Goal: Feedback & Contribution: Contribute content

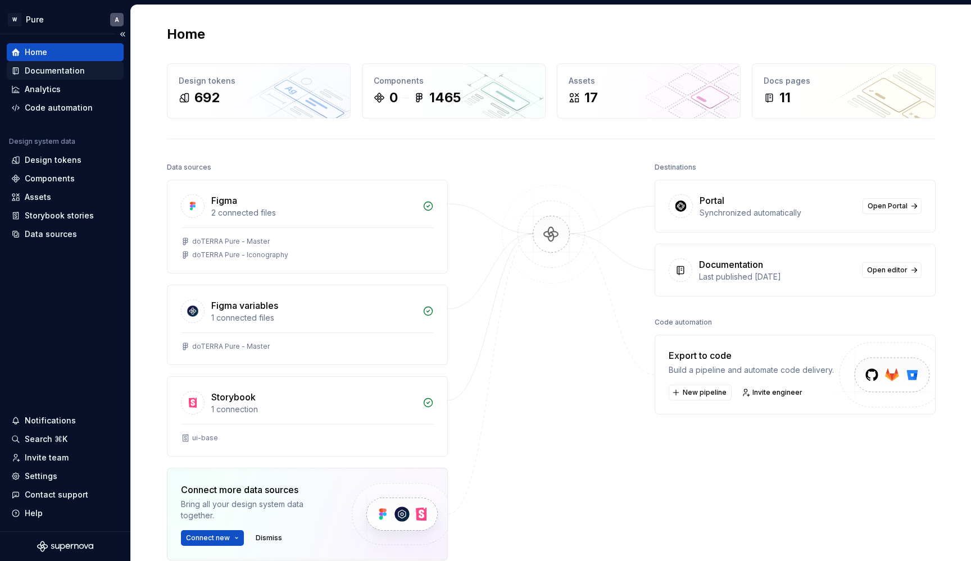
click at [72, 69] on div "Documentation" at bounding box center [55, 70] width 60 height 11
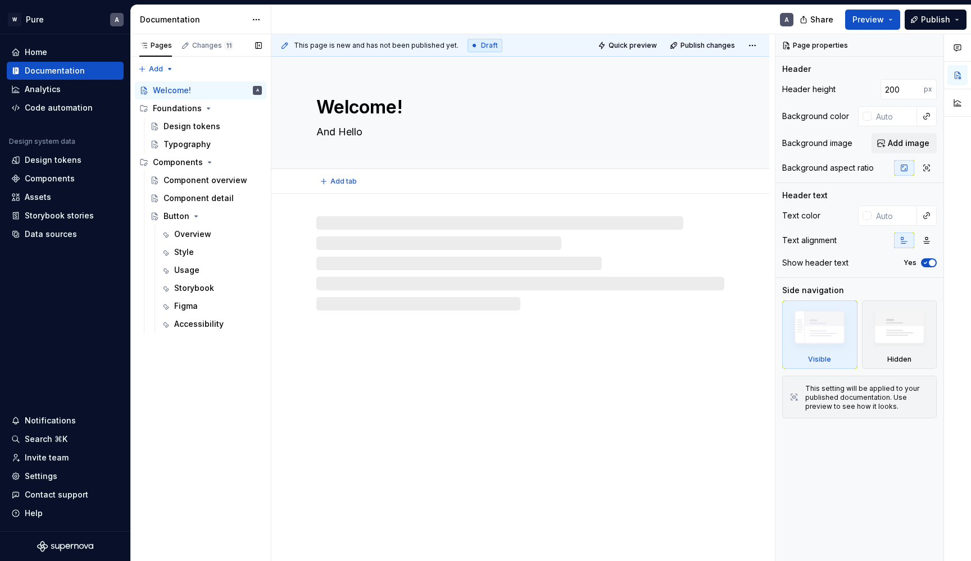
type textarea "*"
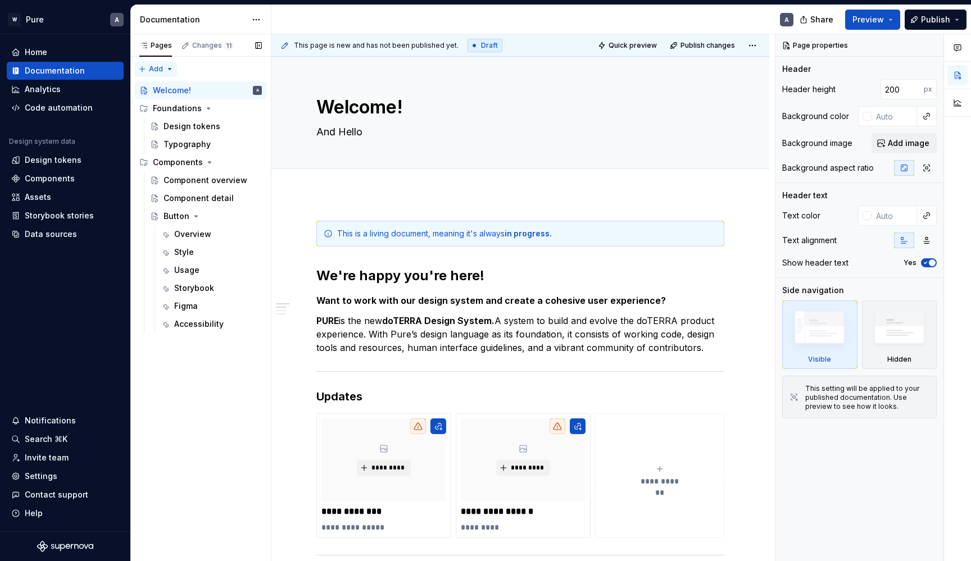
click at [150, 67] on div "Pages Changes 11 Add Accessibility guide for tree Page tree. Navigate the tree …" at bounding box center [200, 298] width 141 height 528
click at [179, 106] on div "New group" at bounding box center [192, 107] width 73 height 11
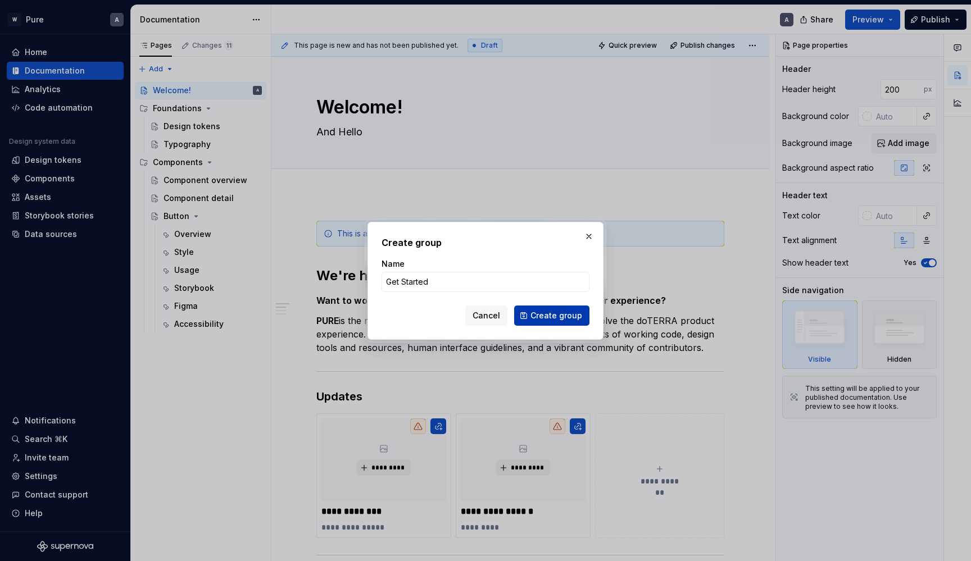
type input "Get Started"
click at [569, 310] on button "Create group" at bounding box center [551, 316] width 75 height 20
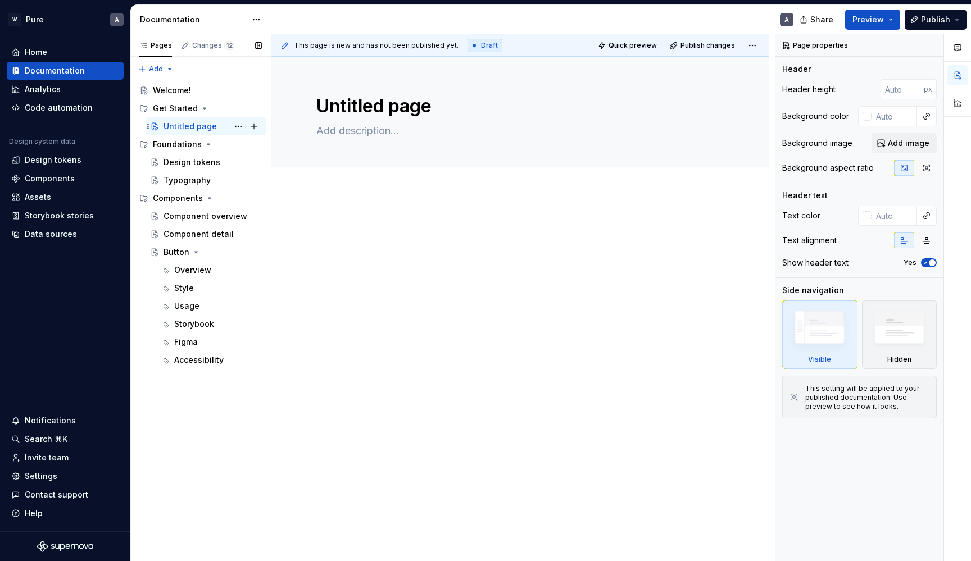
click at [196, 126] on div "Untitled page" at bounding box center [190, 126] width 53 height 11
click at [241, 128] on button "Page tree" at bounding box center [238, 127] width 16 height 16
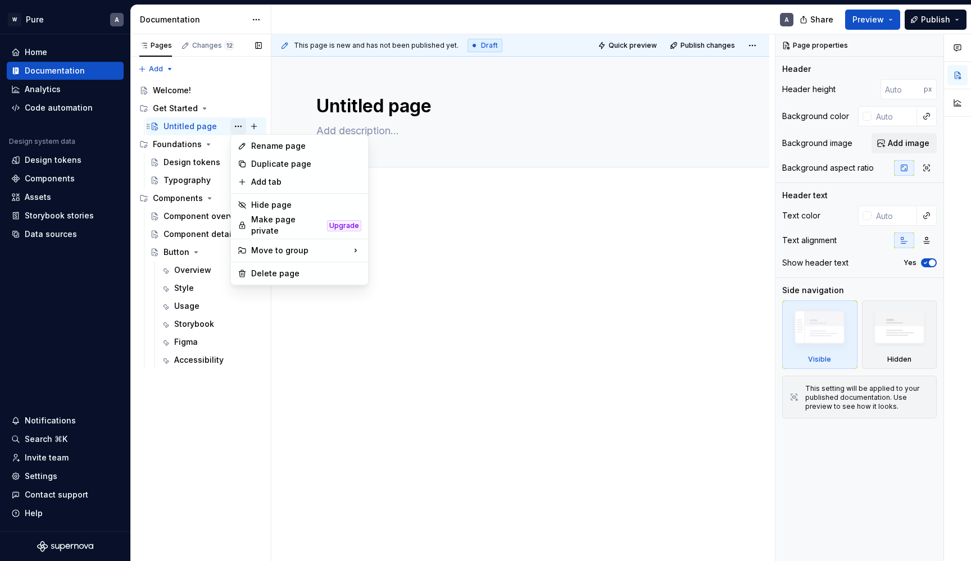
type textarea "*"
click at [283, 147] on div "Rename page" at bounding box center [306, 146] width 110 height 11
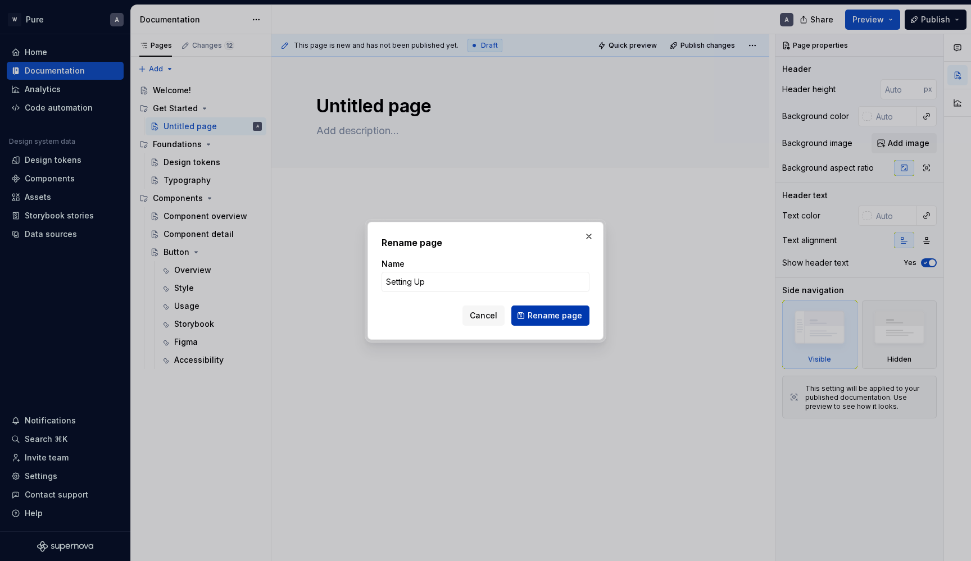
type input "Setting Up"
click at [559, 323] on button "Rename page" at bounding box center [550, 316] width 78 height 20
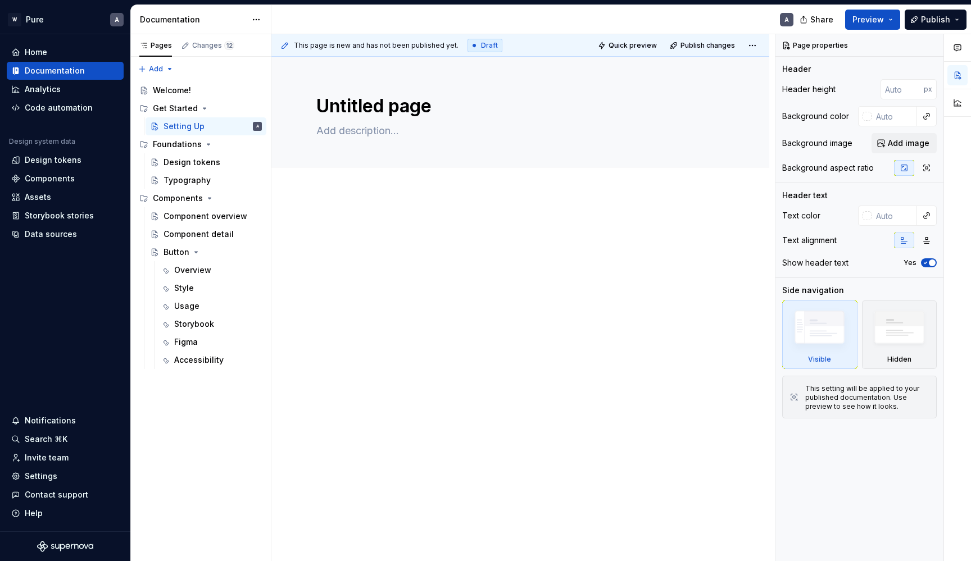
type textarea "*"
type textarea "Setting Up"
click at [345, 178] on span "Add tab" at bounding box center [343, 179] width 26 height 9
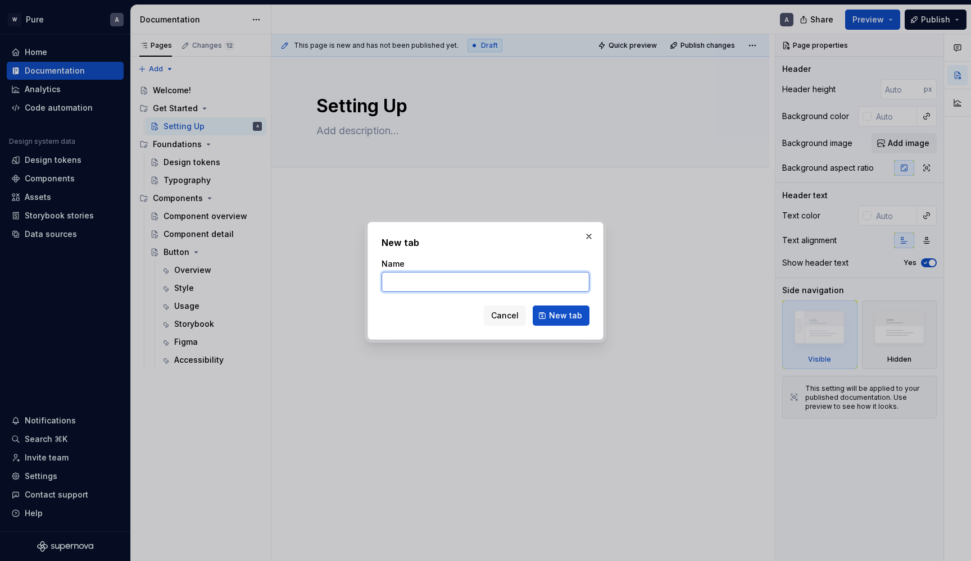
type textarea "*"
type input "Design"
click at [575, 316] on span "New tab" at bounding box center [565, 315] width 33 height 11
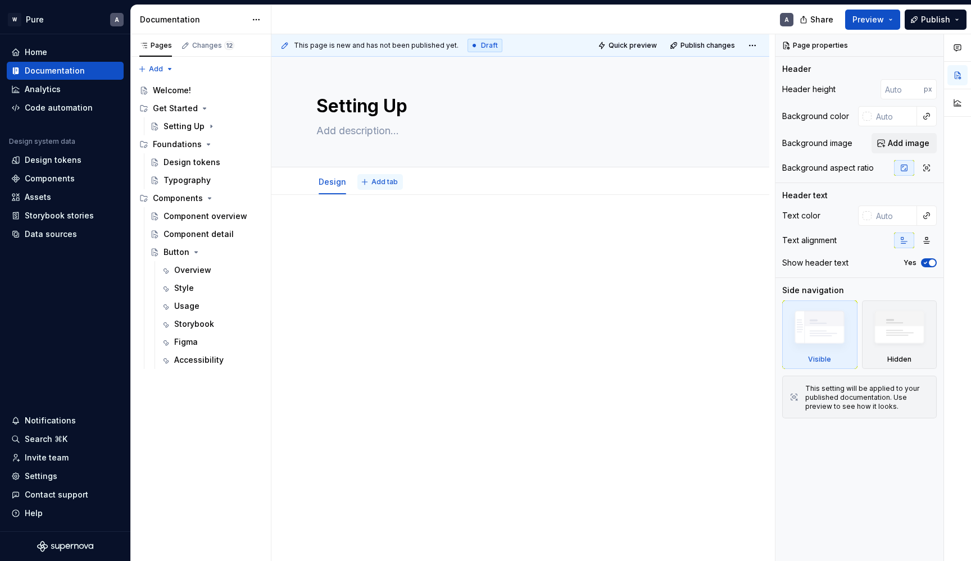
type textarea "*"
click at [374, 178] on span "Add tab" at bounding box center [385, 182] width 26 height 9
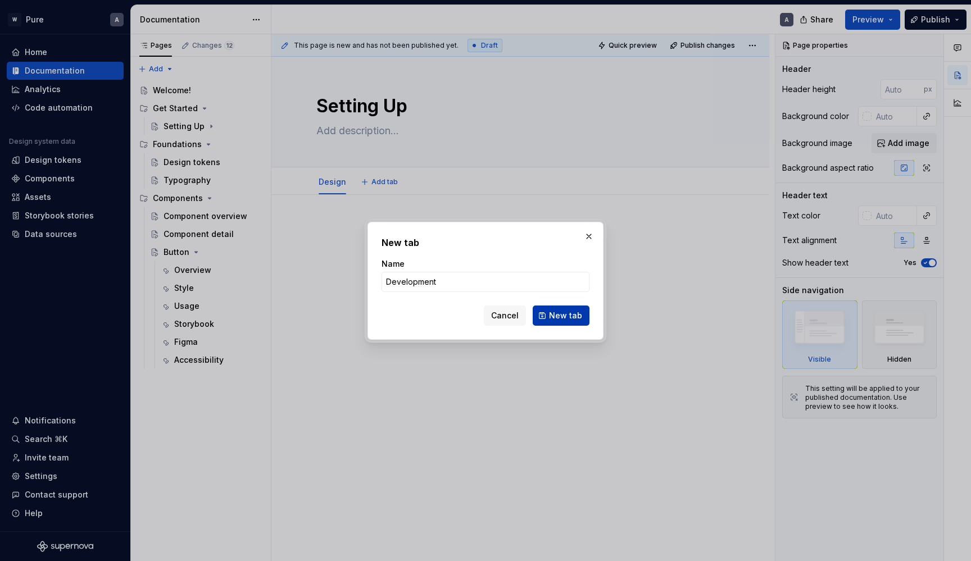
type input "Development"
click at [555, 318] on span "New tab" at bounding box center [565, 315] width 33 height 11
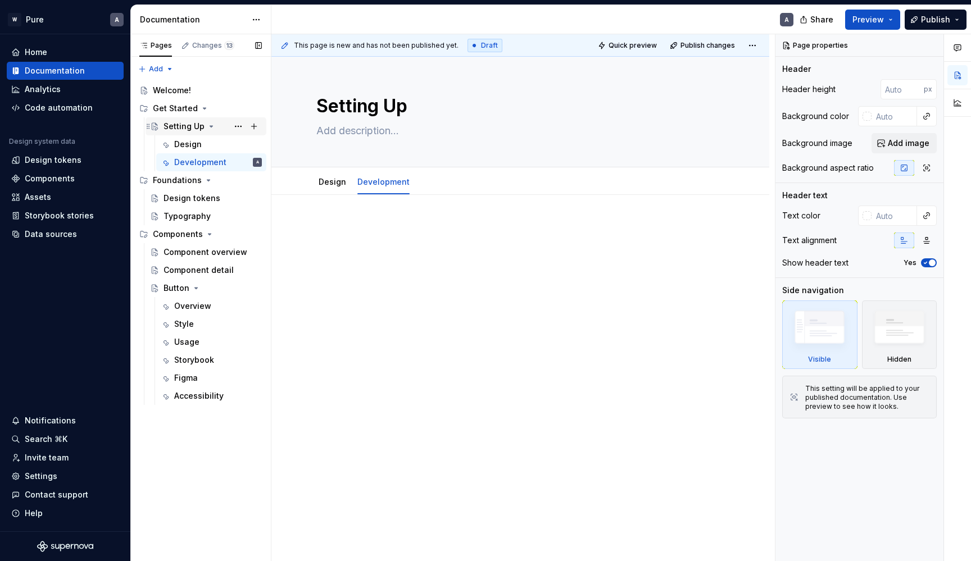
click at [188, 125] on div "Setting Up" at bounding box center [184, 126] width 41 height 11
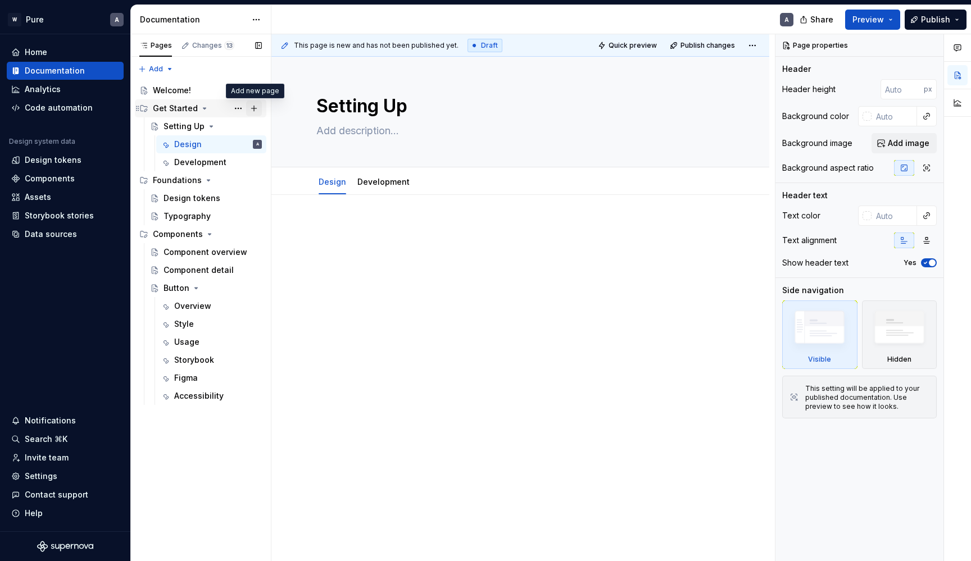
click at [256, 108] on button "Page tree" at bounding box center [254, 109] width 16 height 16
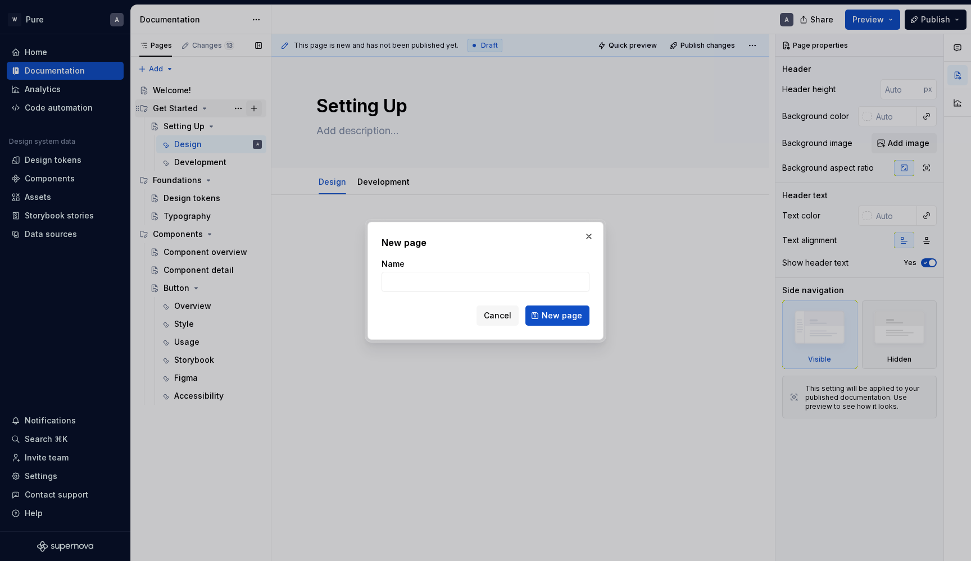
type textarea "*"
type input "Design System Onboarding"
click at [559, 314] on span "New page" at bounding box center [562, 315] width 40 height 11
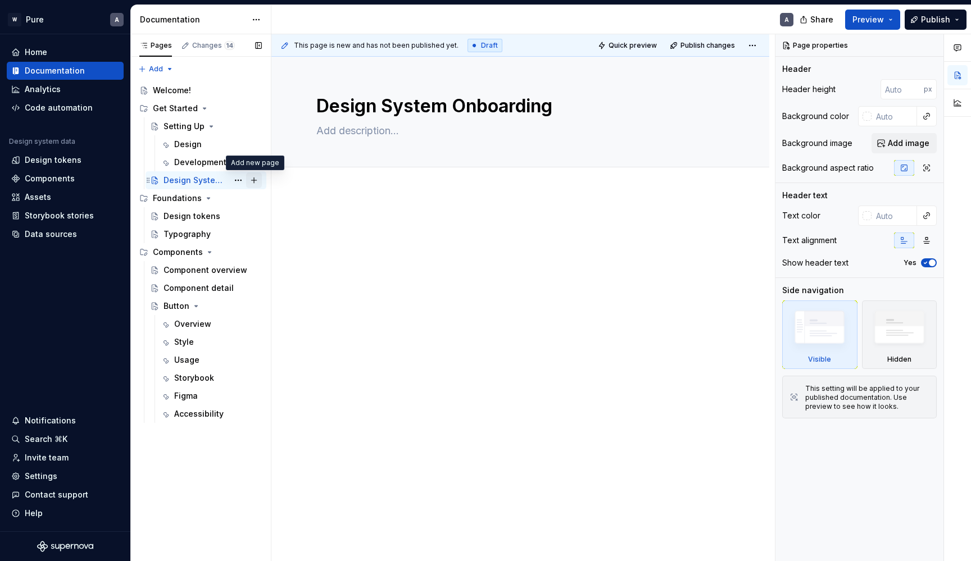
click at [256, 180] on button "Page tree" at bounding box center [254, 181] width 16 height 16
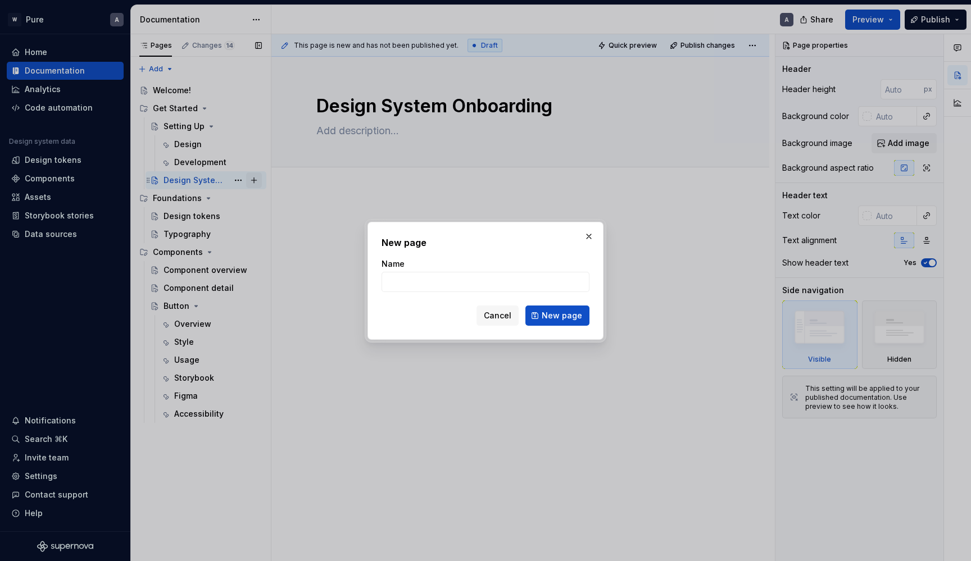
type textarea "*"
type input "Product Owner Path"
click at [561, 316] on span "New page" at bounding box center [562, 315] width 40 height 11
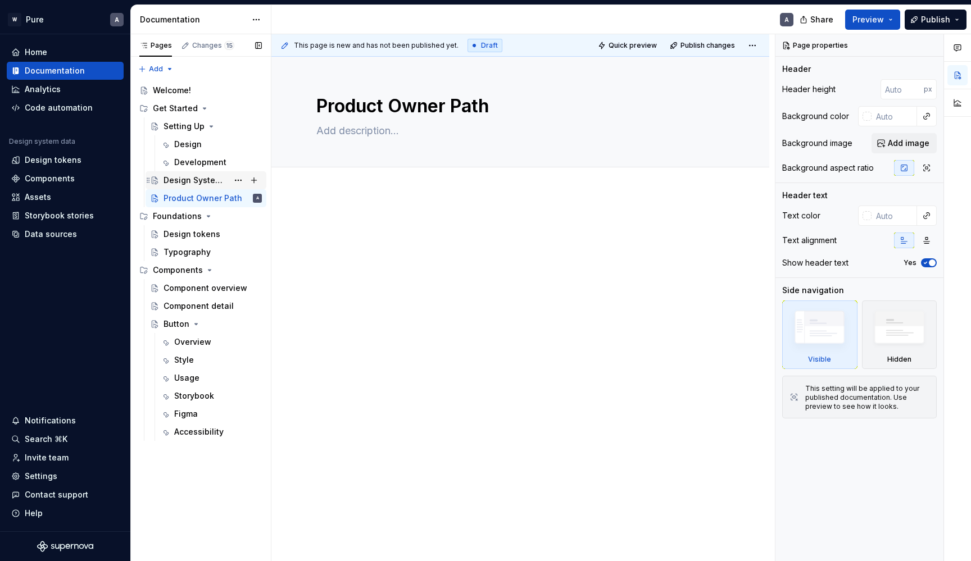
click at [195, 179] on div "Design System Onboarding" at bounding box center [196, 180] width 65 height 11
click at [239, 179] on button "Page tree" at bounding box center [238, 181] width 16 height 16
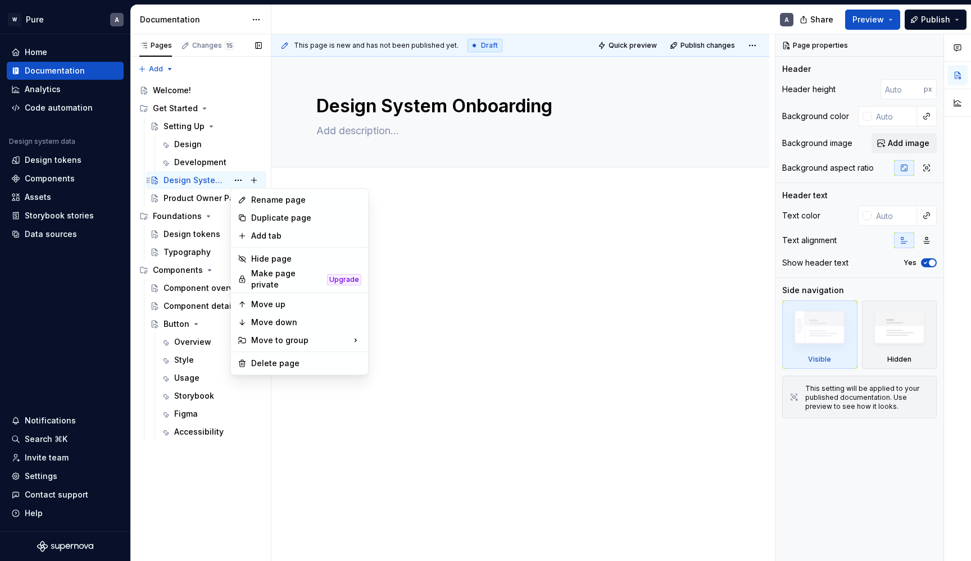
click at [188, 183] on div "Pages Changes 15 Add Accessibility guide for tree Page tree. Navigate the tree …" at bounding box center [200, 298] width 141 height 528
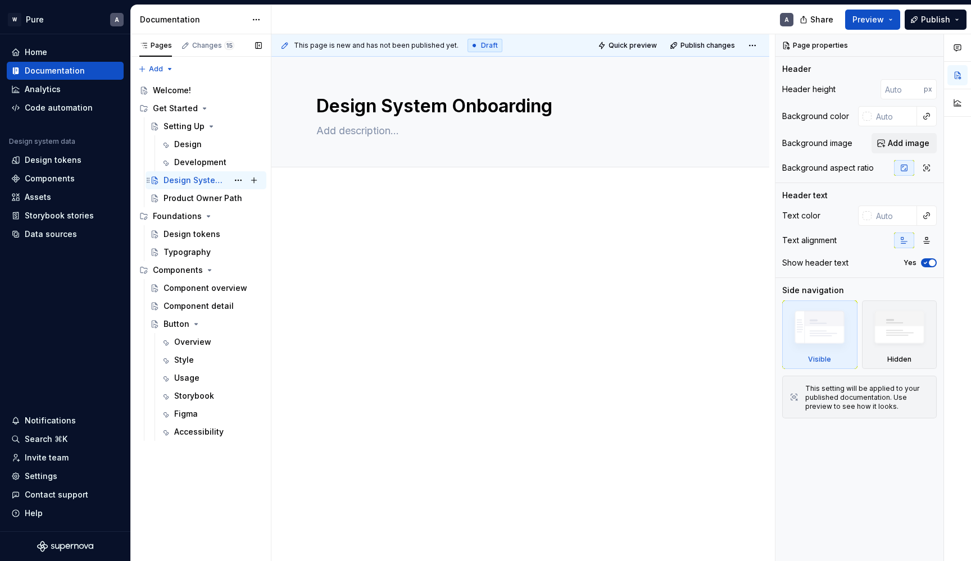
type textarea "*"
click at [164, 70] on div "Pages Changes 15 Add Accessibility guide for tree Page tree. Navigate the tree …" at bounding box center [200, 298] width 141 height 528
click at [168, 104] on div "New group" at bounding box center [192, 107] width 73 height 11
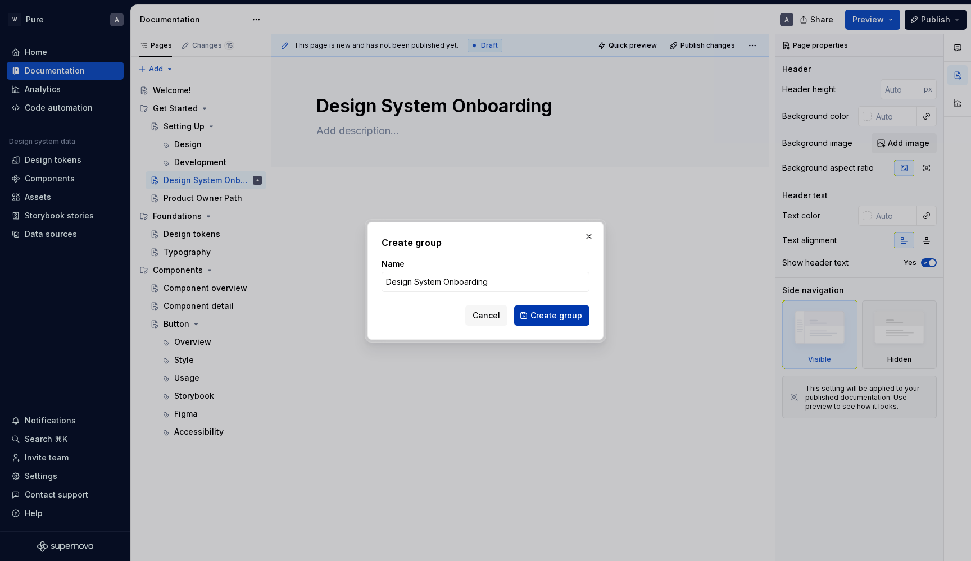
type input "Design System Onboarding"
click at [561, 315] on span "Create group" at bounding box center [557, 315] width 52 height 11
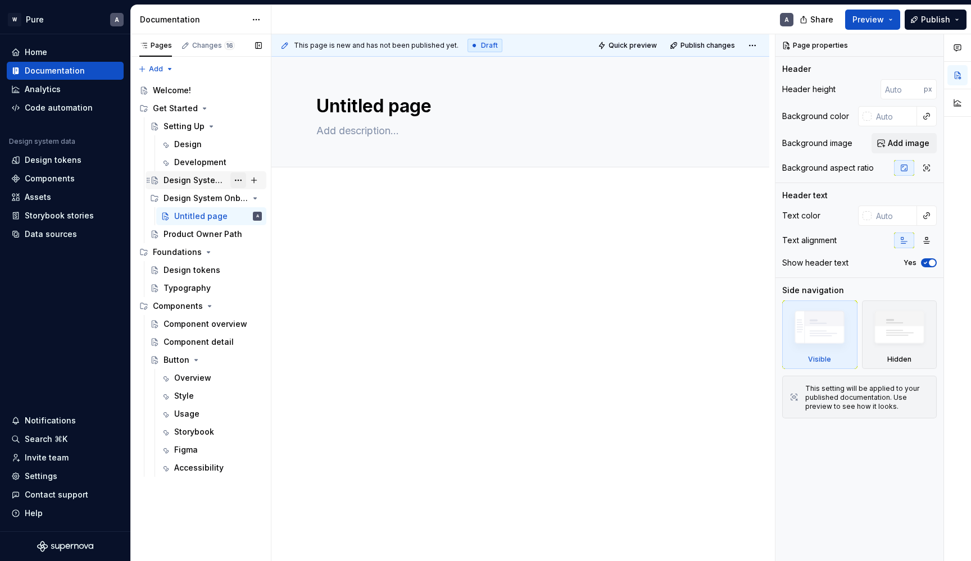
click at [235, 179] on button "Page tree" at bounding box center [238, 181] width 16 height 16
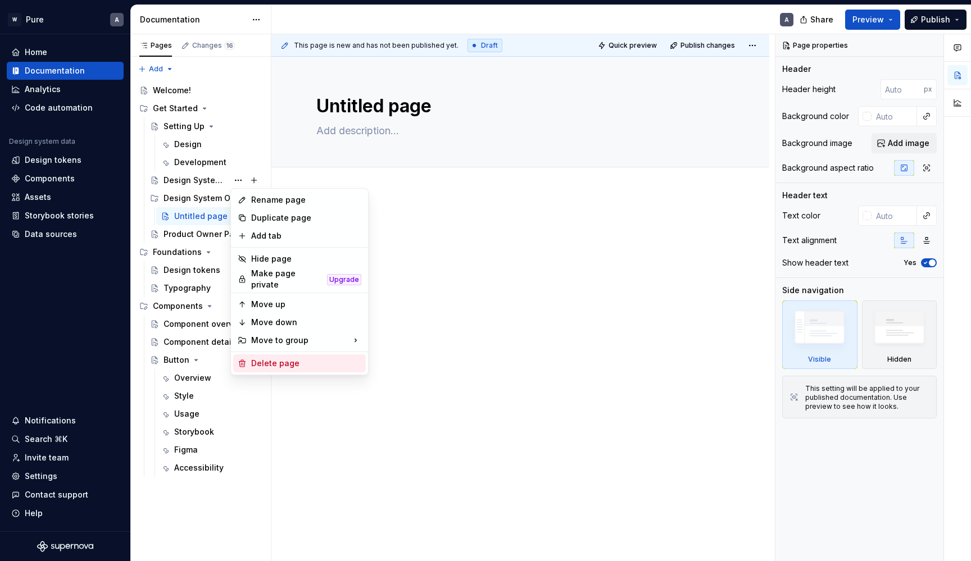
click at [257, 361] on div "Delete page" at bounding box center [306, 363] width 110 height 11
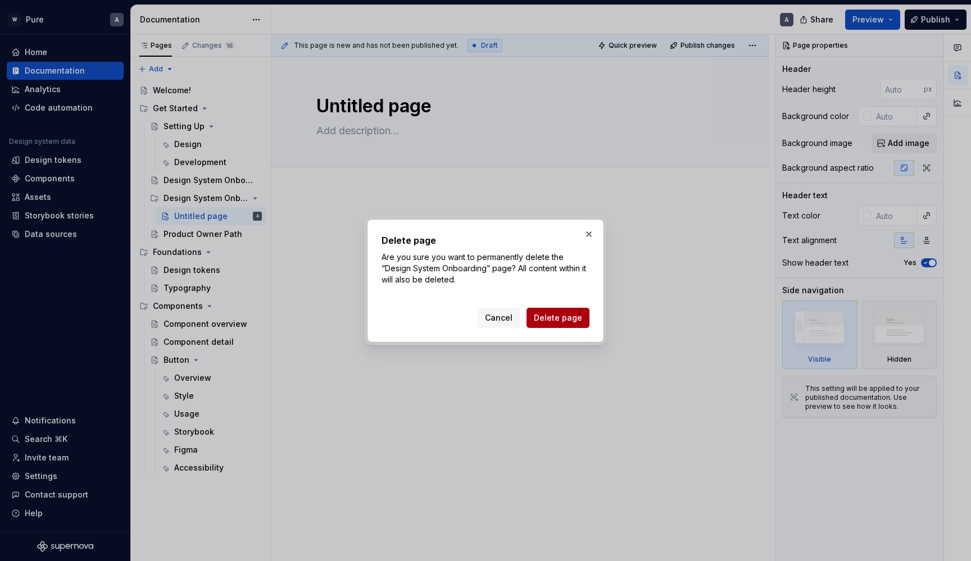
click at [543, 317] on span "Delete page" at bounding box center [558, 317] width 48 height 11
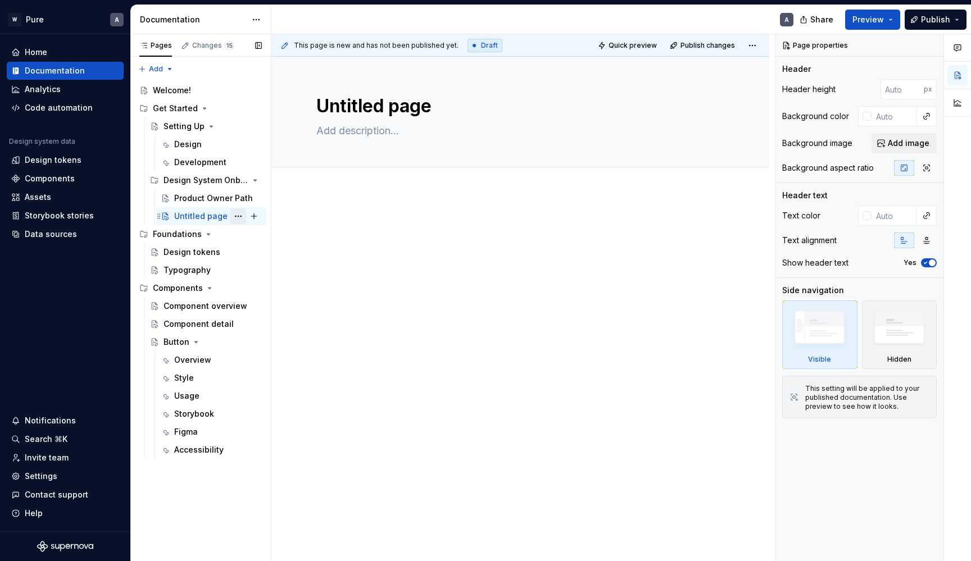
click at [237, 216] on button "Page tree" at bounding box center [238, 217] width 16 height 16
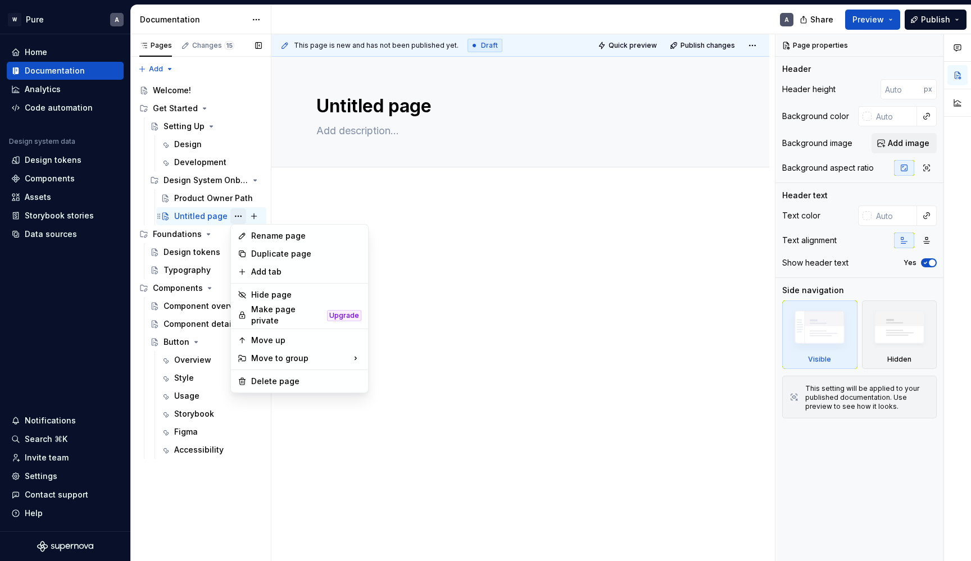
type textarea "*"
click at [262, 237] on div "Rename page" at bounding box center [306, 235] width 110 height 11
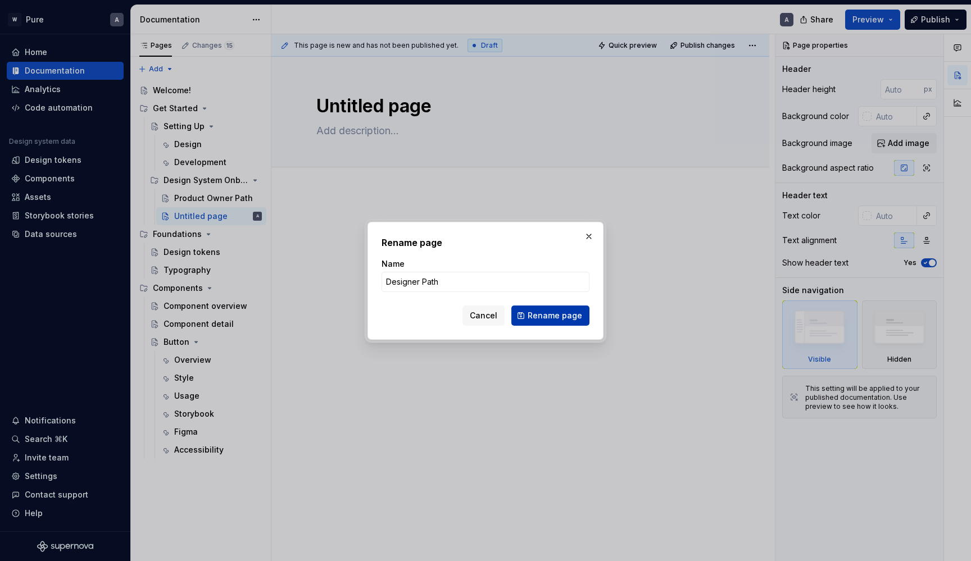
type input "Designer Path"
click at [549, 318] on span "Rename page" at bounding box center [555, 315] width 55 height 11
type textarea "*"
type textarea "Designer Path"
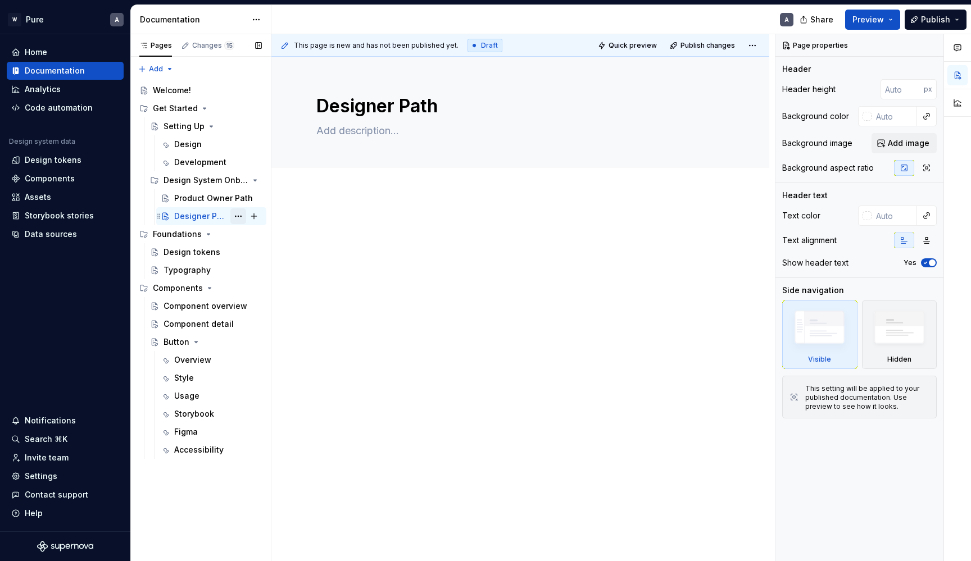
click at [233, 216] on button "Page tree" at bounding box center [238, 217] width 16 height 16
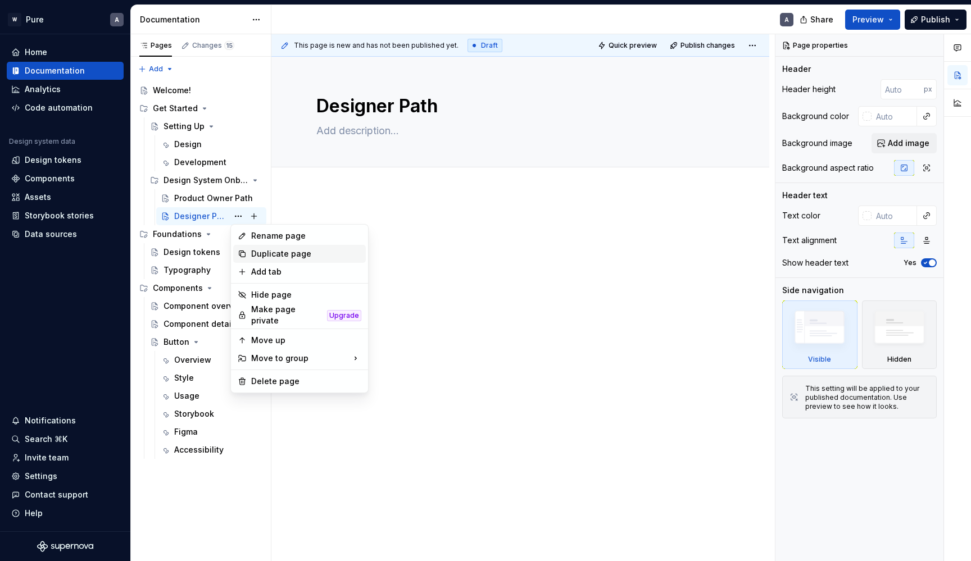
click at [275, 257] on div "Duplicate page" at bounding box center [306, 253] width 110 height 11
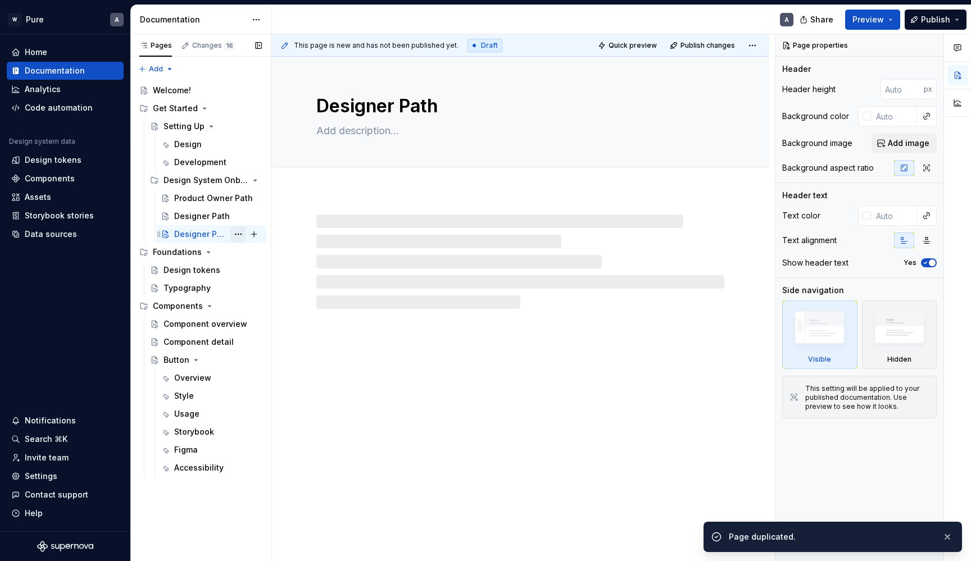
click at [242, 236] on button "Page tree" at bounding box center [238, 235] width 16 height 16
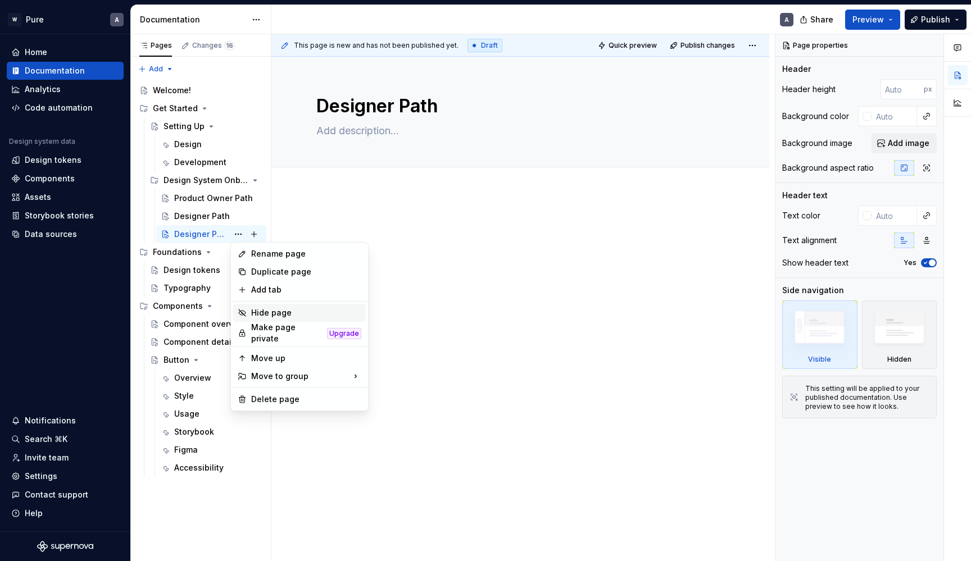
type textarea "*"
click at [278, 254] on div "Rename page" at bounding box center [306, 253] width 110 height 11
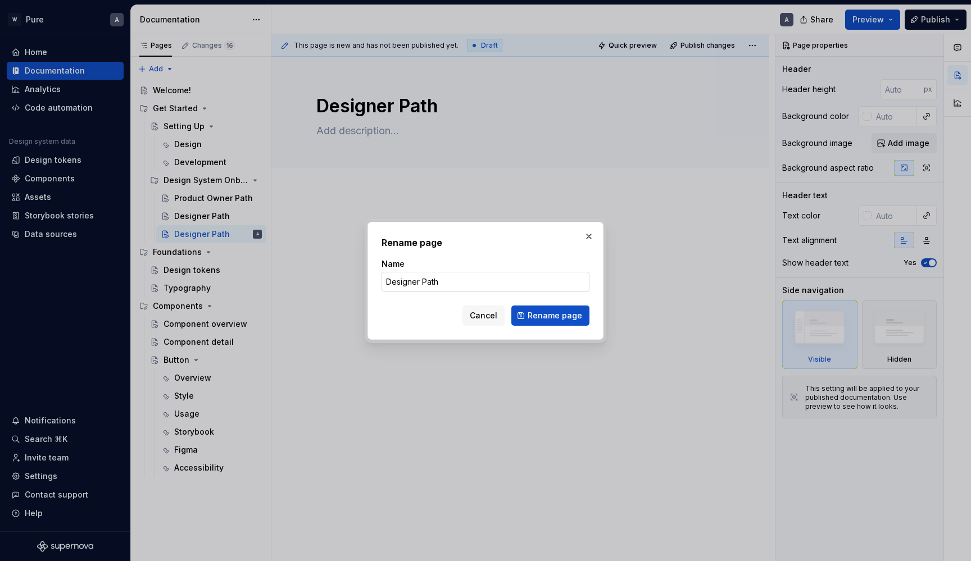
click at [420, 285] on input "Designer Path" at bounding box center [486, 282] width 208 height 20
drag, startPoint x: 420, startPoint y: 283, endPoint x: 373, endPoint y: 282, distance: 46.7
click at [373, 282] on div "Rename page Name Designer Path Cancel Rename page" at bounding box center [486, 281] width 236 height 118
type input "Developer Path"
click at [574, 317] on span "Rename page" at bounding box center [555, 315] width 55 height 11
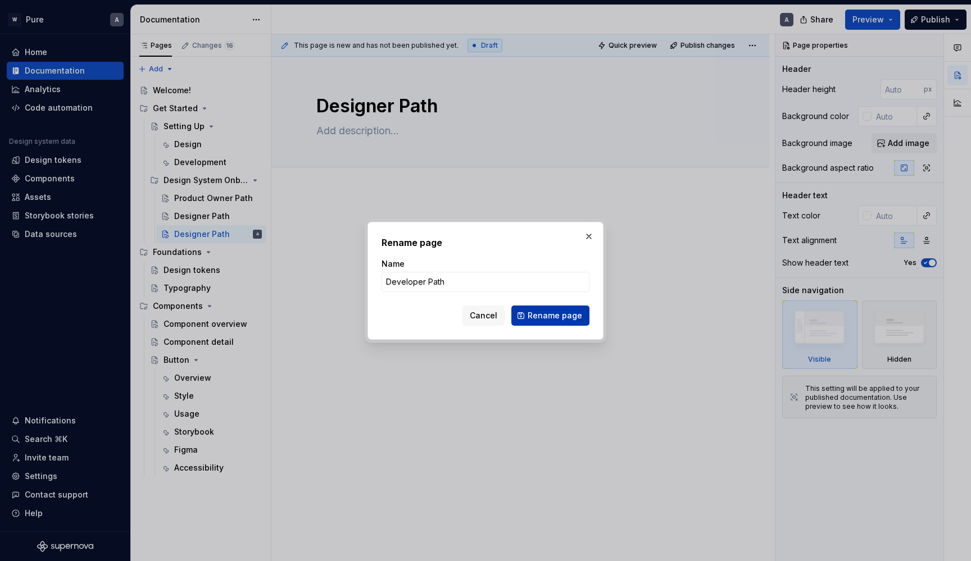
type textarea "*"
type textarea "Developer Path"
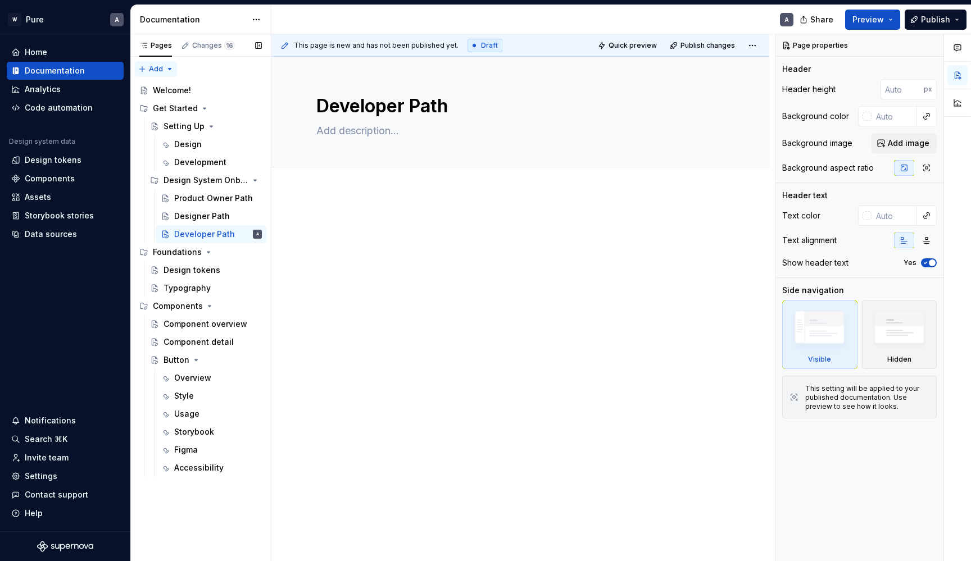
click at [165, 73] on div "Pages Changes 16 Add Accessibility guide for tree Page tree. Navigate the tree …" at bounding box center [200, 298] width 141 height 528
click at [182, 107] on div "New group" at bounding box center [192, 107] width 73 height 11
type textarea "*"
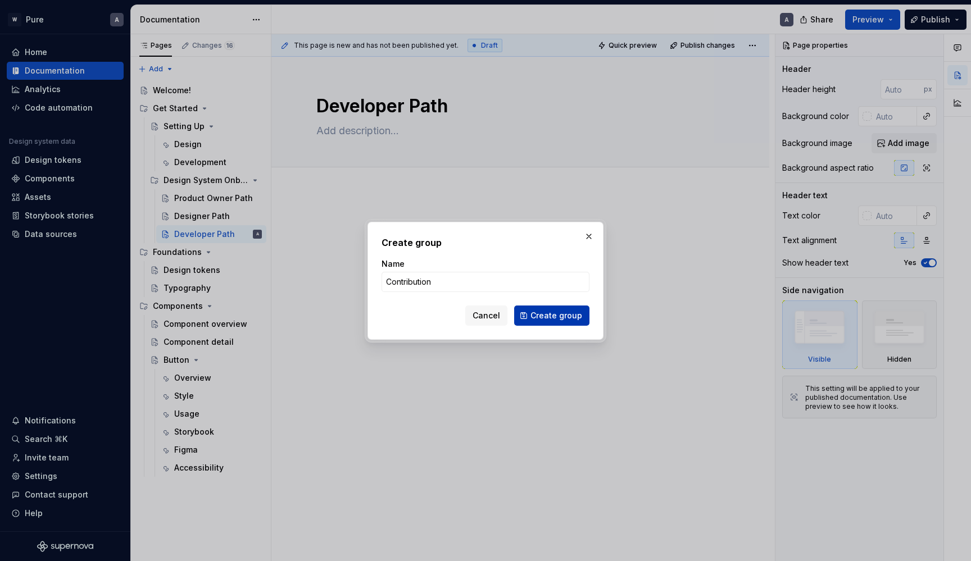
type input "Contribution"
click at [565, 316] on span "Create group" at bounding box center [557, 315] width 52 height 11
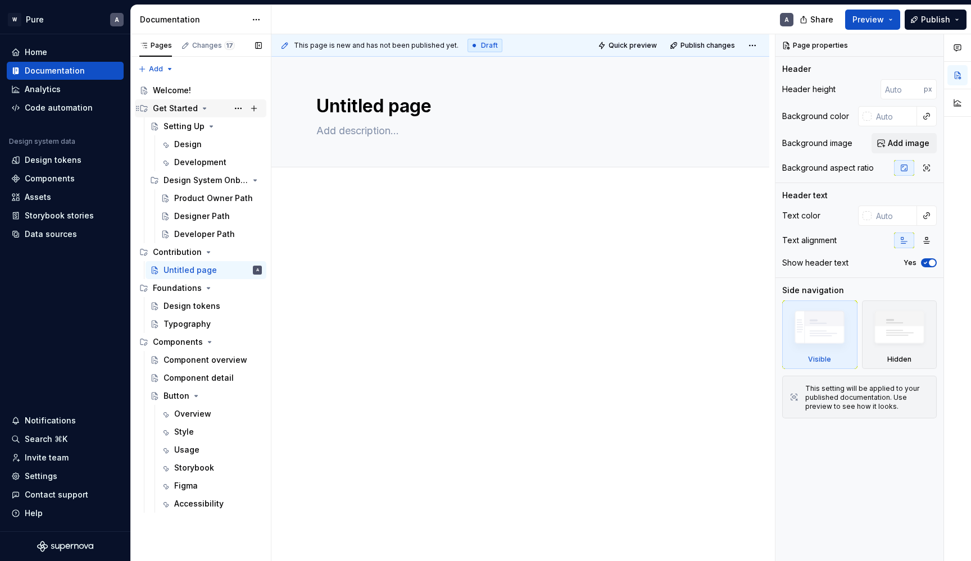
click at [201, 108] on icon "Page tree" at bounding box center [204, 108] width 9 height 9
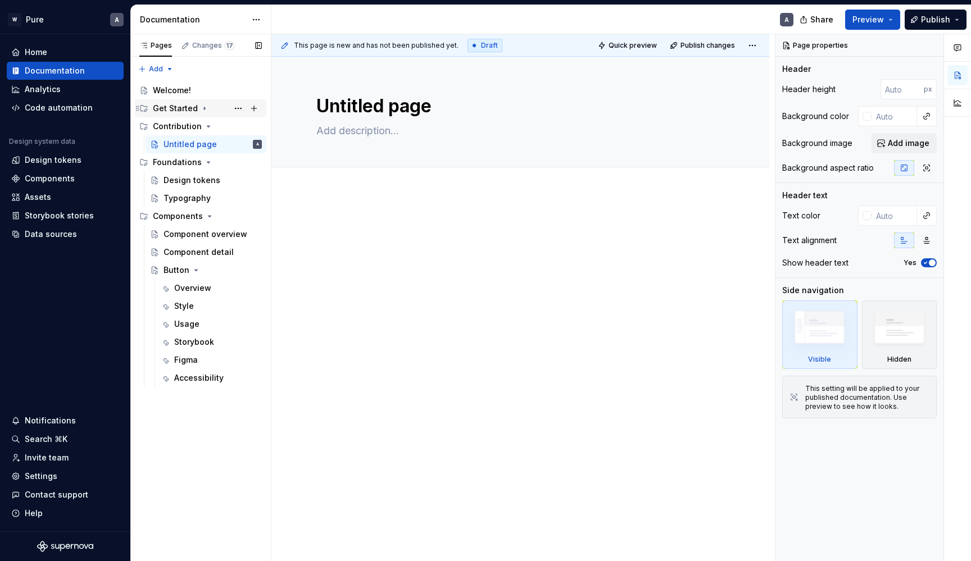
click at [173, 115] on div "Get Started" at bounding box center [207, 109] width 109 height 16
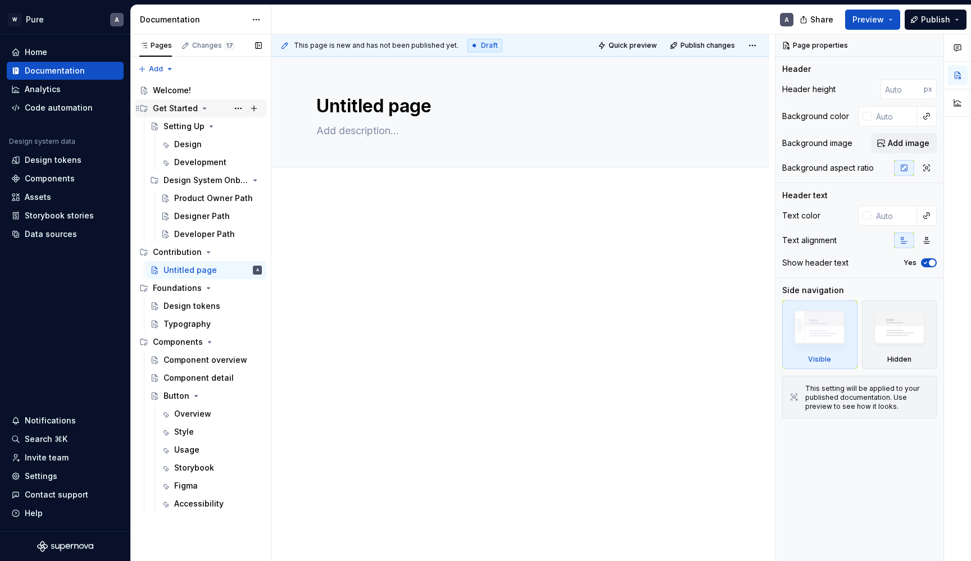
click at [178, 111] on div "Get Started" at bounding box center [175, 108] width 45 height 11
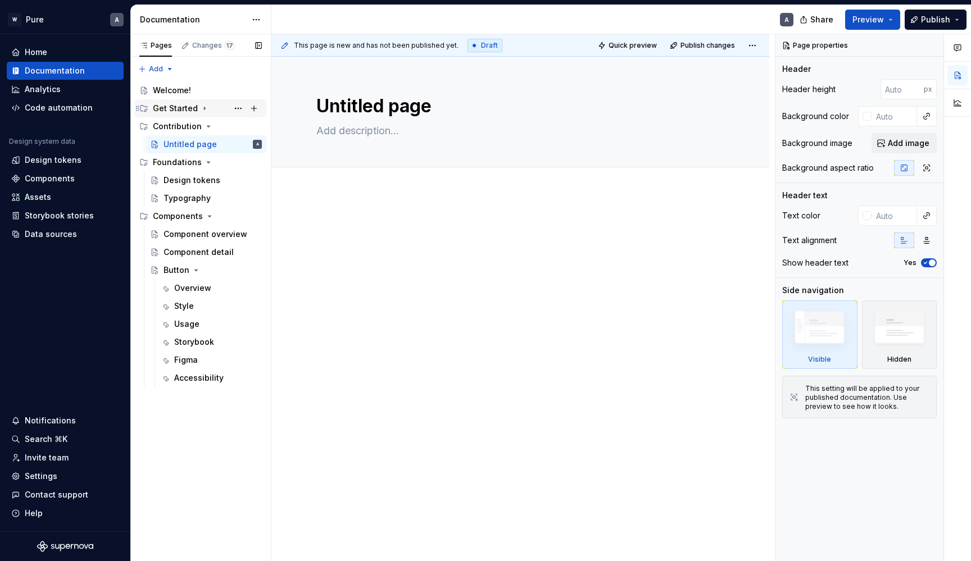
click at [178, 111] on div "Get Started" at bounding box center [175, 108] width 45 height 11
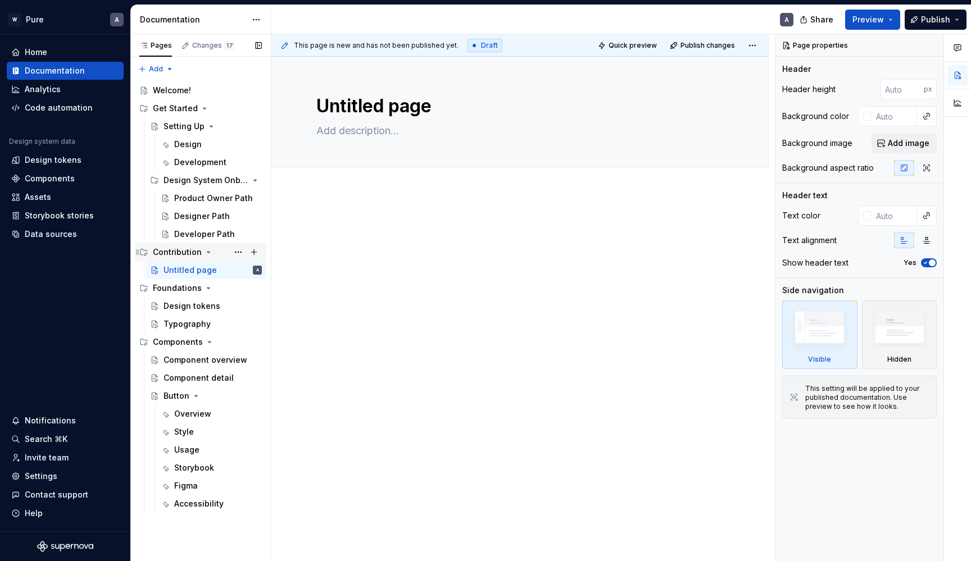
click at [195, 254] on div "Contribution" at bounding box center [177, 252] width 49 height 11
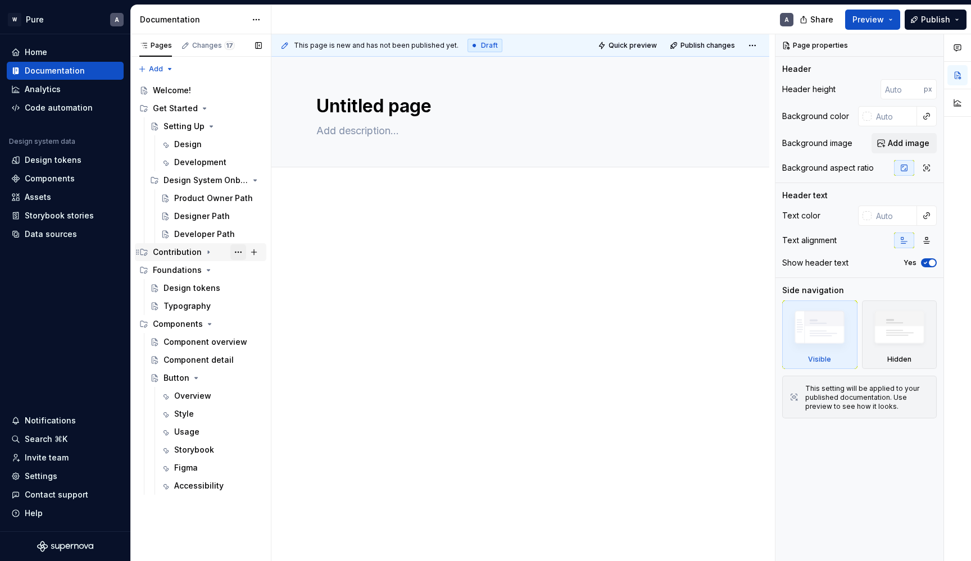
click at [235, 253] on button "Page tree" at bounding box center [238, 252] width 16 height 16
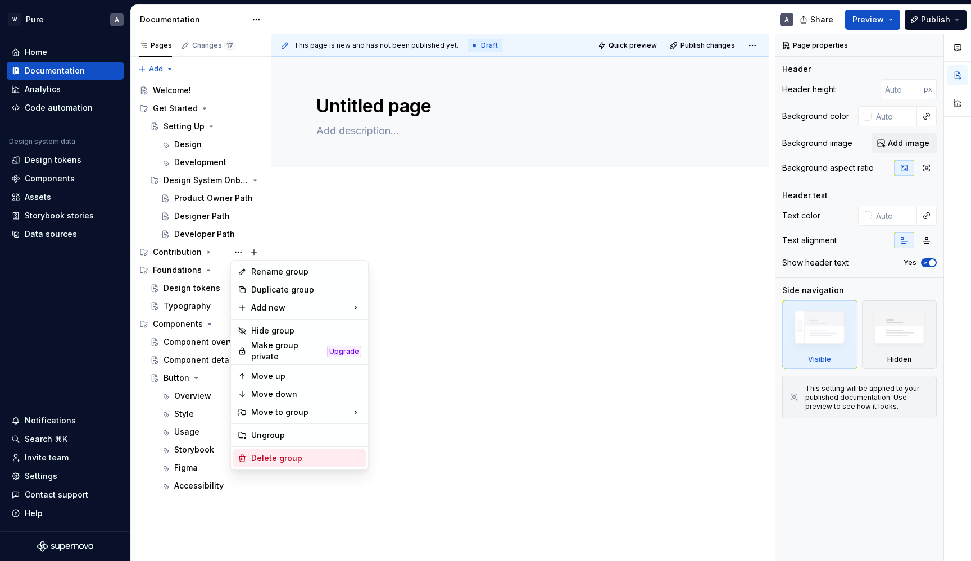
click at [273, 453] on div "Delete group" at bounding box center [306, 458] width 110 height 11
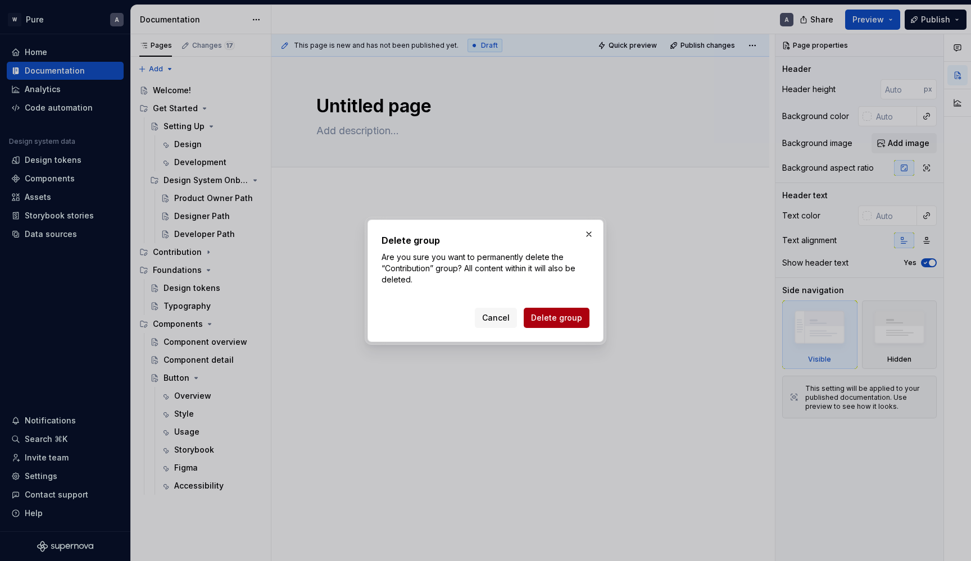
click at [570, 320] on span "Delete group" at bounding box center [556, 317] width 51 height 11
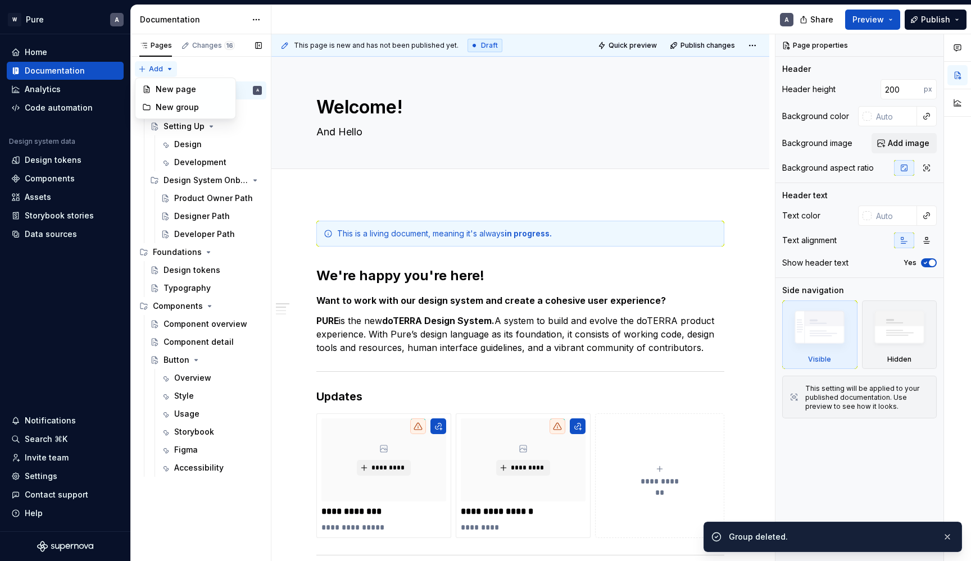
click at [162, 67] on div "Pages Changes 16 Add Accessibility guide for tree Page tree. Navigate the tree …" at bounding box center [200, 298] width 141 height 528
click at [183, 93] on div "New page" at bounding box center [192, 89] width 73 height 11
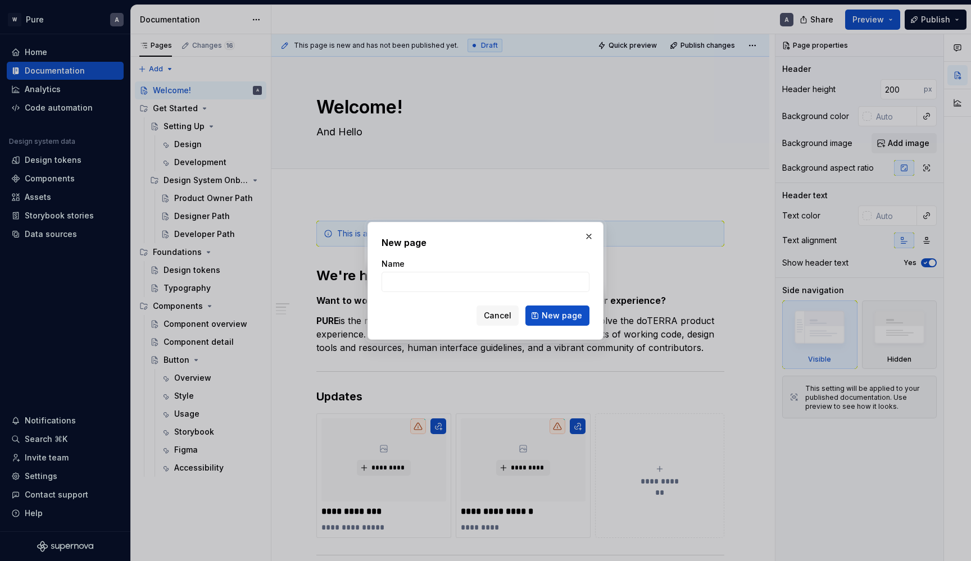
type textarea "*"
type input "Contribution"
click at [555, 316] on span "New page" at bounding box center [562, 315] width 40 height 11
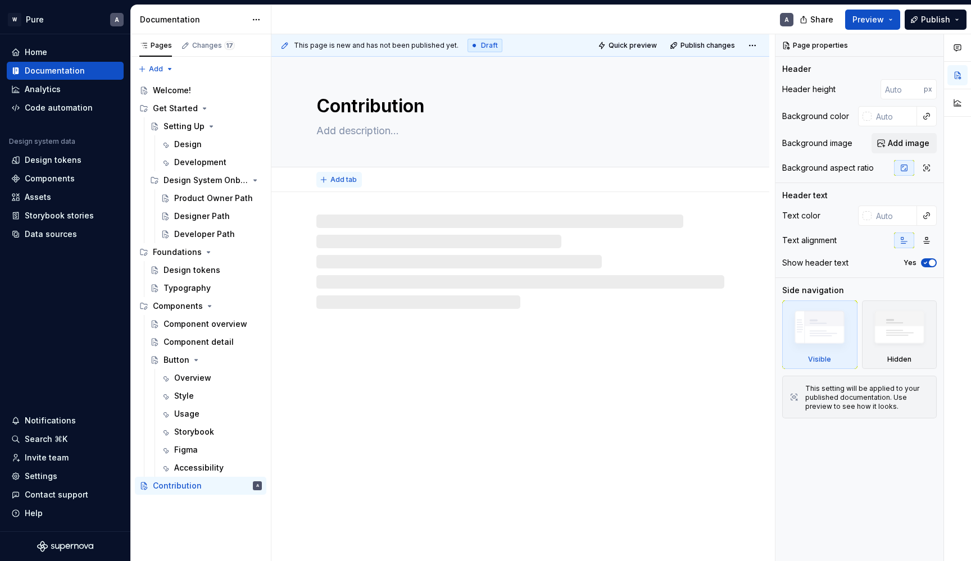
click at [351, 179] on span "Add tab" at bounding box center [343, 179] width 26 height 9
type textarea "*"
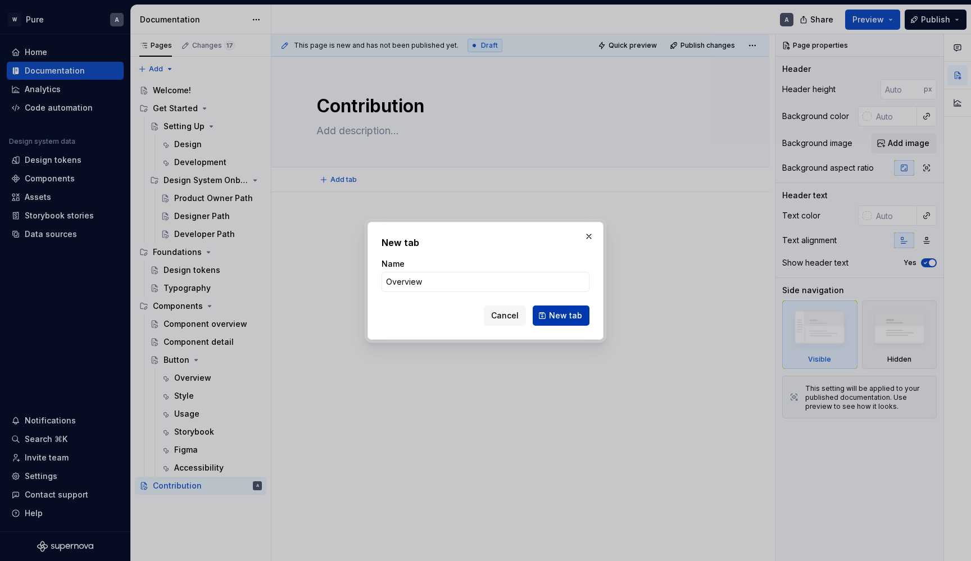
type input "Overview"
click at [568, 315] on span "New tab" at bounding box center [565, 315] width 33 height 11
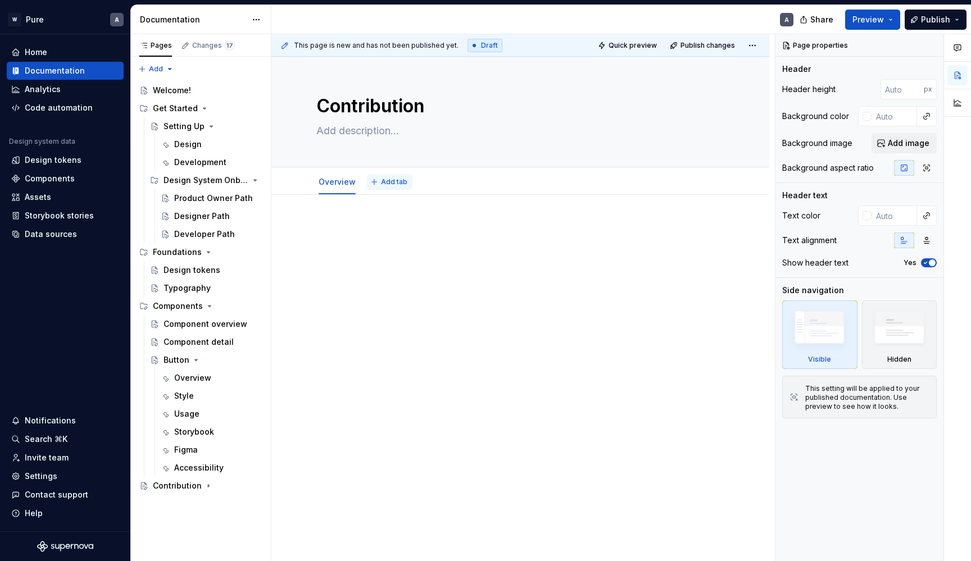
click at [392, 180] on span "Add tab" at bounding box center [394, 182] width 26 height 9
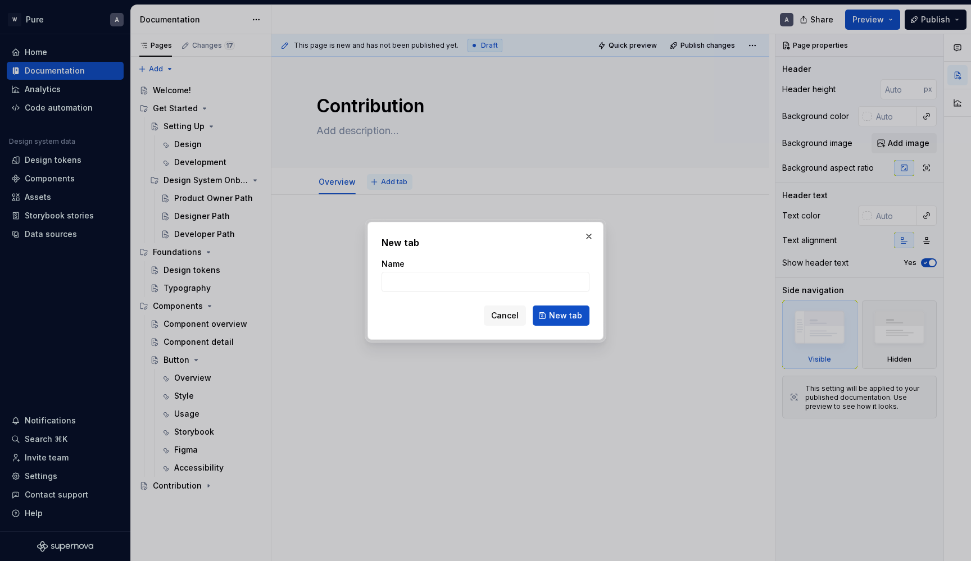
type textarea "*"
type input "Detaile"
type textarea "*"
type input "Detailed Process"
click at [559, 312] on span "New tab" at bounding box center [565, 315] width 33 height 11
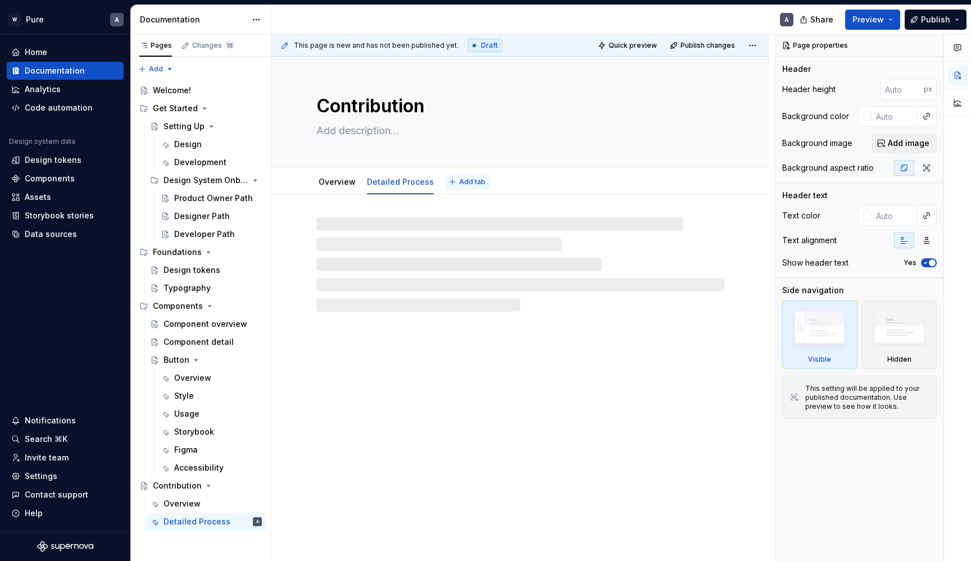
click at [459, 182] on span "Add tab" at bounding box center [472, 182] width 26 height 9
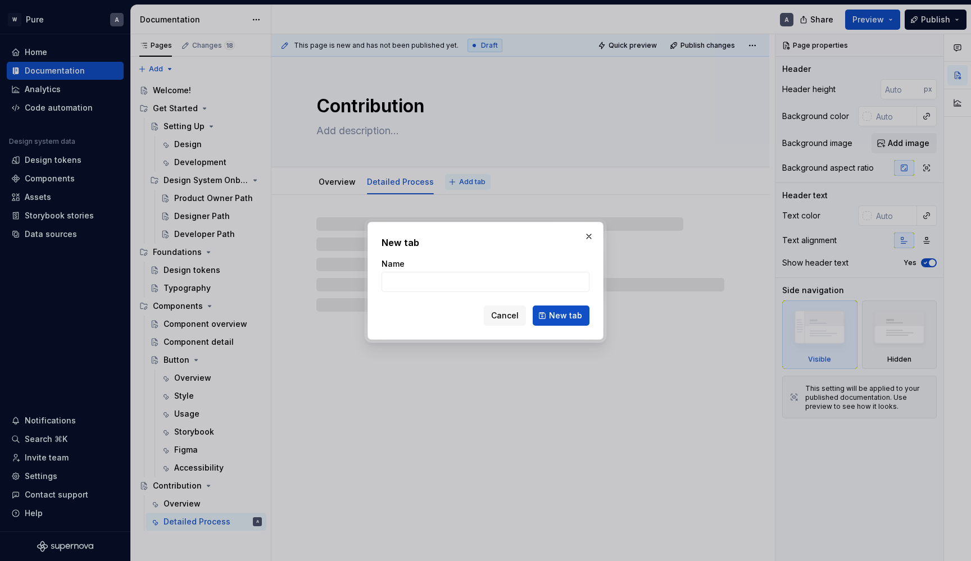
type textarea "*"
type input "Design"
click at [559, 322] on button "New tab" at bounding box center [561, 316] width 57 height 20
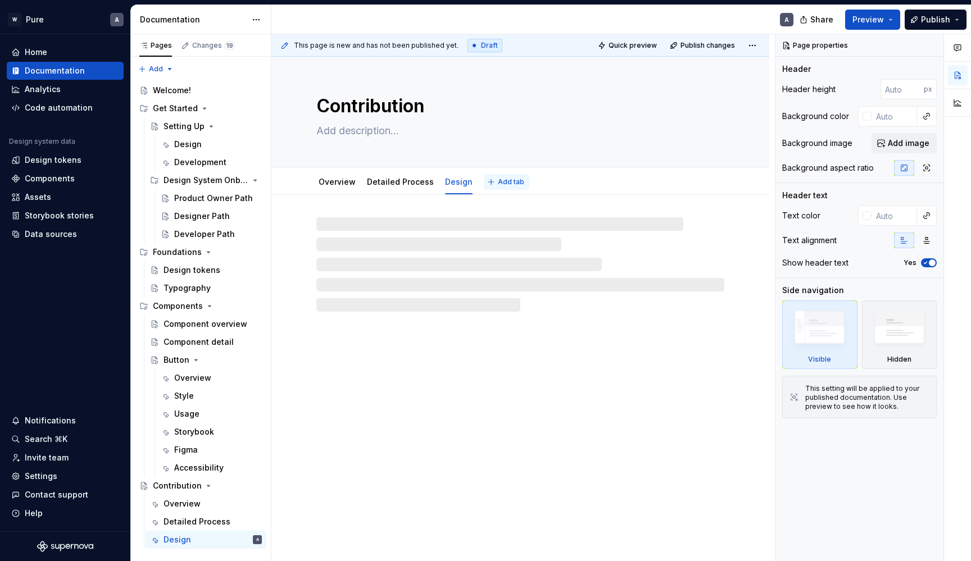
click at [498, 182] on span "Add tab" at bounding box center [511, 182] width 26 height 9
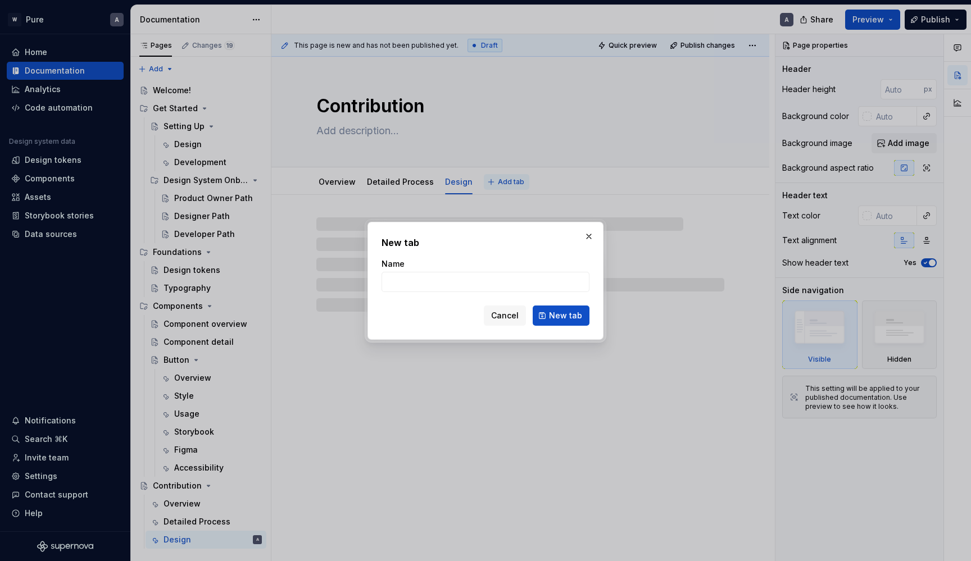
type textarea "*"
type input "Deve"
type textarea "*"
type input "Devel"
type textarea "*"
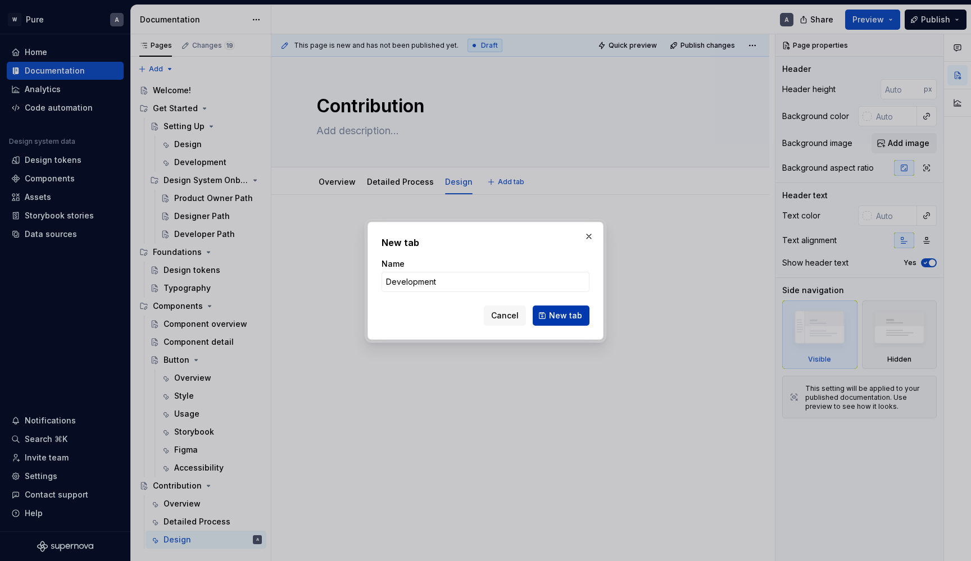
type input "Development"
click at [572, 307] on button "New tab" at bounding box center [561, 316] width 57 height 20
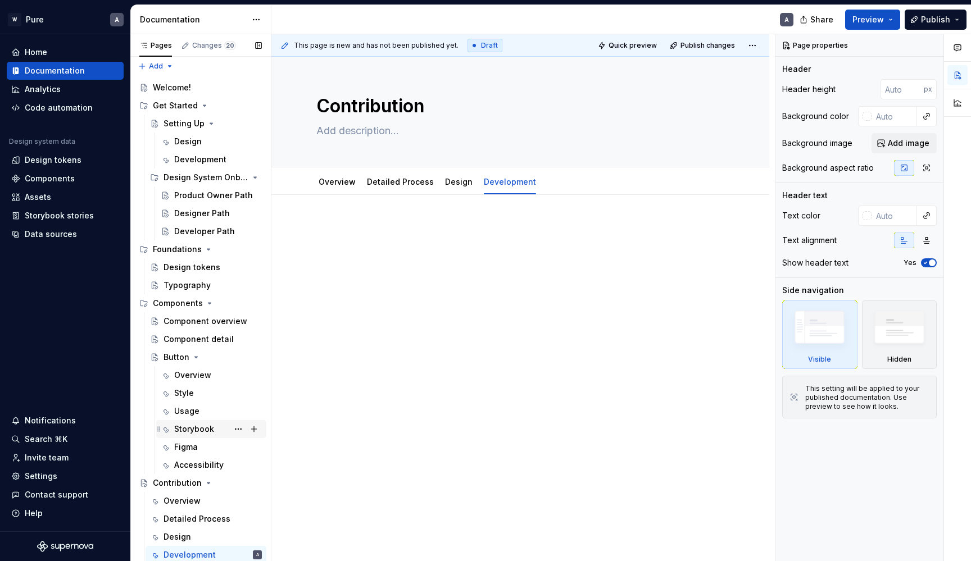
scroll to position [3, 0]
click at [200, 105] on icon "Page tree" at bounding box center [204, 105] width 9 height 9
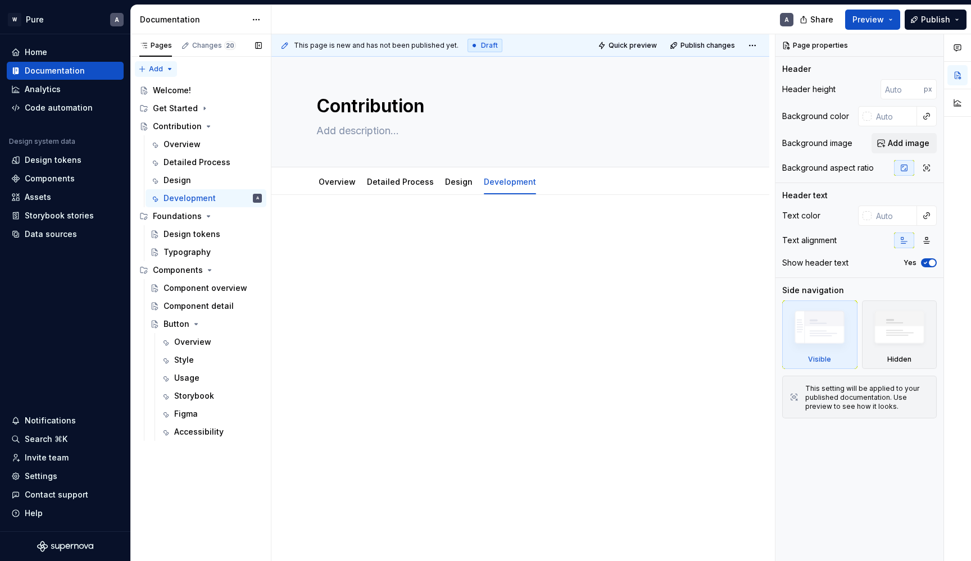
type textarea "*"
click at [158, 66] on span "Add" at bounding box center [156, 69] width 14 height 9
click at [164, 70] on div "Pages Changes 20 Add Accessibility guide for tree Page tree. Navigate the tree …" at bounding box center [200, 298] width 141 height 528
click at [184, 94] on div "New page" at bounding box center [192, 89] width 73 height 11
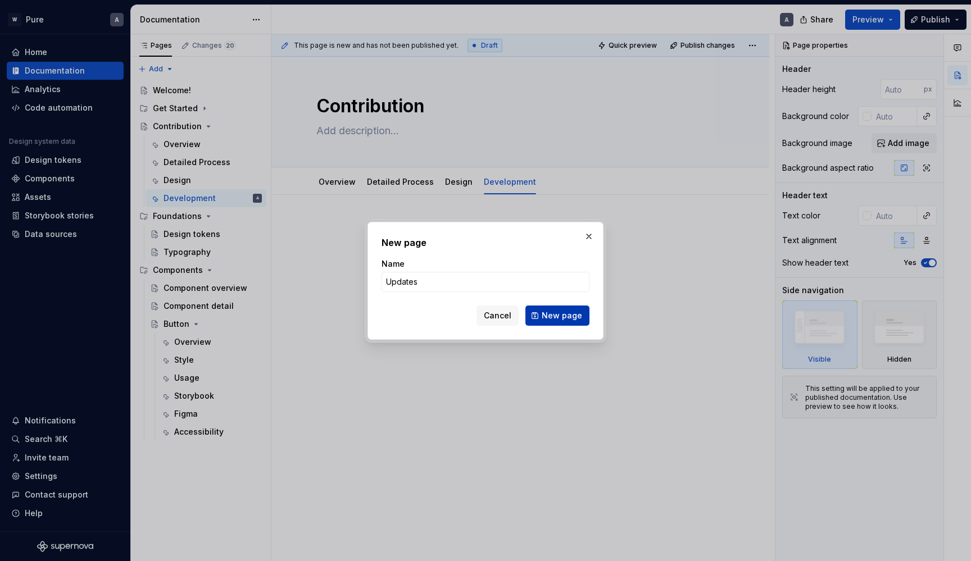
type input "Updates"
click at [556, 309] on button "New page" at bounding box center [558, 316] width 64 height 20
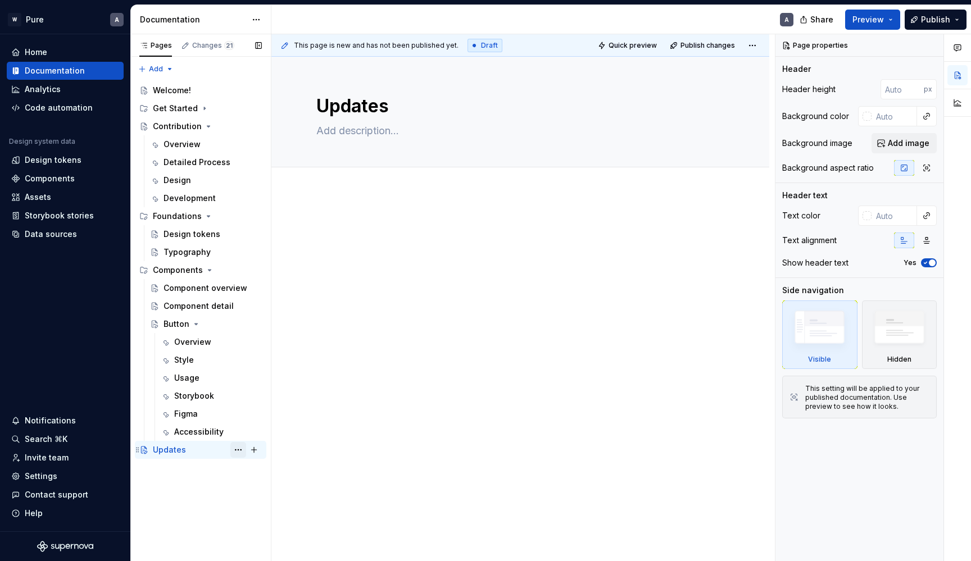
click at [239, 448] on button "Page tree" at bounding box center [238, 450] width 16 height 16
type textarea "*"
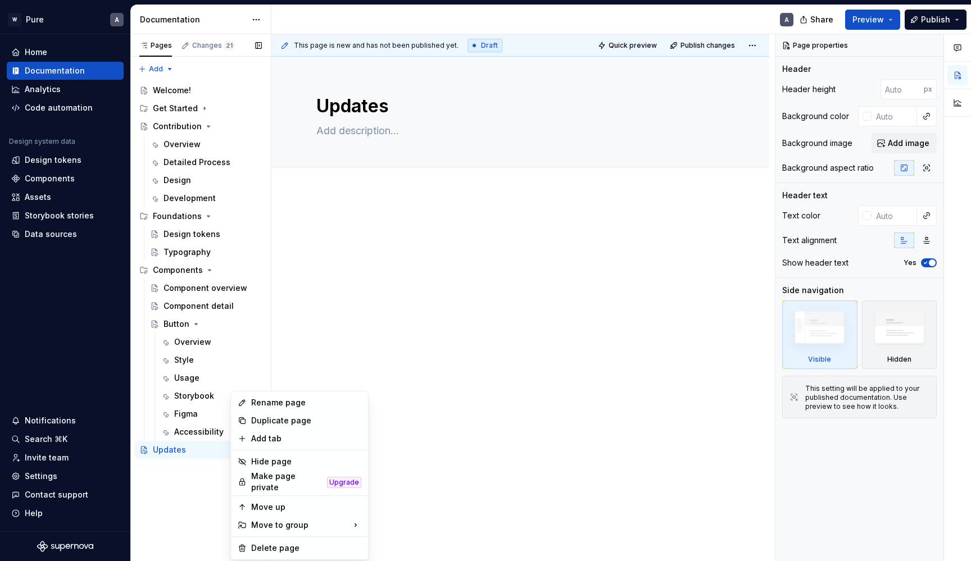
click at [161, 470] on div "Pages Changes 21 Add Accessibility guide for tree Page tree. Navigate the tree …" at bounding box center [200, 298] width 141 height 528
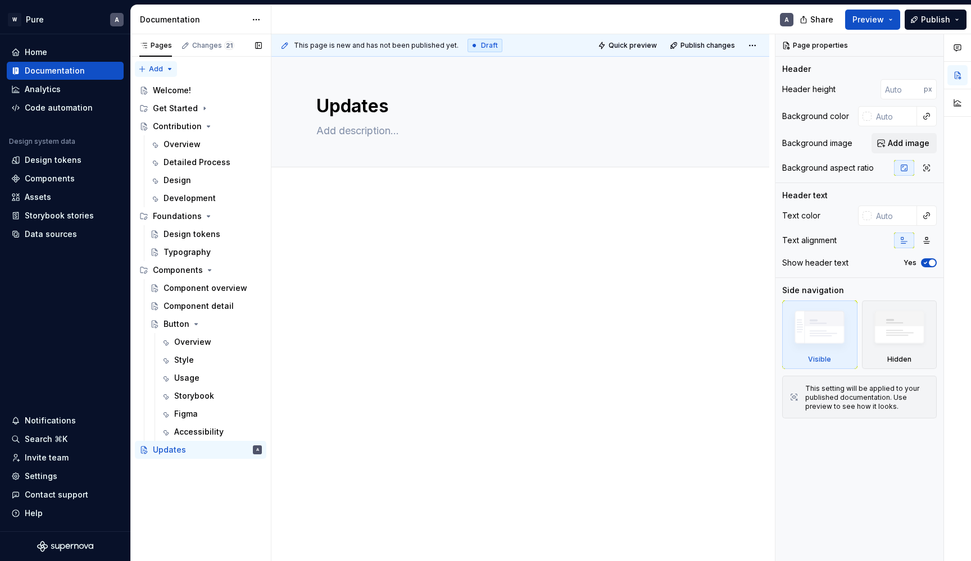
click at [158, 70] on div "Pages Changes 21 Add Accessibility guide for tree Page tree. Navigate the tree …" at bounding box center [200, 298] width 141 height 528
click at [182, 107] on div "New group" at bounding box center [192, 107] width 73 height 11
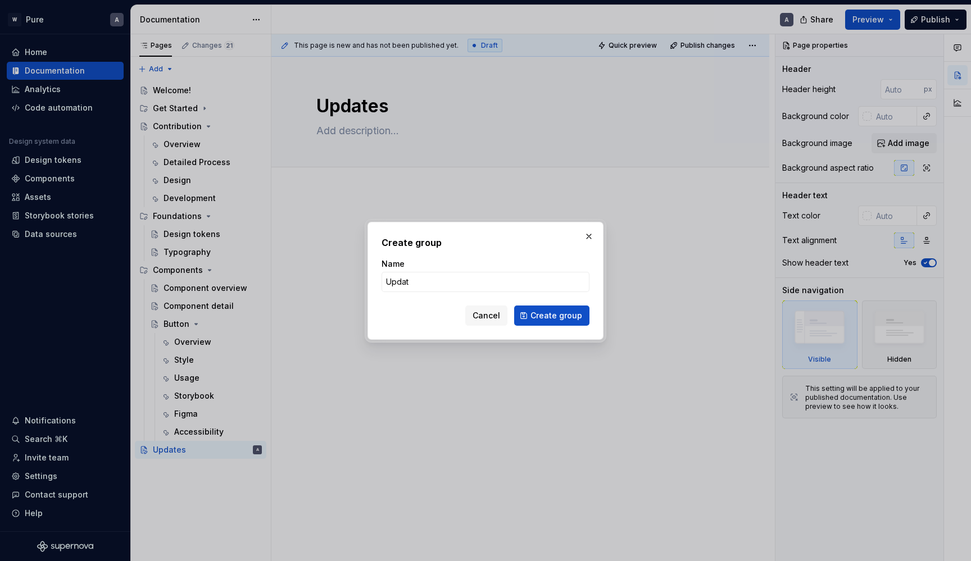
type input "Update"
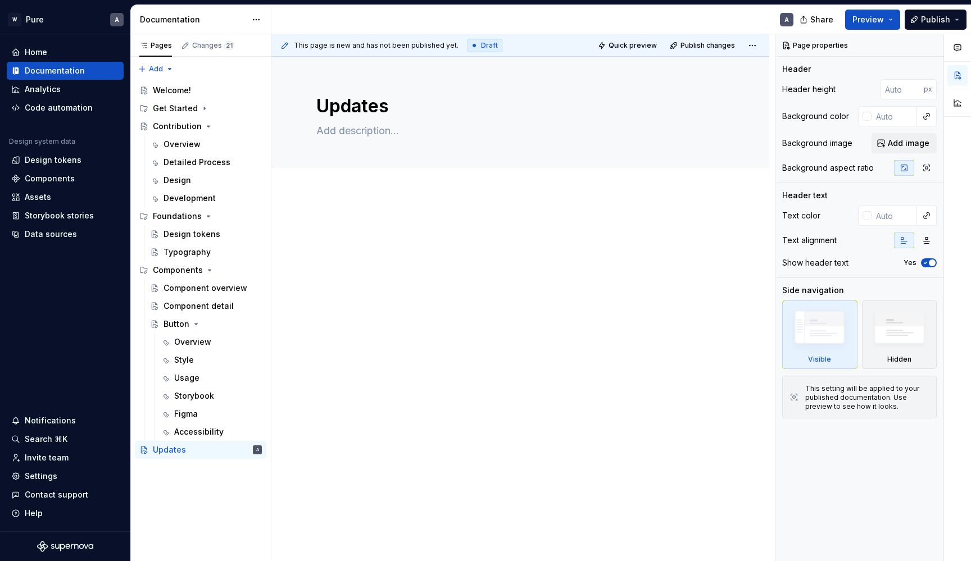
type textarea "*"
click at [160, 70] on div "Pages Changes 21 Add Accessibility guide for tree Page tree. Navigate the tree …" at bounding box center [200, 298] width 141 height 528
click at [184, 107] on div "New group" at bounding box center [192, 107] width 73 height 11
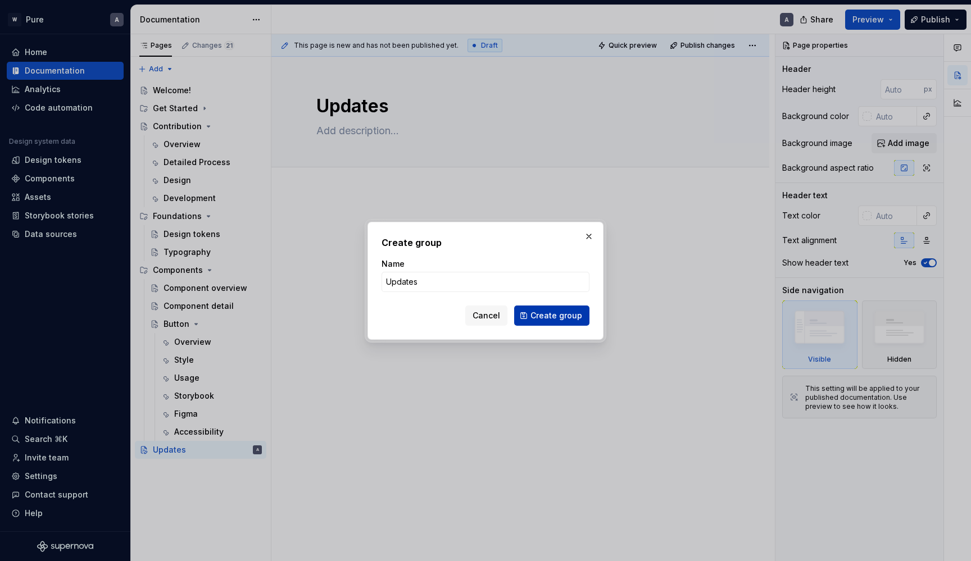
type input "Updates"
click at [547, 312] on span "Create group" at bounding box center [557, 315] width 52 height 11
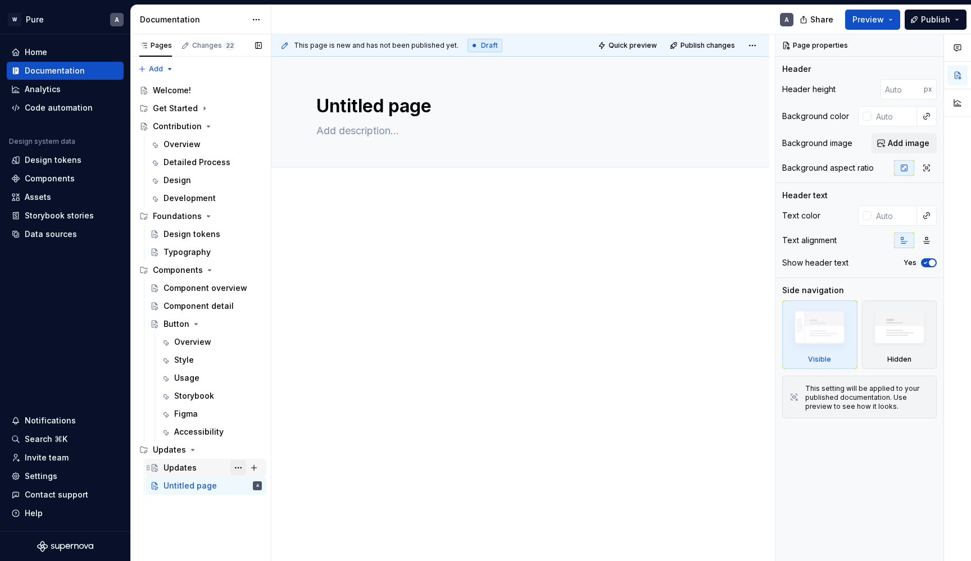
click at [236, 465] on button "Page tree" at bounding box center [238, 468] width 16 height 16
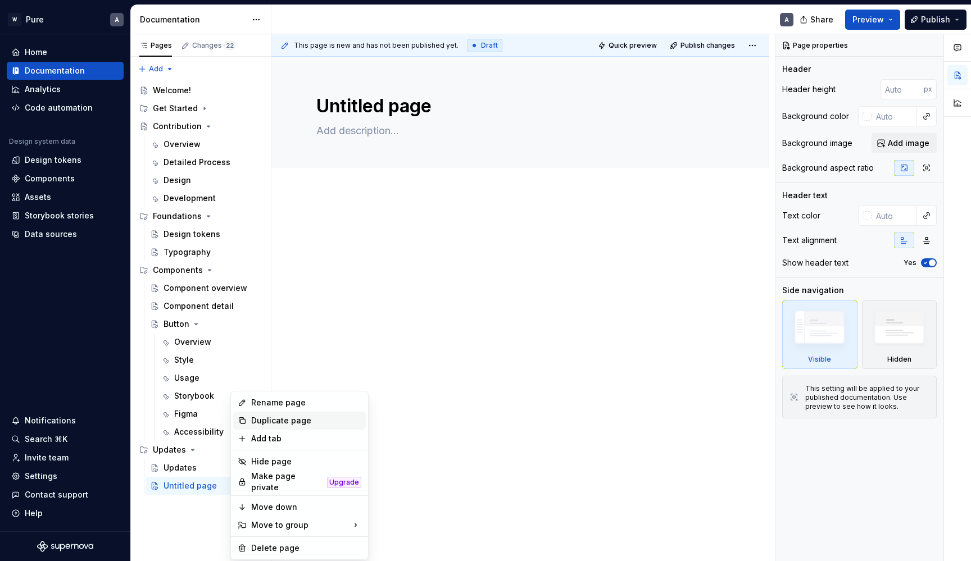
type textarea "*"
click at [291, 405] on div "Rename page" at bounding box center [306, 402] width 110 height 11
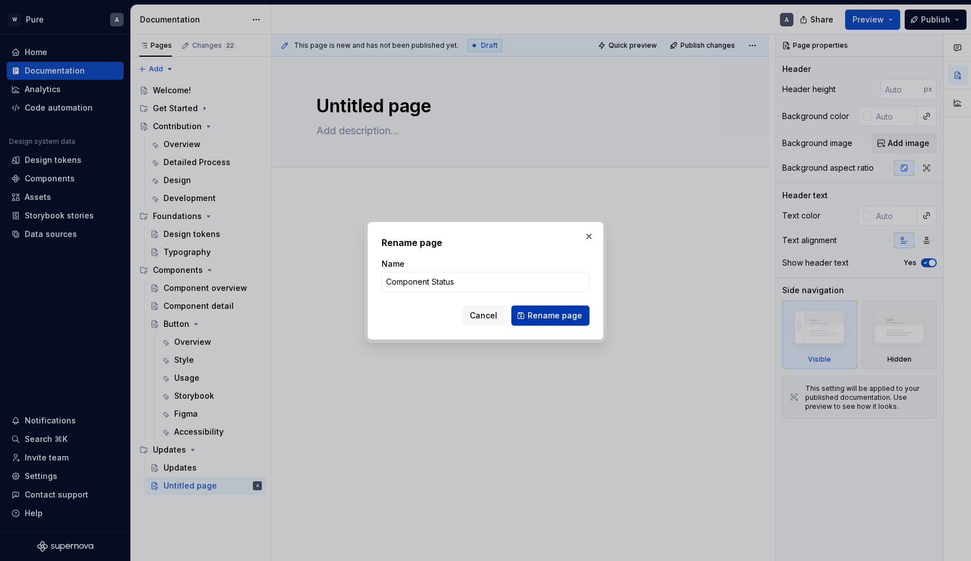
type input "Component Status"
click at [566, 314] on span "Rename page" at bounding box center [555, 315] width 55 height 11
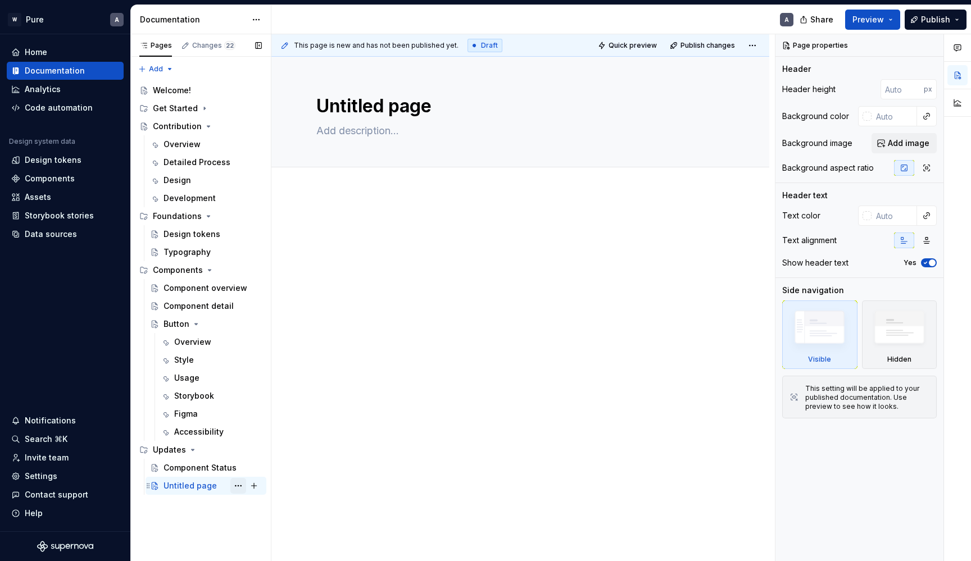
click at [238, 483] on button "Page tree" at bounding box center [238, 486] width 16 height 16
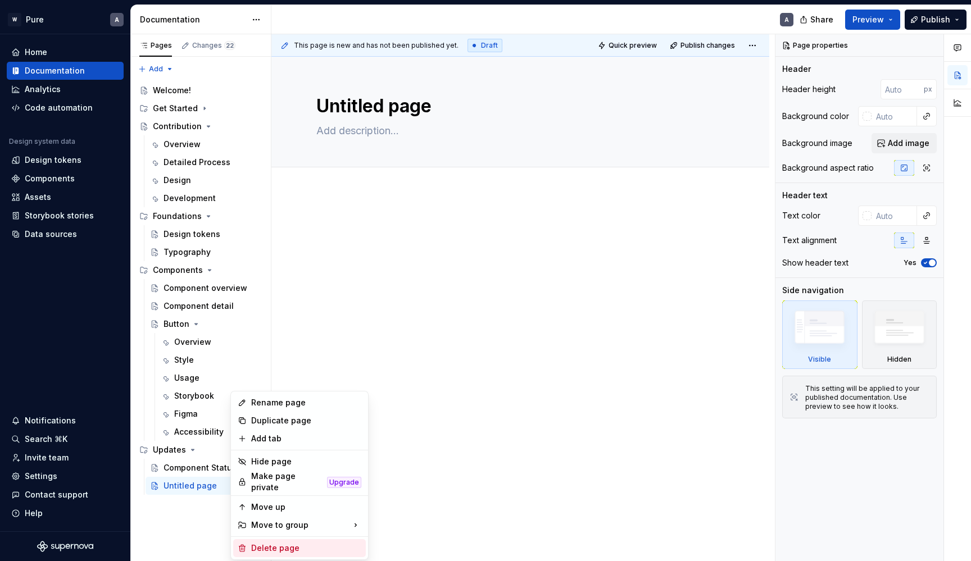
type textarea "*"
click at [287, 404] on div "Rename page" at bounding box center [306, 402] width 110 height 11
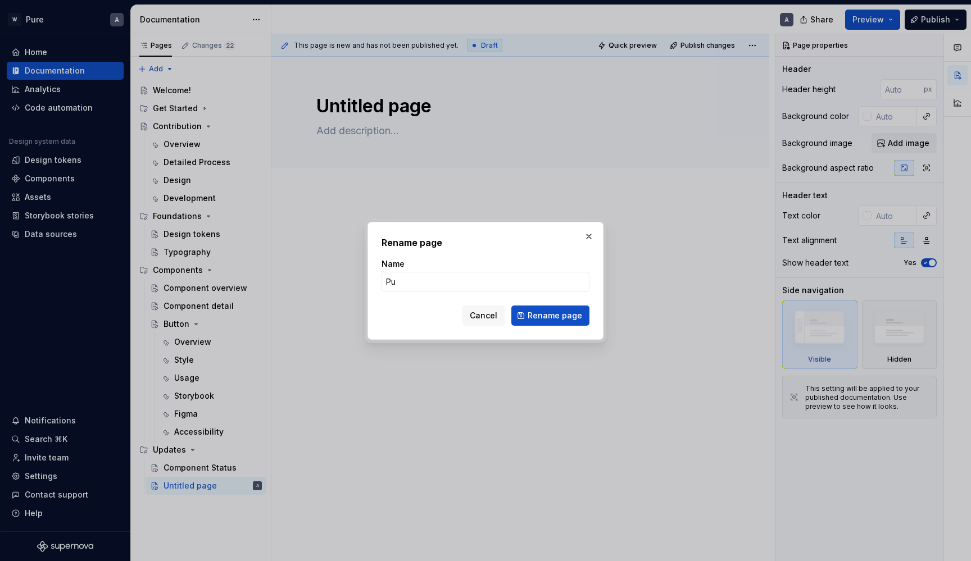
type input "P"
type input "doTerra Pure UI Kits 2.0"
click at [555, 318] on span "Rename page" at bounding box center [555, 315] width 55 height 11
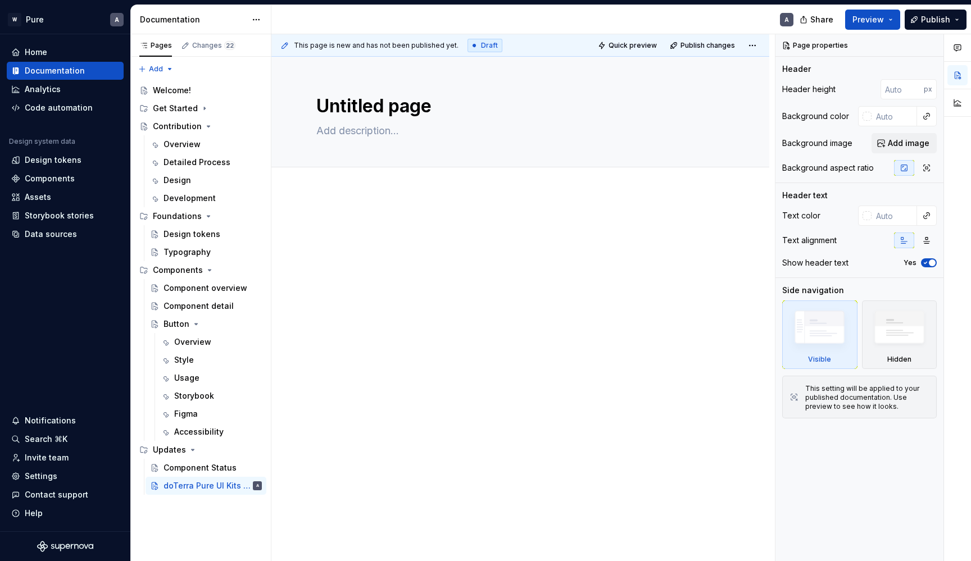
type textarea "*"
type textarea "doTerra Pure UI Kits 2.0"
click at [207, 126] on icon "Page tree" at bounding box center [208, 126] width 3 height 1
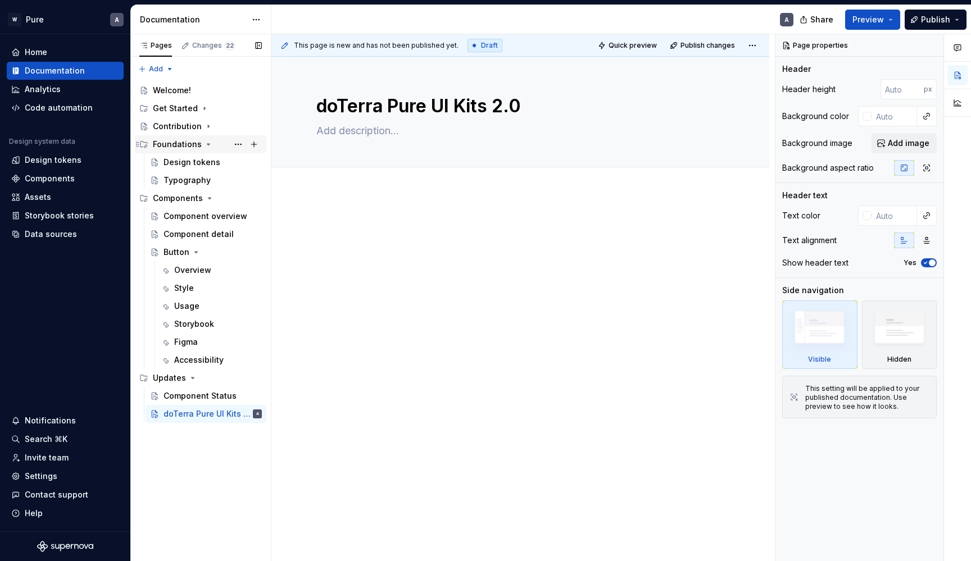
click at [207, 144] on icon "Page tree" at bounding box center [208, 144] width 3 height 1
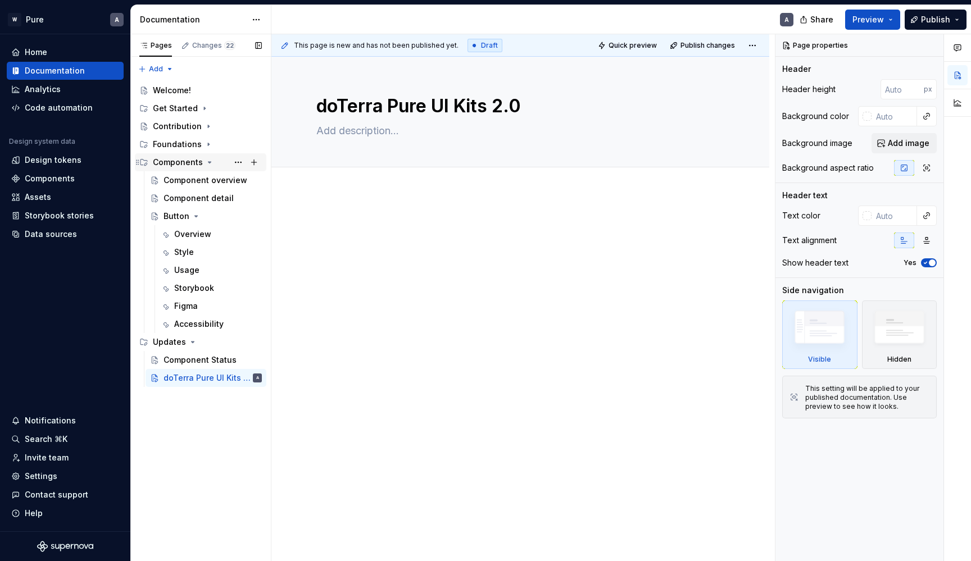
click at [209, 162] on icon "Page tree" at bounding box center [210, 162] width 3 height 1
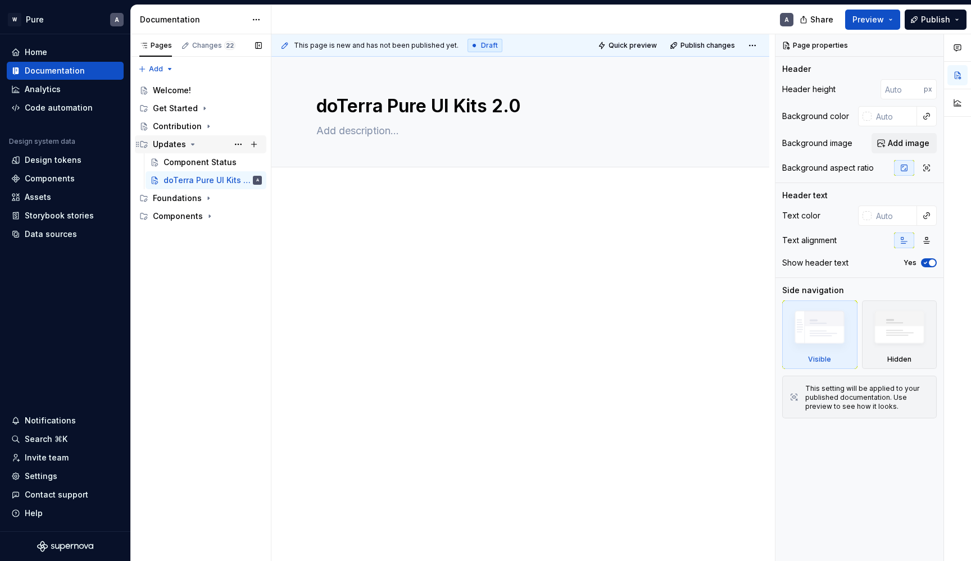
click at [191, 143] on icon "Page tree" at bounding box center [192, 144] width 9 height 9
click at [208, 162] on icon "Page tree" at bounding box center [208, 162] width 1 height 3
click at [253, 161] on button "Page tree" at bounding box center [254, 163] width 16 height 16
type textarea "*"
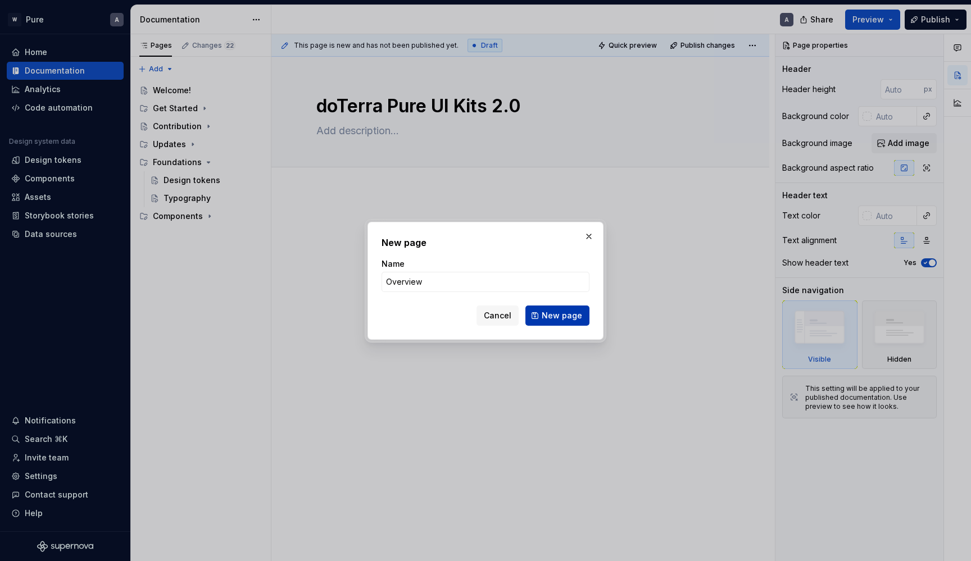
type input "Overview"
click at [561, 316] on span "New page" at bounding box center [562, 315] width 40 height 11
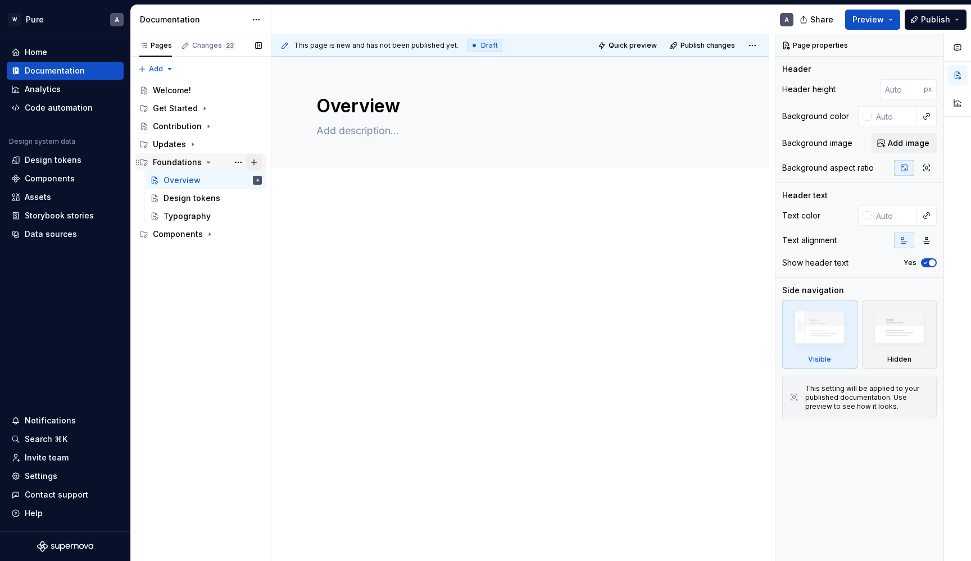
click at [252, 163] on button "Page tree" at bounding box center [254, 163] width 16 height 16
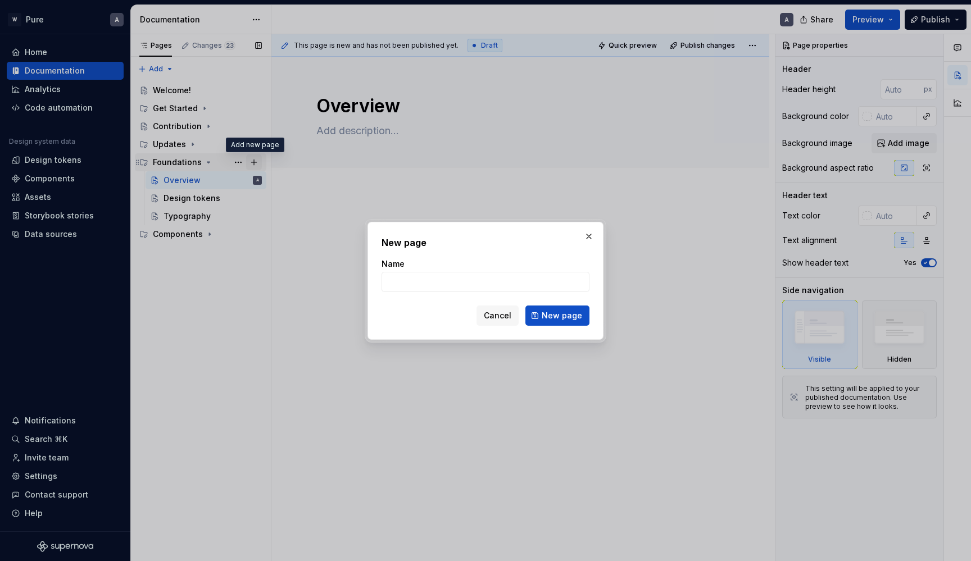
type textarea "*"
type input "Color"
click at [553, 318] on span "New page" at bounding box center [562, 315] width 40 height 11
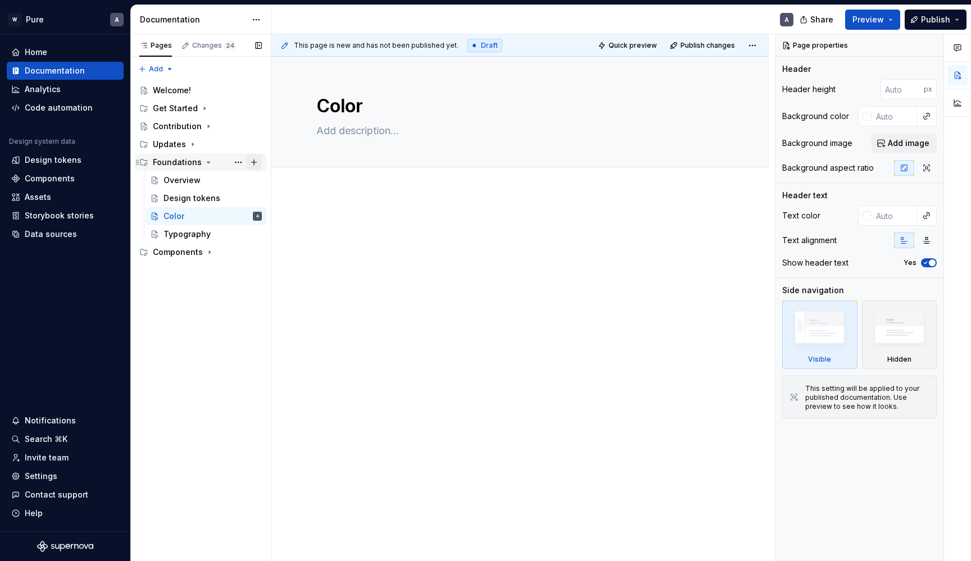
click at [254, 161] on button "Page tree" at bounding box center [254, 163] width 16 height 16
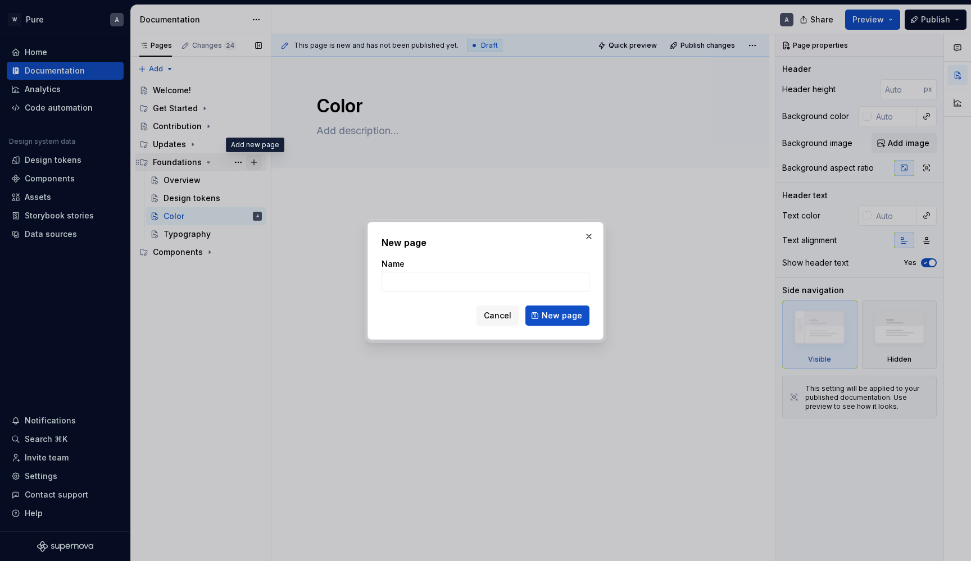
type textarea "*"
type input "Content"
click at [559, 320] on span "New page" at bounding box center [562, 315] width 40 height 11
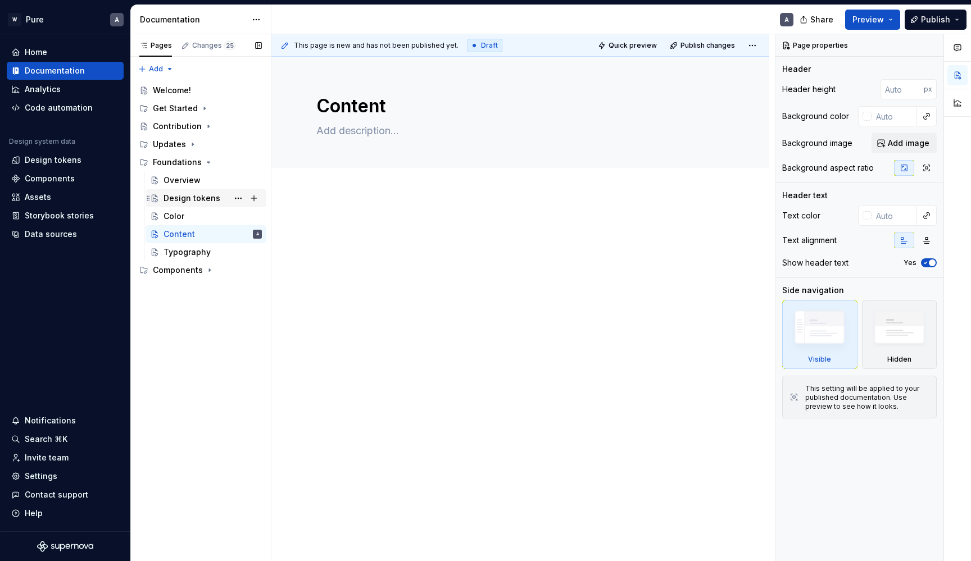
click at [200, 198] on div "Design tokens" at bounding box center [192, 198] width 57 height 11
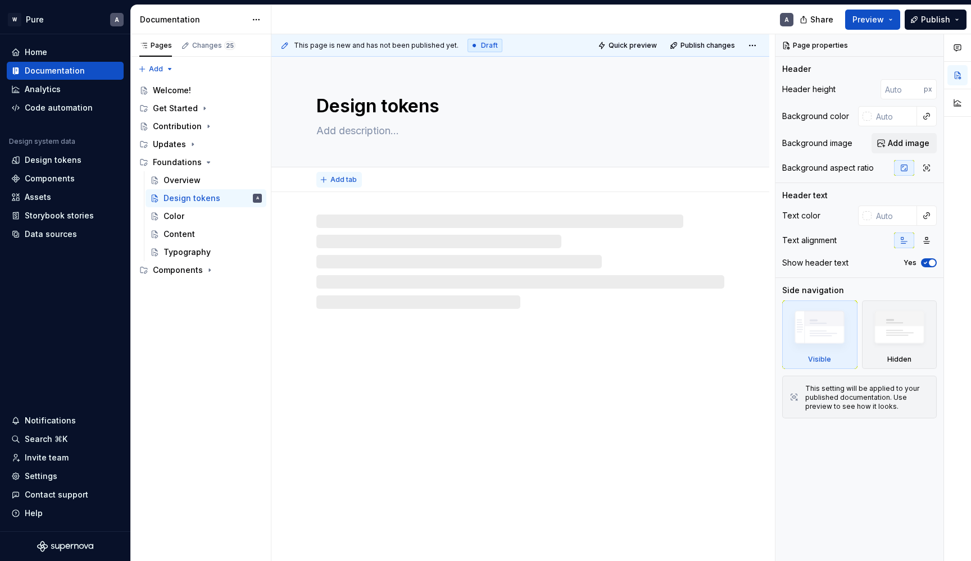
click at [332, 182] on span "Add tab" at bounding box center [343, 179] width 26 height 9
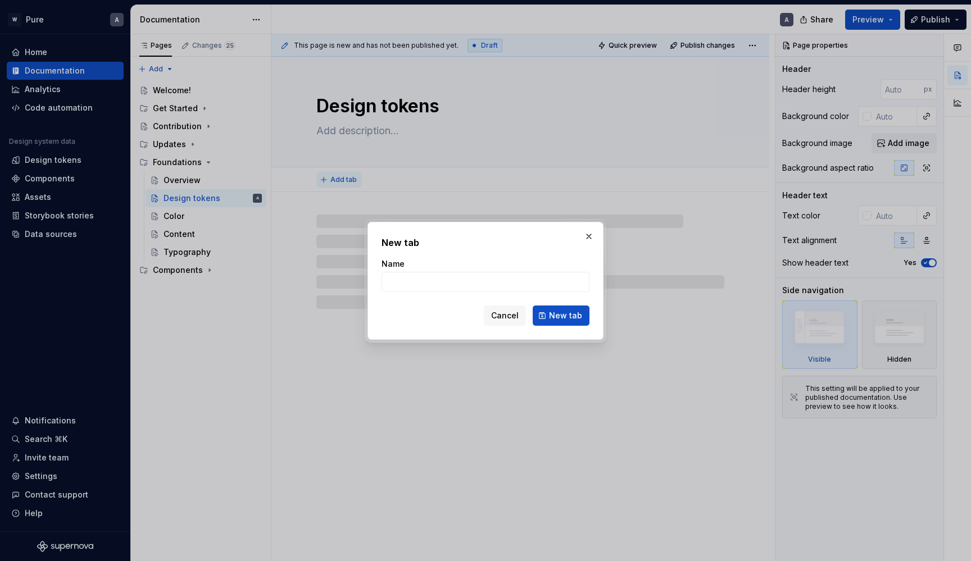
type textarea "*"
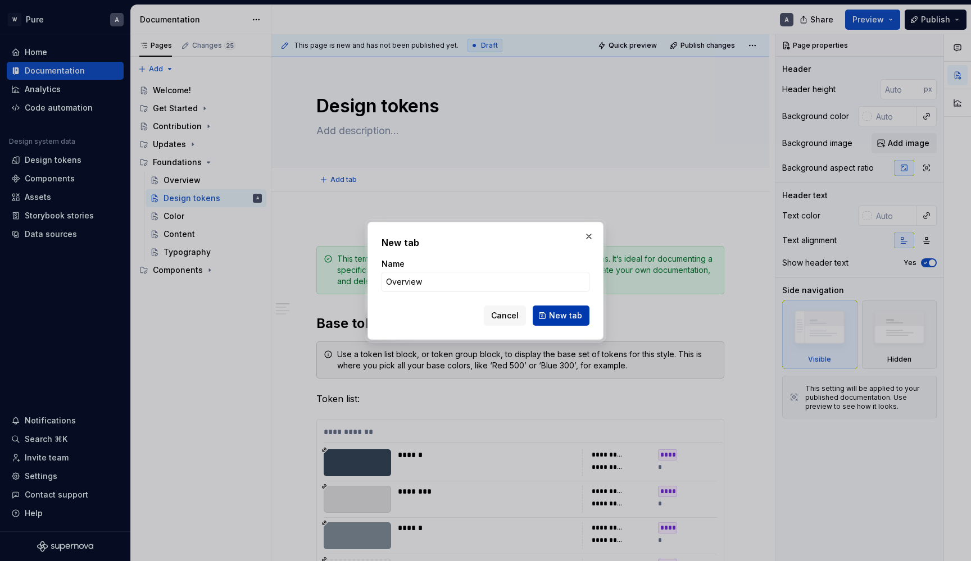
type input "Overview"
click at [570, 311] on span "New tab" at bounding box center [565, 315] width 33 height 11
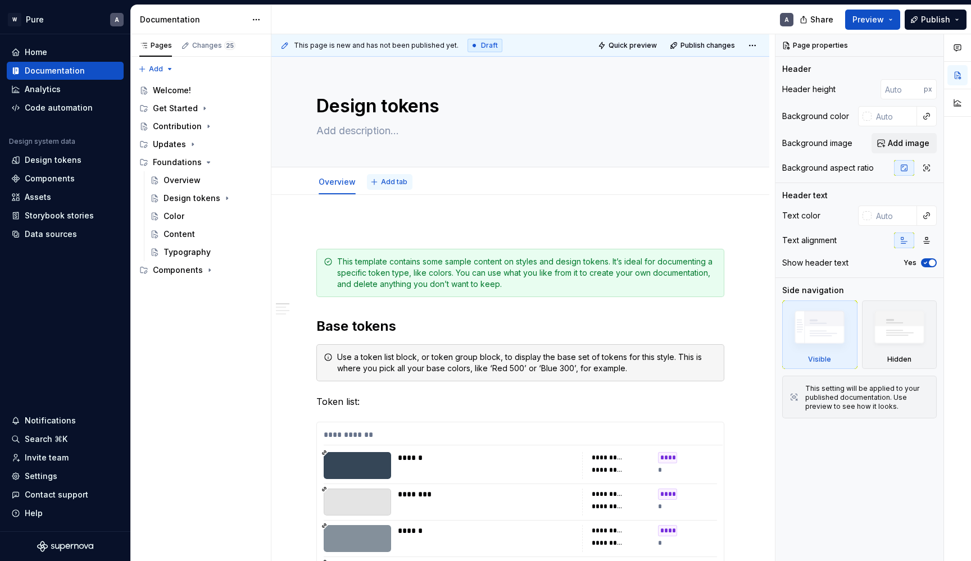
type textarea "*"
click at [389, 182] on span "Add tab" at bounding box center [394, 182] width 26 height 9
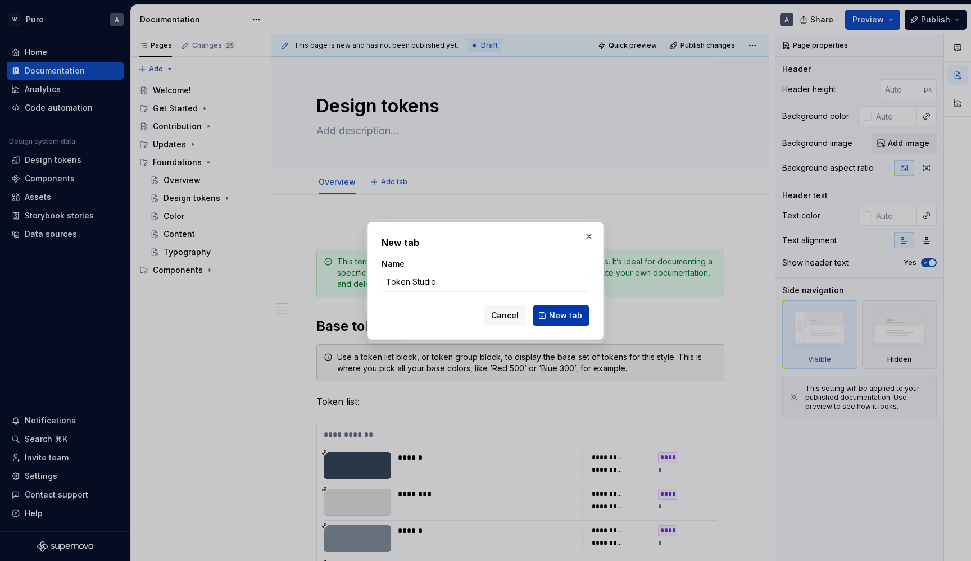
type input "Token Studio"
click at [567, 309] on button "New tab" at bounding box center [561, 316] width 57 height 20
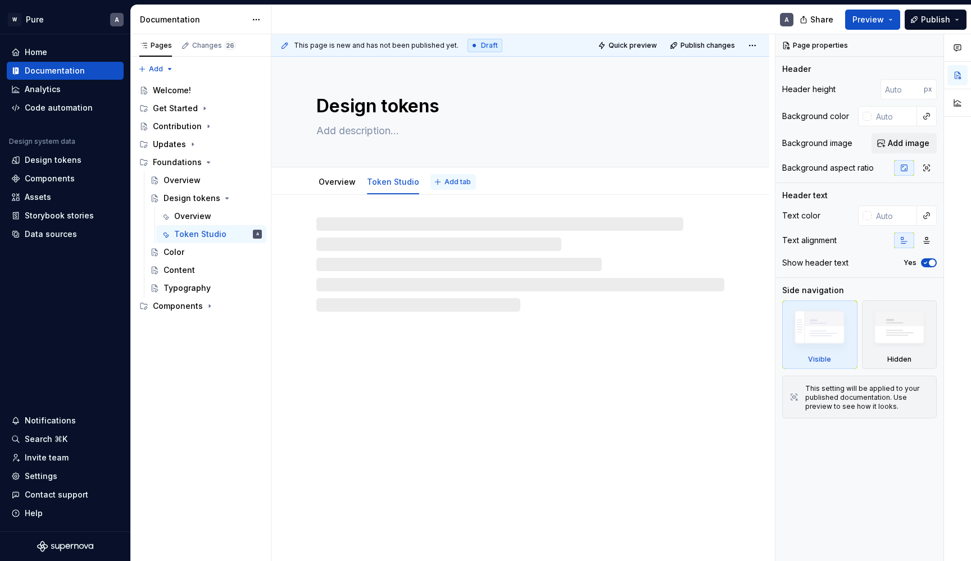
click at [451, 187] on button "Add tab" at bounding box center [454, 182] width 46 height 16
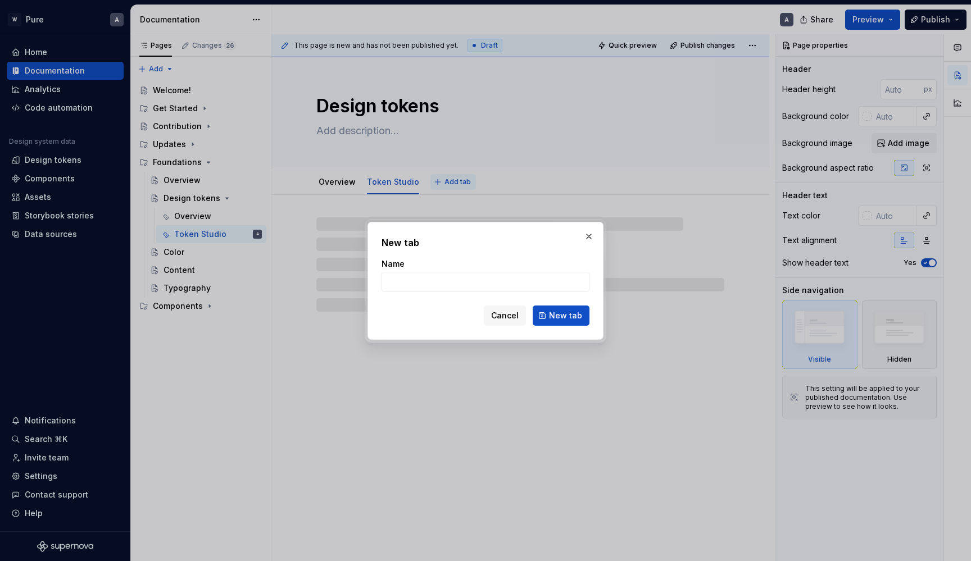
type textarea "*"
type input "Ap"
type textarea "*"
type input "Appl"
type textarea "*"
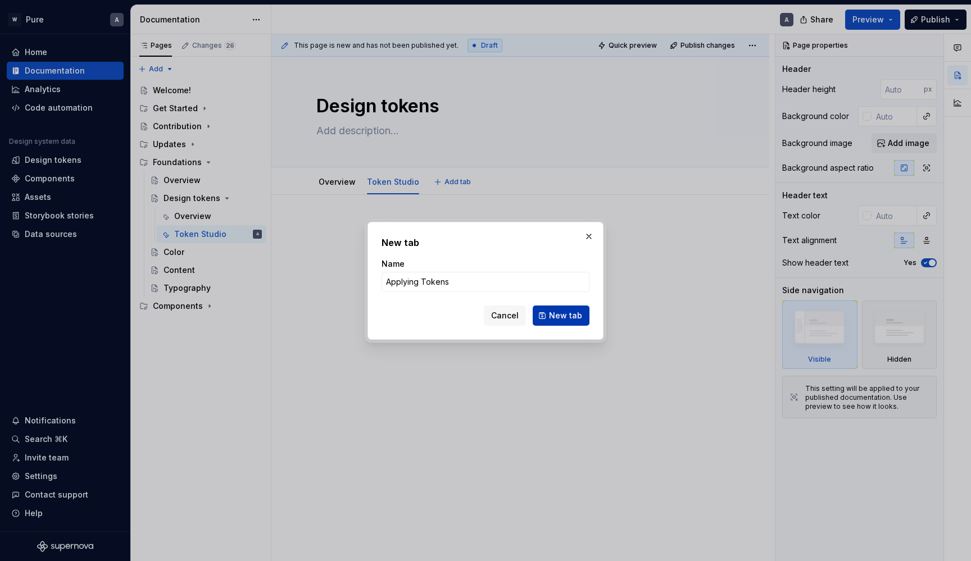
type input "Applying Tokens"
click at [550, 317] on button "New tab" at bounding box center [561, 316] width 57 height 20
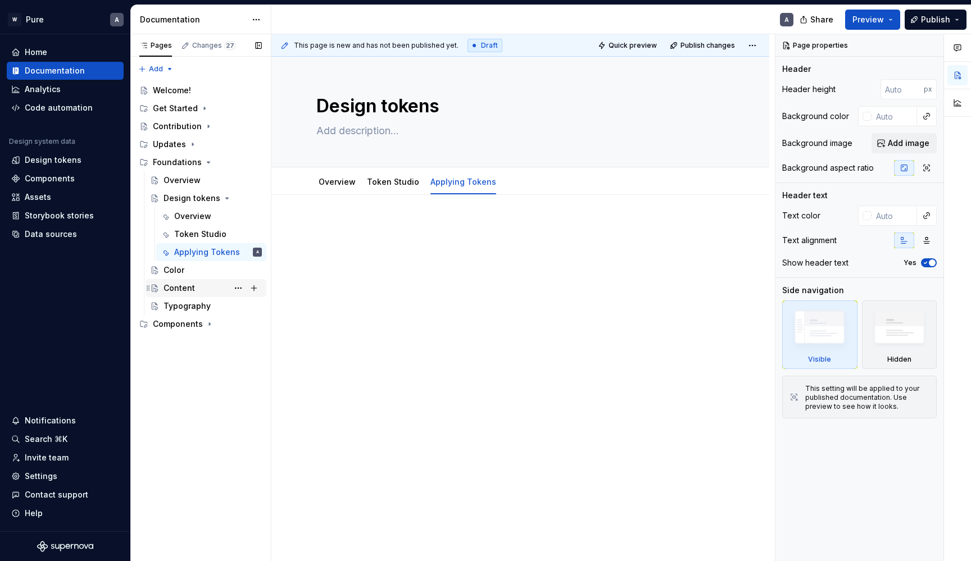
click at [185, 291] on div "Content" at bounding box center [179, 288] width 31 height 11
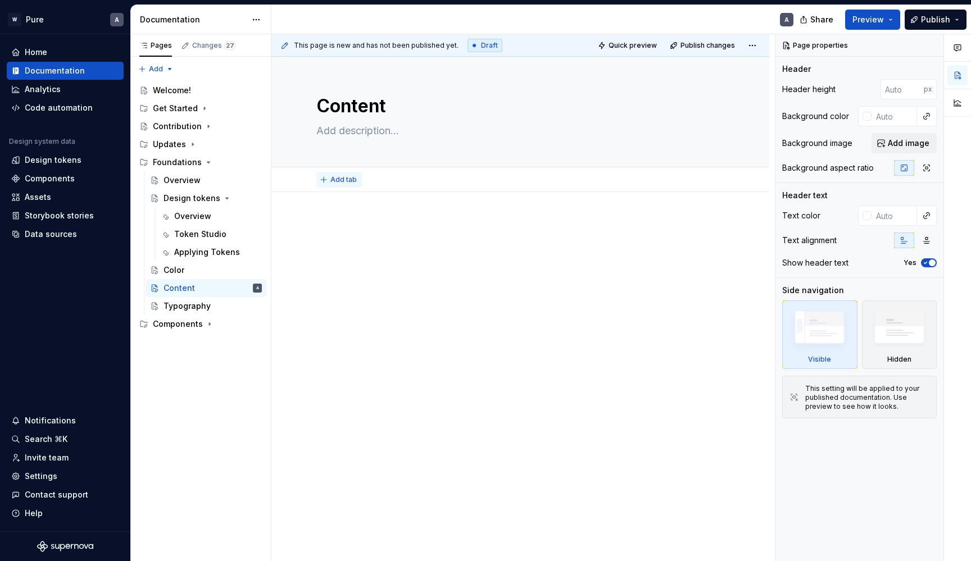
click at [336, 180] on span "Add tab" at bounding box center [343, 179] width 26 height 9
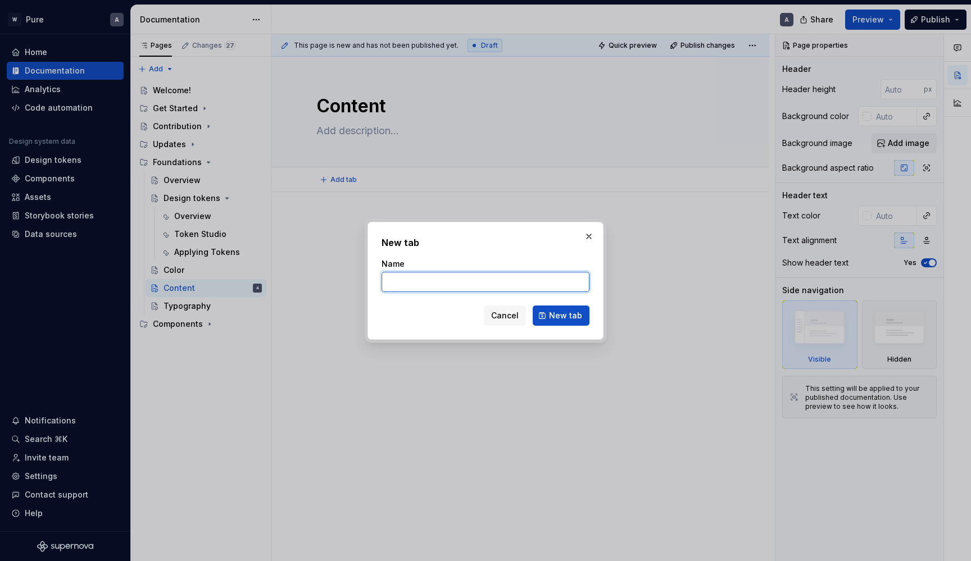
type textarea "*"
type input "Voice & Tone"
click at [564, 315] on span "New tab" at bounding box center [565, 315] width 33 height 11
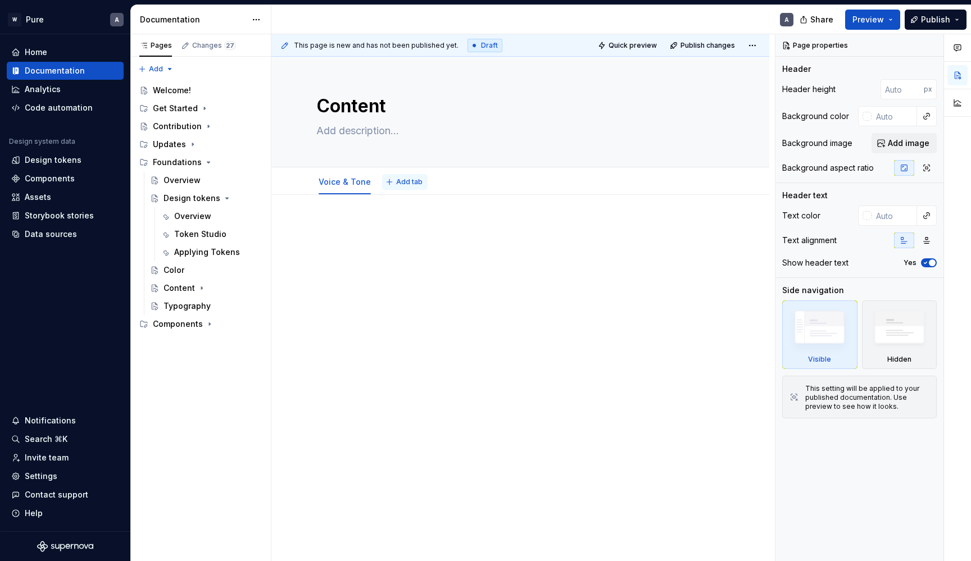
type textarea "*"
click at [406, 178] on button "Add tab" at bounding box center [405, 182] width 46 height 16
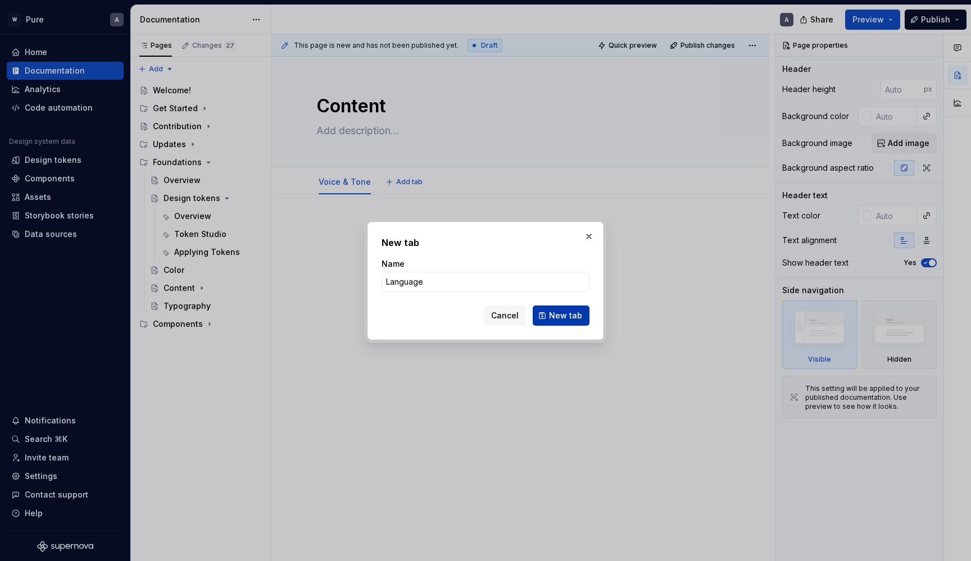
type input "Language"
click at [569, 320] on span "New tab" at bounding box center [565, 315] width 33 height 11
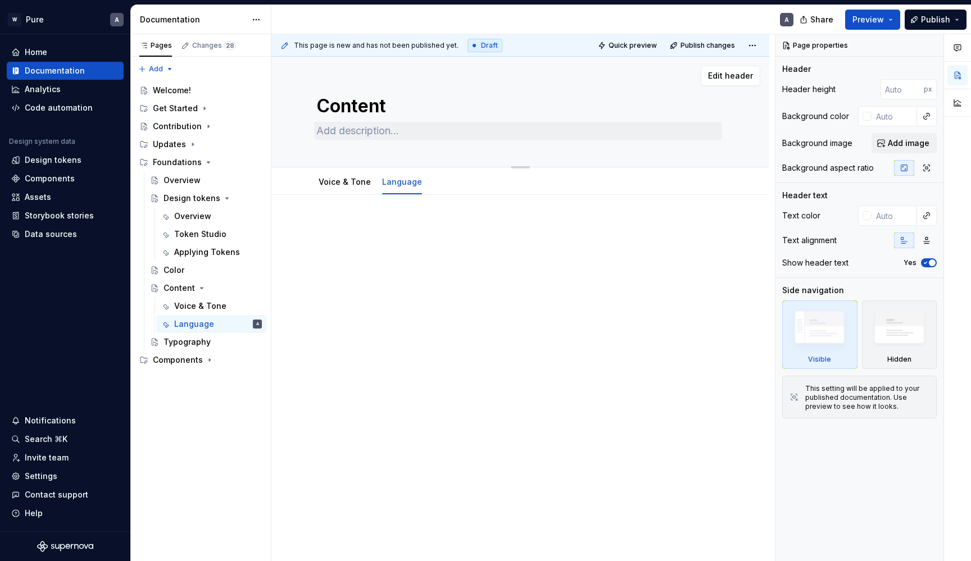
type textarea "*"
click at [447, 185] on span "Add tab" at bounding box center [460, 182] width 26 height 9
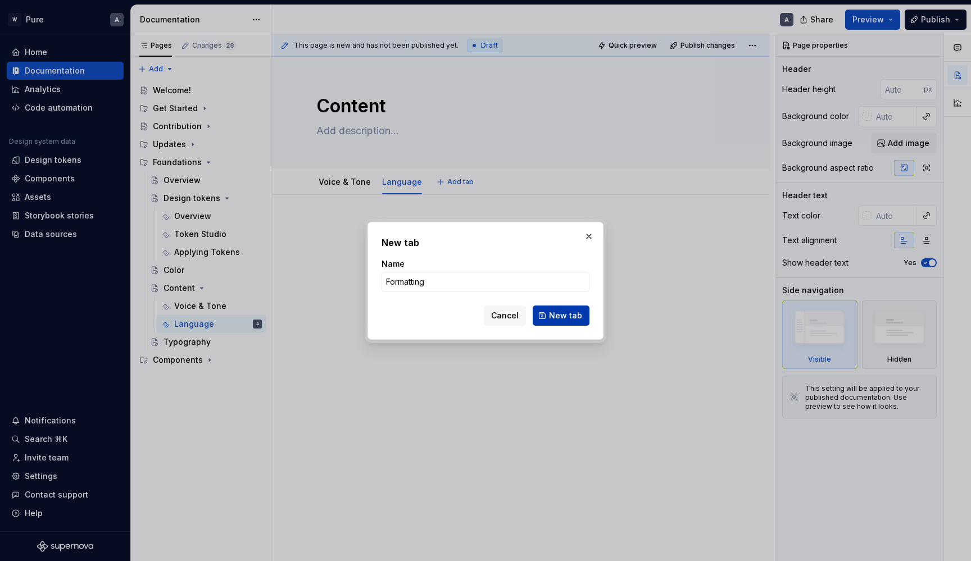
type input "Formatting"
click at [563, 321] on button "New tab" at bounding box center [561, 316] width 57 height 20
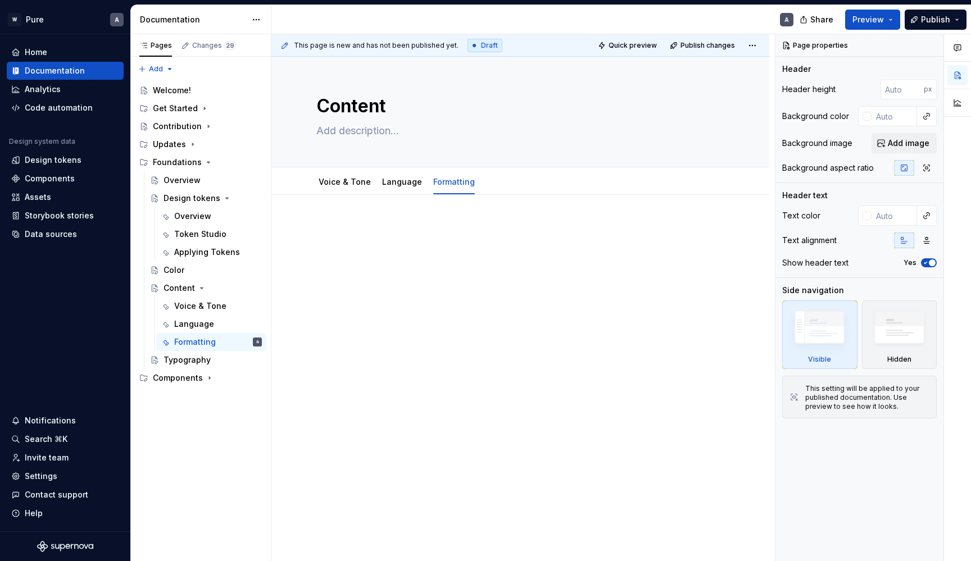
type textarea "*"
click at [500, 182] on span "Add tab" at bounding box center [513, 182] width 26 height 9
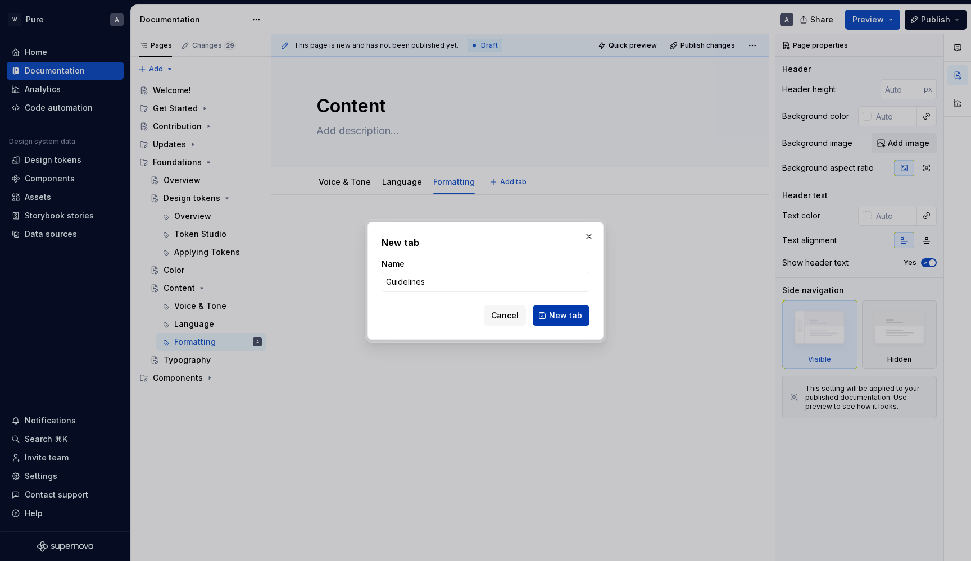
type input "Guidelines"
click at [560, 314] on span "New tab" at bounding box center [565, 315] width 33 height 11
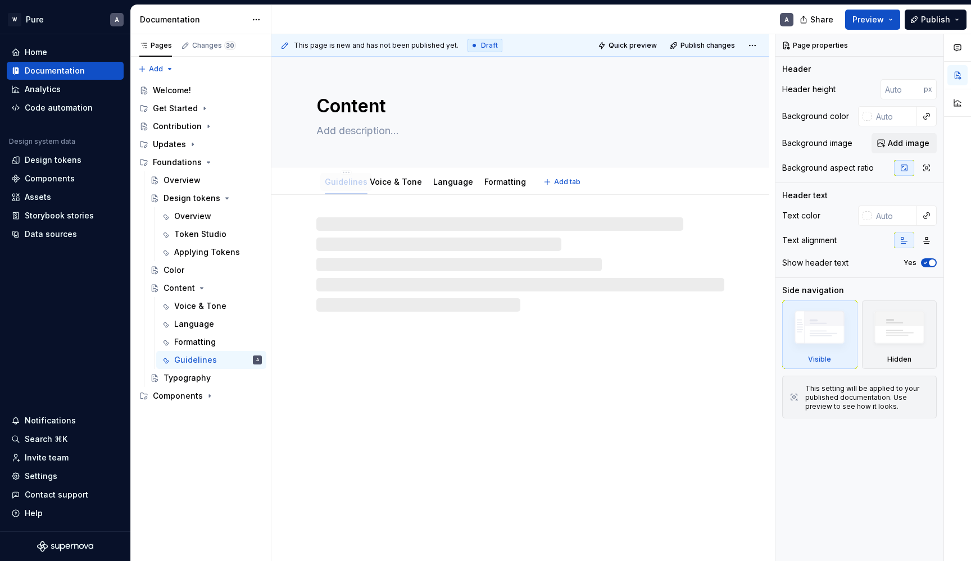
drag, startPoint x: 499, startPoint y: 182, endPoint x: 337, endPoint y: 184, distance: 161.3
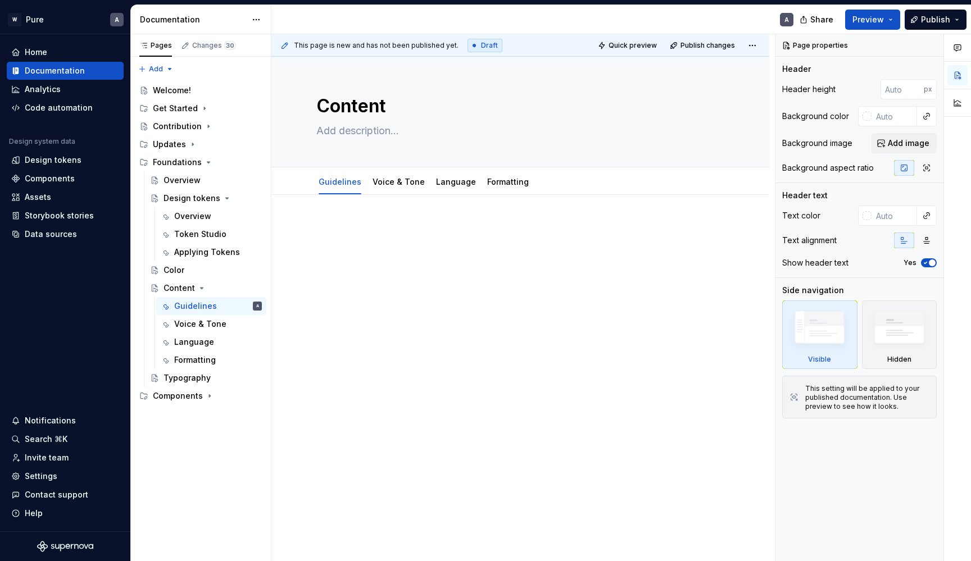
click at [470, 276] on div at bounding box center [520, 250] width 408 height 56
type textarea "*"
click at [256, 23] on html "W Pure A Home Documentation Analytics Code automation Design system data Design…" at bounding box center [485, 280] width 971 height 561
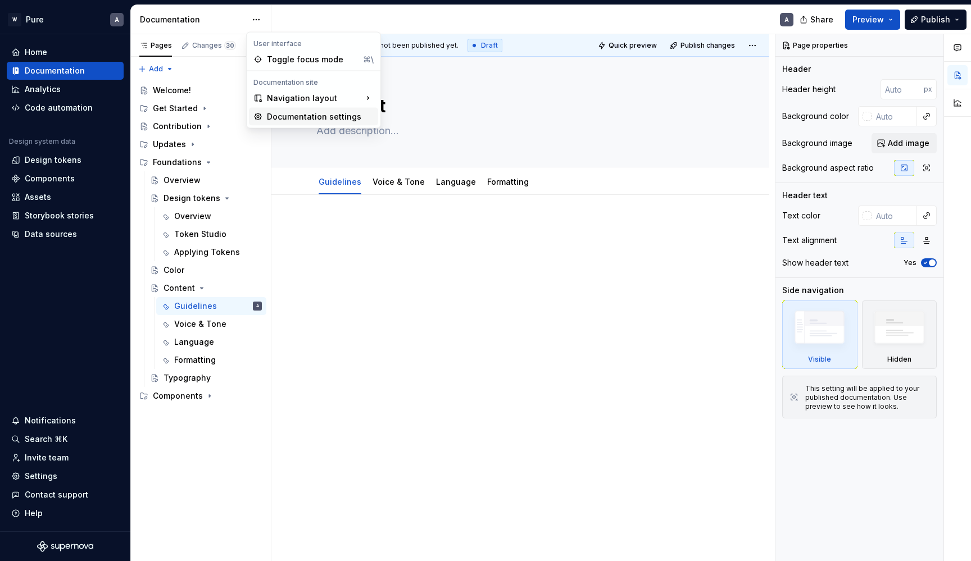
click at [291, 114] on div "Documentation settings" at bounding box center [320, 116] width 107 height 11
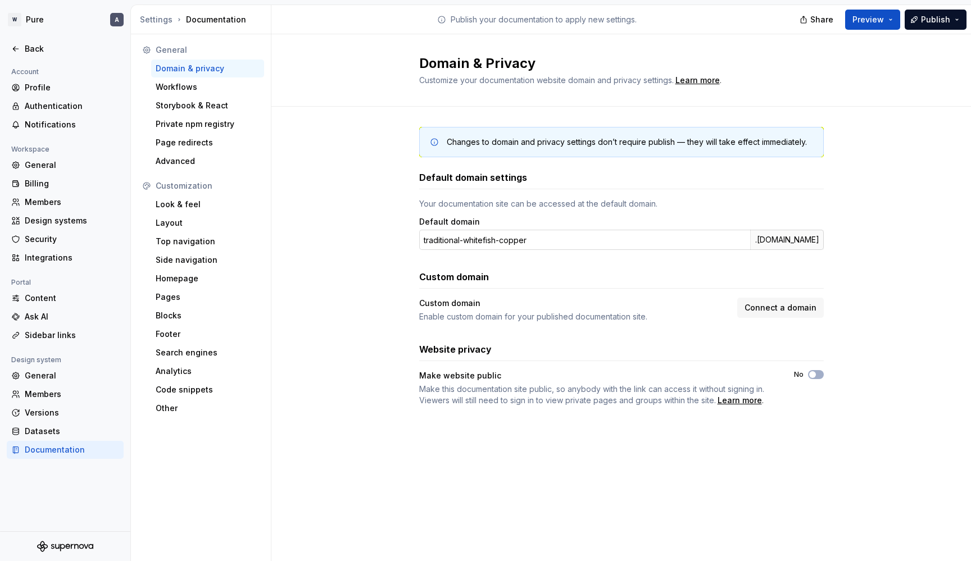
click at [569, 238] on input "traditional-whitefish-copper" at bounding box center [584, 240] width 331 height 20
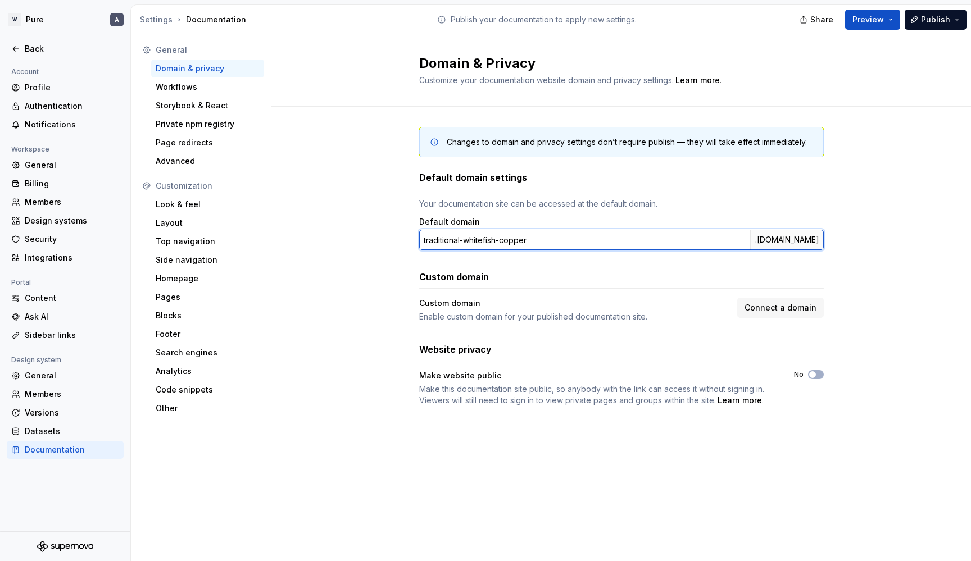
click at [569, 238] on input "traditional-whitefish-copper" at bounding box center [584, 240] width 331 height 20
click at [442, 241] on input "doter-pure" at bounding box center [584, 240] width 331 height 20
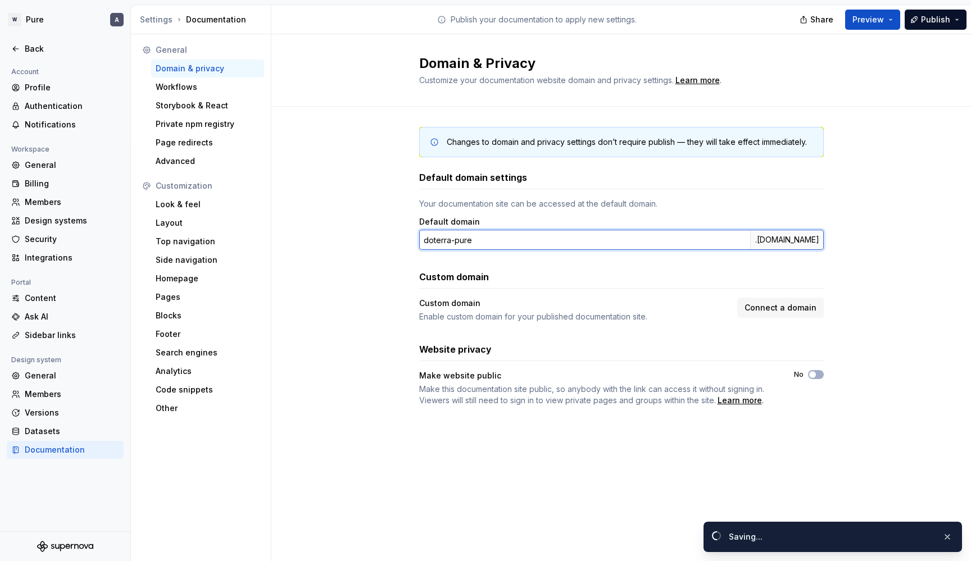
click at [496, 244] on input "doterra-pure" at bounding box center [584, 240] width 331 height 20
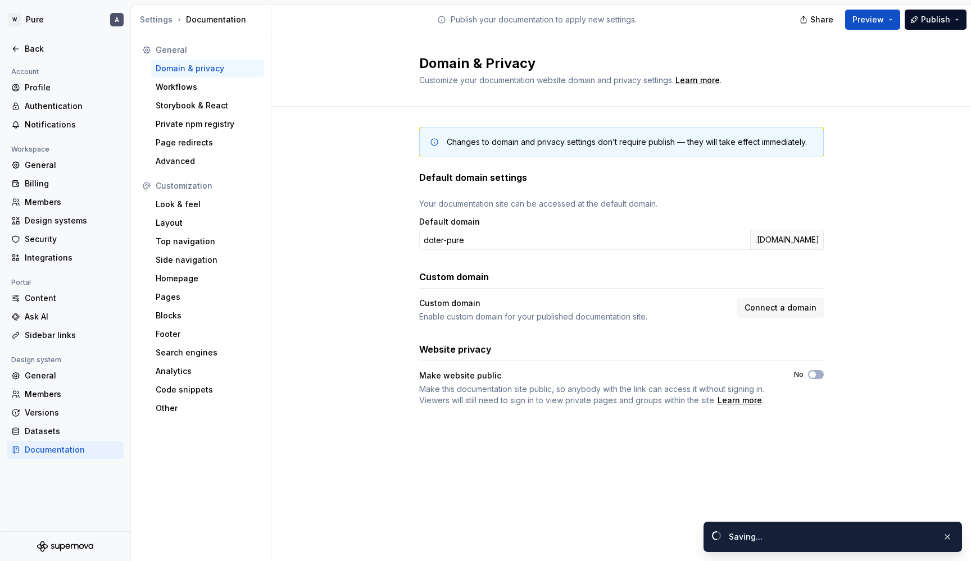
click at [385, 301] on div "Changes to domain and privacy settings don’t require publish — they will take e…" at bounding box center [621, 278] width 700 height 342
type input "doterra-pure"
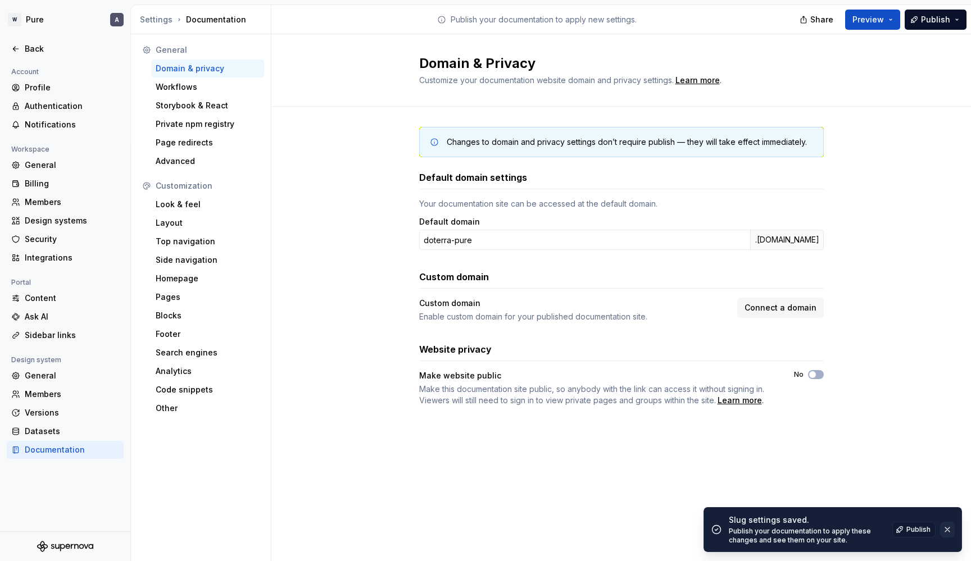
click at [951, 531] on button "button" at bounding box center [947, 530] width 15 height 16
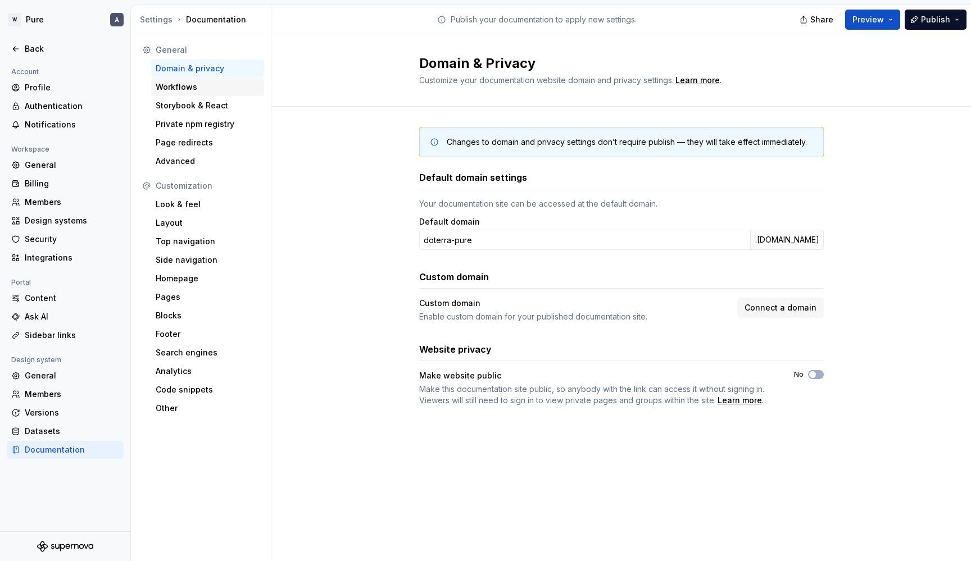
click at [197, 88] on div "Workflows" at bounding box center [208, 86] width 104 height 11
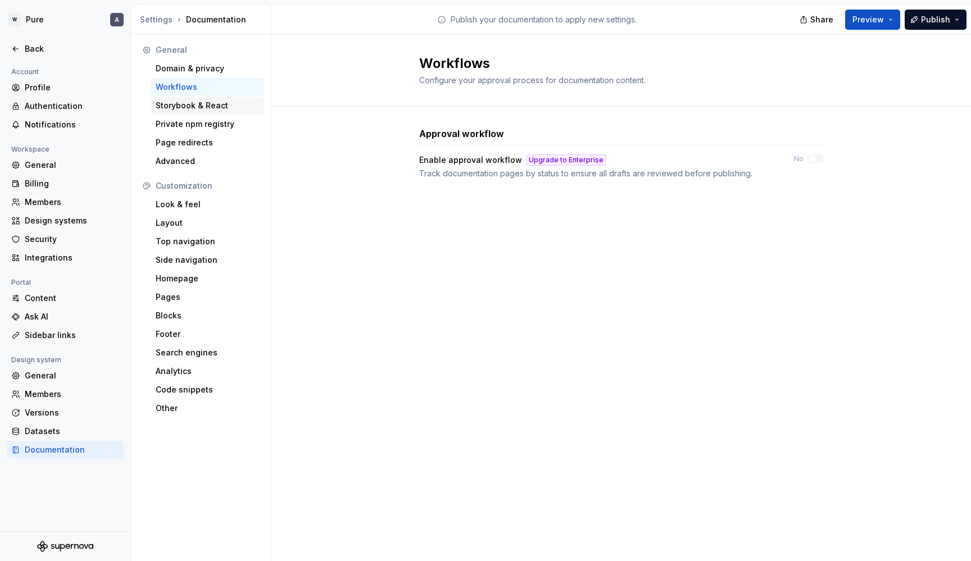
click at [198, 105] on div "Storybook & React" at bounding box center [208, 105] width 104 height 11
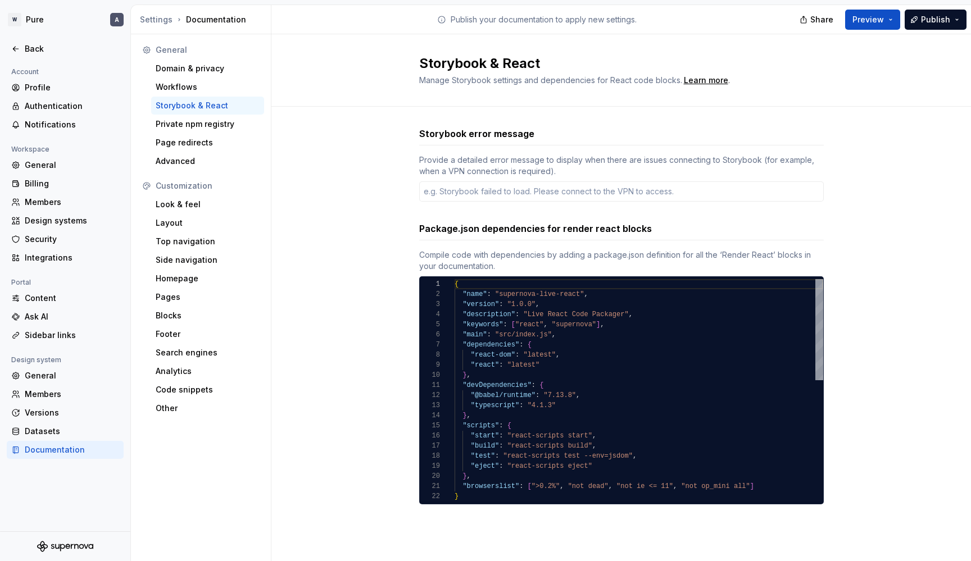
type textarea "*"
click at [208, 117] on div "Private npm registry" at bounding box center [207, 124] width 113 height 18
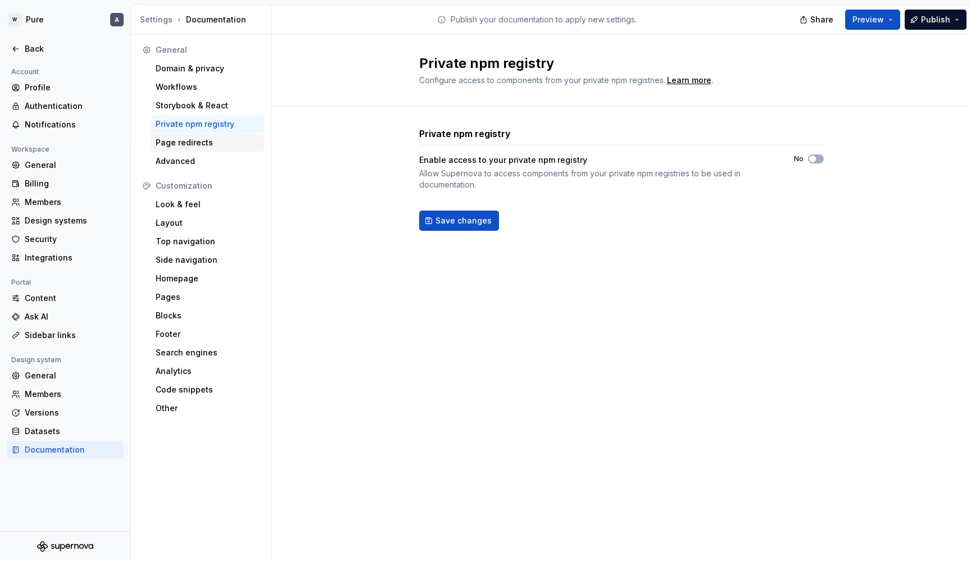
click at [197, 147] on div "Page redirects" at bounding box center [208, 142] width 104 height 11
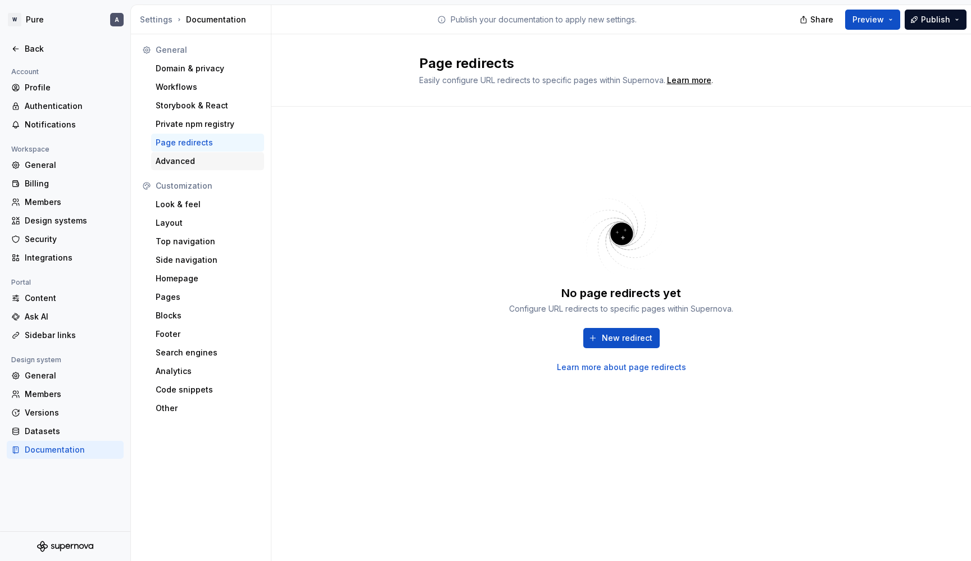
click at [192, 164] on div "Advanced" at bounding box center [208, 161] width 104 height 11
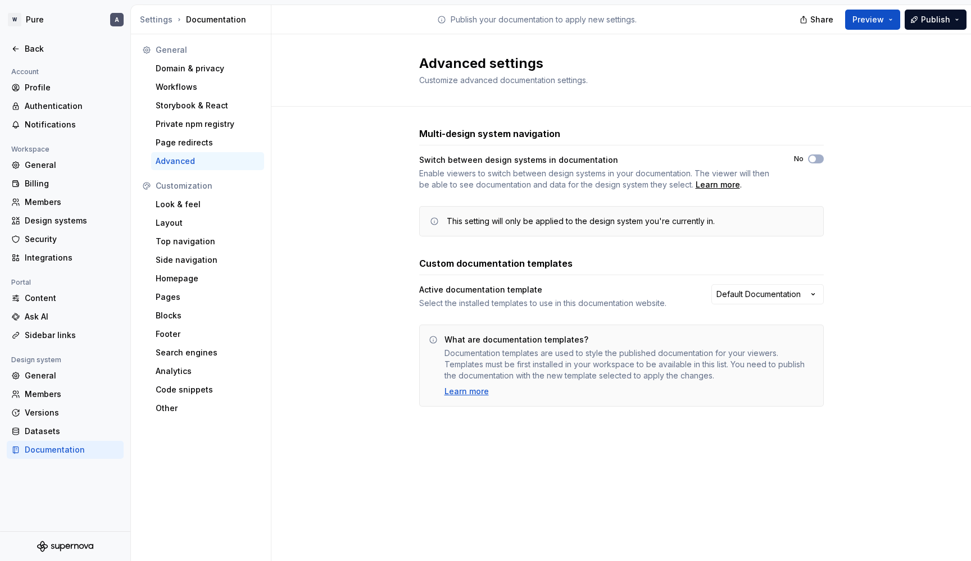
click at [552, 182] on div "Enable viewers to switch between design systems in your documentation. The view…" at bounding box center [596, 179] width 355 height 22
click at [750, 297] on html "W Pure A Back Account Profile Authentication Notifications Workspace General Bi…" at bounding box center [485, 280] width 971 height 561
click at [741, 291] on html "W Pure A Back Account Profile Authentication Notifications Workspace General Bi…" at bounding box center [485, 280] width 971 height 561
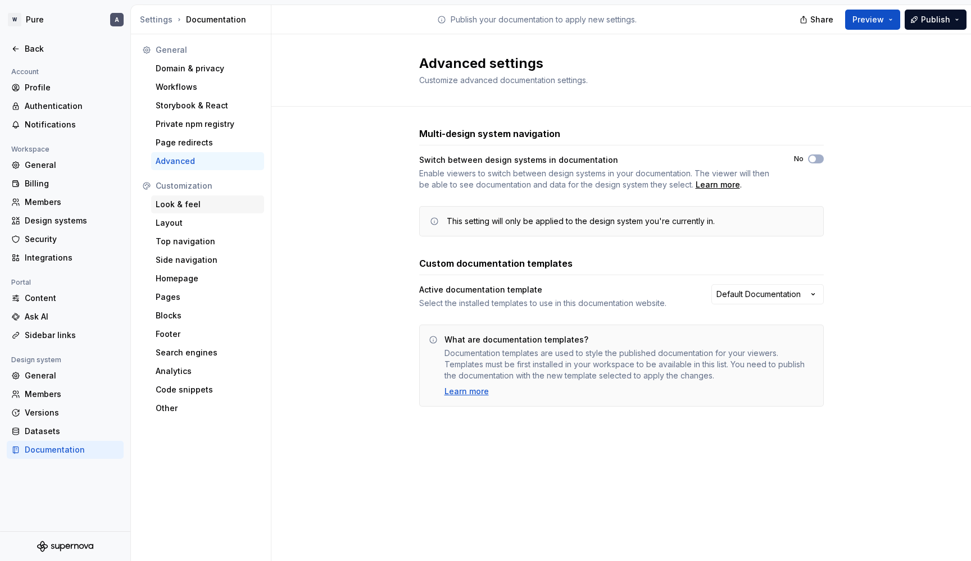
click at [182, 203] on div "Look & feel" at bounding box center [208, 204] width 104 height 11
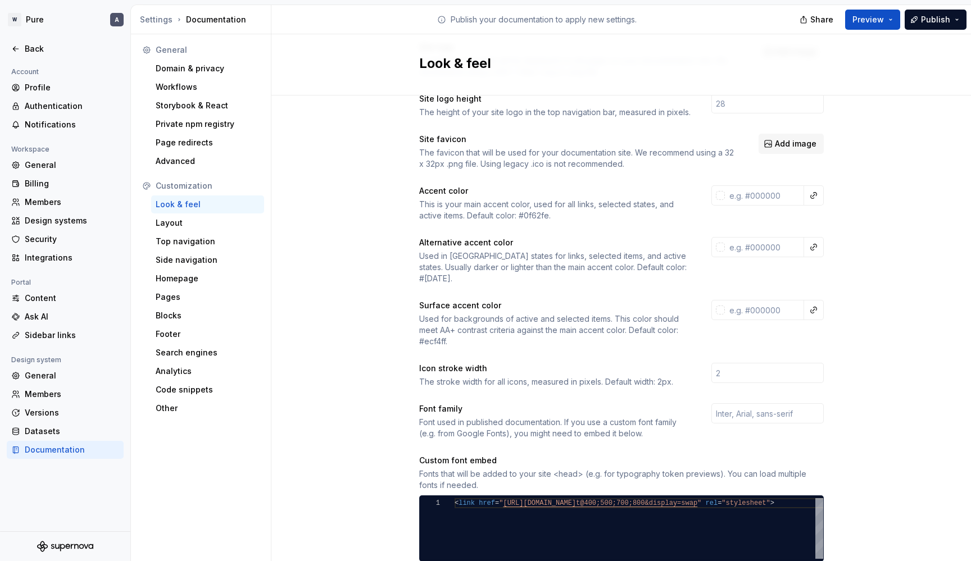
scroll to position [42, 0]
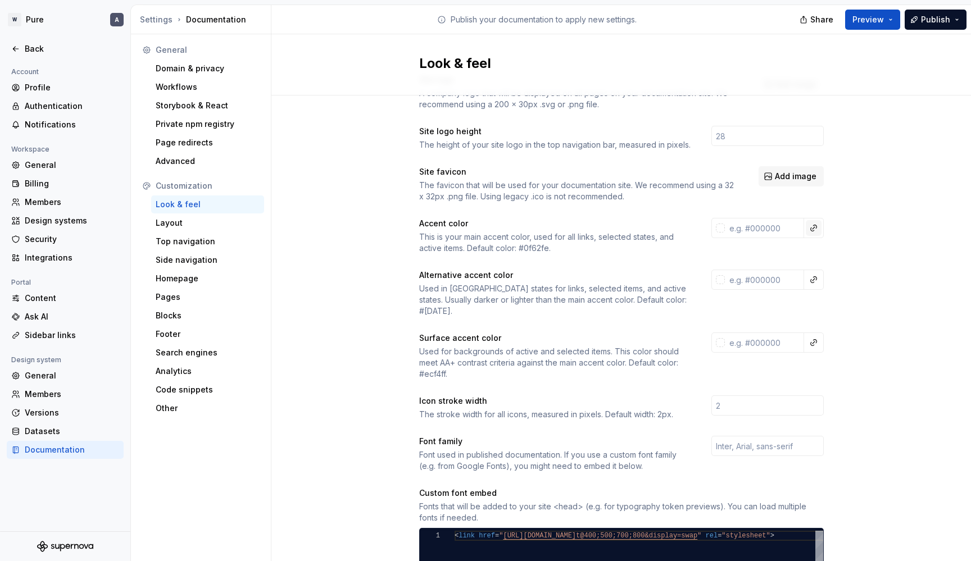
click at [814, 229] on button "button" at bounding box center [814, 228] width 16 height 16
type input "brand"
click at [727, 289] on div "brand" at bounding box center [728, 288] width 95 height 11
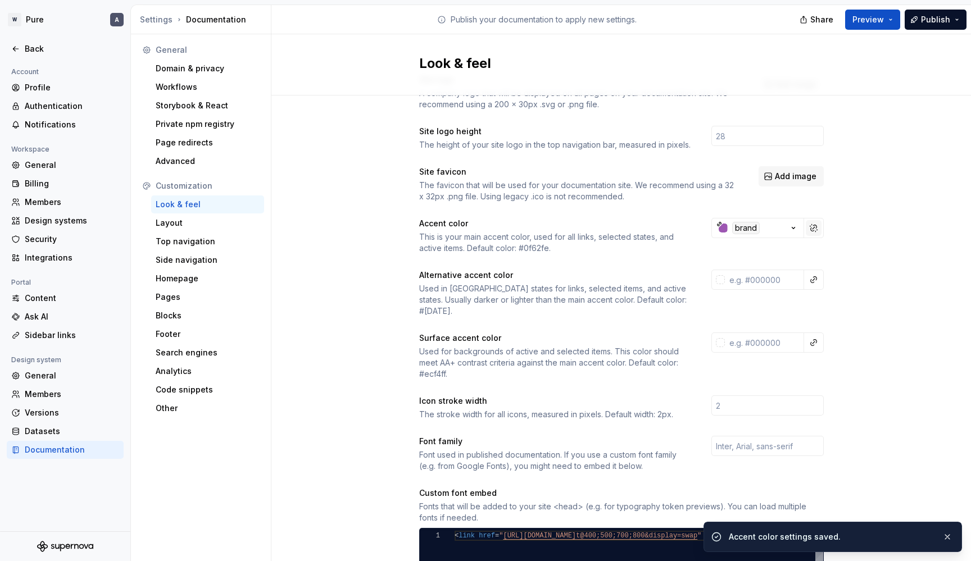
click at [814, 231] on button "button" at bounding box center [814, 228] width 16 height 16
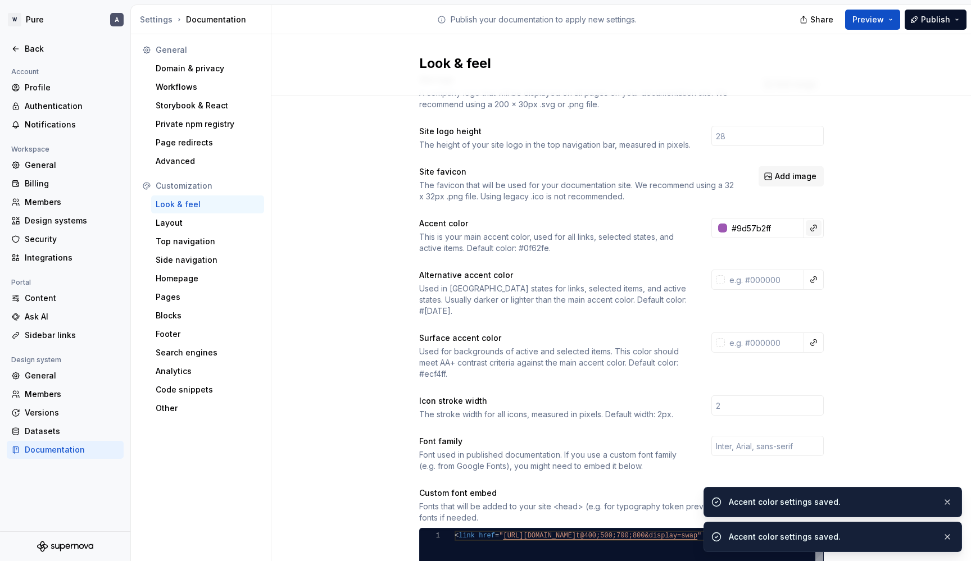
click at [812, 228] on button "button" at bounding box center [814, 228] width 16 height 16
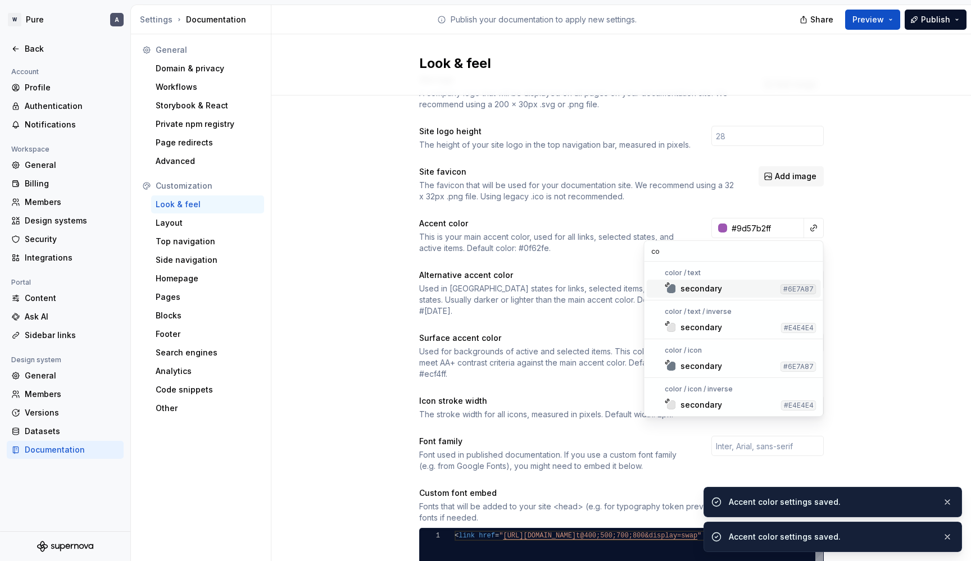
type input "c"
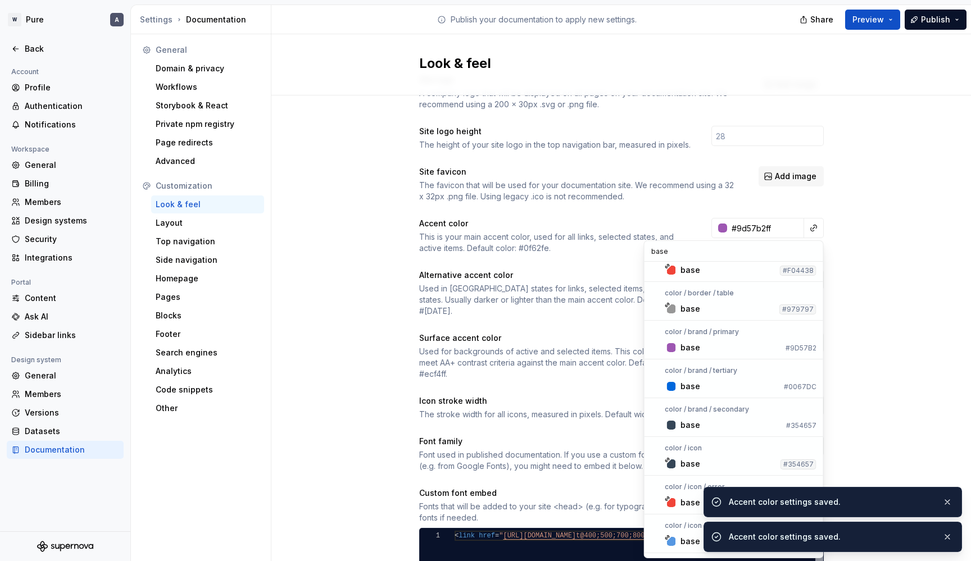
scroll to position [1429, 0]
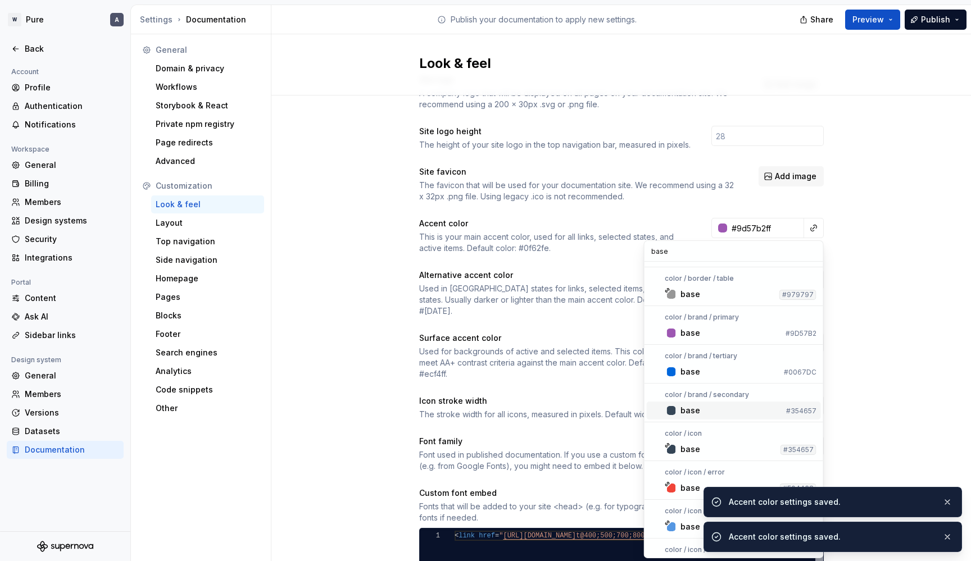
type input "base"
click at [700, 413] on div "base" at bounding box center [731, 410] width 101 height 11
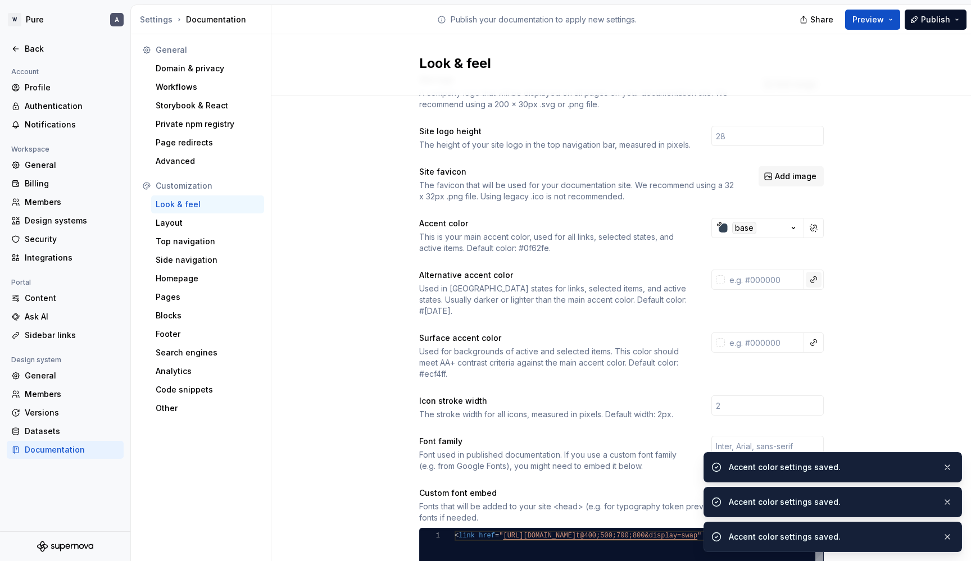
click at [814, 277] on button "button" at bounding box center [814, 280] width 16 height 16
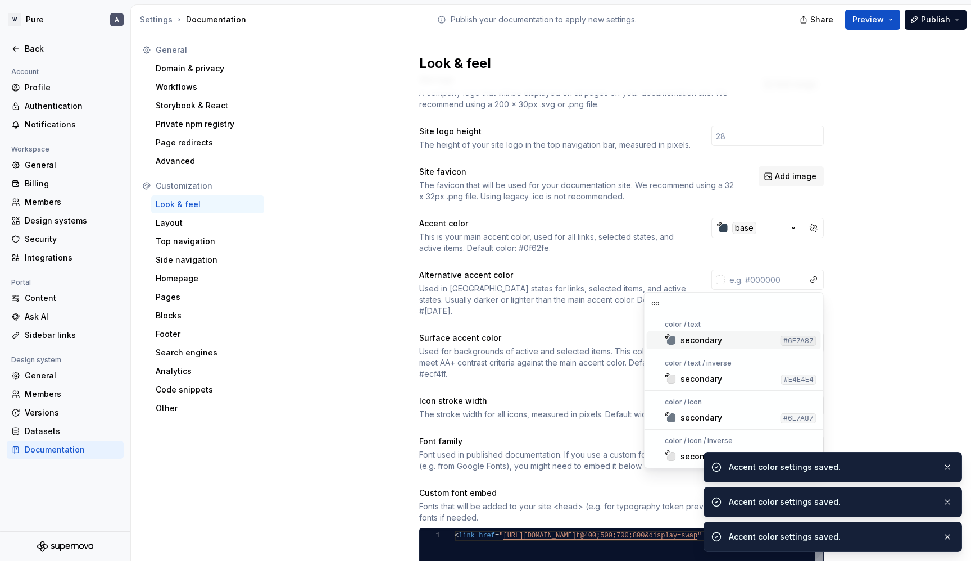
type input "c"
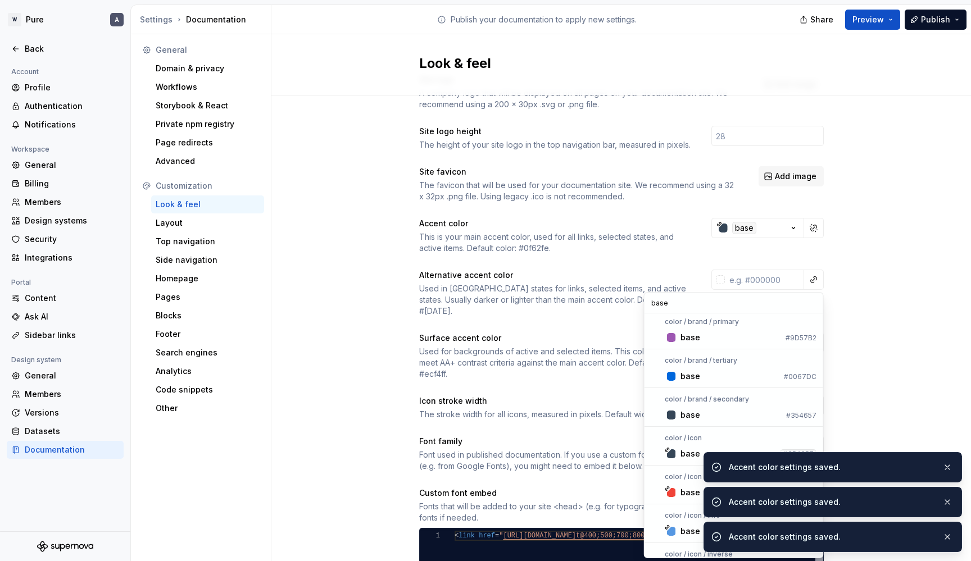
scroll to position [1474, 0]
type input "base"
click at [713, 338] on div "base" at bounding box center [731, 339] width 101 height 11
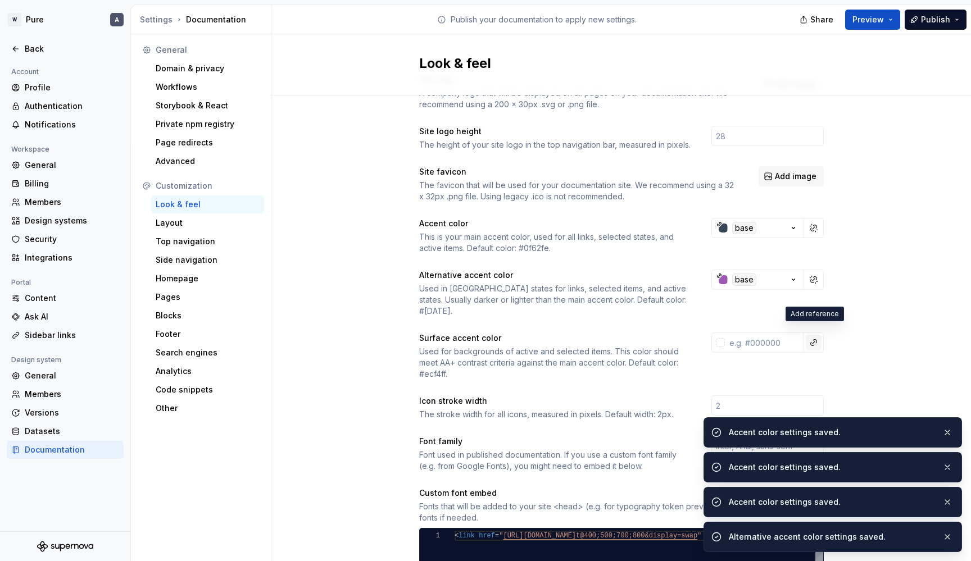
click at [814, 335] on button "button" at bounding box center [814, 343] width 16 height 16
type input "b"
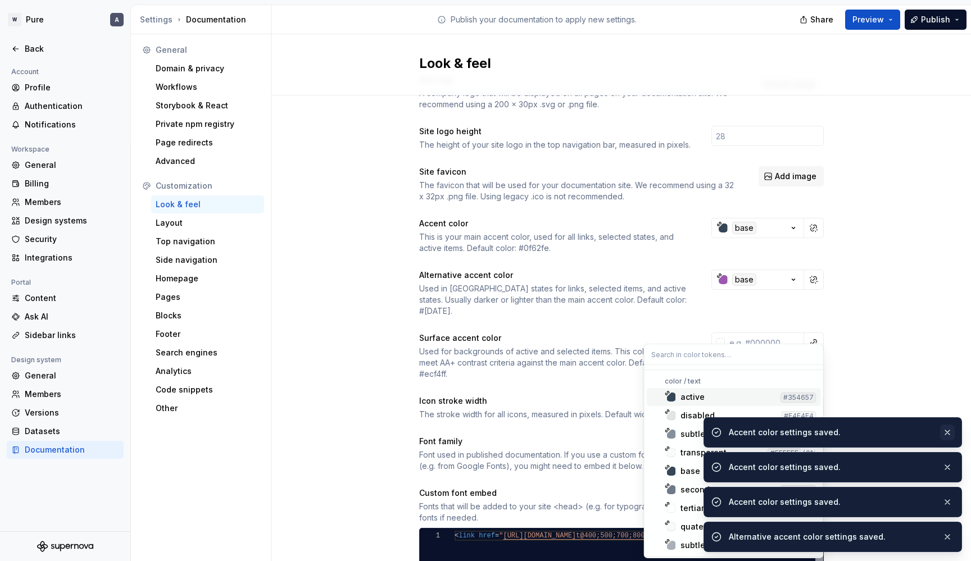
click at [947, 431] on button "button" at bounding box center [947, 433] width 15 height 16
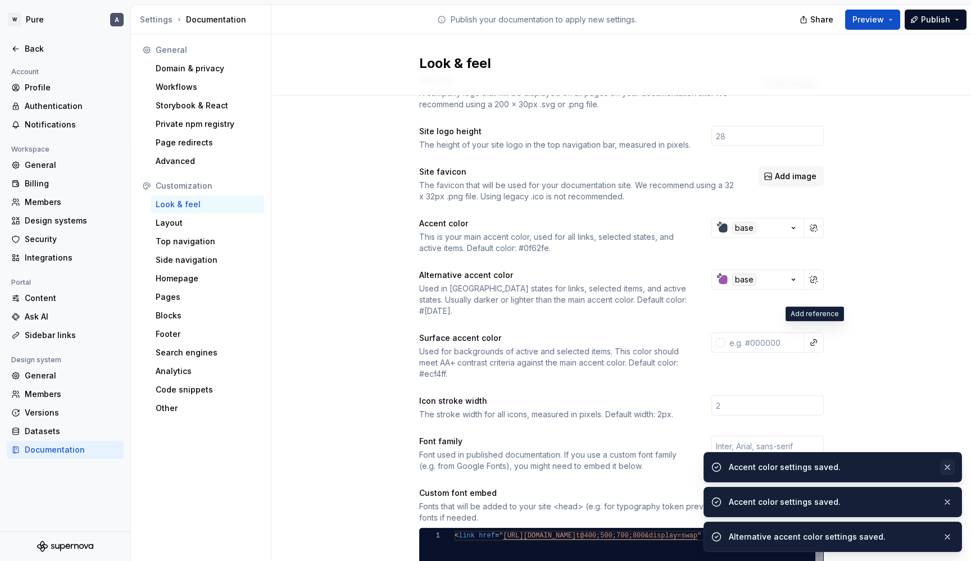
click at [949, 464] on button "button" at bounding box center [947, 468] width 15 height 16
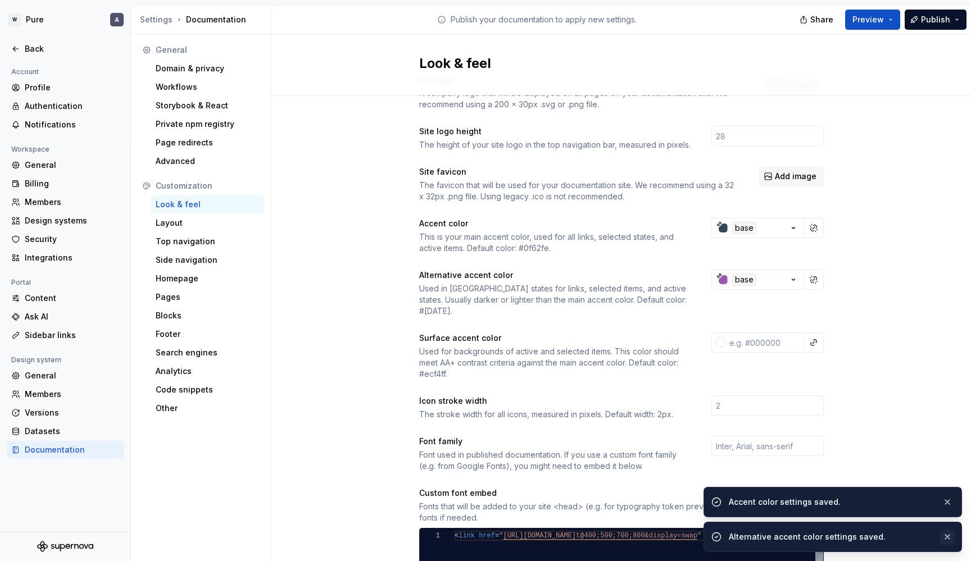
click at [949, 537] on button "button" at bounding box center [947, 537] width 15 height 16
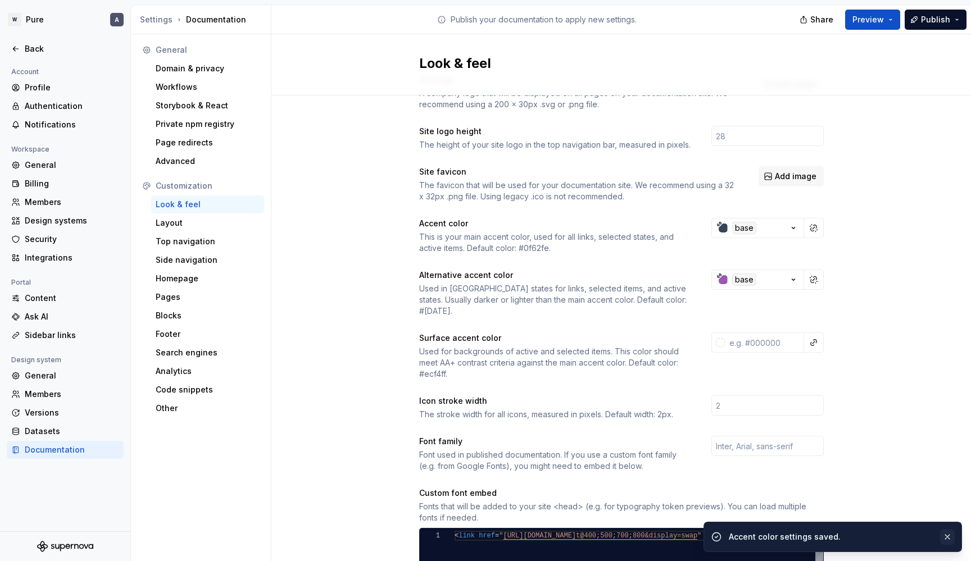
click at [949, 539] on button "button" at bounding box center [947, 537] width 15 height 16
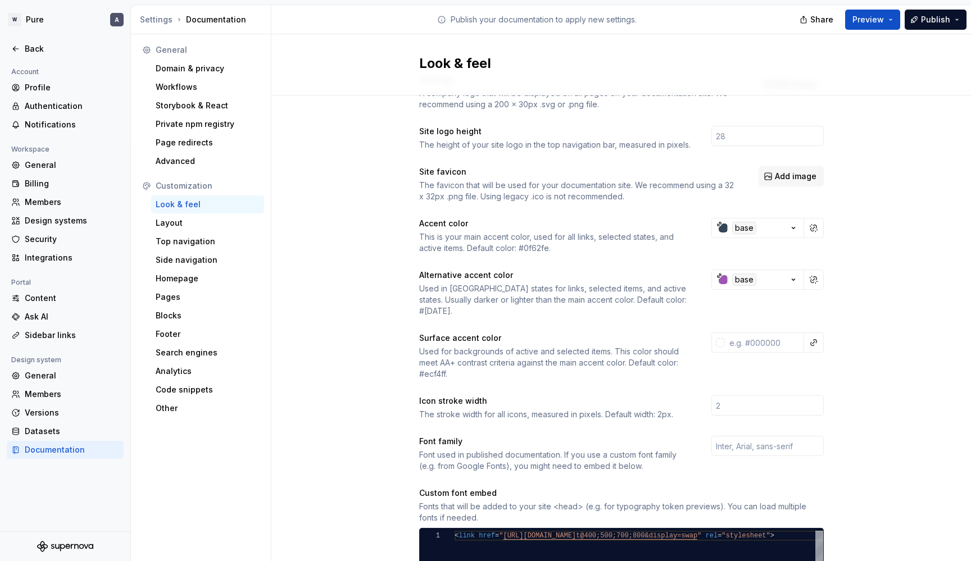
click at [815, 336] on button "button" at bounding box center [814, 343] width 16 height 16
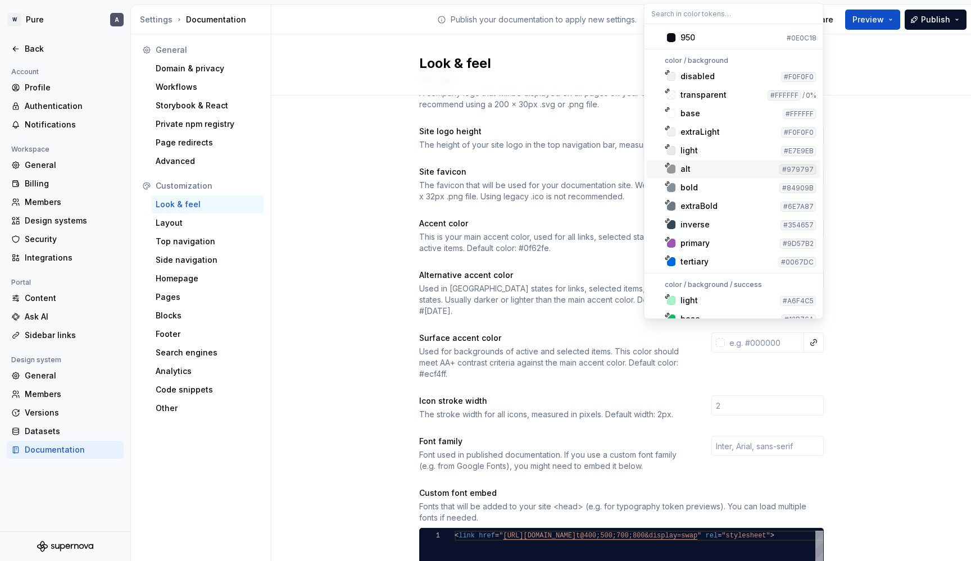
scroll to position [4014, 0]
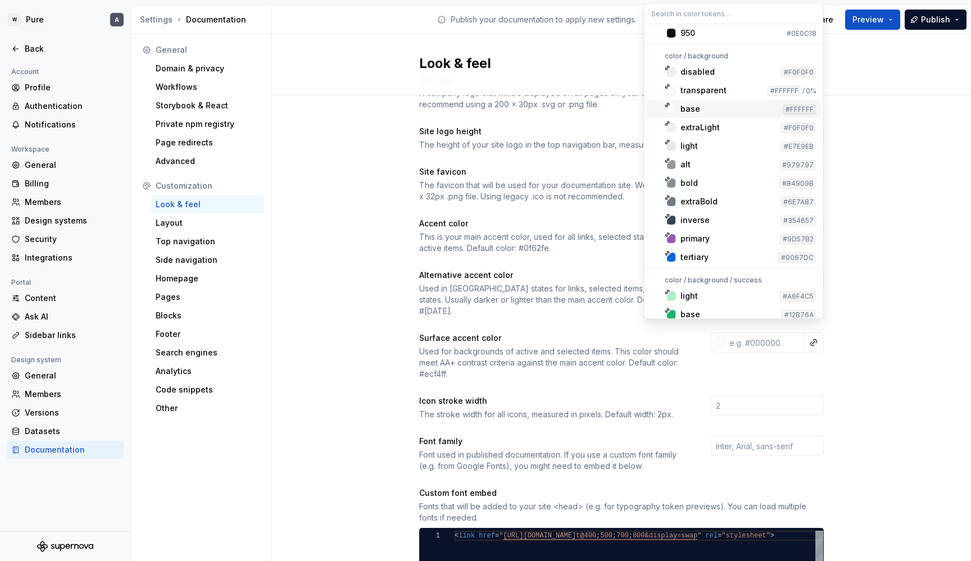
click at [716, 110] on div "base" at bounding box center [730, 108] width 98 height 11
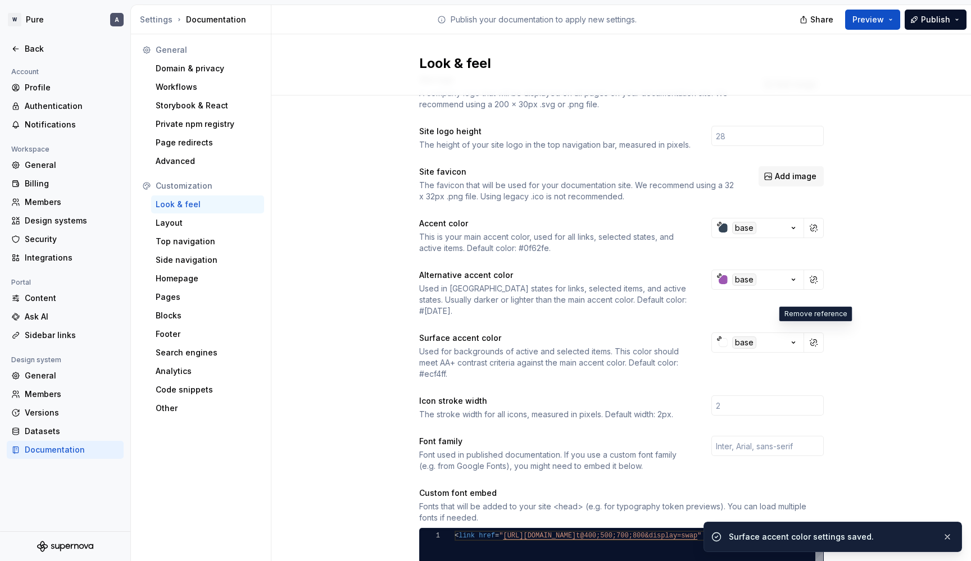
click at [872, 348] on div "Site logo A company logo that will be displayed on all pages on your documentat…" at bounding box center [621, 468] width 700 height 828
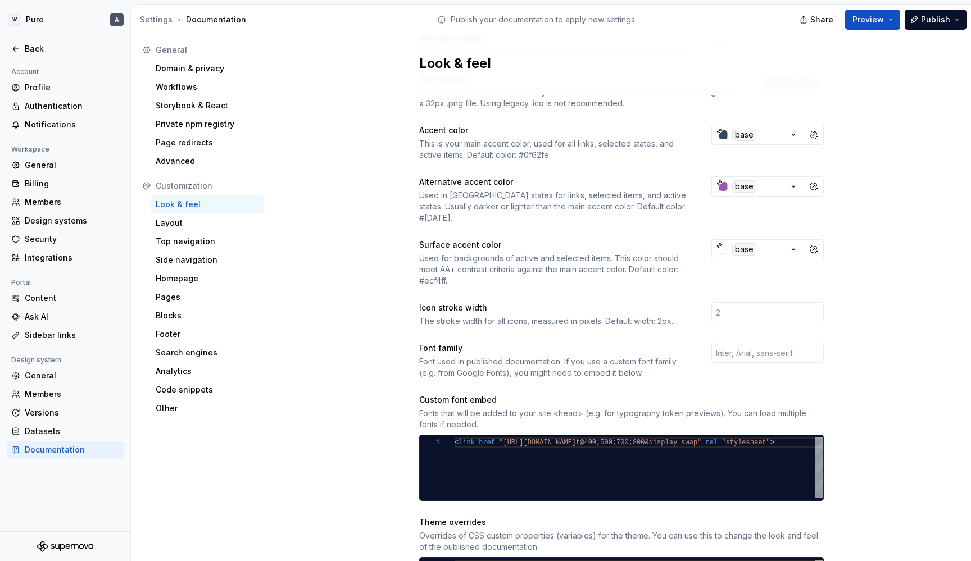
scroll to position [161, 0]
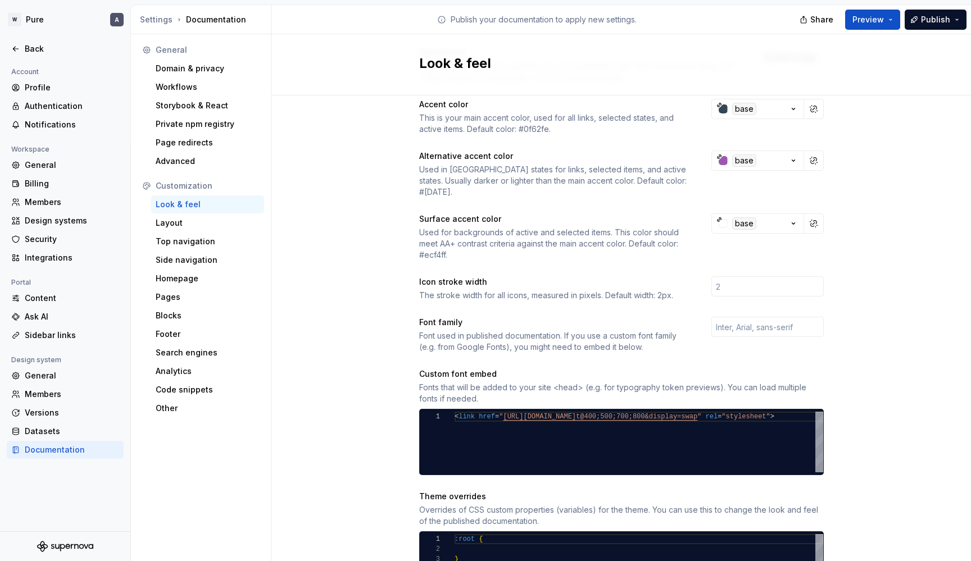
click at [877, 336] on div "Site logo A company logo that will be displayed on all pages on your documentat…" at bounding box center [621, 349] width 700 height 828
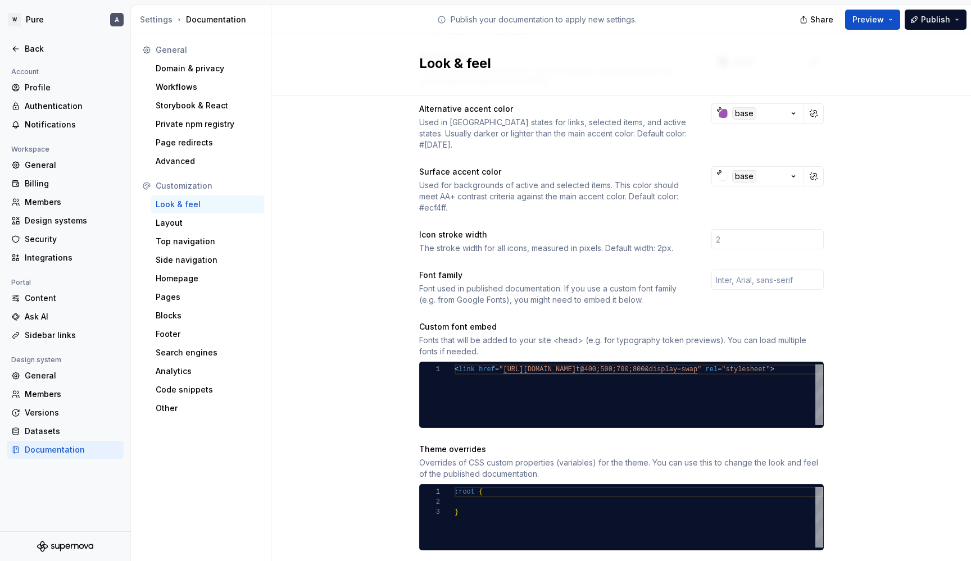
scroll to position [217, 0]
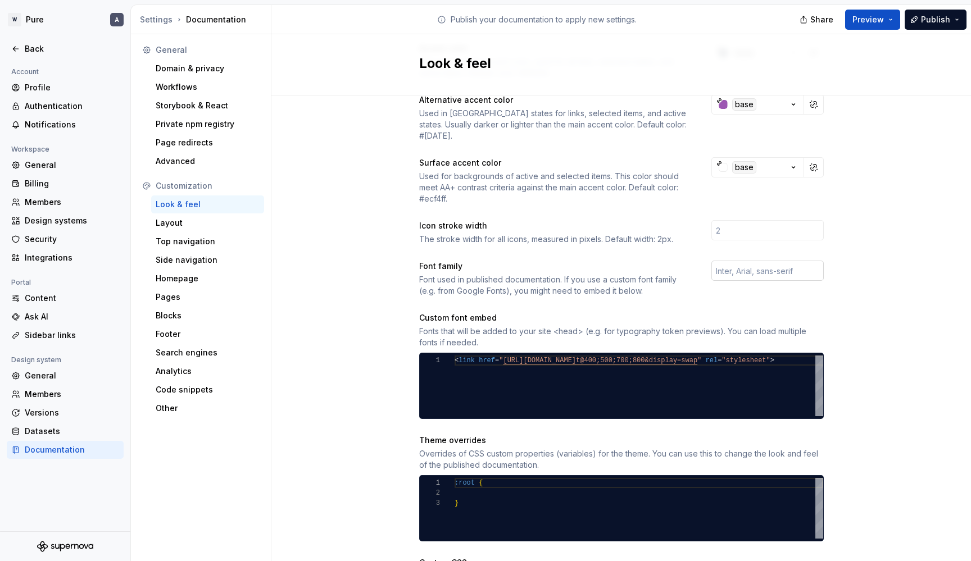
click at [785, 261] on input "text" at bounding box center [768, 271] width 112 height 20
type input "Rawline"
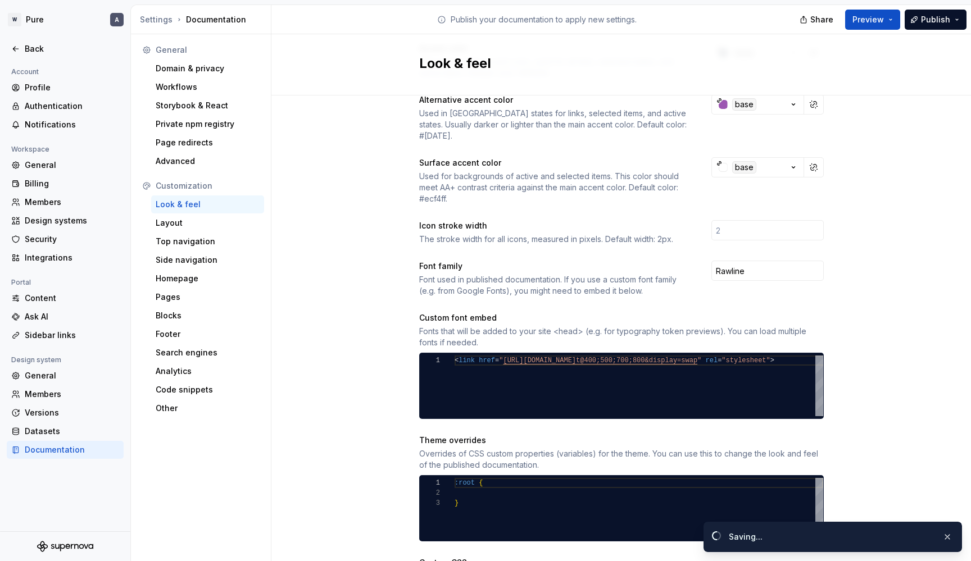
click at [836, 308] on div "Site logo A company logo that will be displayed on all pages on your documentat…" at bounding box center [621, 293] width 700 height 828
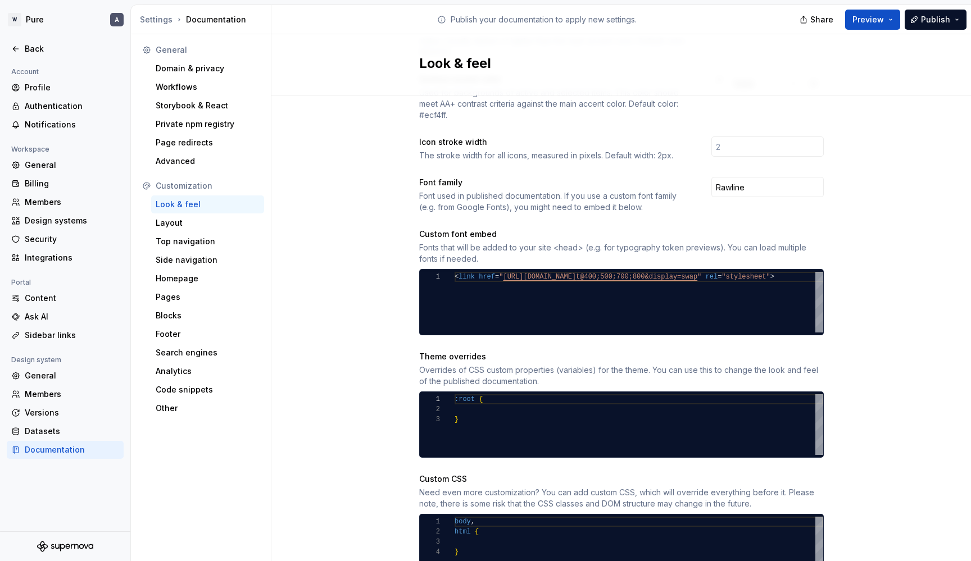
scroll to position [298, 0]
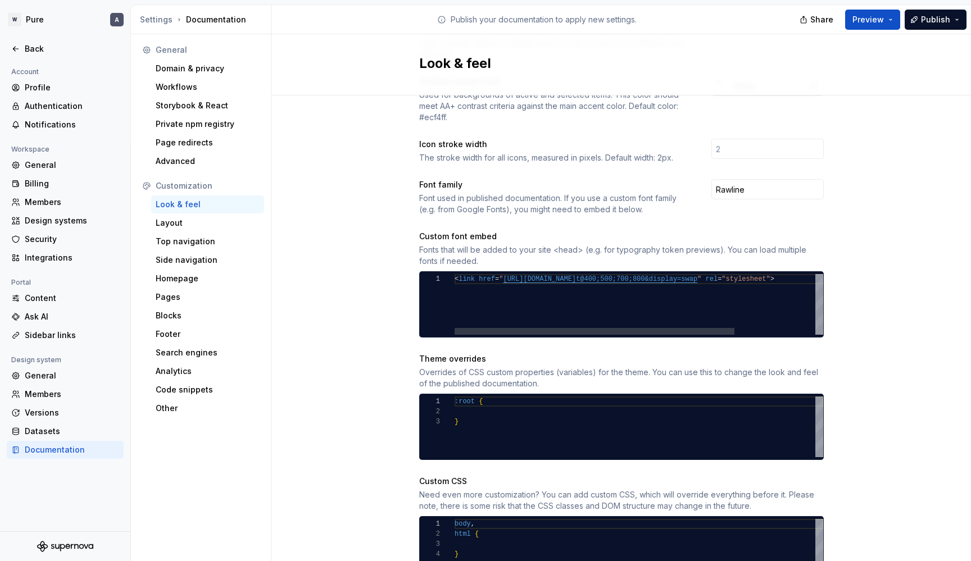
type textarea "**********"
click at [576, 275] on span "[URL][DOMAIN_NAME]" at bounding box center [539, 279] width 73 height 8
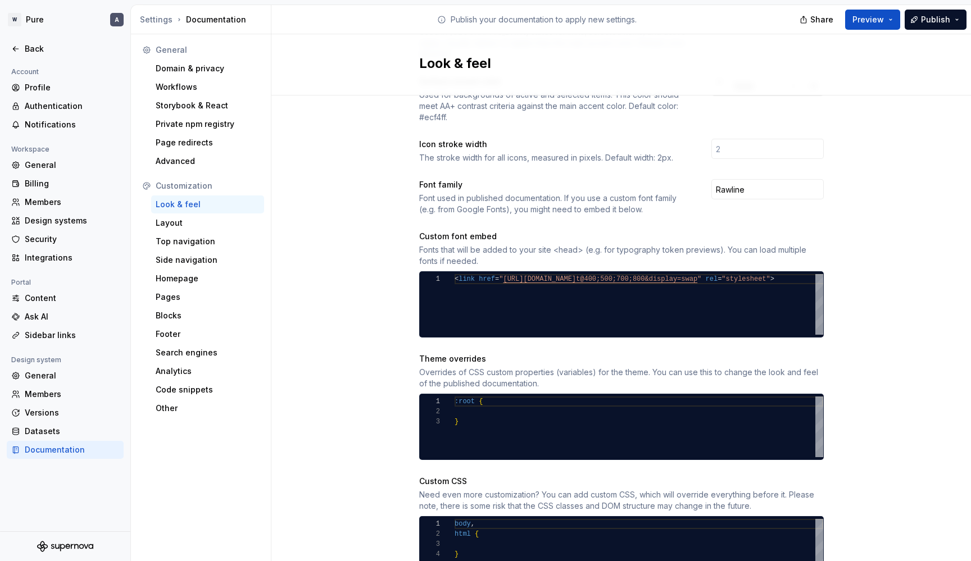
click at [543, 244] on div "Fonts that will be added to your site <head> (e.g. for typography token preview…" at bounding box center [621, 255] width 405 height 22
click at [386, 250] on div "Site logo A company logo that will be displayed on all pages on your documentat…" at bounding box center [621, 211] width 700 height 828
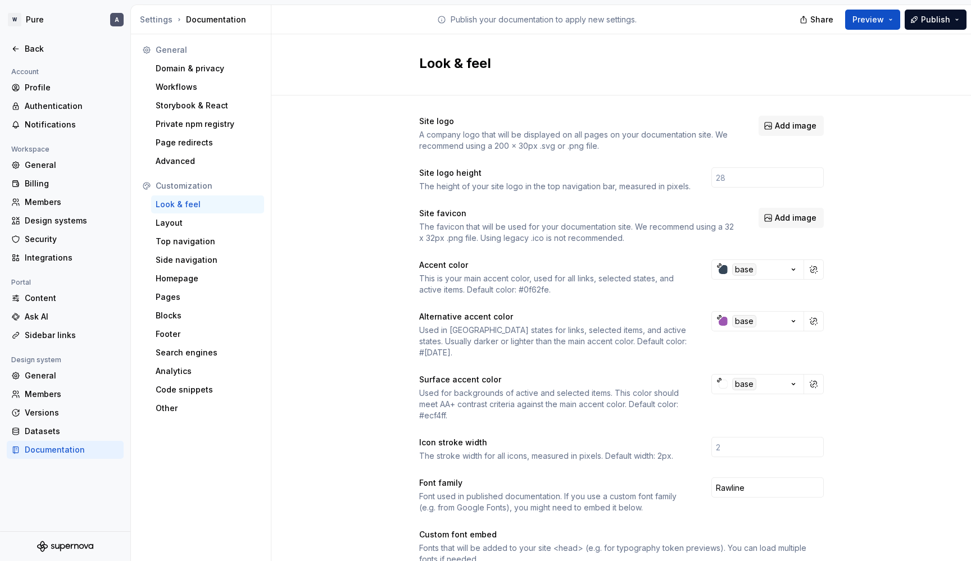
scroll to position [0, 0]
click at [779, 133] on button "Add image" at bounding box center [791, 126] width 65 height 20
click at [779, 126] on span "Add image" at bounding box center [796, 125] width 42 height 11
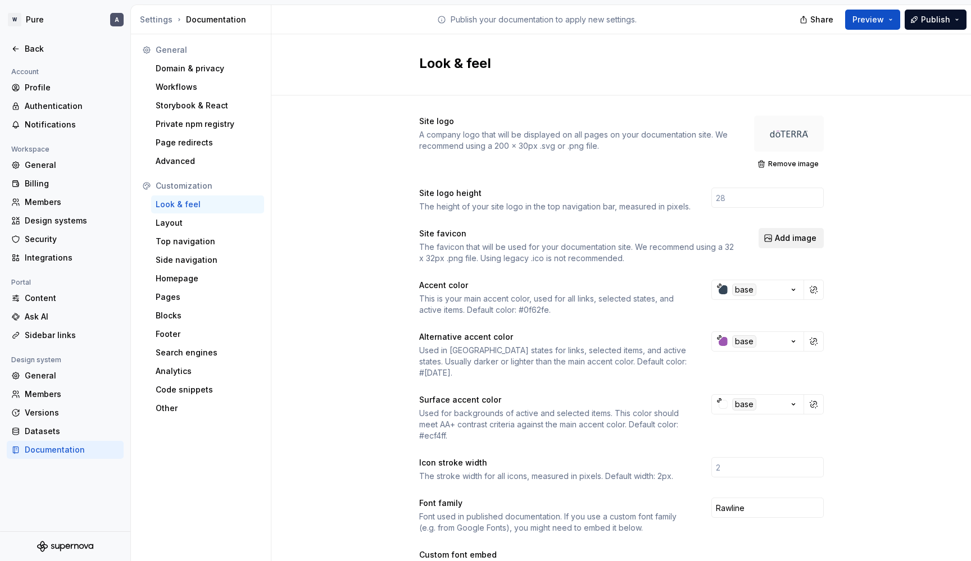
click at [799, 238] on span "Add image" at bounding box center [796, 238] width 42 height 11
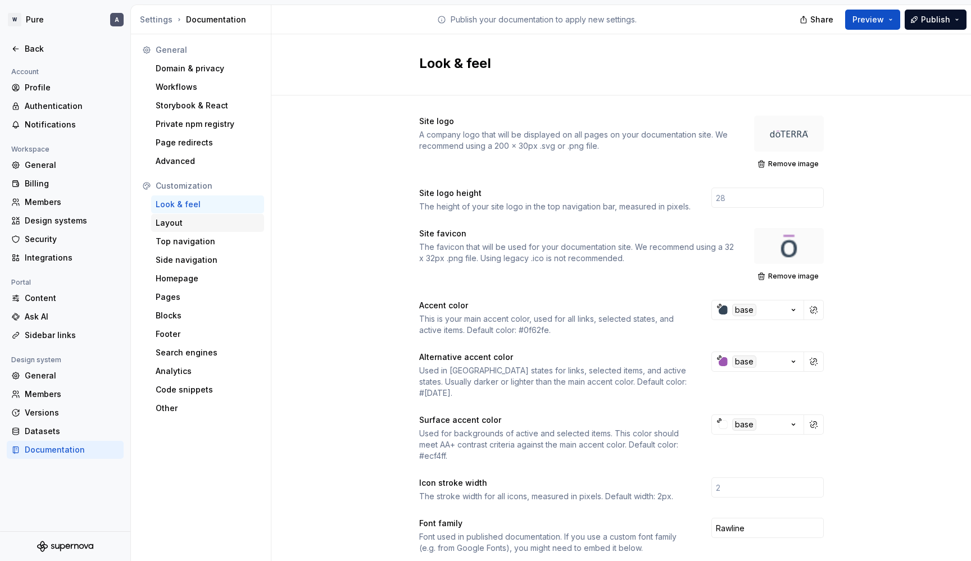
click at [196, 220] on div "Layout" at bounding box center [208, 223] width 104 height 11
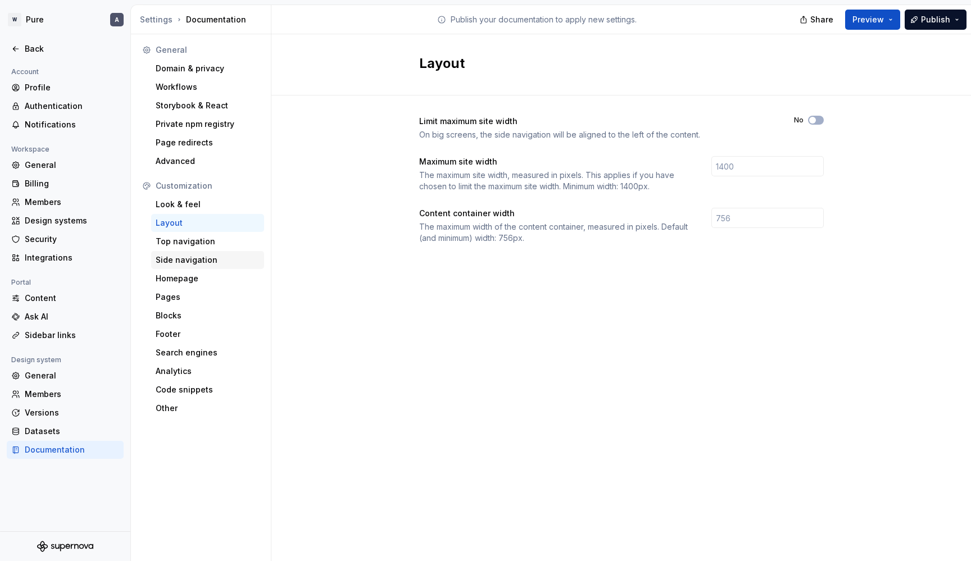
click at [208, 253] on div "Side navigation" at bounding box center [207, 260] width 113 height 18
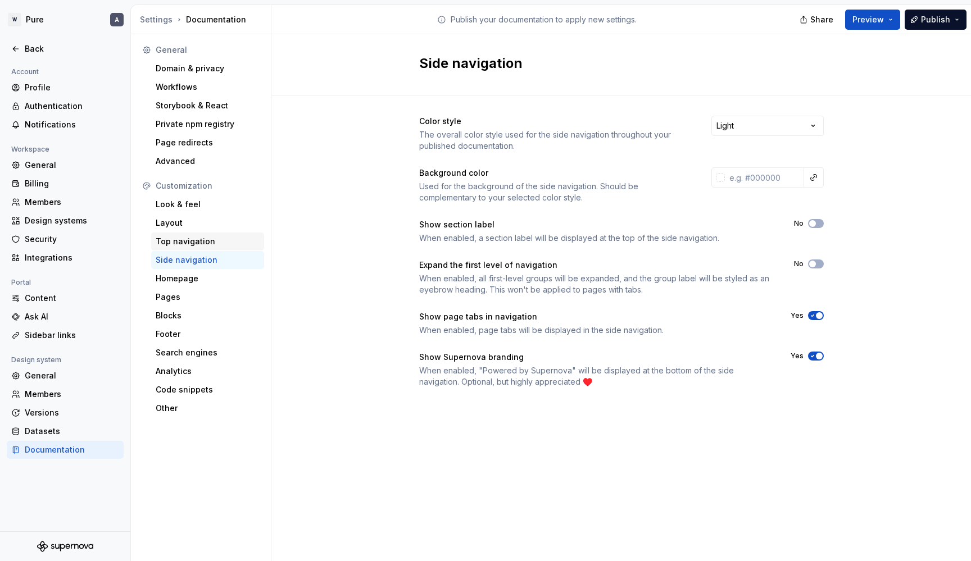
click at [213, 243] on div "Top navigation" at bounding box center [208, 241] width 104 height 11
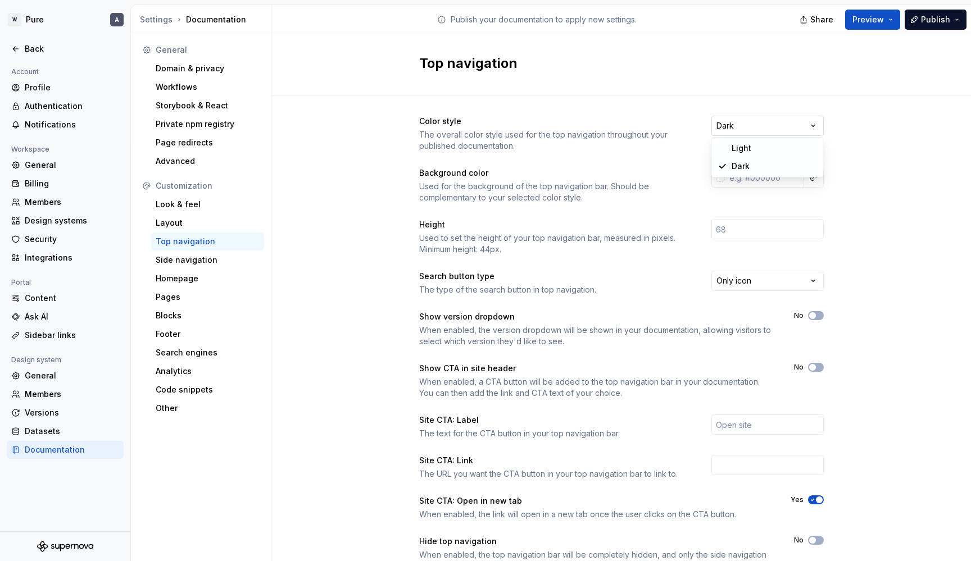
click at [742, 124] on html "W Pure A Back Account Profile Authentication Notifications Workspace General Bi…" at bounding box center [485, 280] width 971 height 561
click at [739, 131] on html "W Pure A Back Account Profile Authentication Notifications Workspace General Bi…" at bounding box center [485, 280] width 971 height 561
click at [781, 125] on html "W Pure A Back Account Profile Authentication Notifications Workspace General Bi…" at bounding box center [485, 280] width 971 height 561
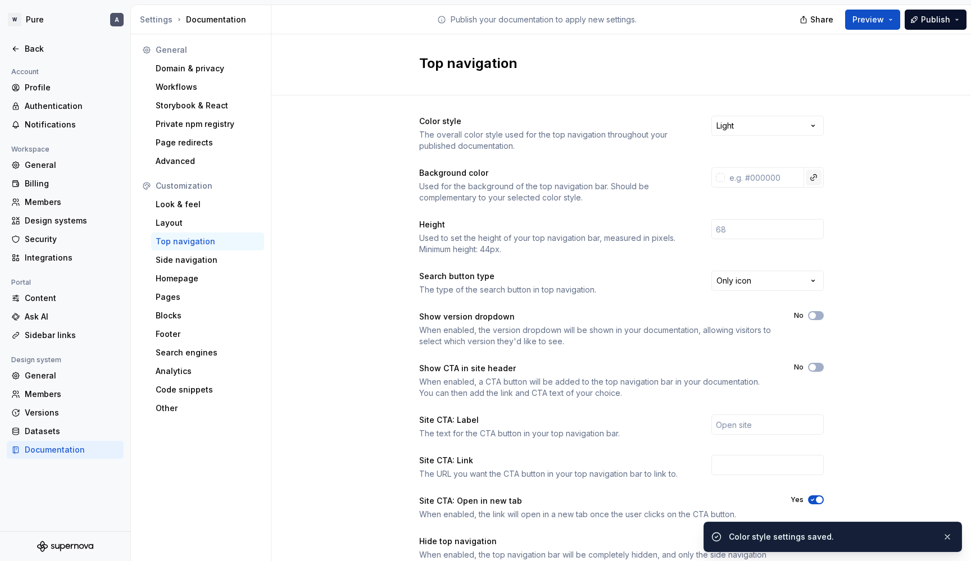
click at [816, 176] on button "button" at bounding box center [814, 178] width 16 height 16
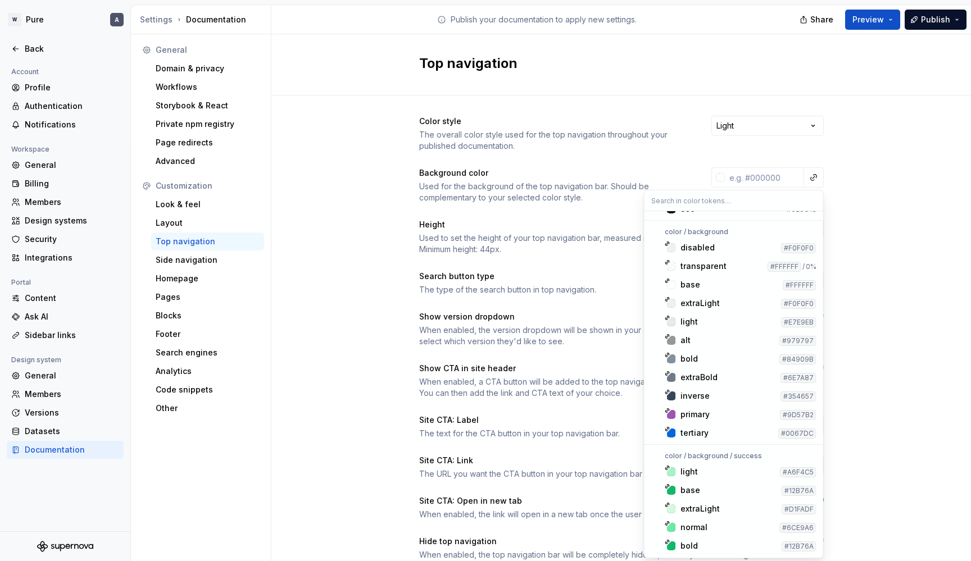
scroll to position [4032, 0]
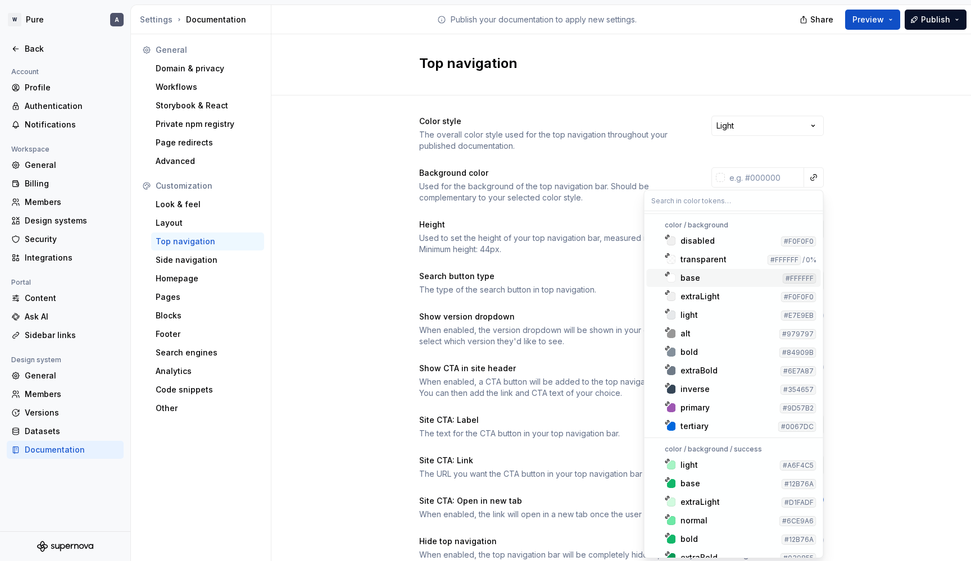
click at [710, 277] on div "base" at bounding box center [730, 278] width 98 height 11
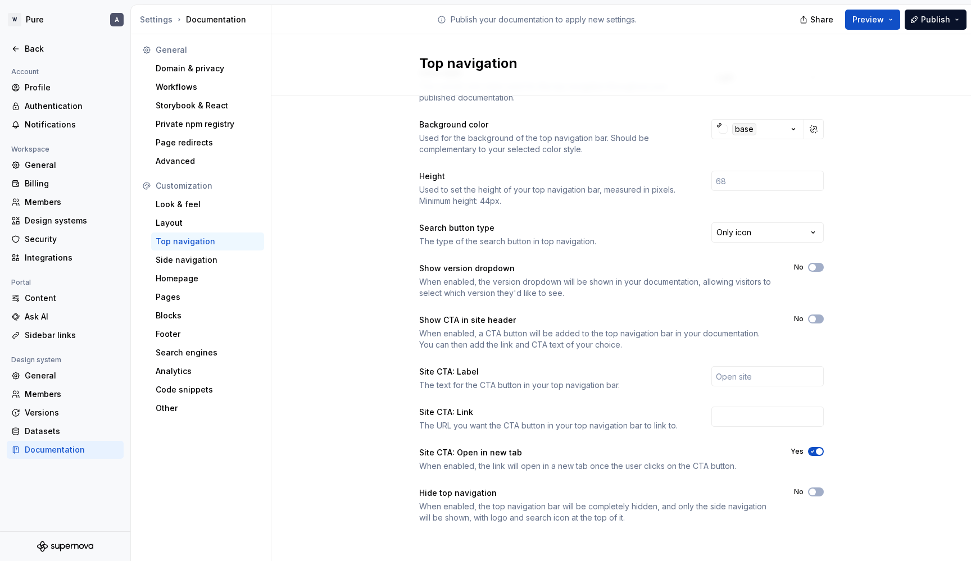
scroll to position [48, 0]
click at [769, 228] on html "W Pure A Back Account Profile Authentication Notifications Workspace General Bi…" at bounding box center [485, 280] width 971 height 561
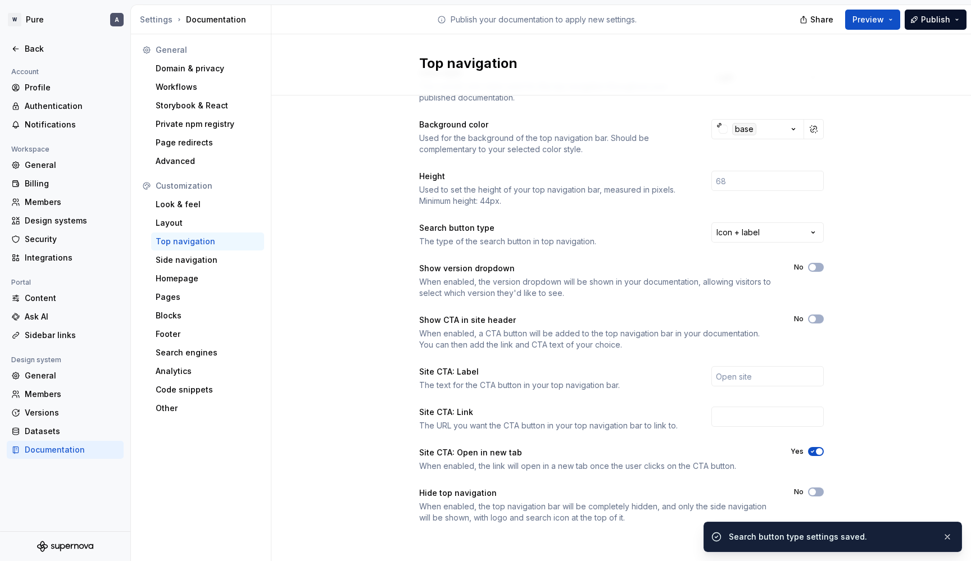
click at [627, 280] on div "When enabled, the version dropdown will be shown in your documentation, allowin…" at bounding box center [596, 288] width 355 height 22
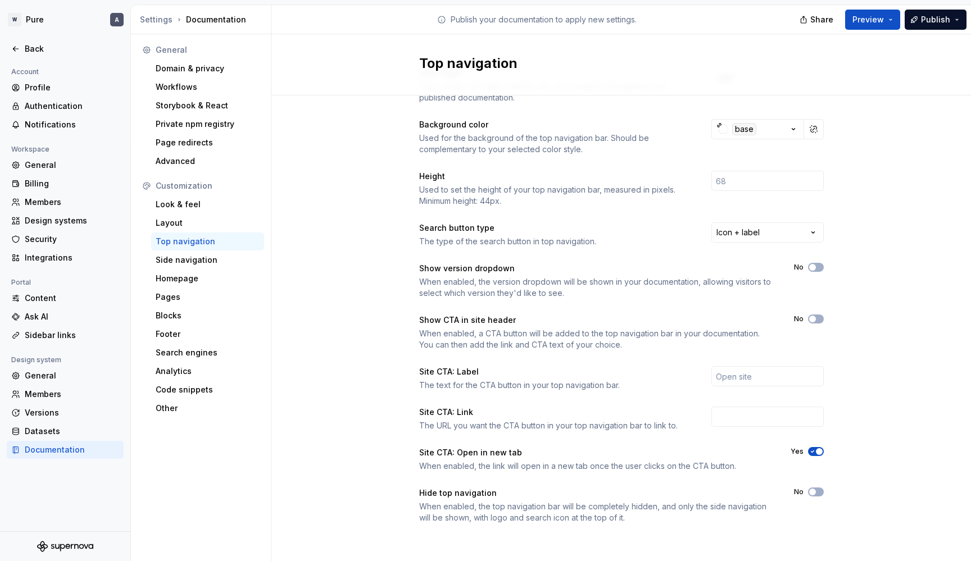
click at [622, 334] on div "When enabled, a CTA button will be added to the top navigation bar in your docu…" at bounding box center [596, 339] width 355 height 22
click at [818, 322] on button "No" at bounding box center [816, 319] width 16 height 9
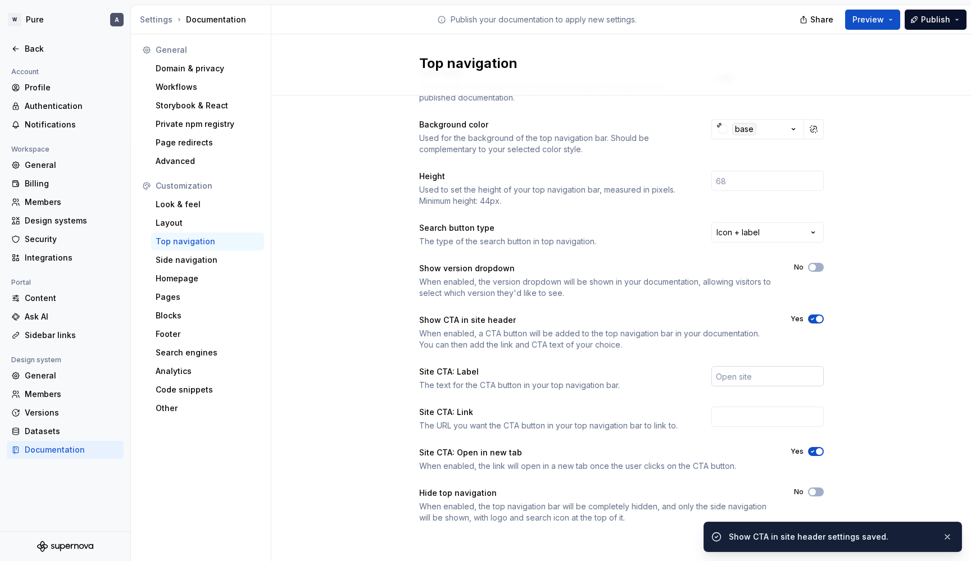
click at [754, 378] on input "text" at bounding box center [768, 376] width 112 height 20
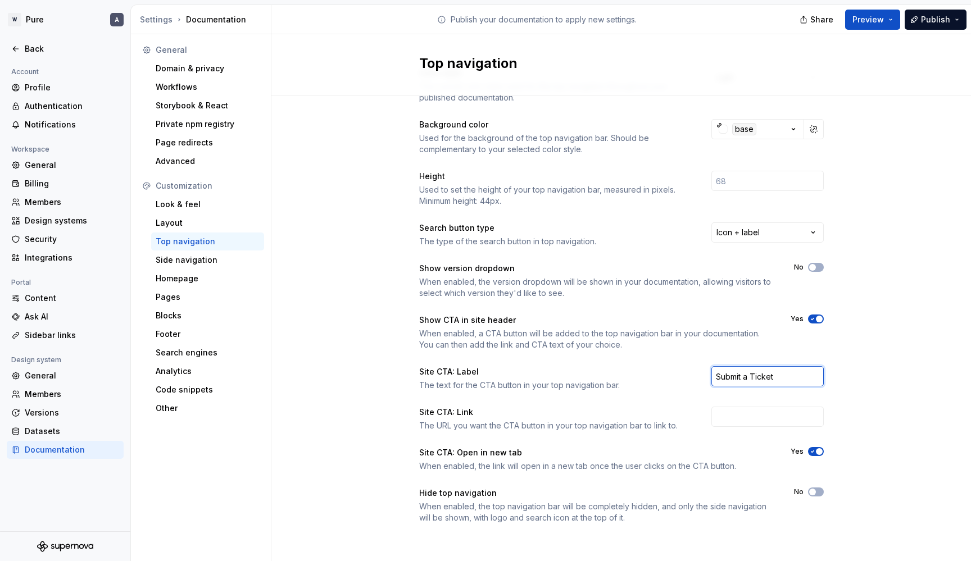
type input "Submit a Ticket"
click at [641, 404] on div "Color style The overall color style used for the top navigation throughout your…" at bounding box center [621, 295] width 405 height 456
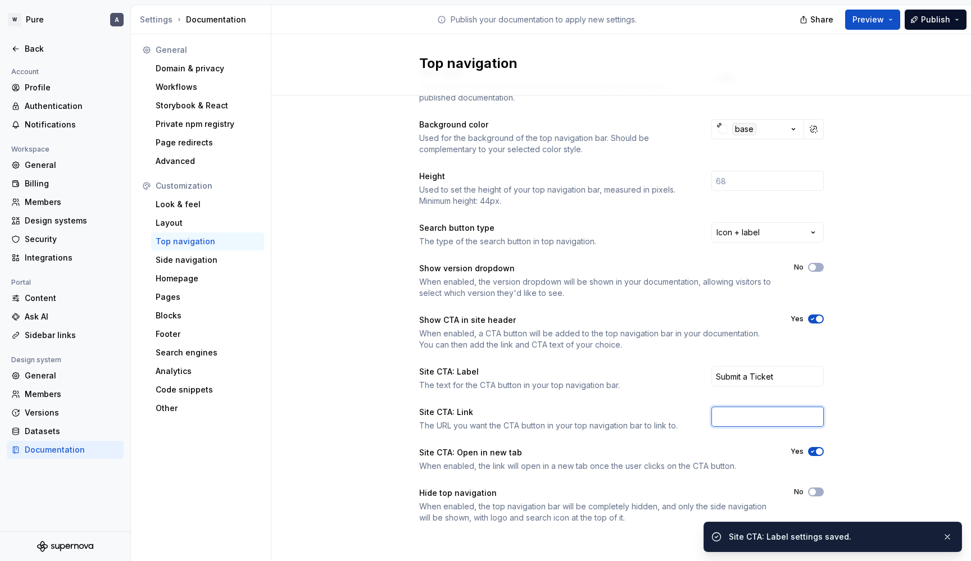
click at [744, 421] on input "text" at bounding box center [768, 417] width 112 height 20
click at [630, 419] on div "Site CTA: Link The URL you want the CTA button in your top navigation bar to li…" at bounding box center [555, 419] width 272 height 25
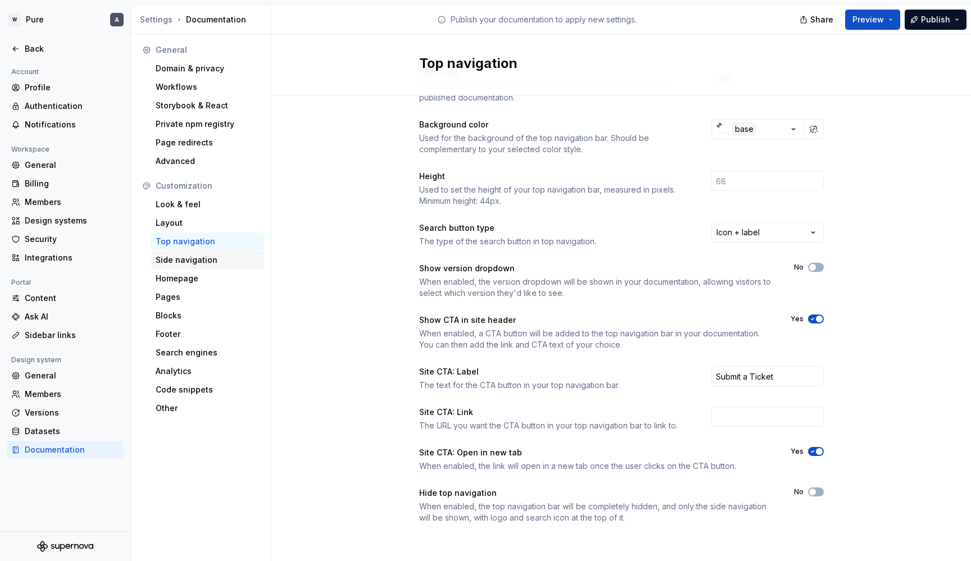
click at [209, 260] on div "Side navigation" at bounding box center [208, 260] width 104 height 11
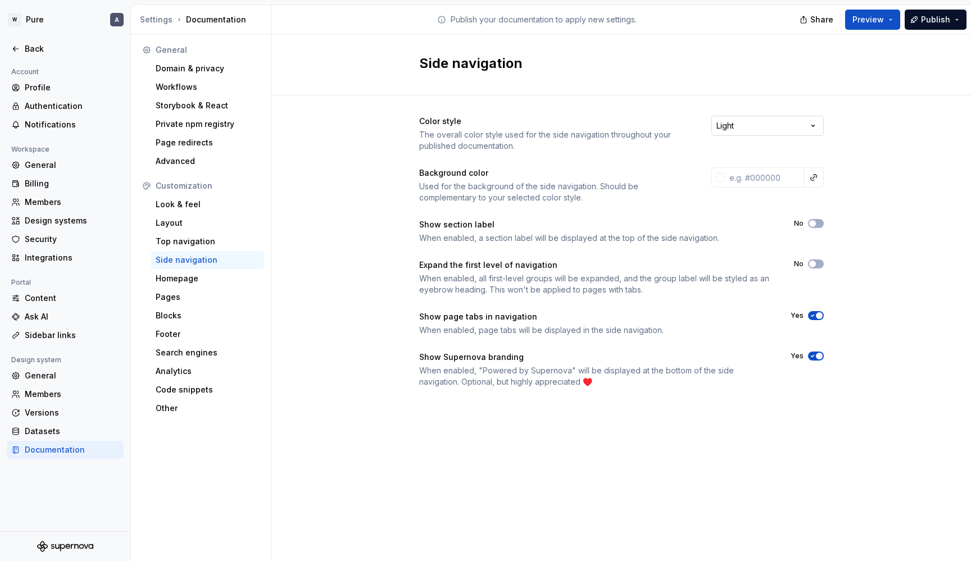
click at [756, 119] on html "W Pure A Back Account Profile Authentication Notifications Workspace General Bi…" at bounding box center [485, 280] width 971 height 561
click at [751, 132] on html "W Pure A Back Account Profile Authentication Notifications Workspace General Bi…" at bounding box center [485, 280] width 971 height 561
click at [812, 355] on icon "button" at bounding box center [812, 356] width 9 height 7
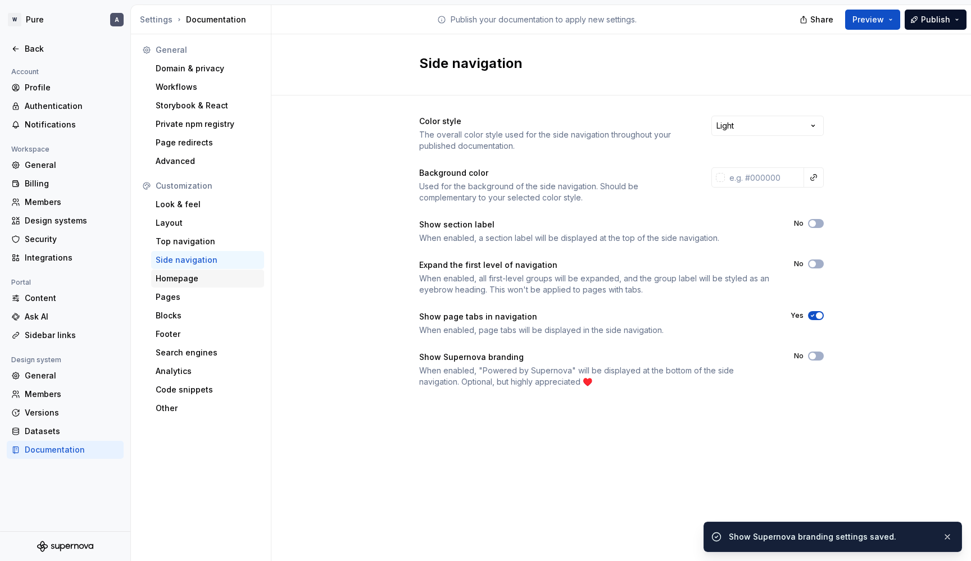
click at [195, 284] on div "Homepage" at bounding box center [207, 279] width 113 height 18
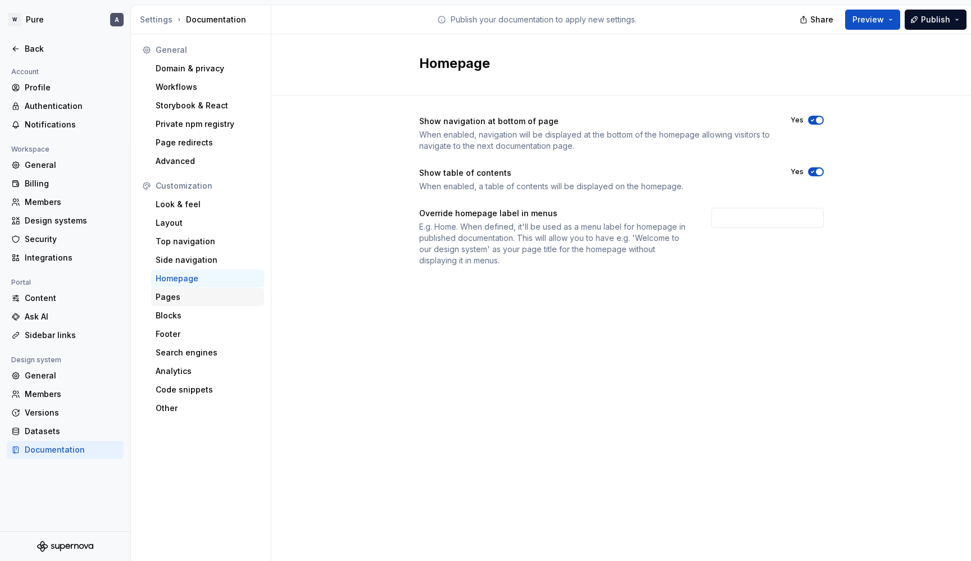
click at [179, 296] on div "Pages" at bounding box center [208, 297] width 104 height 11
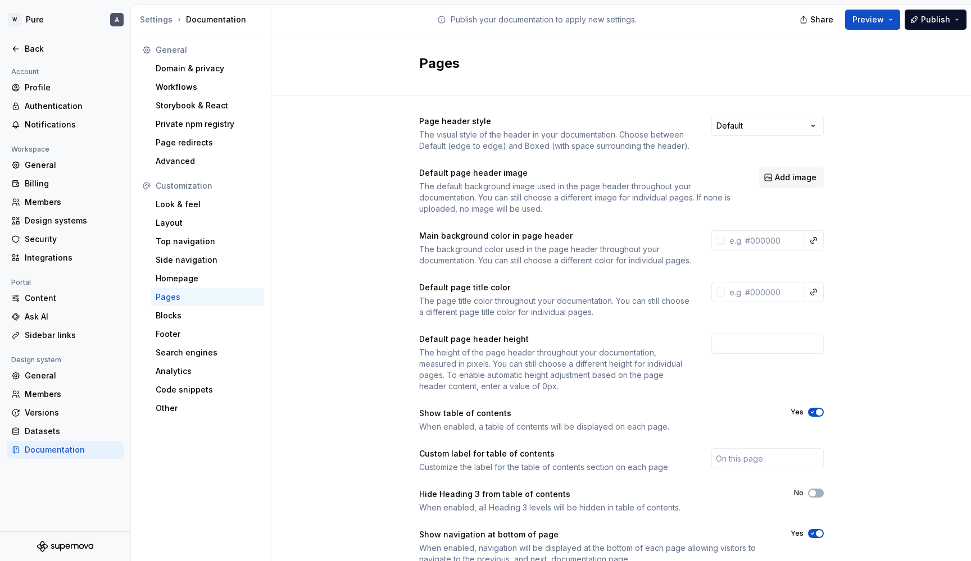
click at [640, 198] on div "The default background image used in the page header throughout your documentat…" at bounding box center [578, 198] width 319 height 34
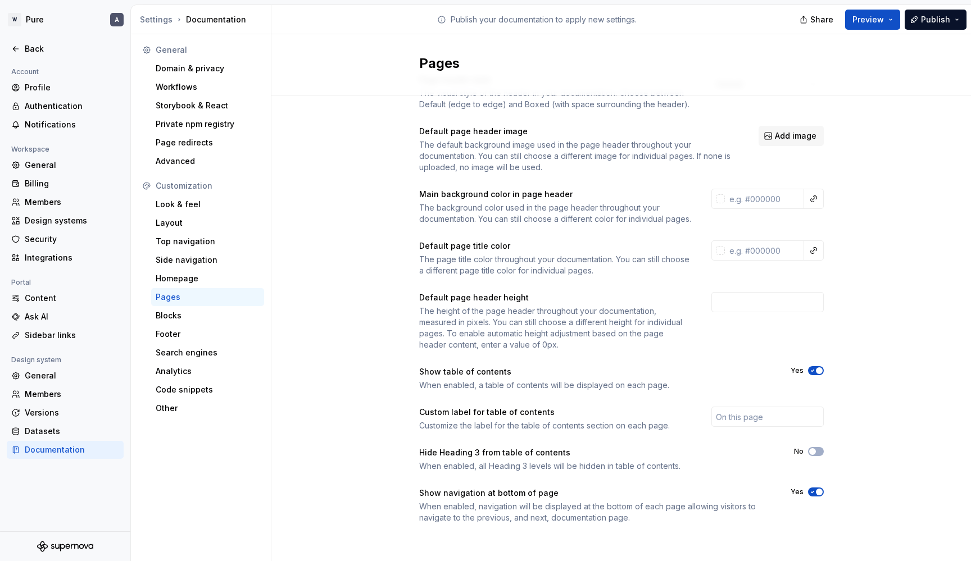
scroll to position [53, 0]
click at [203, 310] on div "Blocks" at bounding box center [208, 315] width 104 height 11
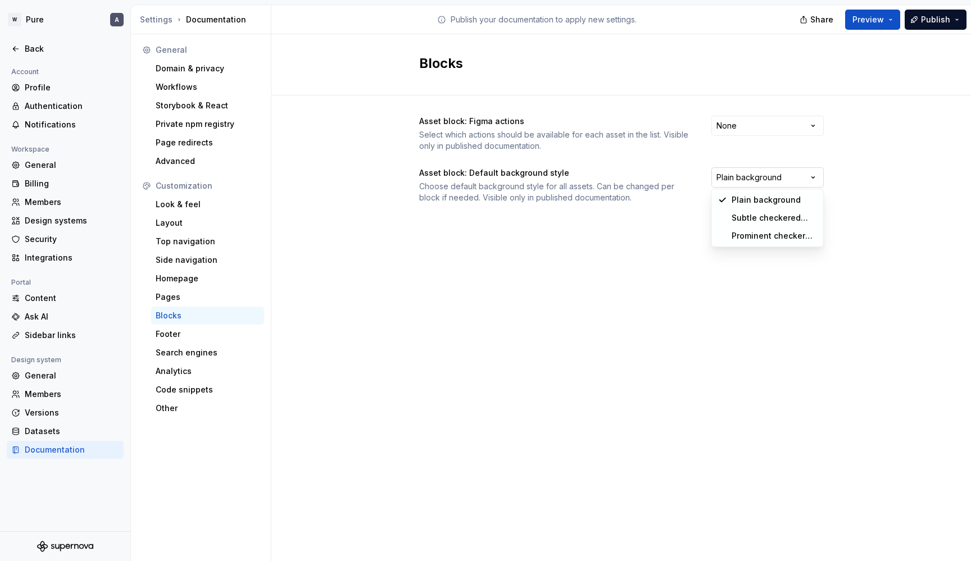
click at [768, 176] on html "W Pure A Back Account Profile Authentication Notifications Workspace General Bi…" at bounding box center [485, 280] width 971 height 561
click at [546, 186] on html "W Pure A Back Account Profile Authentication Notifications Workspace General Bi…" at bounding box center [485, 280] width 971 height 561
click at [205, 333] on div "Footer" at bounding box center [208, 334] width 104 height 11
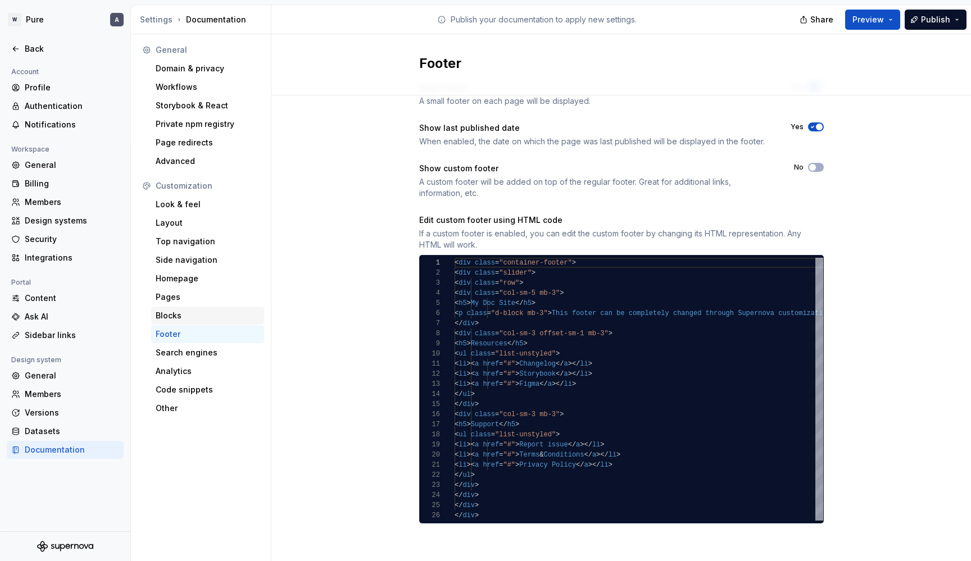
scroll to position [34, 0]
click at [199, 359] on div "Search engines" at bounding box center [207, 353] width 113 height 18
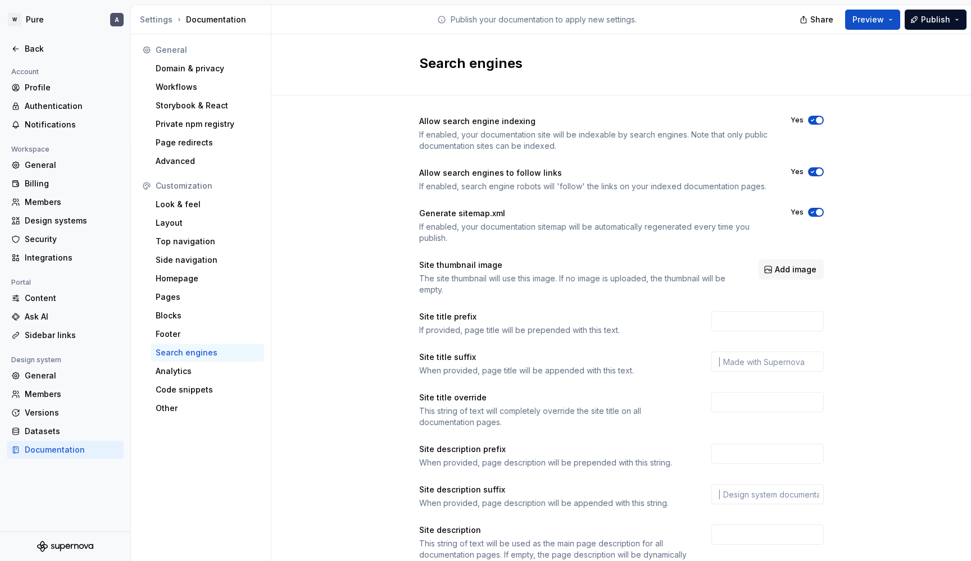
click at [816, 122] on icon "button" at bounding box center [812, 120] width 9 height 7
click at [815, 170] on icon "button" at bounding box center [812, 172] width 9 height 7
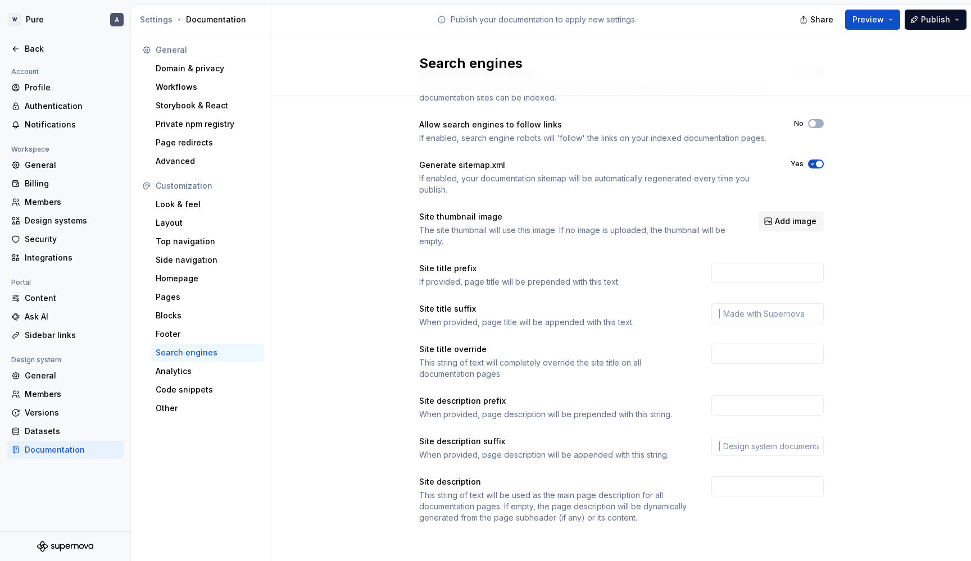
scroll to position [48, 0]
type input "doTerra Pure"
click at [768, 311] on input "text" at bounding box center [768, 314] width 112 height 20
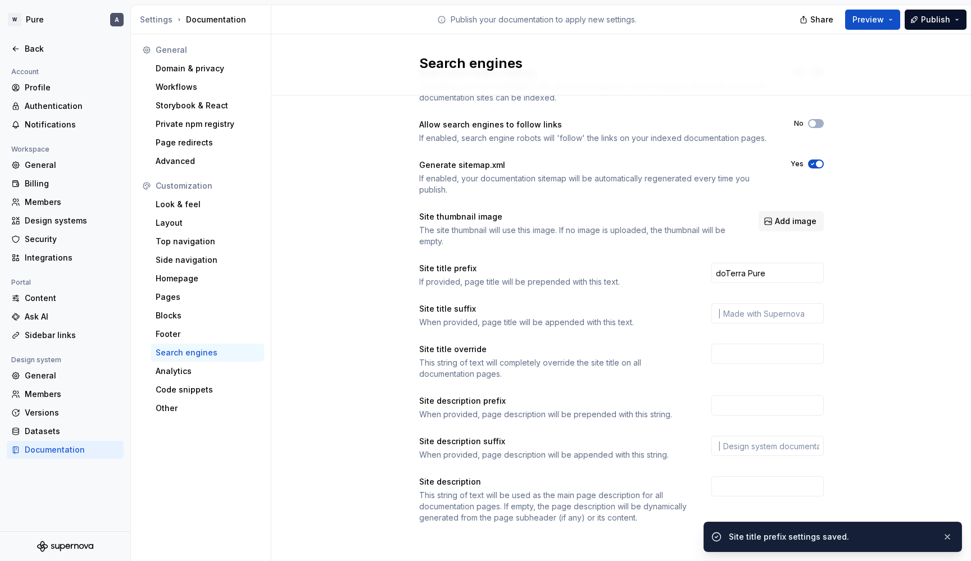
click at [623, 360] on div "This string of text will completely override the site title on all documentatio…" at bounding box center [555, 368] width 272 height 22
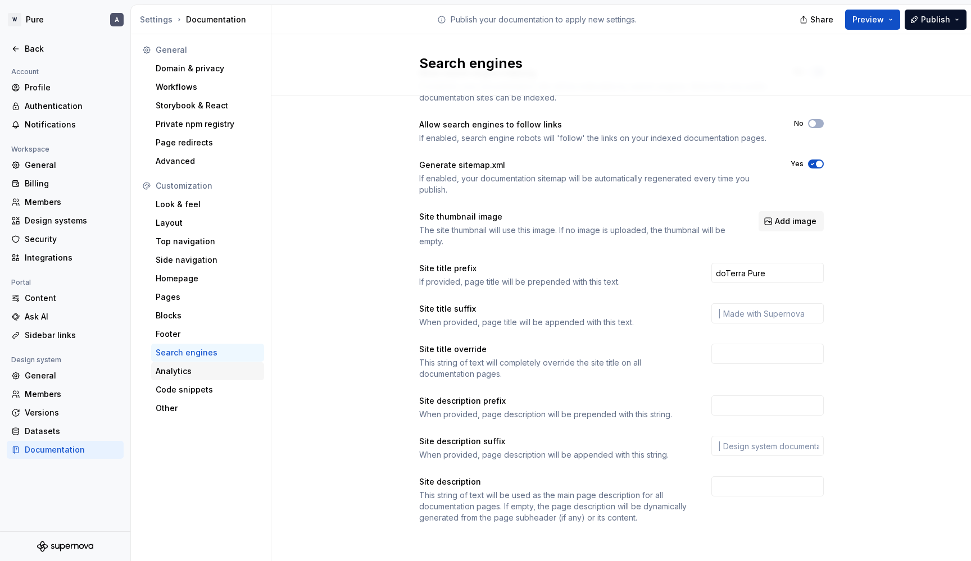
click at [207, 368] on div "Analytics" at bounding box center [208, 371] width 104 height 11
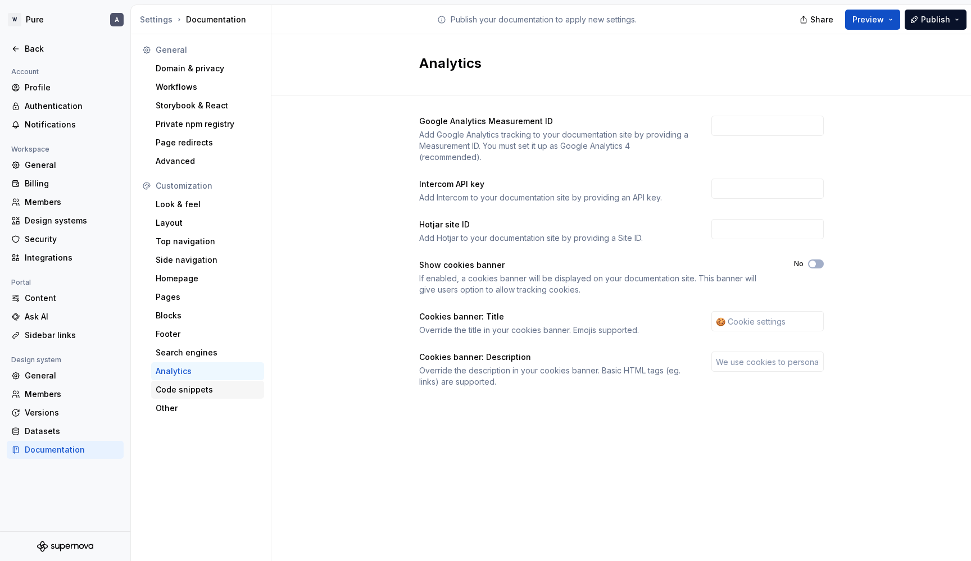
click at [191, 388] on div "Code snippets" at bounding box center [208, 389] width 104 height 11
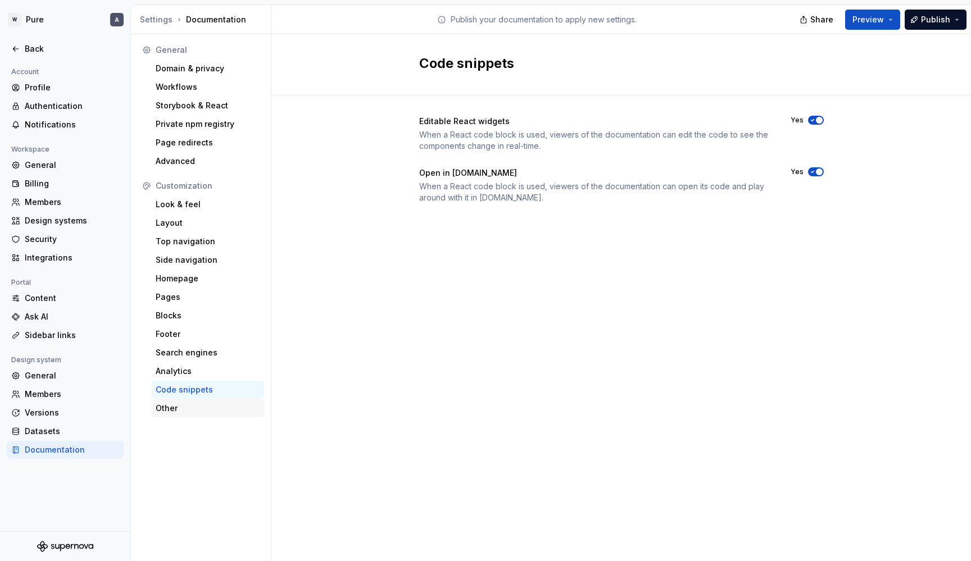
click at [182, 405] on div "Other" at bounding box center [208, 408] width 104 height 11
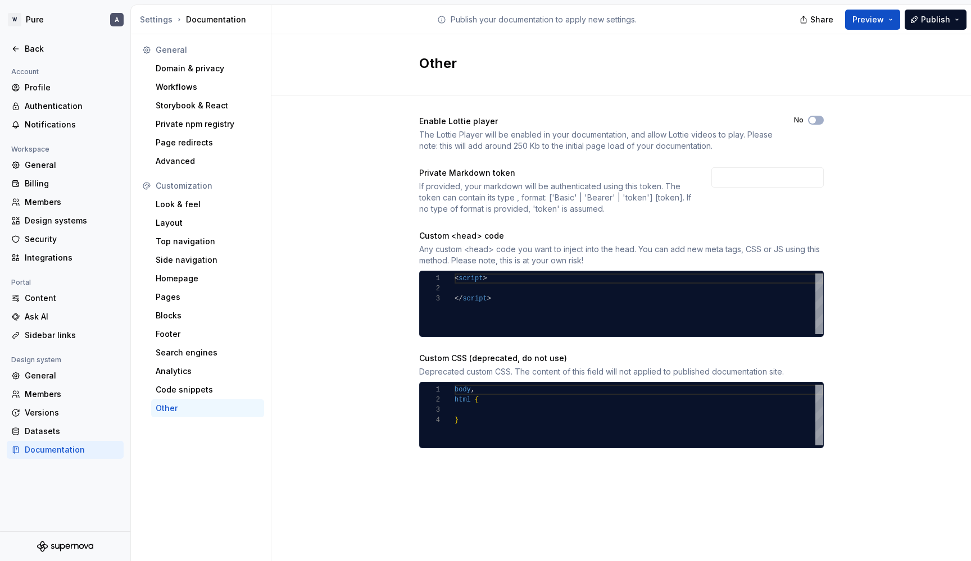
click at [457, 184] on div "If provided, your markdown will be authenticated using this token. The token ca…" at bounding box center [555, 198] width 272 height 34
click at [878, 19] on span "Preview" at bounding box center [868, 19] width 31 height 11
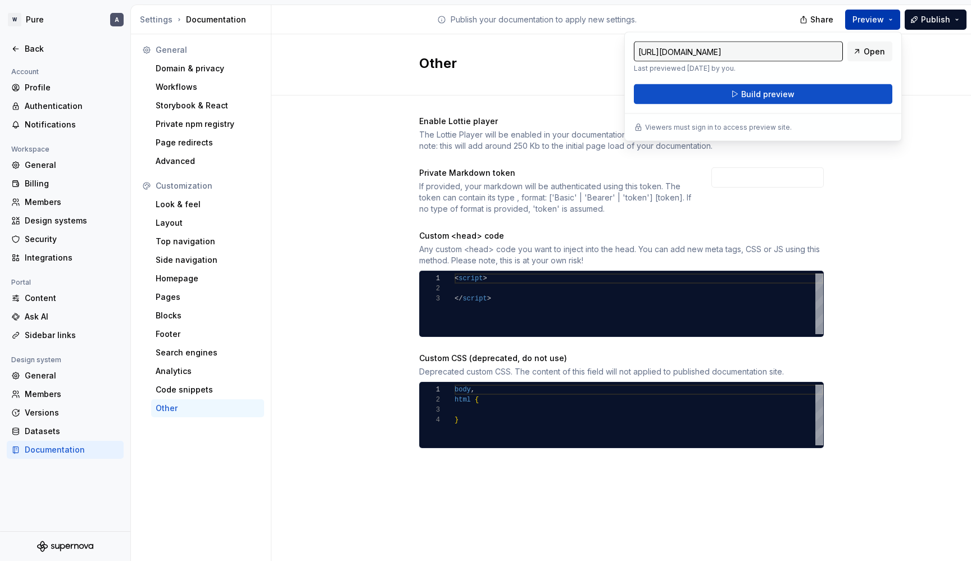
click at [872, 22] on span "Preview" at bounding box center [868, 19] width 31 height 11
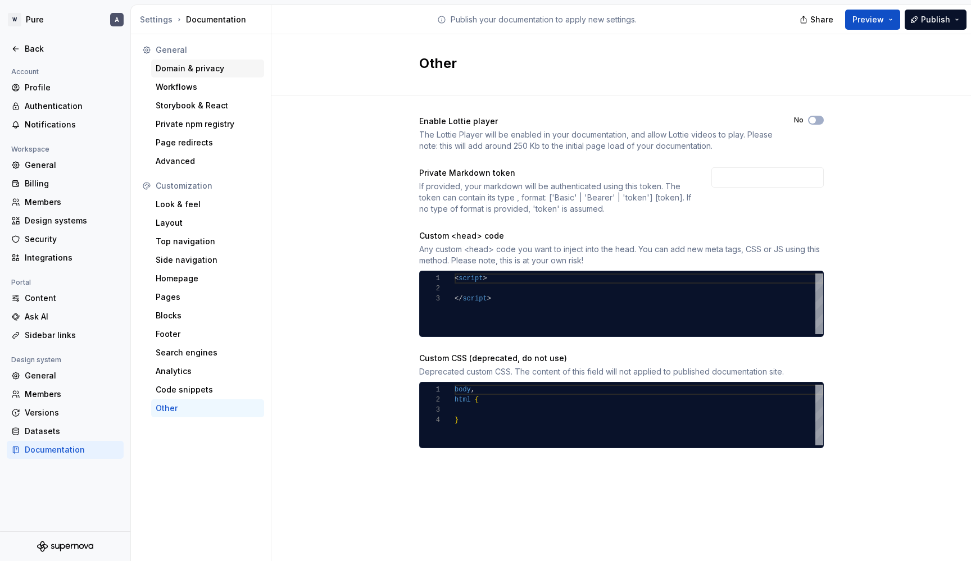
click at [197, 73] on div "Domain & privacy" at bounding box center [208, 68] width 104 height 11
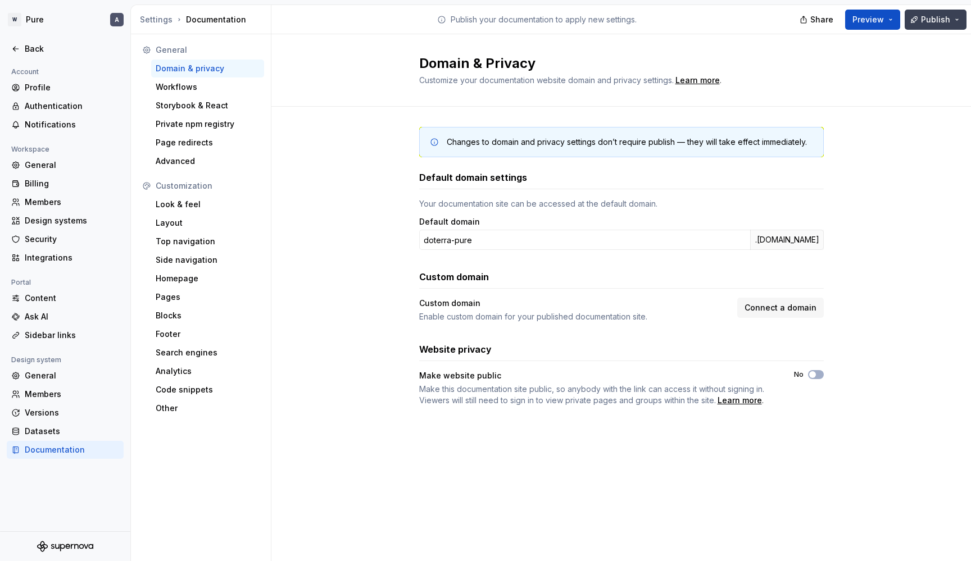
click at [941, 20] on span "Publish" at bounding box center [935, 19] width 29 height 11
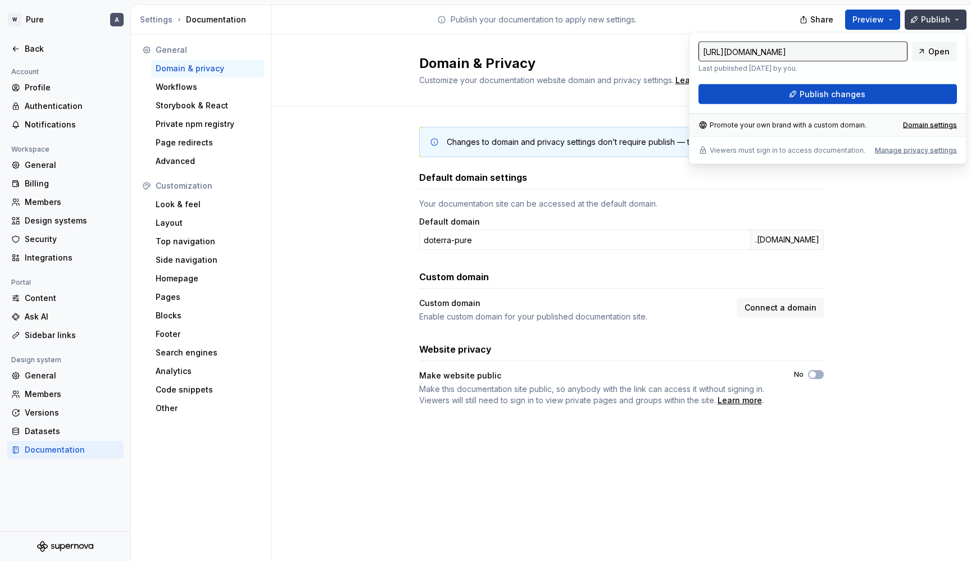
click at [941, 20] on span "Publish" at bounding box center [935, 19] width 29 height 11
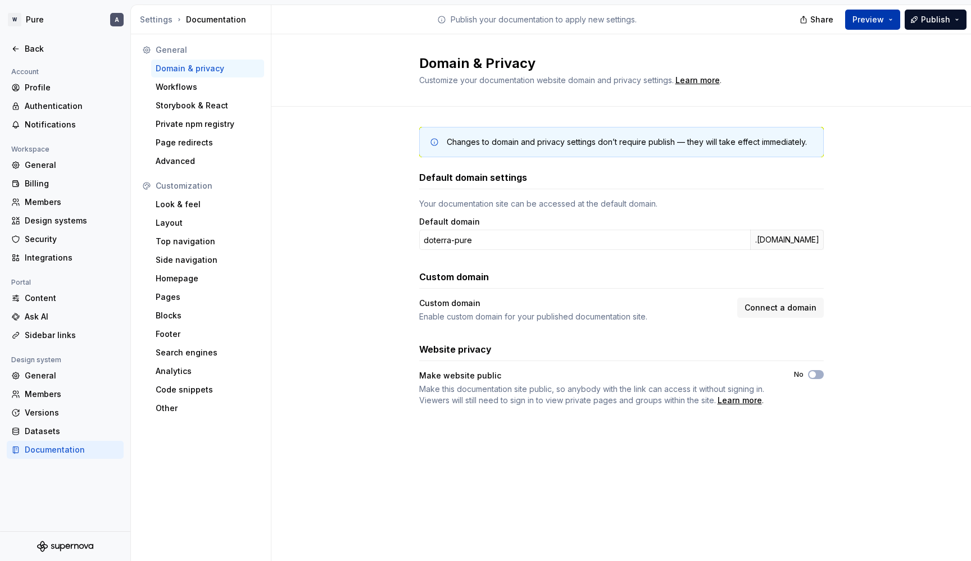
click at [890, 22] on button "Preview" at bounding box center [872, 20] width 55 height 20
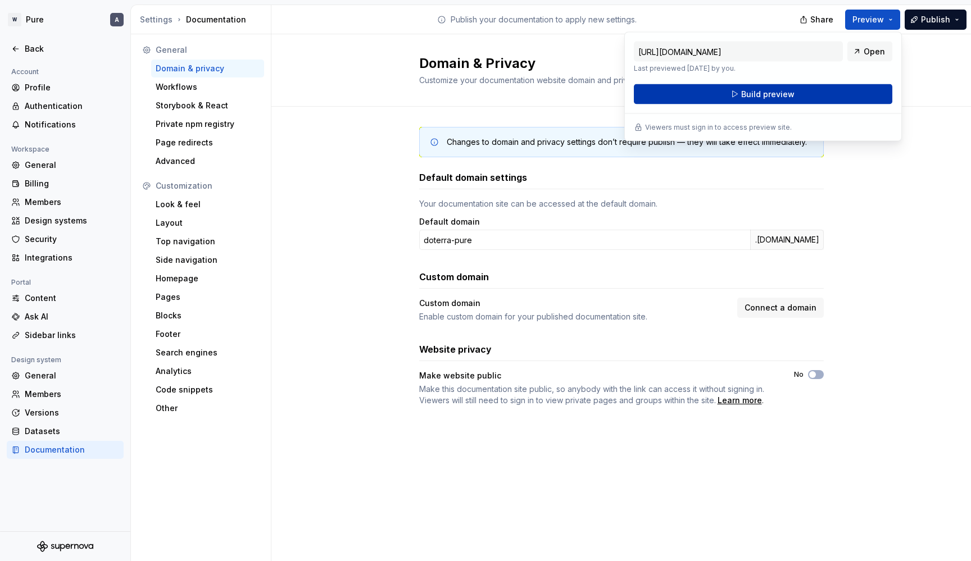
click at [822, 94] on button "Build preview" at bounding box center [763, 94] width 259 height 20
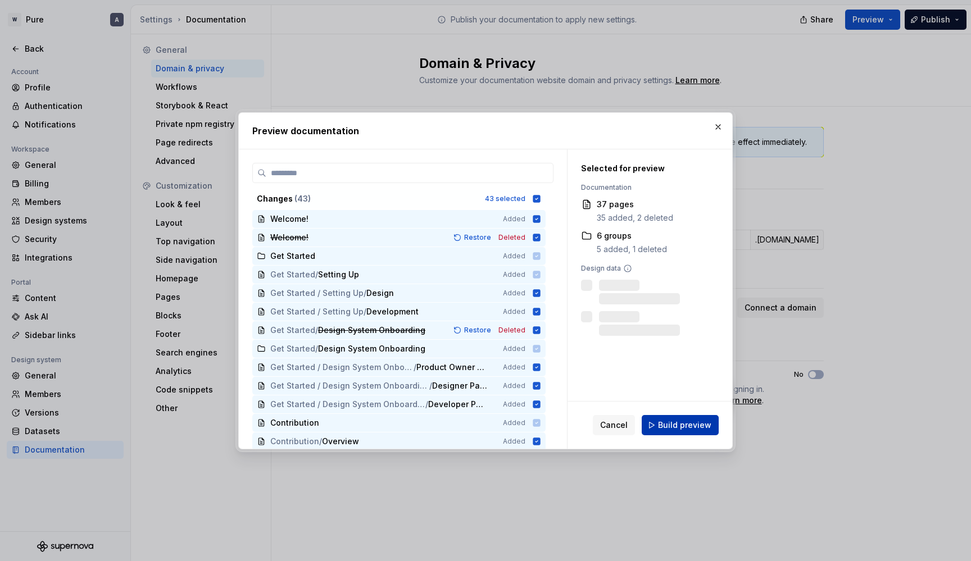
click at [677, 429] on span "Build preview" at bounding box center [684, 425] width 53 height 11
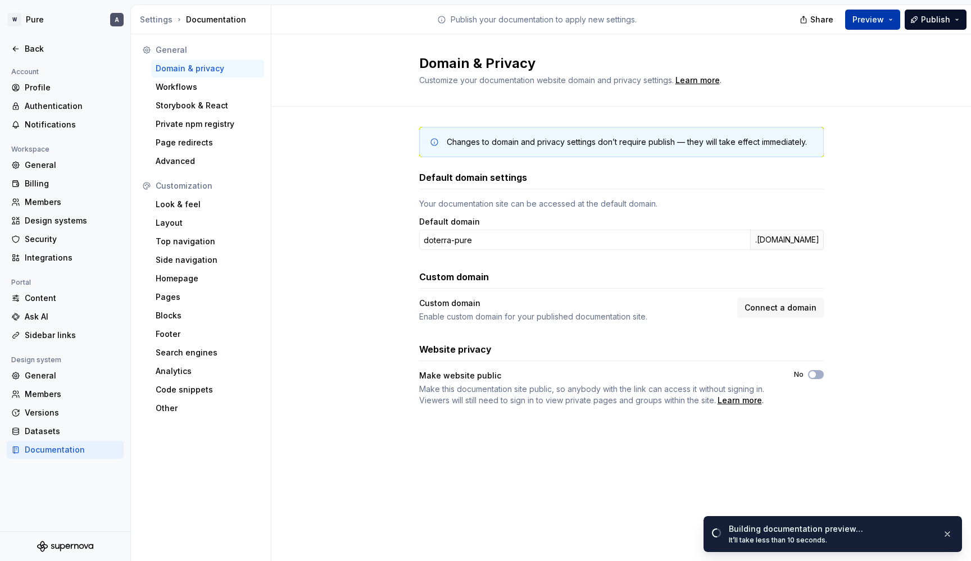
click at [887, 24] on button "Preview" at bounding box center [872, 20] width 55 height 20
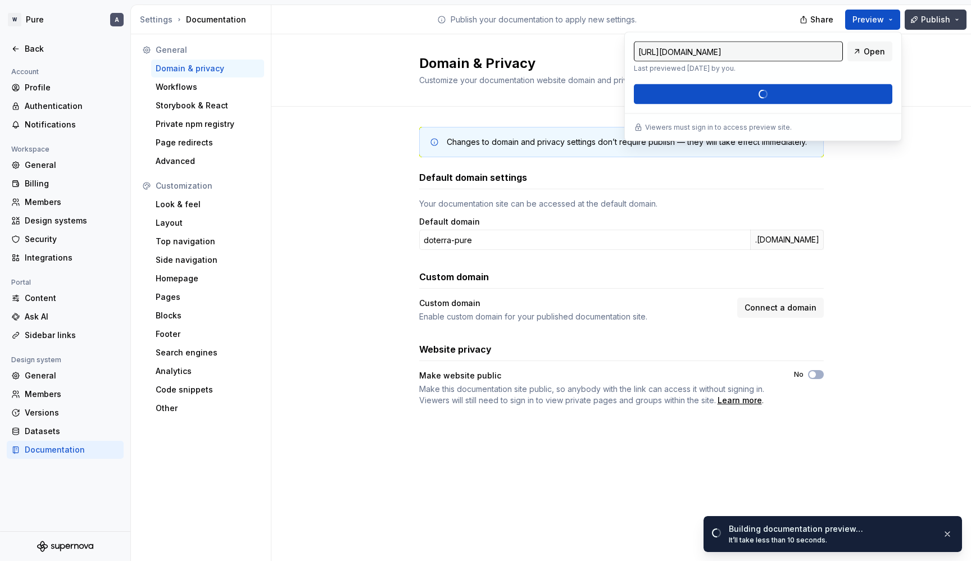
click at [940, 26] on button "Publish" at bounding box center [936, 20] width 62 height 20
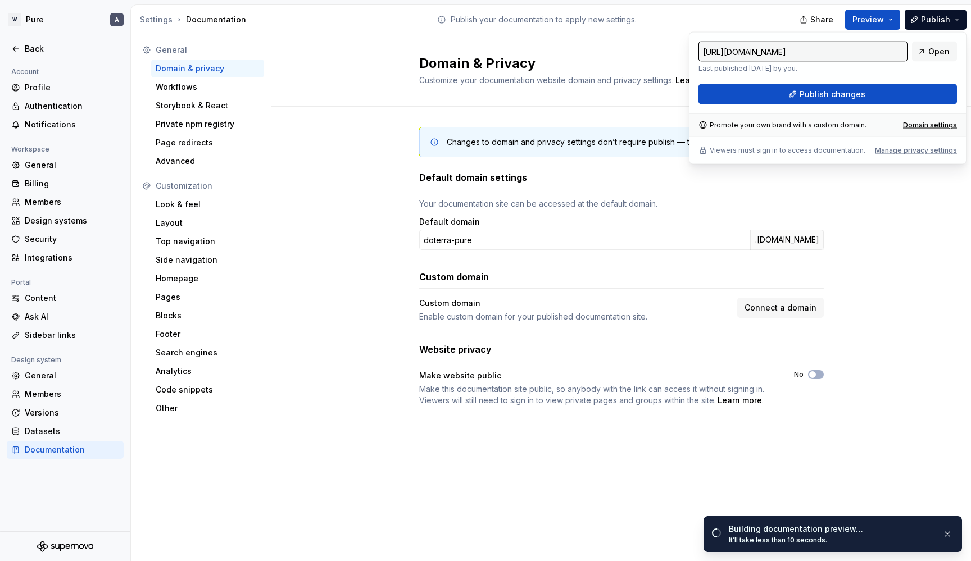
click at [903, 336] on div "Changes to domain and privacy settings don’t require publish — they will take e…" at bounding box center [621, 278] width 700 height 342
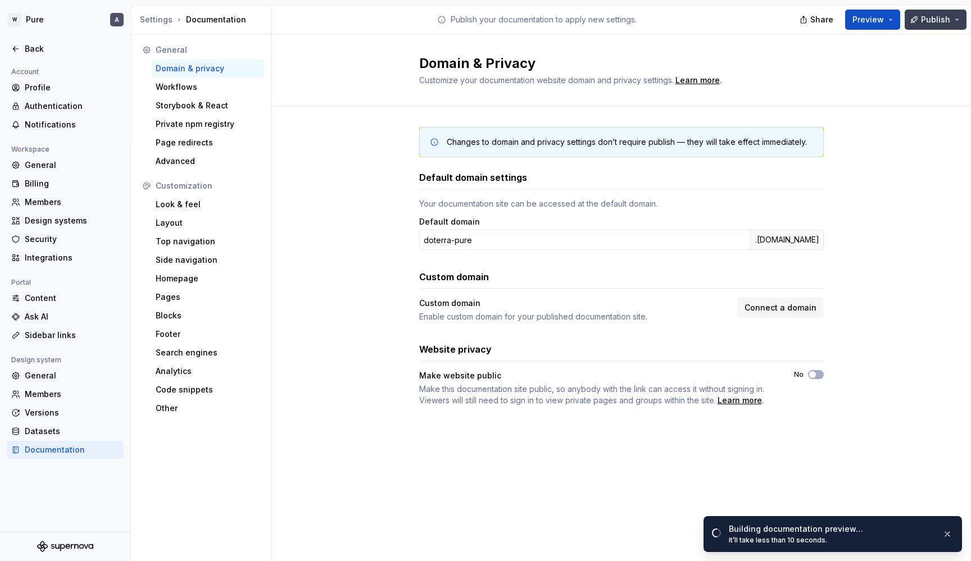
click at [926, 24] on span "Publish" at bounding box center [935, 19] width 29 height 11
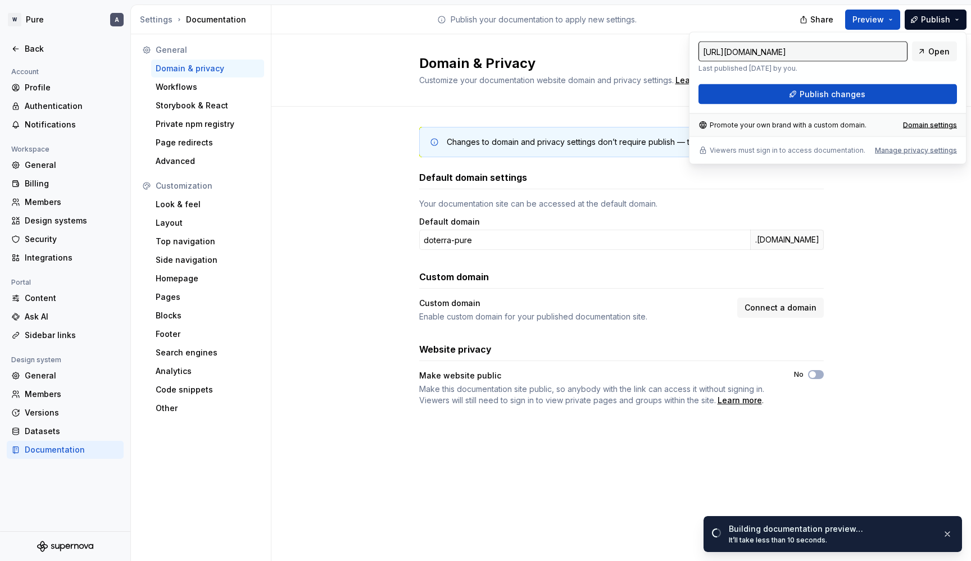
click at [858, 248] on div "Changes to domain and privacy settings don’t require publish — they will take e…" at bounding box center [621, 278] width 700 height 342
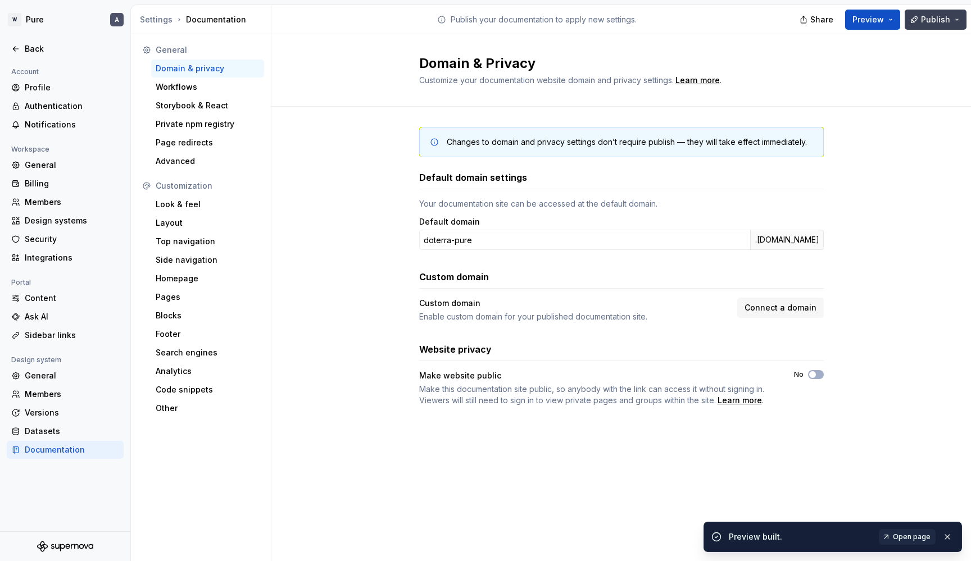
click at [931, 23] on span "Publish" at bounding box center [935, 19] width 29 height 11
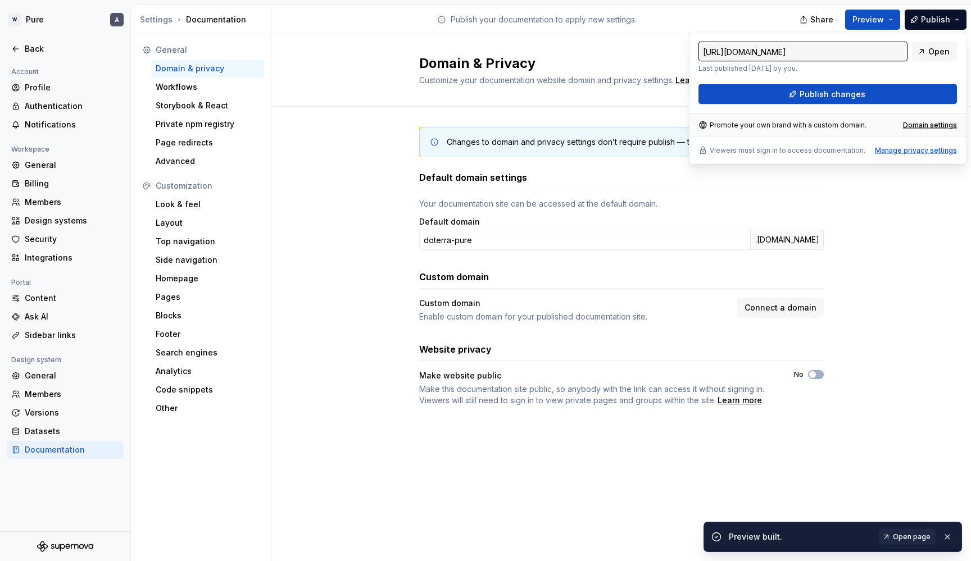
click at [899, 149] on div "Manage privacy settings" at bounding box center [916, 150] width 82 height 9
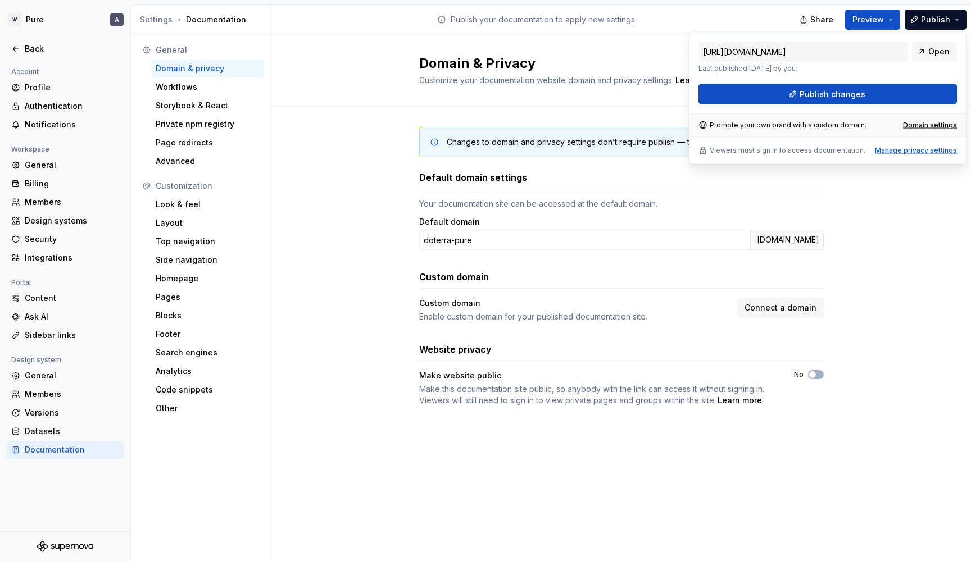
click at [887, 150] on div "Manage privacy settings" at bounding box center [916, 150] width 82 height 9
click at [845, 149] on p "Viewers must sign in to access documentation." at bounding box center [788, 150] width 156 height 9
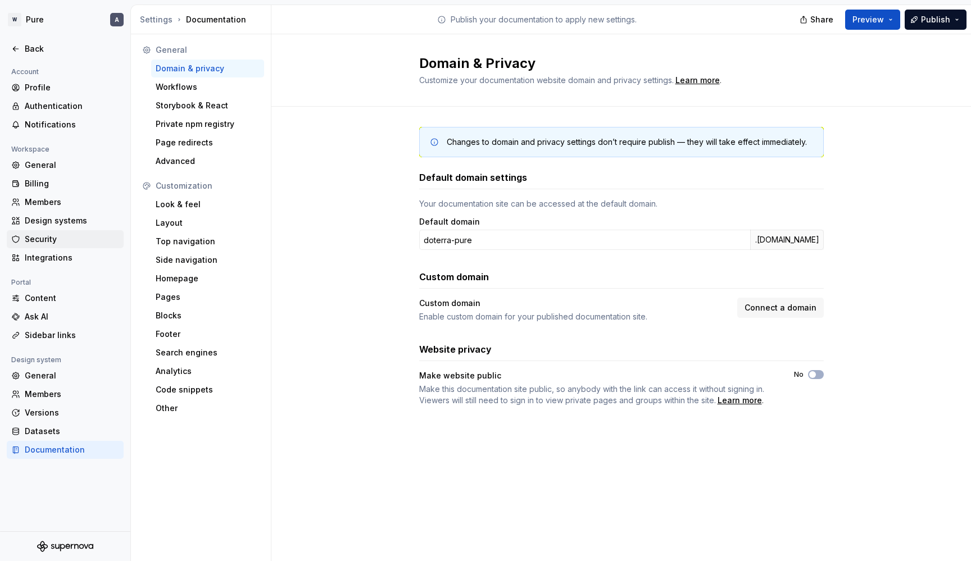
click at [61, 248] on div "Security" at bounding box center [65, 239] width 117 height 18
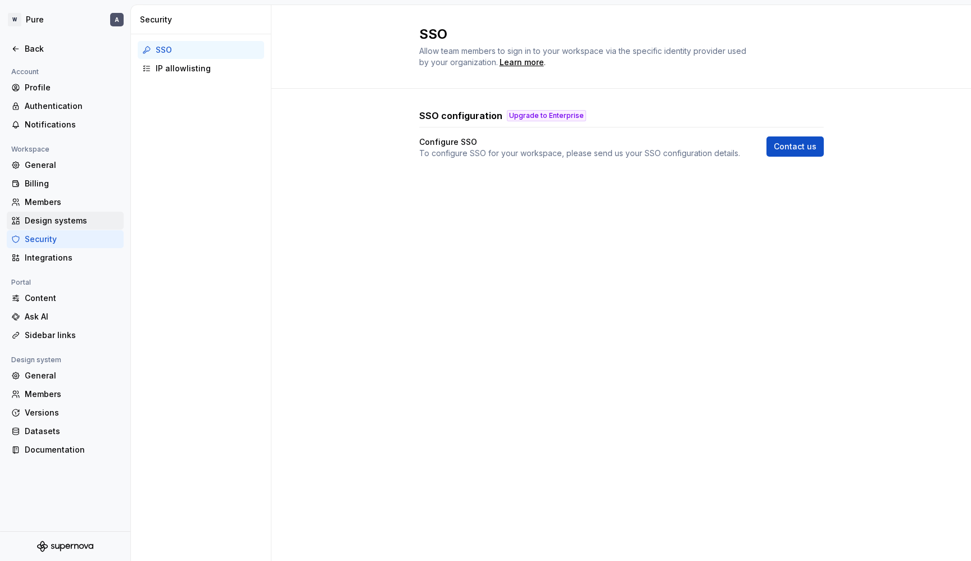
click at [70, 219] on div "Design systems" at bounding box center [72, 220] width 94 height 11
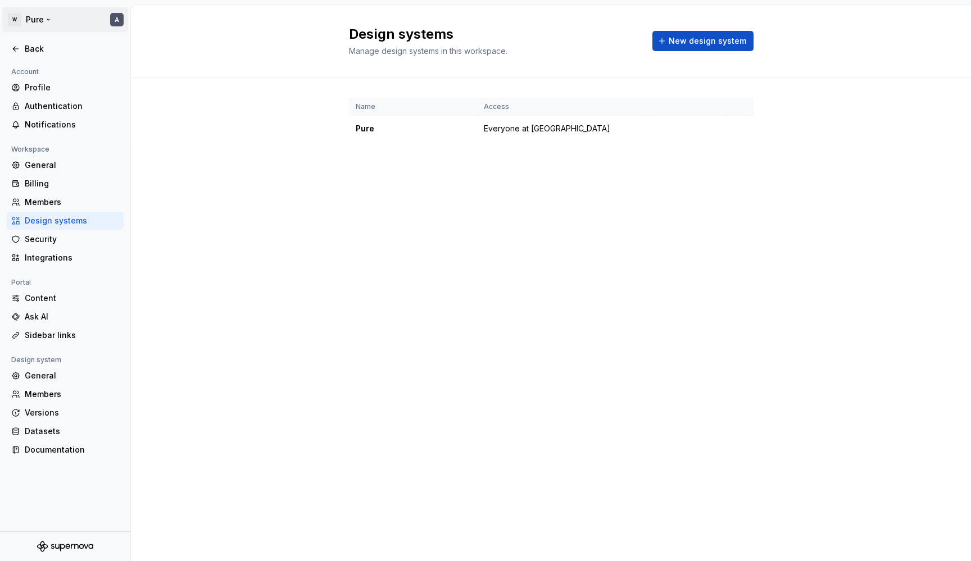
click at [24, 22] on html "W Pure A Back Account Profile Authentication Notifications Workspace General Bi…" at bounding box center [485, 280] width 971 height 561
click at [41, 99] on div "Monthly credits" at bounding box center [60, 98] width 97 height 11
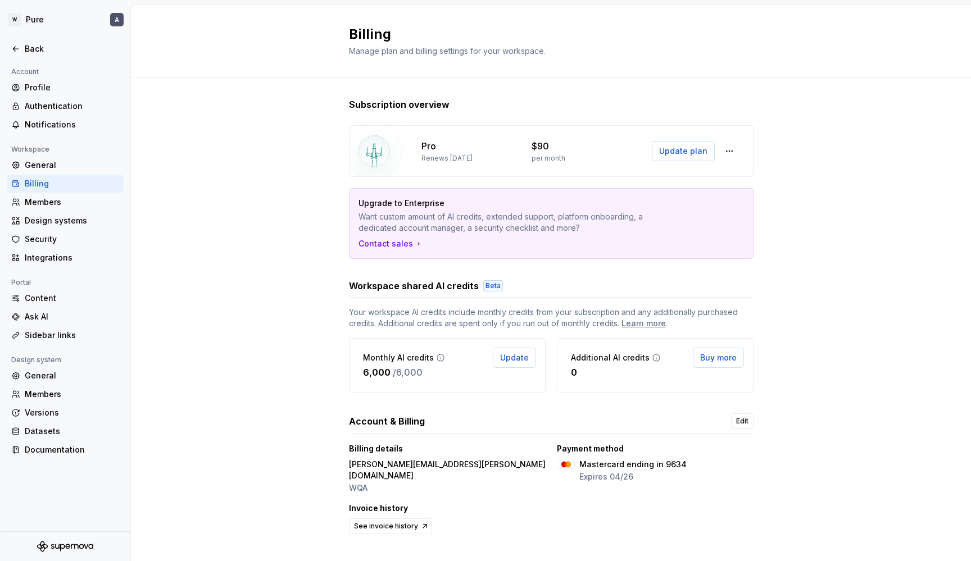
click at [438, 357] on icon at bounding box center [440, 358] width 9 height 9
click at [46, 318] on div "Ask AI" at bounding box center [72, 316] width 94 height 11
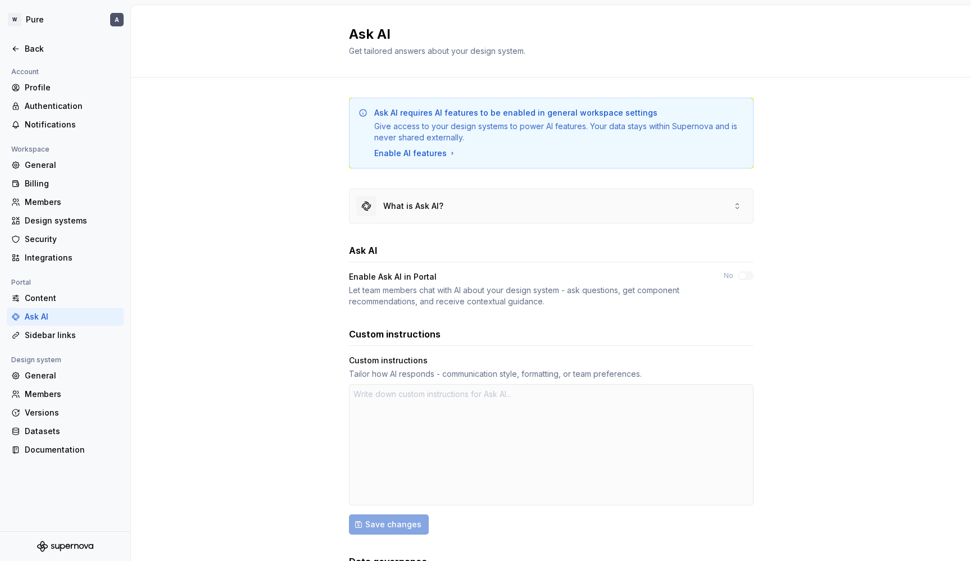
click at [455, 205] on div "What is Ask AI?" at bounding box center [552, 206] width 404 height 34
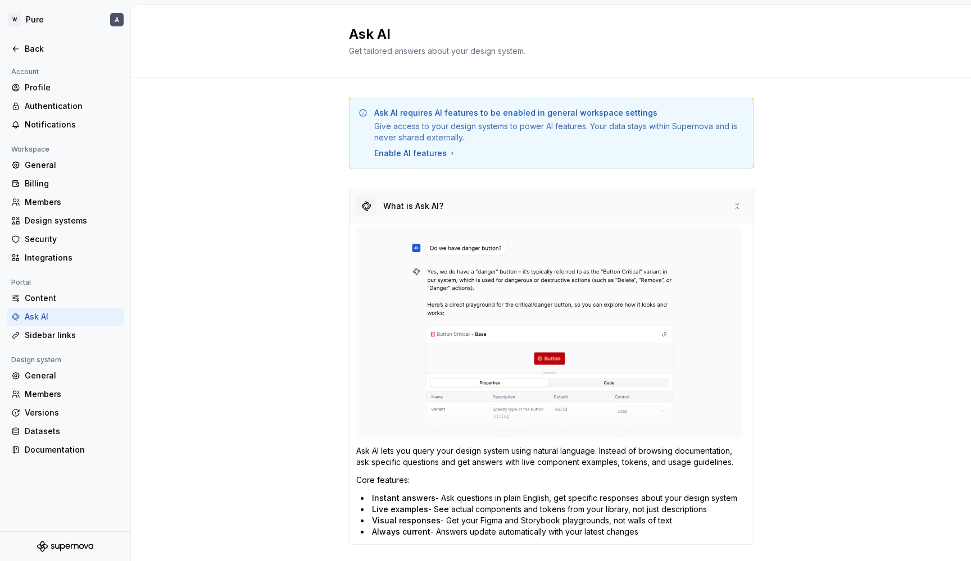
click at [450, 214] on div "What is Ask AI?" at bounding box center [552, 206] width 404 height 34
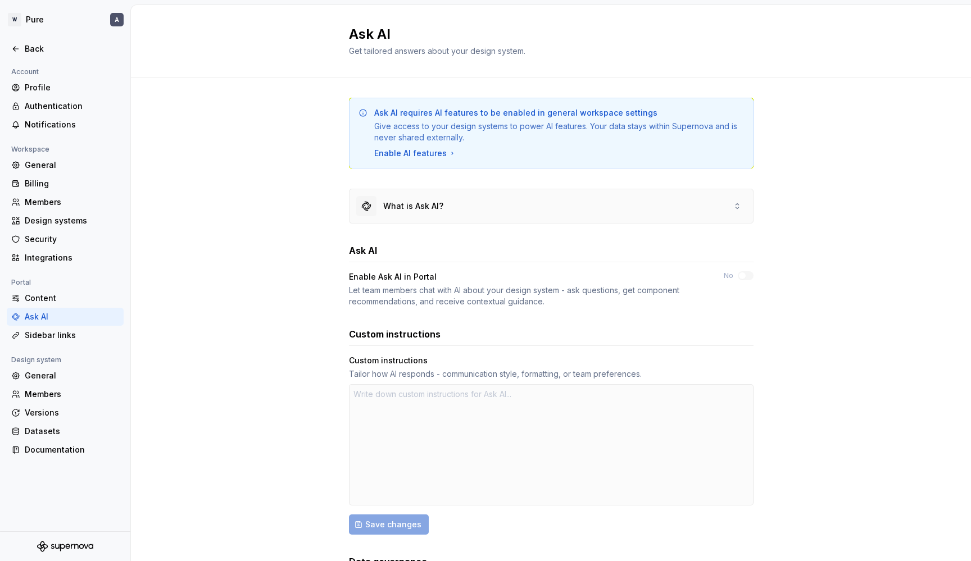
click at [449, 213] on div "What is Ask AI?" at bounding box center [552, 206] width 404 height 34
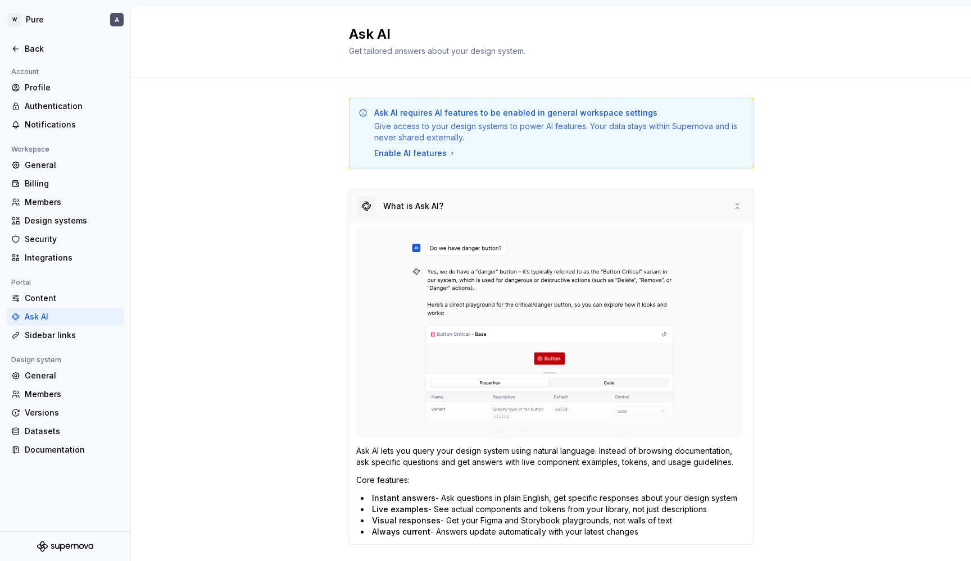
click at [423, 208] on div "What is Ask AI?" at bounding box center [413, 206] width 60 height 11
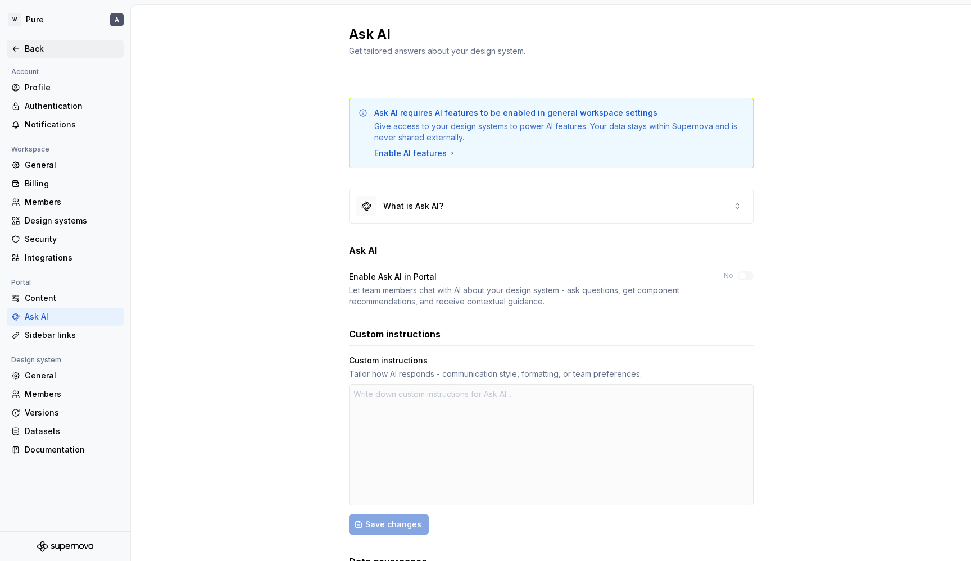
click at [20, 53] on icon at bounding box center [15, 48] width 9 height 9
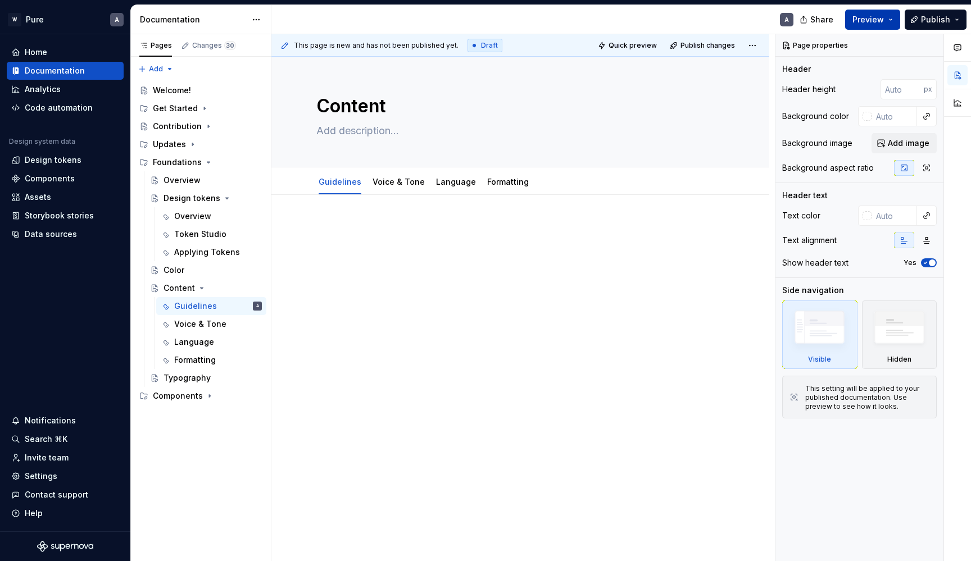
click at [877, 22] on span "Preview" at bounding box center [868, 19] width 31 height 11
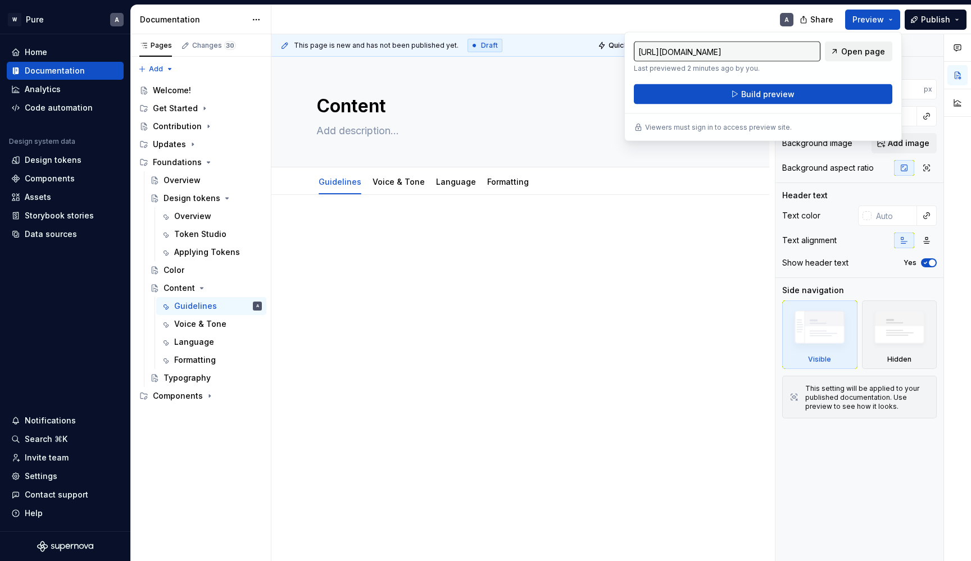
click at [843, 52] on link "Open page" at bounding box center [858, 52] width 67 height 20
type textarea "*"
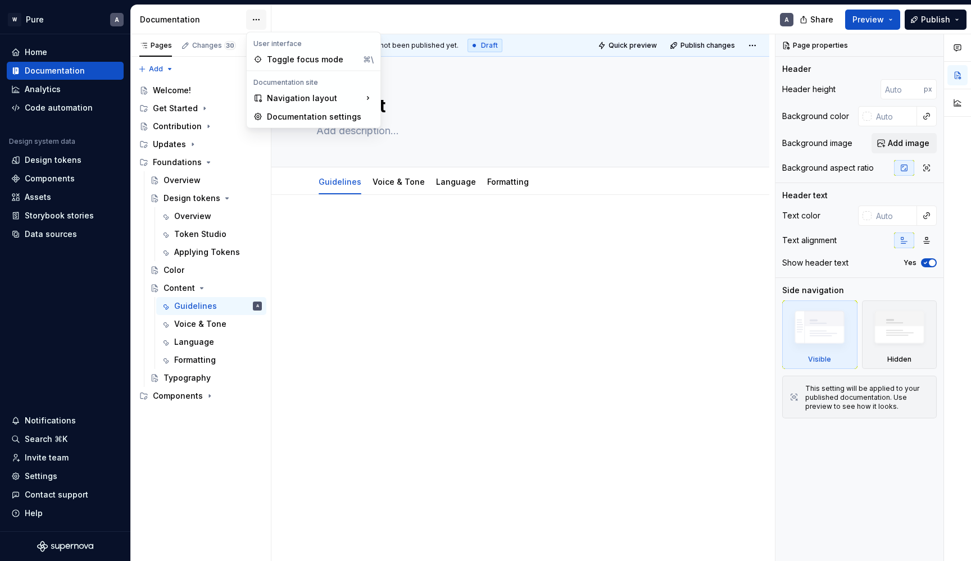
click at [257, 23] on html "W Pure A Home Documentation Analytics Code automation Design system data Design…" at bounding box center [485, 280] width 971 height 561
click at [301, 114] on div "Documentation settings" at bounding box center [320, 116] width 107 height 11
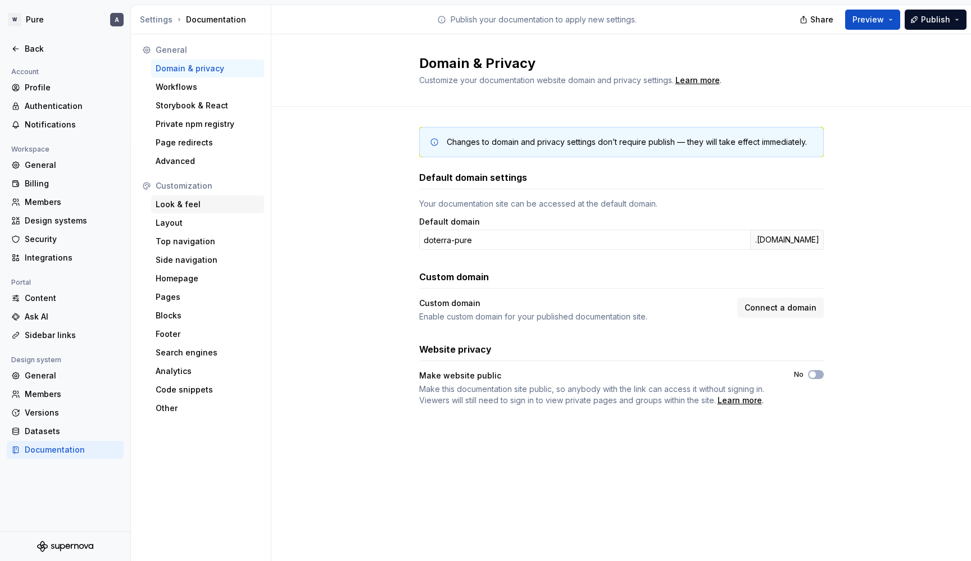
click at [187, 209] on div "Look & feel" at bounding box center [208, 204] width 104 height 11
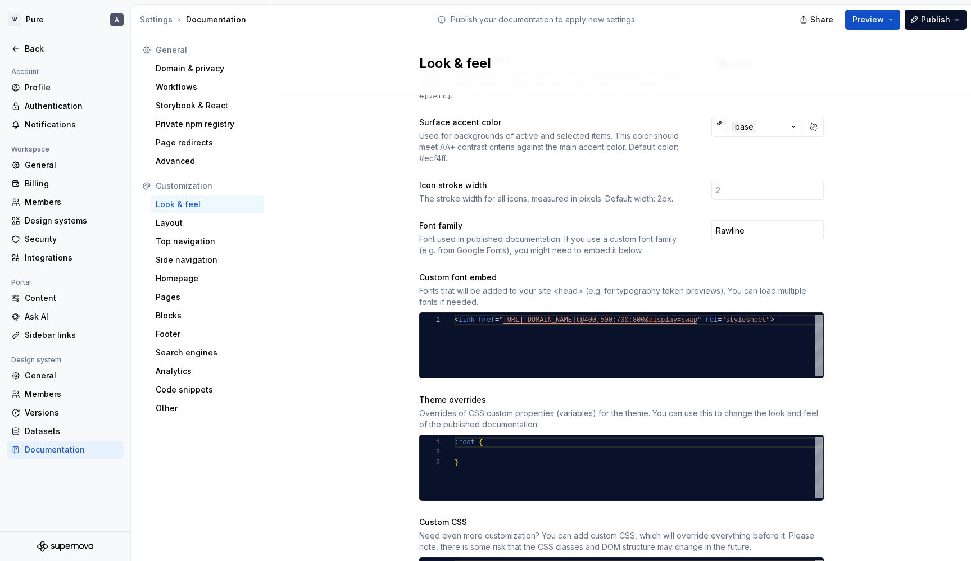
scroll to position [295, 0]
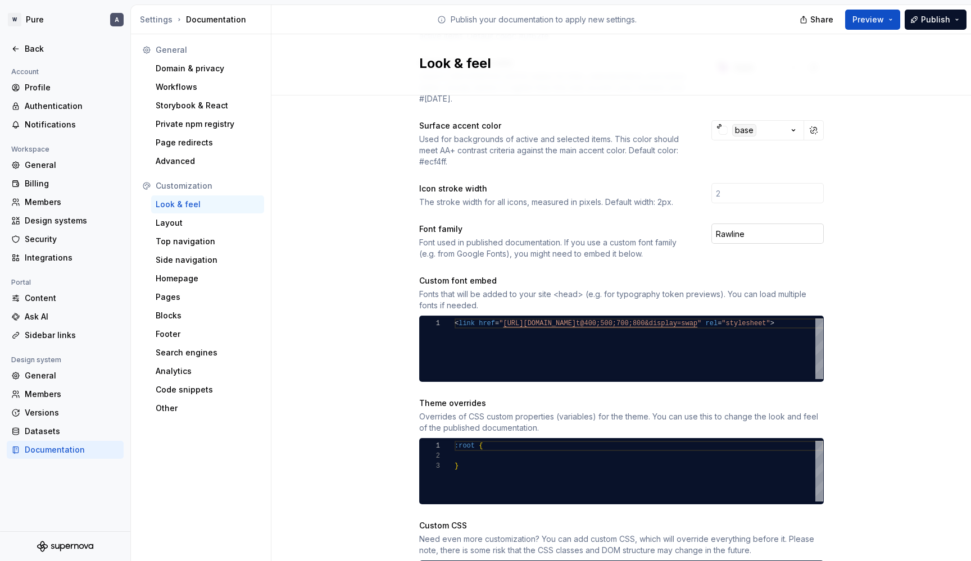
click at [761, 224] on input "Rawline" at bounding box center [768, 234] width 112 height 20
type input "Railway"
click at [847, 252] on div "Site logo A company logo that will be displayed on all pages on your documentat…" at bounding box center [621, 235] width 700 height 869
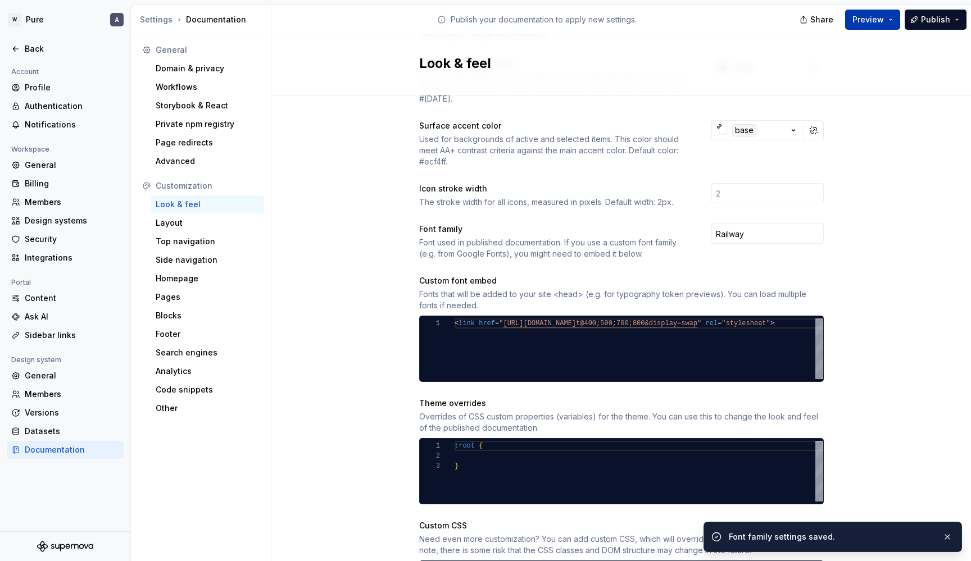
click at [890, 18] on button "Preview" at bounding box center [872, 20] width 55 height 20
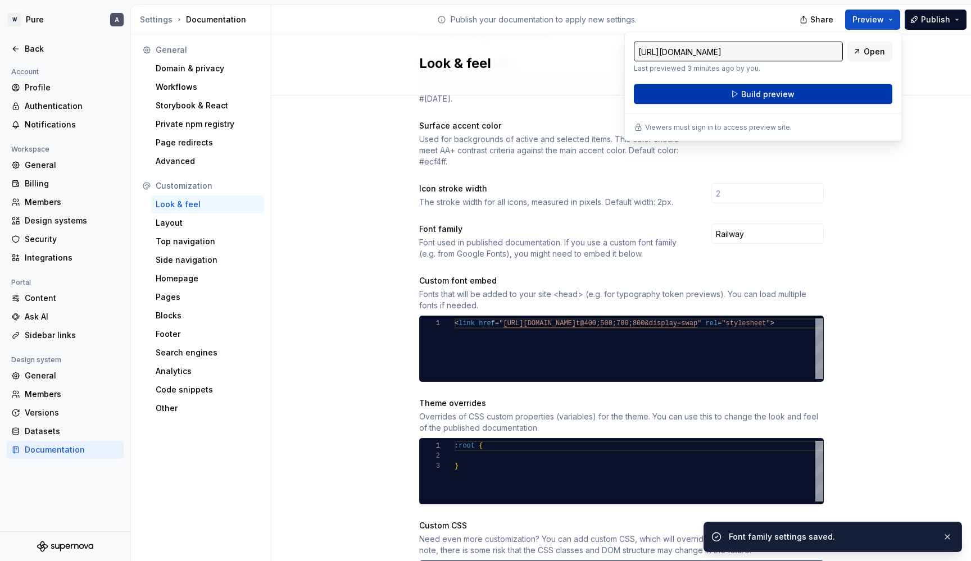
click at [813, 92] on button "Build preview" at bounding box center [763, 94] width 259 height 20
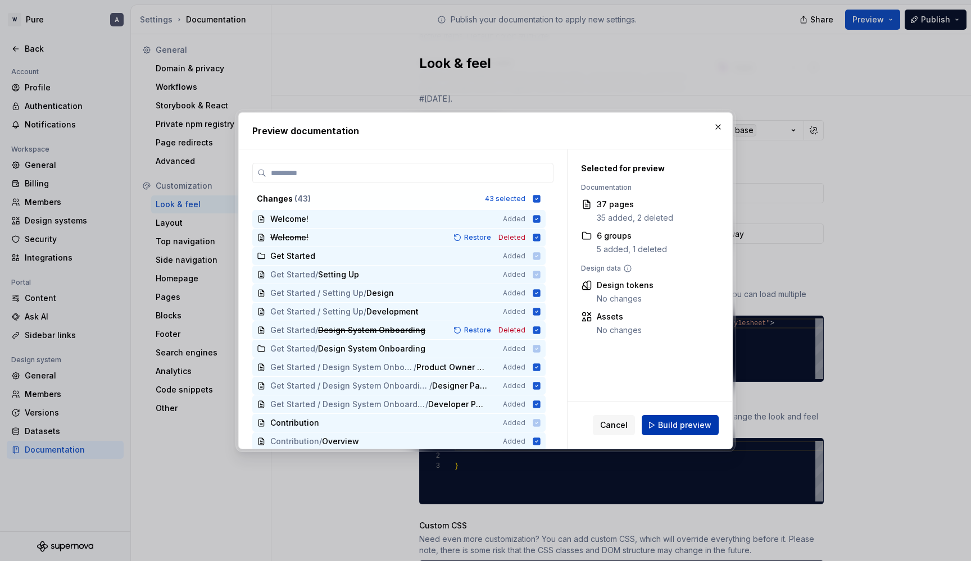
click at [695, 426] on span "Build preview" at bounding box center [684, 425] width 53 height 11
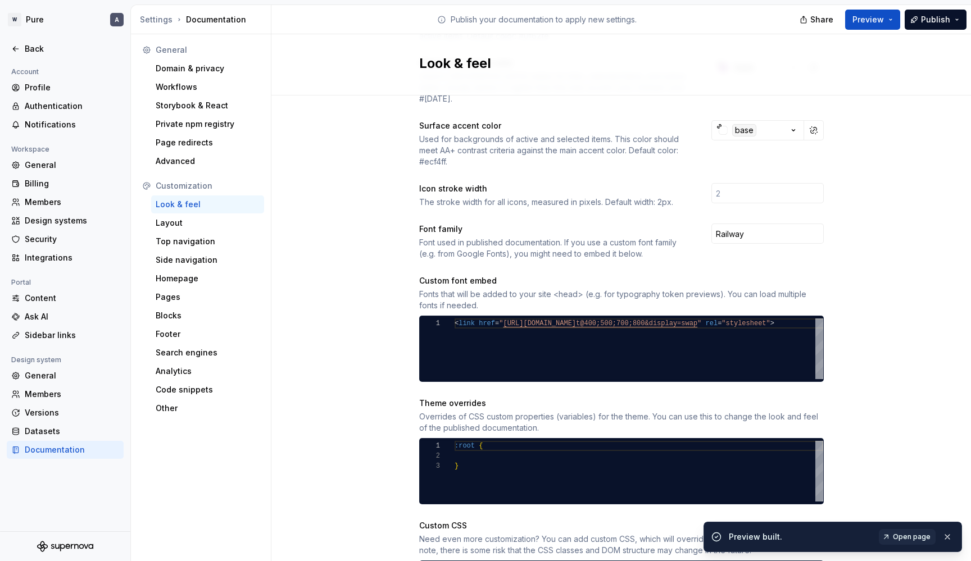
click at [883, 30] on div "Share Preview Publish" at bounding box center [887, 19] width 169 height 29
click at [882, 22] on span "Preview" at bounding box center [868, 19] width 31 height 11
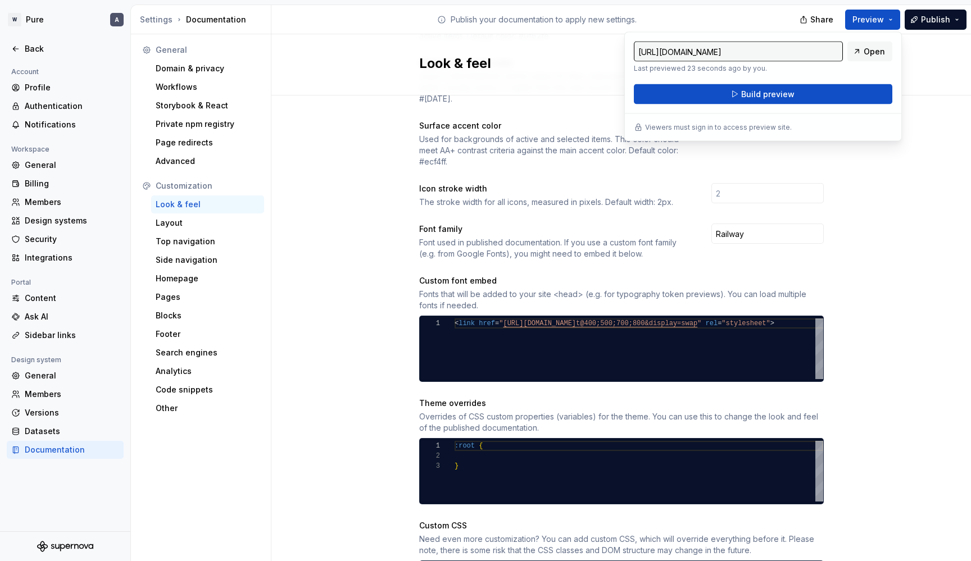
click at [930, 76] on div "Look & feel" at bounding box center [621, 64] width 700 height 61
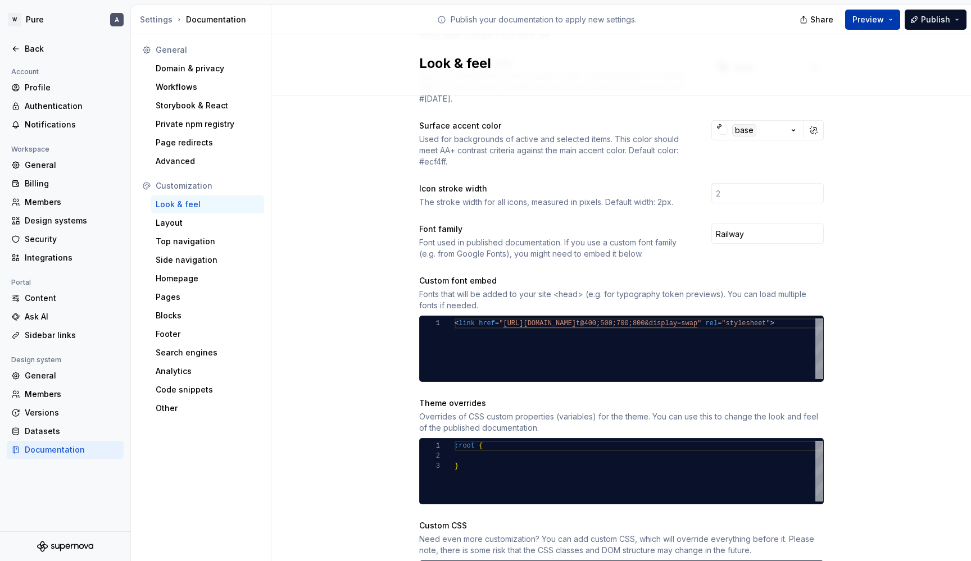
click at [879, 16] on span "Preview" at bounding box center [868, 19] width 31 height 11
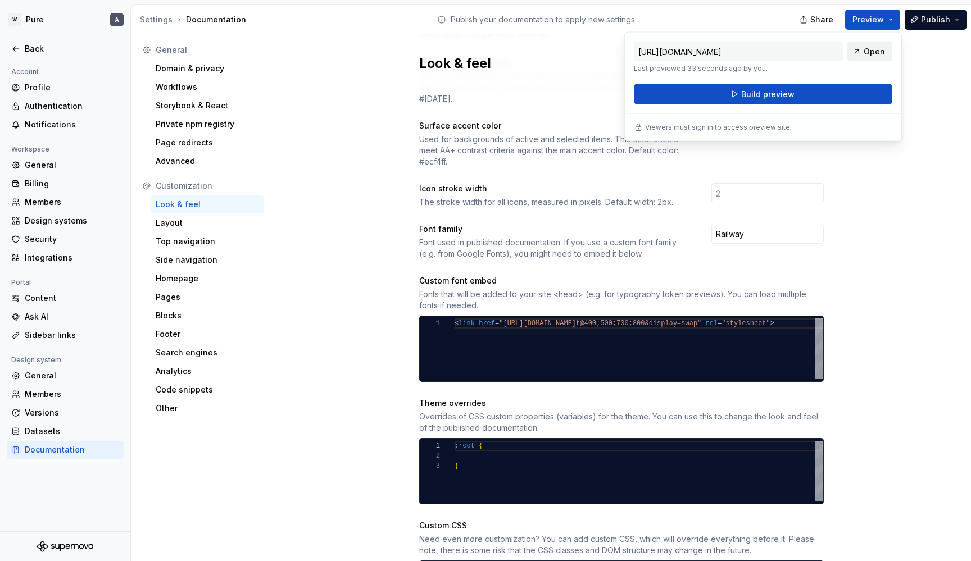
click at [868, 51] on span "Open" at bounding box center [874, 51] width 21 height 11
click at [800, 230] on input "Railway" at bounding box center [768, 234] width 112 height 20
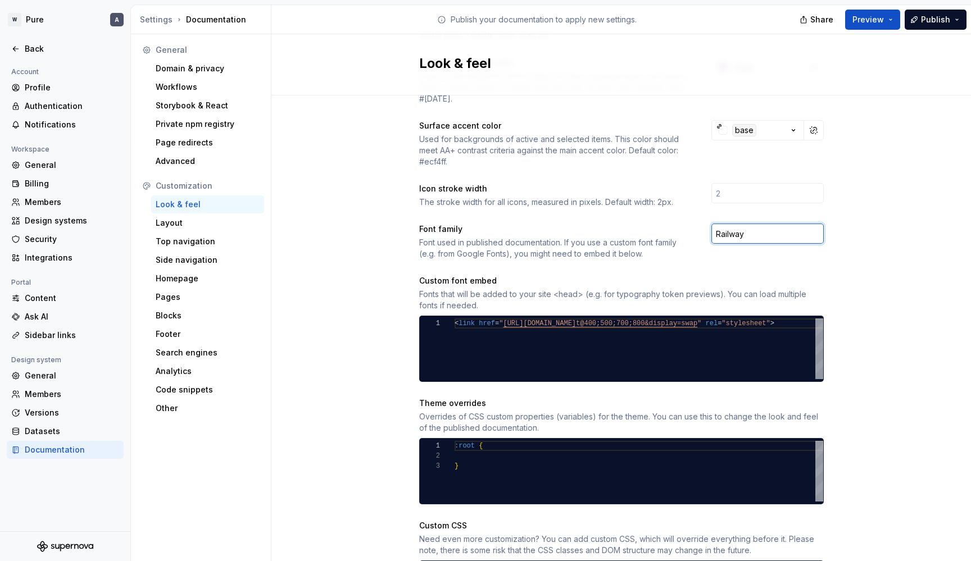
click at [800, 229] on input "Railway" at bounding box center [768, 234] width 112 height 20
click at [851, 238] on div "Site logo A company logo that will be displayed on all pages on your documentat…" at bounding box center [621, 235] width 700 height 869
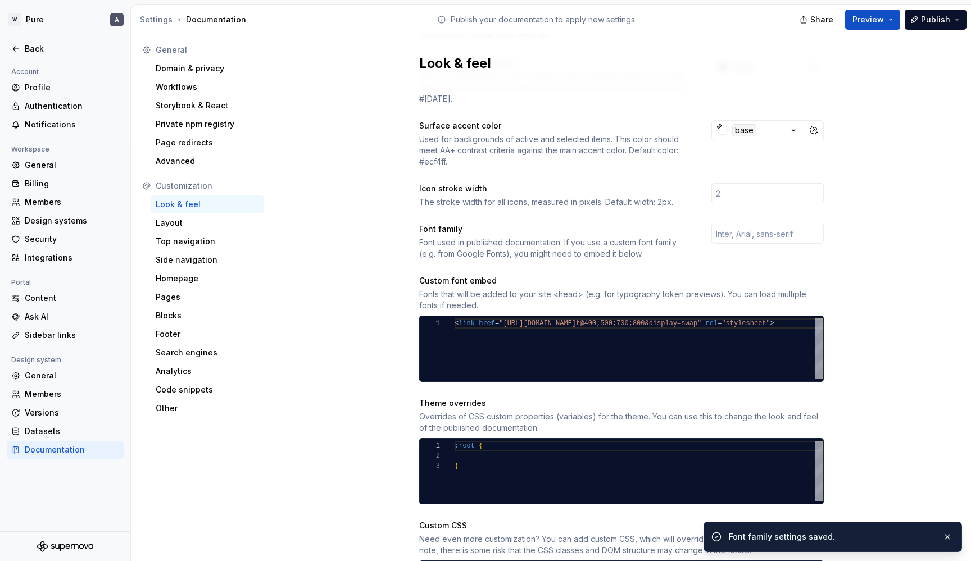
click at [851, 238] on div "Site logo A company logo that will be displayed on all pages on your documentat…" at bounding box center [621, 235] width 700 height 869
click at [880, 25] on button "Preview" at bounding box center [872, 20] width 55 height 20
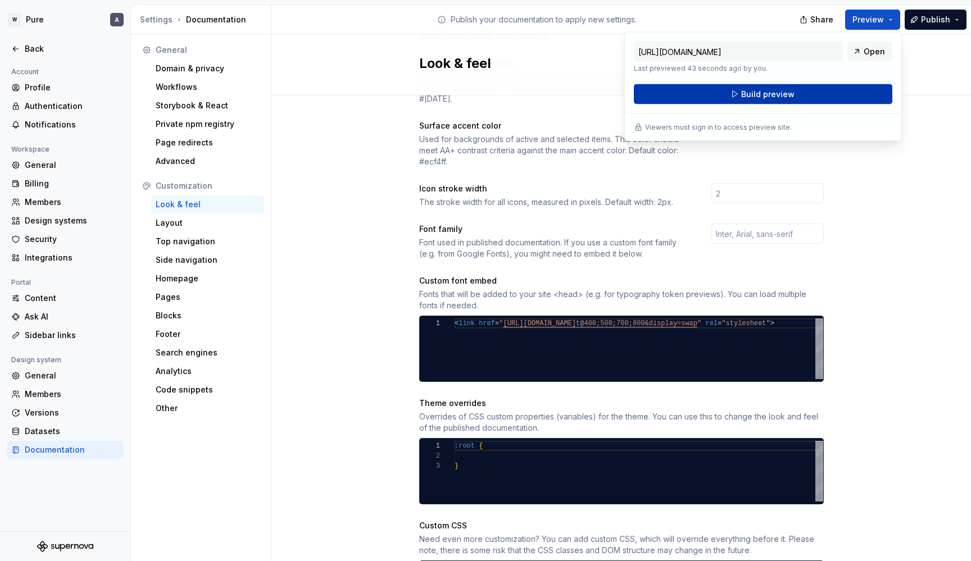
click at [814, 91] on button "Build preview" at bounding box center [763, 94] width 259 height 20
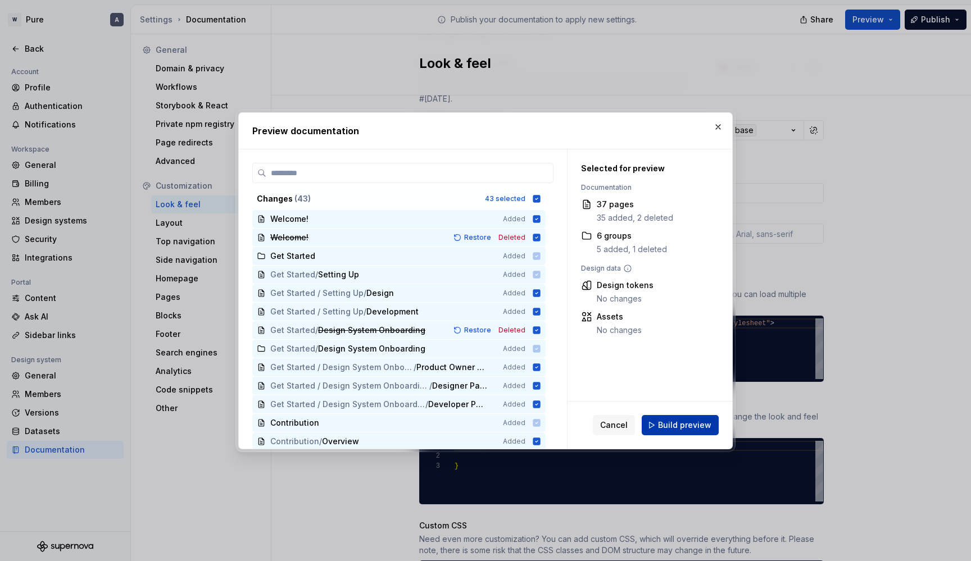
click at [681, 430] on span "Build preview" at bounding box center [684, 425] width 53 height 11
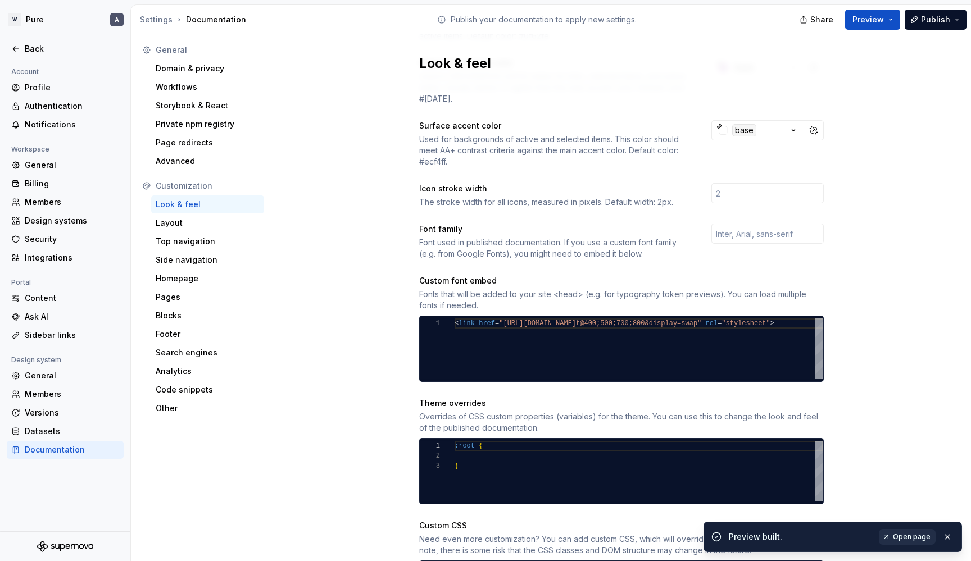
click at [907, 538] on span "Open page" at bounding box center [912, 537] width 38 height 9
click at [30, 44] on div "Back" at bounding box center [72, 48] width 94 height 11
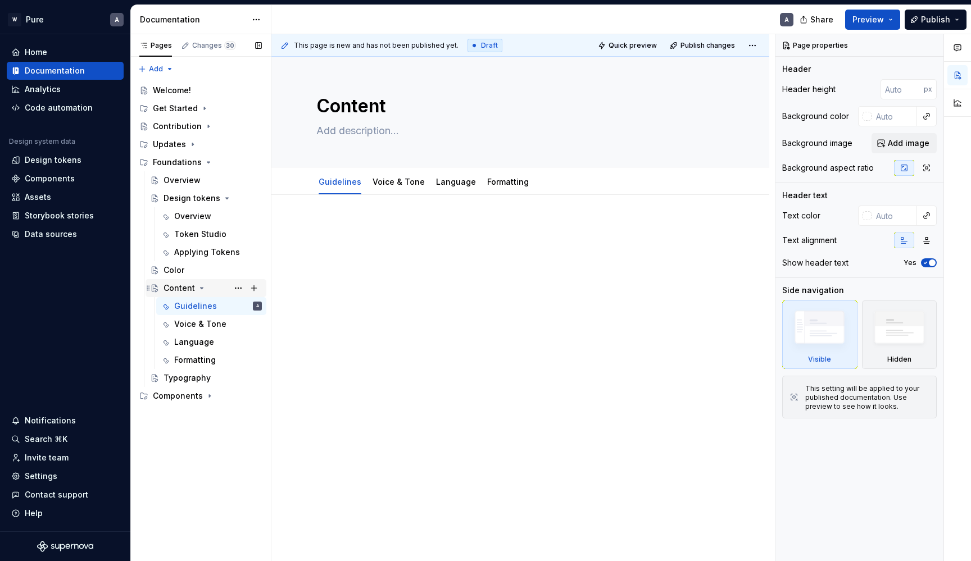
click at [202, 288] on icon "Page tree" at bounding box center [201, 288] width 9 height 9
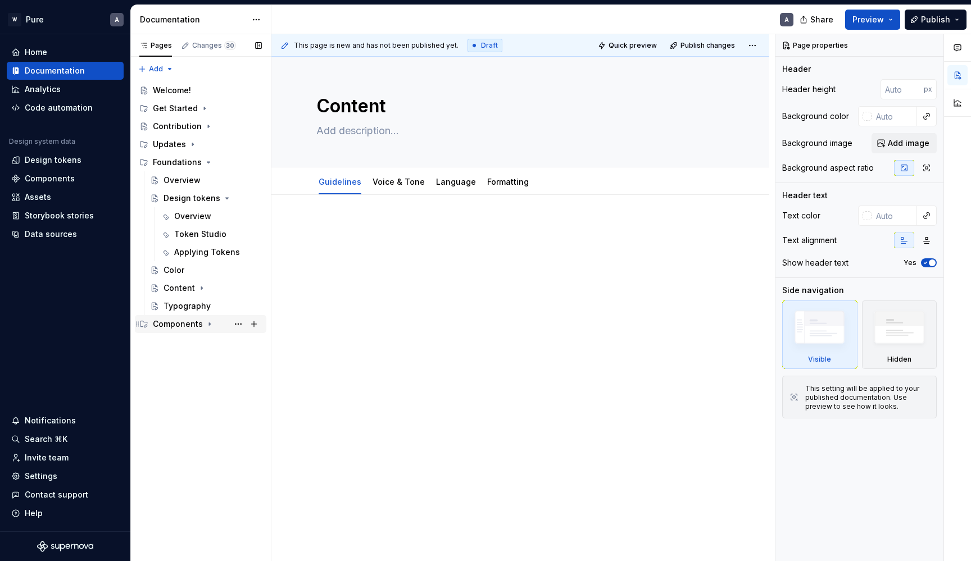
click at [192, 325] on div "Components" at bounding box center [178, 324] width 50 height 11
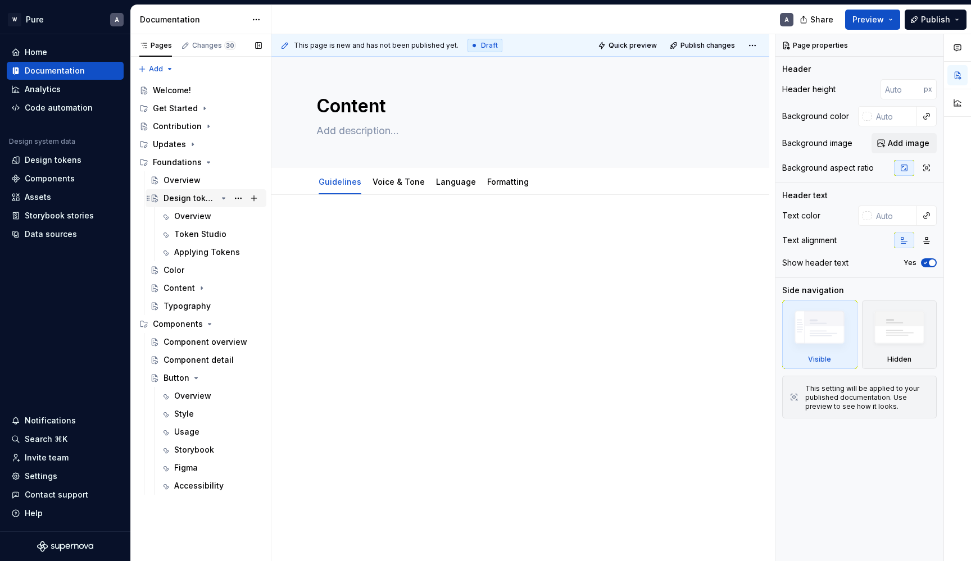
click at [224, 198] on icon "Page tree" at bounding box center [224, 198] width 3 height 1
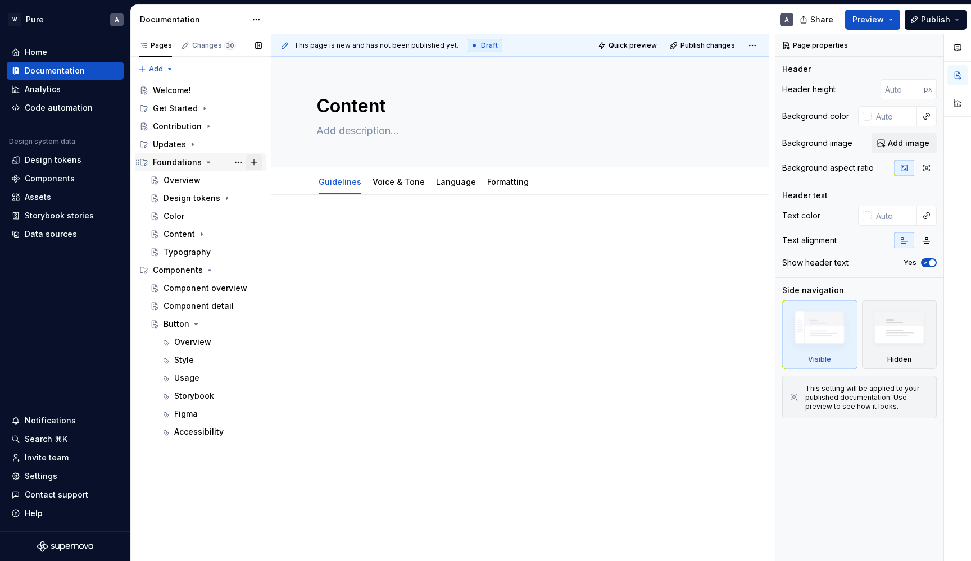
click at [255, 159] on button "Page tree" at bounding box center [254, 163] width 16 height 16
type textarea "*"
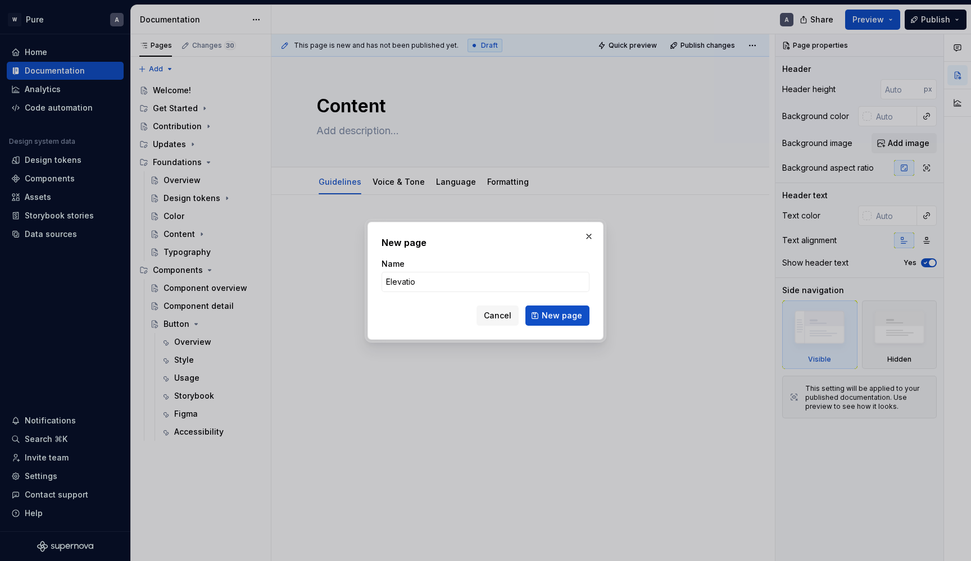
type input "Elevation"
click at [559, 315] on button "New page" at bounding box center [558, 316] width 64 height 20
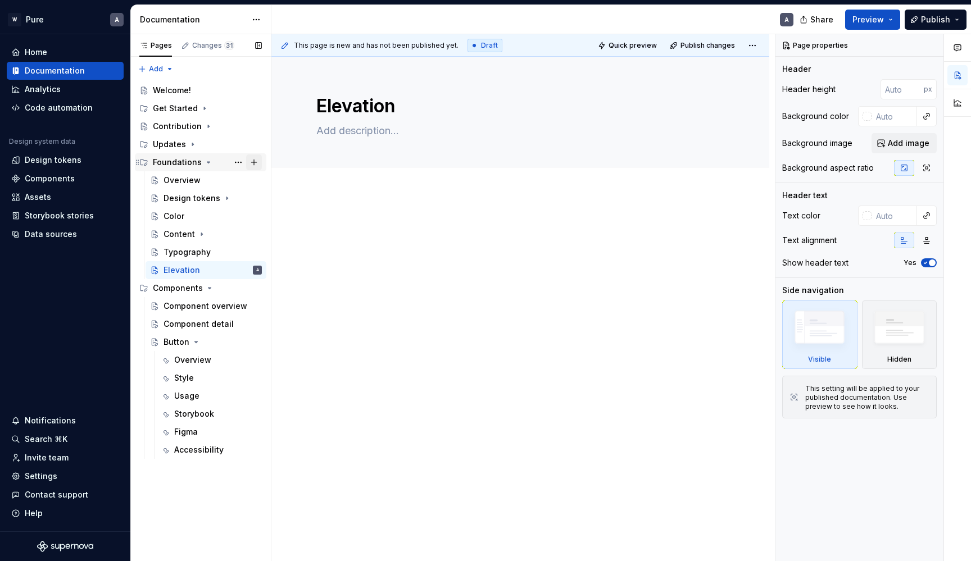
click at [256, 160] on button "Page tree" at bounding box center [254, 163] width 16 height 16
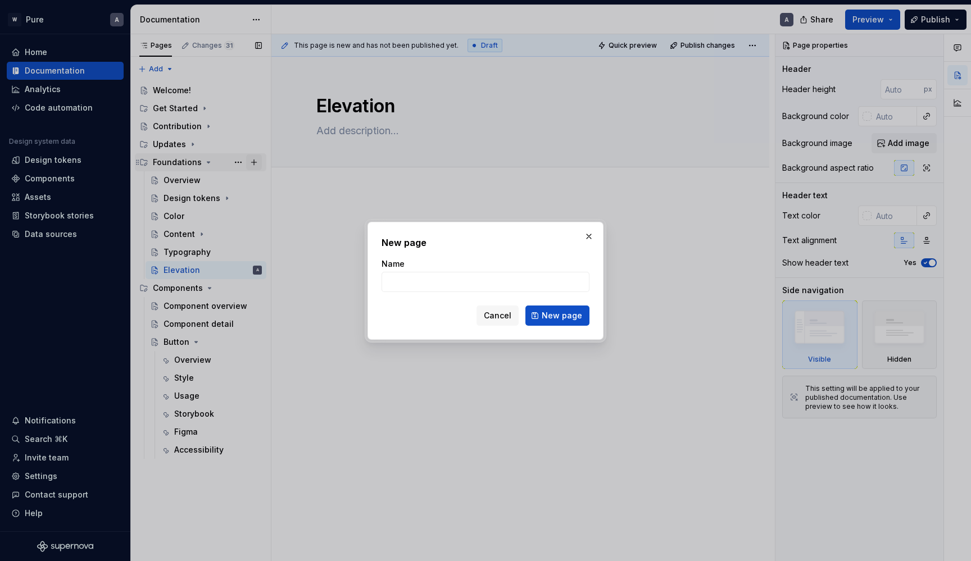
type textarea "*"
type input "Iconography"
click at [547, 316] on span "New page" at bounding box center [562, 315] width 40 height 11
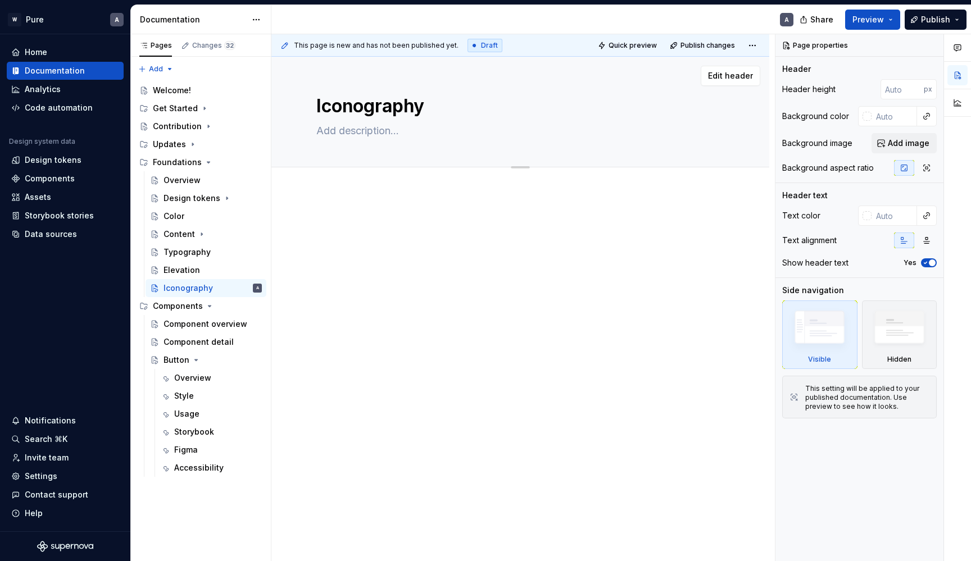
type textarea "*"
click at [349, 181] on span "Add tab" at bounding box center [343, 179] width 26 height 9
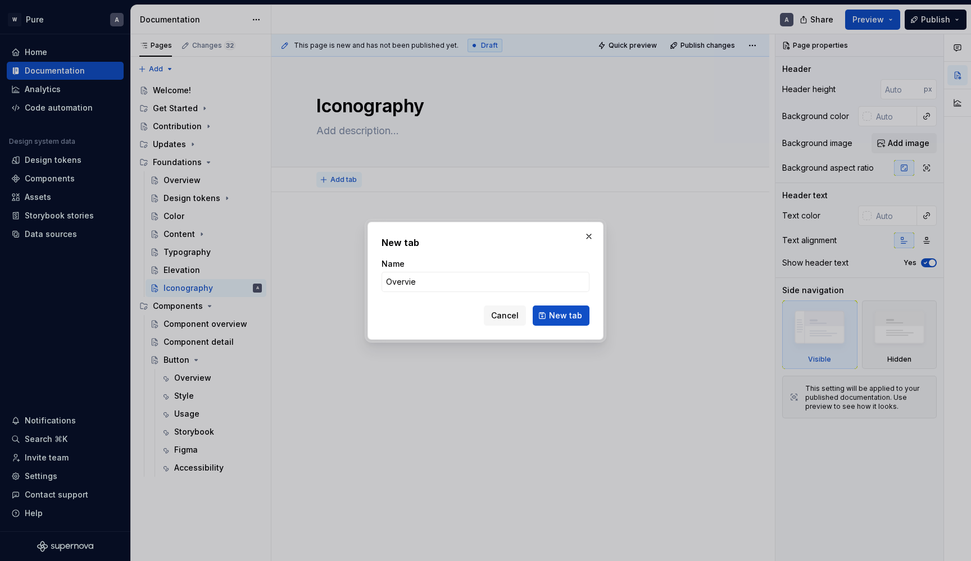
type input "Overview"
click at [562, 315] on button "New tab" at bounding box center [561, 316] width 57 height 20
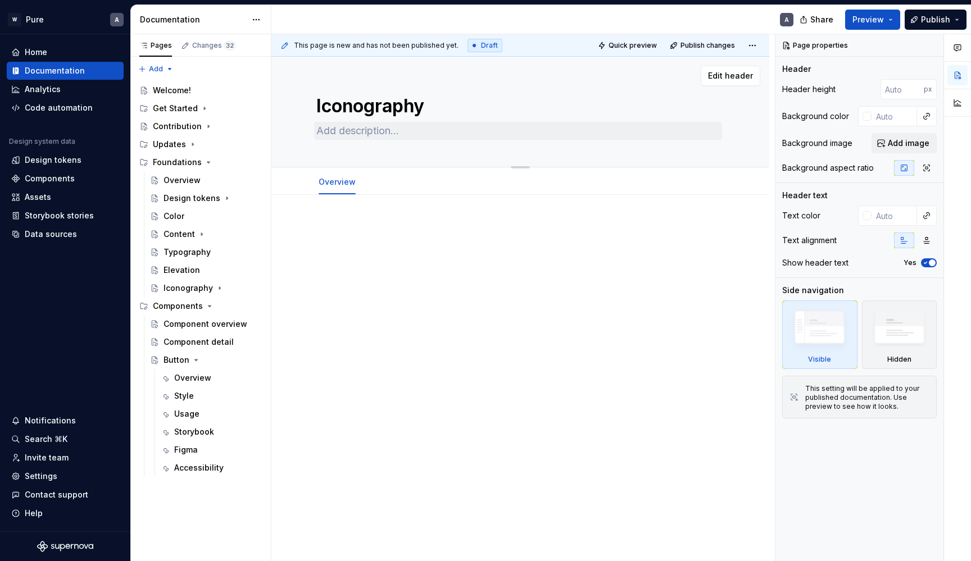
type textarea "*"
click at [385, 187] on button "Add tab" at bounding box center [390, 182] width 46 height 16
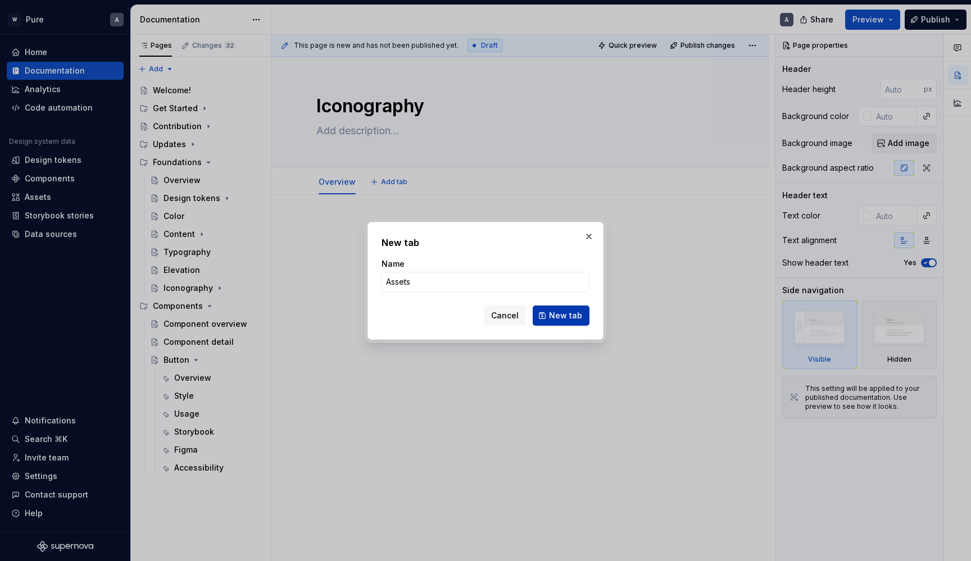
type input "Assets"
click at [559, 316] on span "New tab" at bounding box center [565, 315] width 33 height 11
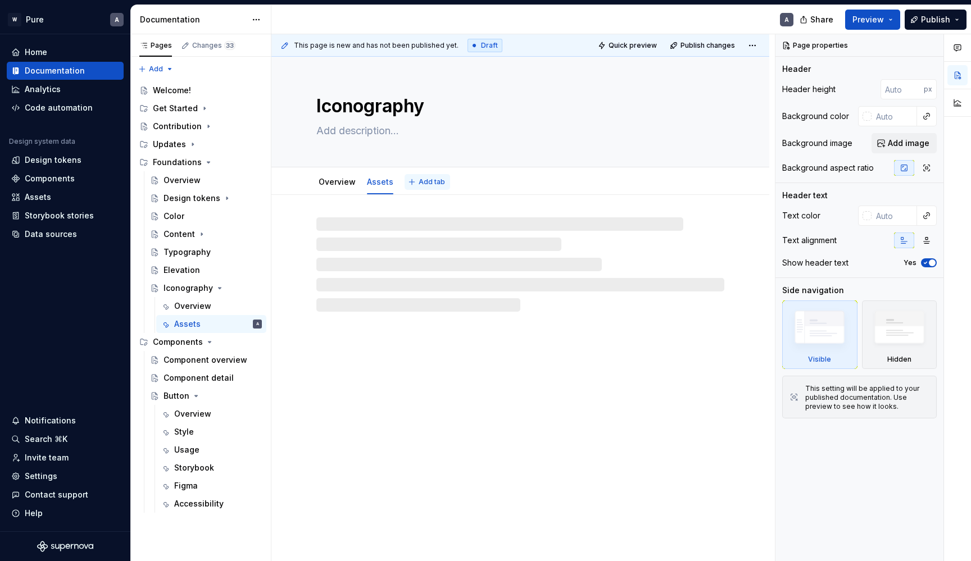
click at [420, 178] on button "Add tab" at bounding box center [428, 182] width 46 height 16
type textarea "*"
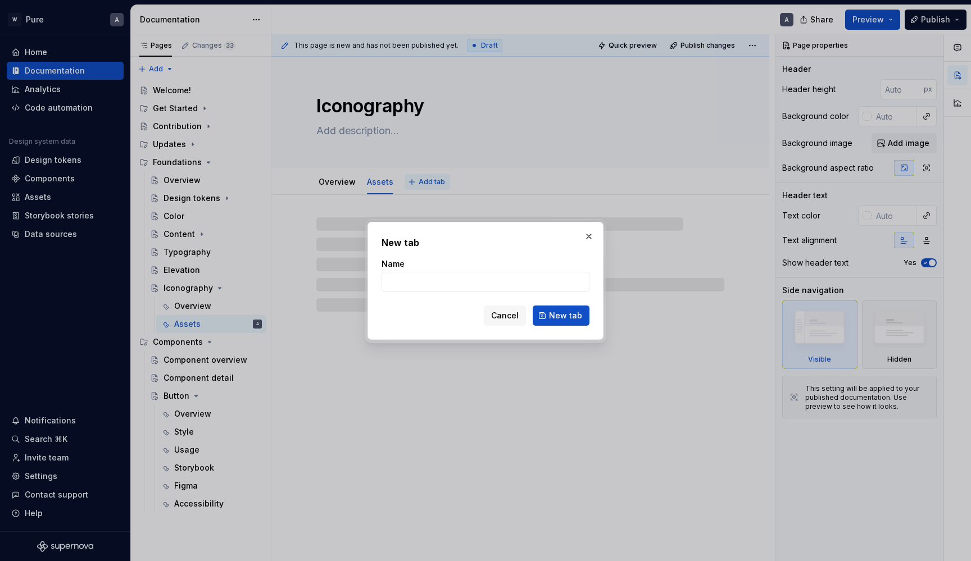
type input "F"
type textarea "*"
type input "Fla"
type textarea "*"
type input "Flags"
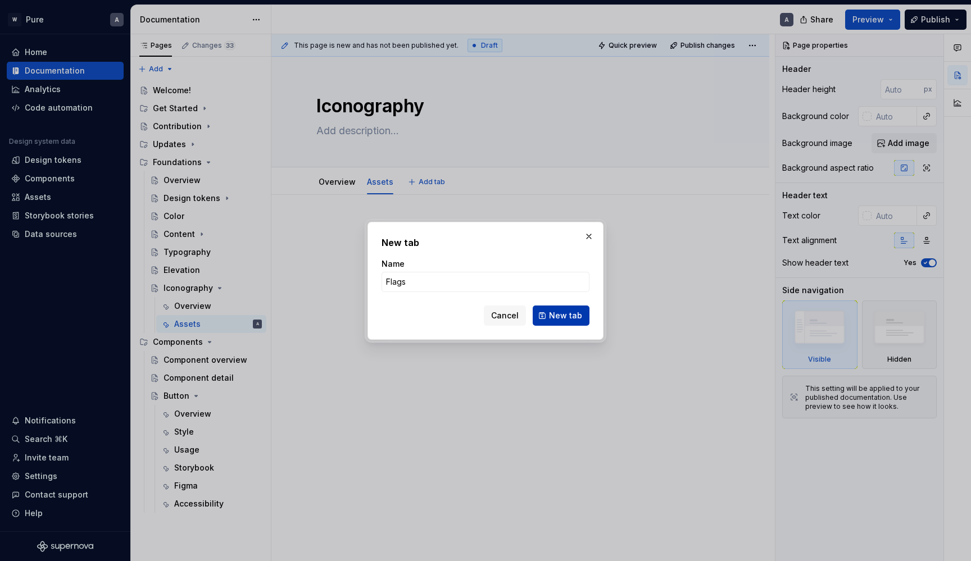
click at [574, 318] on span "New tab" at bounding box center [565, 315] width 33 height 11
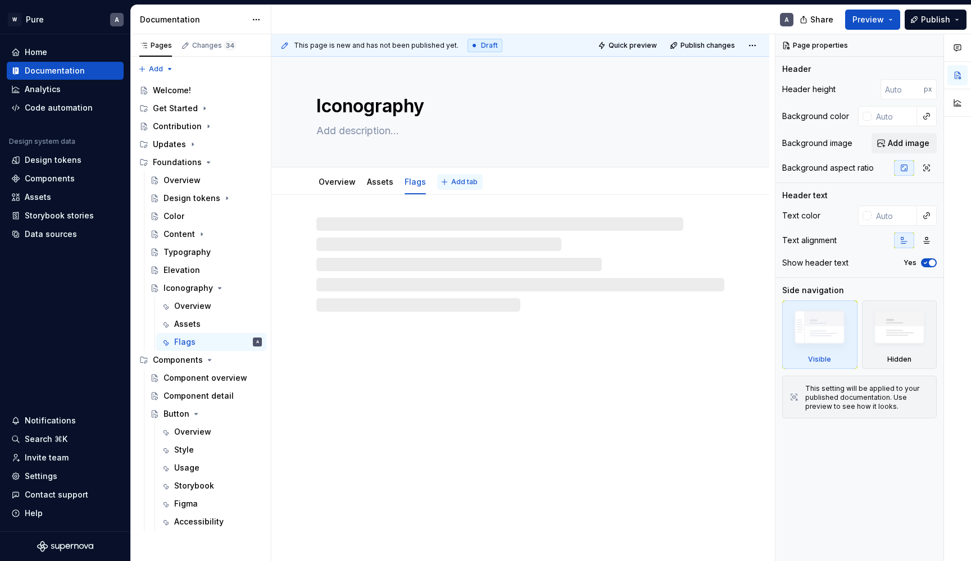
click at [452, 176] on button "Add tab" at bounding box center [460, 182] width 46 height 16
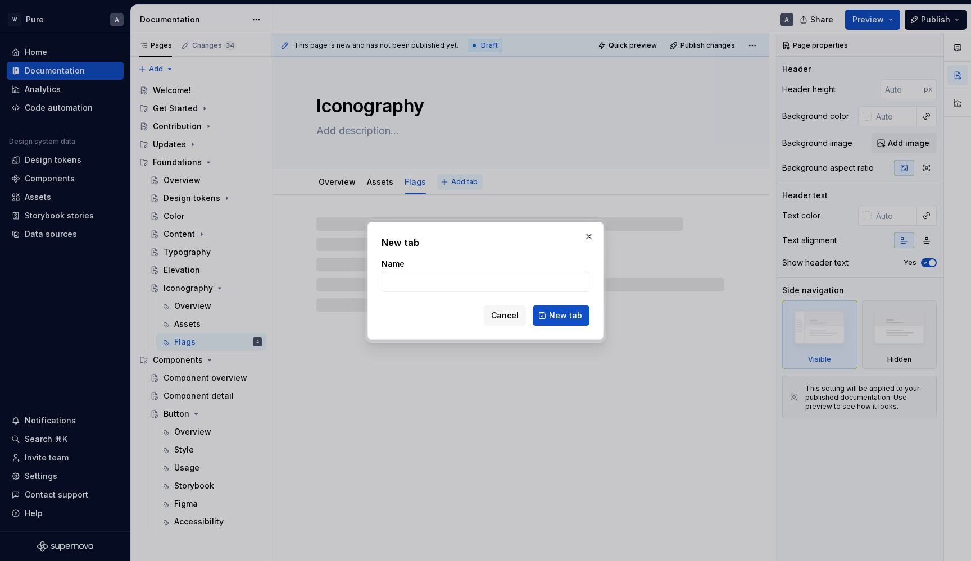
type textarea "*"
type input "C"
type textarea "*"
type input "Car"
type textarea "*"
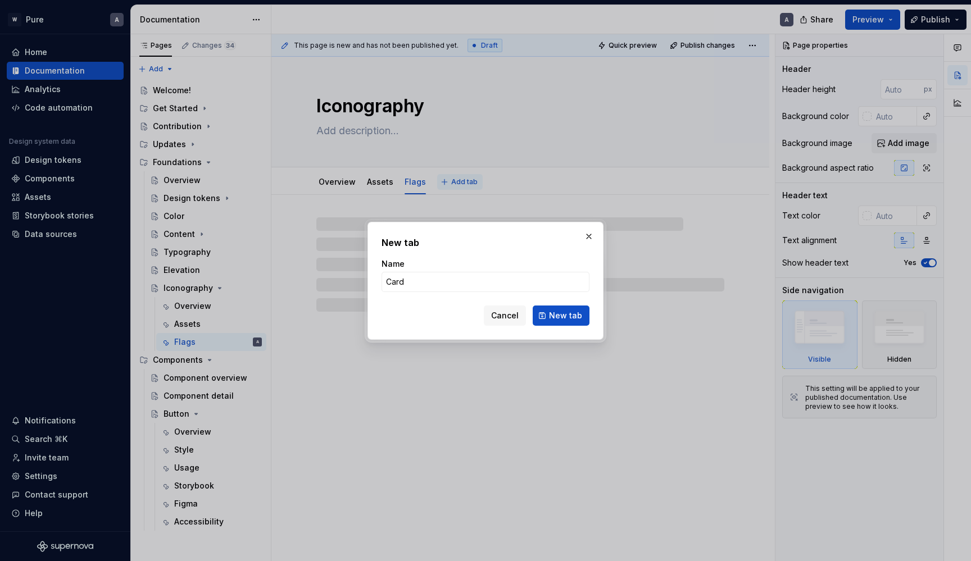
type input "Cards"
type textarea "*"
type input "Cards"
click at [581, 315] on span "New tab" at bounding box center [565, 315] width 33 height 11
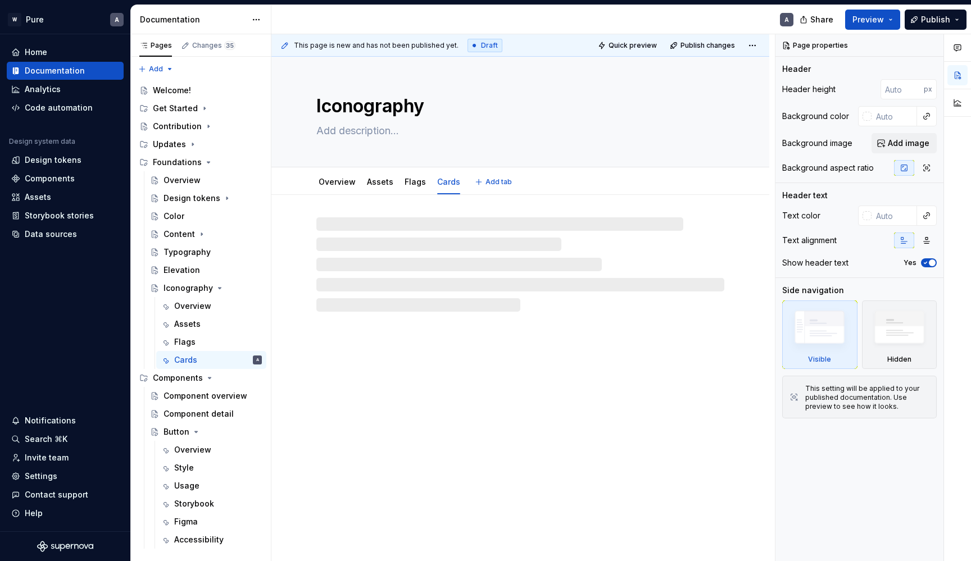
type textarea "*"
click at [474, 184] on button "Add tab" at bounding box center [495, 182] width 46 height 16
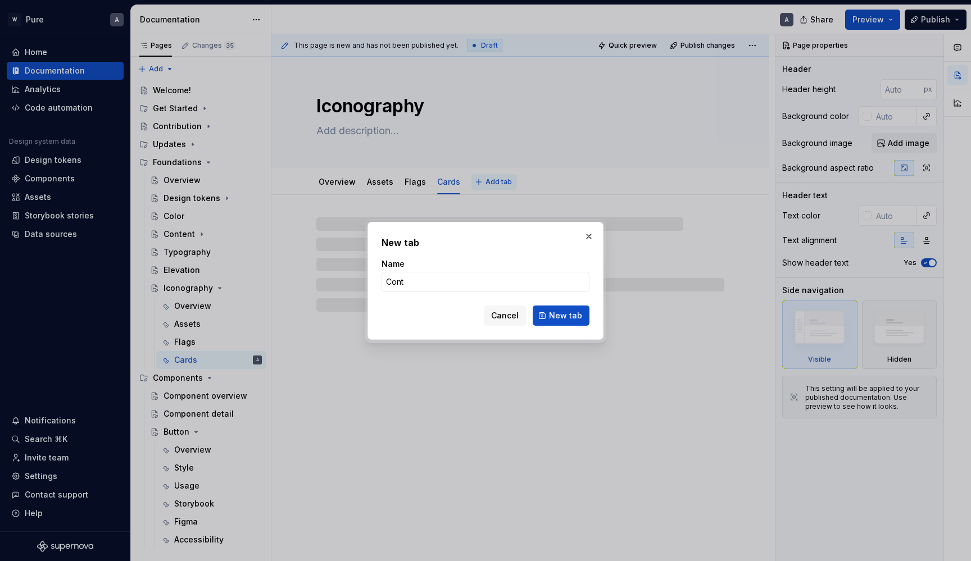
type input "Contr"
type textarea "*"
type input "Contributi"
type textarea "*"
type input "Contribution"
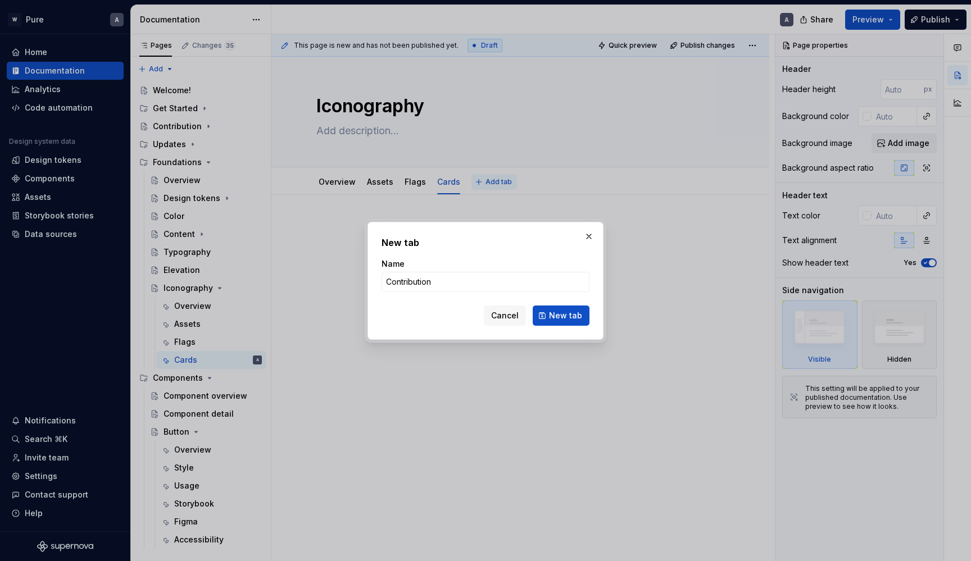
type textarea "*"
type input "Contribution"
click at [580, 312] on span "New tab" at bounding box center [565, 315] width 33 height 11
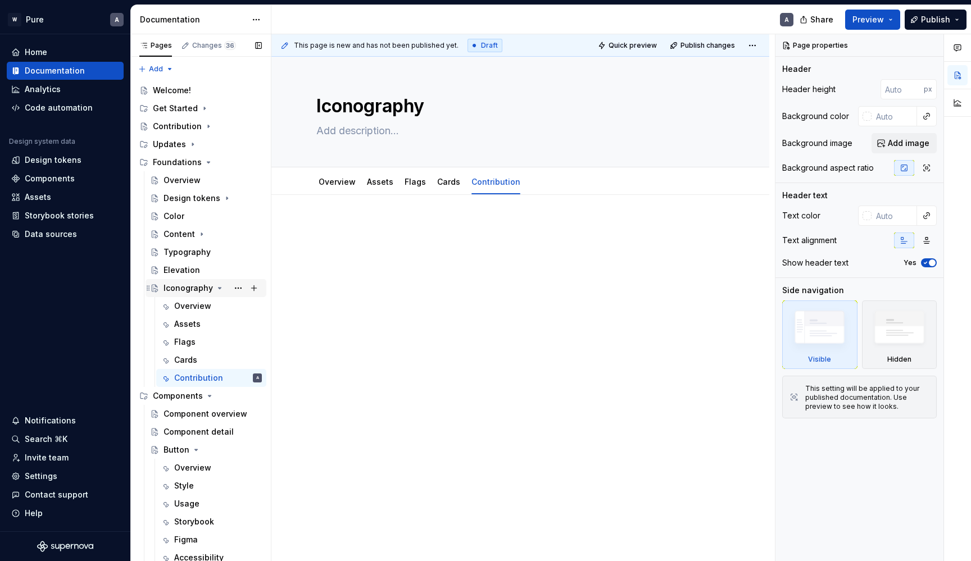
click at [219, 287] on icon "Page tree" at bounding box center [219, 288] width 9 height 9
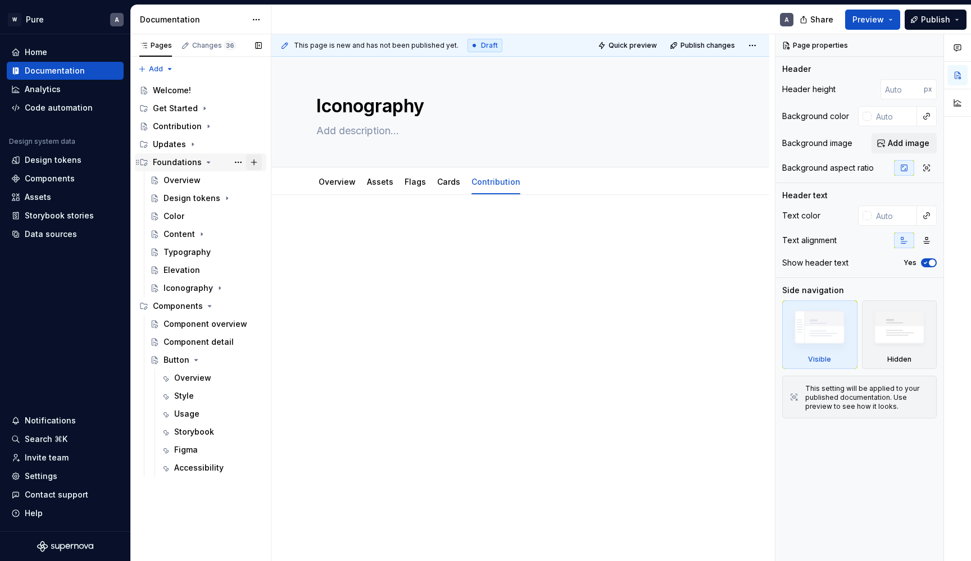
click at [255, 160] on button "Page tree" at bounding box center [254, 163] width 16 height 16
type textarea "*"
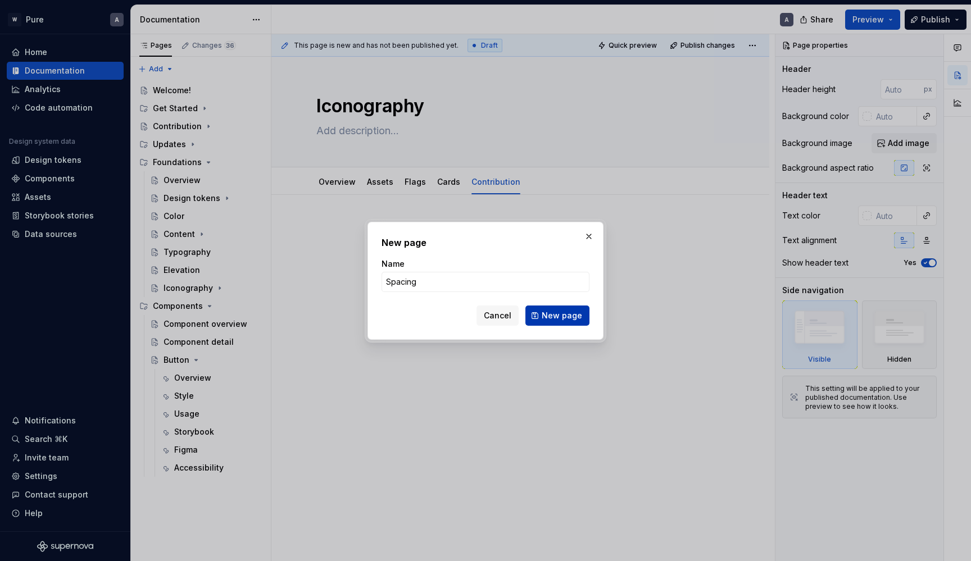
type input "Spacing"
click at [559, 325] on button "New page" at bounding box center [558, 316] width 64 height 20
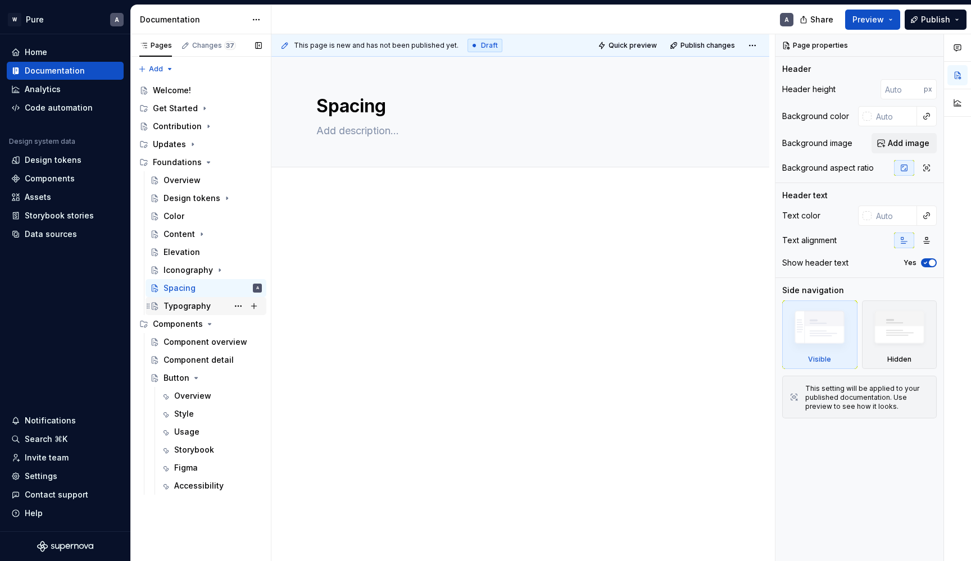
click at [203, 306] on div "Typography" at bounding box center [187, 306] width 47 height 11
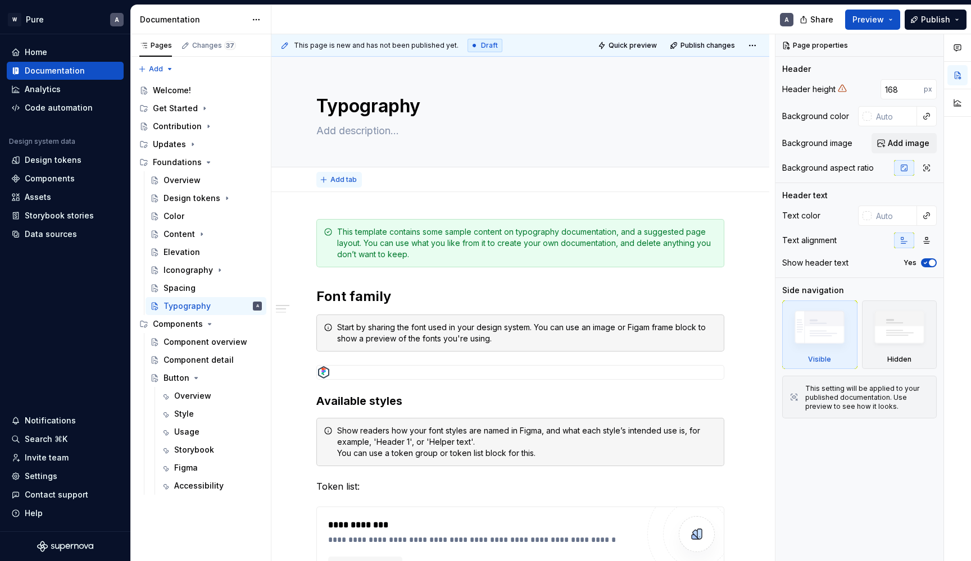
click at [341, 176] on span "Add tab" at bounding box center [343, 179] width 26 height 9
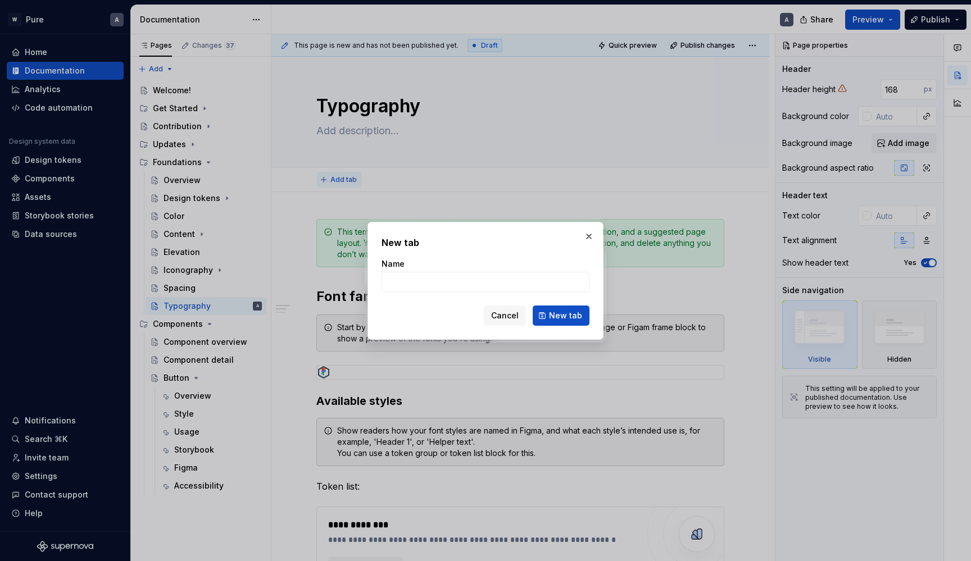
type textarea "*"
type input "Overivew"
click at [562, 315] on button "New tab" at bounding box center [561, 316] width 57 height 20
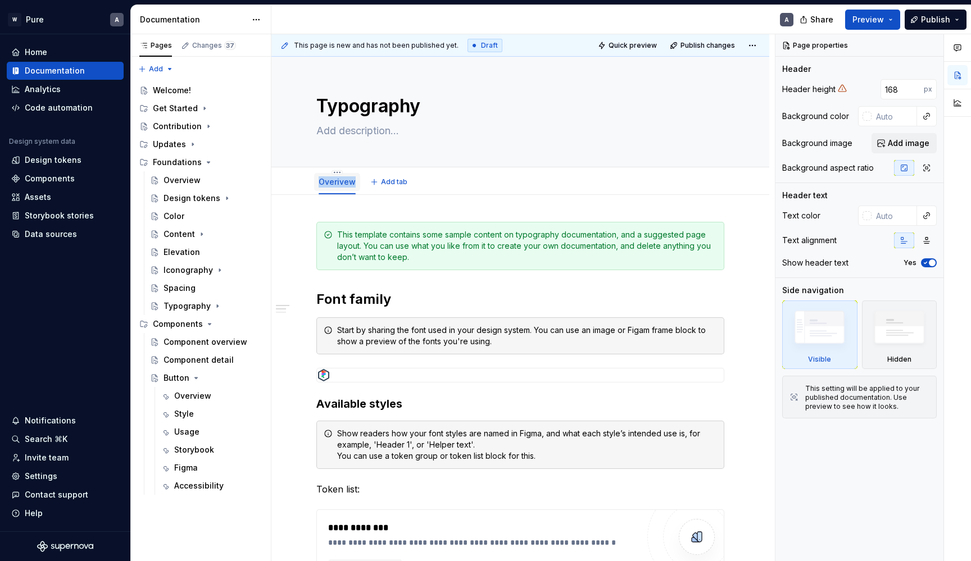
click at [333, 175] on div "Overivew" at bounding box center [337, 182] width 46 height 18
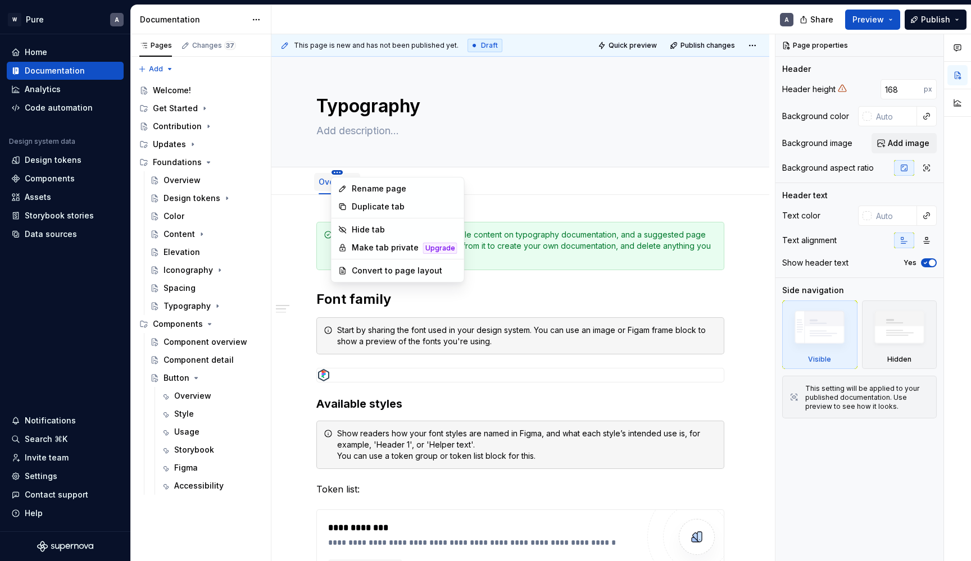
click at [336, 172] on html "W Pure A Home Documentation Analytics Code automation Design system data Design…" at bounding box center [485, 280] width 971 height 561
type textarea "*"
click at [357, 191] on div "Rename page" at bounding box center [405, 188] width 106 height 11
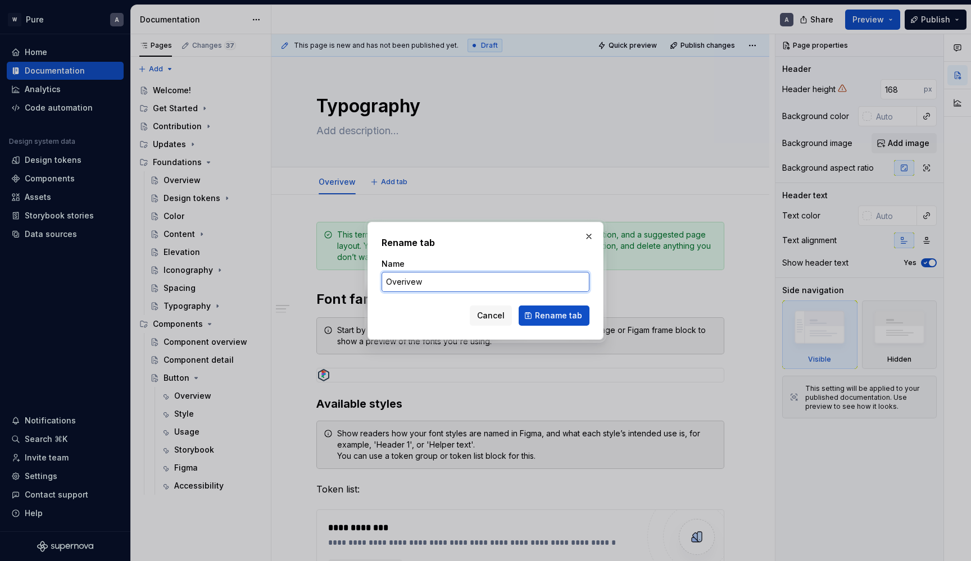
click at [431, 286] on input "Overivew" at bounding box center [486, 282] width 208 height 20
type input "Overview"
click at [563, 312] on span "Rename tab" at bounding box center [558, 315] width 47 height 11
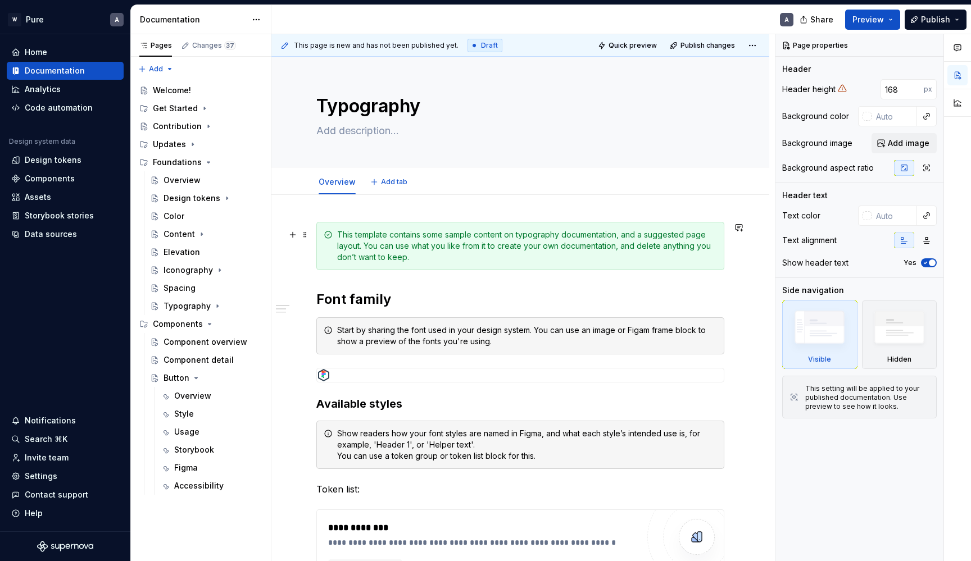
type textarea "*"
click at [395, 175] on button "Add tab" at bounding box center [390, 182] width 46 height 16
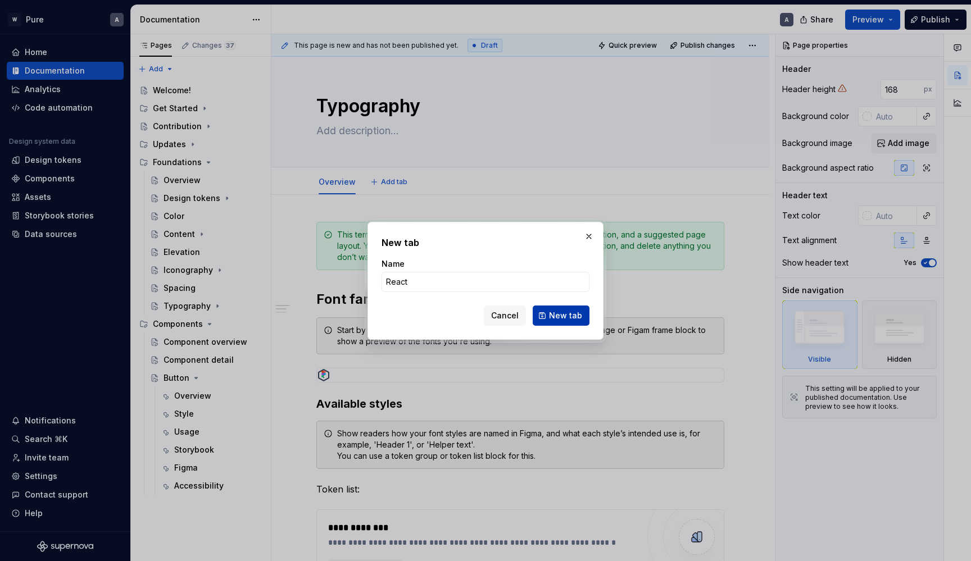
type input "React"
click at [565, 314] on span "New tab" at bounding box center [565, 315] width 33 height 11
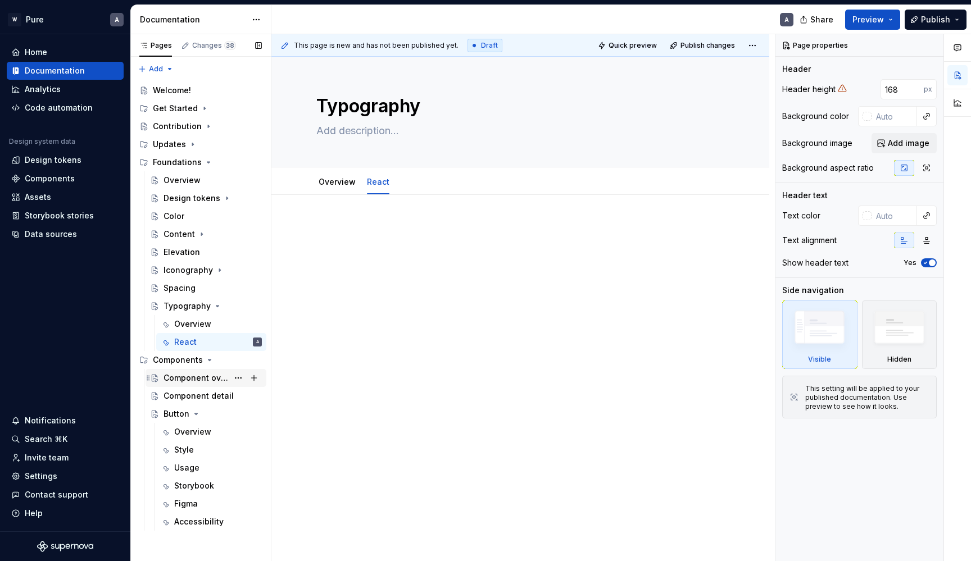
click at [188, 376] on div "Component overview" at bounding box center [196, 378] width 65 height 11
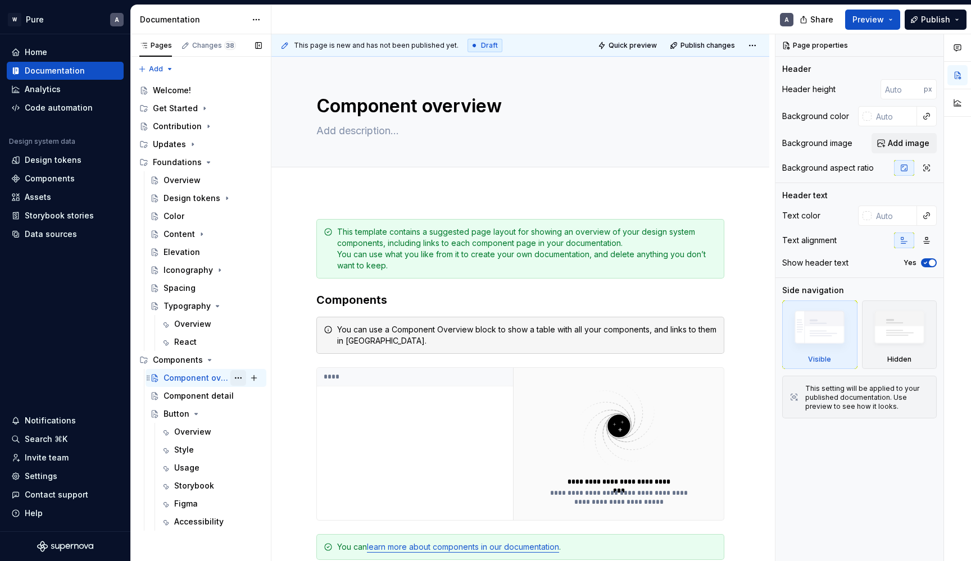
click at [240, 377] on button "Page tree" at bounding box center [238, 378] width 16 height 16
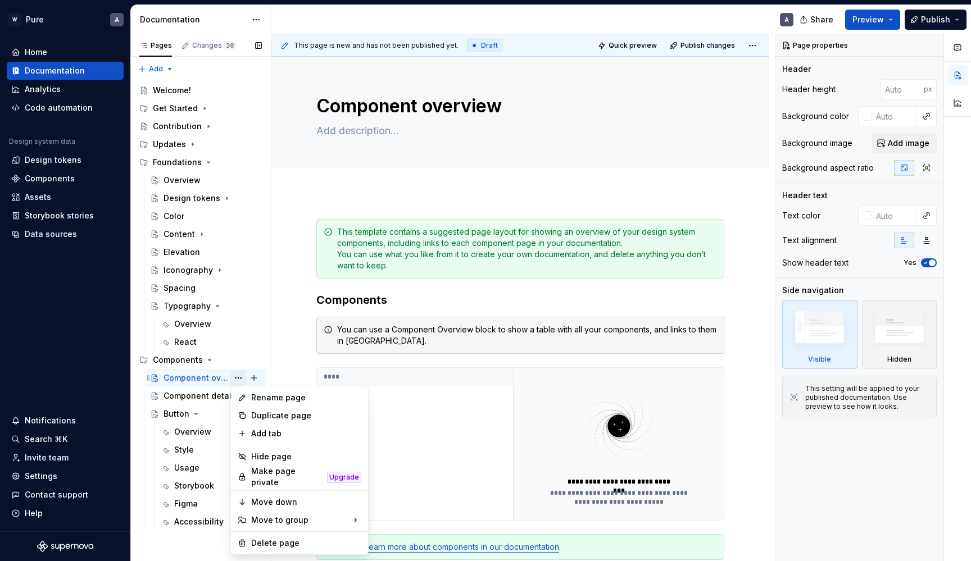
type textarea "*"
click at [283, 397] on div "Rename page" at bounding box center [306, 397] width 110 height 11
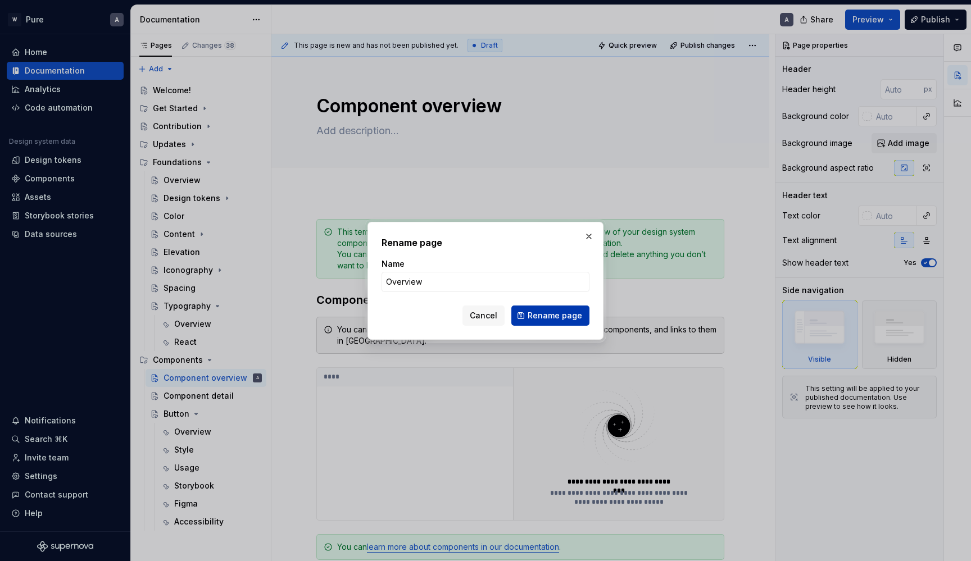
type input "Overview"
click at [567, 320] on span "Rename page" at bounding box center [555, 315] width 55 height 11
type textarea "*"
type textarea "Overview"
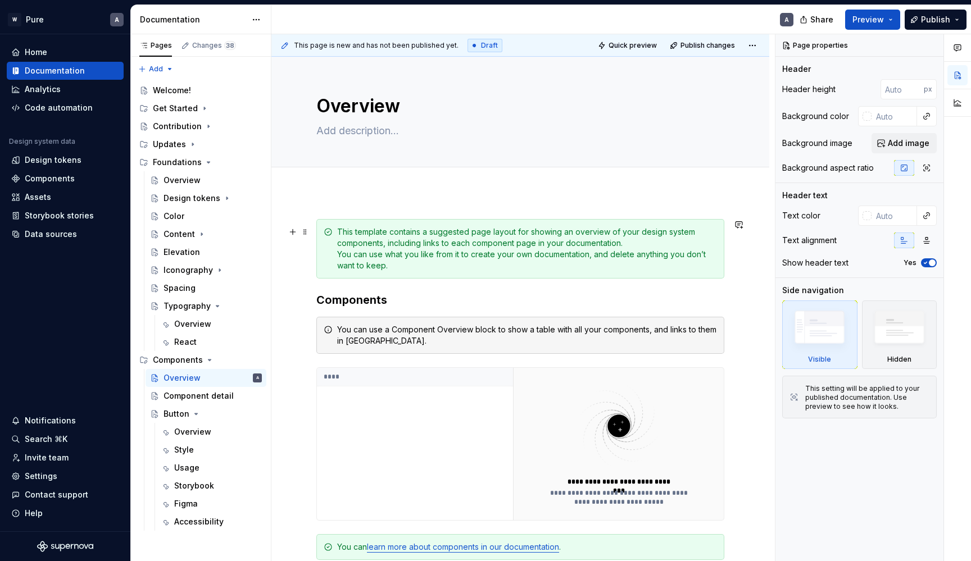
type textarea "*"
click at [345, 183] on span "Add tab" at bounding box center [343, 179] width 26 height 9
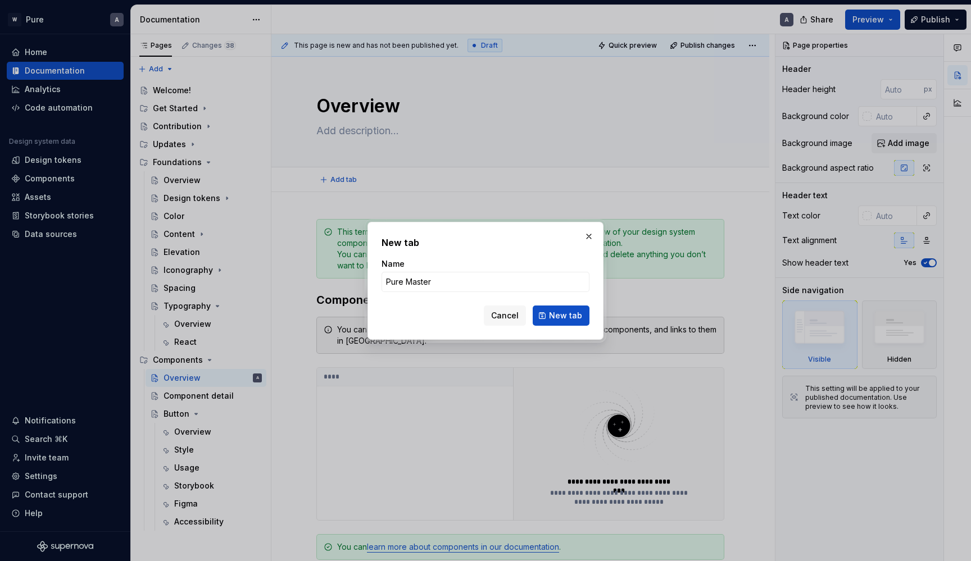
drag, startPoint x: 407, startPoint y: 281, endPoint x: 356, endPoint y: 282, distance: 51.1
click at [356, 282] on div "New tab Name Pure Master Cancel New tab" at bounding box center [485, 280] width 971 height 561
type input "Master"
click at [560, 313] on span "New tab" at bounding box center [565, 315] width 33 height 11
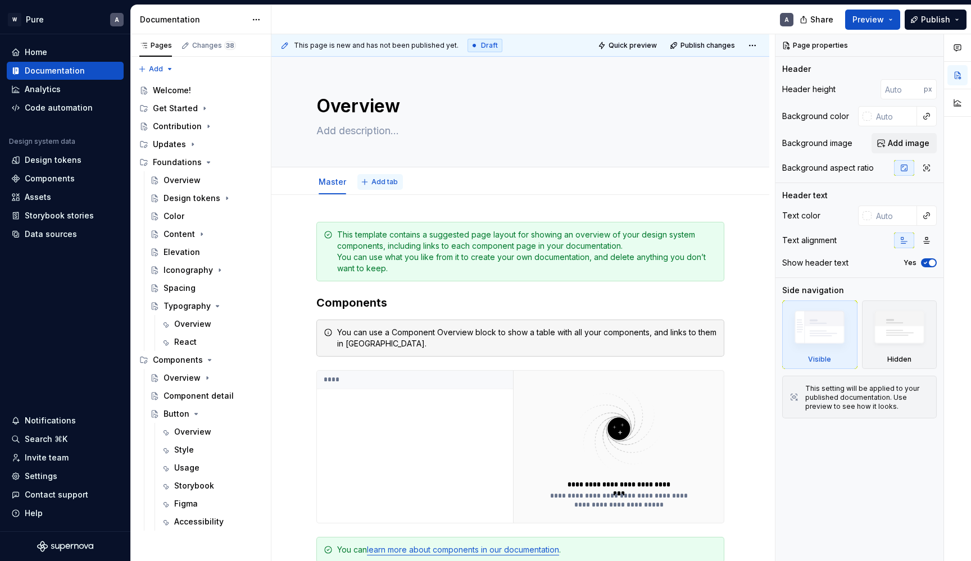
type textarea "*"
click at [379, 183] on span "Add tab" at bounding box center [385, 182] width 26 height 9
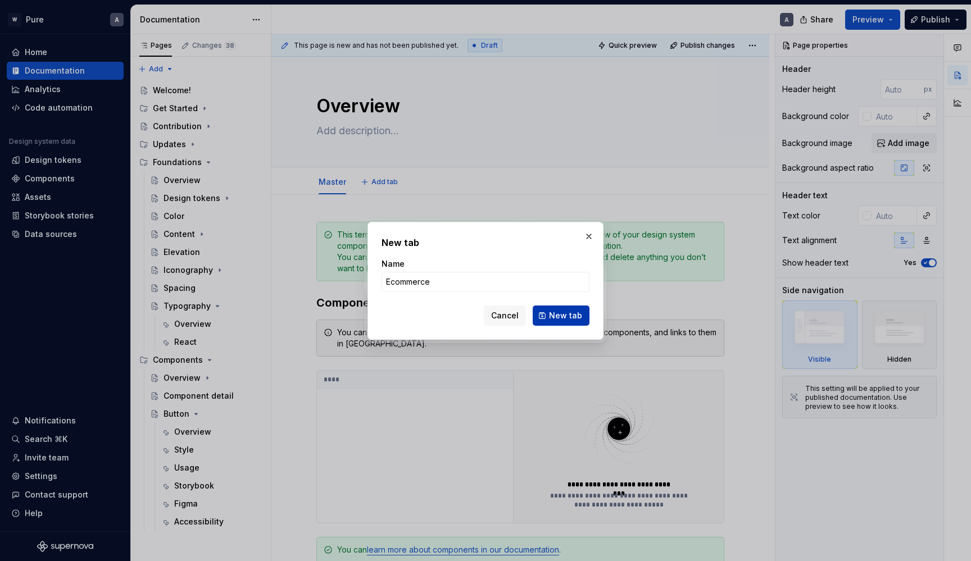
type input "Ecommerce"
click at [561, 314] on span "New tab" at bounding box center [565, 315] width 33 height 11
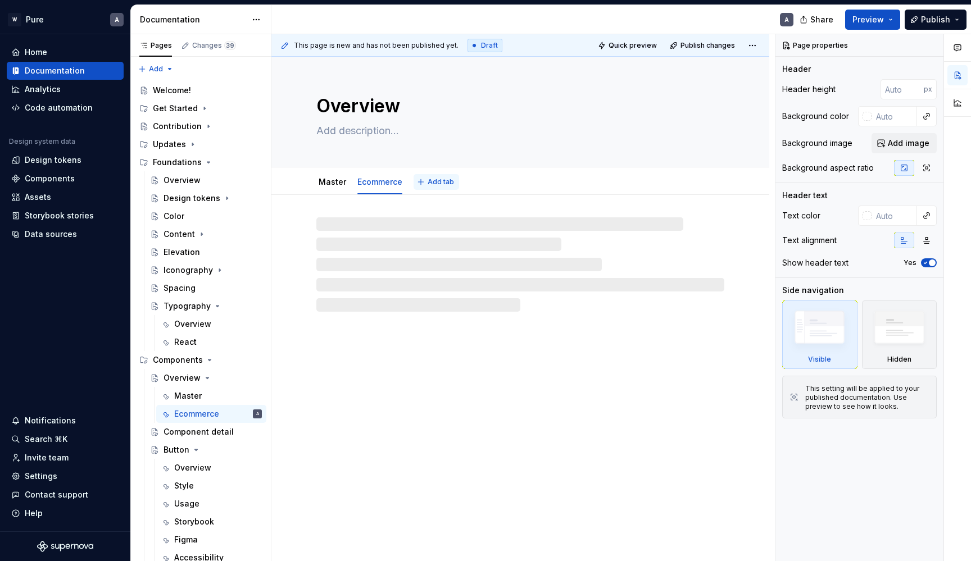
click at [436, 182] on span "Add tab" at bounding box center [441, 182] width 26 height 9
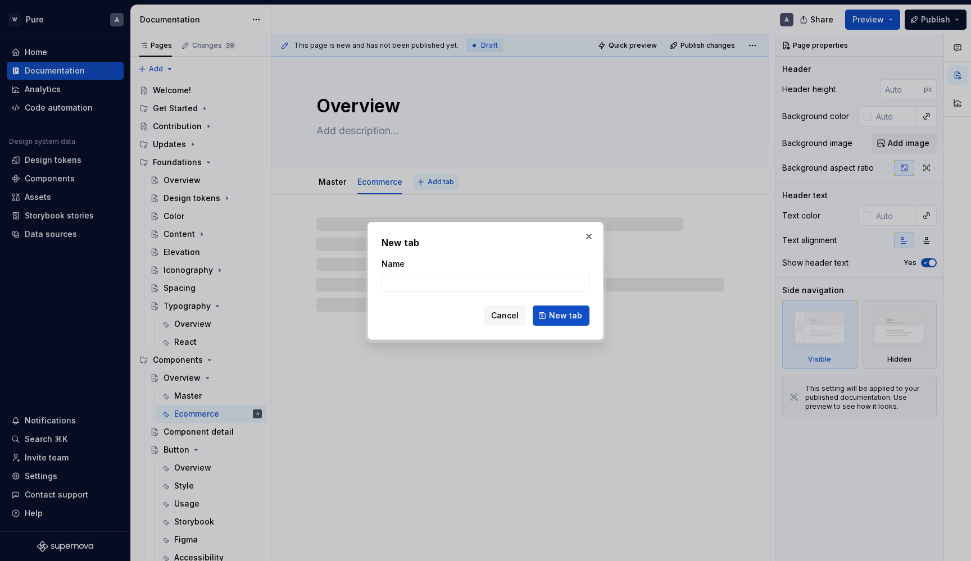
type textarea "*"
type input "L"
type textarea "*"
type input "Lead"
type textarea "*"
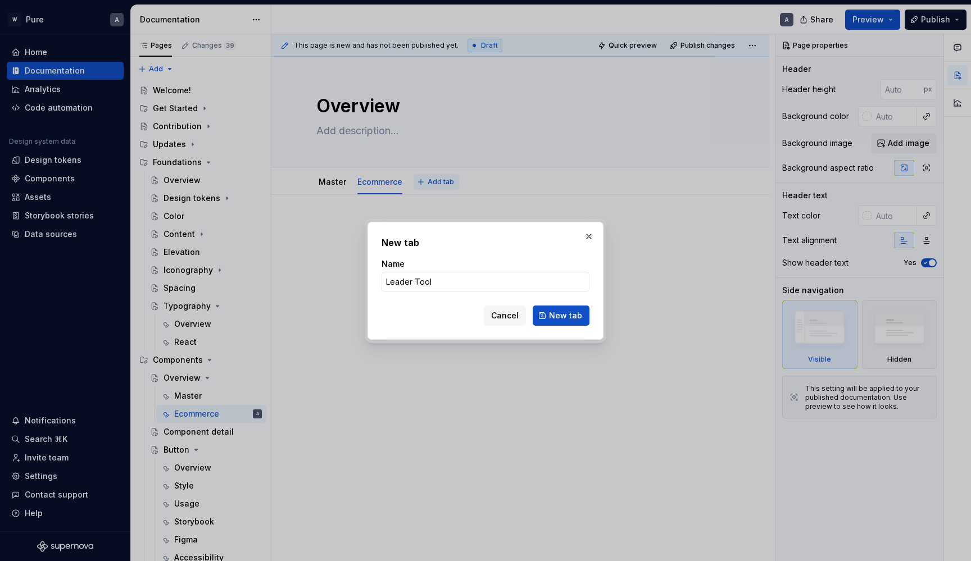
type input "Leader Tools"
type textarea "*"
type input "Leader Tools"
click at [578, 313] on span "New tab" at bounding box center [565, 315] width 33 height 11
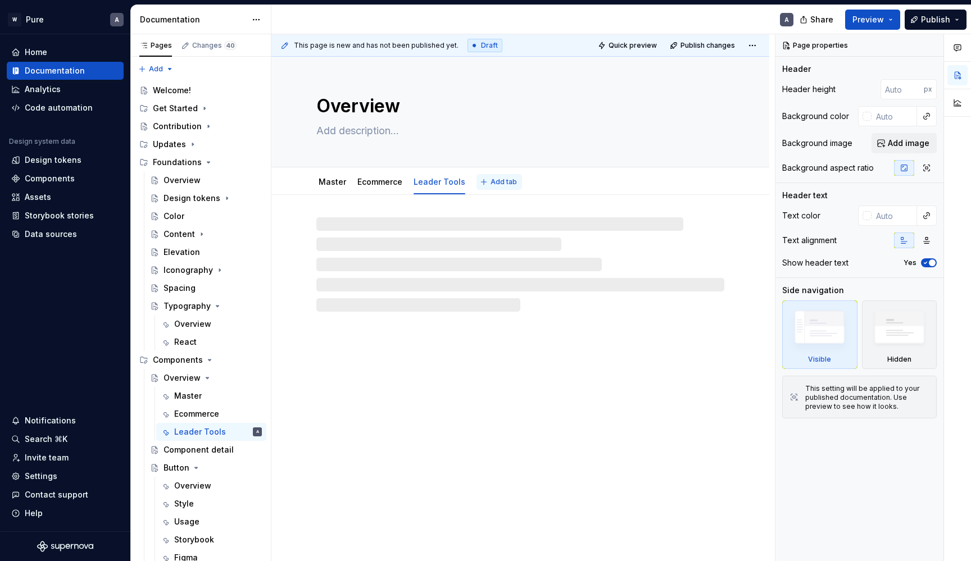
click at [485, 184] on button "Add tab" at bounding box center [500, 182] width 46 height 16
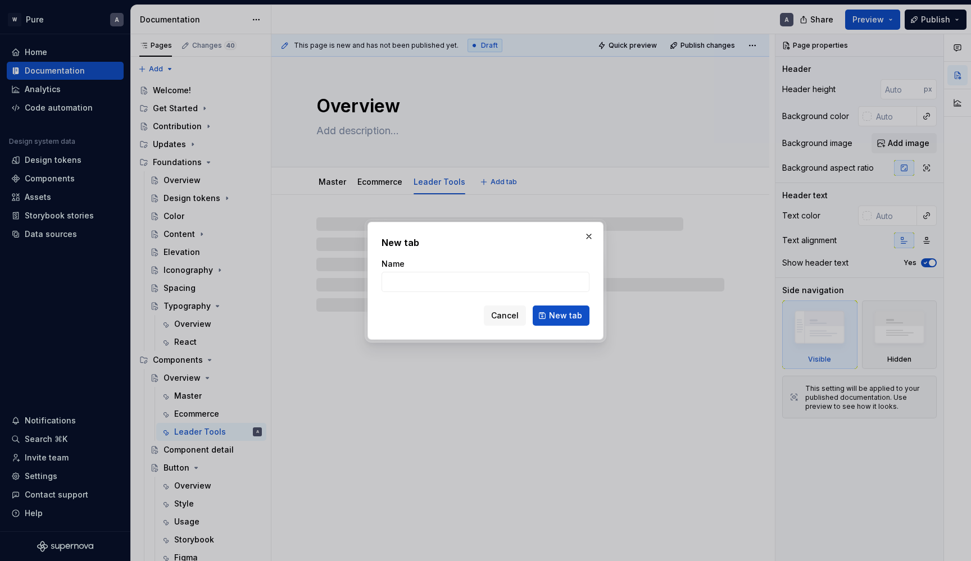
type textarea "*"
type input "Marketing"
click at [571, 316] on span "New tab" at bounding box center [565, 315] width 33 height 11
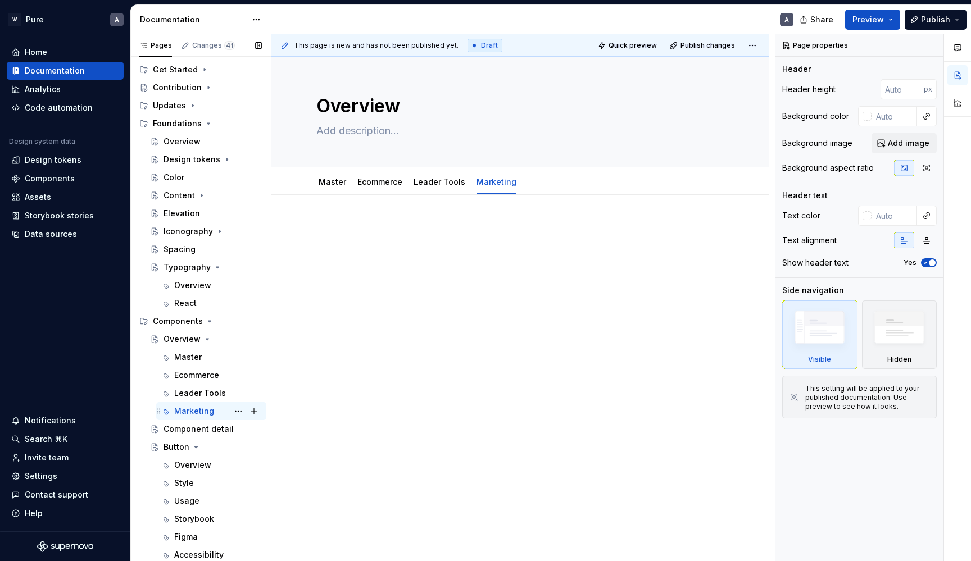
scroll to position [39, 0]
click at [240, 431] on button "Page tree" at bounding box center [238, 430] width 16 height 16
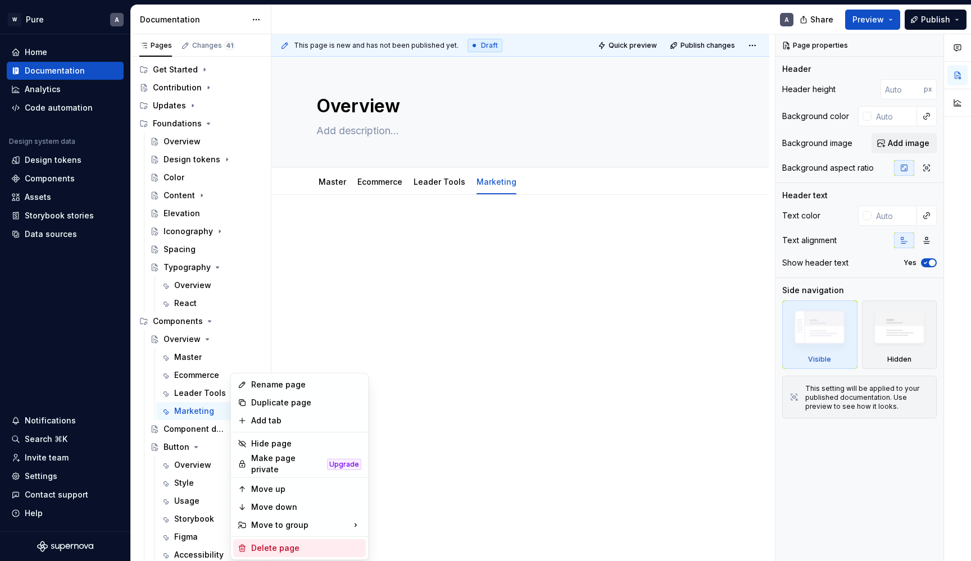
click at [276, 549] on div "Delete page" at bounding box center [306, 548] width 110 height 11
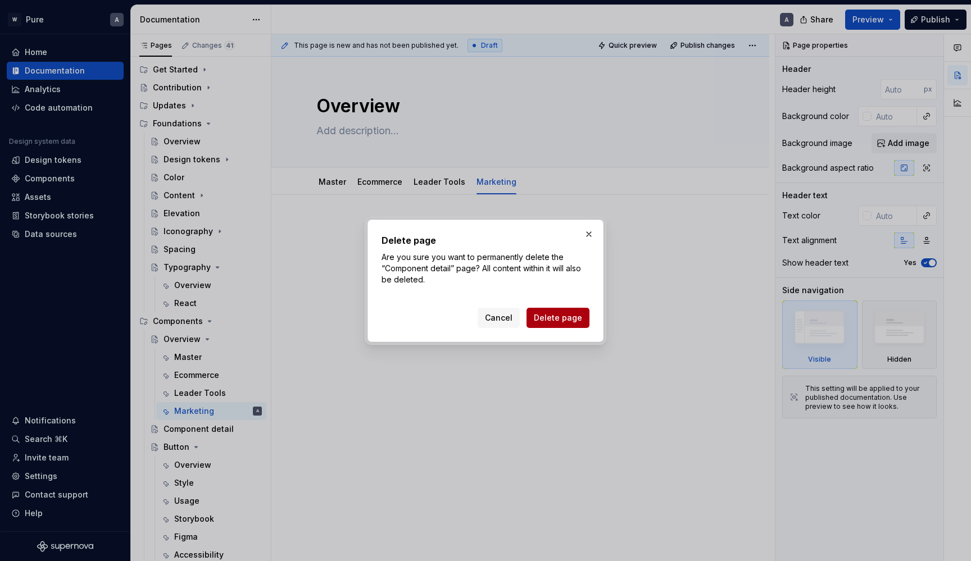
click at [556, 316] on span "Delete page" at bounding box center [558, 317] width 48 height 11
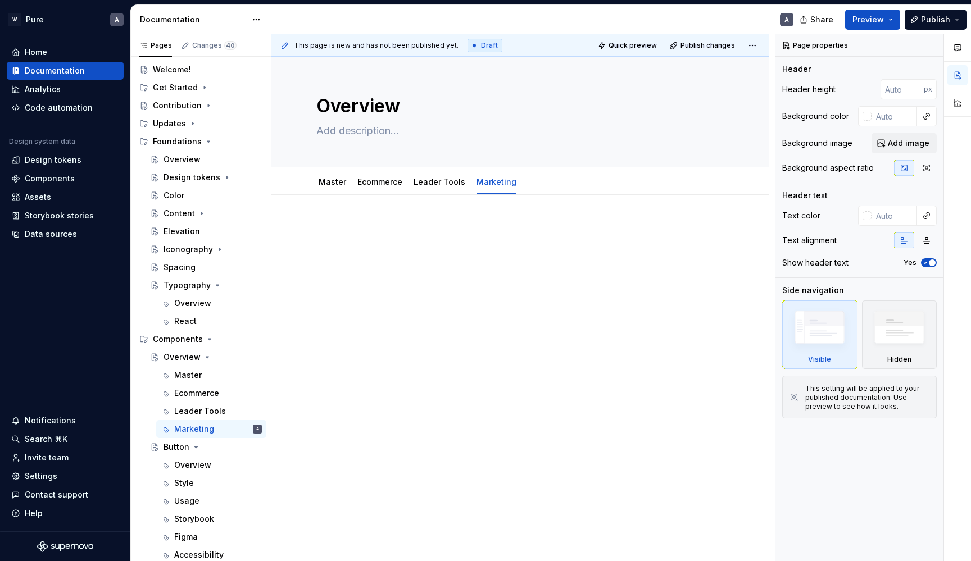
scroll to position [21, 0]
click at [207, 357] on icon "Page tree" at bounding box center [207, 357] width 3 height 1
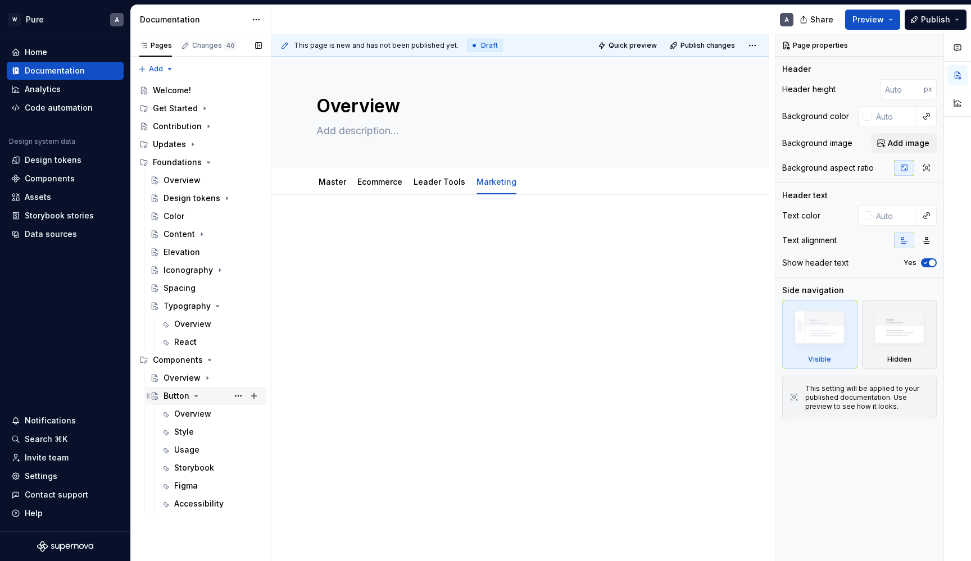
click at [193, 397] on icon "Page tree" at bounding box center [196, 396] width 9 height 9
click at [238, 398] on button "Page tree" at bounding box center [238, 396] width 16 height 16
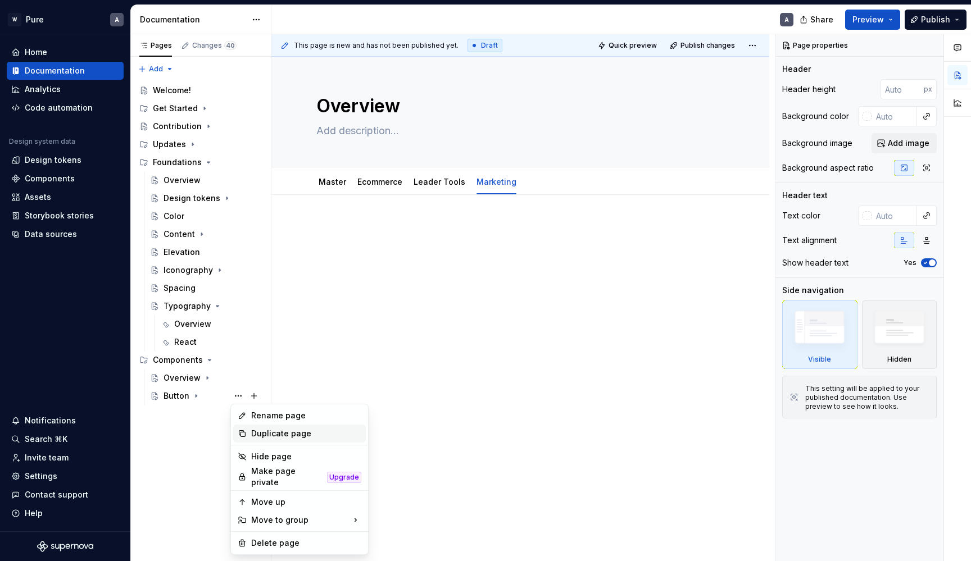
click at [282, 434] on div "Duplicate page" at bounding box center [306, 433] width 110 height 11
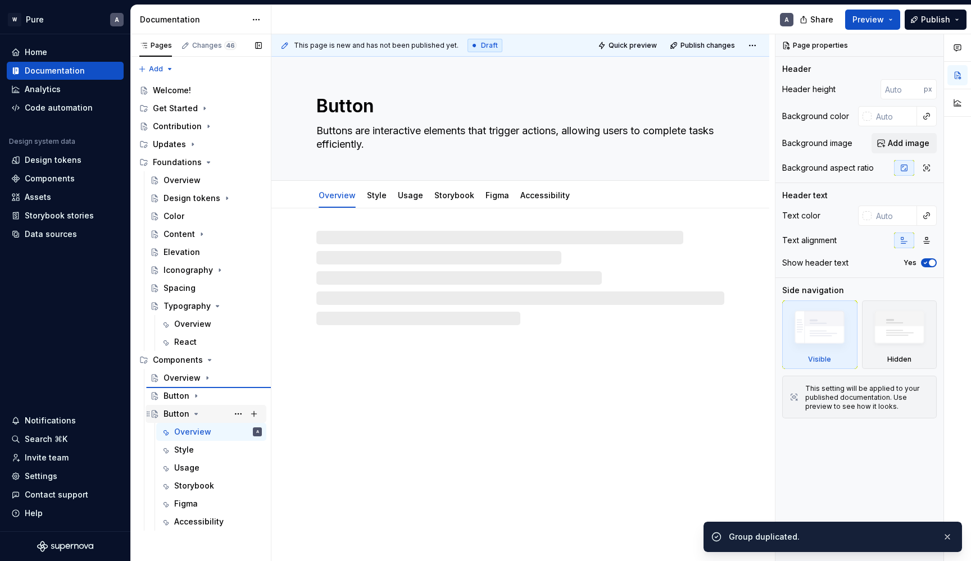
type textarea "*"
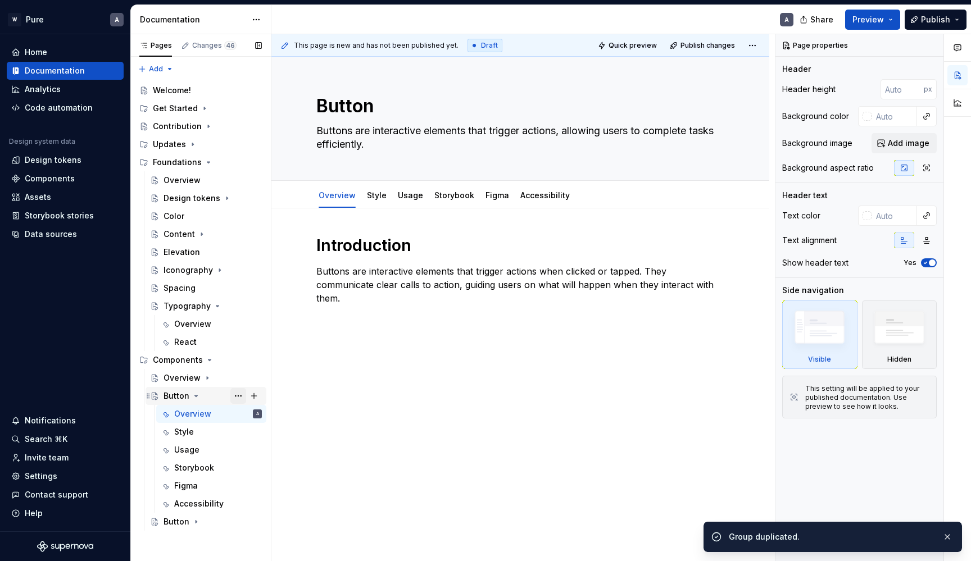
click at [235, 395] on button "Page tree" at bounding box center [238, 396] width 16 height 16
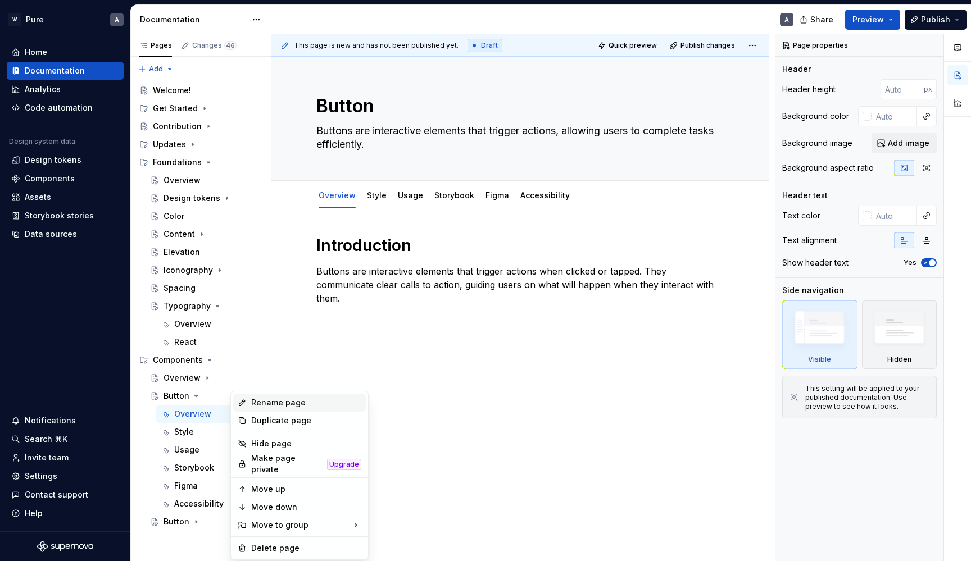
type textarea "*"
click at [271, 405] on div "Rename page" at bounding box center [306, 402] width 110 height 11
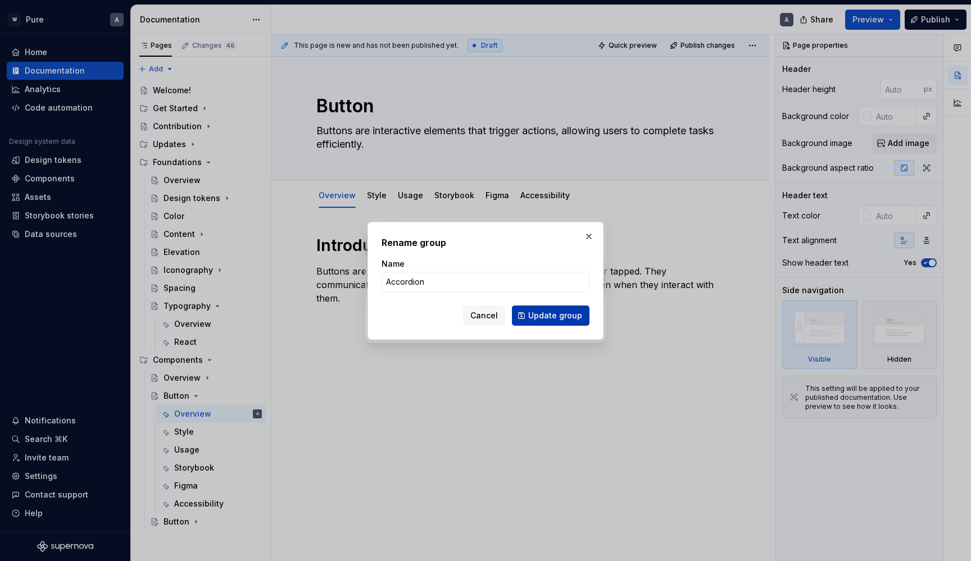
type input "Accordion"
click at [551, 314] on span "Update group" at bounding box center [555, 315] width 54 height 11
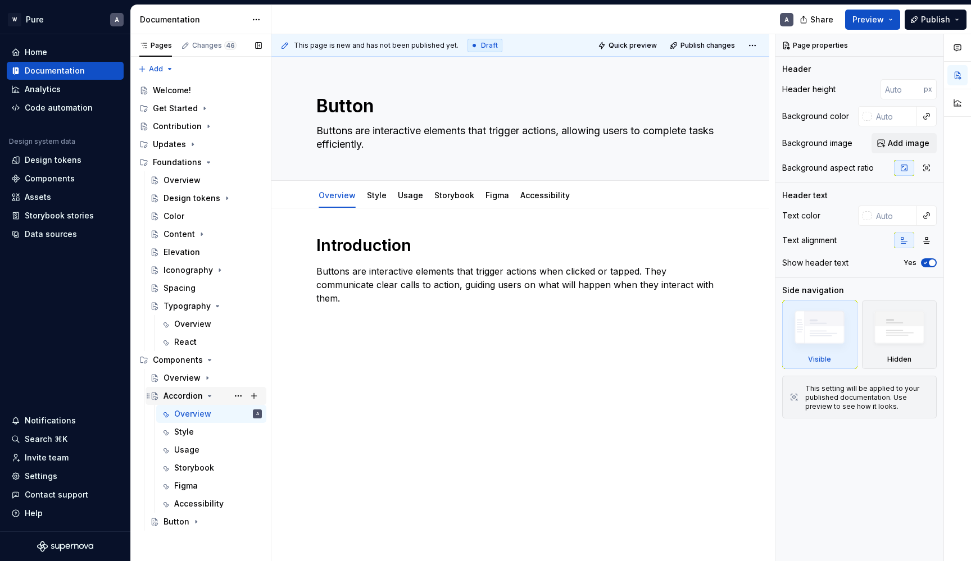
click at [209, 396] on icon "Page tree" at bounding box center [210, 396] width 3 height 1
click at [239, 394] on button "Page tree" at bounding box center [238, 396] width 16 height 16
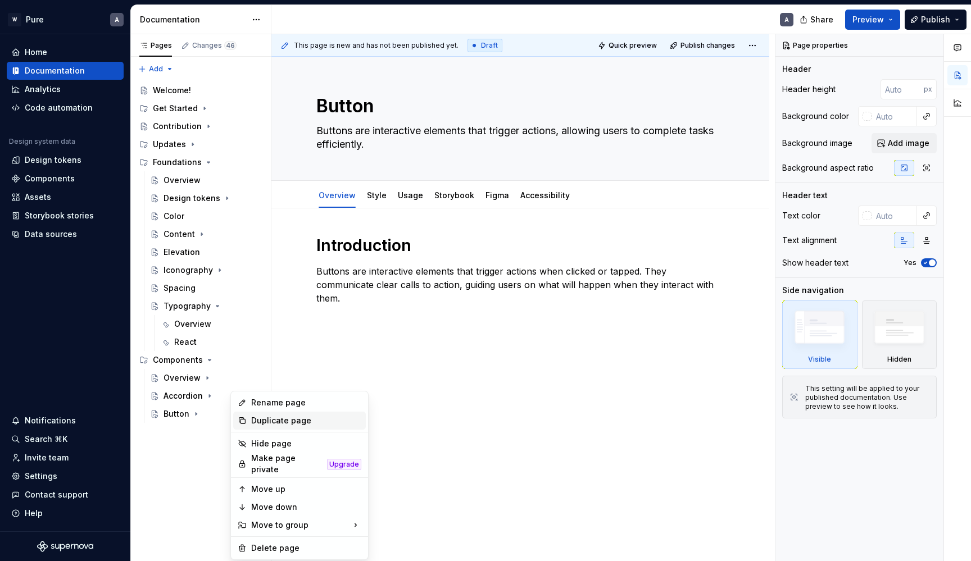
click at [258, 419] on div "Duplicate page" at bounding box center [306, 420] width 110 height 11
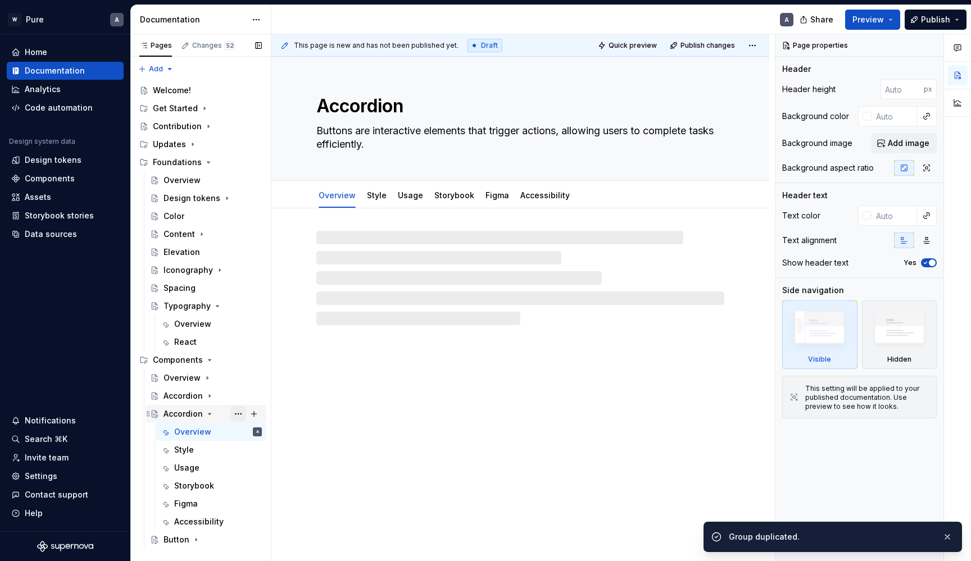
click at [240, 415] on button "Page tree" at bounding box center [238, 414] width 16 height 16
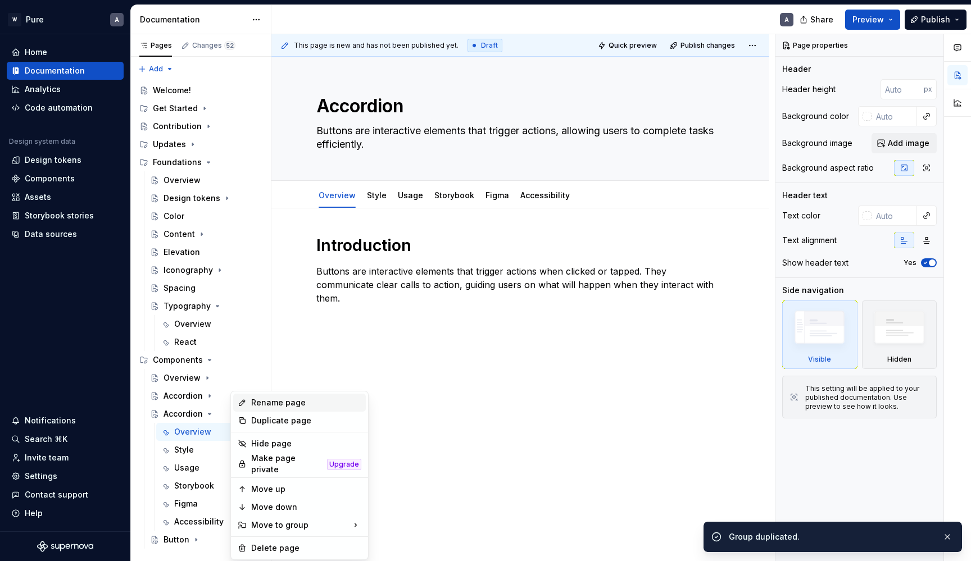
click at [283, 397] on div "Rename page" at bounding box center [306, 402] width 110 height 11
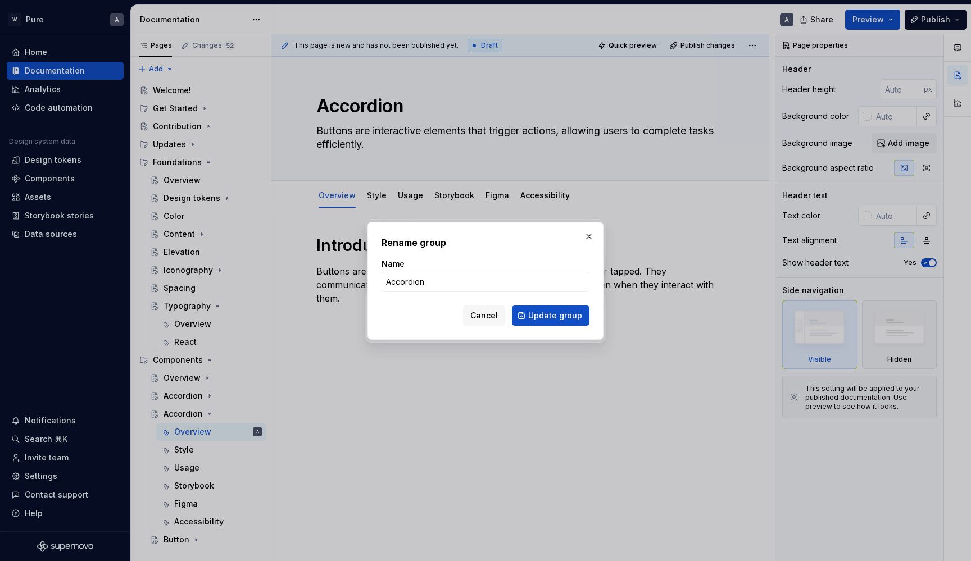
type textarea "*"
type input "Avatar"
click at [552, 315] on button "Update group" at bounding box center [551, 316] width 78 height 20
type textarea "*"
type textarea "Avatar"
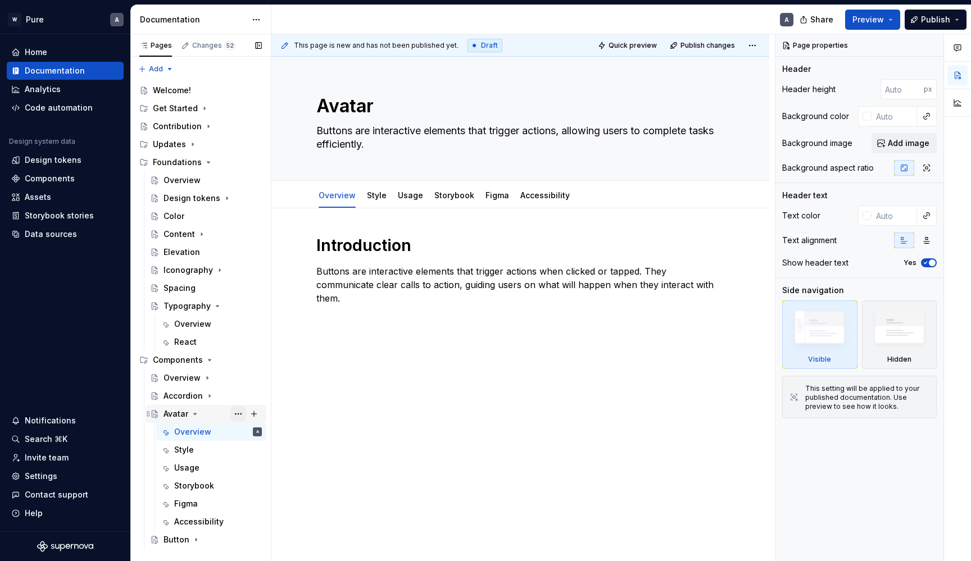
click at [240, 410] on button "Page tree" at bounding box center [238, 414] width 16 height 16
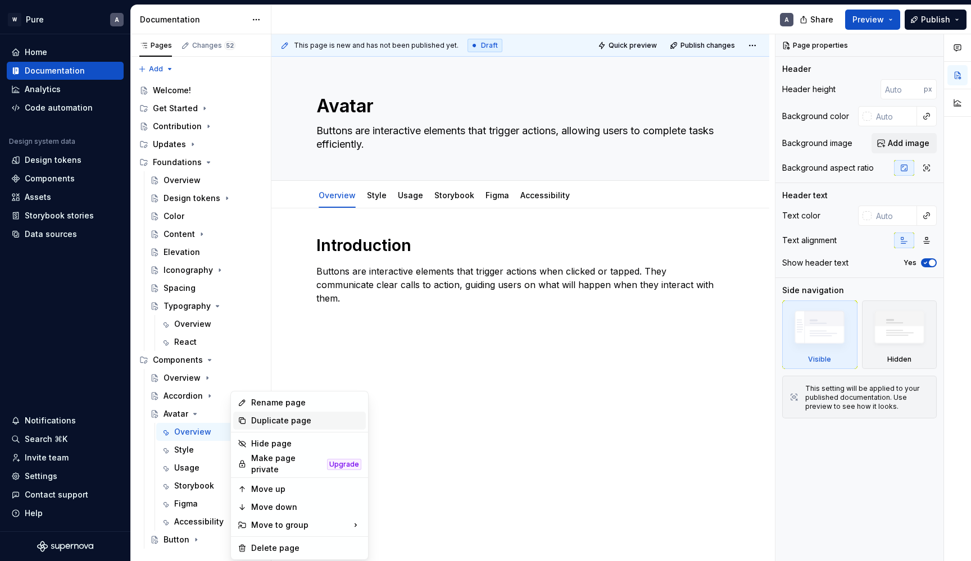
click at [274, 422] on div "Duplicate page" at bounding box center [306, 420] width 110 height 11
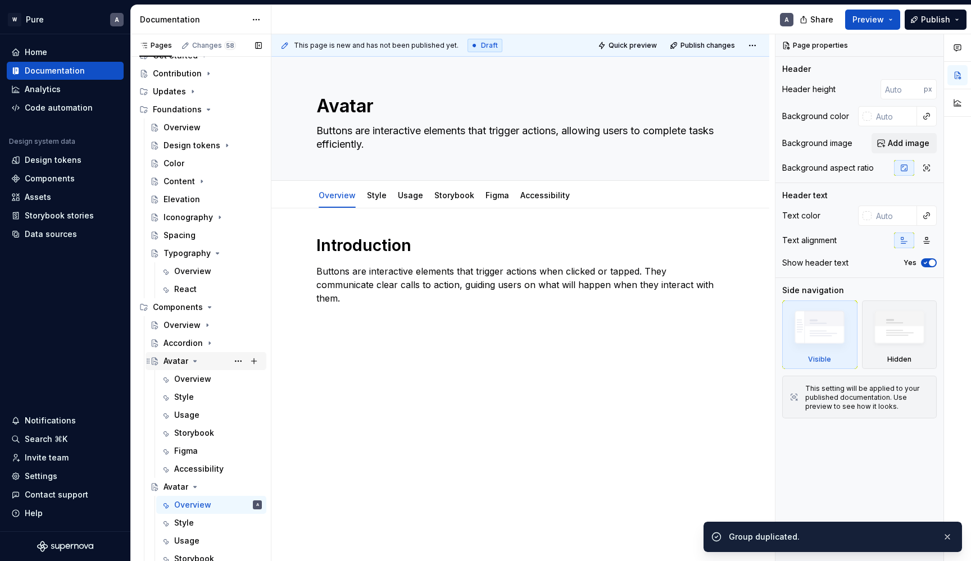
click at [194, 361] on icon "Page tree" at bounding box center [195, 361] width 3 height 1
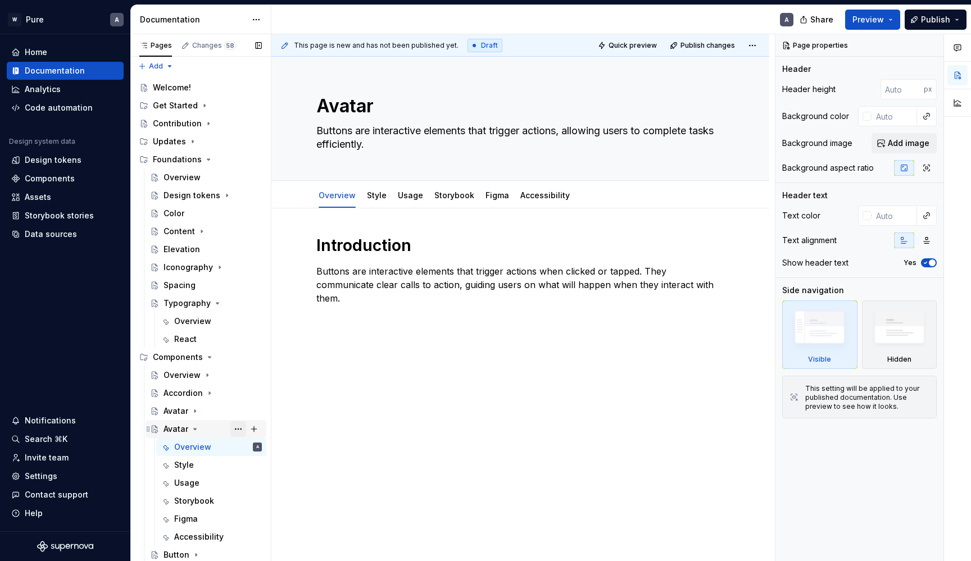
click at [235, 428] on button "Page tree" at bounding box center [238, 430] width 16 height 16
type textarea "*"
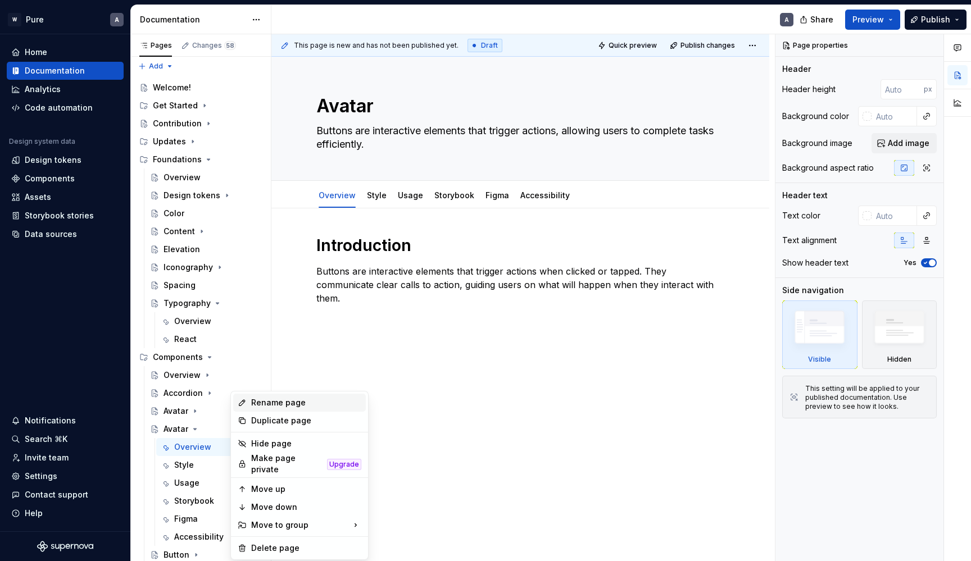
click at [276, 406] on div "Rename page" at bounding box center [306, 402] width 110 height 11
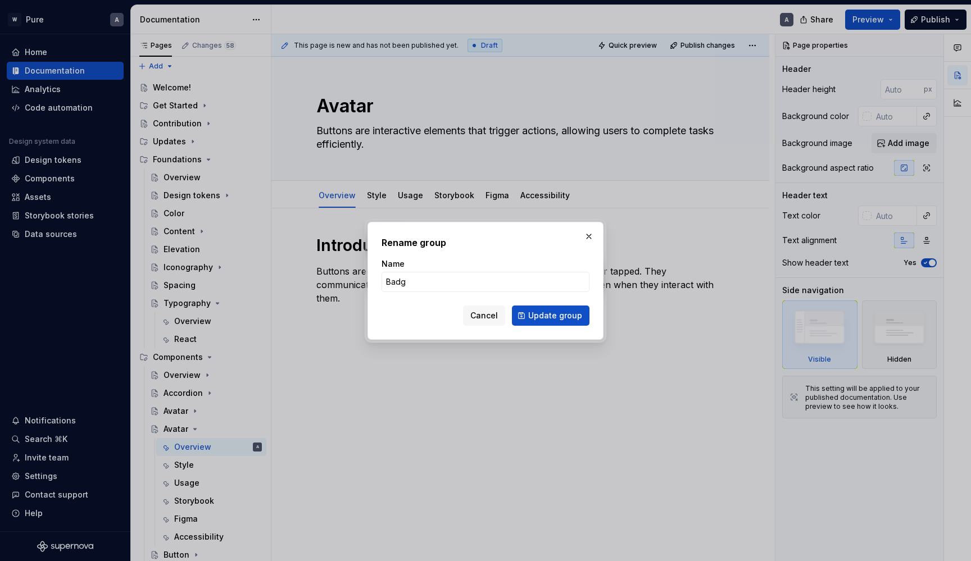
type input "Badge"
click at [552, 315] on button "Update group" at bounding box center [551, 316] width 78 height 20
type textarea "*"
type textarea "Badge"
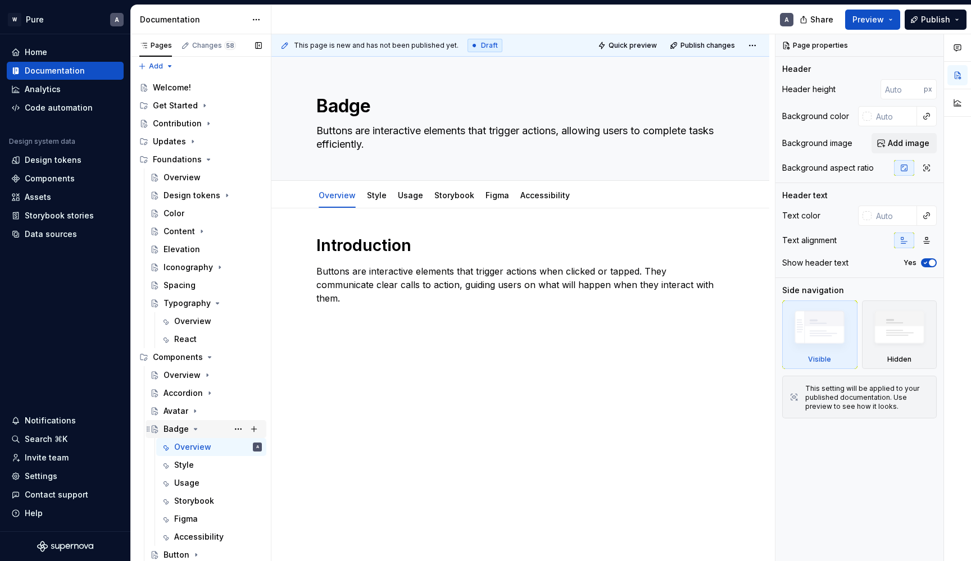
click at [194, 428] on icon "Page tree" at bounding box center [195, 429] width 9 height 9
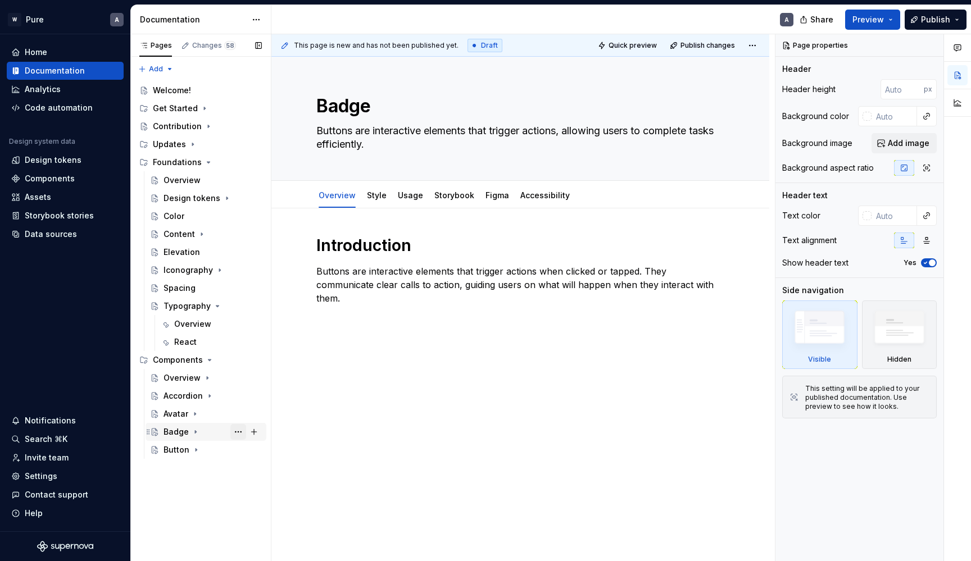
click at [239, 432] on button "Page tree" at bounding box center [238, 432] width 16 height 16
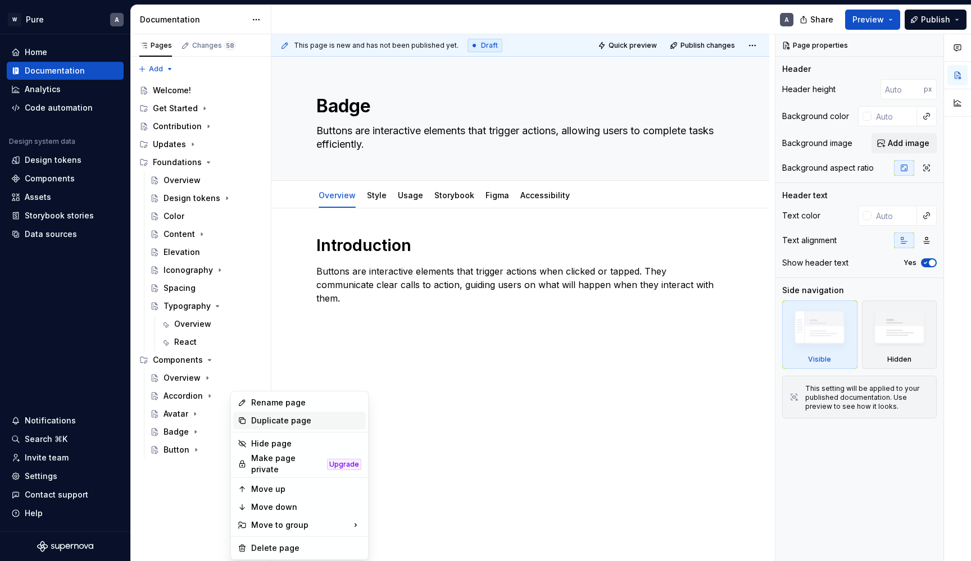
click at [277, 421] on div "Duplicate page" at bounding box center [306, 420] width 110 height 11
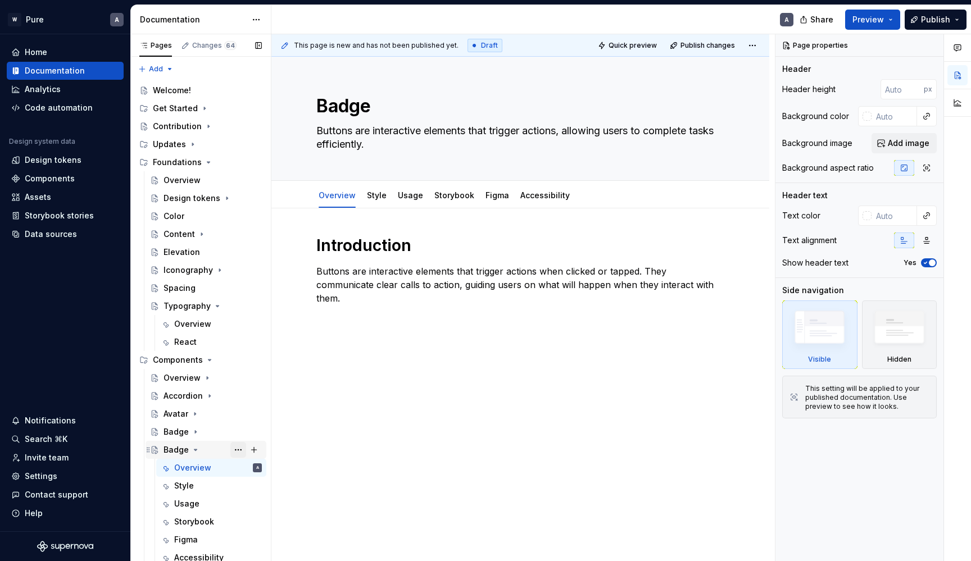
click at [238, 447] on button "Page tree" at bounding box center [238, 450] width 16 height 16
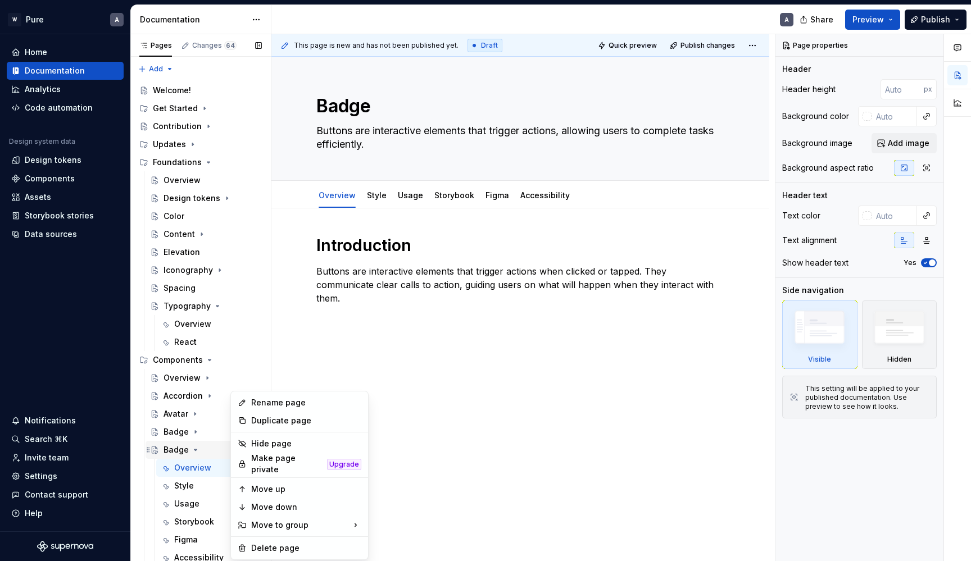
type textarea "*"
click at [282, 402] on div "Rename page" at bounding box center [306, 402] width 110 height 11
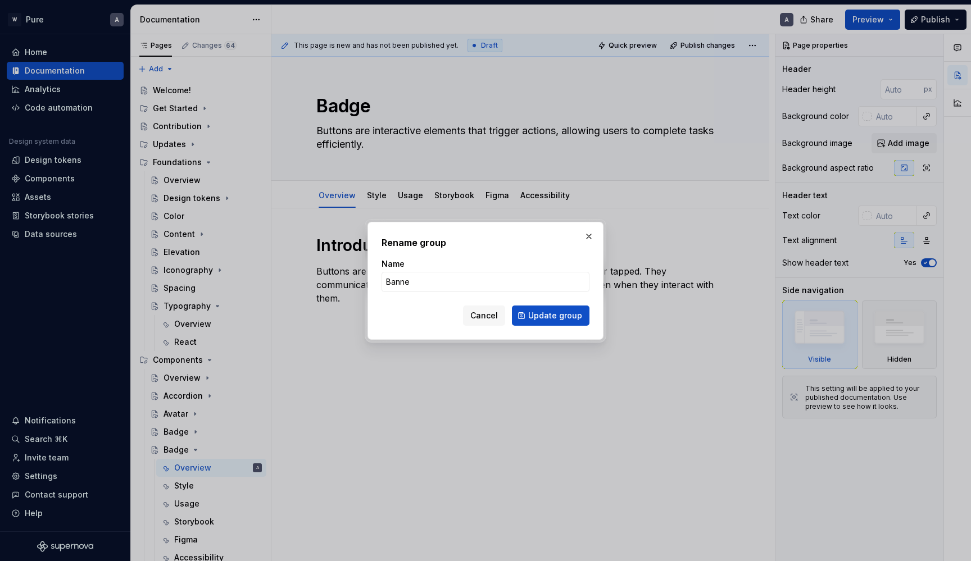
type input "Banner"
click at [552, 315] on button "Update group" at bounding box center [551, 316] width 78 height 20
type textarea "*"
type textarea "Banner"
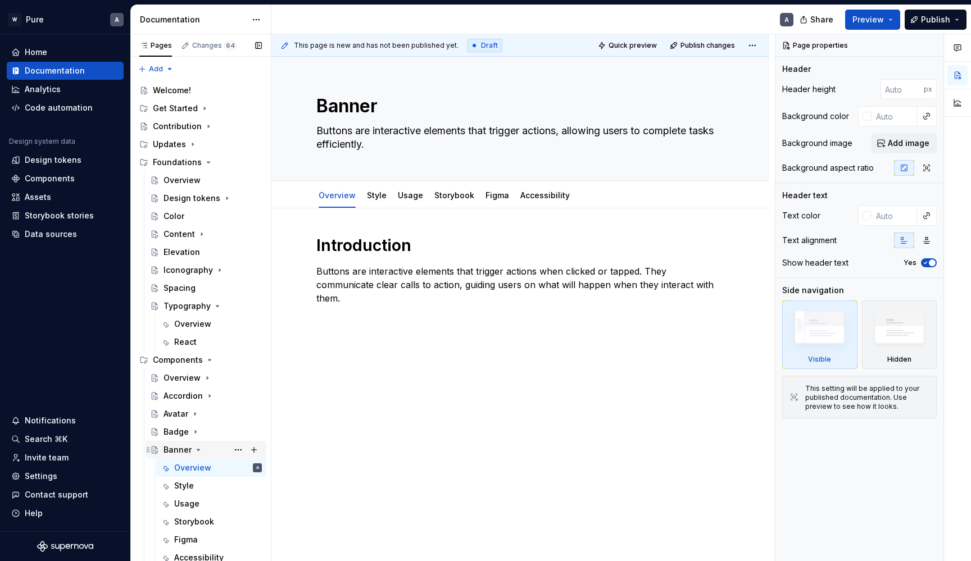
click at [201, 450] on icon "Page tree" at bounding box center [198, 450] width 9 height 9
click at [239, 447] on button "Page tree" at bounding box center [238, 450] width 16 height 16
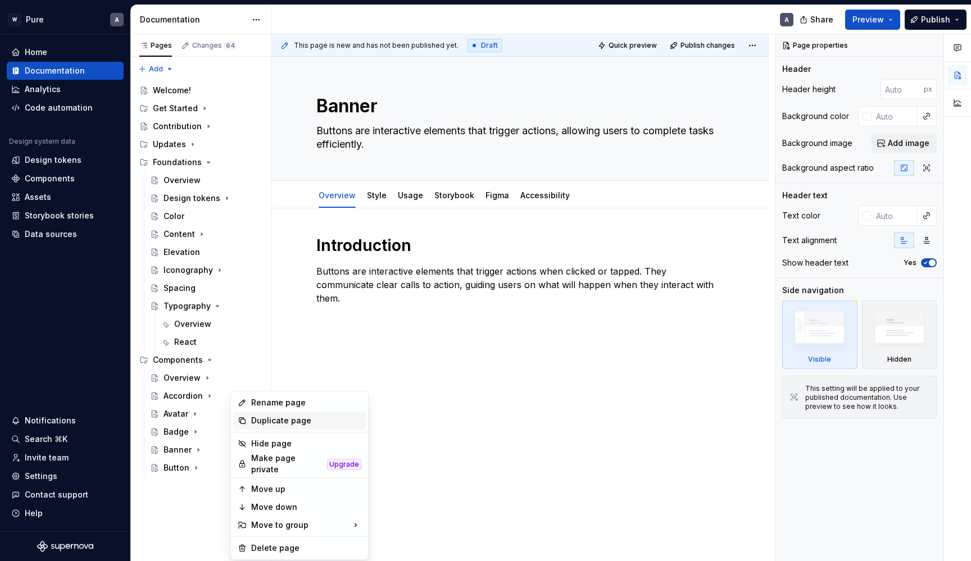
click at [278, 421] on div "Duplicate page" at bounding box center [306, 420] width 110 height 11
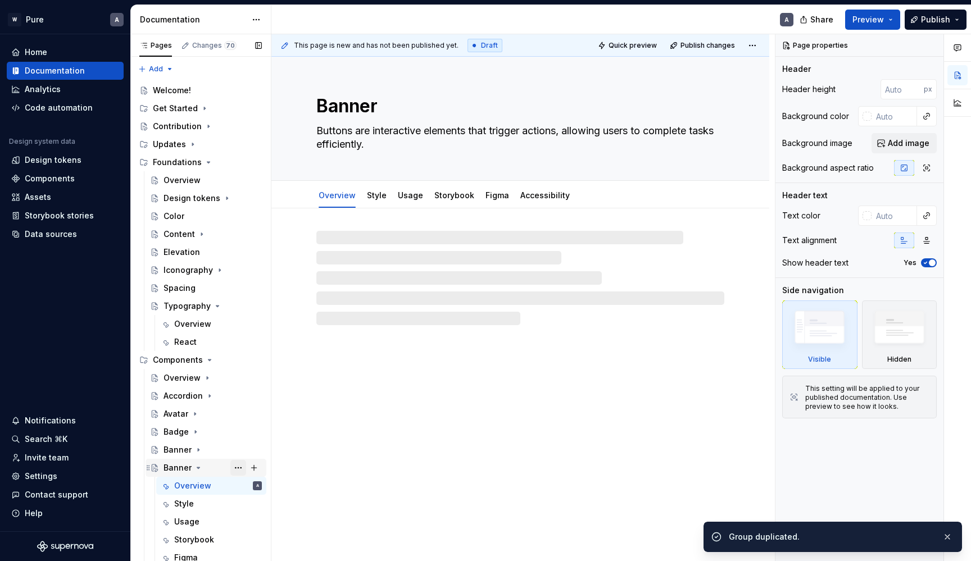
click at [238, 469] on button "Page tree" at bounding box center [238, 468] width 16 height 16
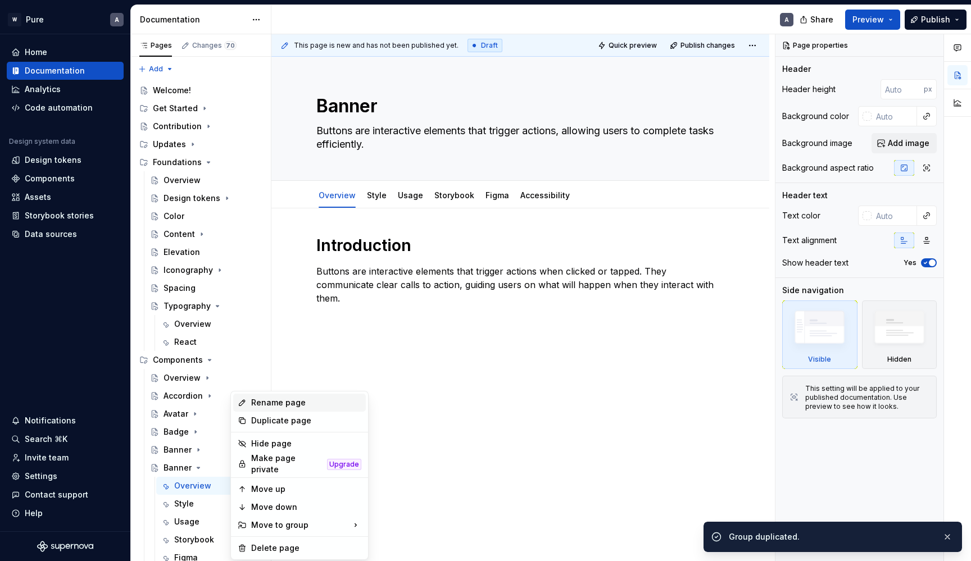
click at [279, 402] on div "Rename page" at bounding box center [306, 402] width 110 height 11
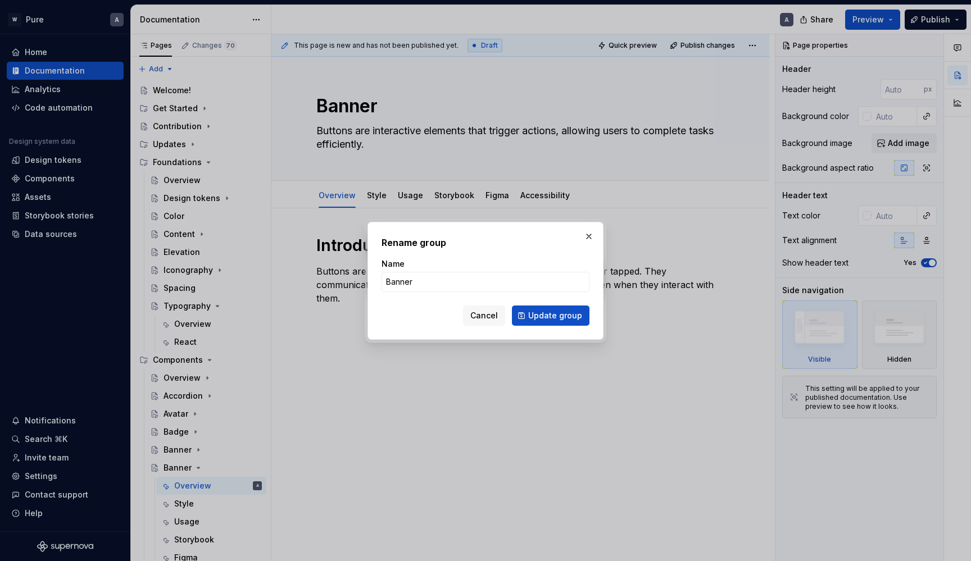
type textarea "*"
type input "Box"
click at [552, 315] on button "Update group" at bounding box center [551, 316] width 78 height 20
type textarea "*"
type textarea "Box"
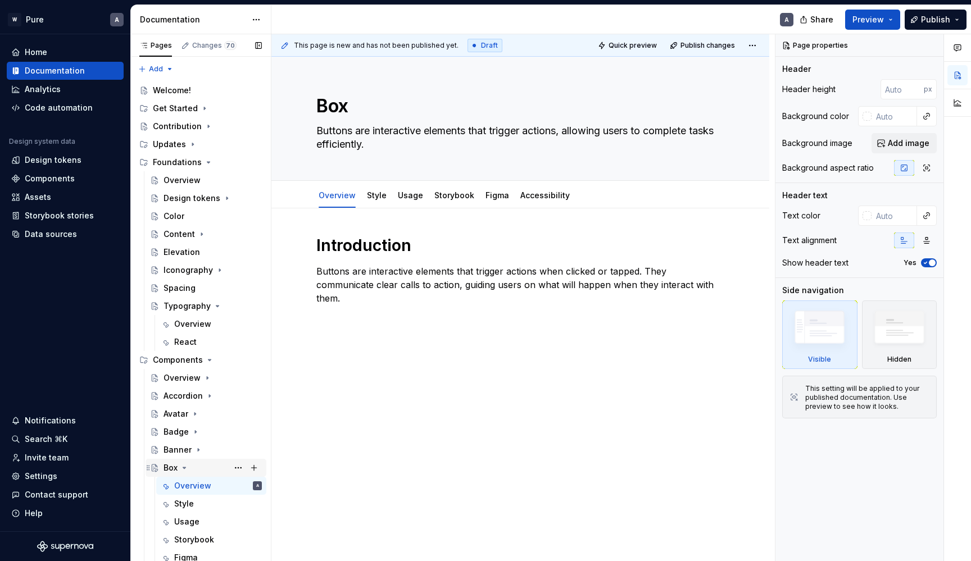
click at [185, 466] on icon "Page tree" at bounding box center [184, 468] width 9 height 9
click at [242, 484] on button "Page tree" at bounding box center [238, 486] width 16 height 16
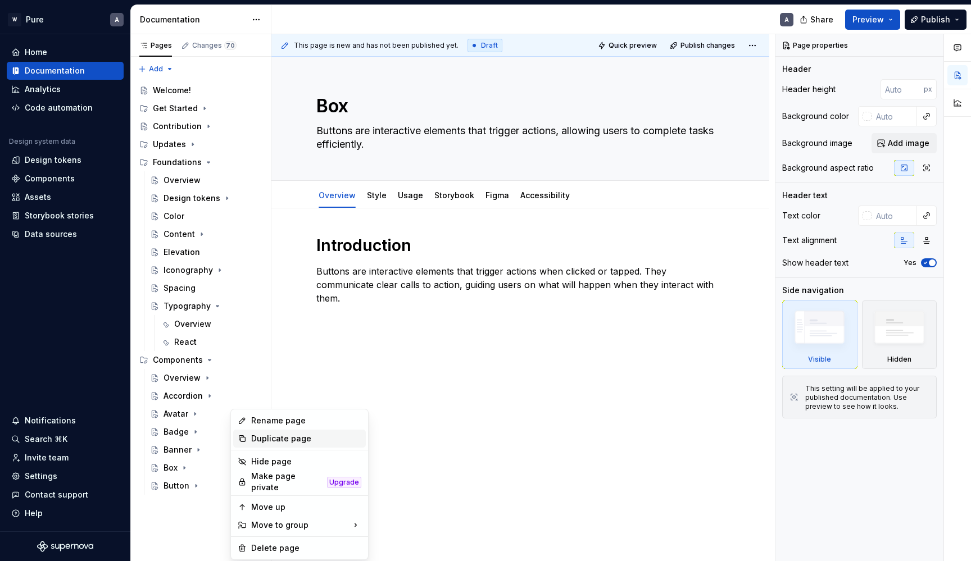
click at [268, 441] on div "Duplicate page" at bounding box center [306, 438] width 110 height 11
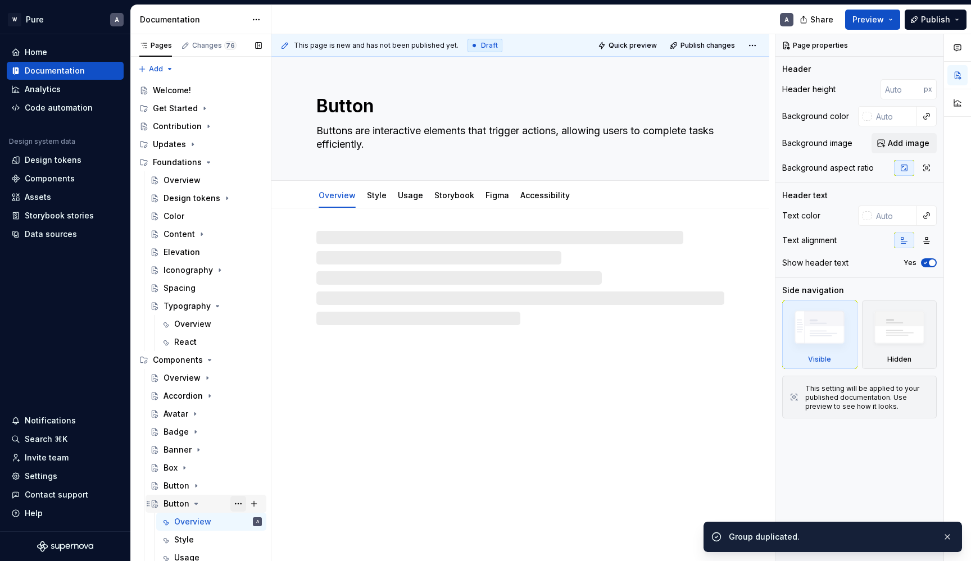
click at [241, 501] on button "Page tree" at bounding box center [238, 504] width 16 height 16
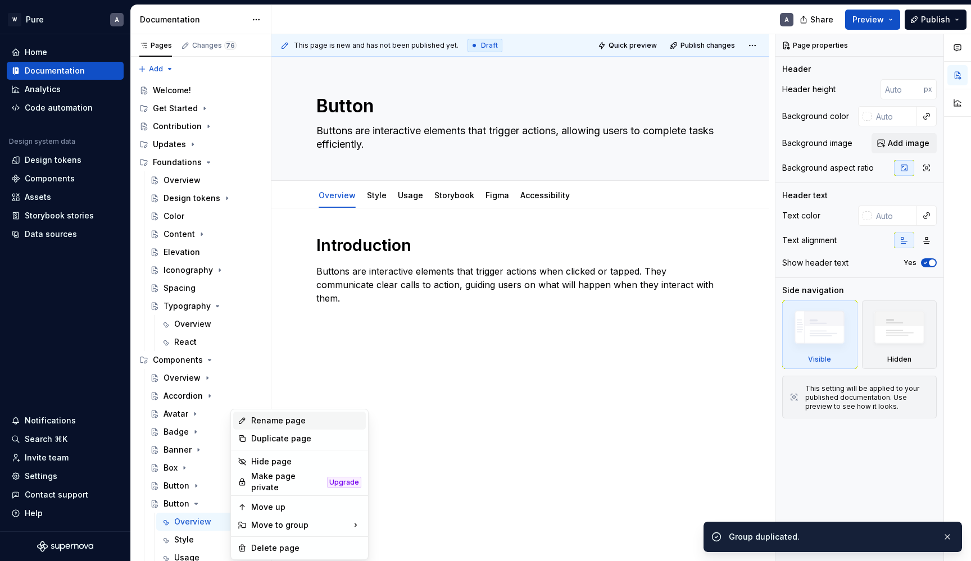
click at [280, 414] on div "Rename page" at bounding box center [299, 421] width 133 height 18
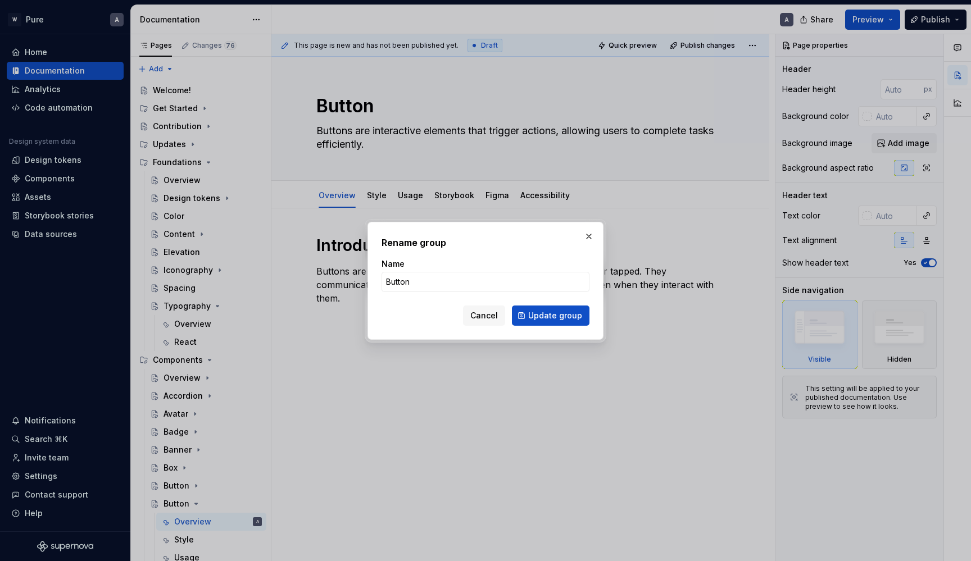
type textarea "*"
type input "Button Group"
click at [552, 315] on button "Update group" at bounding box center [551, 316] width 78 height 20
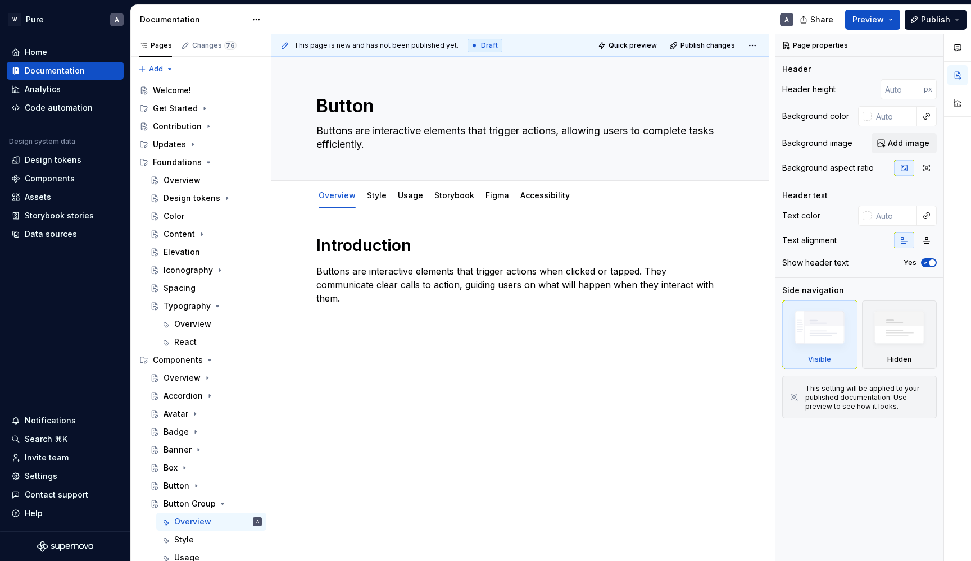
type textarea "*"
type textarea "Button Group"
click at [221, 505] on icon "Page tree" at bounding box center [222, 504] width 9 height 9
click at [241, 504] on button "Page tree" at bounding box center [238, 504] width 16 height 16
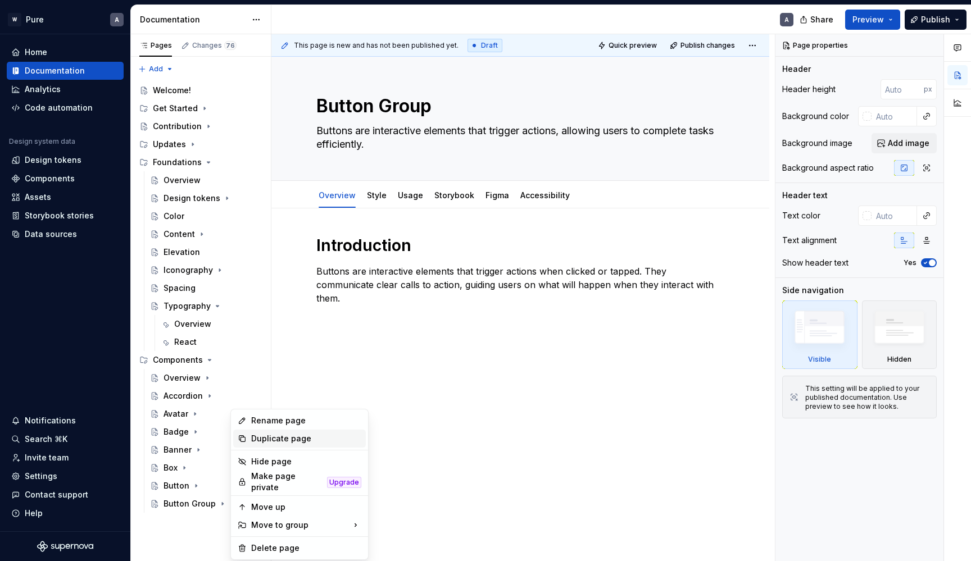
click at [276, 437] on div "Duplicate page" at bounding box center [306, 438] width 110 height 11
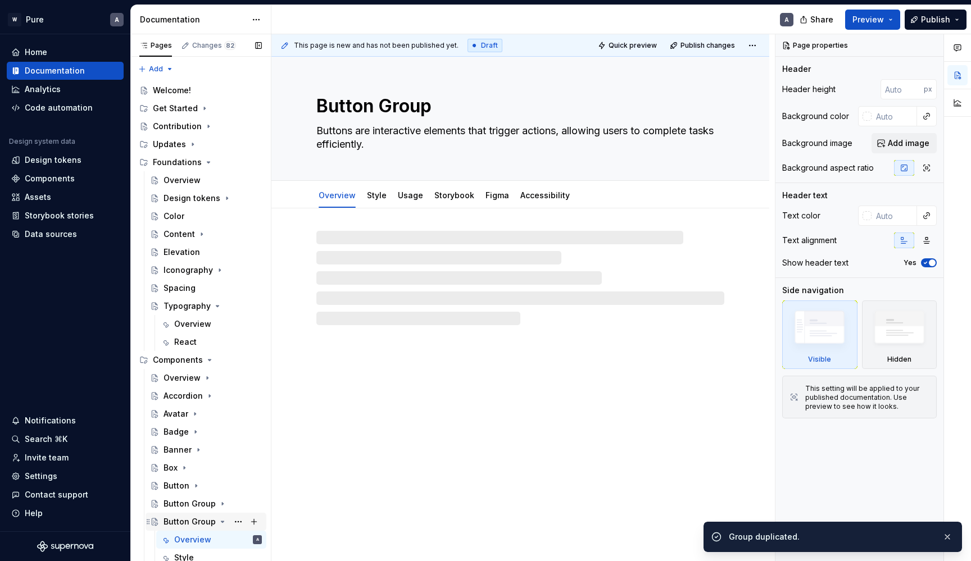
click at [199, 521] on div "Button Group" at bounding box center [190, 522] width 52 height 11
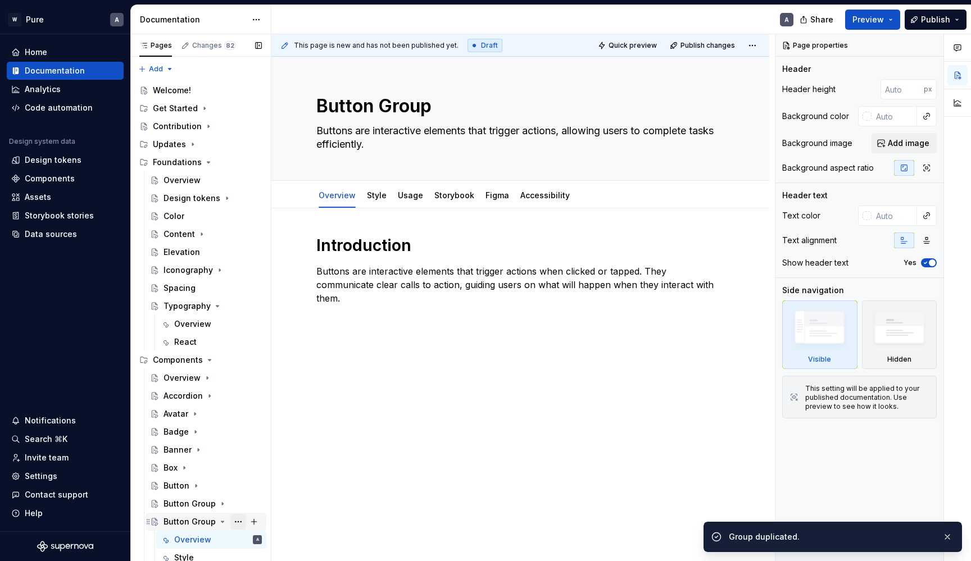
click at [238, 519] on button "Page tree" at bounding box center [238, 522] width 16 height 16
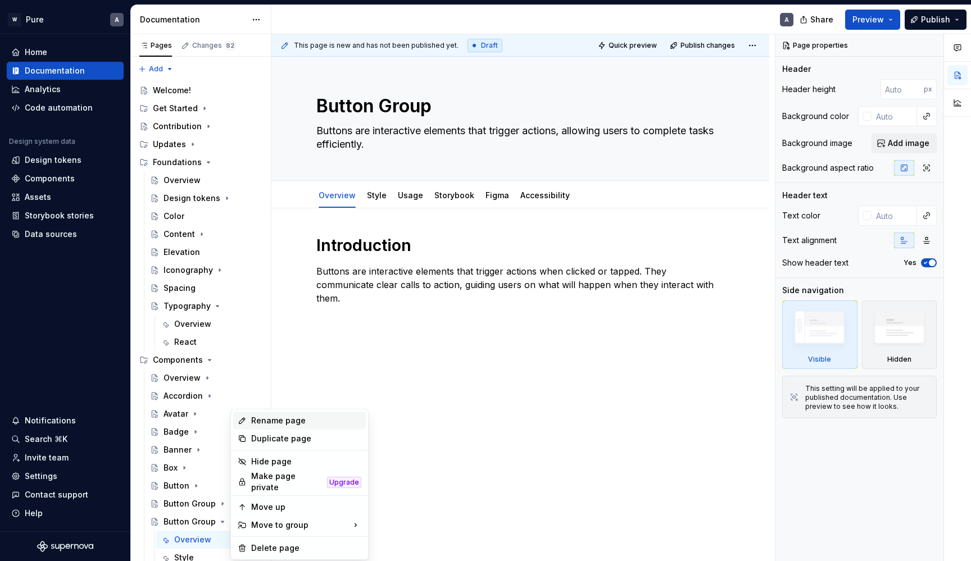
type textarea "*"
click at [267, 422] on div "Rename page" at bounding box center [306, 420] width 110 height 11
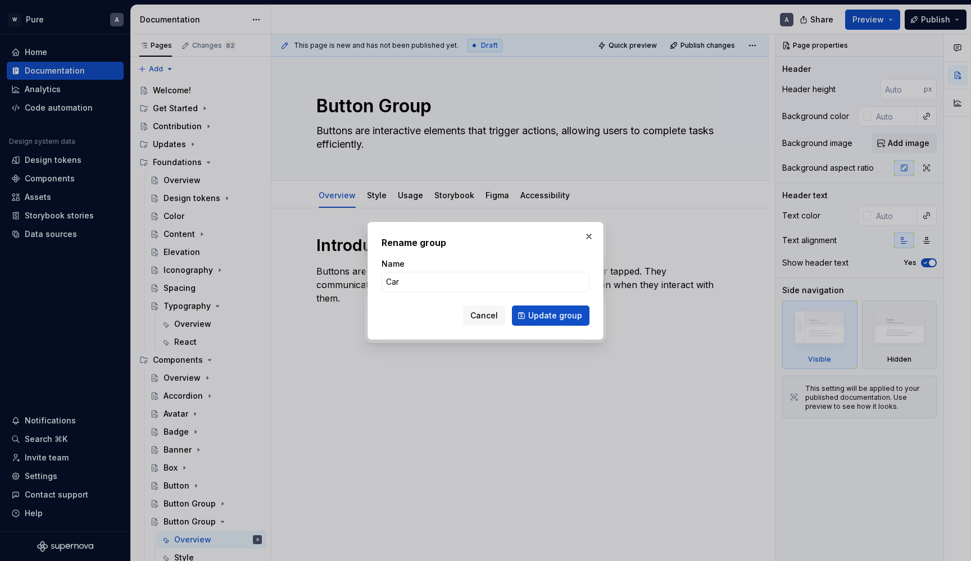
type input "Card"
click at [552, 315] on button "Update group" at bounding box center [551, 316] width 78 height 20
type textarea "*"
type textarea "Card"
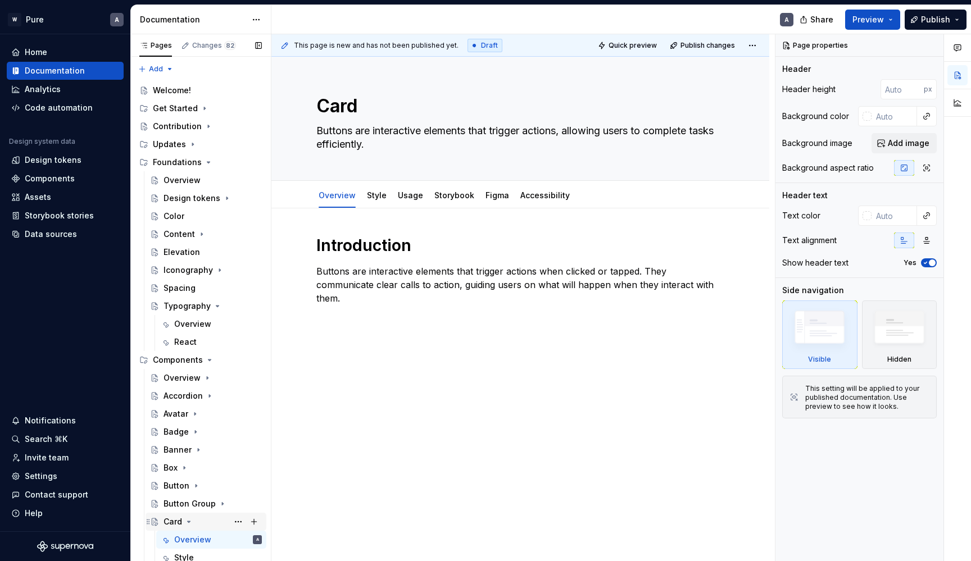
click at [191, 522] on icon "Page tree" at bounding box center [188, 522] width 9 height 9
click at [242, 523] on button "Page tree" at bounding box center [238, 522] width 16 height 16
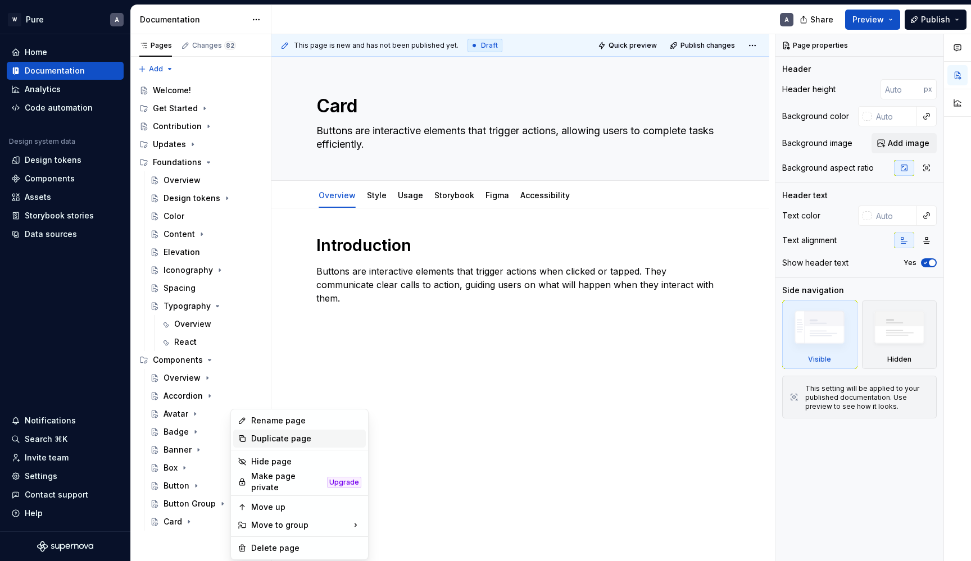
click at [272, 439] on div "Duplicate page" at bounding box center [306, 438] width 110 height 11
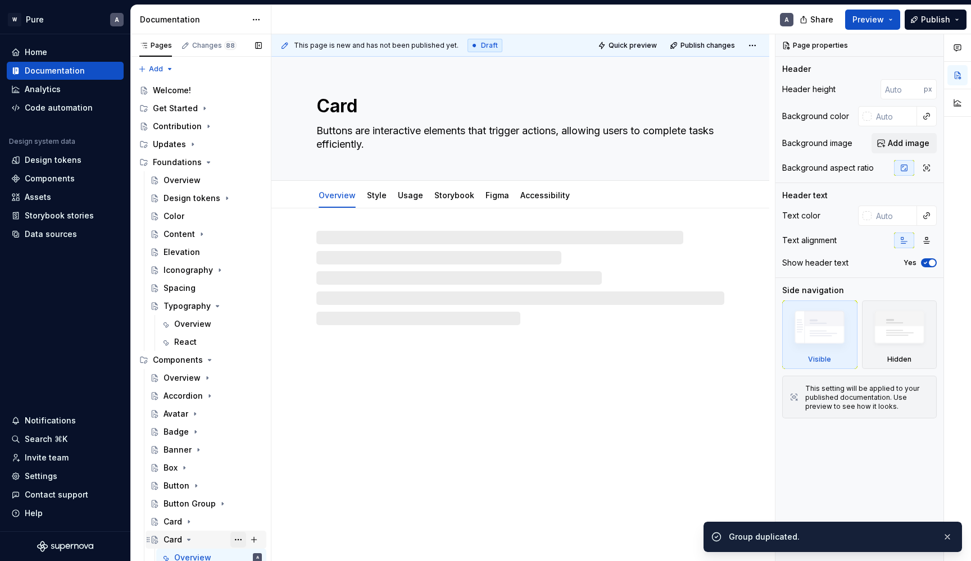
click at [239, 539] on button "Page tree" at bounding box center [238, 540] width 16 height 16
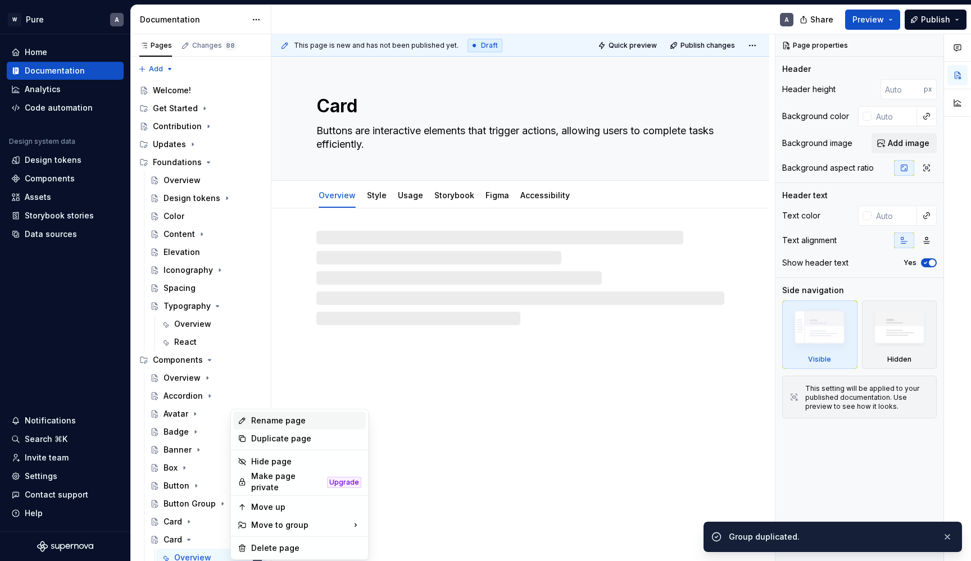
click at [273, 424] on div "Rename page" at bounding box center [306, 420] width 110 height 11
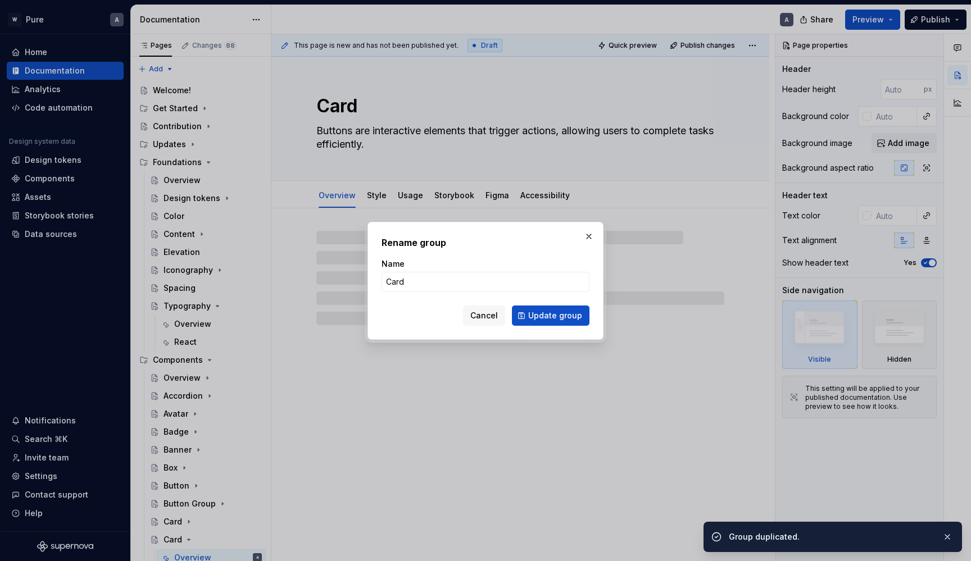
type textarea "*"
type input "C"
type textarea "*"
type input "Char"
type textarea "*"
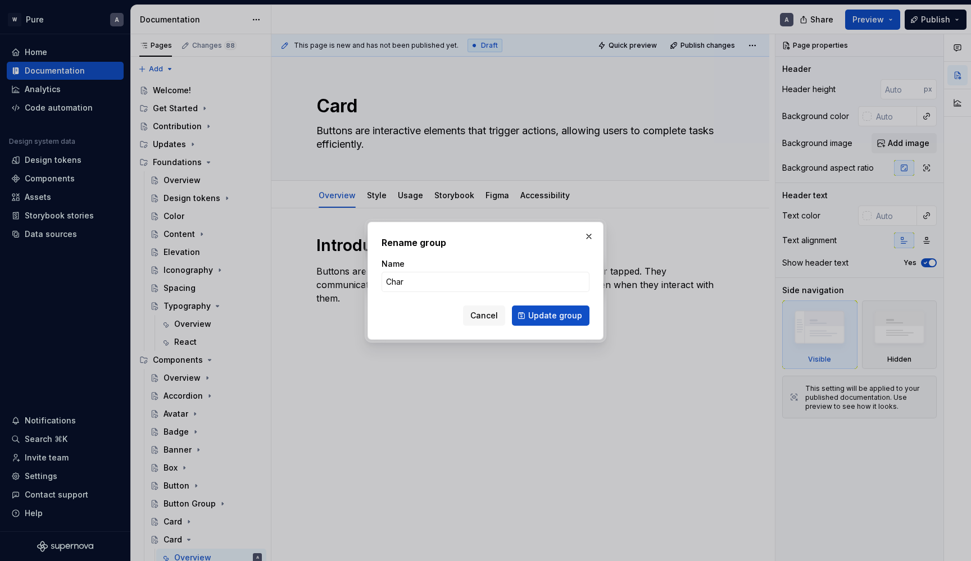
type input "Chart"
click at [552, 315] on button "Update group" at bounding box center [551, 316] width 78 height 20
type textarea "*"
type textarea "Chart"
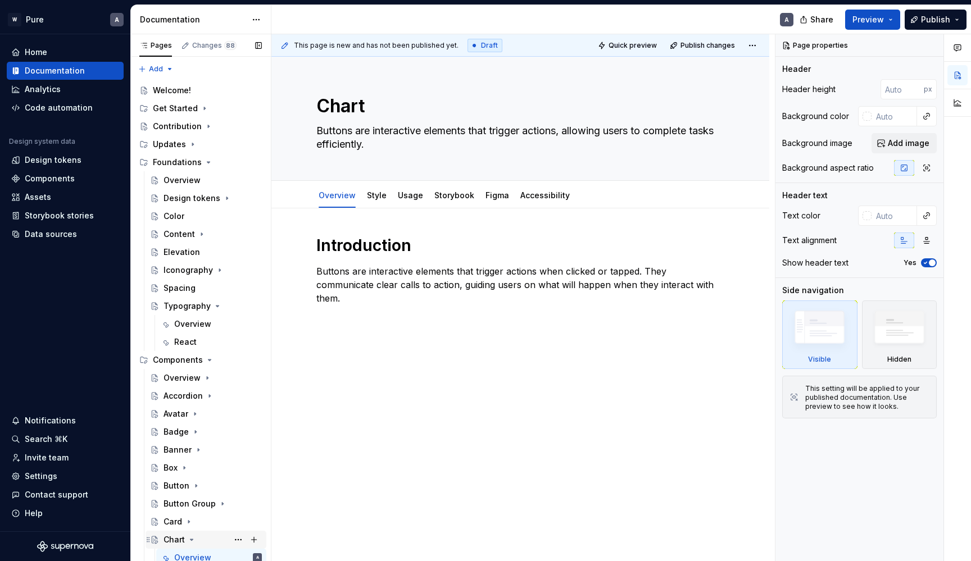
click at [192, 541] on icon "Page tree" at bounding box center [192, 540] width 3 height 1
click at [241, 541] on button "Page tree" at bounding box center [238, 540] width 16 height 16
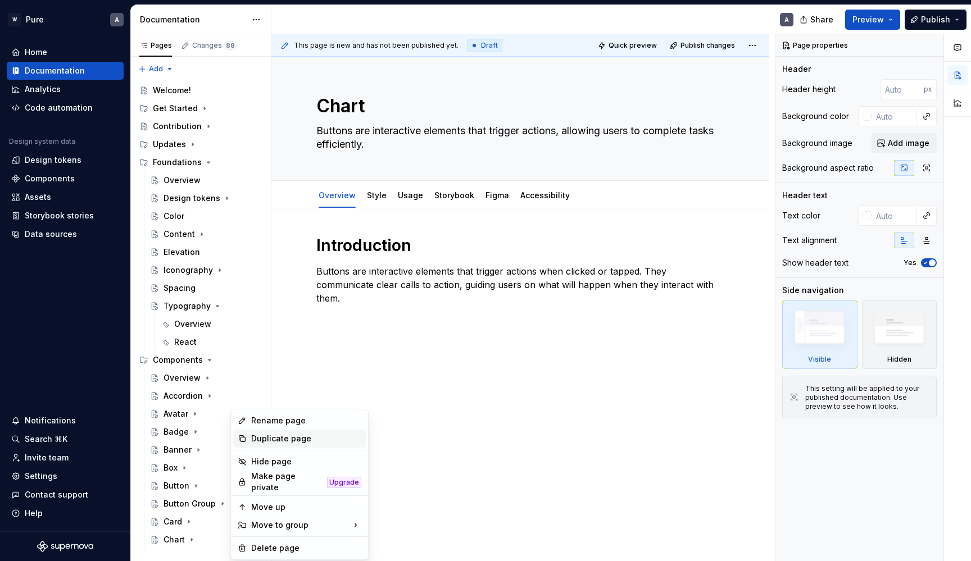
click at [275, 443] on div "Duplicate page" at bounding box center [306, 438] width 110 height 11
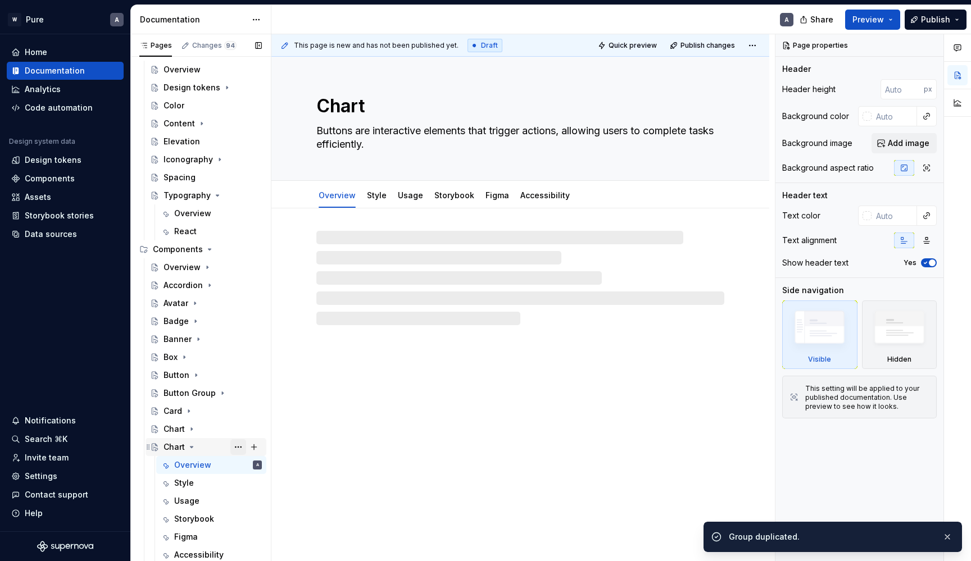
scroll to position [111, 0]
click at [240, 445] on button "Page tree" at bounding box center [238, 448] width 16 height 16
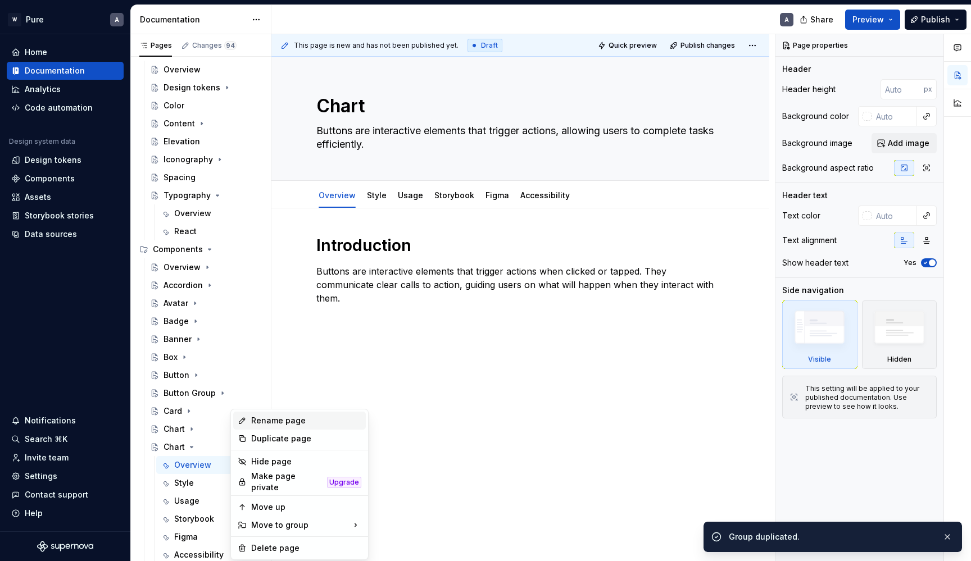
click at [270, 422] on div "Rename page" at bounding box center [306, 420] width 110 height 11
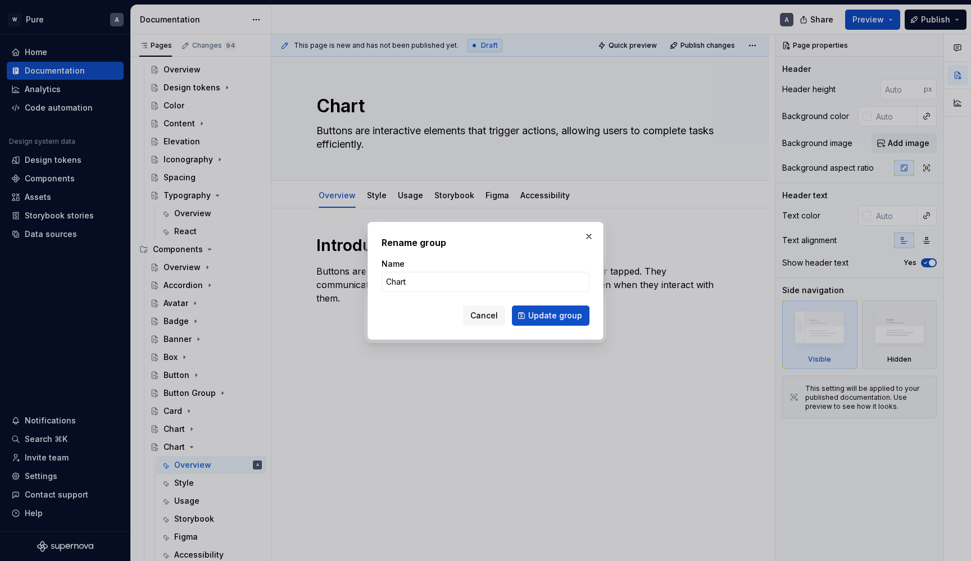
type textarea "*"
type input "Forms"
click at [552, 315] on button "Update group" at bounding box center [551, 316] width 78 height 20
type textarea "*"
type textarea "Forms"
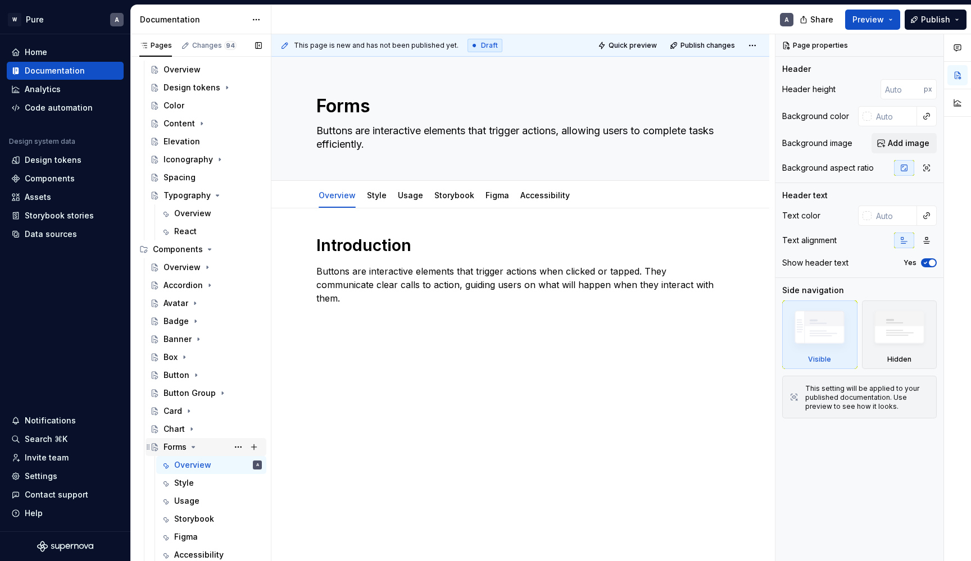
click at [195, 447] on icon "Page tree" at bounding box center [193, 447] width 3 height 1
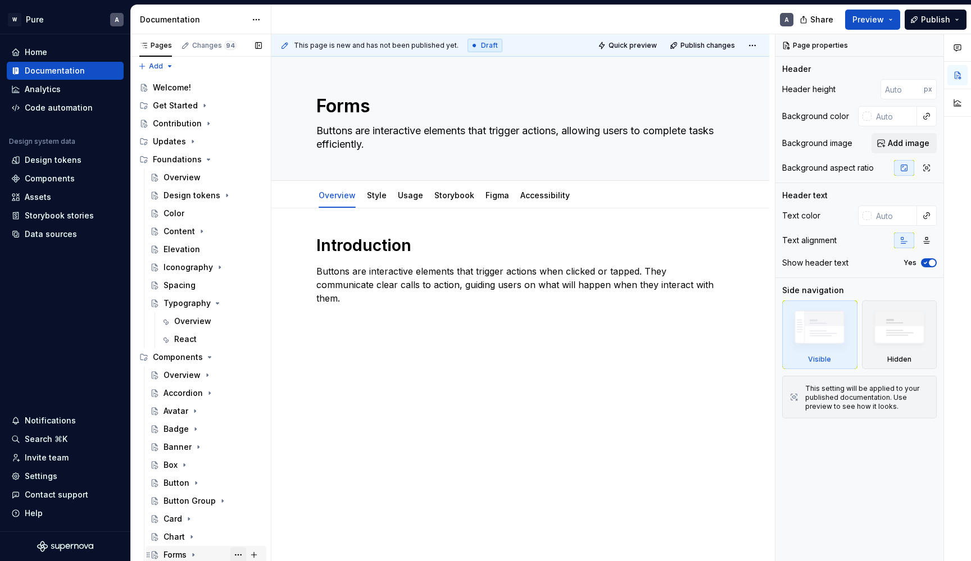
click at [243, 555] on button "Page tree" at bounding box center [238, 555] width 16 height 16
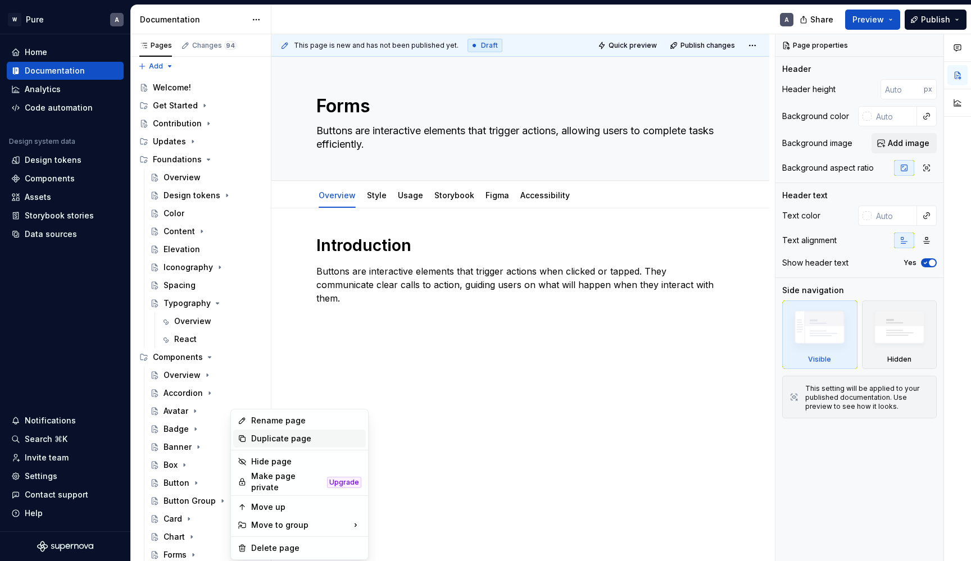
click at [273, 440] on div "Duplicate page" at bounding box center [306, 438] width 110 height 11
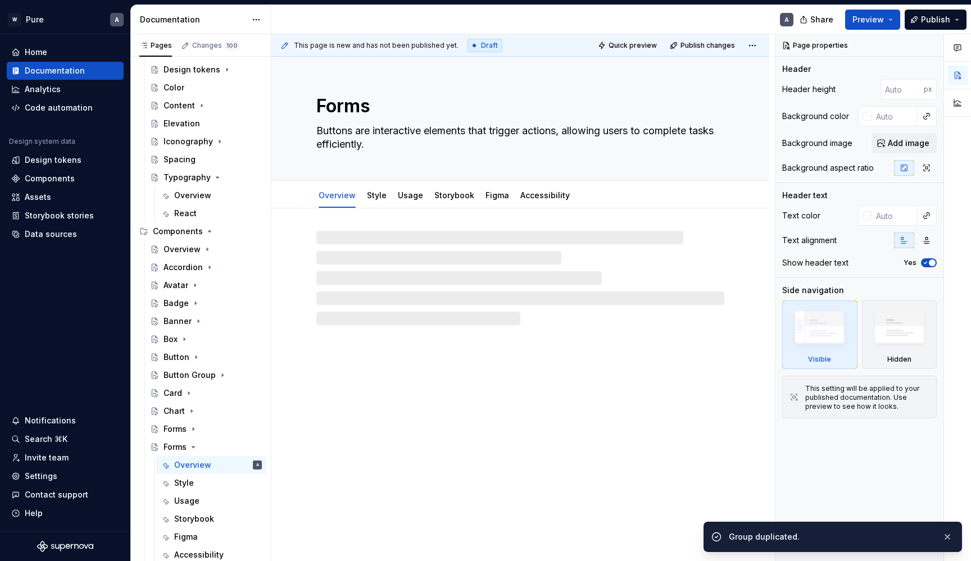
scroll to position [129, 0]
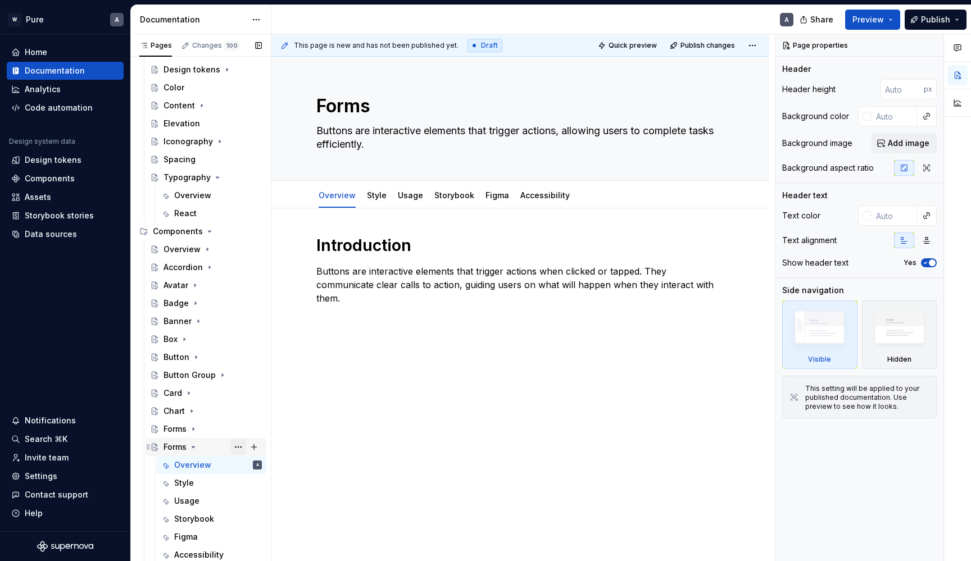
click at [243, 445] on button "Page tree" at bounding box center [238, 448] width 16 height 16
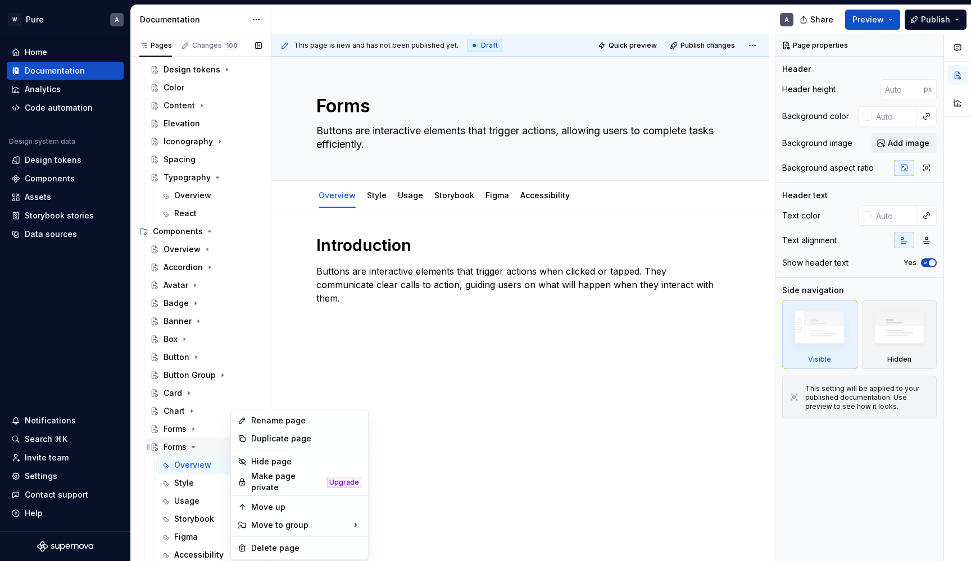
type textarea "*"
click at [277, 424] on div "Rename page" at bounding box center [306, 420] width 110 height 11
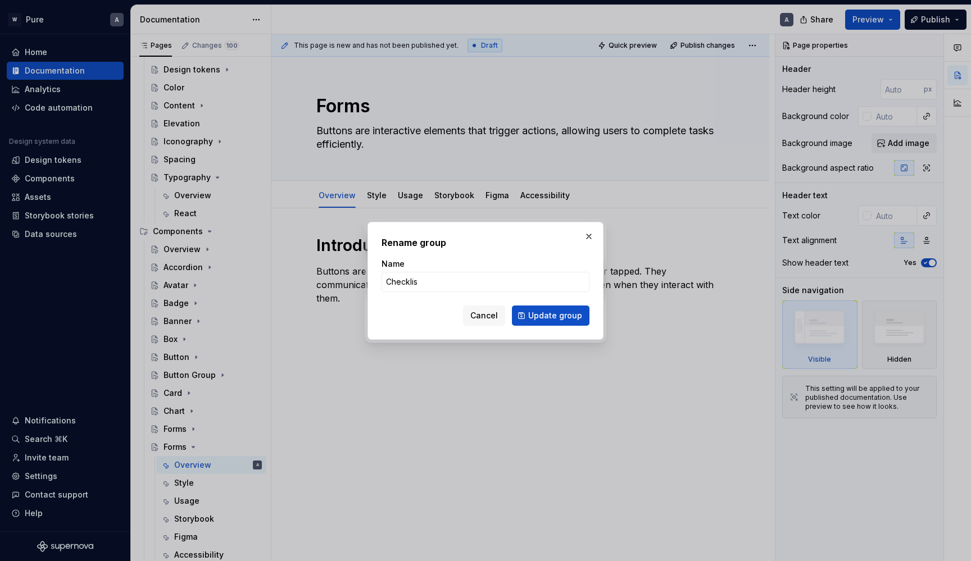
type input "Checklist"
click at [552, 315] on button "Update group" at bounding box center [551, 316] width 78 height 20
type textarea "*"
type textarea "Checklist"
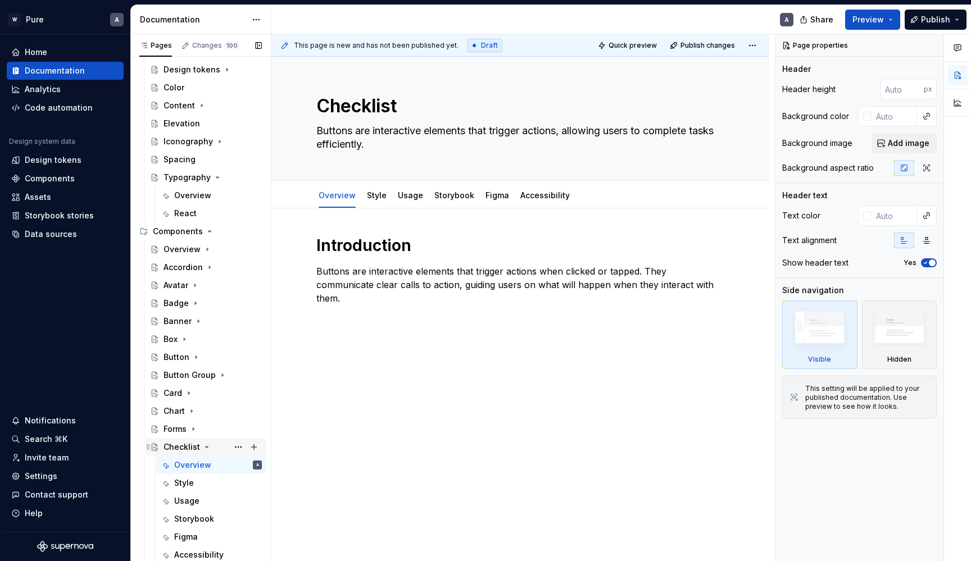
click at [205, 445] on icon "Page tree" at bounding box center [206, 447] width 9 height 9
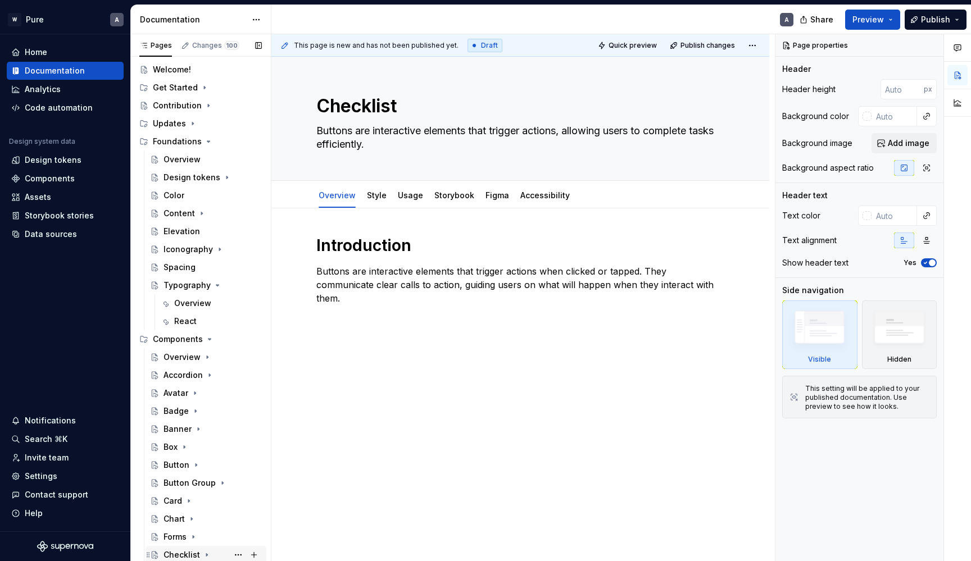
scroll to position [21, 0]
click at [239, 554] on button "Page tree" at bounding box center [238, 555] width 16 height 16
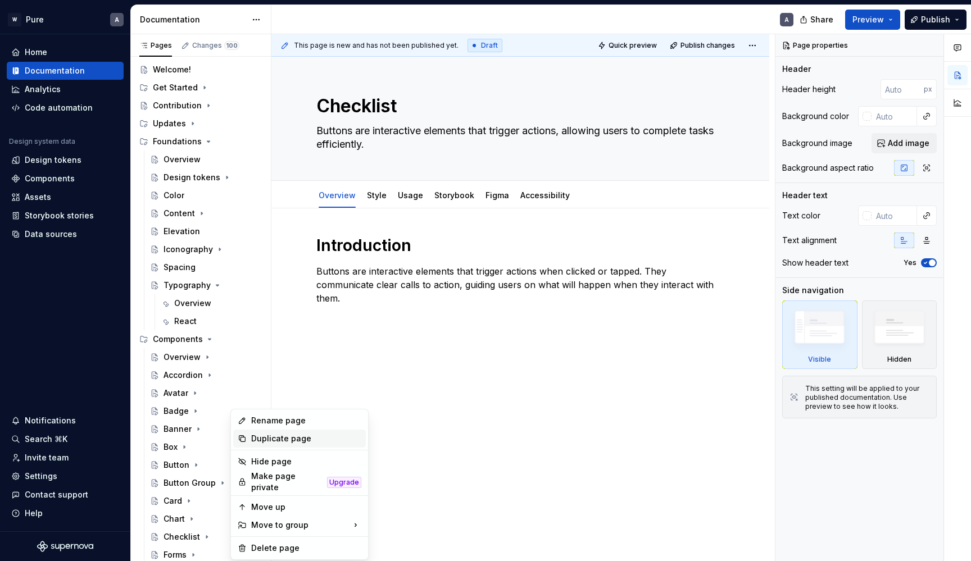
click at [267, 436] on div "Duplicate page" at bounding box center [306, 438] width 110 height 11
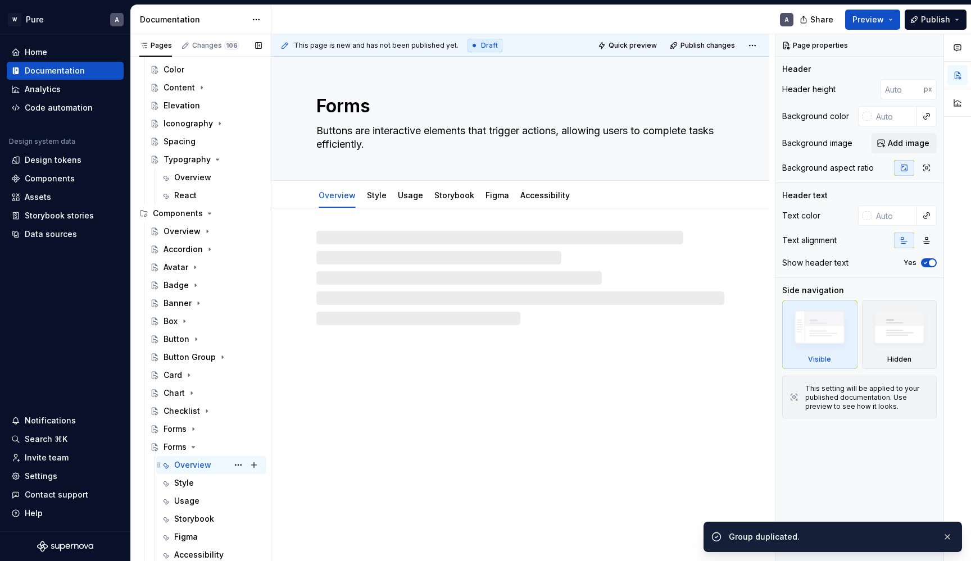
scroll to position [147, 0]
click at [238, 445] on button "Page tree" at bounding box center [238, 448] width 16 height 16
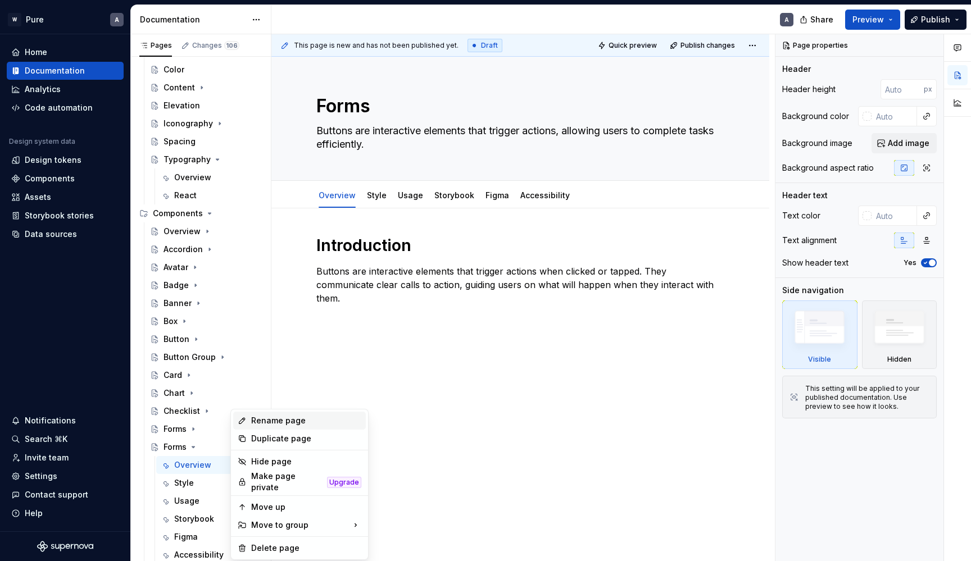
type textarea "*"
click at [269, 422] on div "Rename page" at bounding box center [306, 420] width 110 height 11
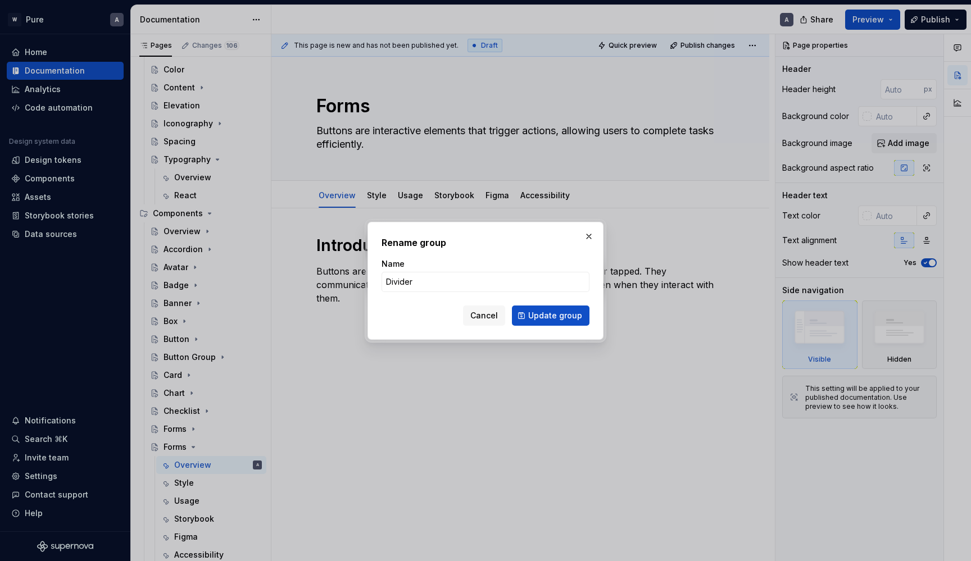
type input "Dividers"
click at [552, 315] on button "Update group" at bounding box center [551, 316] width 78 height 20
type textarea "*"
type textarea "Dividers"
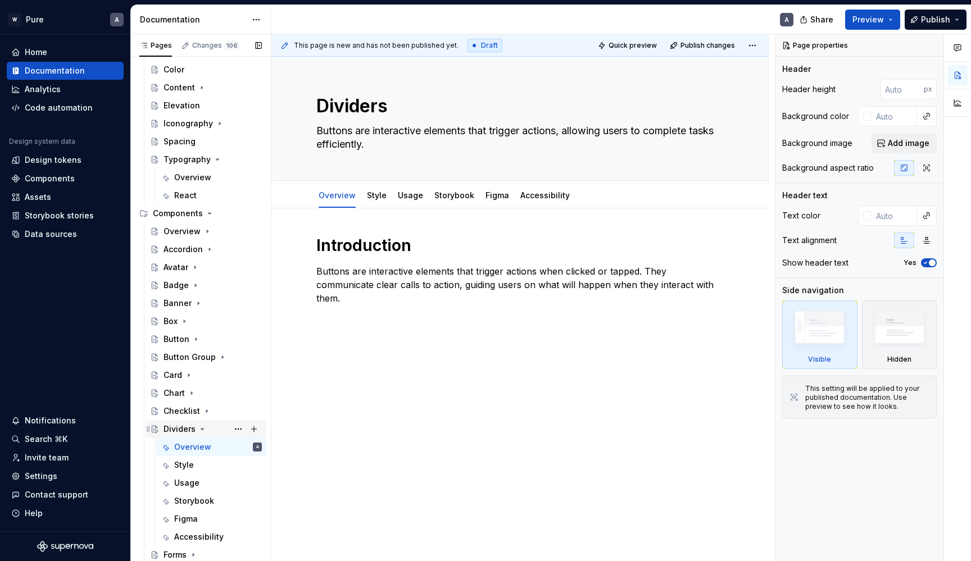
click at [201, 429] on icon "Page tree" at bounding box center [202, 429] width 3 height 1
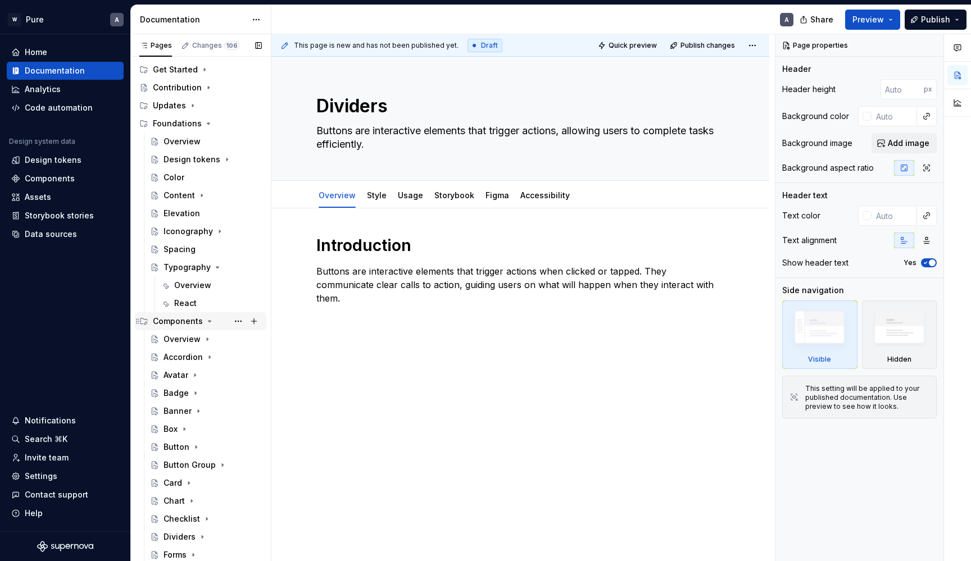
click at [209, 324] on icon "Page tree" at bounding box center [209, 321] width 9 height 9
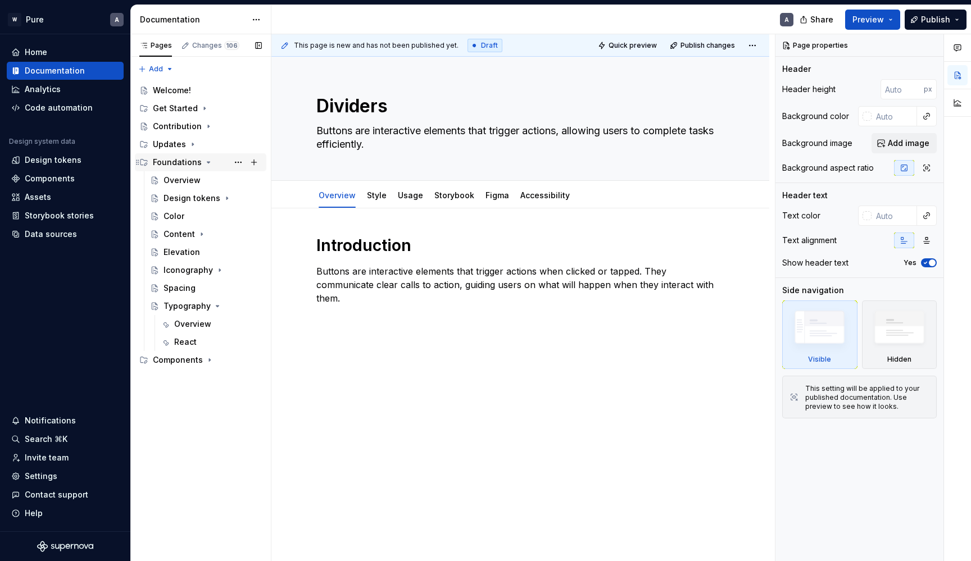
click at [207, 163] on icon "Page tree" at bounding box center [208, 162] width 3 height 1
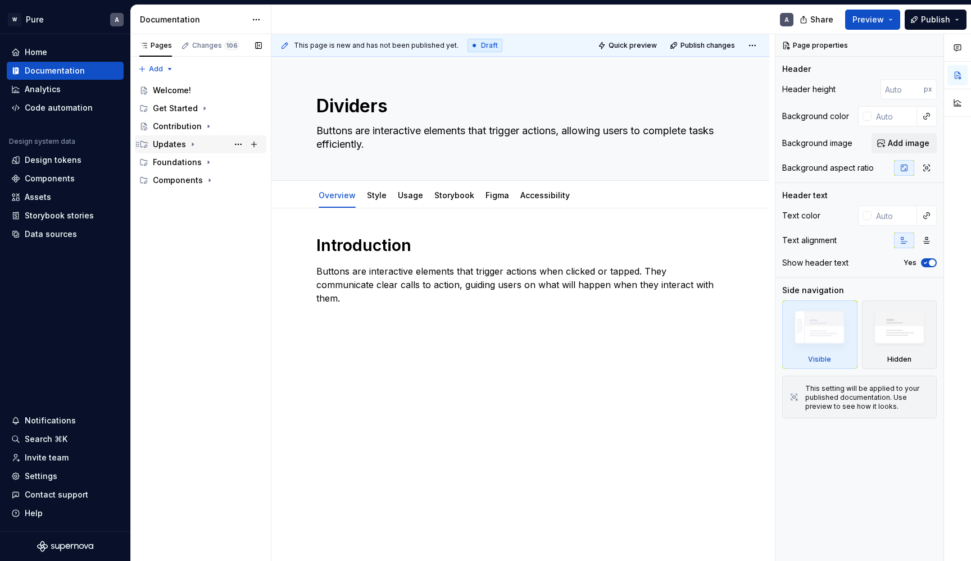
click at [192, 148] on icon "Page tree" at bounding box center [192, 144] width 9 height 9
click at [192, 147] on icon "Page tree" at bounding box center [192, 144] width 9 height 9
click at [233, 145] on button "Page tree" at bounding box center [238, 145] width 16 height 16
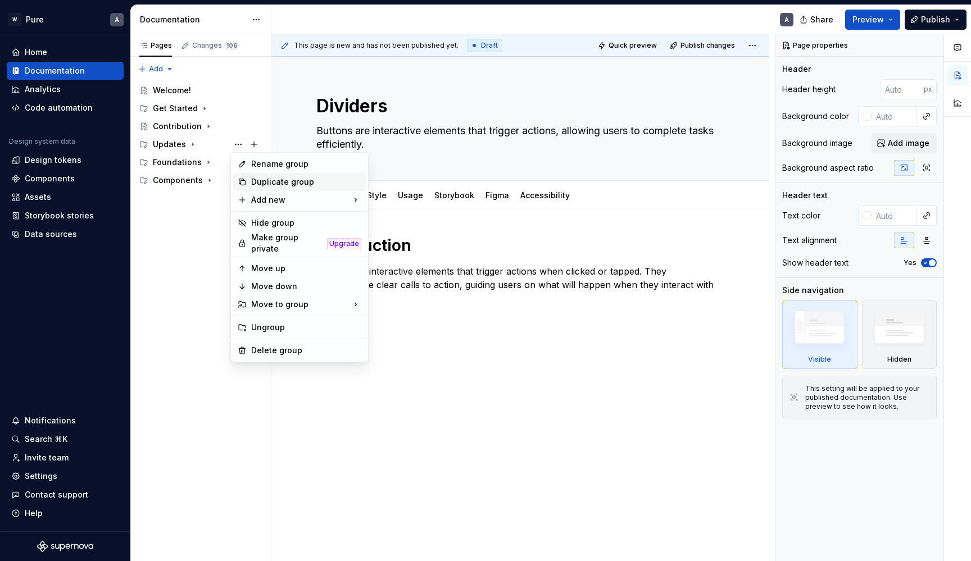
click at [269, 180] on div "Duplicate group" at bounding box center [306, 181] width 110 height 11
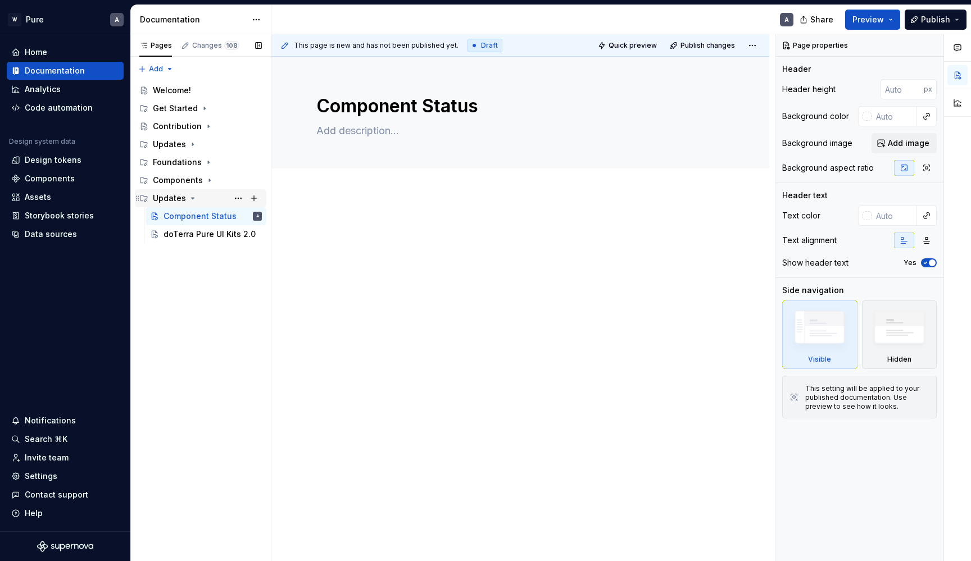
click at [174, 197] on div "Updates" at bounding box center [169, 198] width 33 height 11
click at [230, 197] on div "Updates" at bounding box center [207, 199] width 109 height 16
click at [240, 197] on button "Page tree" at bounding box center [238, 199] width 16 height 16
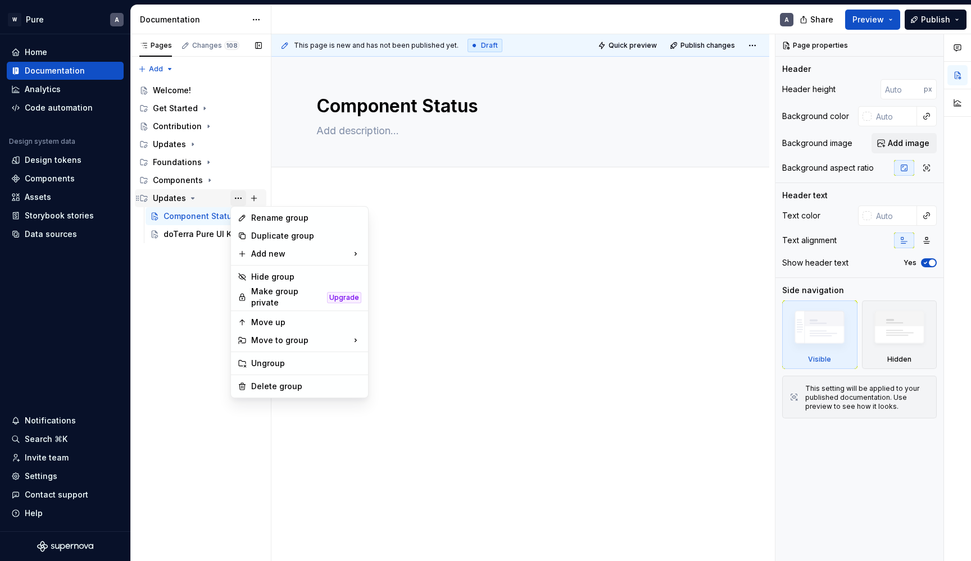
type textarea "*"
click at [270, 220] on div "Rename group" at bounding box center [306, 217] width 110 height 11
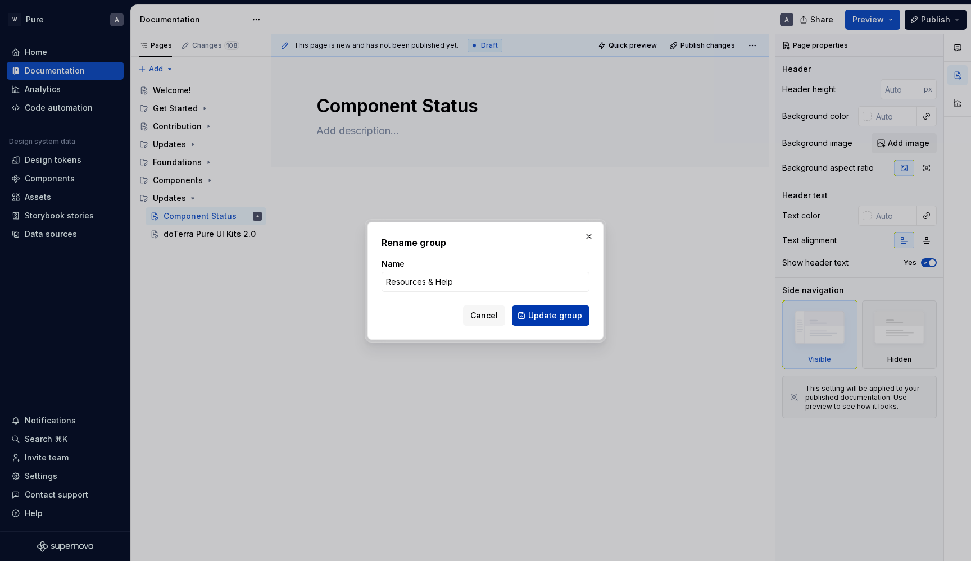
type input "Resources & Help"
click at [538, 321] on span "Update group" at bounding box center [555, 315] width 54 height 11
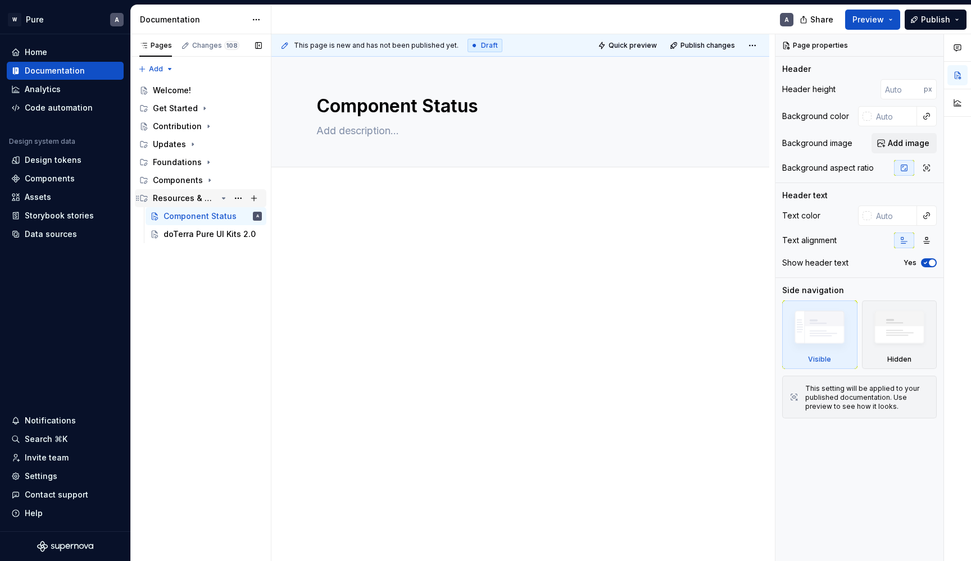
click at [224, 197] on icon "Page tree" at bounding box center [223, 198] width 9 height 9
click at [224, 197] on icon "Page tree" at bounding box center [223, 198] width 1 height 3
click at [207, 180] on icon "Page tree" at bounding box center [209, 180] width 9 height 9
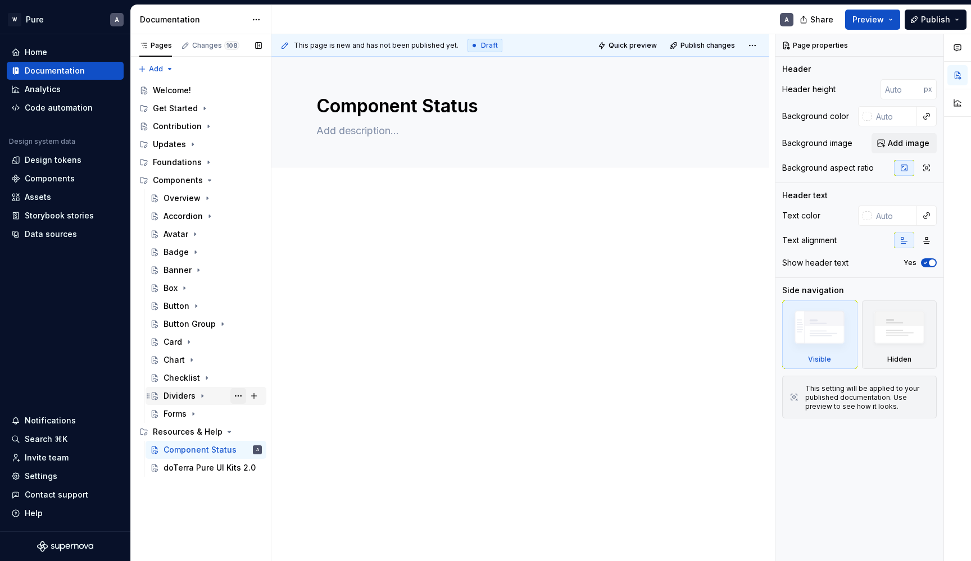
click at [236, 395] on button "Page tree" at bounding box center [238, 396] width 16 height 16
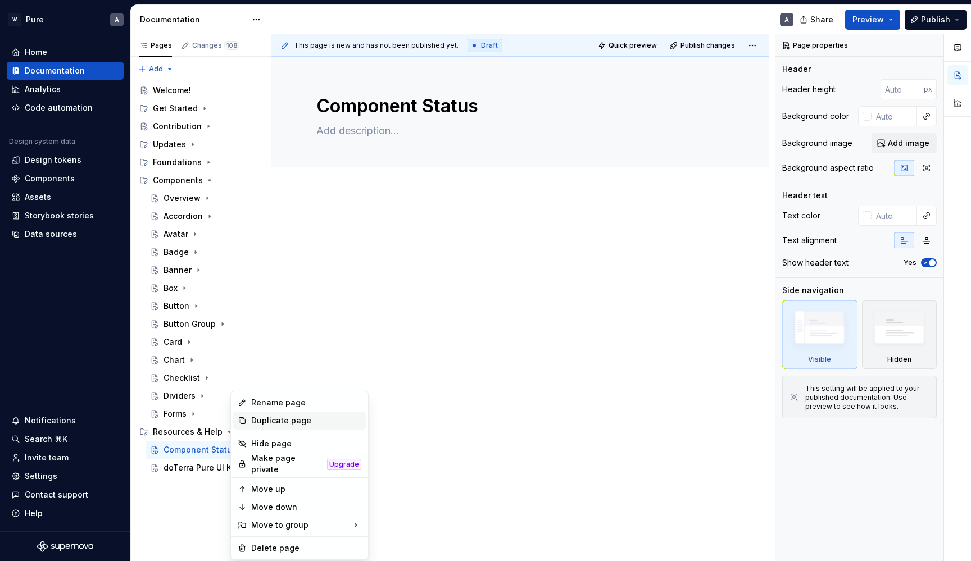
click at [260, 422] on div "Duplicate page" at bounding box center [306, 420] width 110 height 11
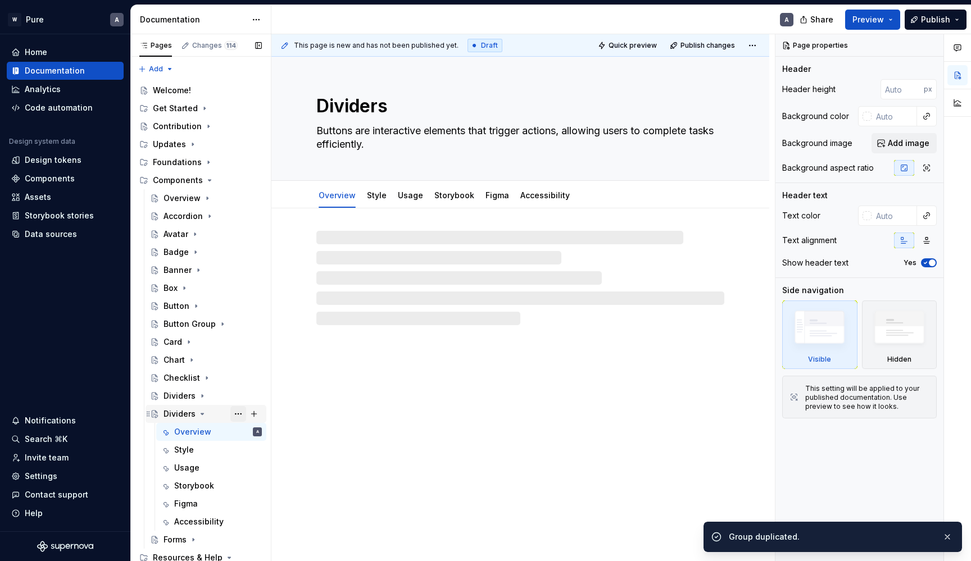
click at [241, 415] on button "Page tree" at bounding box center [238, 414] width 16 height 16
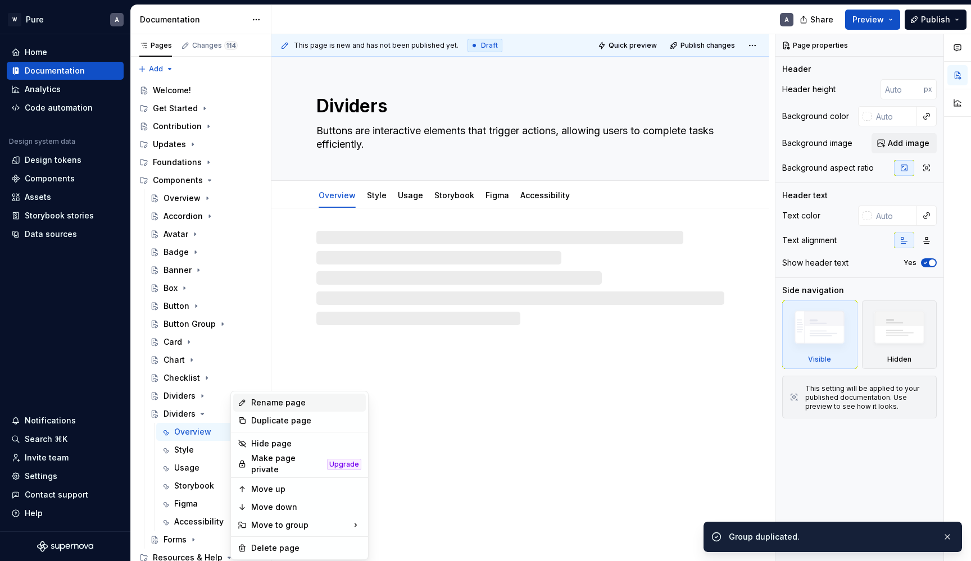
click at [259, 401] on div "Rename page" at bounding box center [306, 402] width 110 height 11
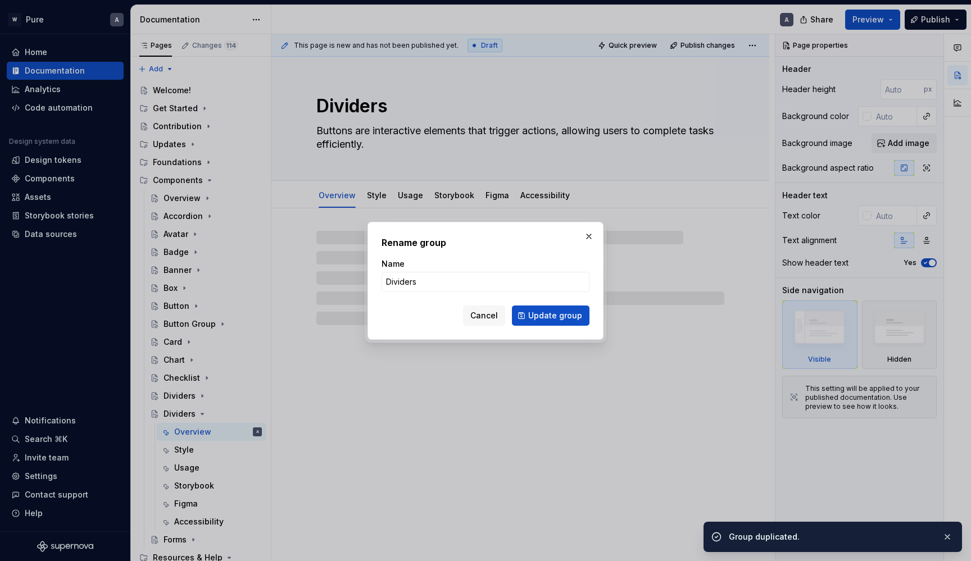
type textarea "*"
type input "Drill N"
type textarea "*"
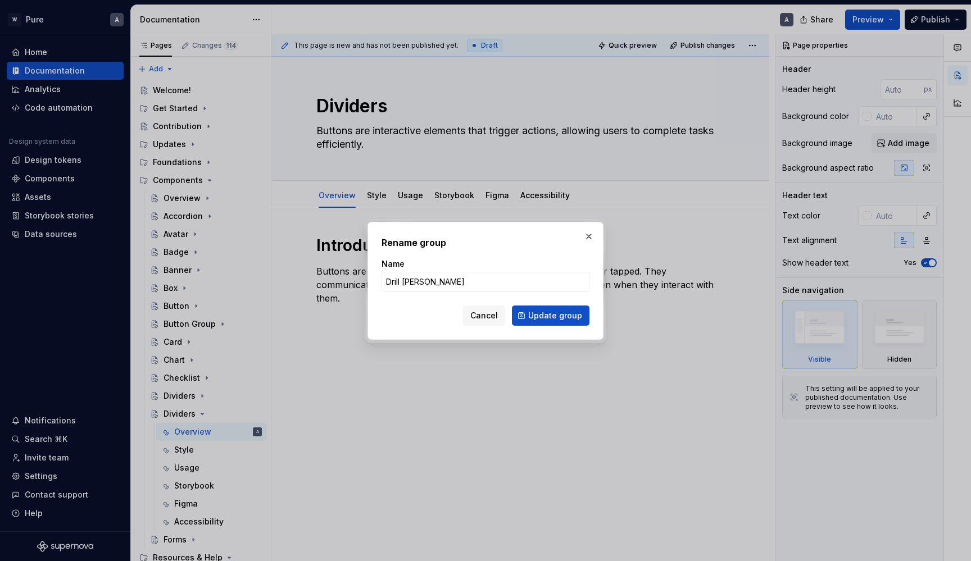
type input "Drill Nav"
click at [552, 315] on button "Update group" at bounding box center [551, 316] width 78 height 20
type textarea "*"
type textarea "Drill Nav"
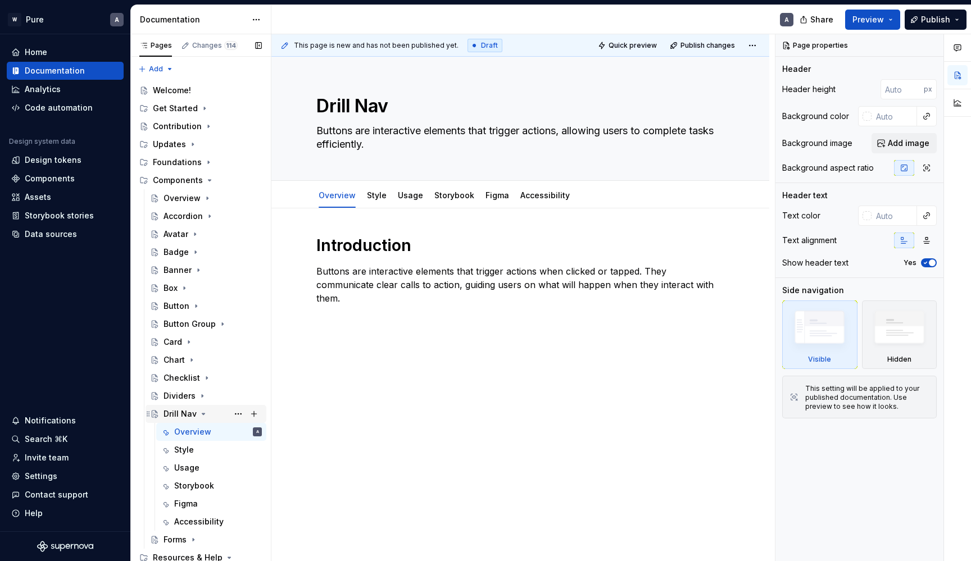
click at [202, 415] on icon "Page tree" at bounding box center [203, 414] width 3 height 1
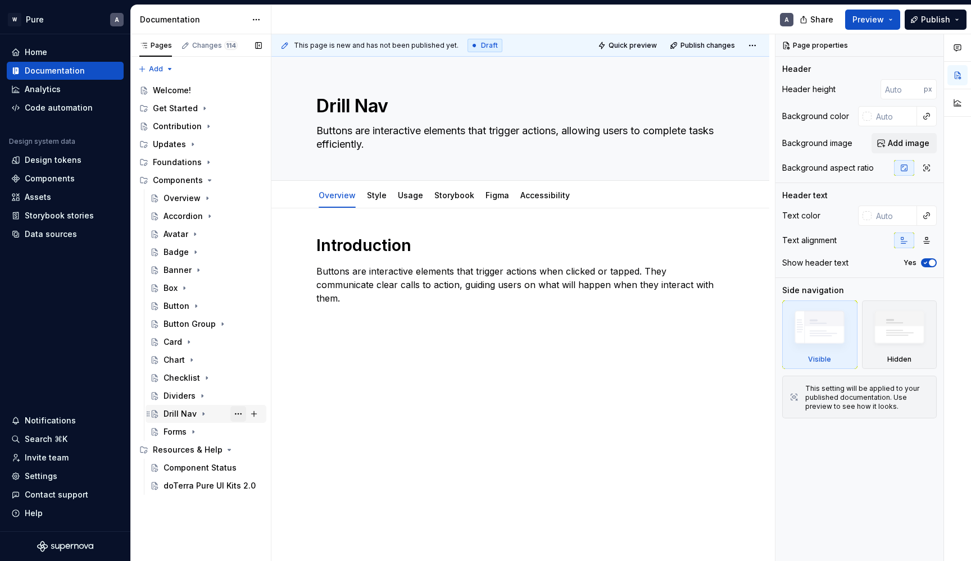
click at [242, 415] on button "Page tree" at bounding box center [238, 414] width 16 height 16
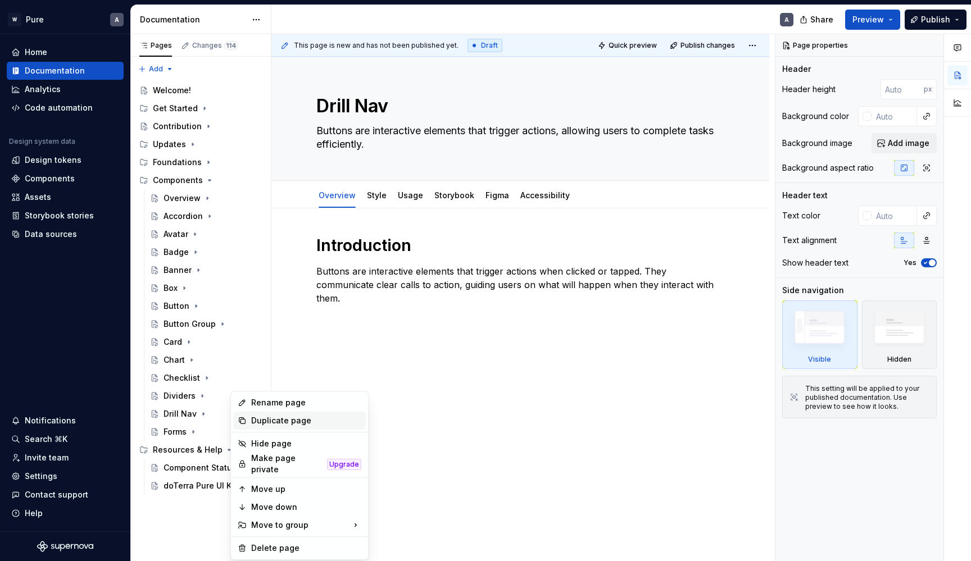
click at [259, 419] on div "Duplicate page" at bounding box center [306, 420] width 110 height 11
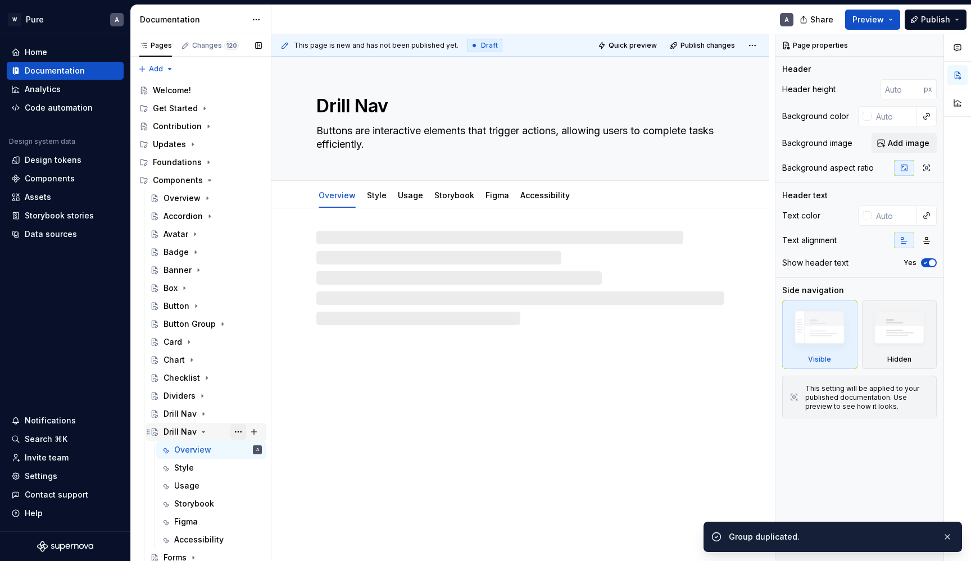
click at [241, 433] on button "Page tree" at bounding box center [238, 432] width 16 height 16
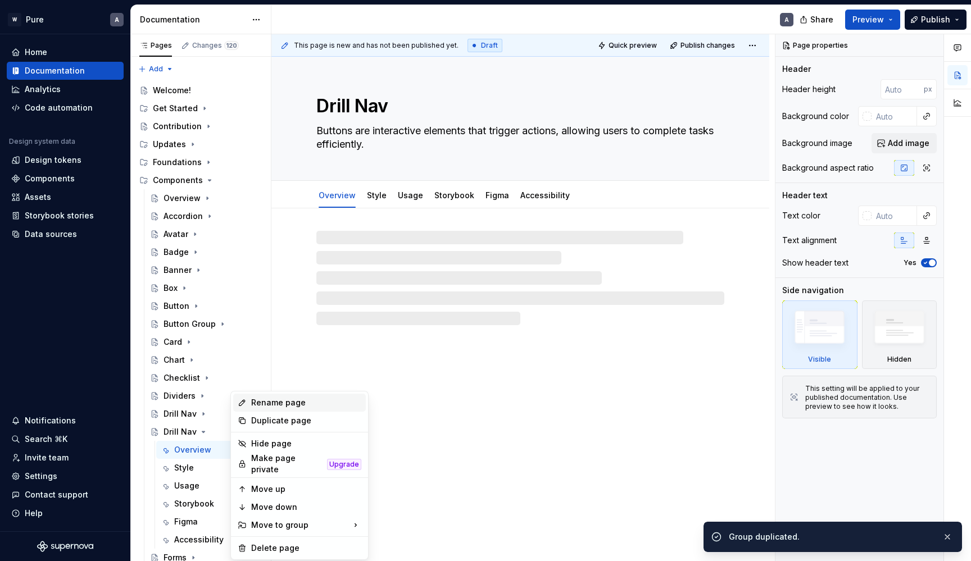
click at [273, 401] on div "Rename page" at bounding box center [306, 402] width 110 height 11
type textarea "*"
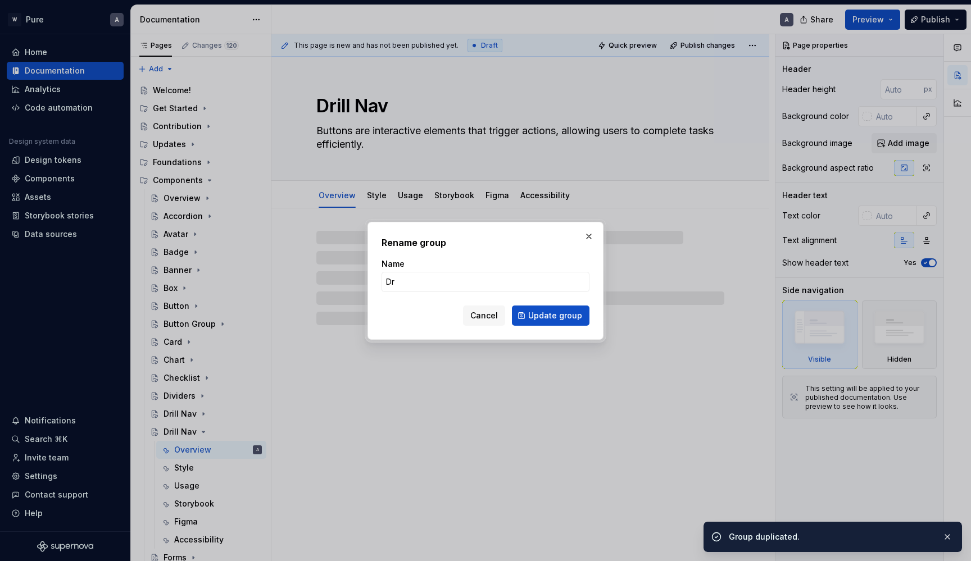
type input "Dro"
type textarea "*"
type input "Dropd"
type textarea "*"
type input "Dropdo"
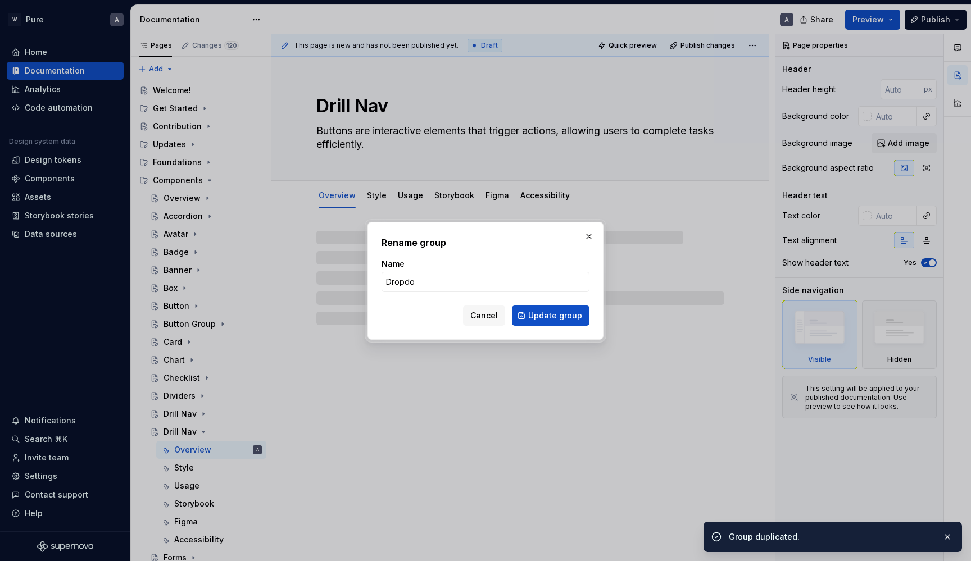
type textarea "*"
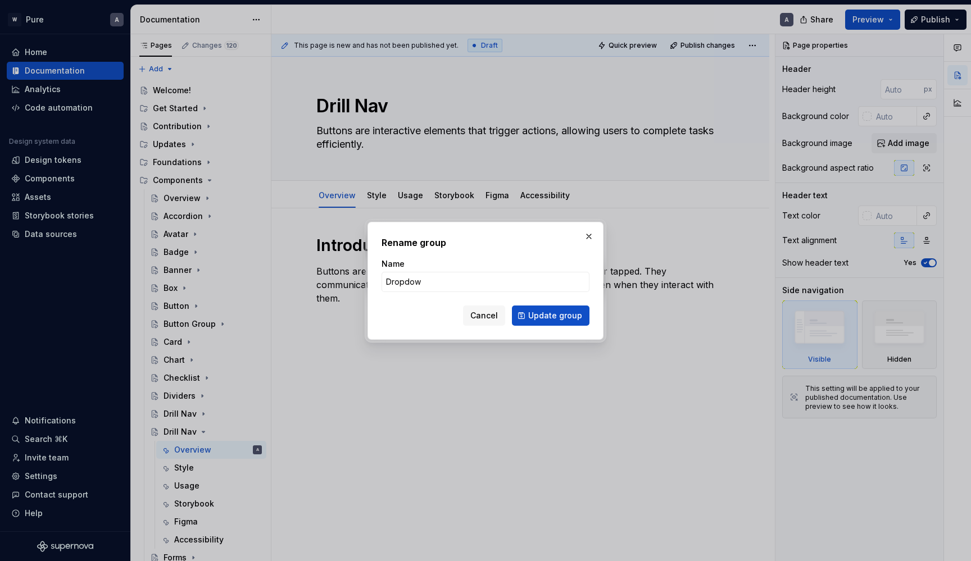
type input "Dropdown"
type textarea "*"
type input "Dropdown"
click at [556, 318] on span "Update group" at bounding box center [555, 315] width 54 height 11
type textarea "*"
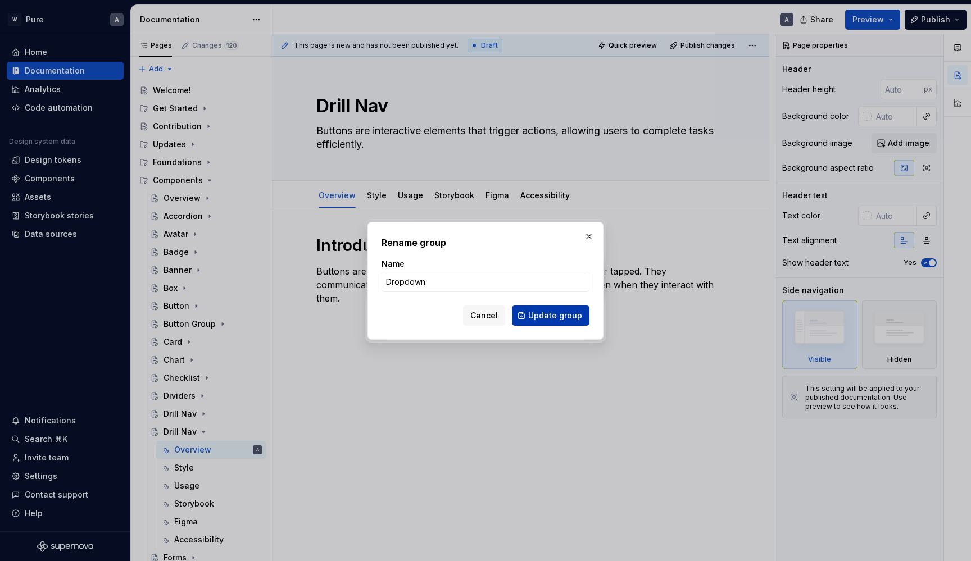
type textarea "Dropdown"
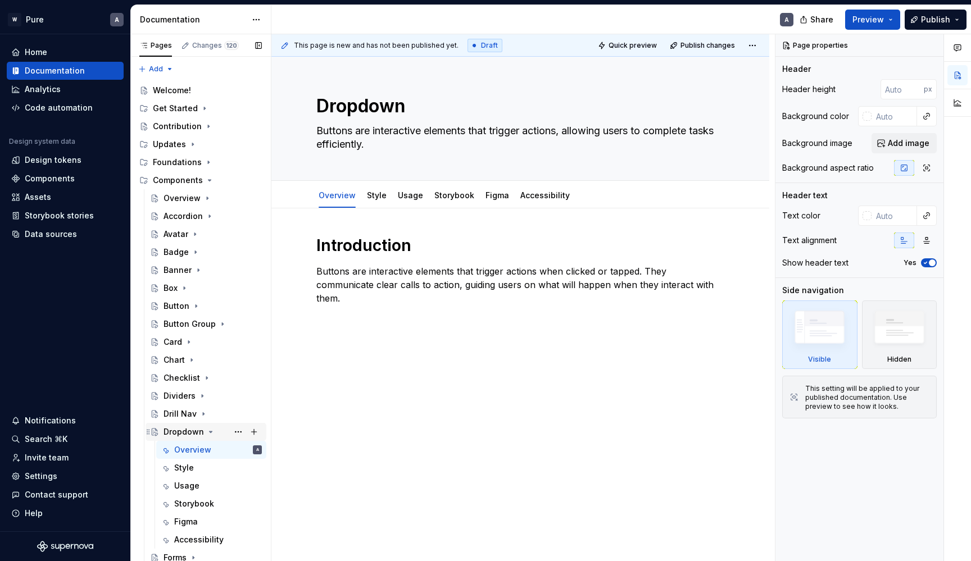
click at [210, 432] on icon "Page tree" at bounding box center [211, 432] width 3 height 1
click at [241, 432] on button "Page tree" at bounding box center [238, 432] width 16 height 16
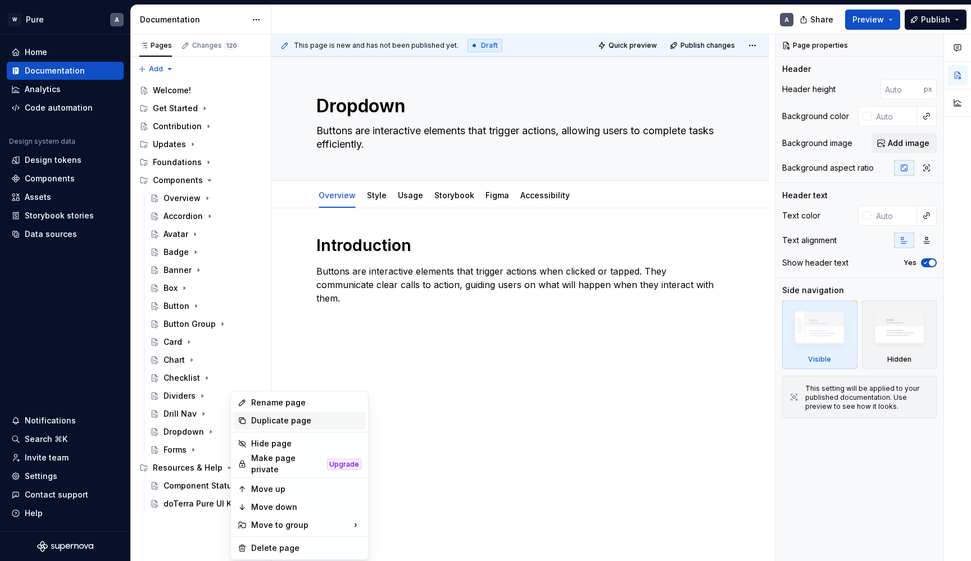
click at [266, 418] on div "Duplicate page" at bounding box center [306, 420] width 110 height 11
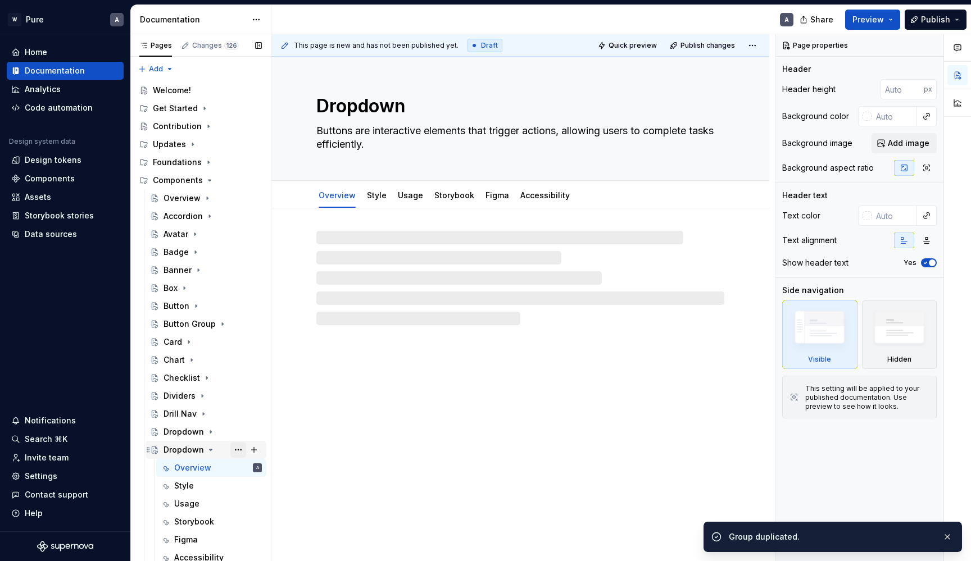
click at [239, 448] on button "Page tree" at bounding box center [238, 450] width 16 height 16
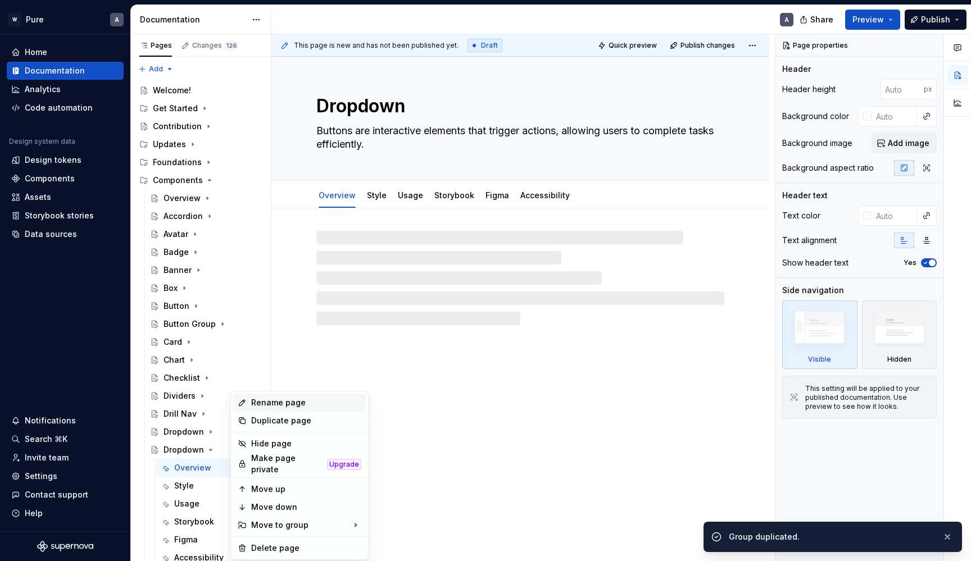
click at [270, 403] on div "Rename page" at bounding box center [306, 402] width 110 height 11
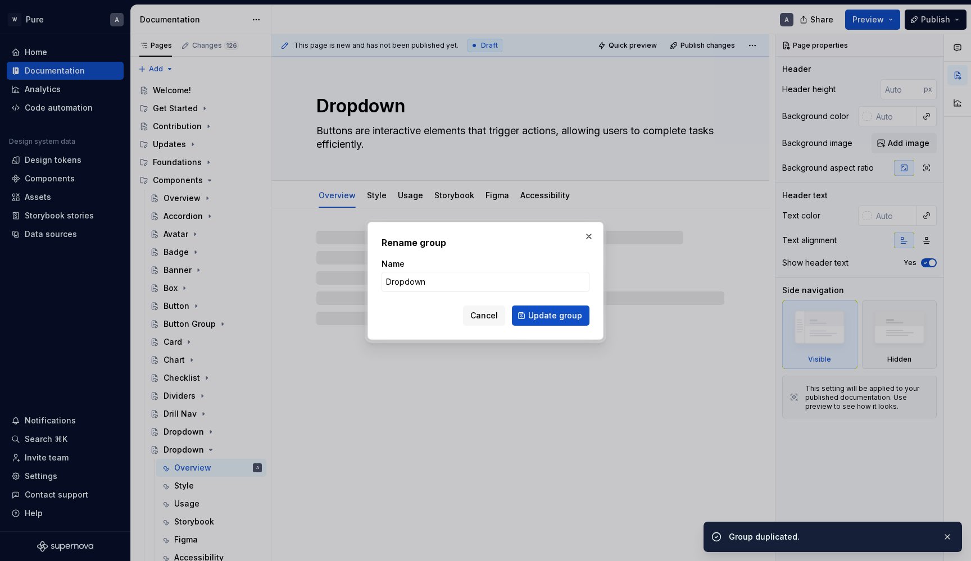
type textarea "*"
type input "Expand"
type textarea "*"
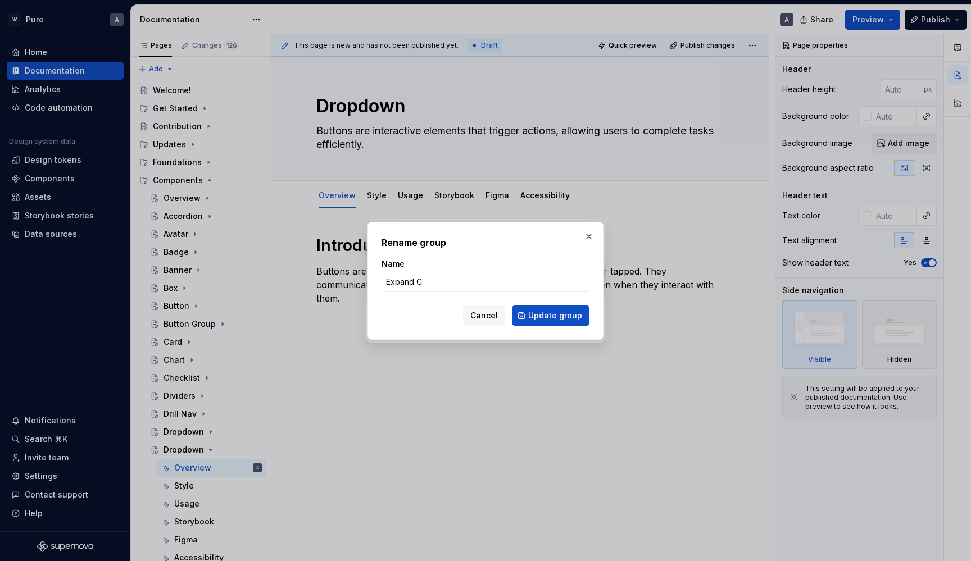
type input "Expand Co"
type textarea "*"
type input "Expand Collapse"
click at [562, 308] on button "Update group" at bounding box center [551, 316] width 78 height 20
type textarea "*"
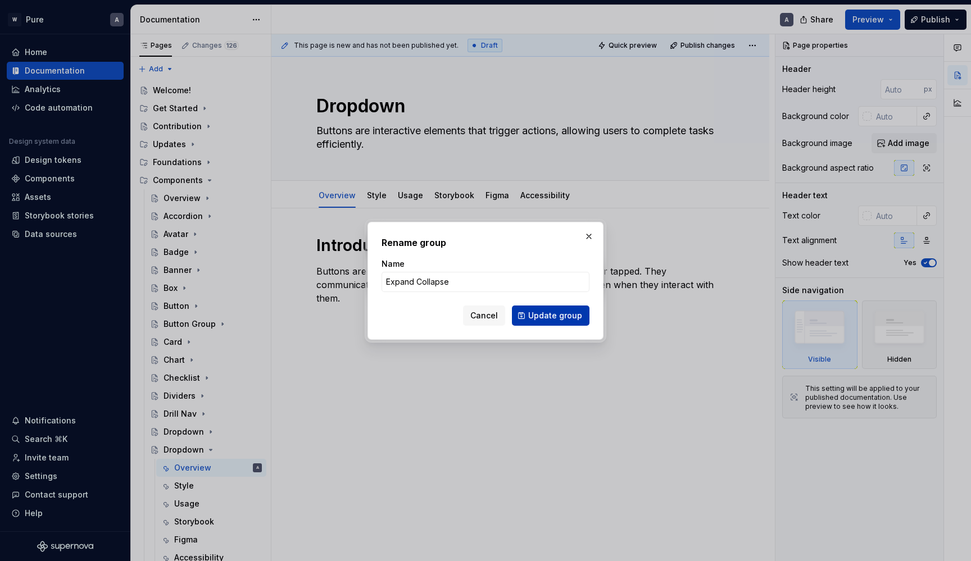
type textarea "Expand Collapse"
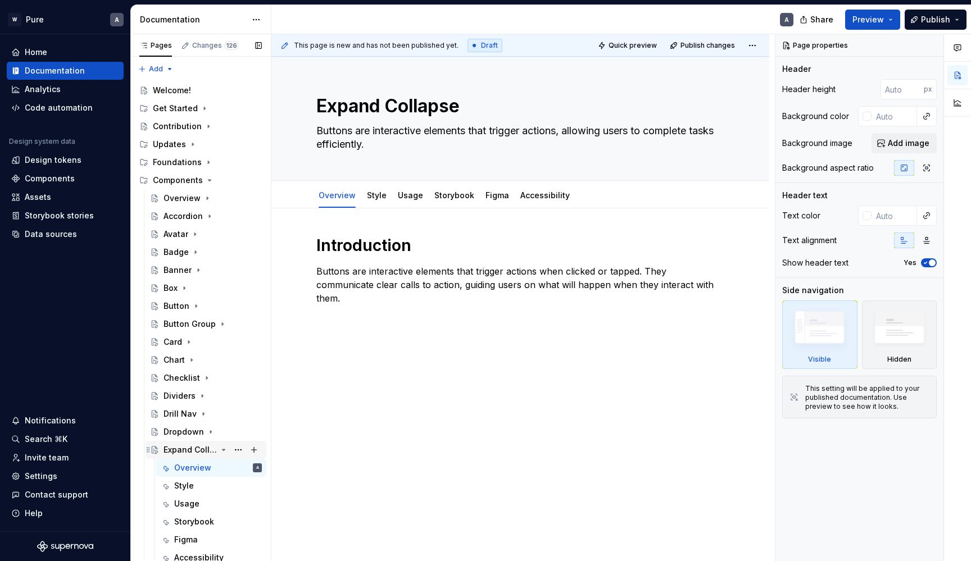
click at [224, 451] on icon "Page tree" at bounding box center [224, 450] width 3 height 1
click at [236, 448] on button "Page tree" at bounding box center [238, 450] width 16 height 16
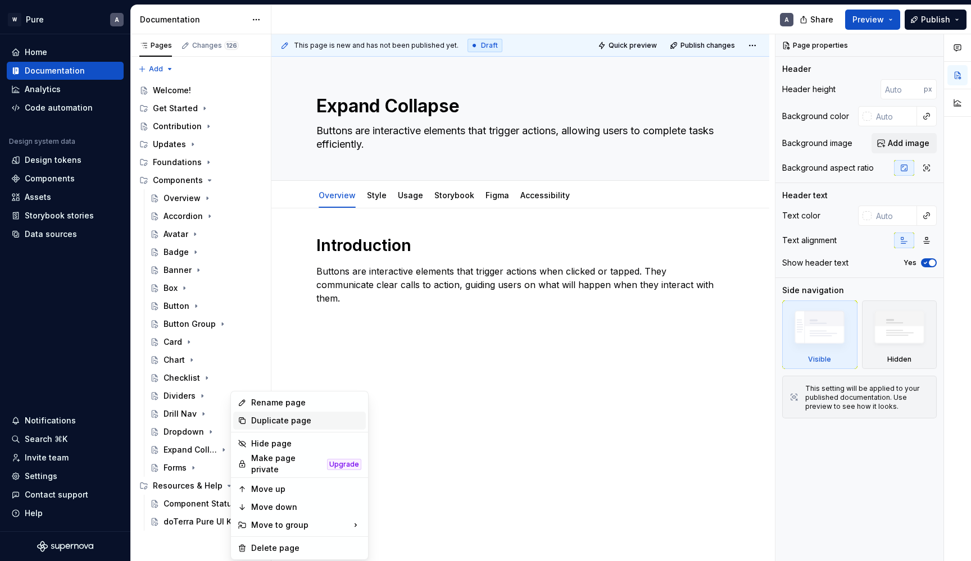
click at [279, 414] on div "Duplicate page" at bounding box center [299, 421] width 133 height 18
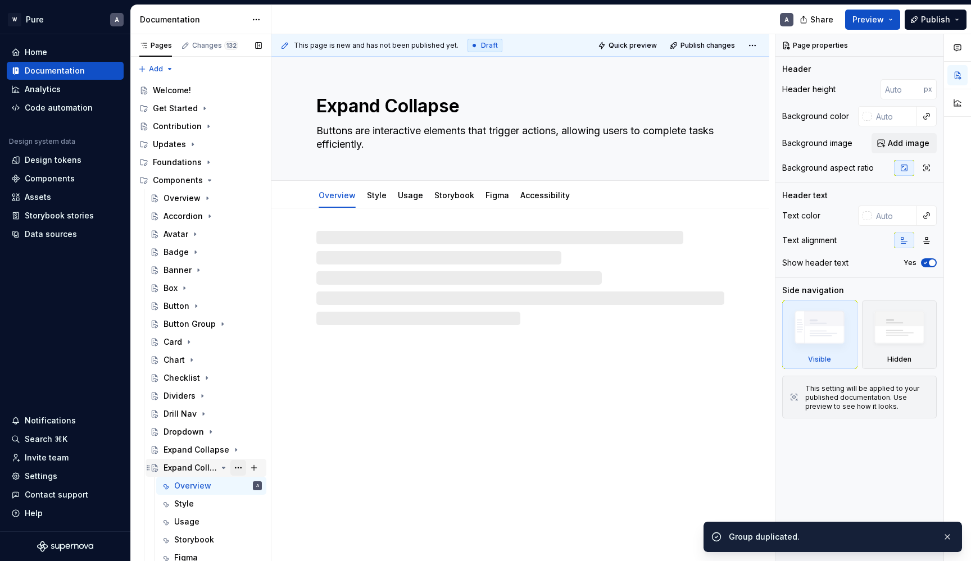
click at [239, 468] on button "Page tree" at bounding box center [238, 468] width 16 height 16
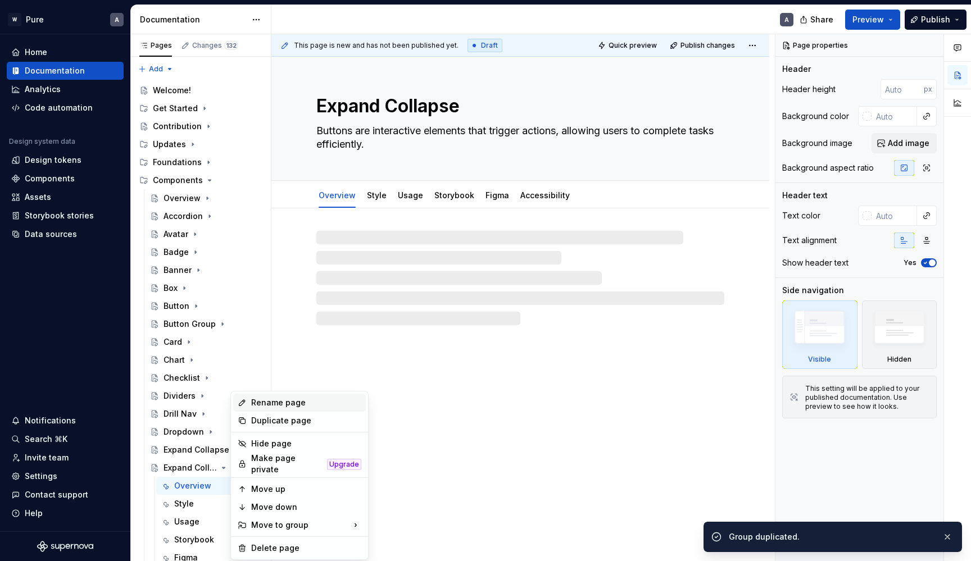
type textarea "*"
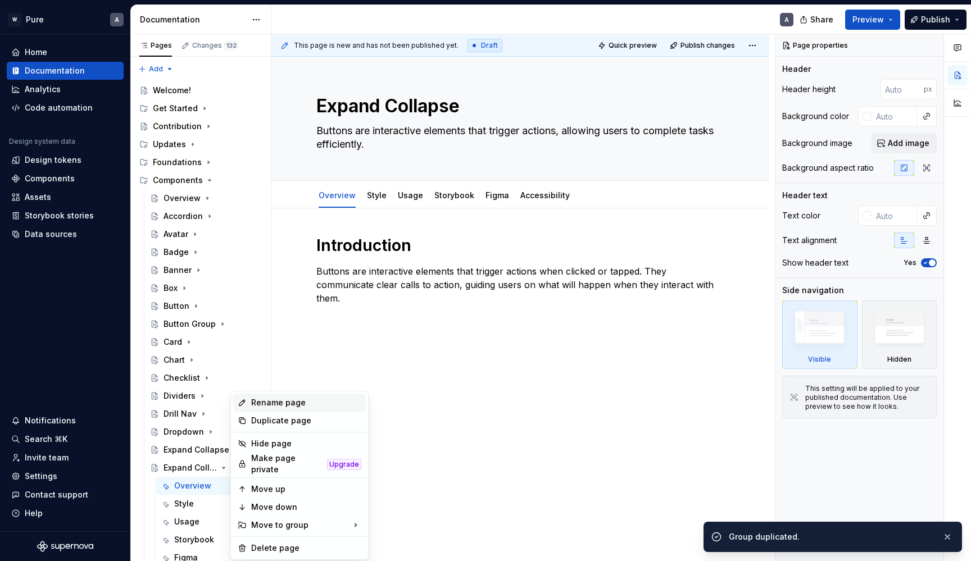
click at [273, 405] on div "Rename page" at bounding box center [306, 402] width 110 height 11
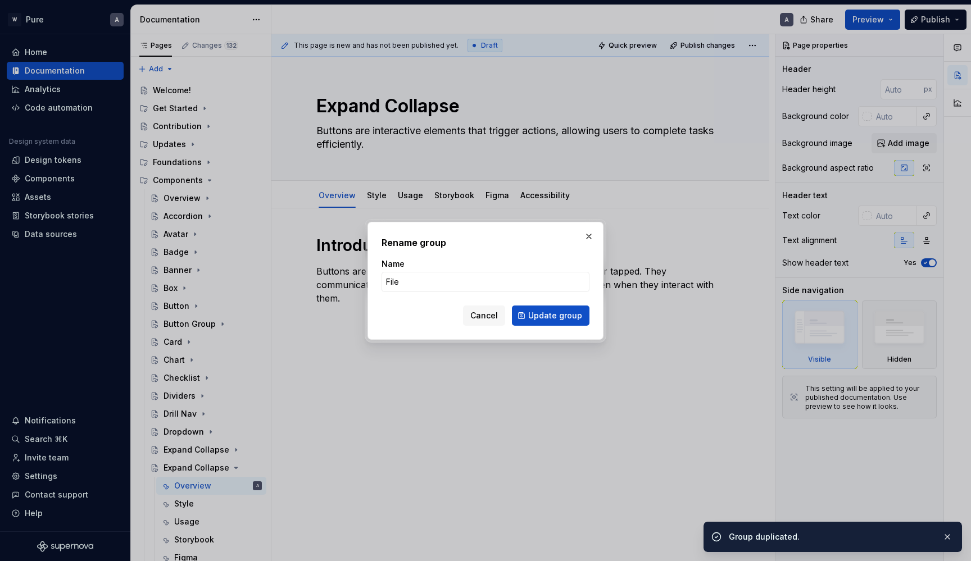
type input "File U"
type textarea "*"
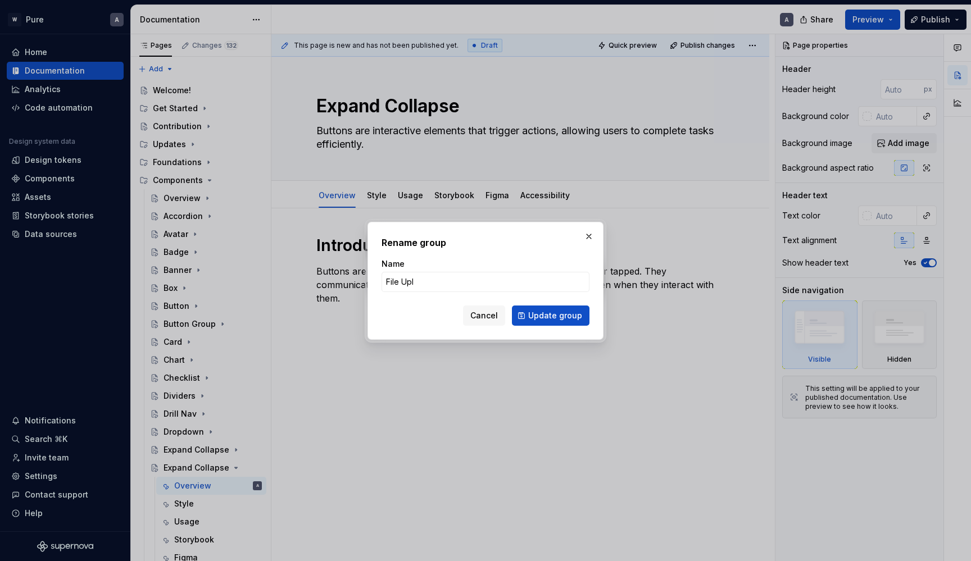
type input "File Uplo"
type textarea "*"
type input "File Upload"
click at [551, 320] on span "Update group" at bounding box center [555, 315] width 54 height 11
type textarea "*"
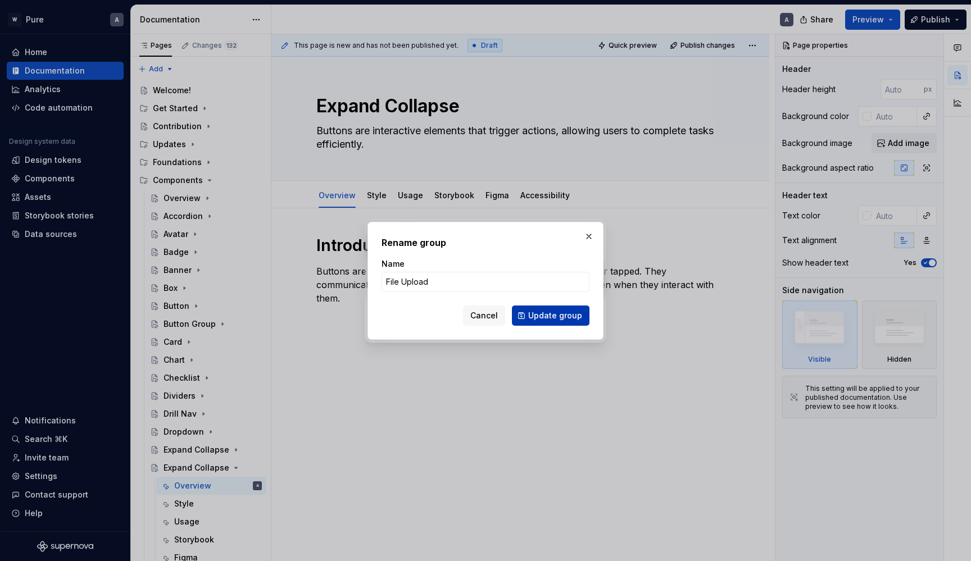
type textarea "File Upload"
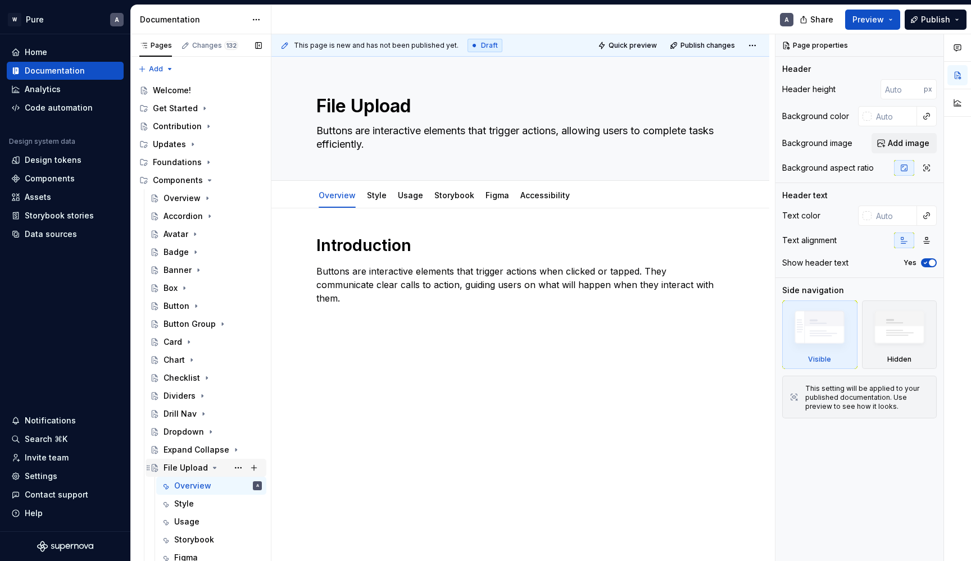
click at [214, 468] on icon "Page tree" at bounding box center [215, 468] width 3 height 1
click at [242, 466] on button "Page tree" at bounding box center [238, 468] width 16 height 16
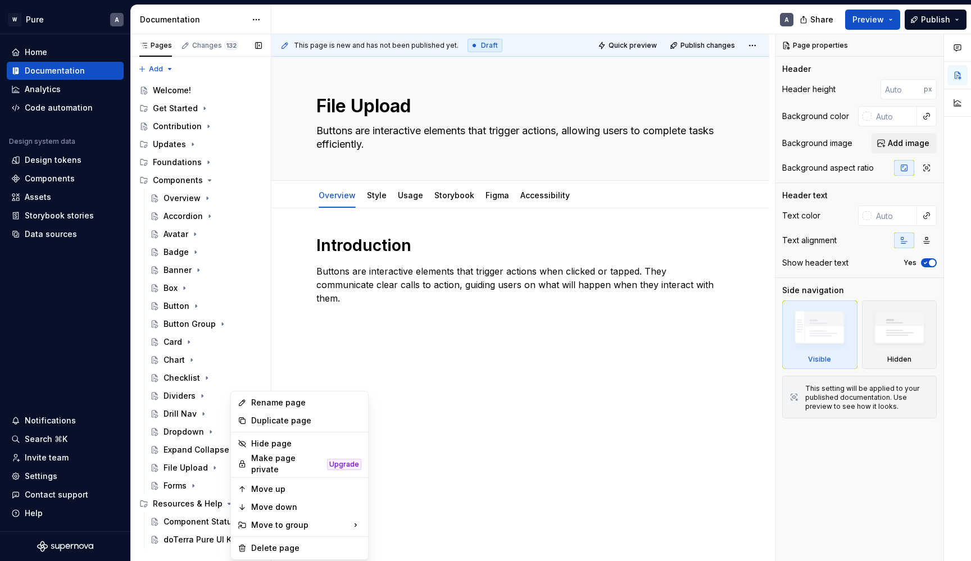
click at [220, 471] on div "Pages Changes 132 Add Accessibility guide for tree Page tree. Navigate the tree…" at bounding box center [200, 298] width 141 height 528
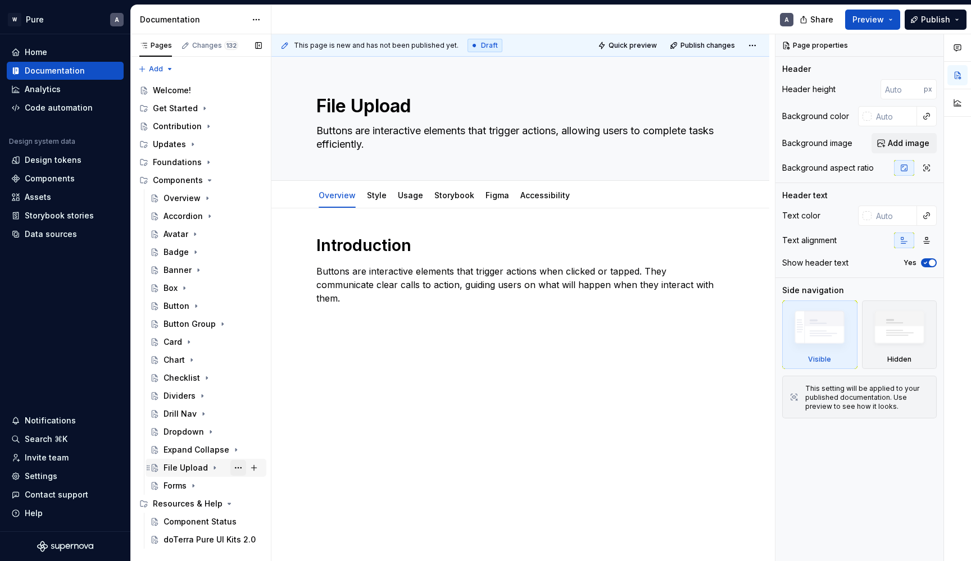
click at [242, 469] on button "Page tree" at bounding box center [238, 468] width 16 height 16
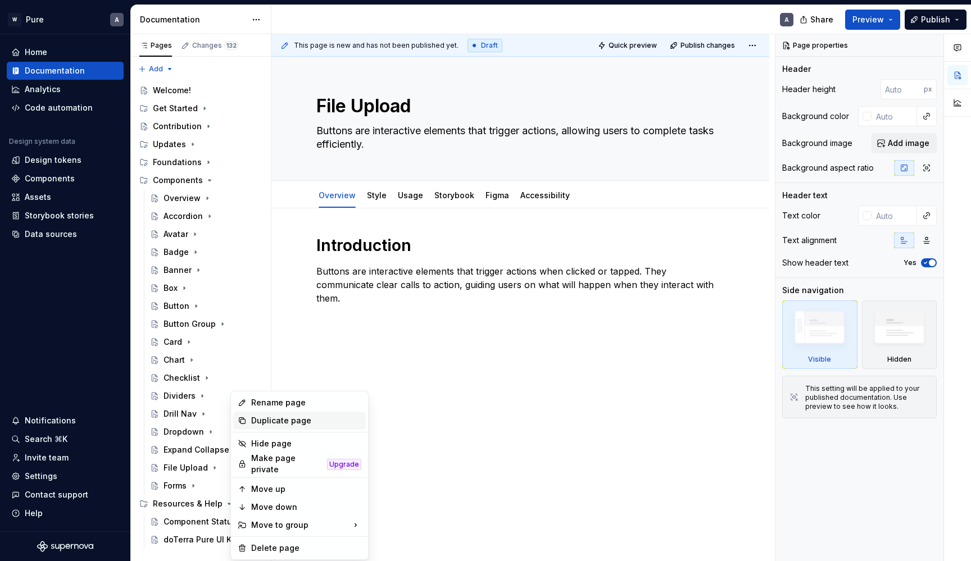
click at [274, 417] on div "Duplicate page" at bounding box center [306, 420] width 110 height 11
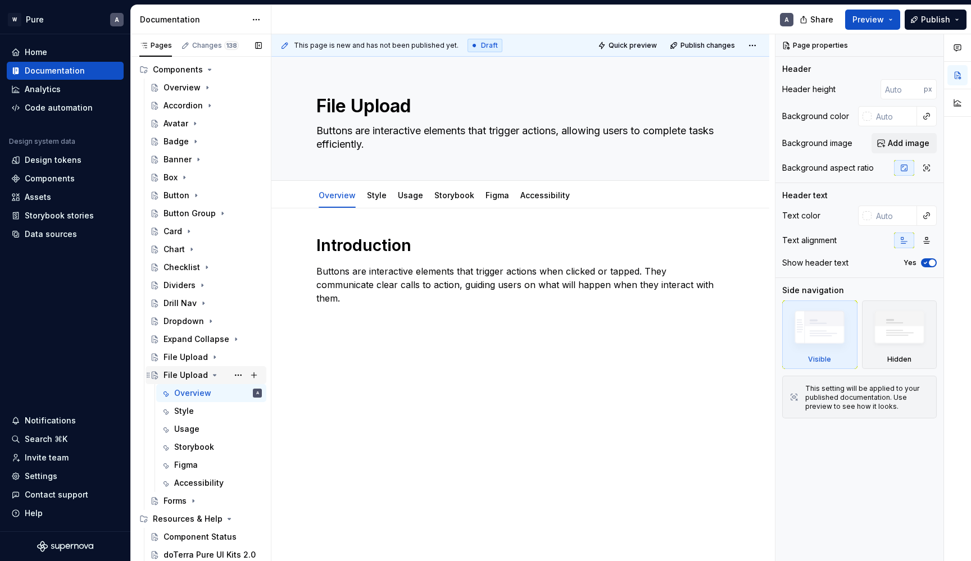
scroll to position [111, 0]
click at [238, 378] on button "Page tree" at bounding box center [238, 376] width 16 height 16
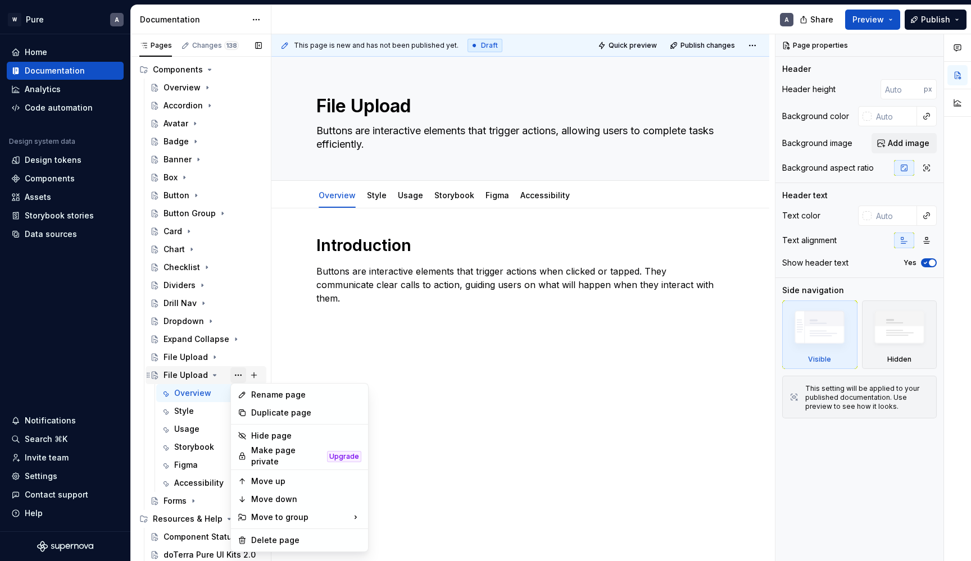
type textarea "*"
click at [267, 395] on div "Rename page" at bounding box center [306, 394] width 110 height 11
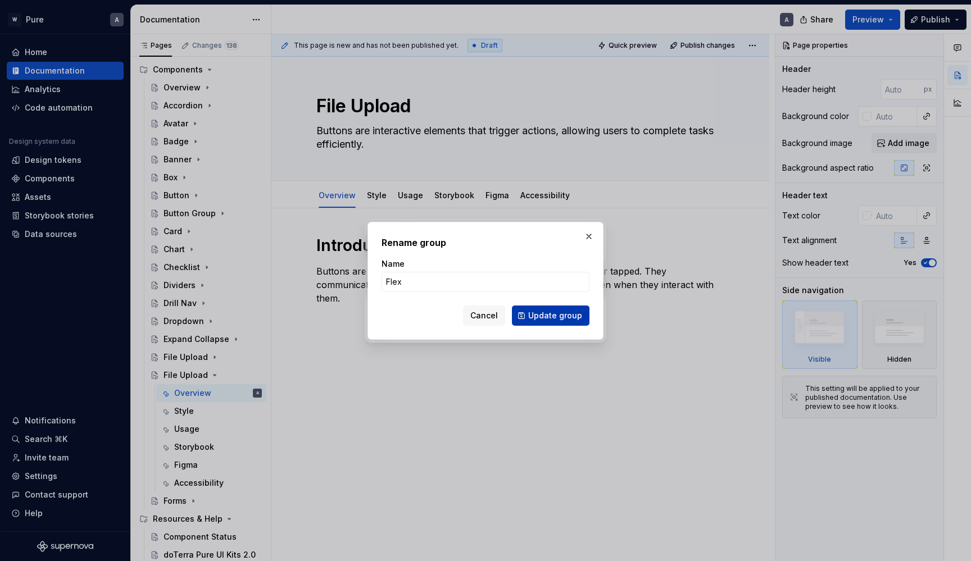
type input "Flex"
click at [562, 313] on span "Update group" at bounding box center [555, 315] width 54 height 11
type textarea "*"
type textarea "Flex"
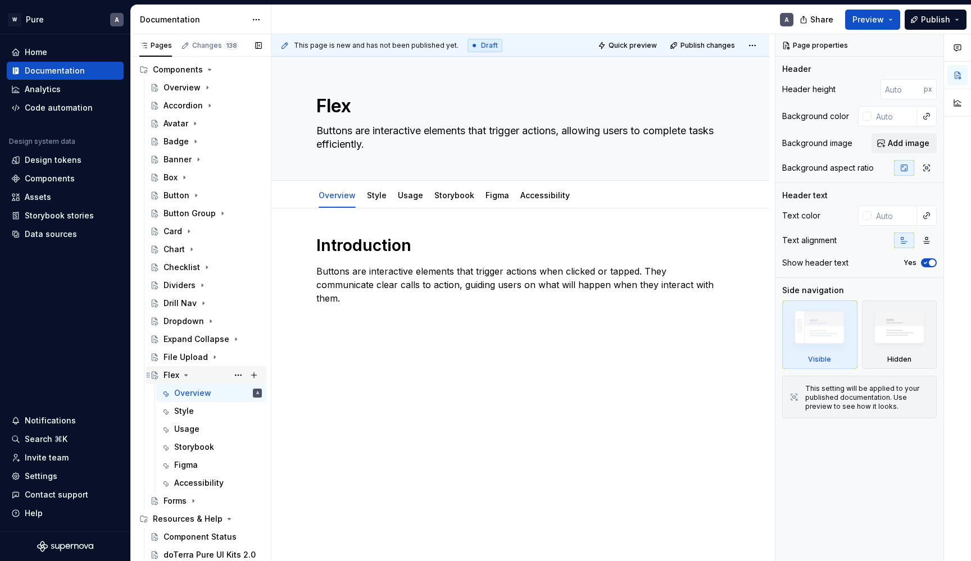
click at [185, 374] on icon "Page tree" at bounding box center [186, 375] width 9 height 9
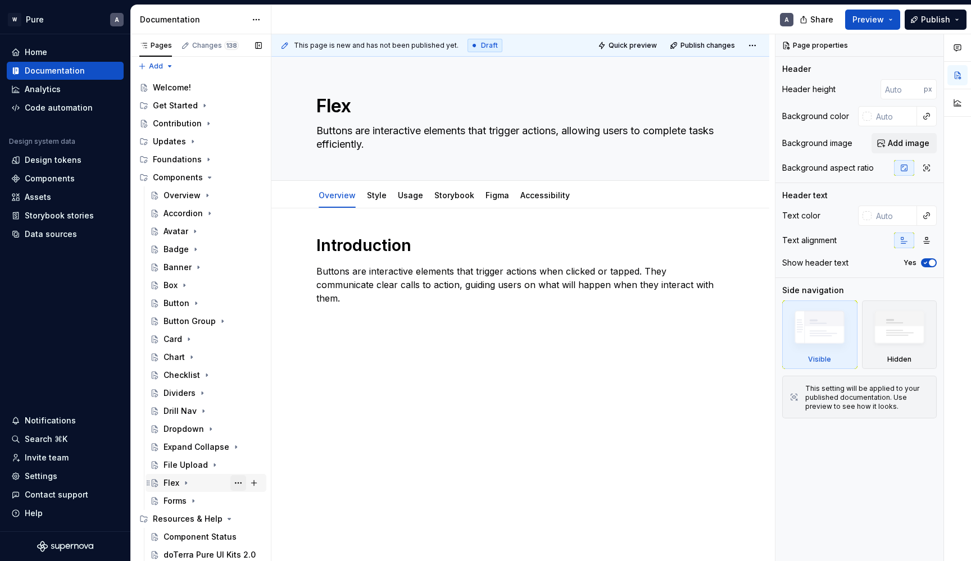
click at [241, 483] on button "Page tree" at bounding box center [238, 483] width 16 height 16
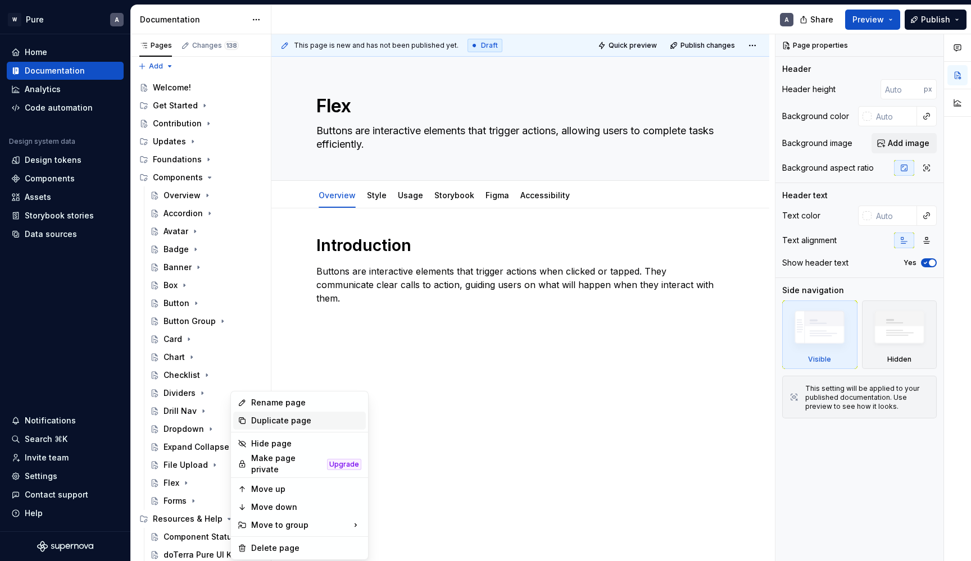
click at [265, 417] on div "Duplicate page" at bounding box center [306, 420] width 110 height 11
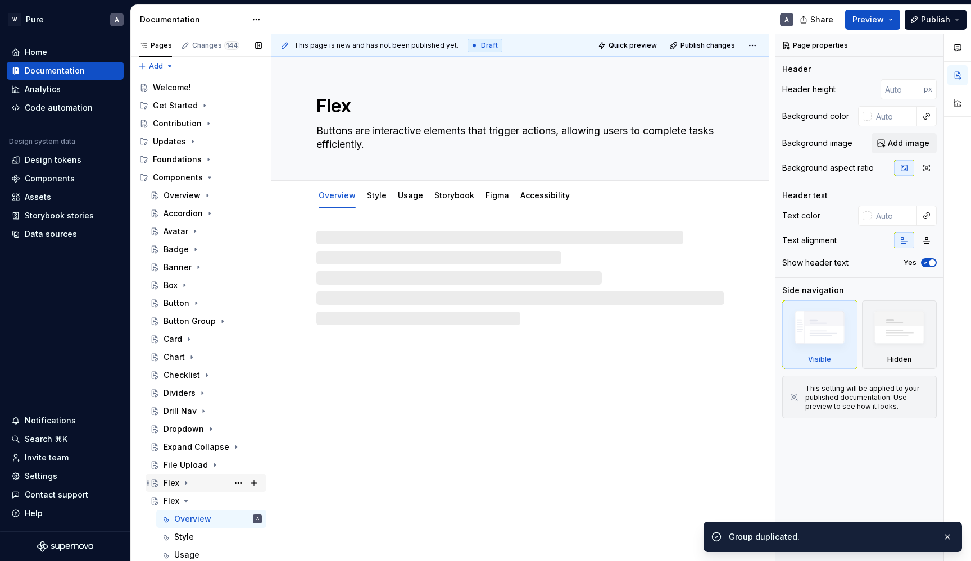
scroll to position [34, 0]
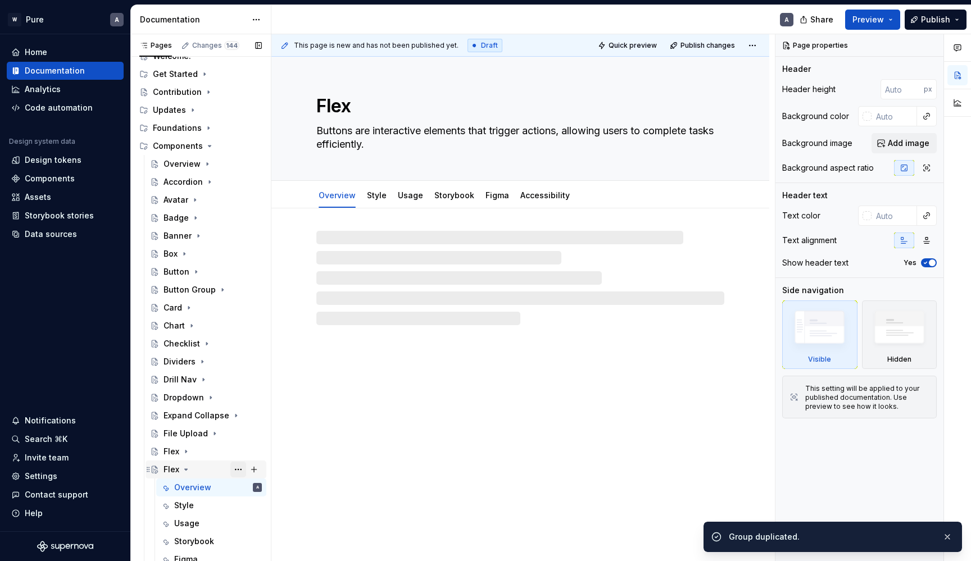
click at [235, 466] on button "Page tree" at bounding box center [238, 470] width 16 height 16
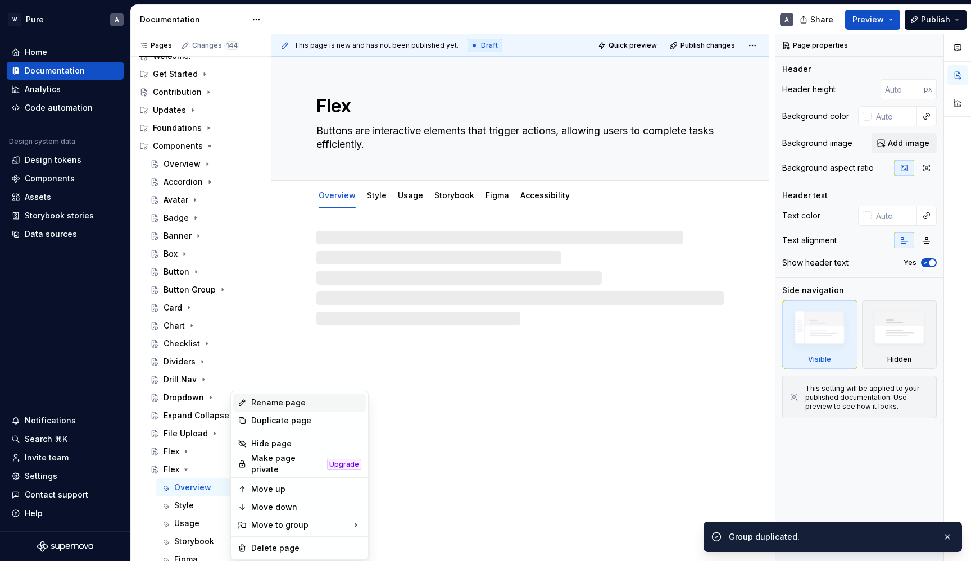
click at [274, 401] on div "Rename page" at bounding box center [306, 402] width 110 height 11
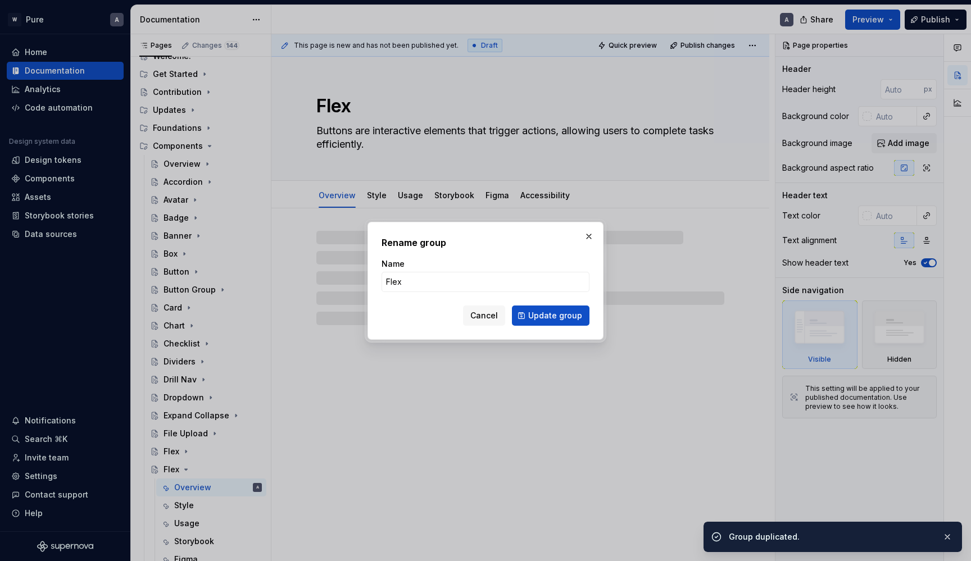
type textarea "*"
type input "F"
type textarea "*"
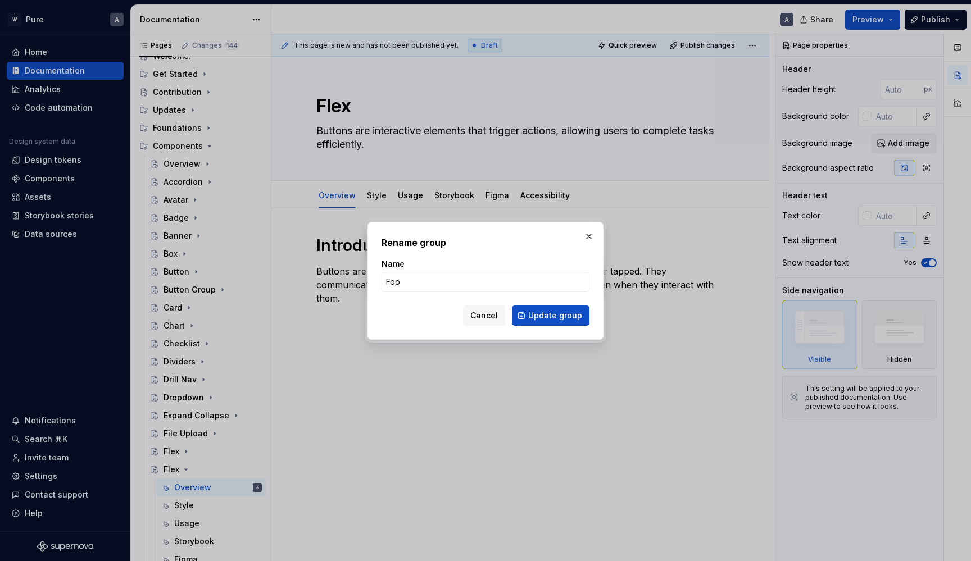
type input "Foot"
type textarea "*"
type input "Footer"
click at [560, 305] on form "Name Footer Cancel Update group" at bounding box center [486, 292] width 208 height 67
click at [558, 314] on span "Update group" at bounding box center [555, 315] width 54 height 11
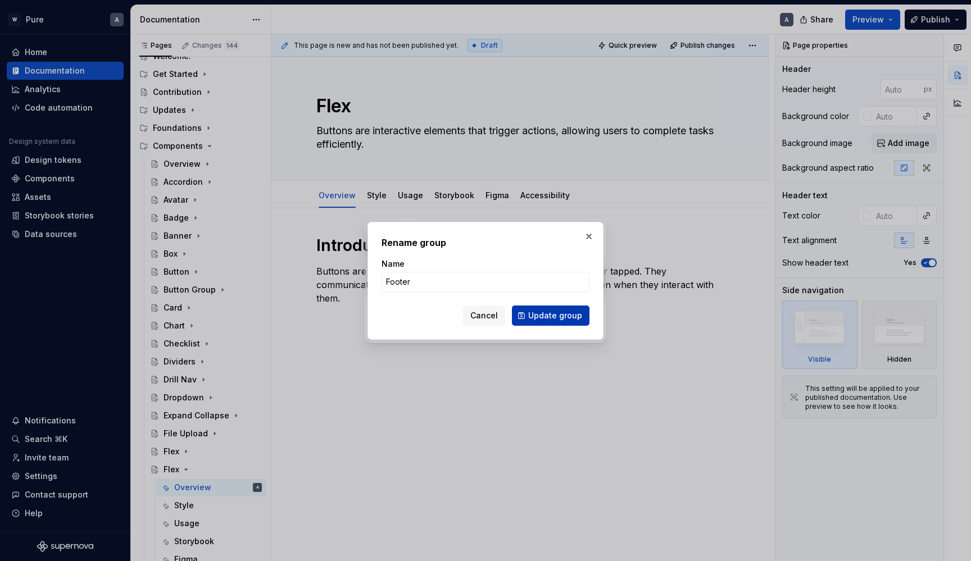
type textarea "*"
type textarea "Footer"
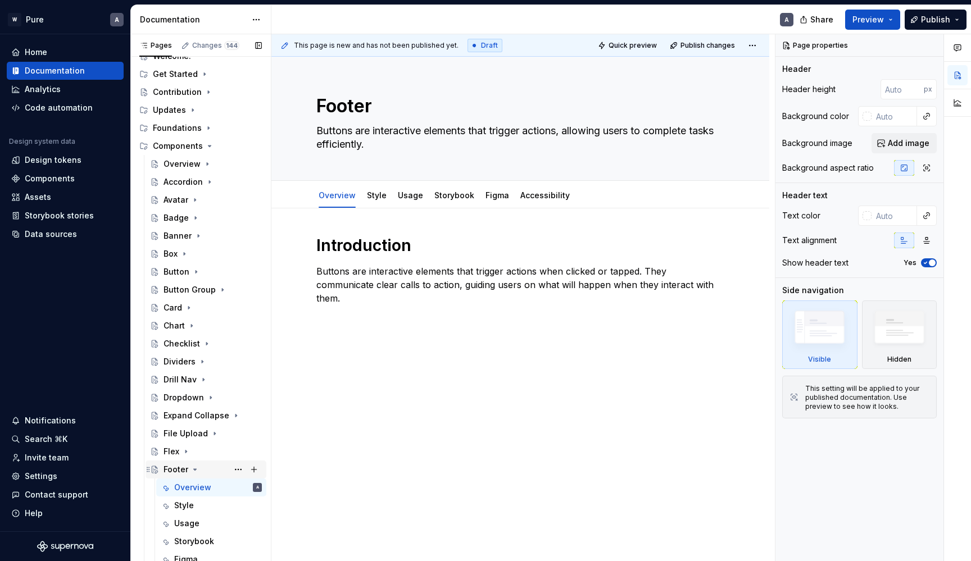
click at [194, 473] on icon "Page tree" at bounding box center [195, 469] width 9 height 9
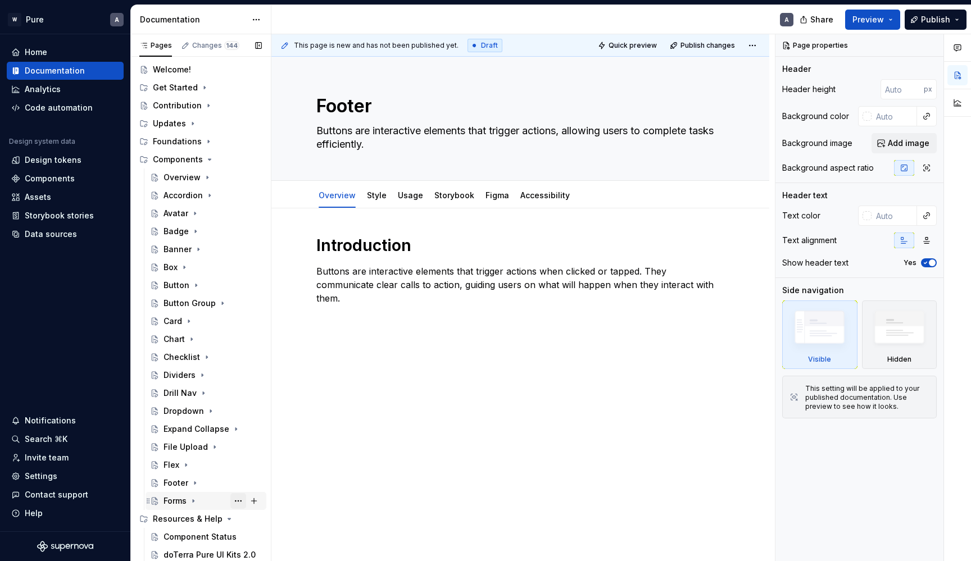
click at [237, 504] on button "Page tree" at bounding box center [238, 501] width 16 height 16
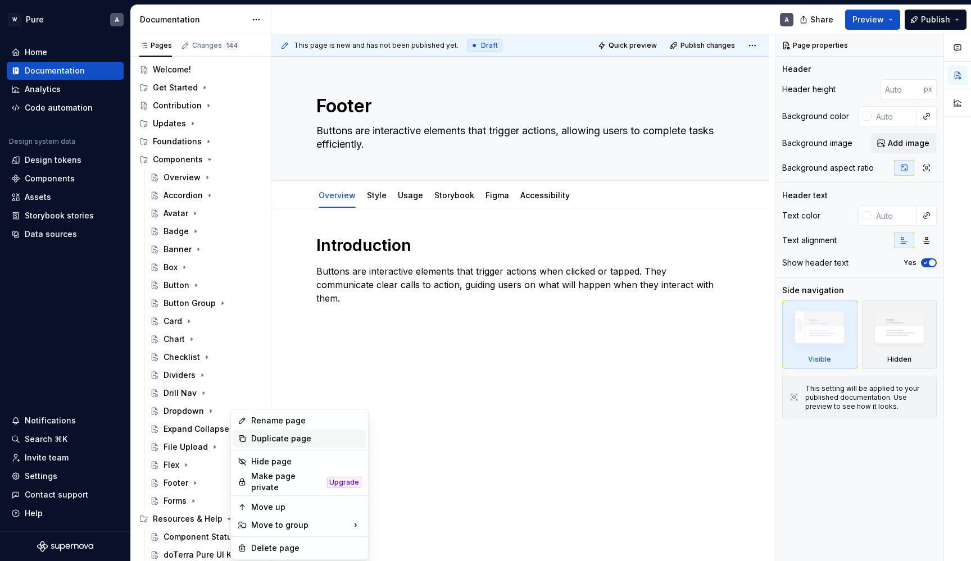
click at [268, 438] on div "Duplicate page" at bounding box center [306, 438] width 110 height 11
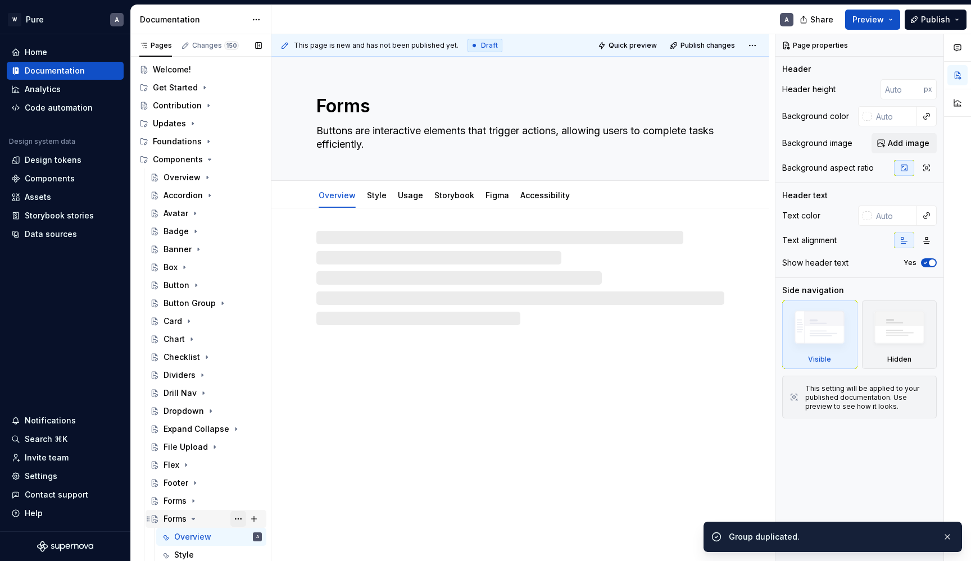
click at [242, 517] on button "Page tree" at bounding box center [238, 519] width 16 height 16
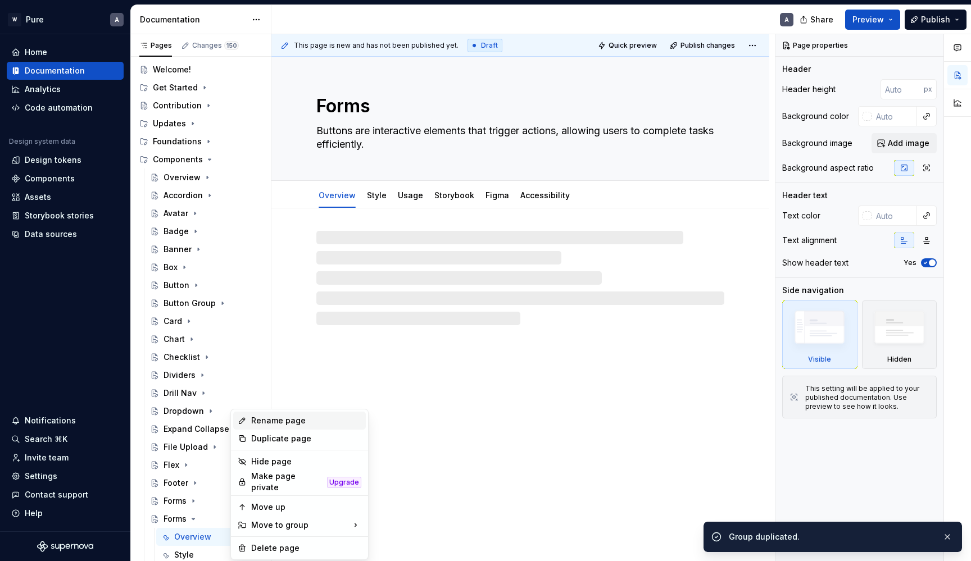
click at [266, 421] on div "Rename page" at bounding box center [306, 420] width 110 height 11
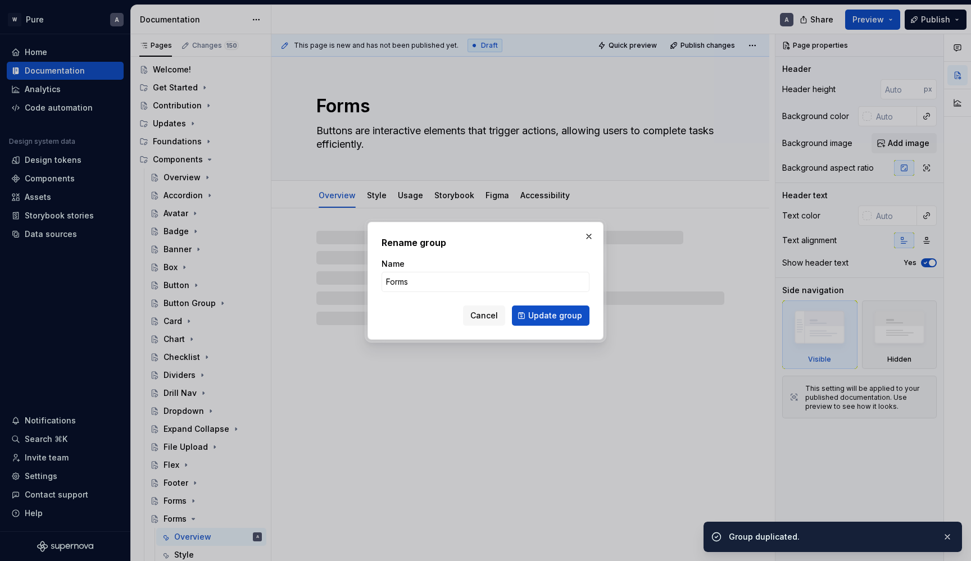
type textarea "*"
type input "Grid"
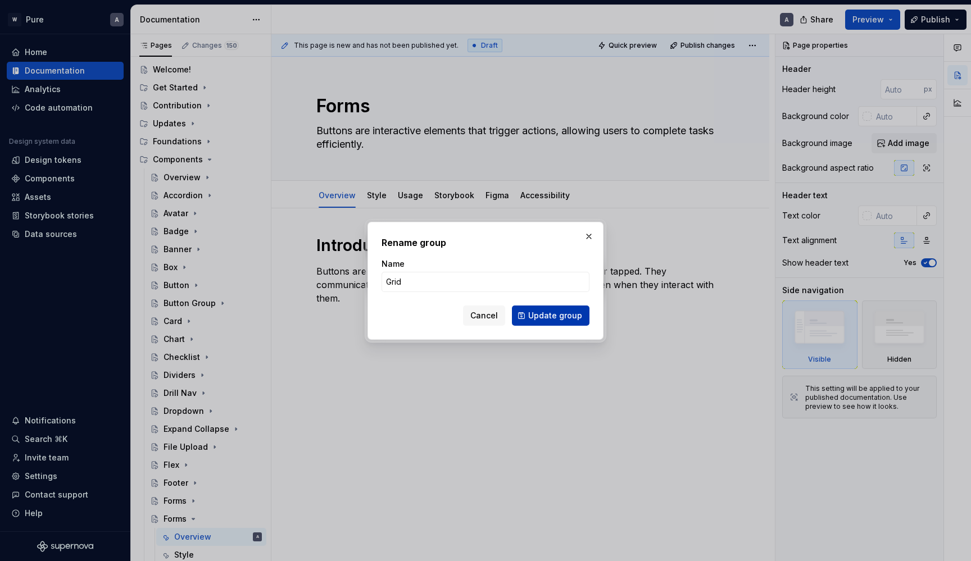
type textarea "*"
type input "Grid"
click at [542, 313] on span "Update group" at bounding box center [555, 315] width 54 height 11
type textarea "*"
type textarea "Grid"
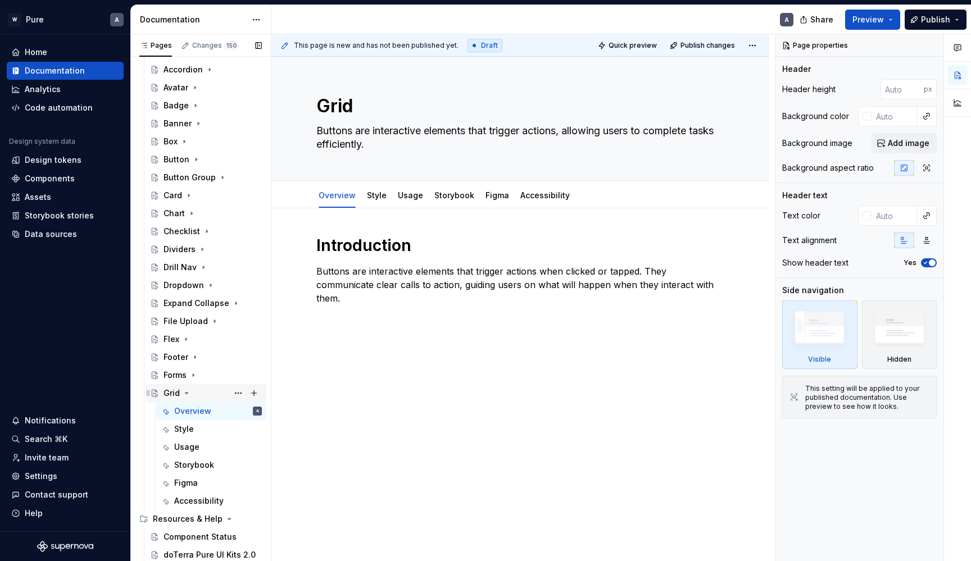
click at [187, 395] on icon "Page tree" at bounding box center [186, 393] width 9 height 9
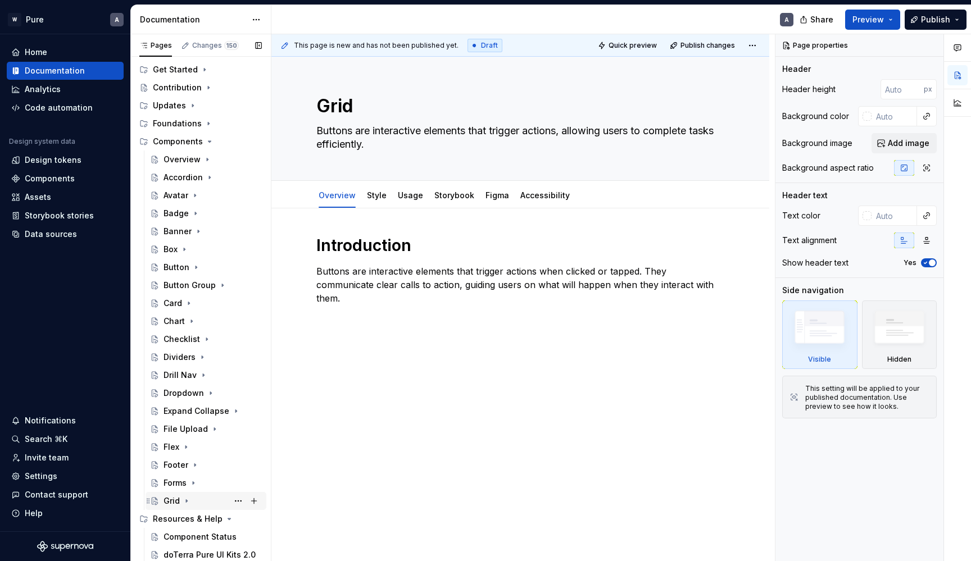
scroll to position [39, 0]
click at [238, 500] on button "Page tree" at bounding box center [238, 501] width 16 height 16
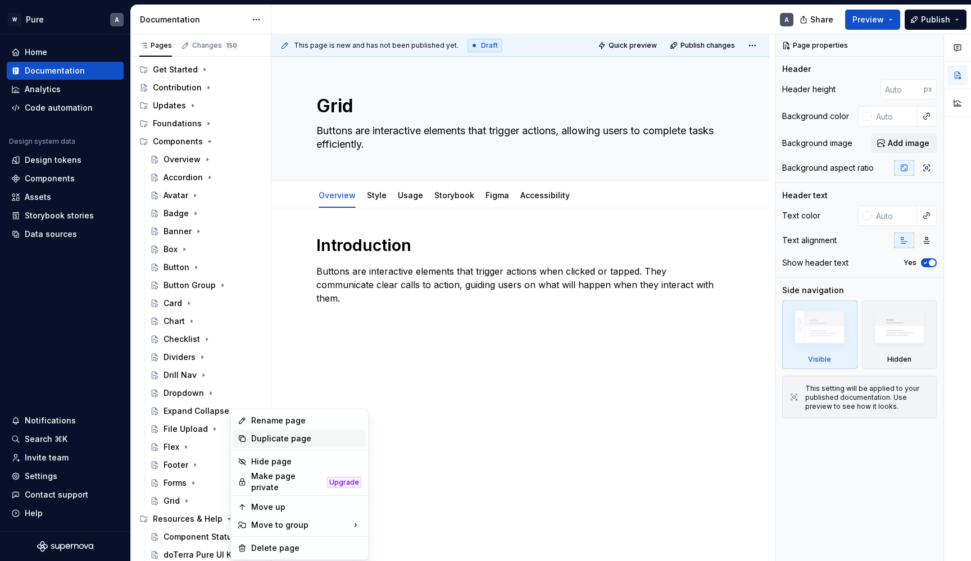
click at [270, 435] on div "Duplicate page" at bounding box center [306, 438] width 110 height 11
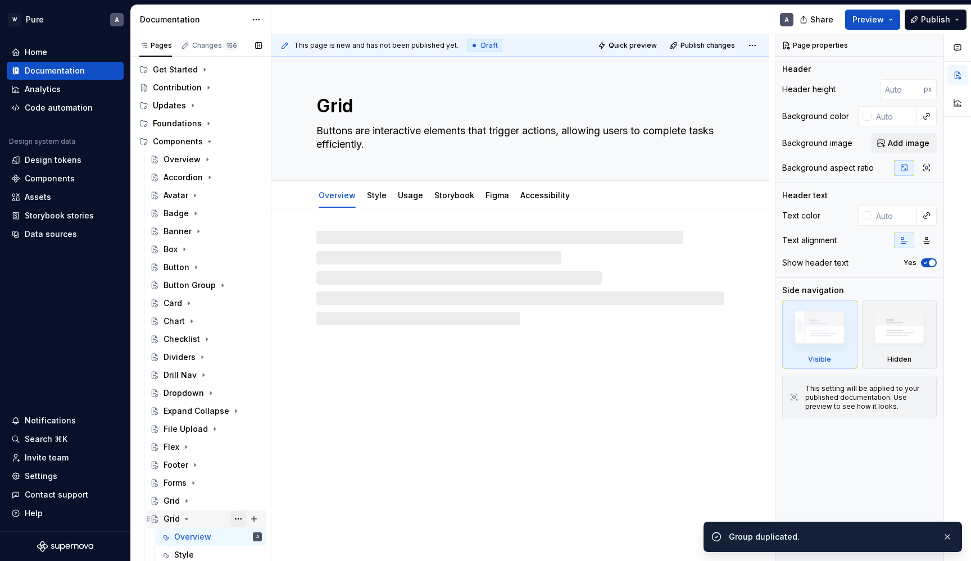
click at [236, 518] on button "Page tree" at bounding box center [238, 519] width 16 height 16
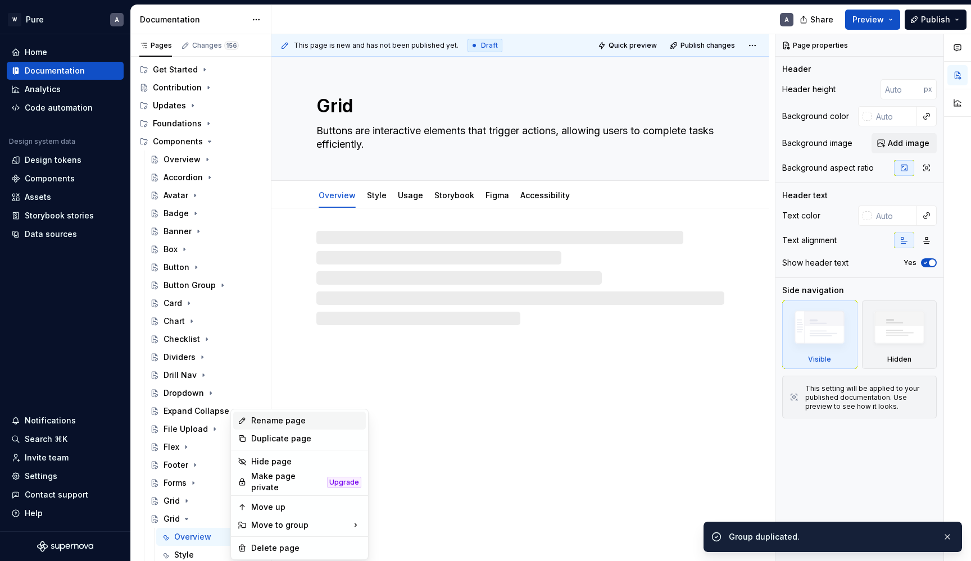
click at [268, 418] on div "Rename page" at bounding box center [306, 420] width 110 height 11
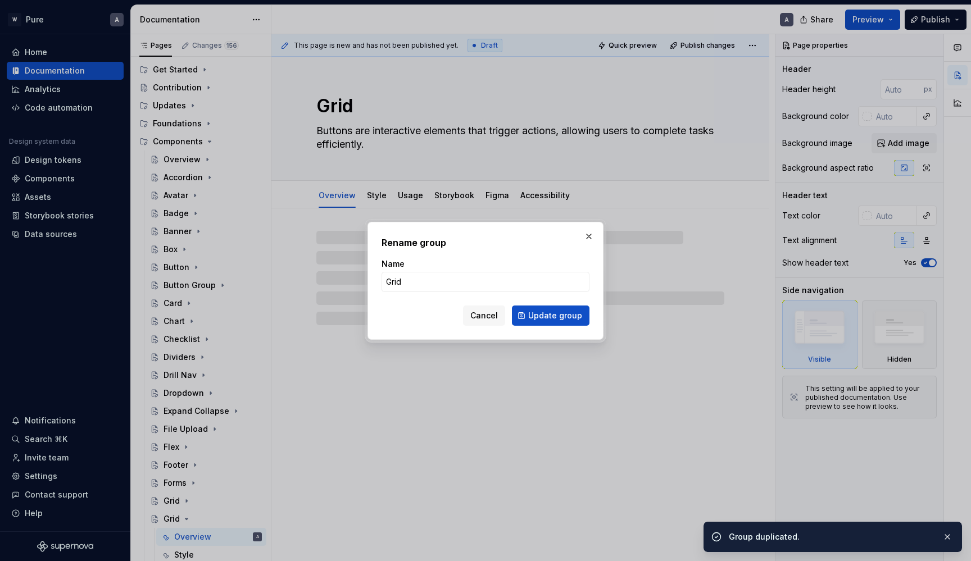
type textarea "*"
type input "Hea"
type textarea "*"
type input "Head"
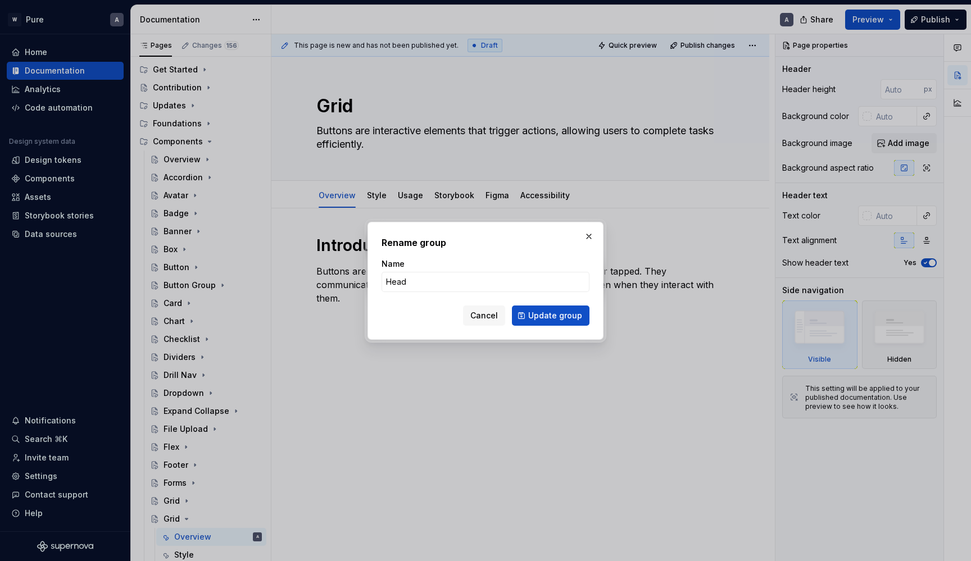
type textarea "*"
type input "Header"
click at [546, 324] on button "Update group" at bounding box center [551, 316] width 78 height 20
type textarea "*"
type textarea "Header"
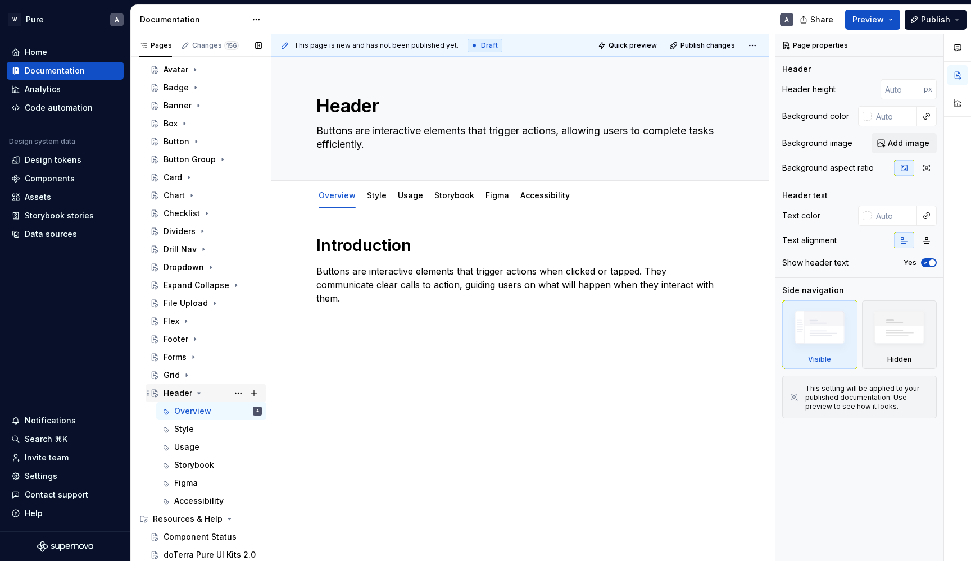
click at [196, 395] on icon "Page tree" at bounding box center [198, 393] width 9 height 9
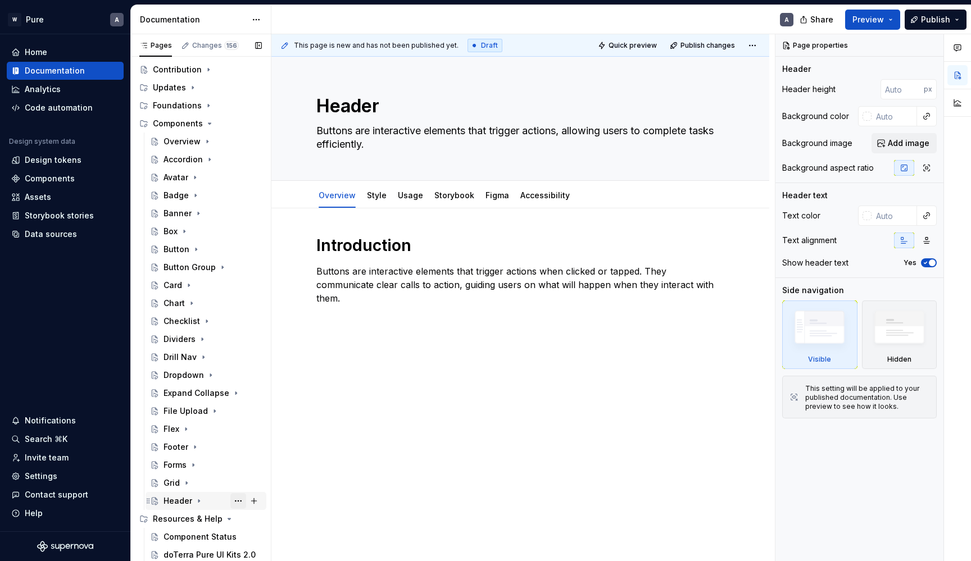
click at [241, 500] on button "Page tree" at bounding box center [238, 501] width 16 height 16
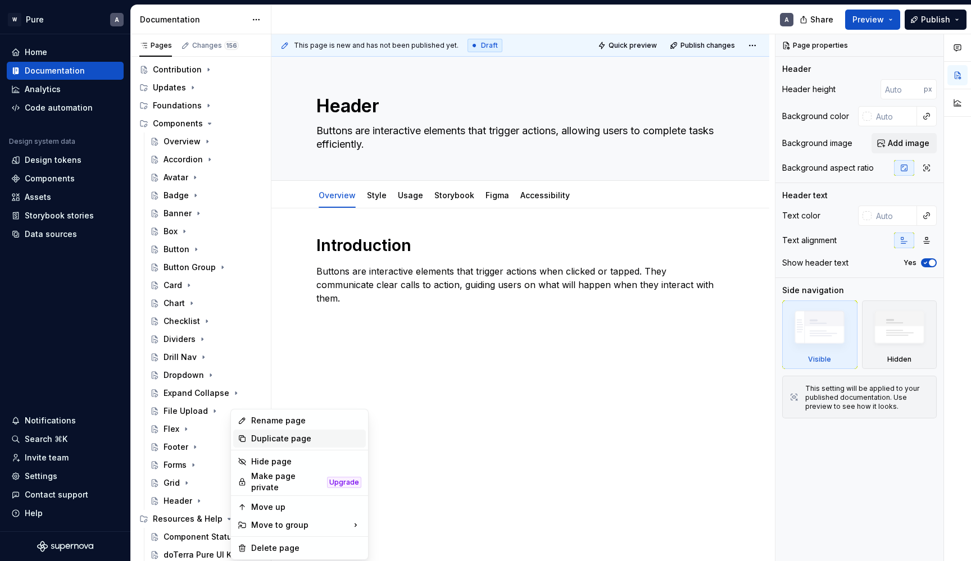
click at [279, 443] on div "Duplicate page" at bounding box center [306, 438] width 110 height 11
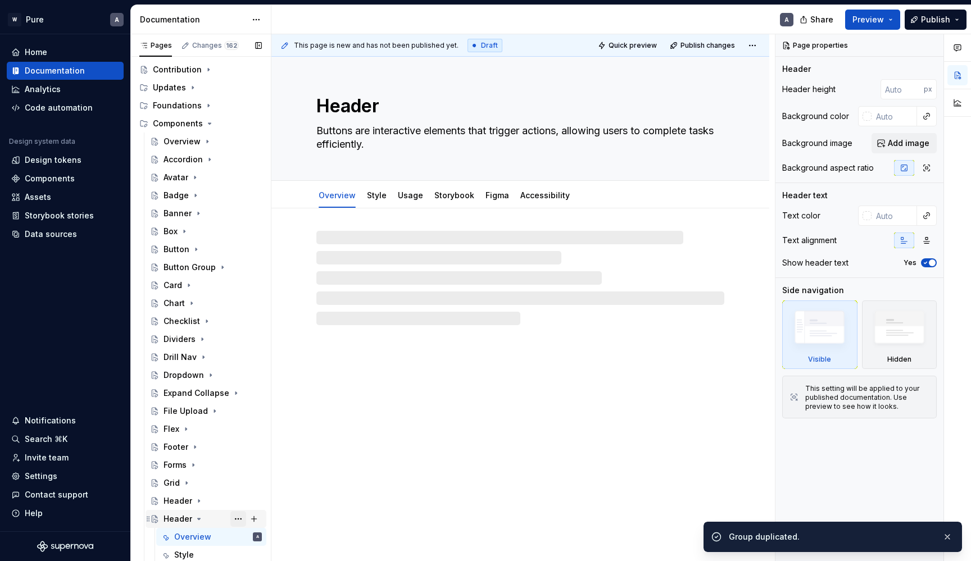
click at [240, 518] on button "Page tree" at bounding box center [238, 519] width 16 height 16
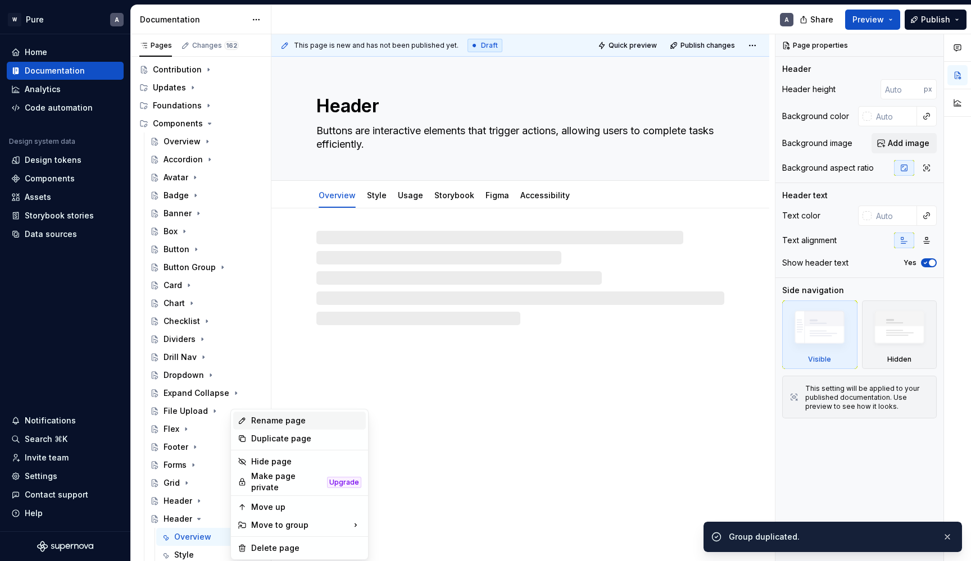
click at [276, 419] on div "Rename page" at bounding box center [306, 420] width 110 height 11
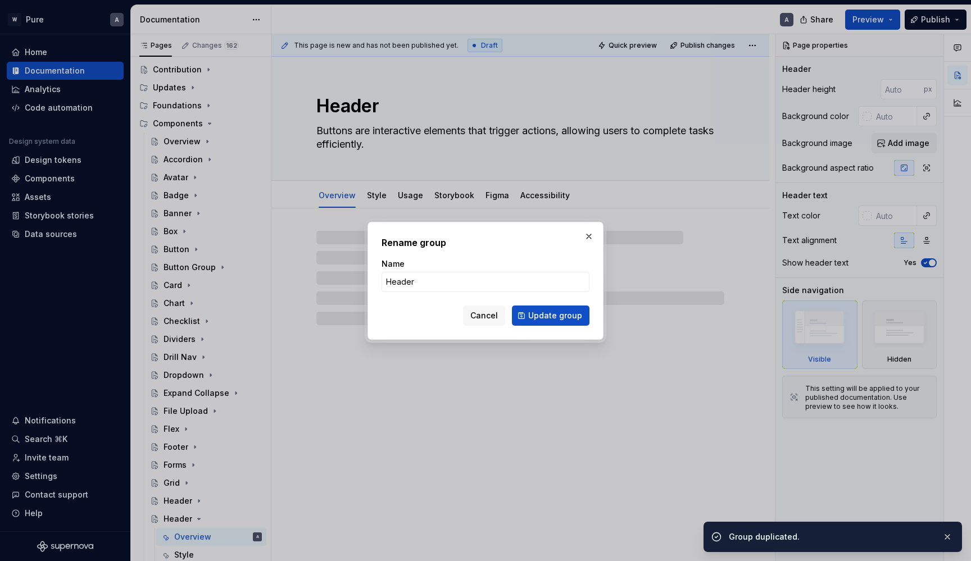
type textarea "*"
type input "Ho"
type textarea "*"
type input "Horizo"
type textarea "*"
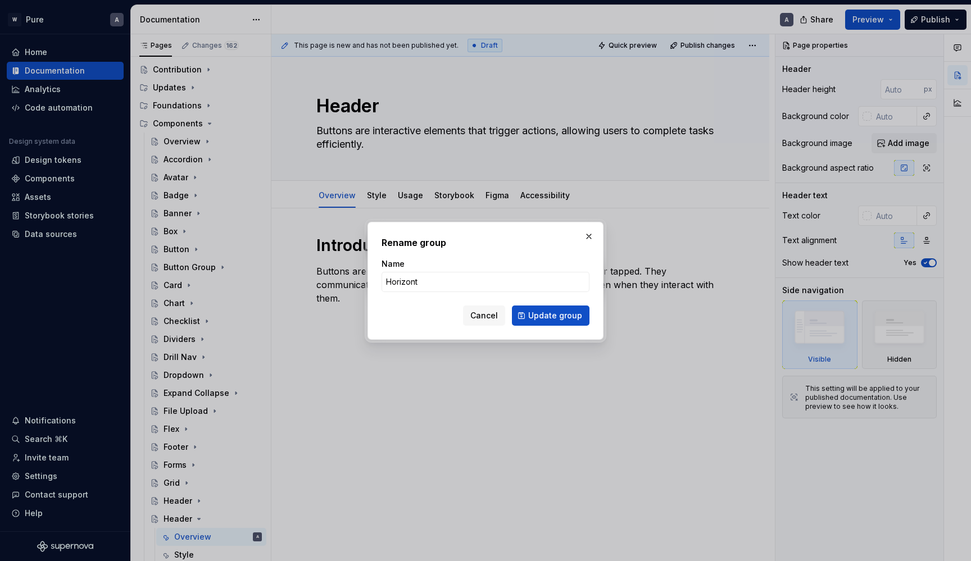
type input "Horizonta"
type textarea "*"
type input "Horizontal Scroller"
click at [549, 318] on span "Update group" at bounding box center [555, 315] width 54 height 11
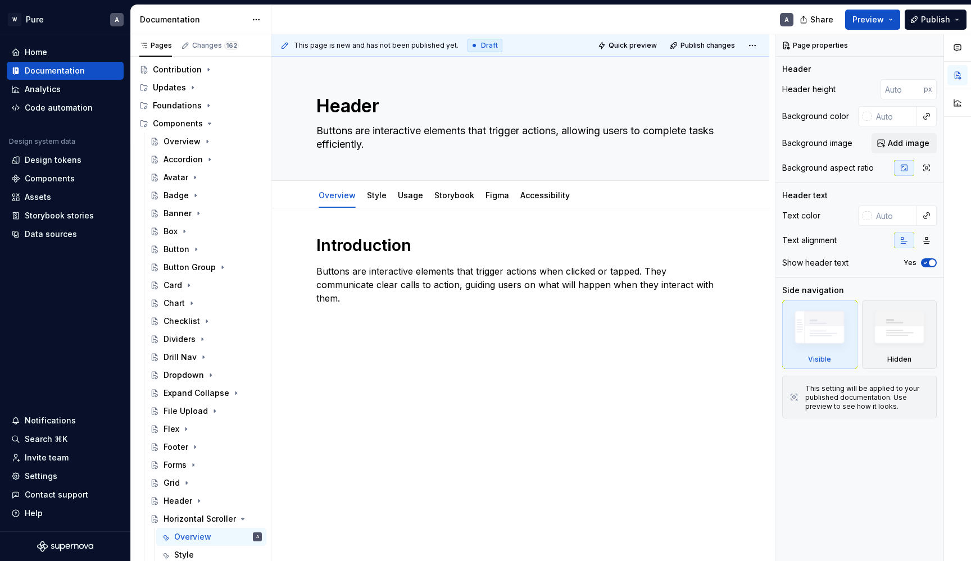
type textarea "*"
type textarea "Horizontal Scroller"
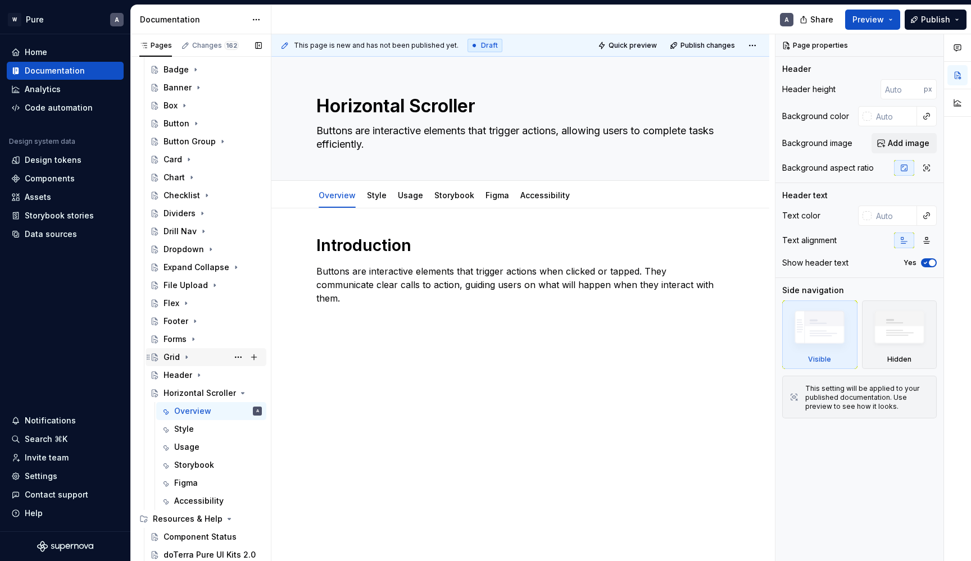
scroll to position [183, 0]
click at [242, 392] on button "Page tree" at bounding box center [238, 394] width 16 height 16
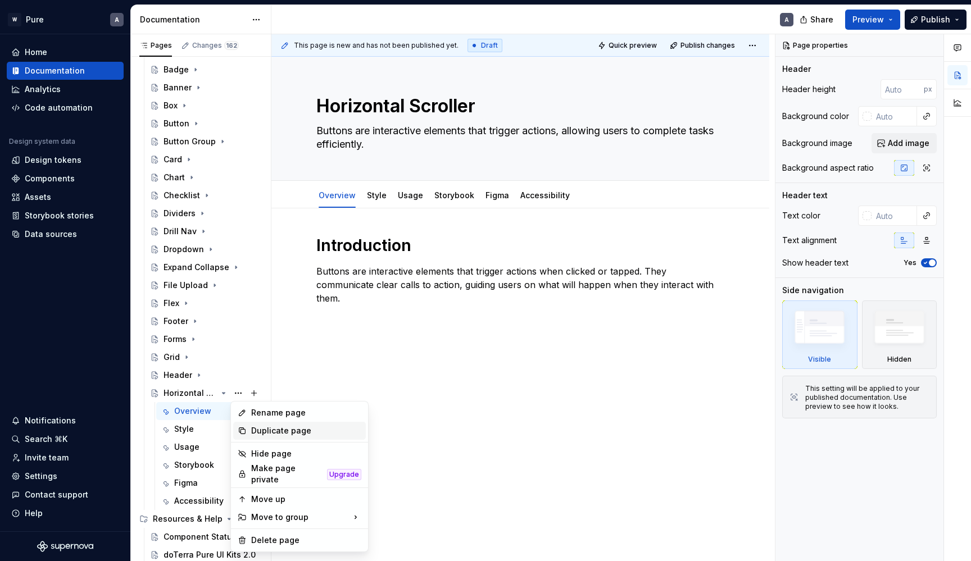
click at [250, 431] on div "Duplicate page" at bounding box center [299, 431] width 133 height 18
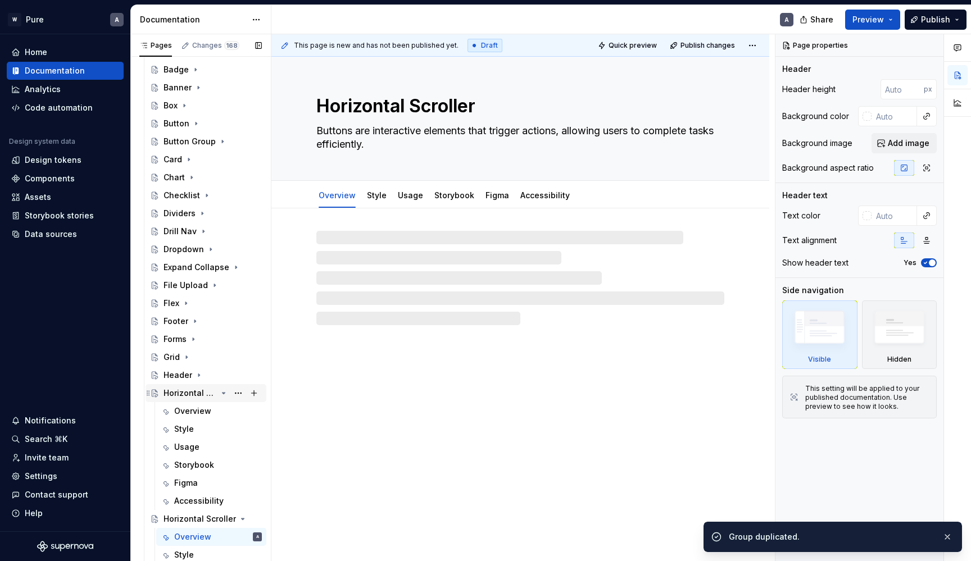
click at [224, 393] on icon "Page tree" at bounding box center [224, 393] width 3 height 1
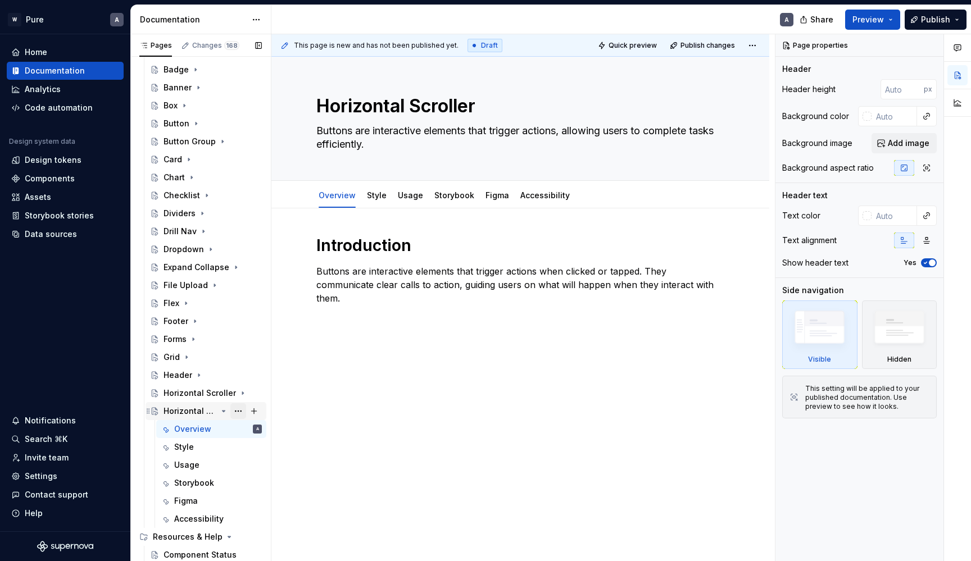
click at [239, 411] on button "Page tree" at bounding box center [238, 412] width 16 height 16
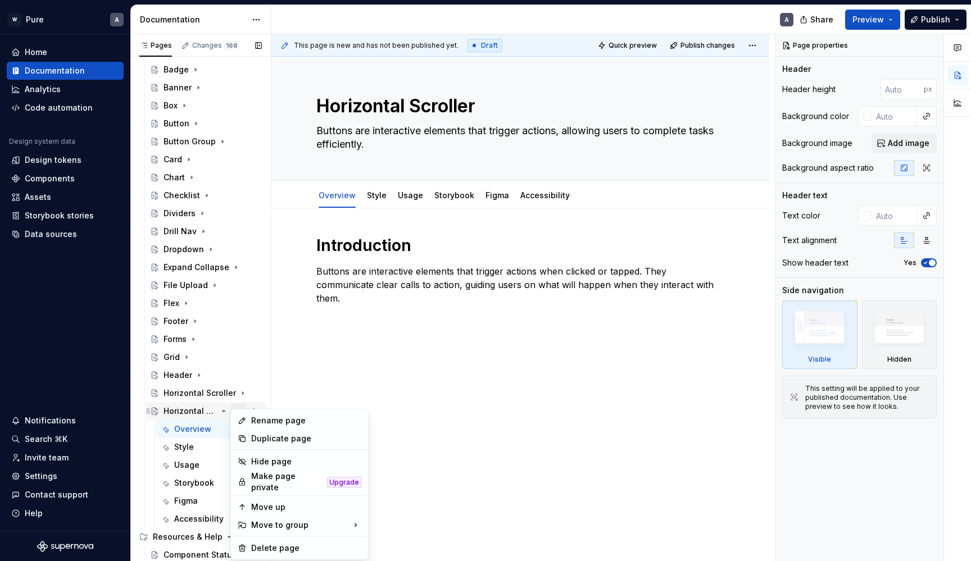
type textarea "*"
click at [291, 422] on div "Rename page" at bounding box center [306, 420] width 110 height 11
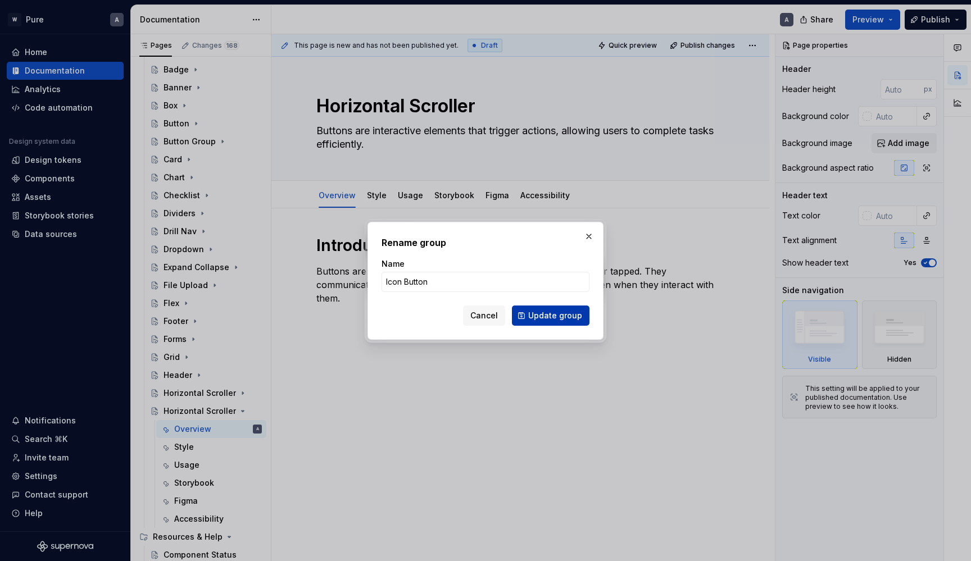
type input "Icon Button"
click at [569, 319] on span "Update group" at bounding box center [555, 315] width 54 height 11
type textarea "*"
type textarea "Icon Button"
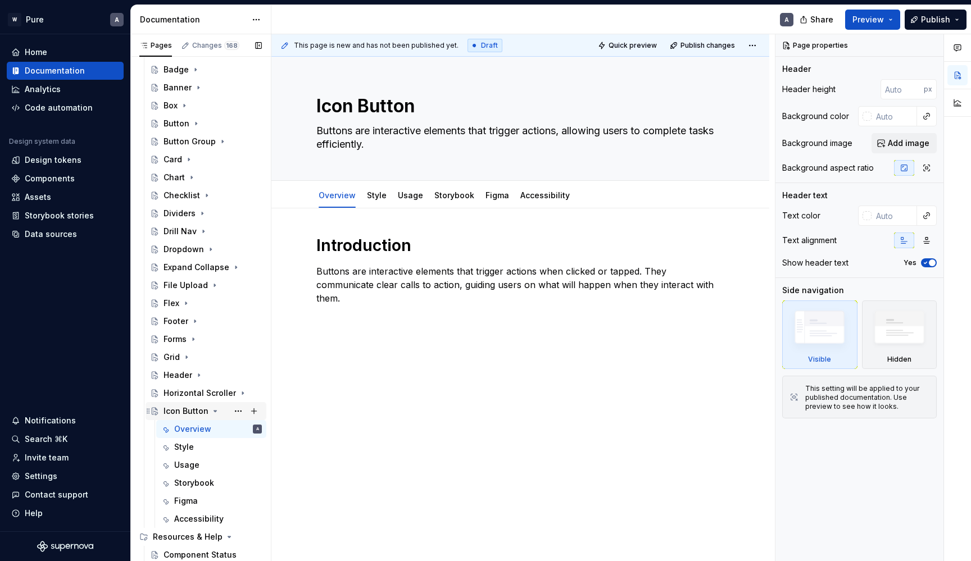
click at [215, 411] on icon "Page tree" at bounding box center [215, 411] width 9 height 9
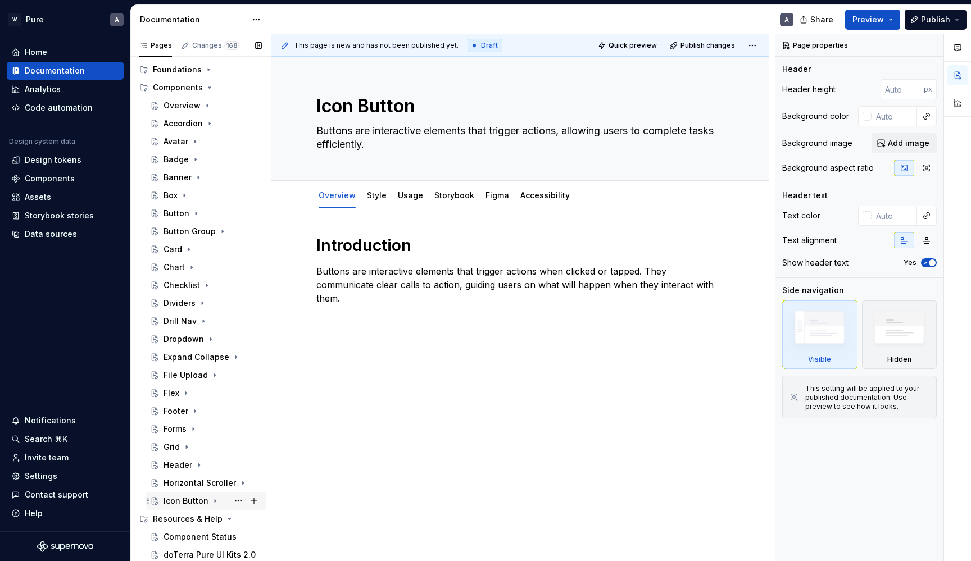
scroll to position [93, 0]
click at [241, 499] on button "Page tree" at bounding box center [238, 501] width 16 height 16
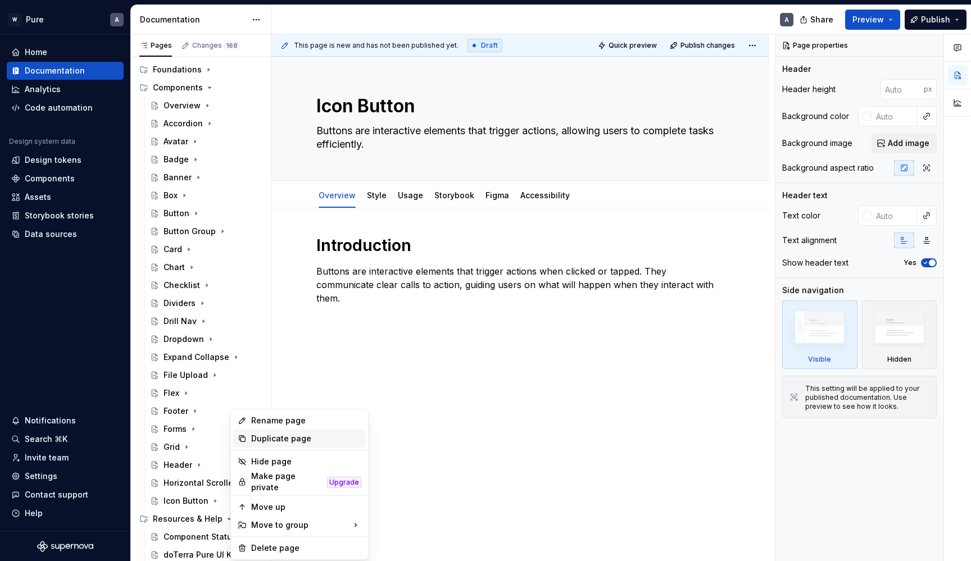
click at [281, 438] on div "Duplicate page" at bounding box center [306, 438] width 110 height 11
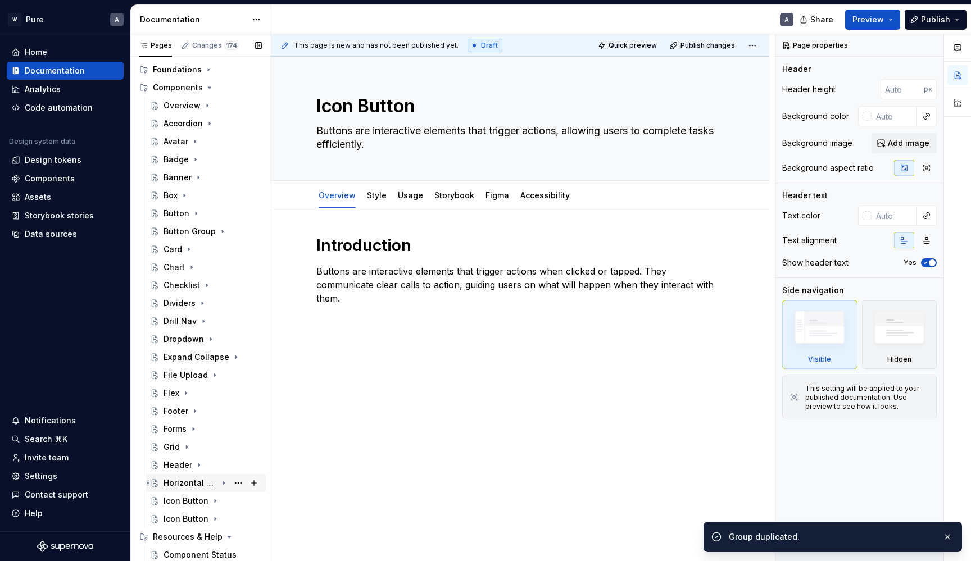
scroll to position [117, 0]
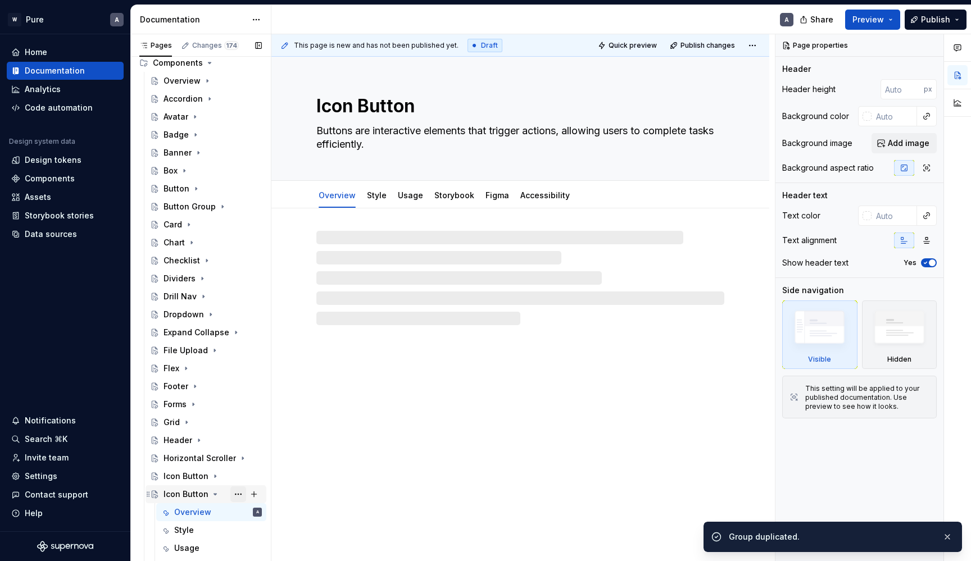
click at [241, 491] on button "Page tree" at bounding box center [238, 495] width 16 height 16
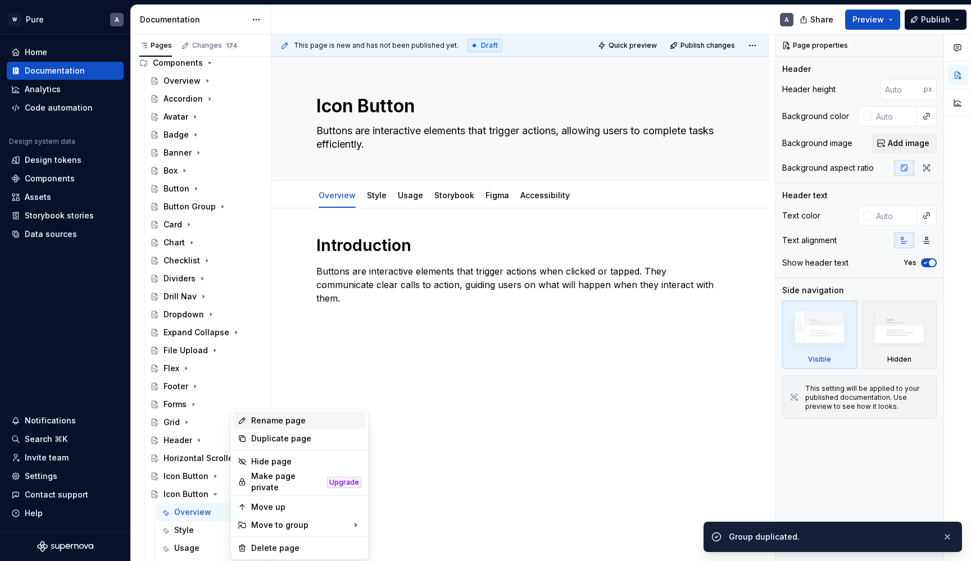
click at [277, 422] on div "Rename page" at bounding box center [306, 420] width 110 height 11
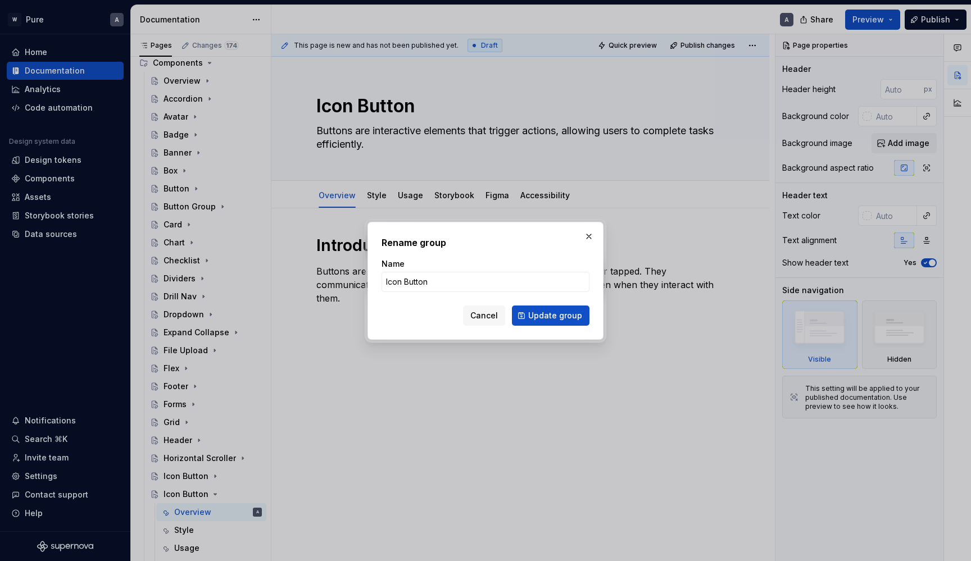
type textarea "*"
type input "Image"
click at [565, 317] on span "Update group" at bounding box center [555, 315] width 54 height 11
type textarea "*"
type textarea "Image"
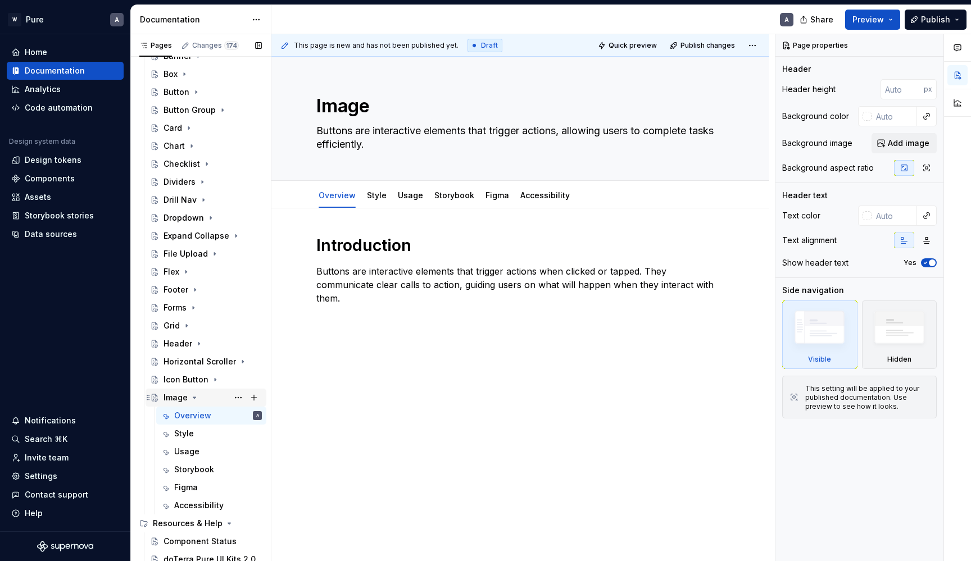
click at [191, 396] on icon "Page tree" at bounding box center [194, 397] width 9 height 9
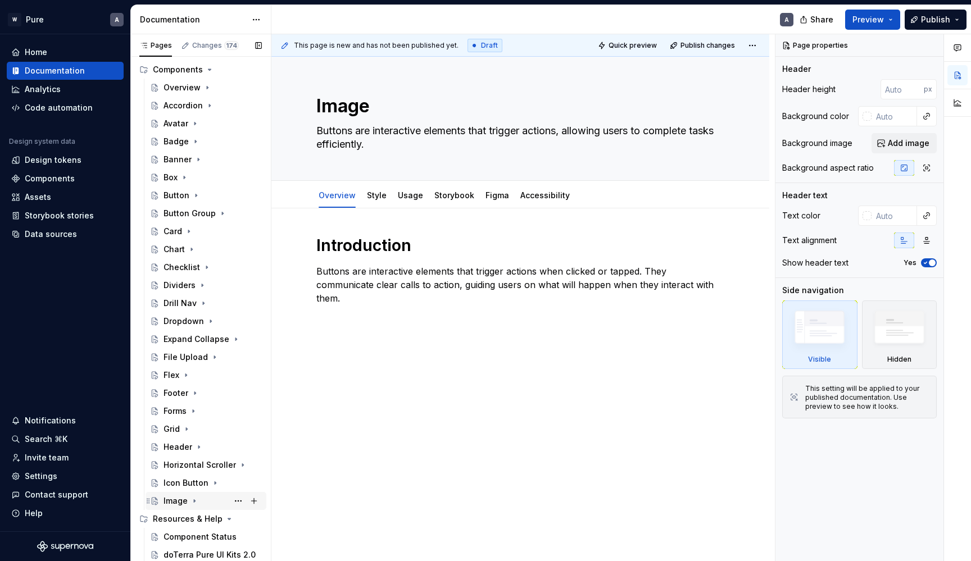
scroll to position [111, 0]
click at [238, 500] on button "Page tree" at bounding box center [238, 501] width 16 height 16
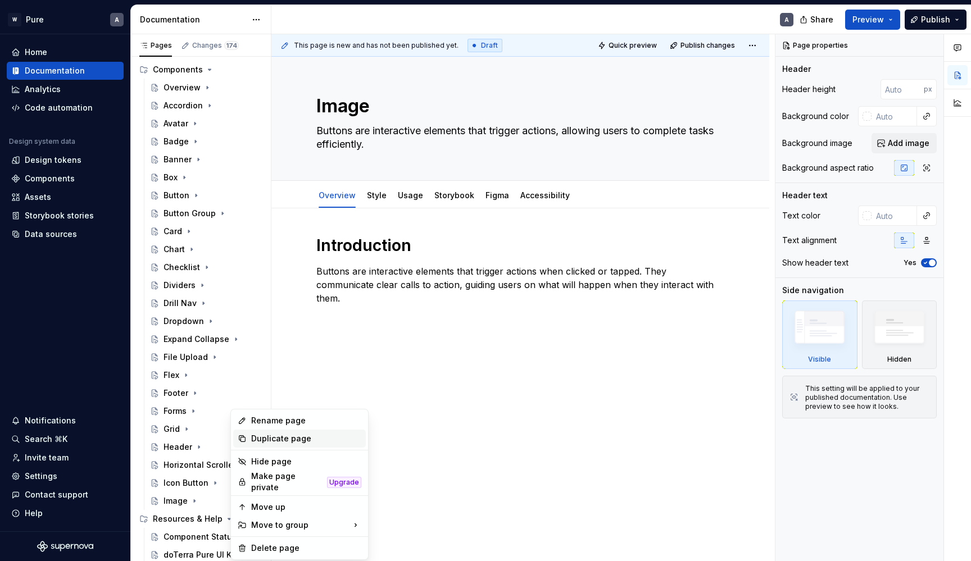
click at [278, 439] on div "Duplicate page" at bounding box center [306, 438] width 110 height 11
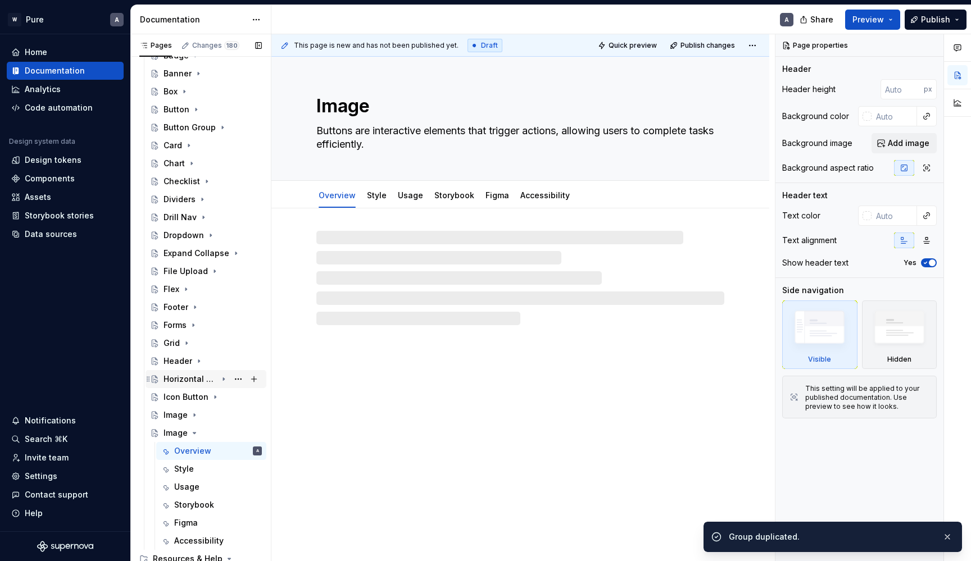
scroll to position [205, 0]
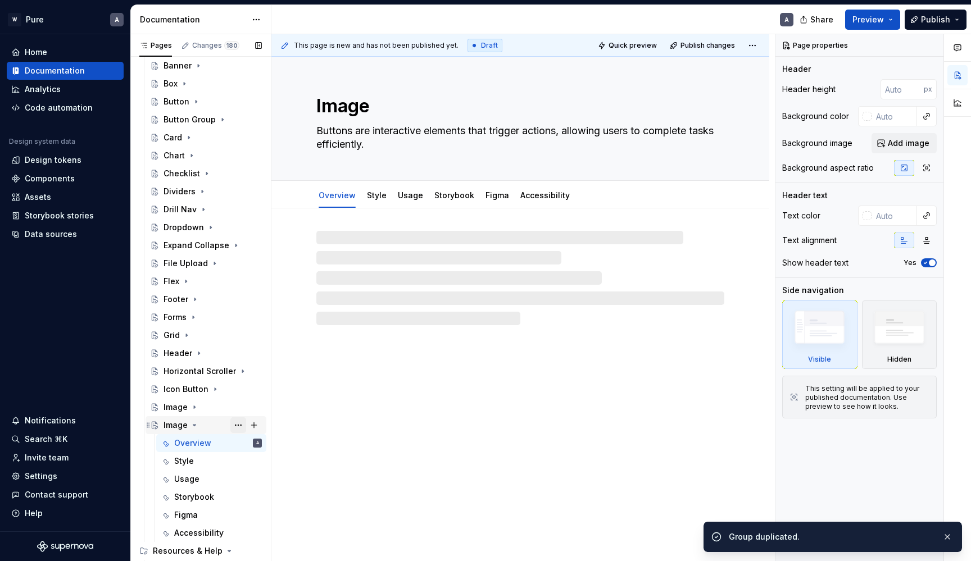
click at [240, 424] on button "Page tree" at bounding box center [238, 426] width 16 height 16
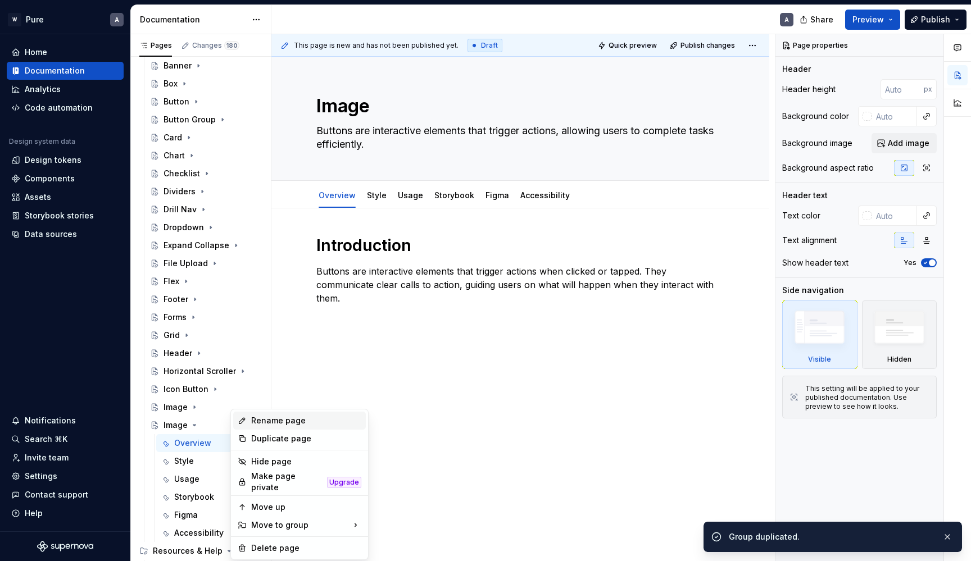
type textarea "*"
click at [267, 423] on div "Rename page" at bounding box center [306, 420] width 110 height 11
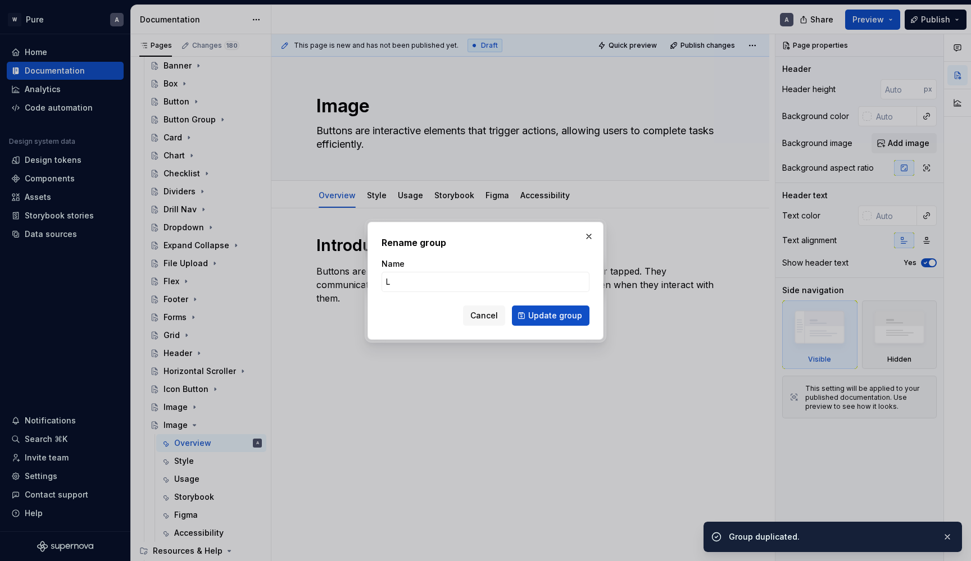
type input "Li"
type textarea "*"
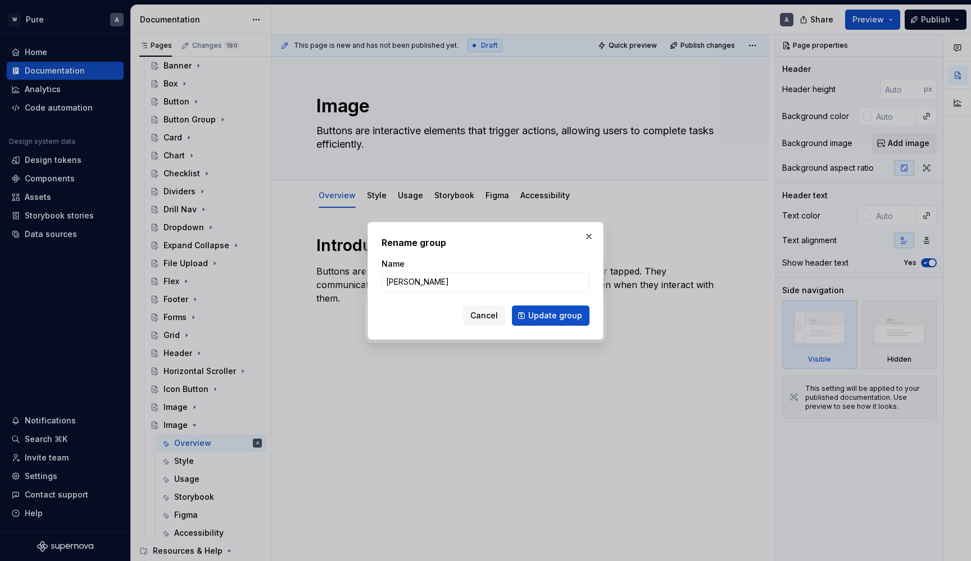
type input "Link"
click at [552, 315] on button "Update group" at bounding box center [551, 316] width 78 height 20
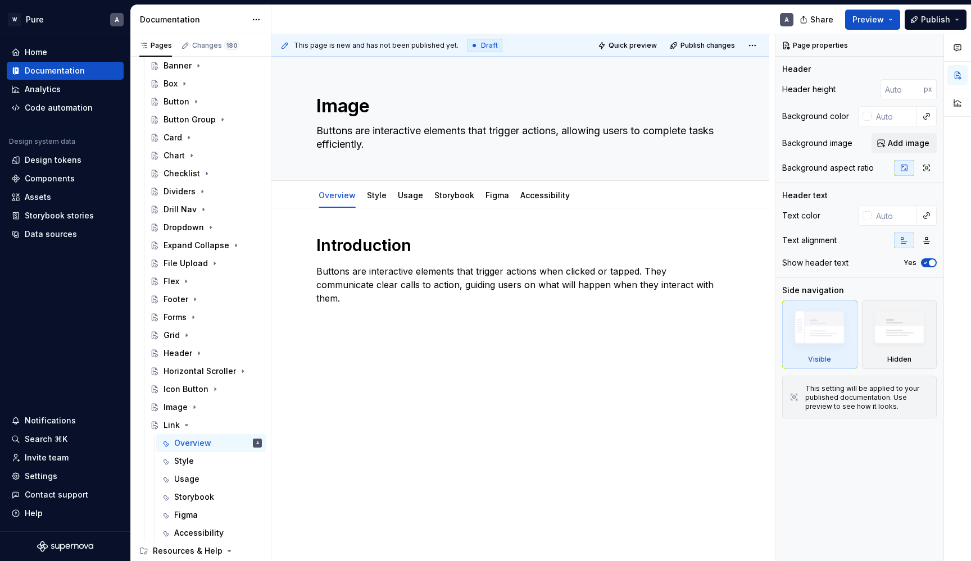
type textarea "*"
type textarea "Link"
click at [187, 425] on icon "Page tree" at bounding box center [186, 425] width 3 height 1
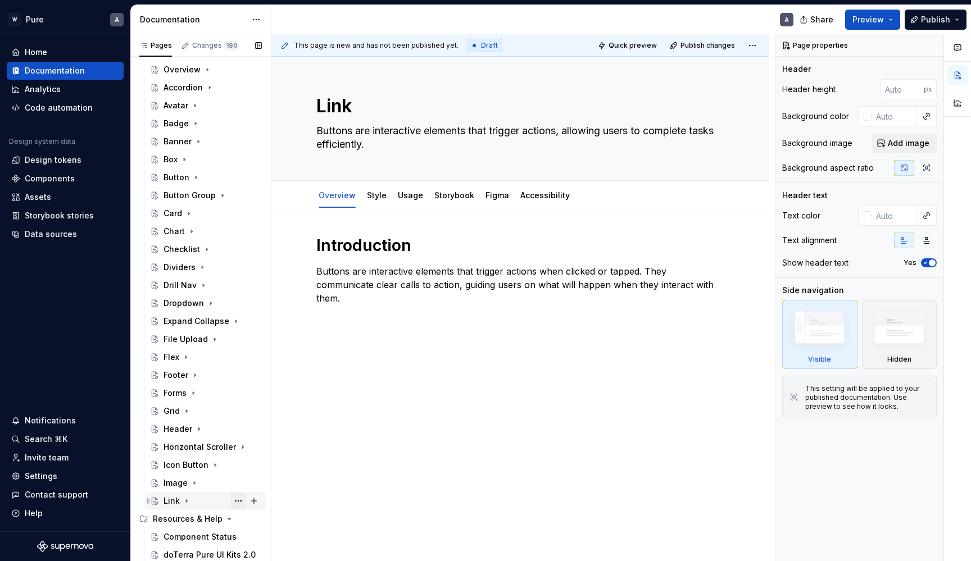
click at [236, 502] on button "Page tree" at bounding box center [238, 501] width 16 height 16
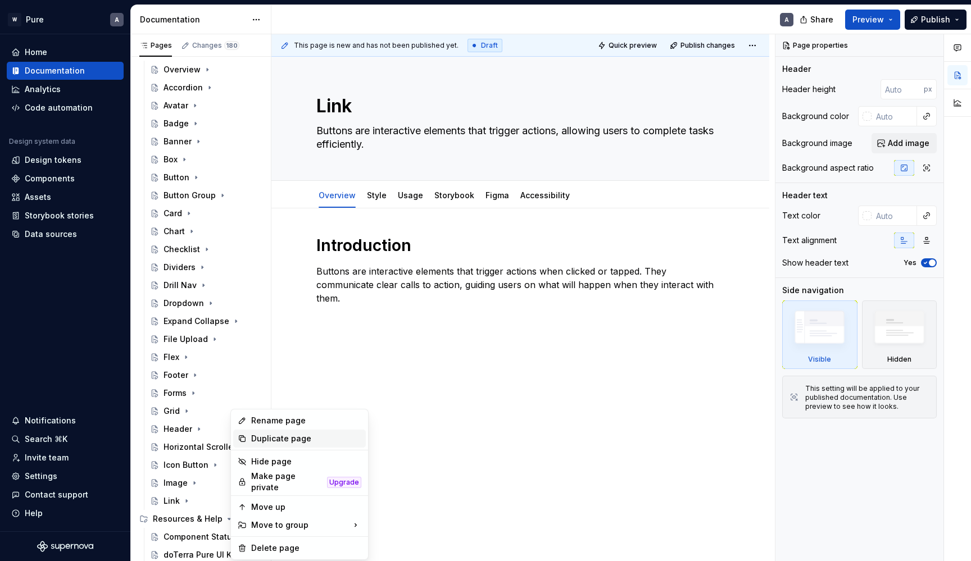
click at [278, 437] on div "Duplicate page" at bounding box center [306, 438] width 110 height 11
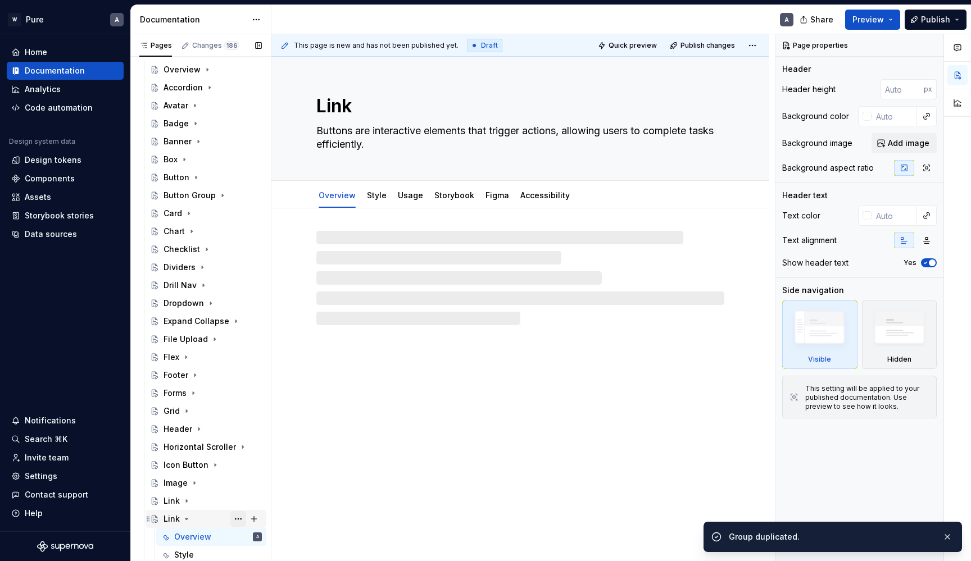
click at [235, 518] on button "Page tree" at bounding box center [238, 519] width 16 height 16
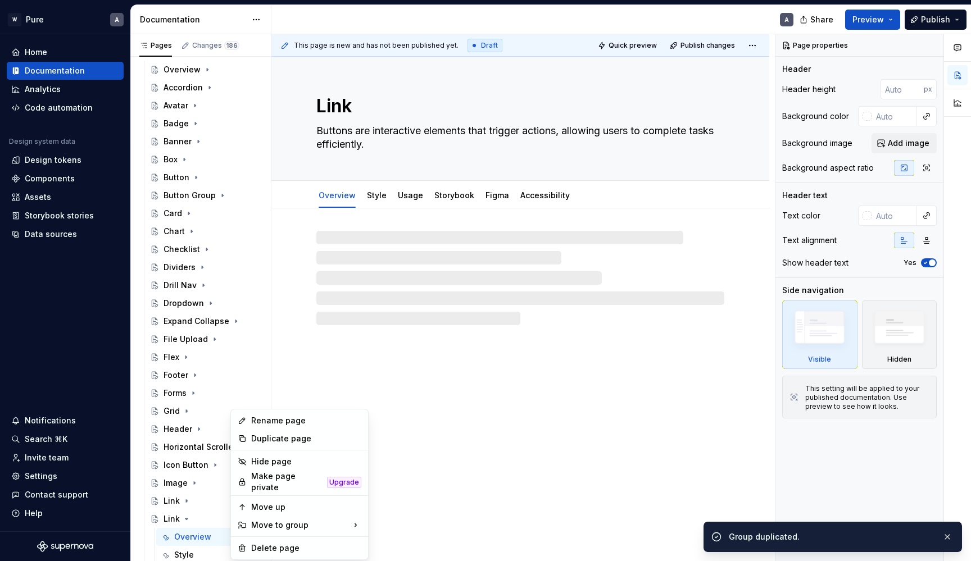
type textarea "*"
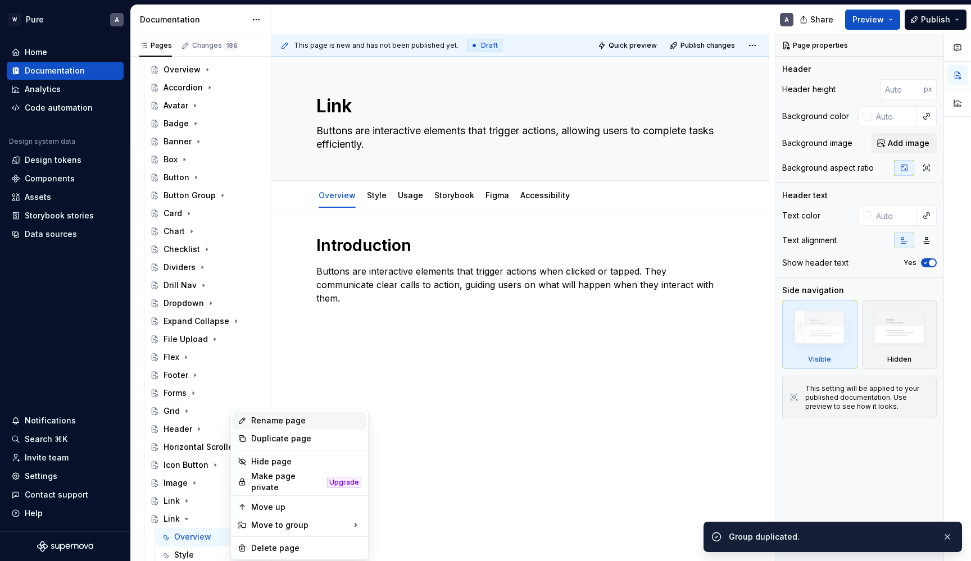
click at [274, 416] on div "Rename page" at bounding box center [306, 420] width 110 height 11
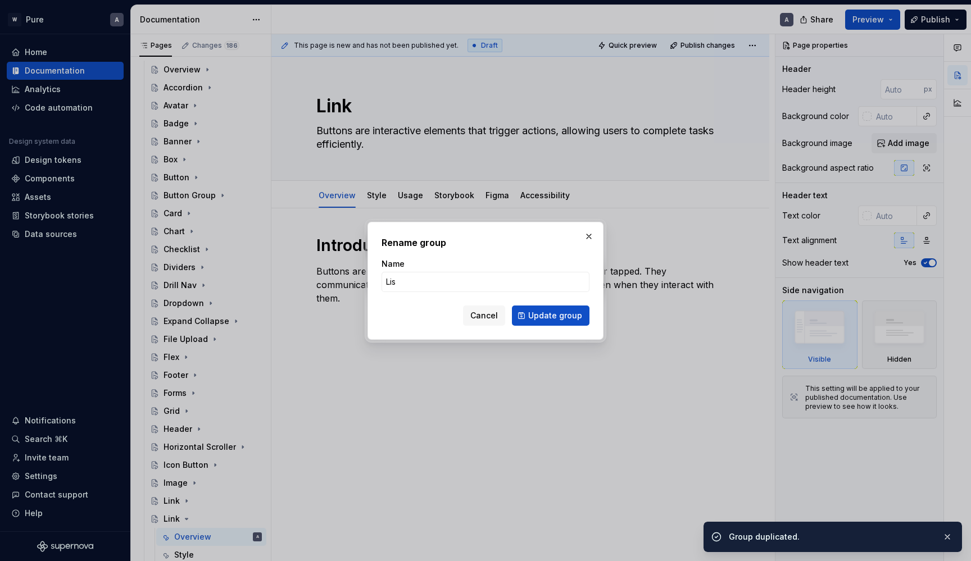
type input "List"
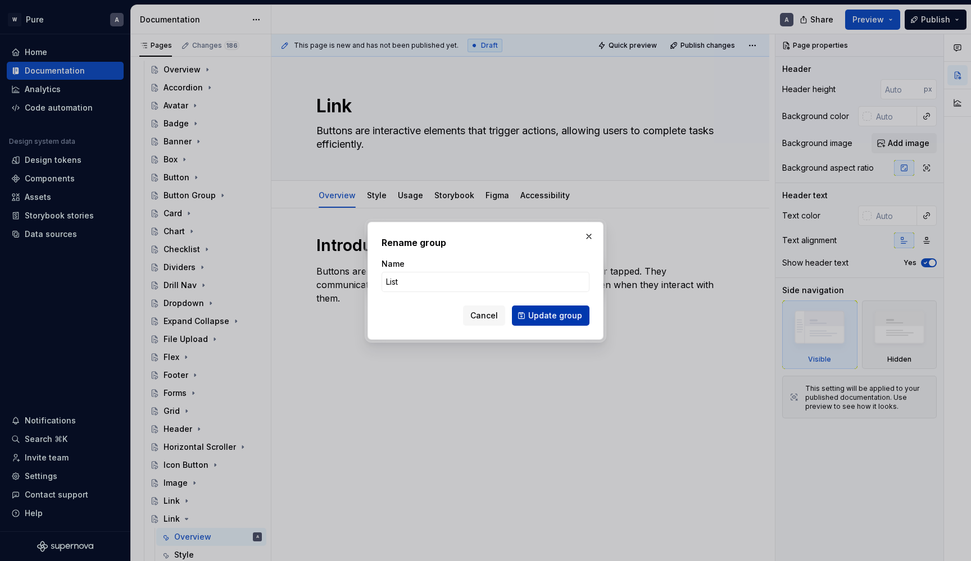
type textarea "*"
type input "List"
click at [536, 312] on span "Update group" at bounding box center [555, 315] width 54 height 11
type textarea "*"
type textarea "List"
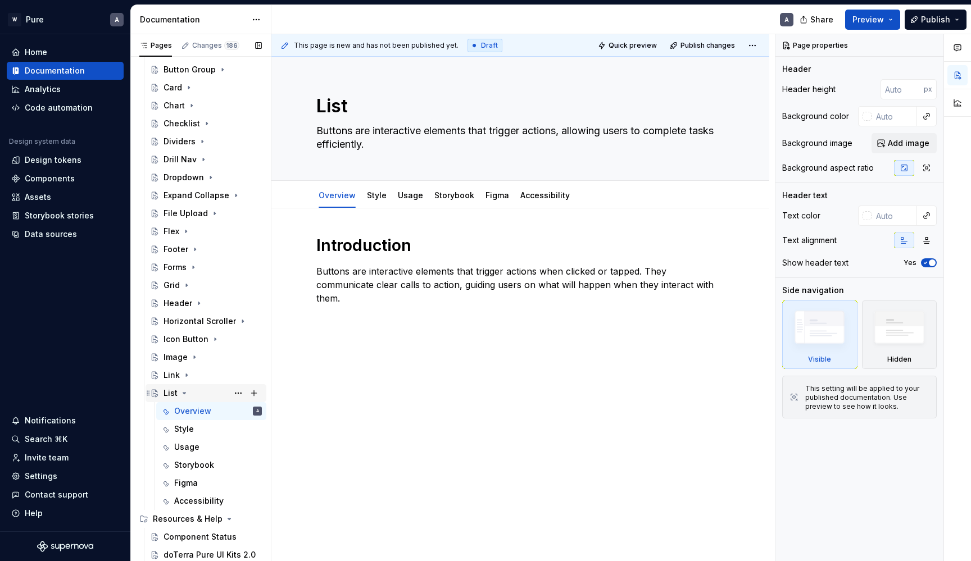
click at [184, 391] on icon "Page tree" at bounding box center [184, 393] width 9 height 9
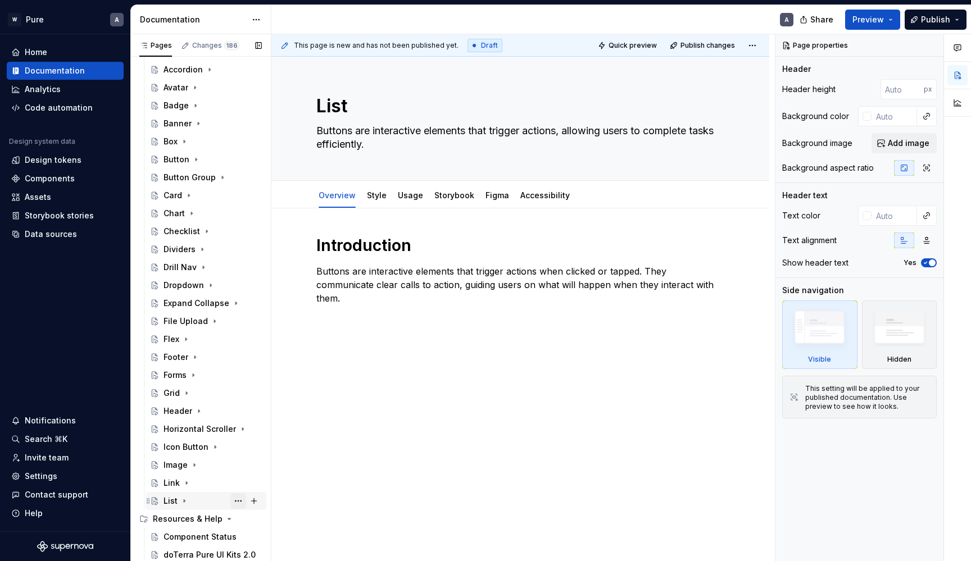
click at [237, 496] on button "Page tree" at bounding box center [238, 501] width 16 height 16
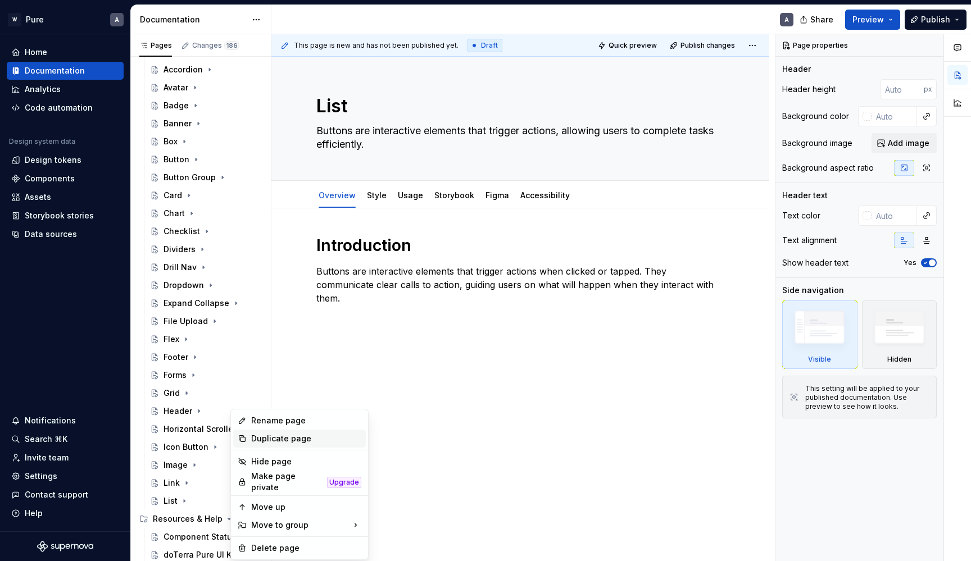
click at [270, 437] on div "Duplicate page" at bounding box center [306, 438] width 110 height 11
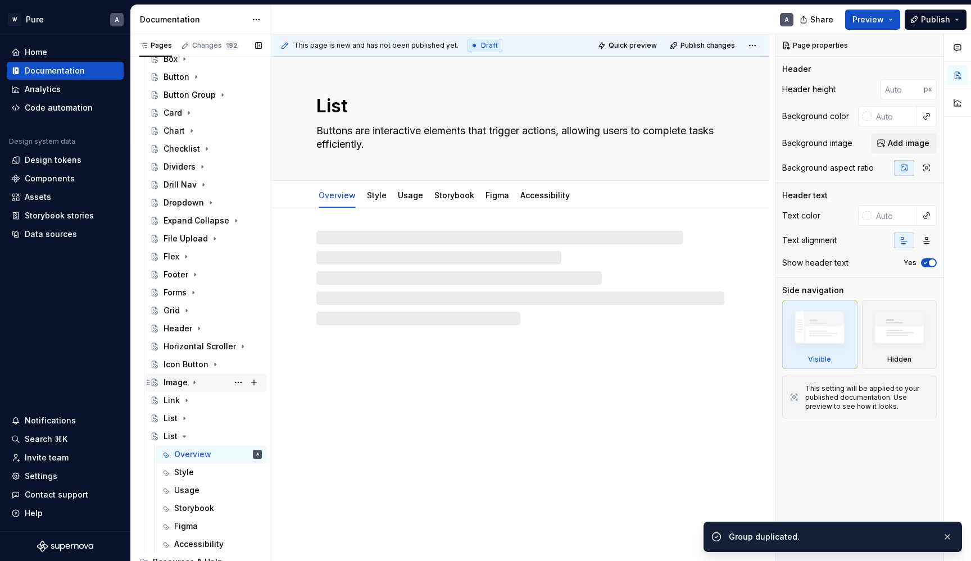
scroll to position [232, 0]
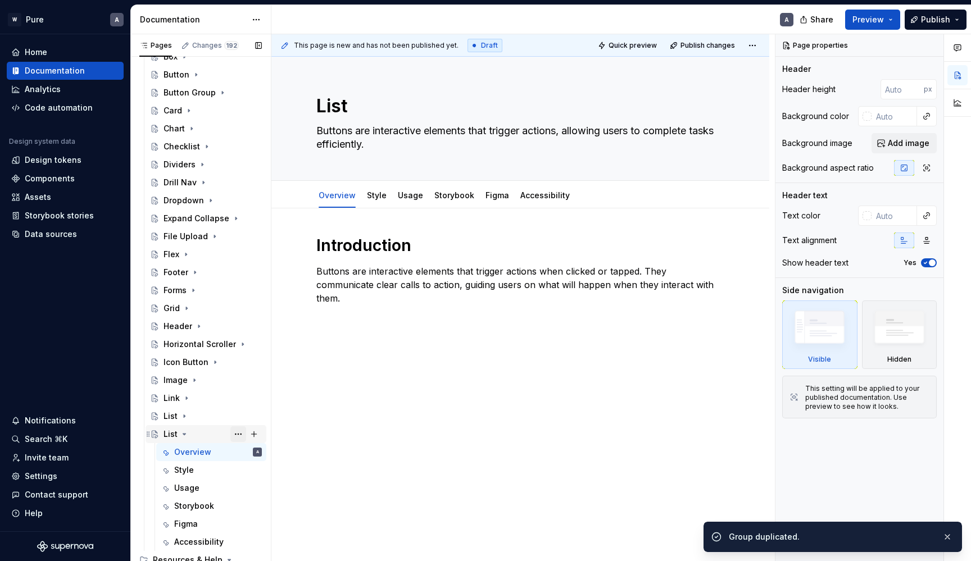
click at [239, 431] on button "Page tree" at bounding box center [238, 435] width 16 height 16
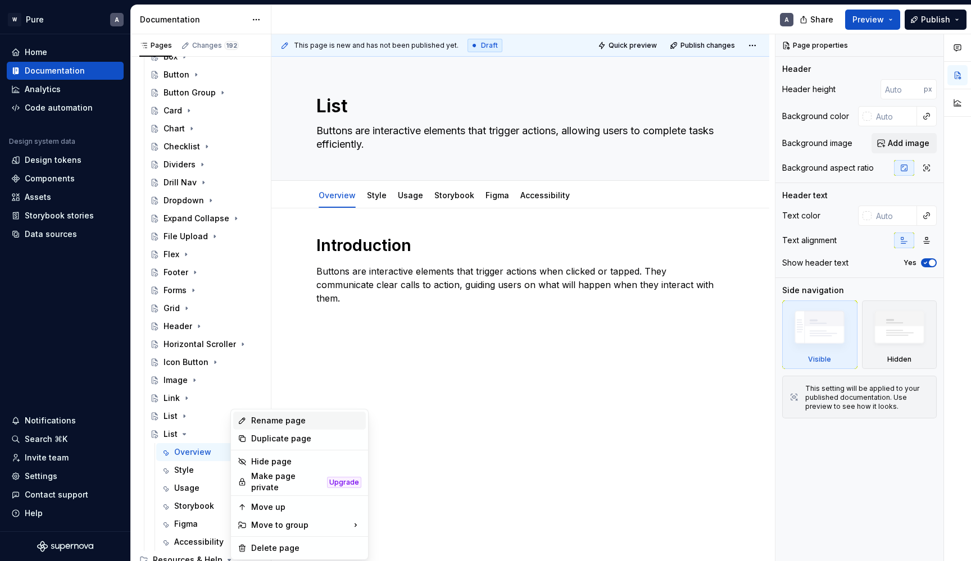
click at [277, 419] on div "Rename page" at bounding box center [306, 420] width 110 height 11
type textarea "*"
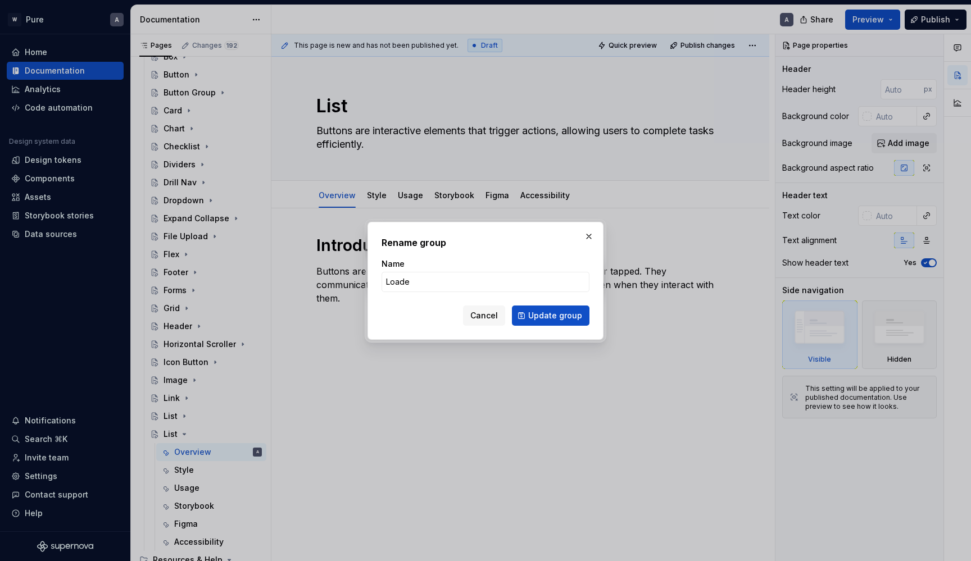
type input "Loader"
click at [552, 315] on button "Update group" at bounding box center [551, 316] width 78 height 20
type textarea "*"
type textarea "Loader"
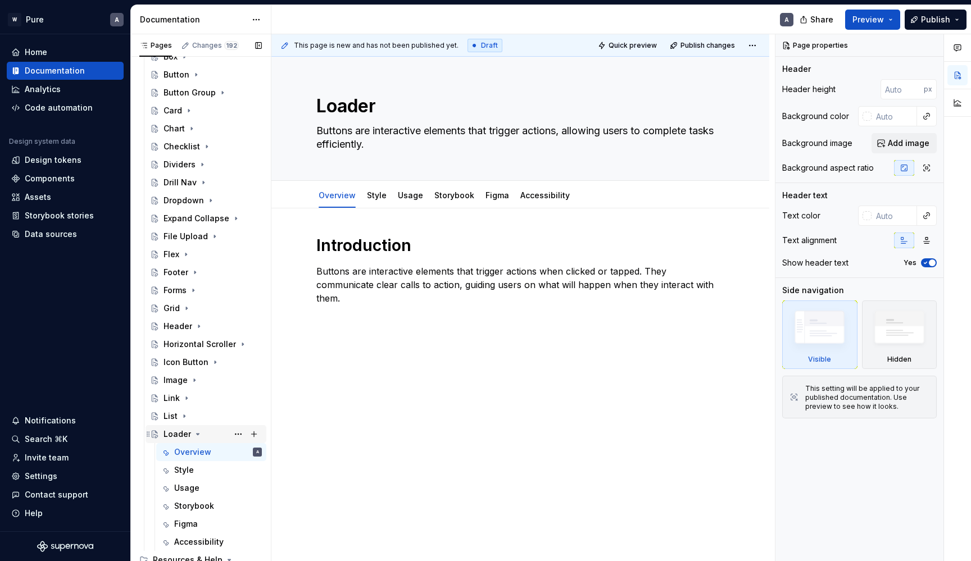
click at [199, 433] on icon "Page tree" at bounding box center [197, 434] width 9 height 9
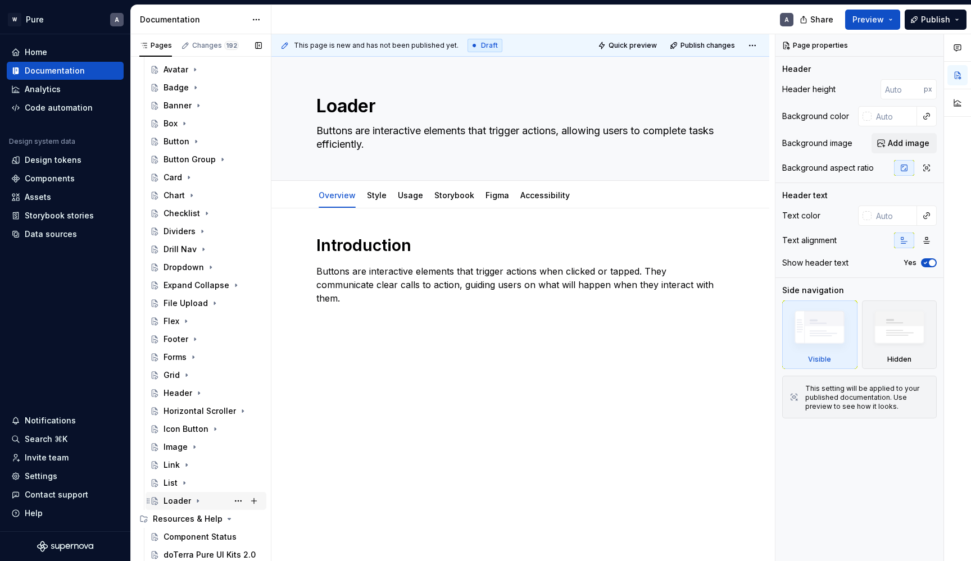
scroll to position [165, 0]
click at [235, 502] on button "Page tree" at bounding box center [238, 501] width 16 height 16
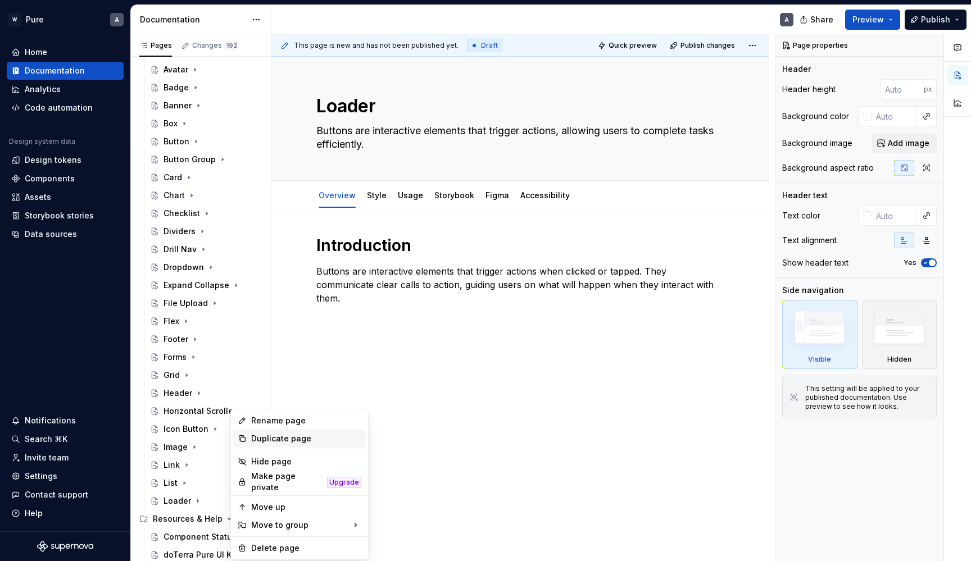
click at [264, 441] on div "Duplicate page" at bounding box center [306, 438] width 110 height 11
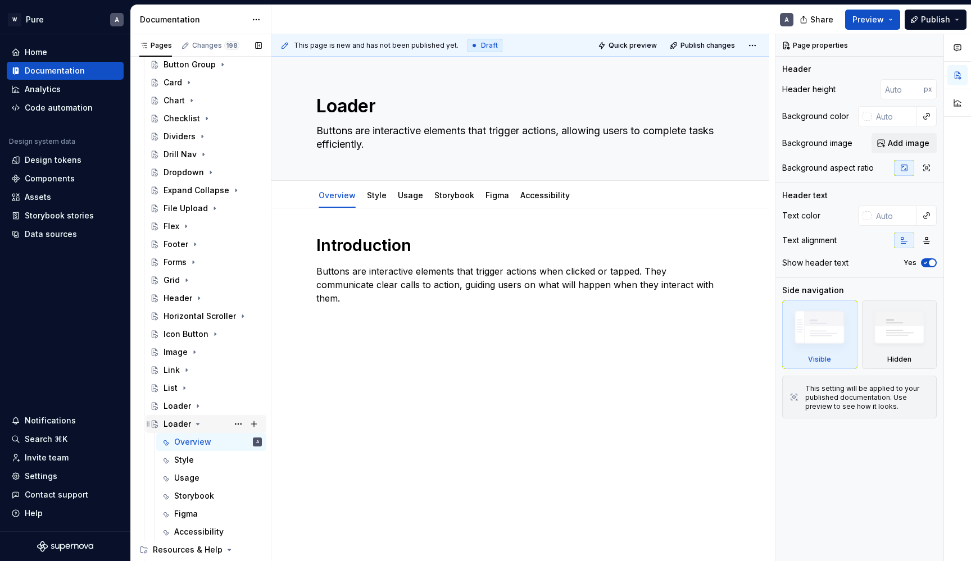
click at [196, 426] on icon "Page tree" at bounding box center [197, 424] width 9 height 9
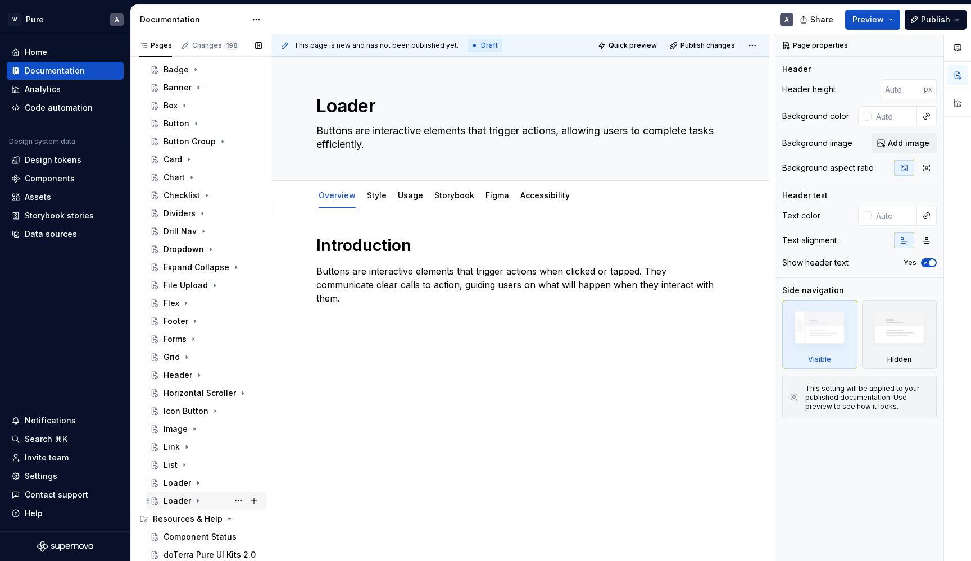
scroll to position [183, 0]
click at [240, 500] on button "Page tree" at bounding box center [238, 501] width 16 height 16
type textarea "*"
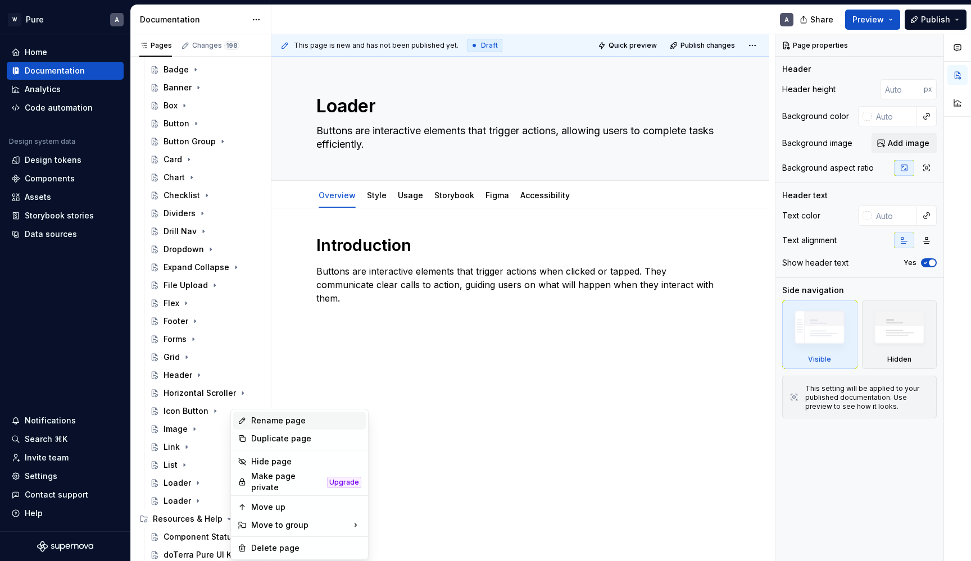
click at [284, 423] on div "Rename page" at bounding box center [306, 420] width 110 height 11
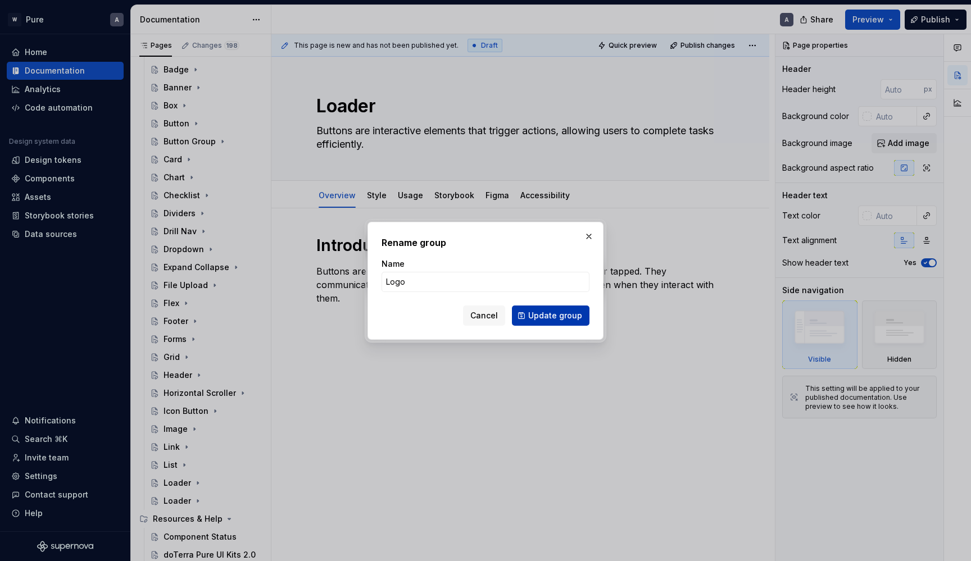
type input "Logo"
click at [554, 312] on span "Update group" at bounding box center [555, 315] width 54 height 11
type textarea "*"
type textarea "Logo"
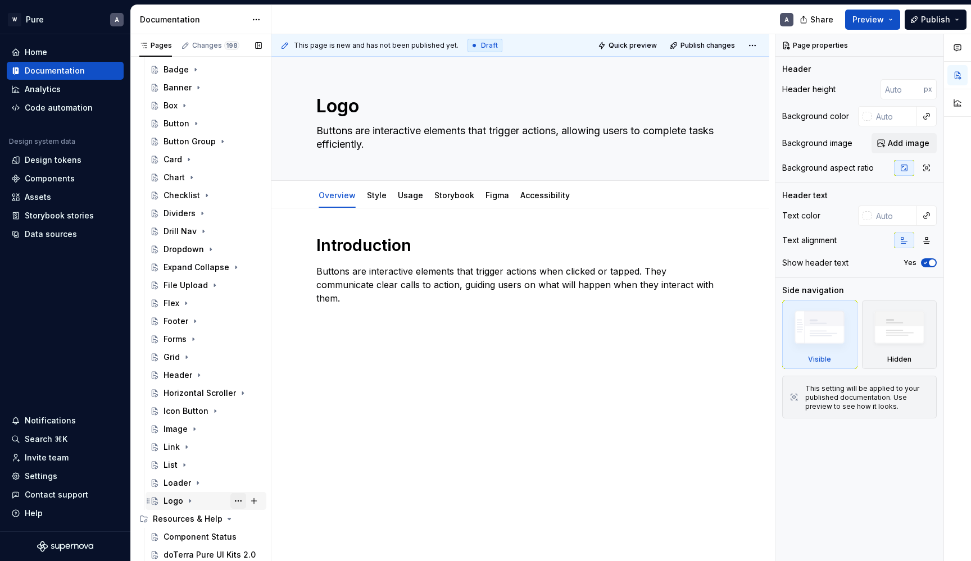
click at [240, 501] on button "Page tree" at bounding box center [238, 501] width 16 height 16
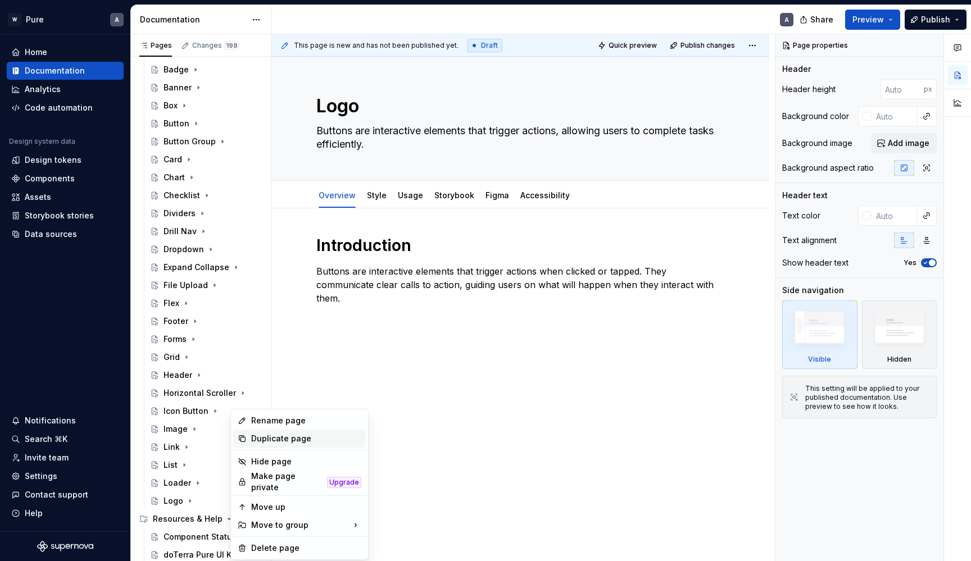
click at [274, 435] on div "Duplicate page" at bounding box center [306, 438] width 110 height 11
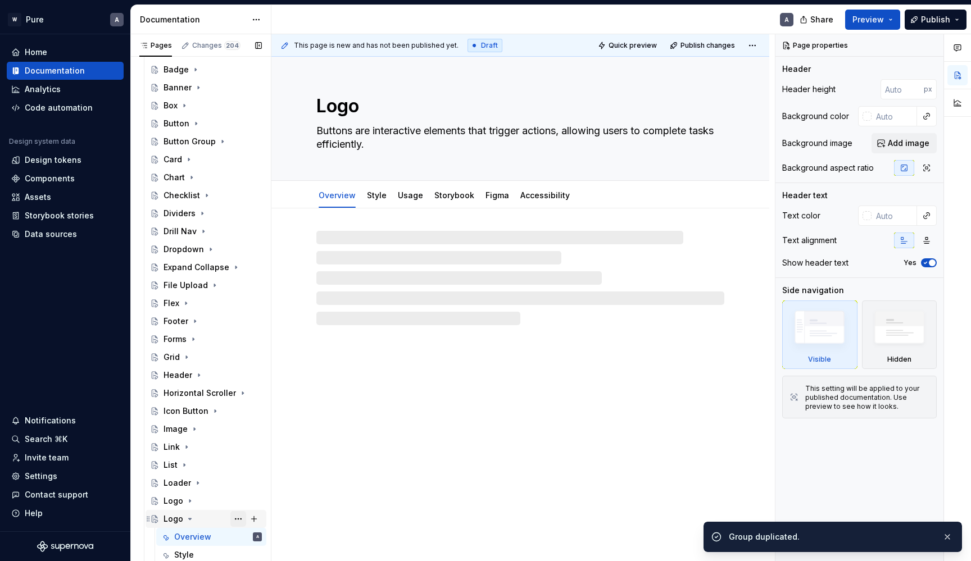
click at [238, 519] on button "Page tree" at bounding box center [238, 519] width 16 height 16
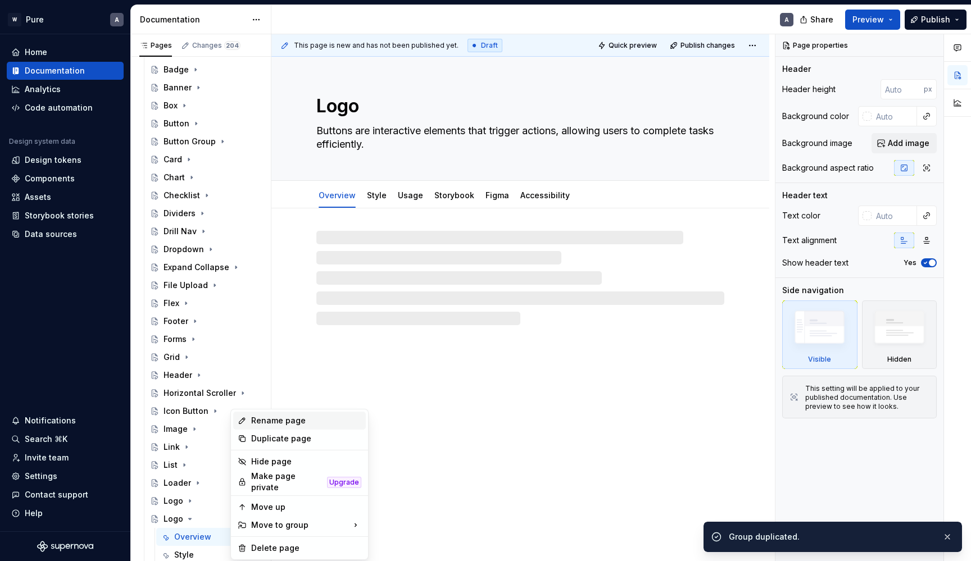
type textarea "*"
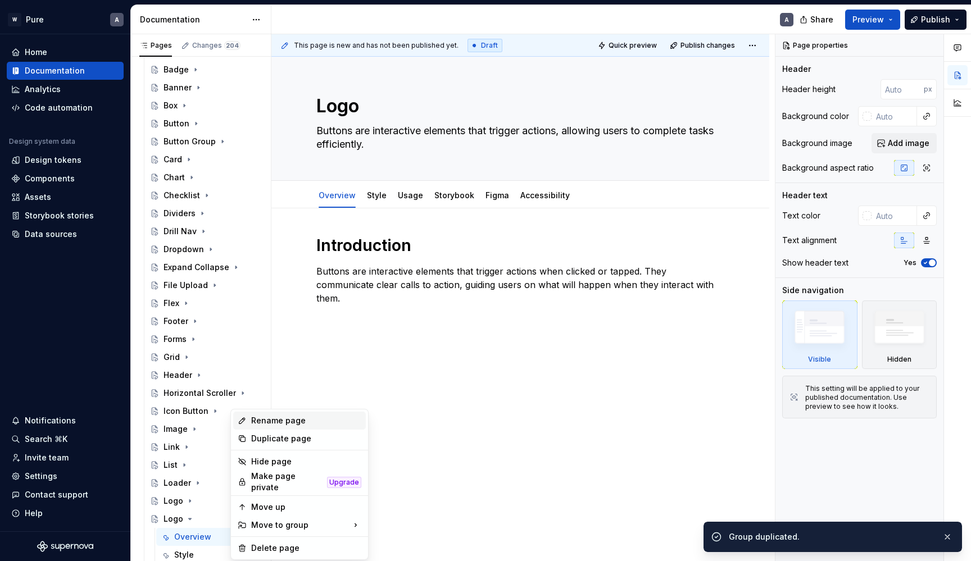
click at [272, 422] on div "Rename page" at bounding box center [306, 420] width 110 height 11
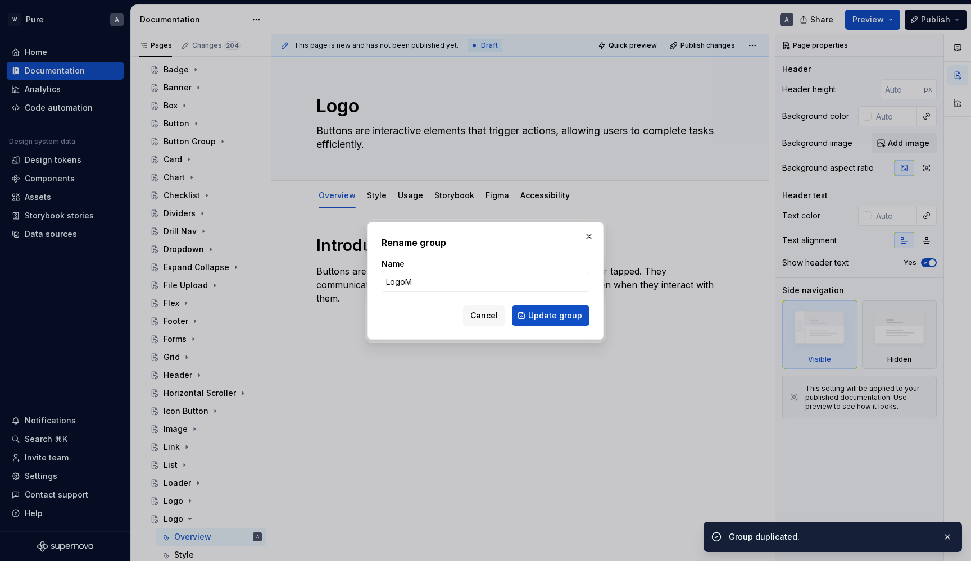
type input "LogoMa"
type textarea "*"
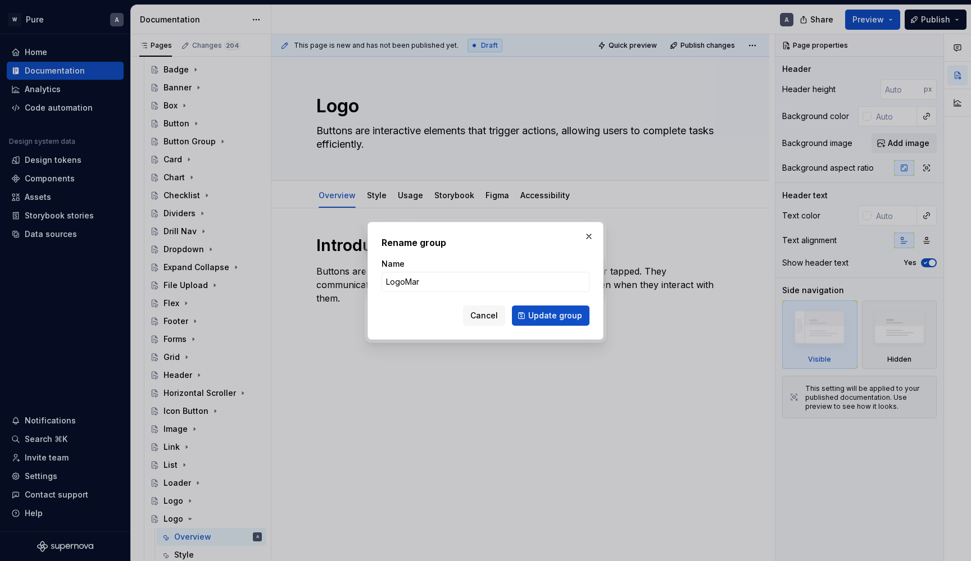
type input "LogoMark"
click at [552, 315] on button "Update group" at bounding box center [551, 316] width 78 height 20
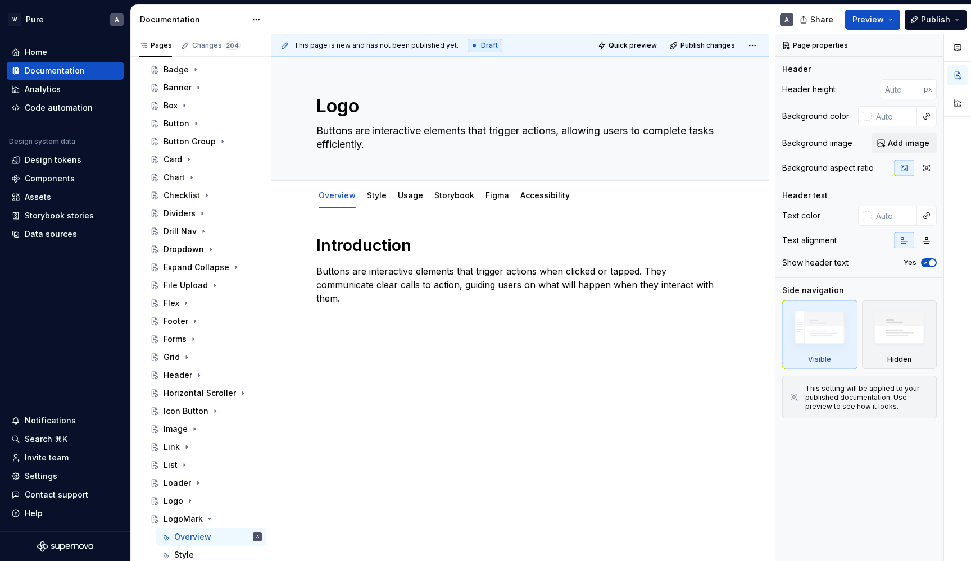
type textarea "*"
type textarea "LogoMark"
click at [209, 520] on icon "Page tree" at bounding box center [210, 519] width 3 height 1
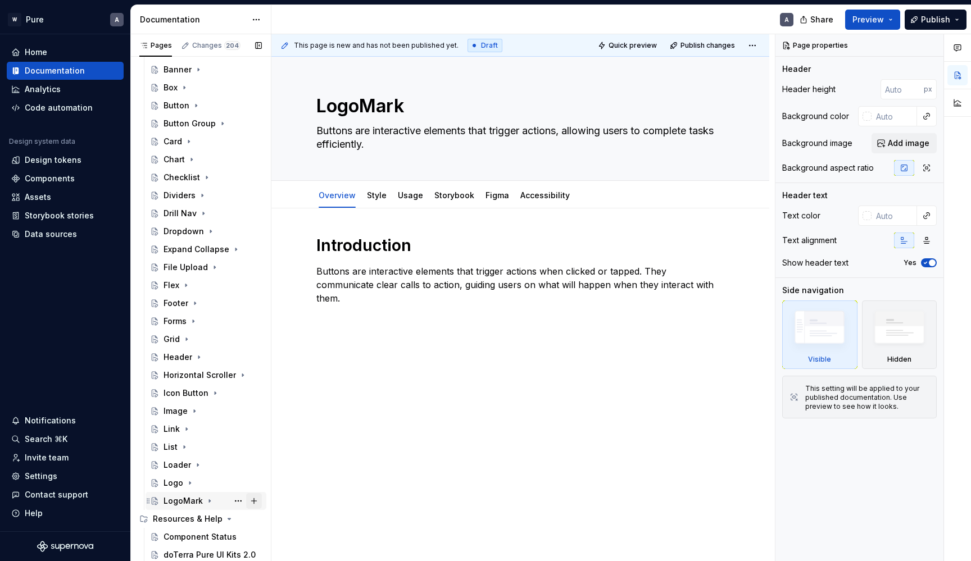
scroll to position [201, 0]
click at [238, 500] on button "Page tree" at bounding box center [238, 501] width 16 height 16
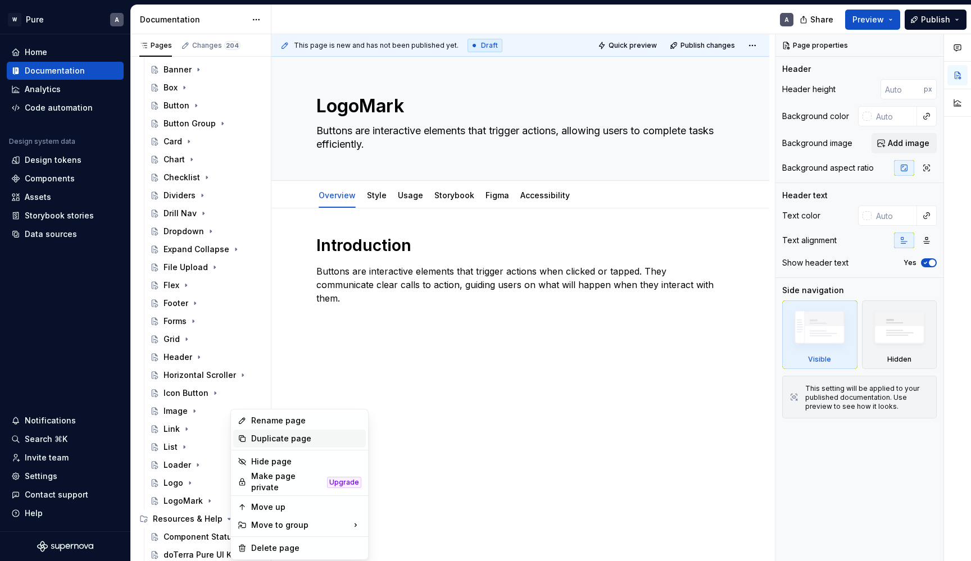
click at [257, 440] on div "Duplicate page" at bounding box center [306, 438] width 110 height 11
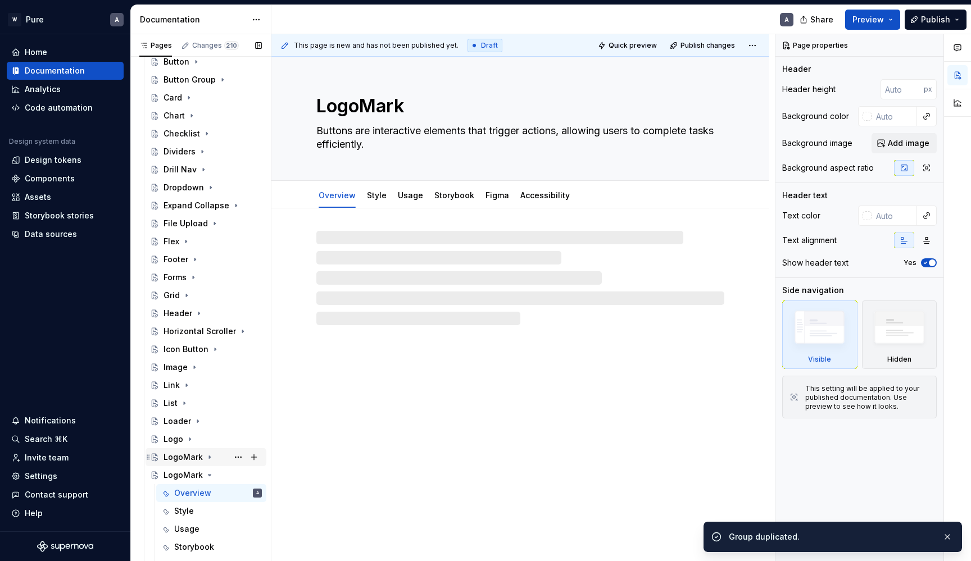
scroll to position [251, 0]
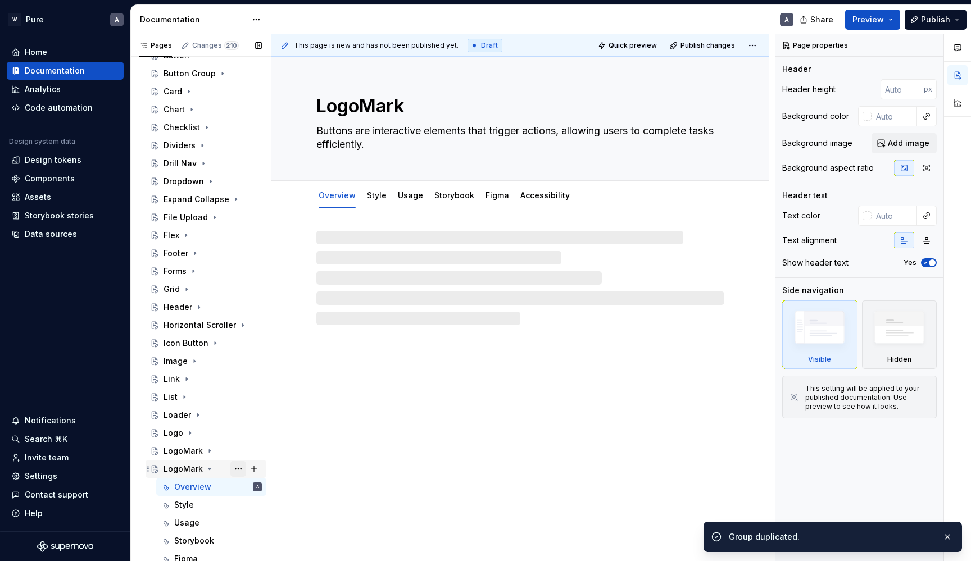
click at [241, 466] on button "Page tree" at bounding box center [238, 469] width 16 height 16
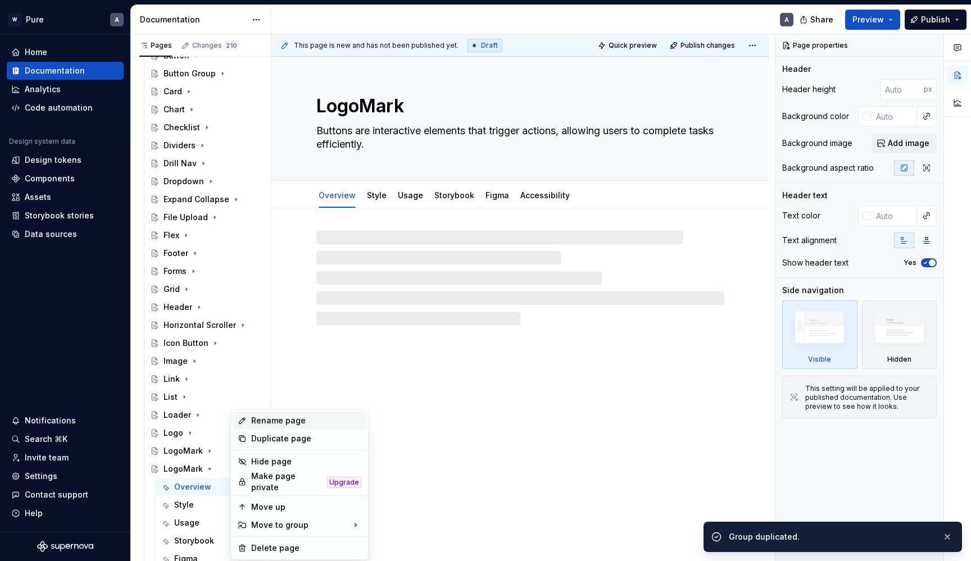
click at [262, 426] on div "Rename page" at bounding box center [306, 420] width 110 height 11
type textarea "*"
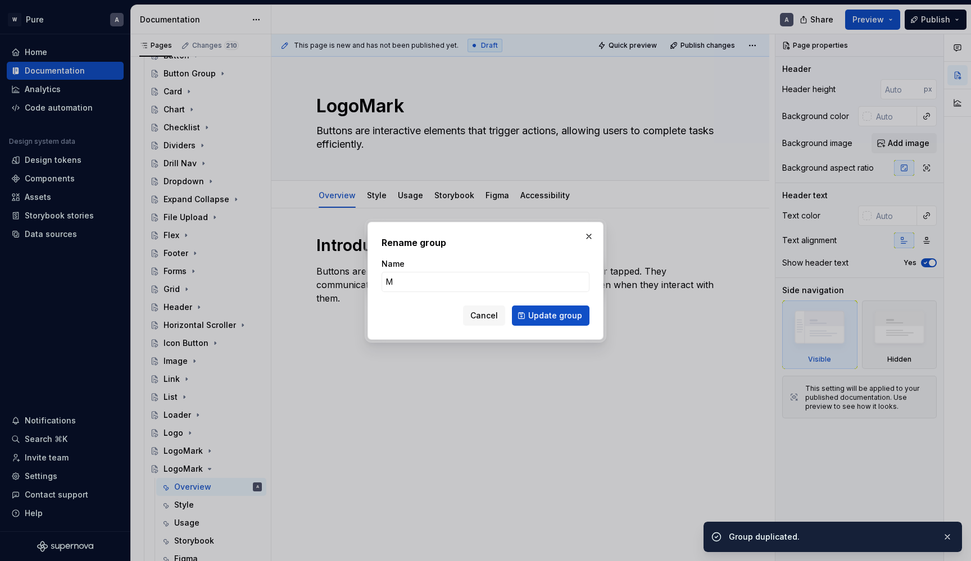
type input "M"
type textarea "*"
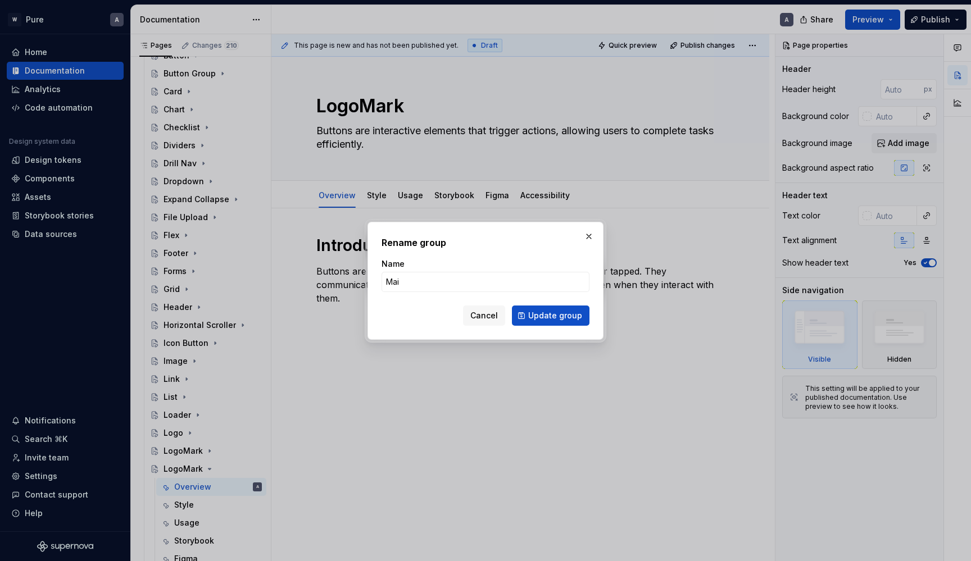
type input "Main"
type textarea "*"
type input "Main"
click at [551, 309] on button "Update group" at bounding box center [551, 316] width 78 height 20
type textarea "*"
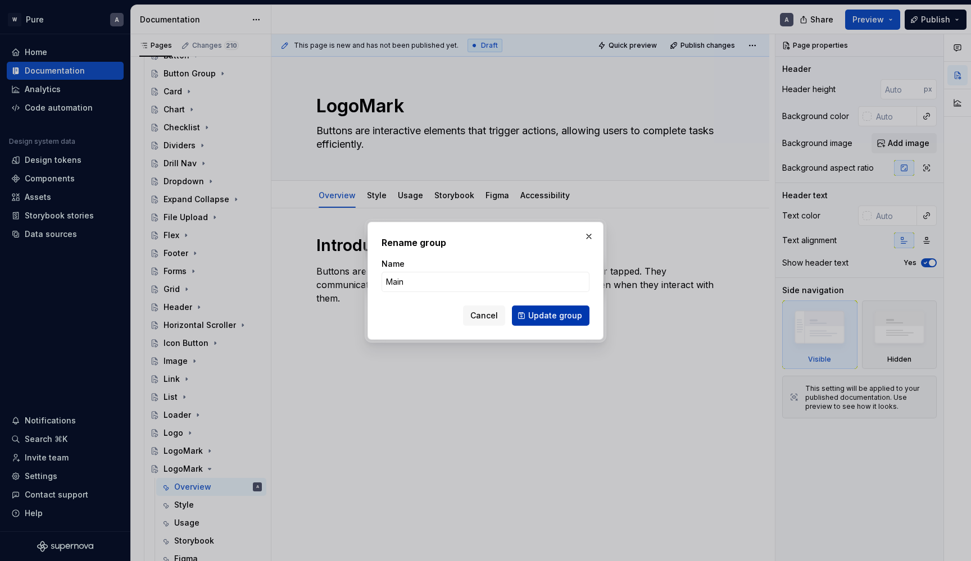
type textarea "Main"
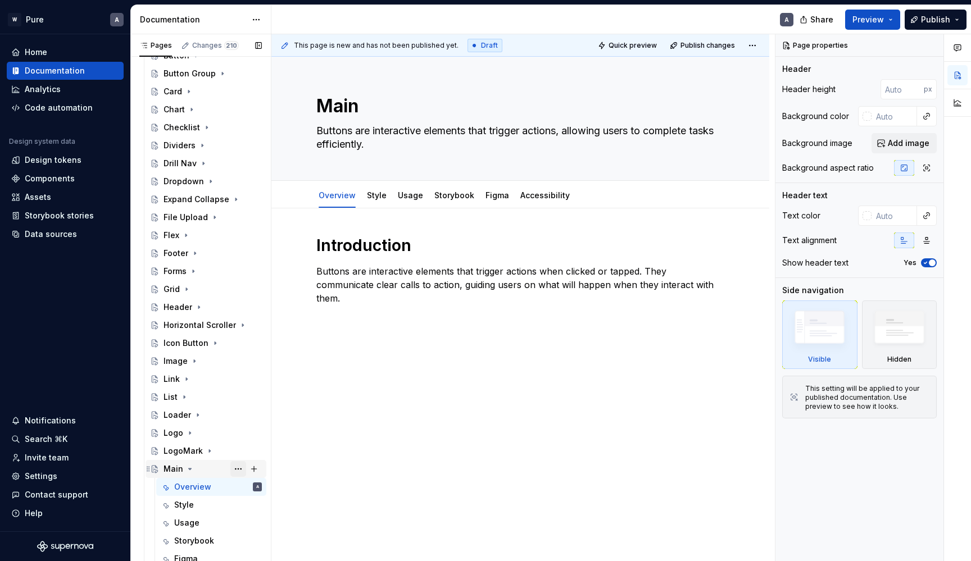
click at [238, 470] on button "Page tree" at bounding box center [238, 469] width 16 height 16
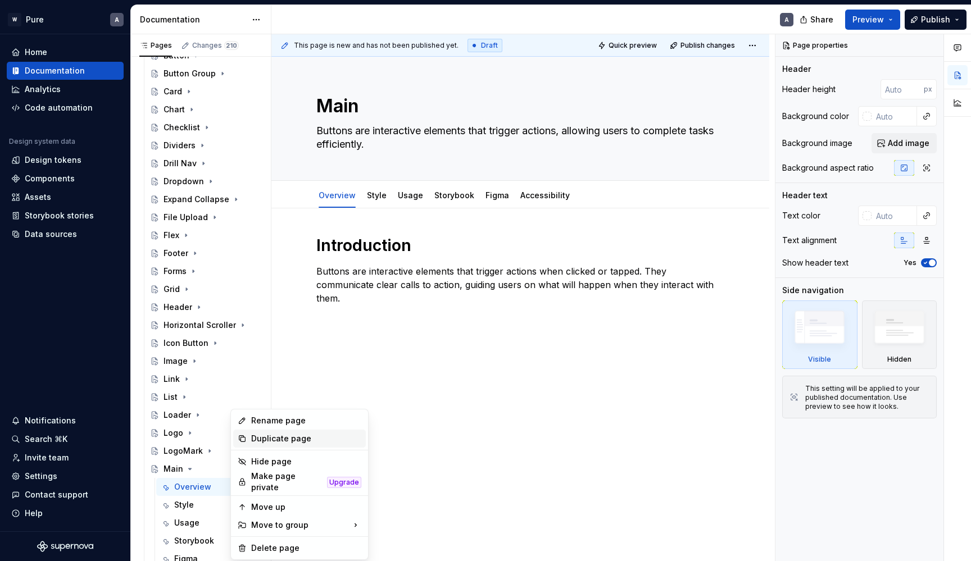
click at [260, 434] on div "Duplicate page" at bounding box center [306, 438] width 110 height 11
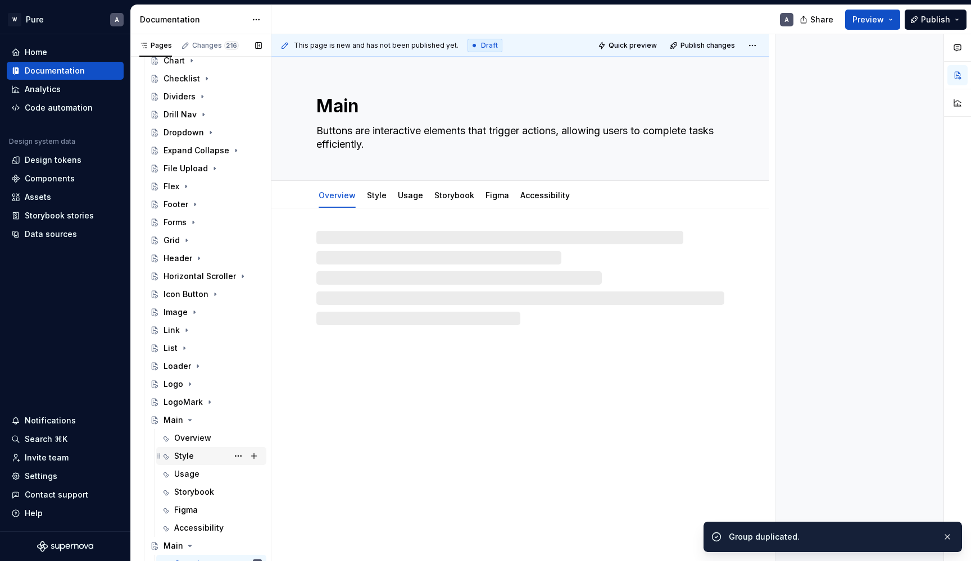
scroll to position [384, 0]
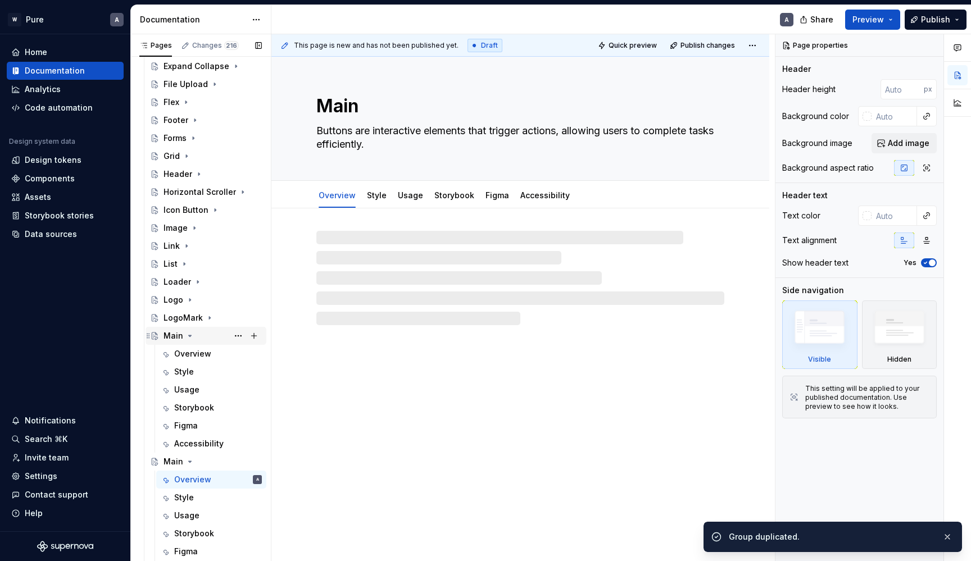
click at [188, 339] on icon "Page tree" at bounding box center [189, 336] width 9 height 9
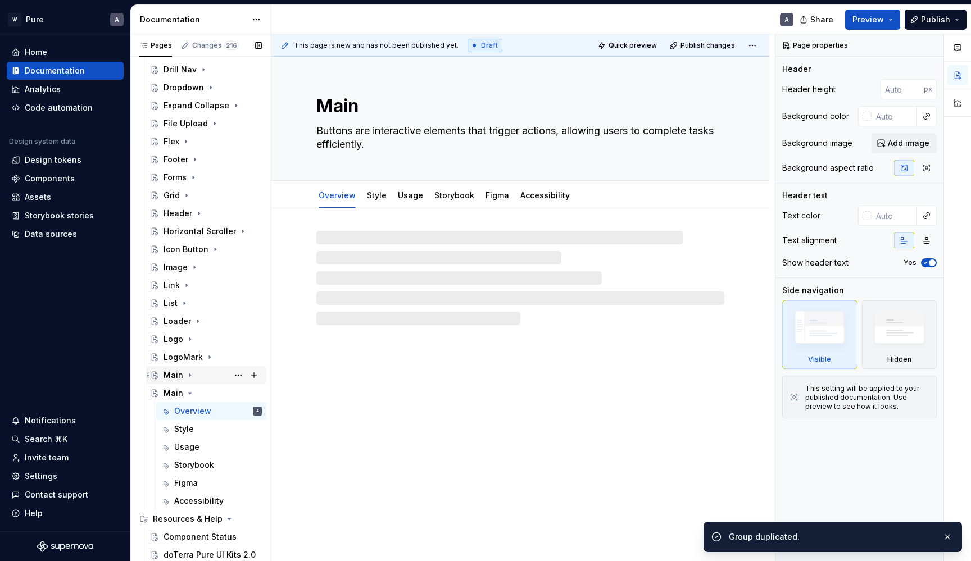
scroll to position [345, 0]
click at [239, 394] on button "Page tree" at bounding box center [238, 394] width 16 height 16
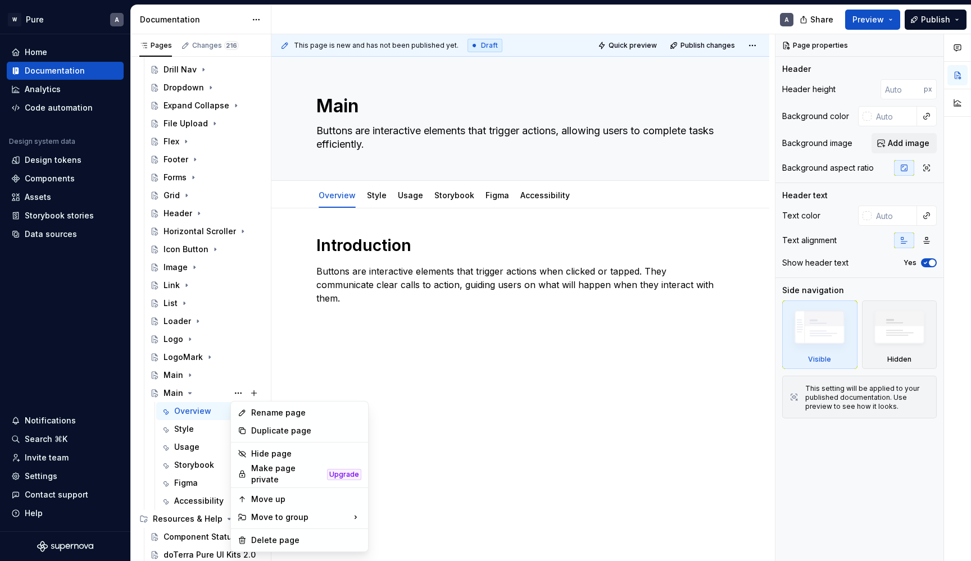
type textarea "*"
click at [266, 412] on div "Rename page" at bounding box center [306, 412] width 110 height 11
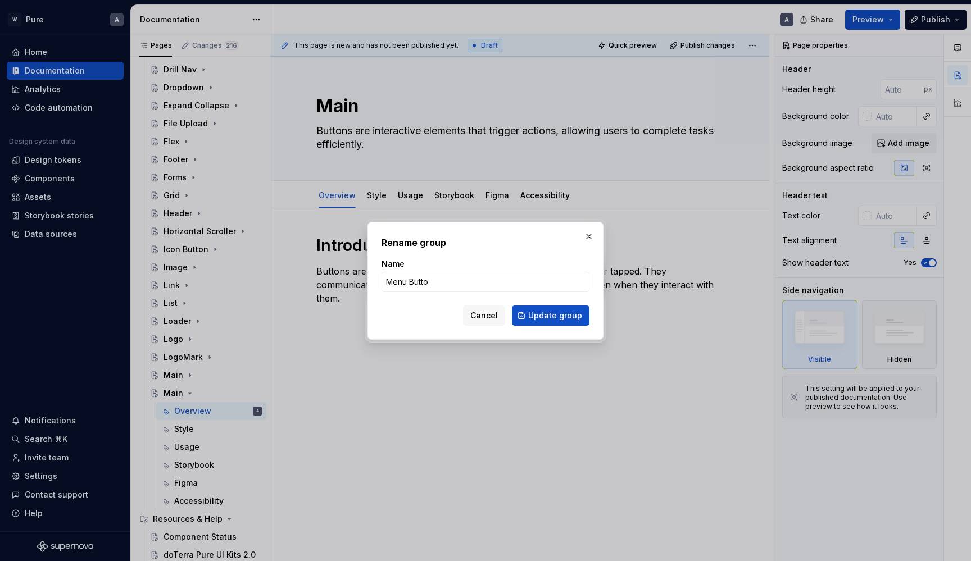
type input "Menu Button"
click at [552, 315] on button "Update group" at bounding box center [551, 316] width 78 height 20
type textarea "*"
type textarea "Menu Button"
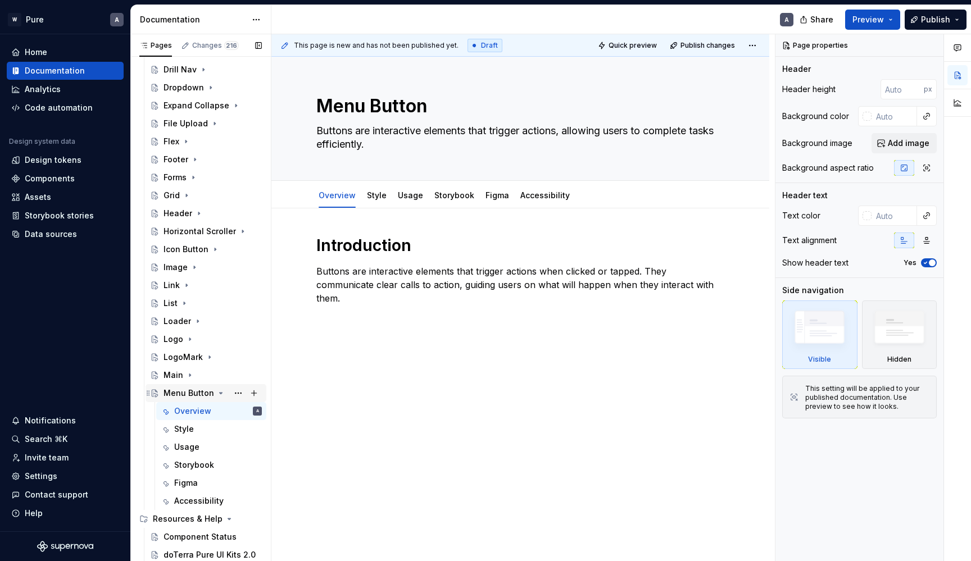
click at [220, 393] on icon "Page tree" at bounding box center [221, 393] width 3 height 1
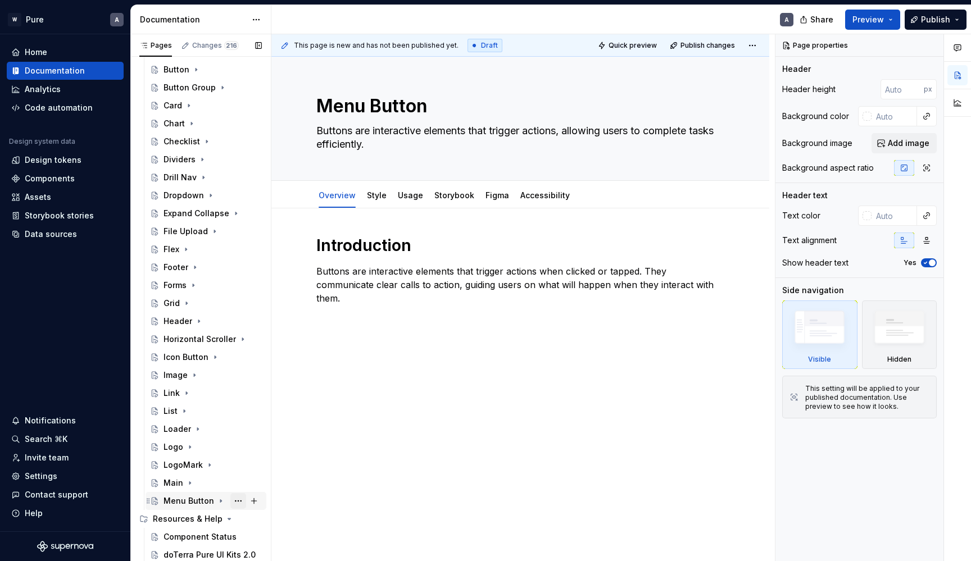
click at [235, 508] on button "Page tree" at bounding box center [238, 501] width 16 height 16
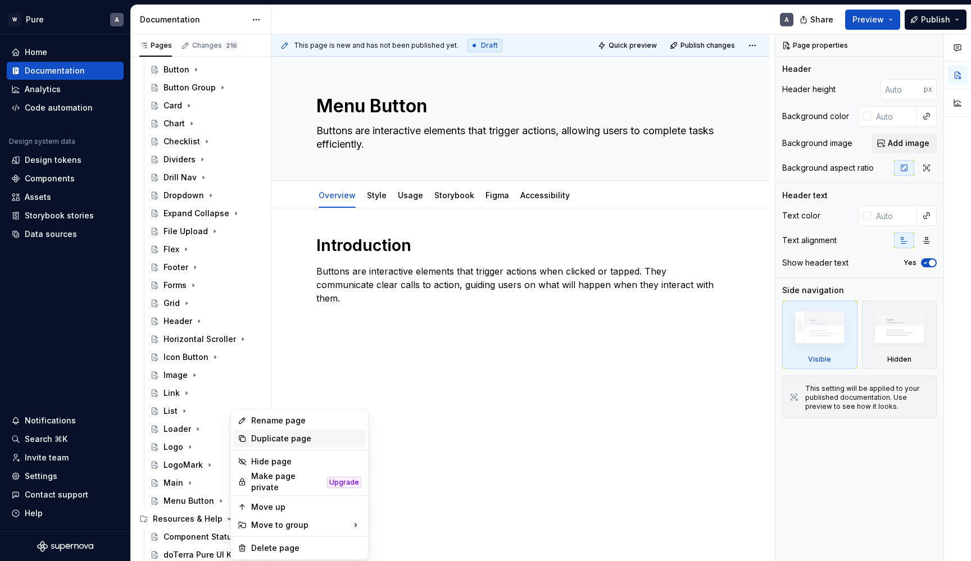
click at [257, 438] on div "Duplicate page" at bounding box center [306, 438] width 110 height 11
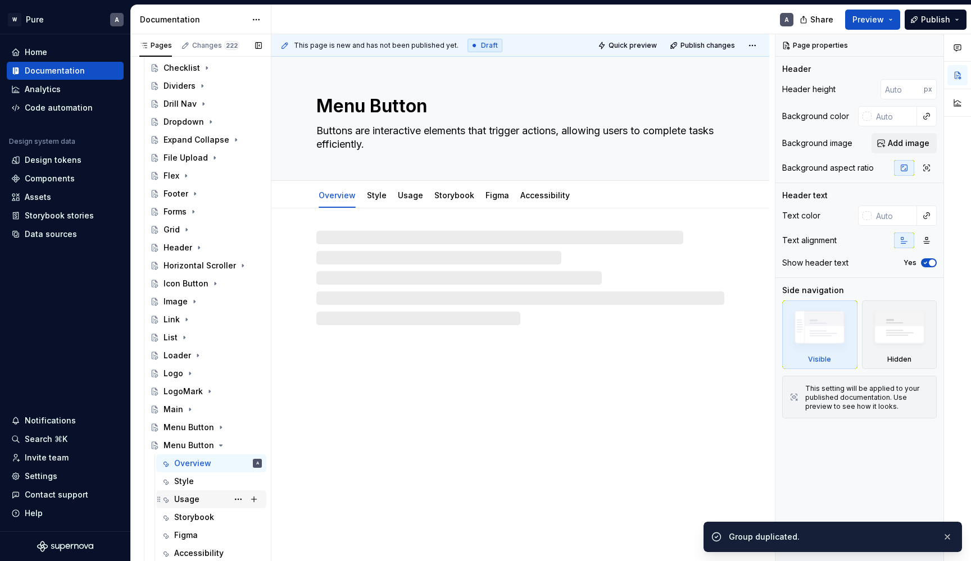
scroll to position [313, 0]
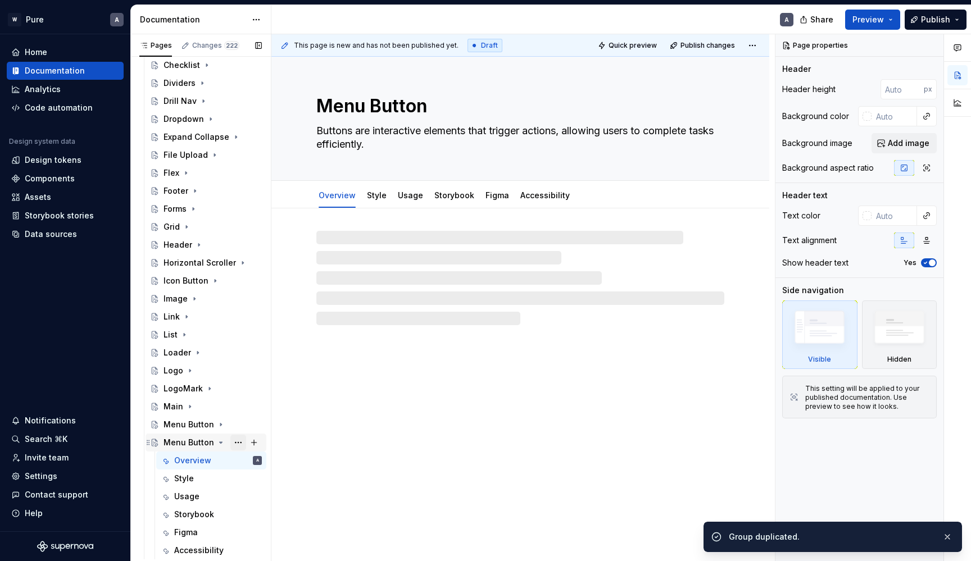
click at [239, 447] on button "Page tree" at bounding box center [238, 443] width 16 height 16
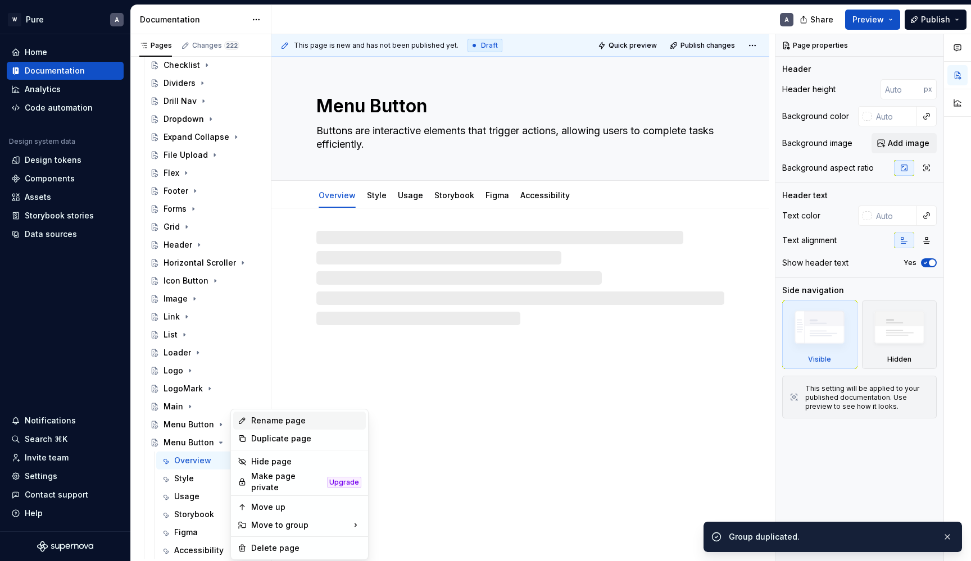
click at [268, 424] on div "Rename page" at bounding box center [306, 420] width 110 height 11
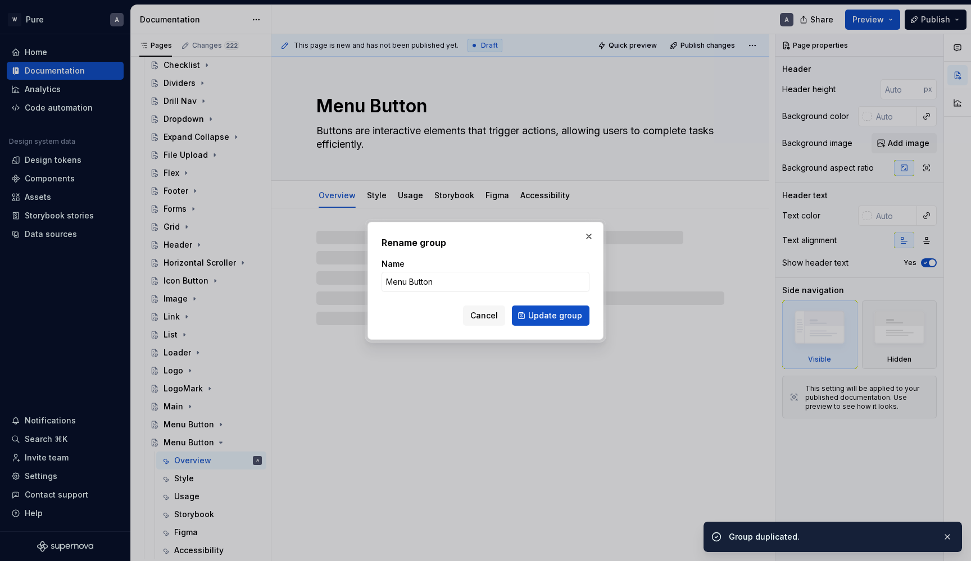
type textarea "*"
type input "M"
type textarea "*"
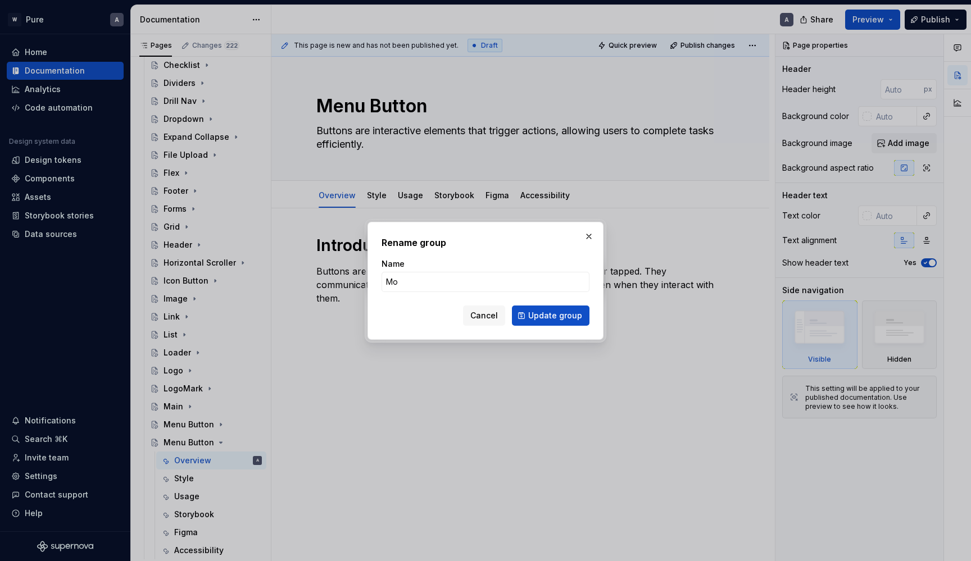
type input "Mod"
type textarea "*"
type input "Modal"
click at [552, 315] on button "Update group" at bounding box center [551, 316] width 78 height 20
type textarea "*"
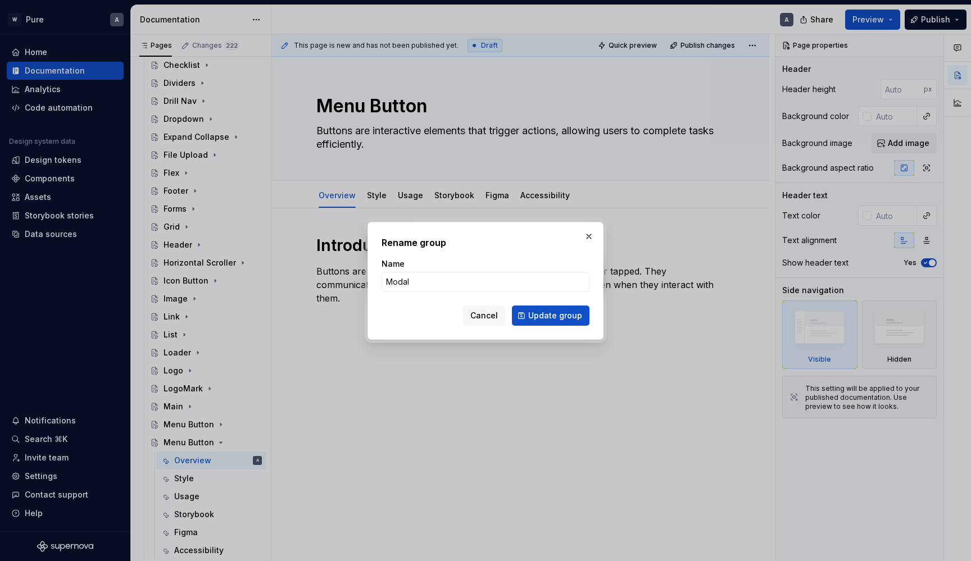
type textarea "Modal"
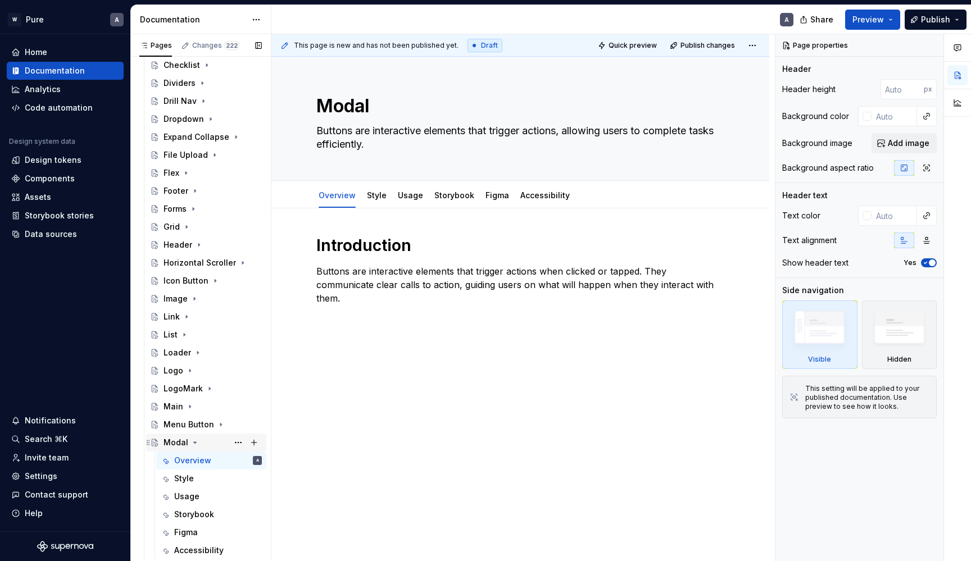
click at [194, 443] on icon "Page tree" at bounding box center [195, 442] width 3 height 1
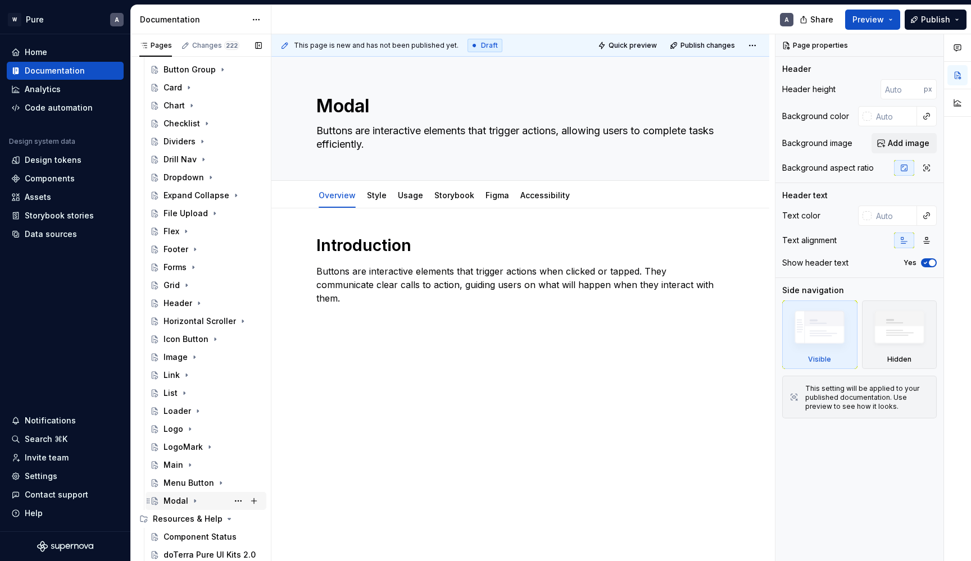
scroll to position [255, 0]
click at [239, 501] on button "Page tree" at bounding box center [238, 501] width 16 height 16
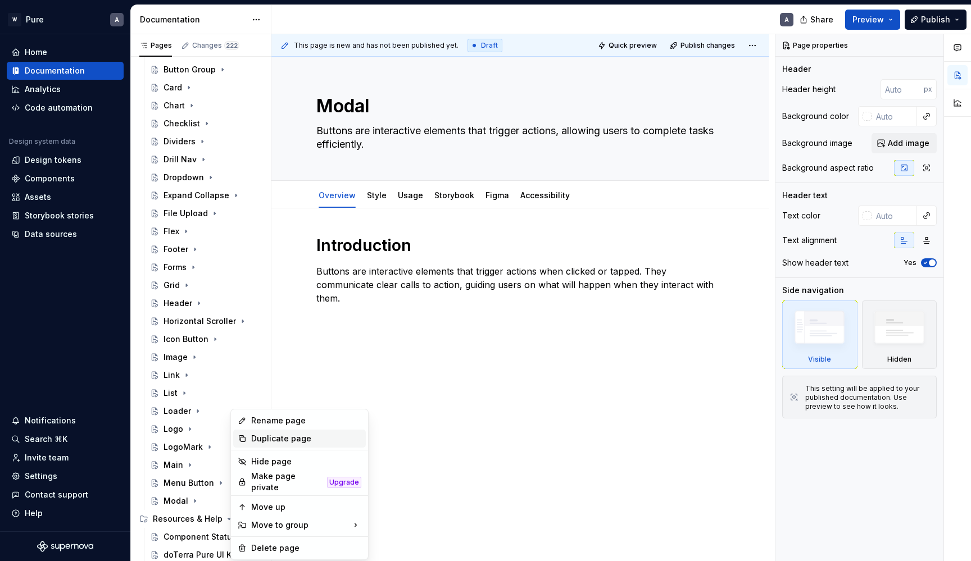
click at [276, 438] on div "Duplicate page" at bounding box center [306, 438] width 110 height 11
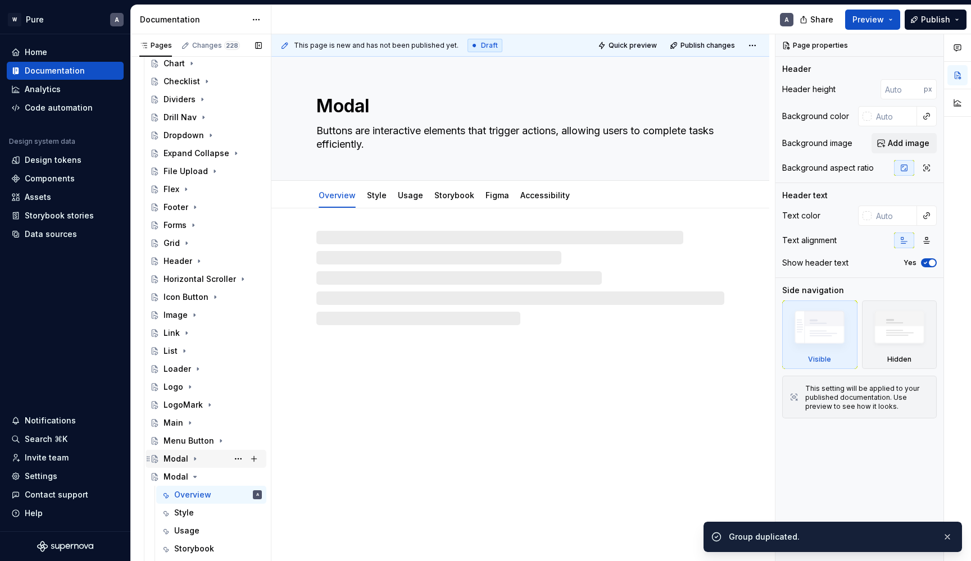
scroll to position [306, 0]
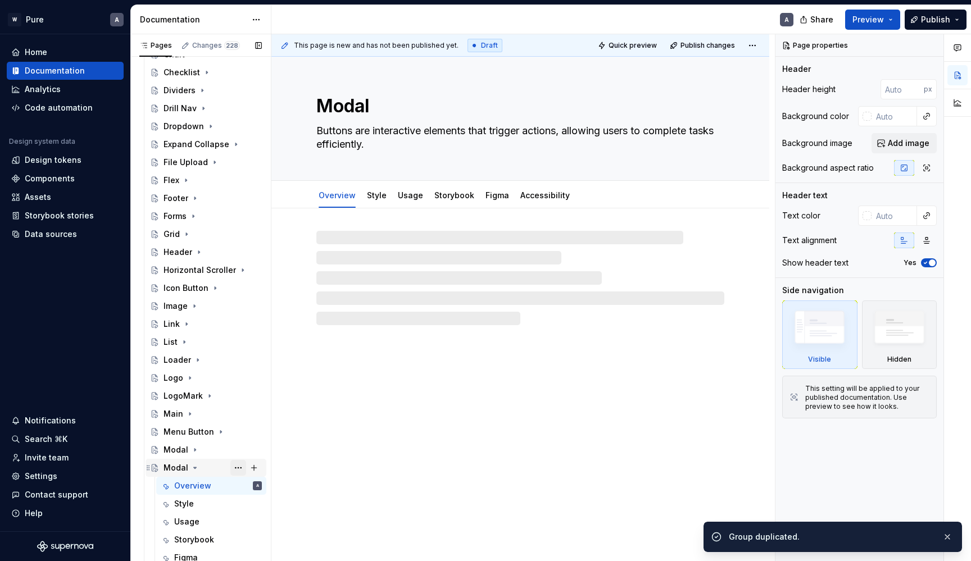
click at [238, 469] on button "Page tree" at bounding box center [238, 468] width 16 height 16
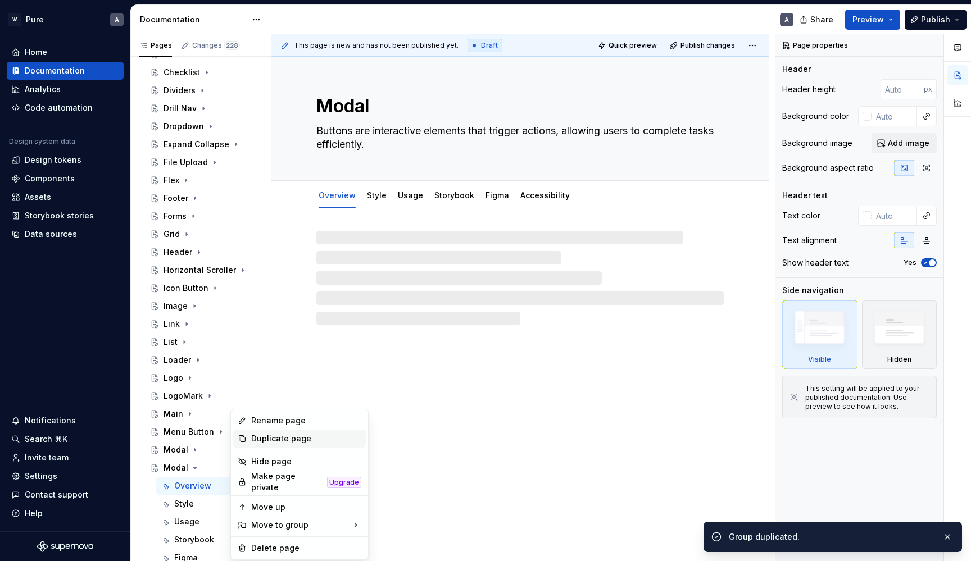
type textarea "*"
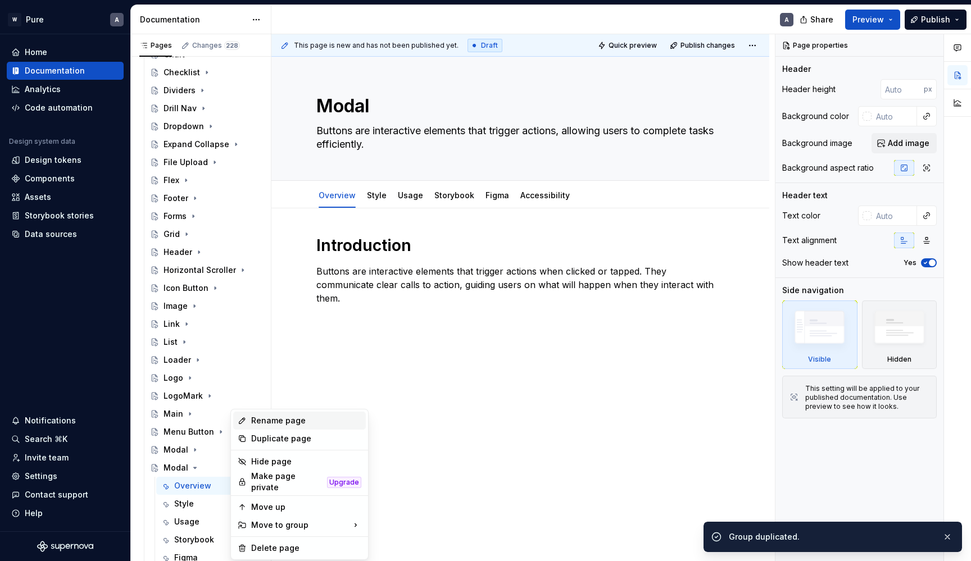
click at [263, 423] on div "Rename page" at bounding box center [306, 420] width 110 height 11
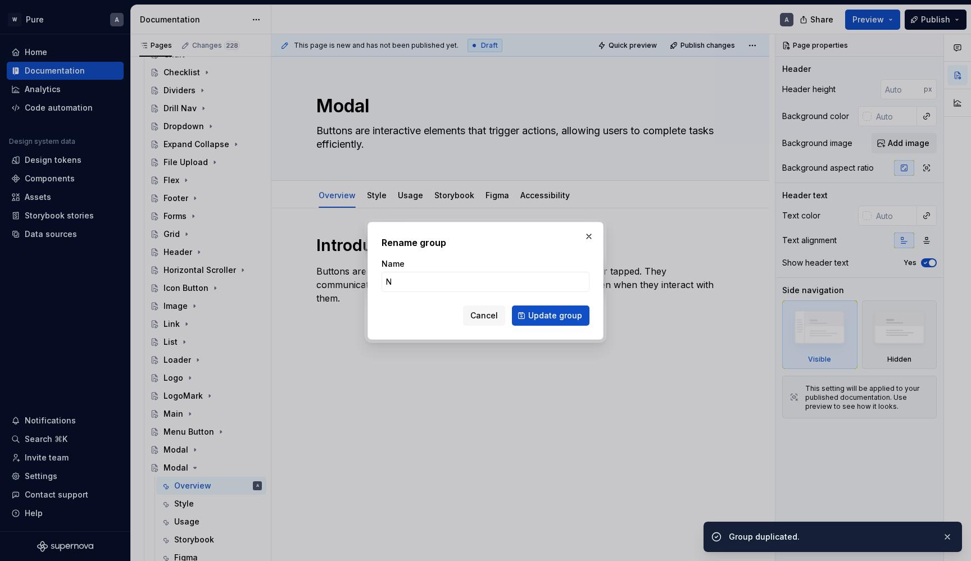
type input "Na"
type textarea "*"
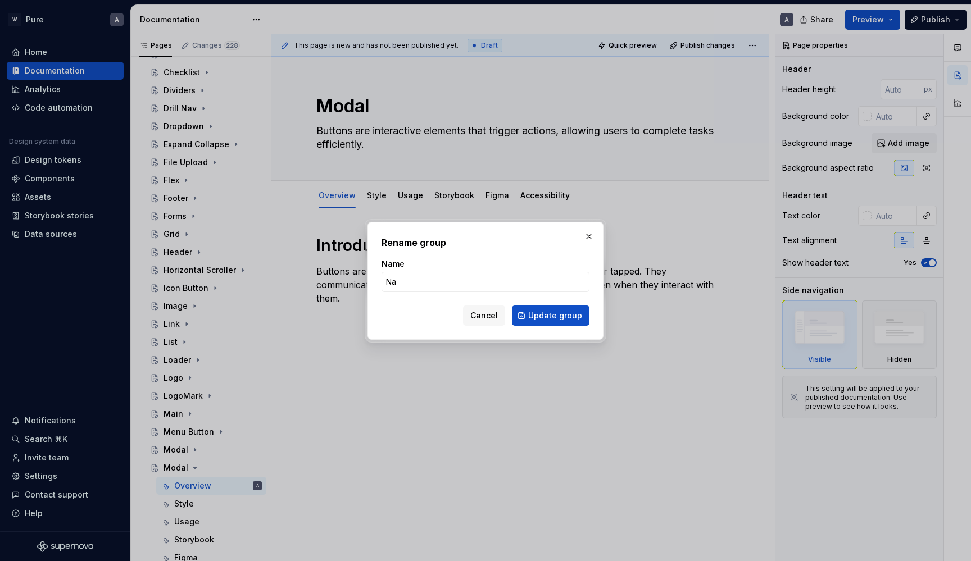
type input "Nav"
click at [552, 315] on button "Update group" at bounding box center [551, 316] width 78 height 20
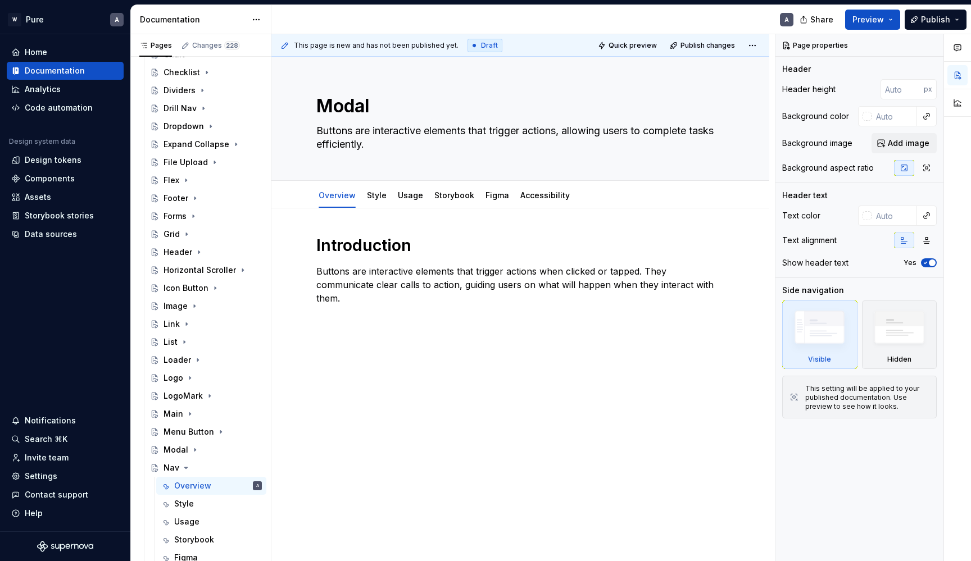
type textarea "*"
type textarea "Nav"
click at [188, 466] on icon "Page tree" at bounding box center [186, 468] width 9 height 9
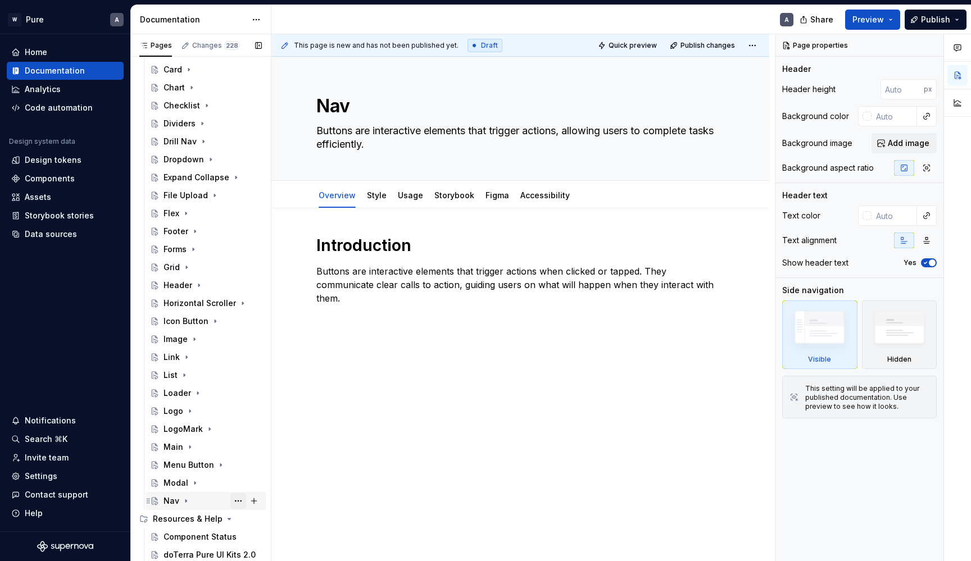
click at [236, 502] on button "Page tree" at bounding box center [238, 501] width 16 height 16
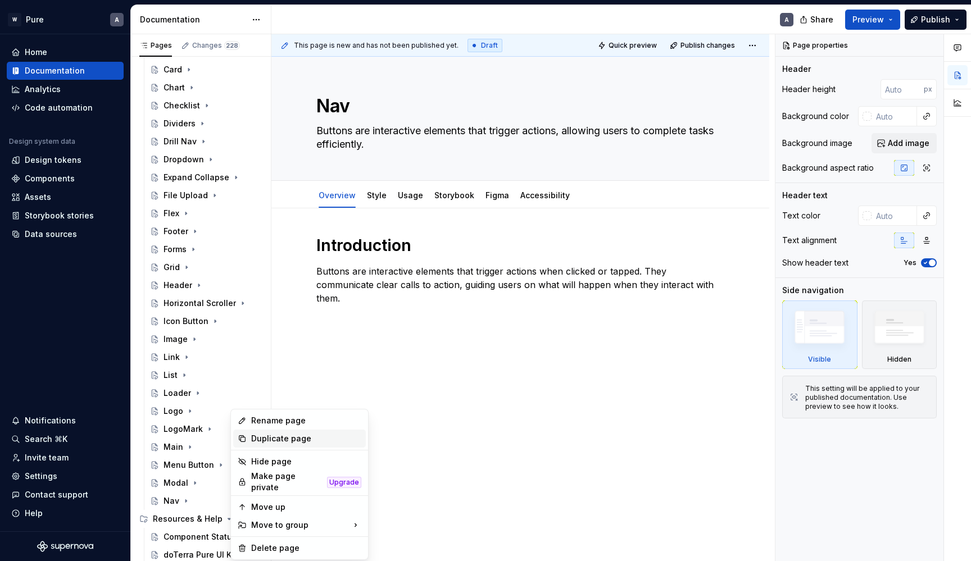
click at [267, 441] on div "Duplicate page" at bounding box center [306, 438] width 110 height 11
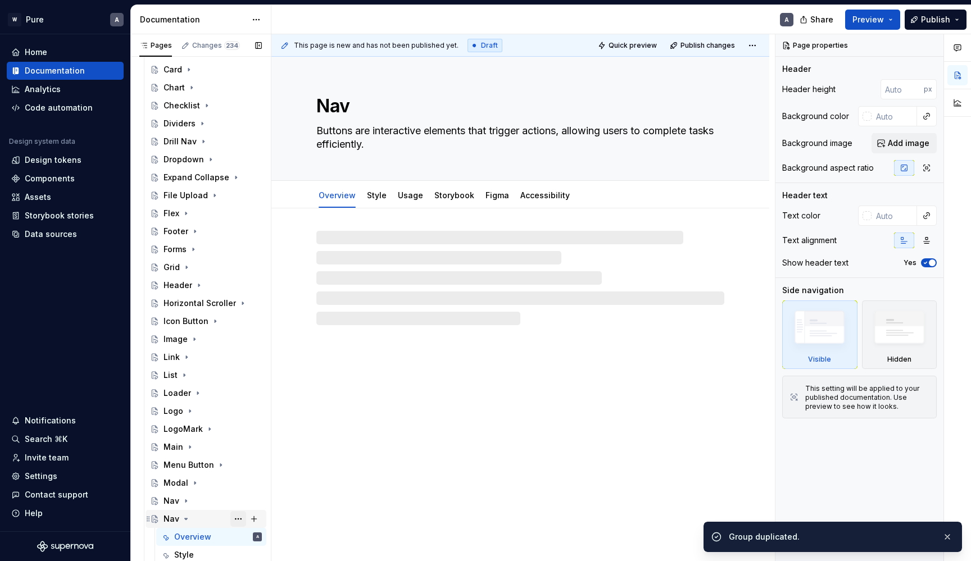
click at [238, 520] on button "Page tree" at bounding box center [238, 519] width 16 height 16
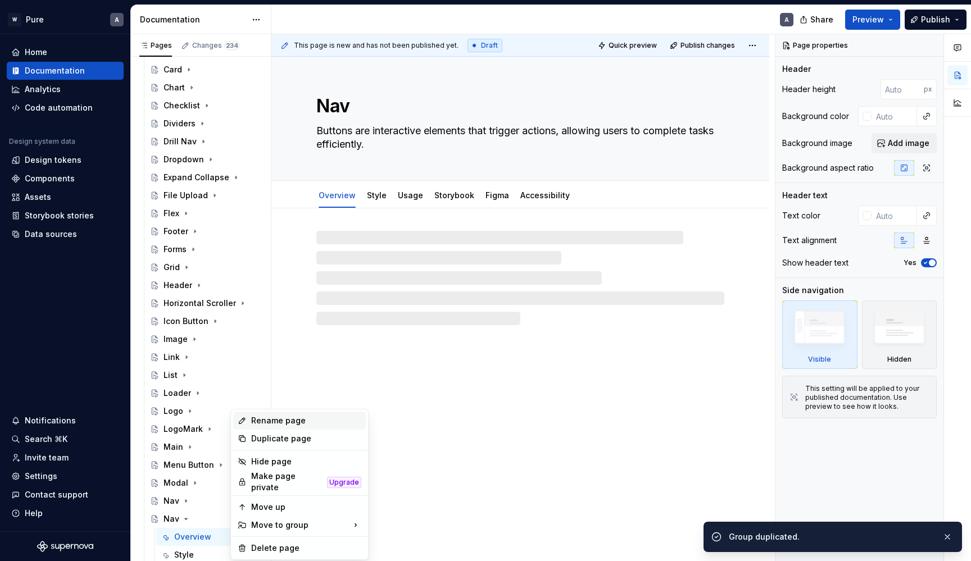
click at [270, 423] on div "Rename page" at bounding box center [306, 420] width 110 height 11
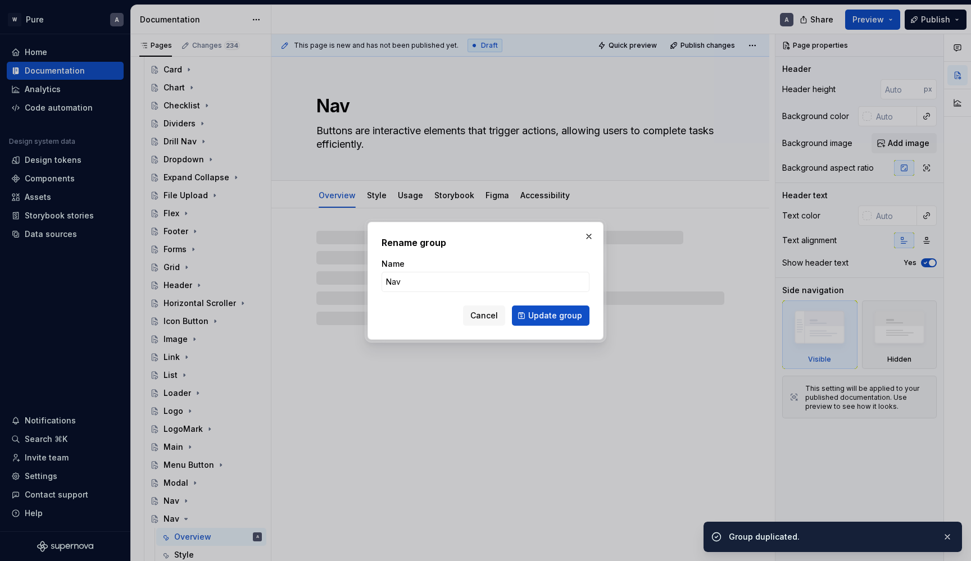
type textarea "*"
type input "Paginat"
type textarea "*"
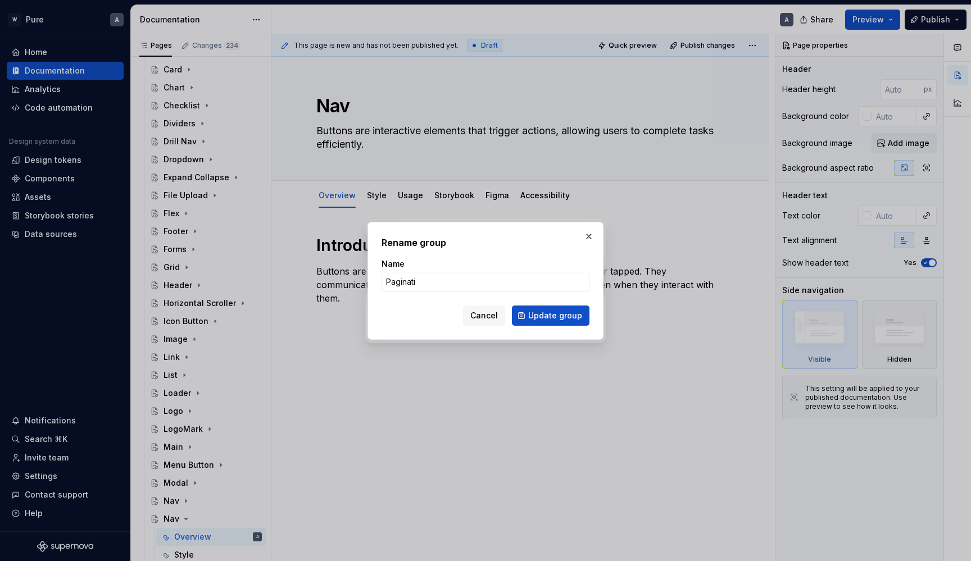
type input "Paginatio"
type textarea "*"
type input "Pagination"
click at [552, 315] on button "Update group" at bounding box center [551, 316] width 78 height 20
type textarea "*"
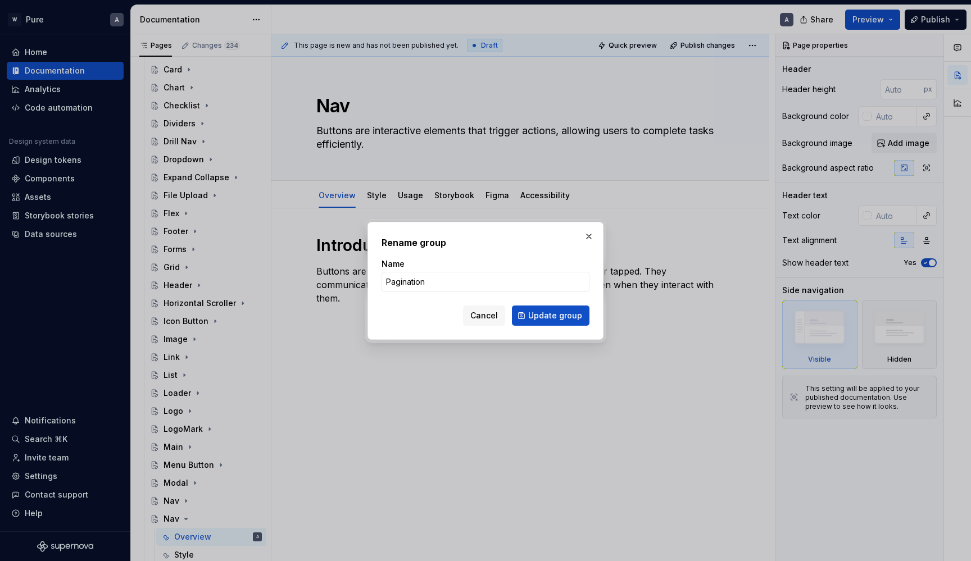
type textarea "Pagination"
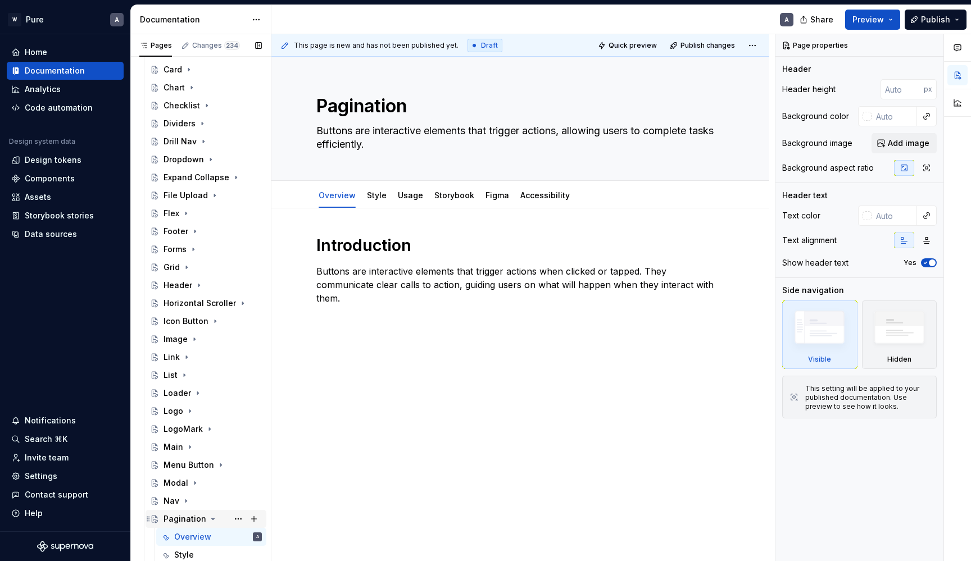
click at [209, 519] on icon "Page tree" at bounding box center [213, 519] width 9 height 9
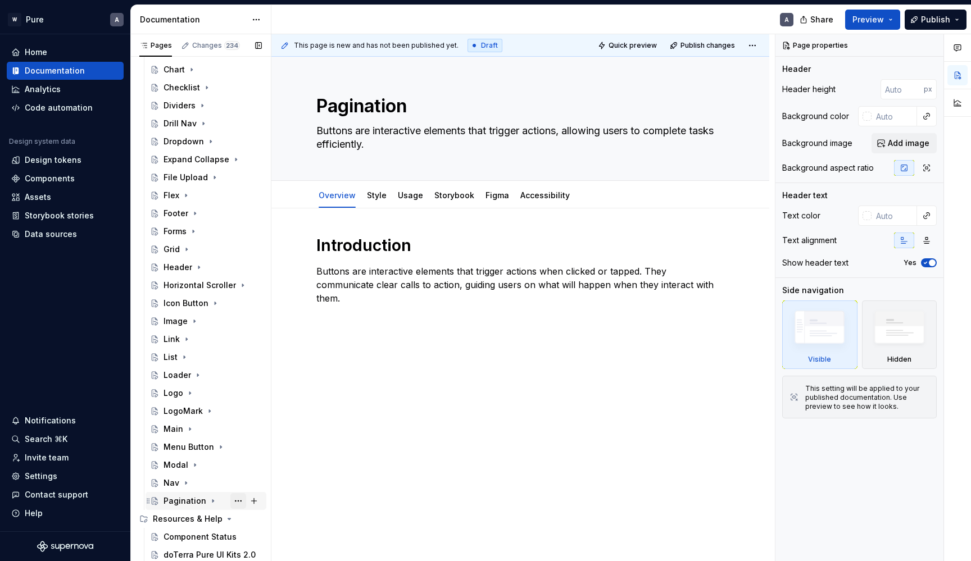
scroll to position [291, 0]
click at [237, 502] on button "Page tree" at bounding box center [238, 501] width 16 height 16
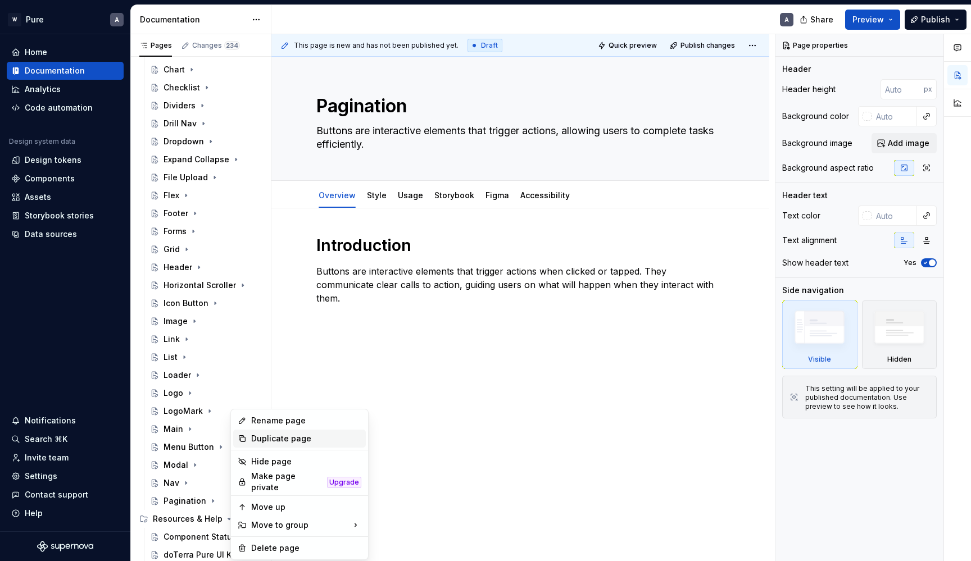
click at [274, 442] on div "Duplicate page" at bounding box center [306, 438] width 110 height 11
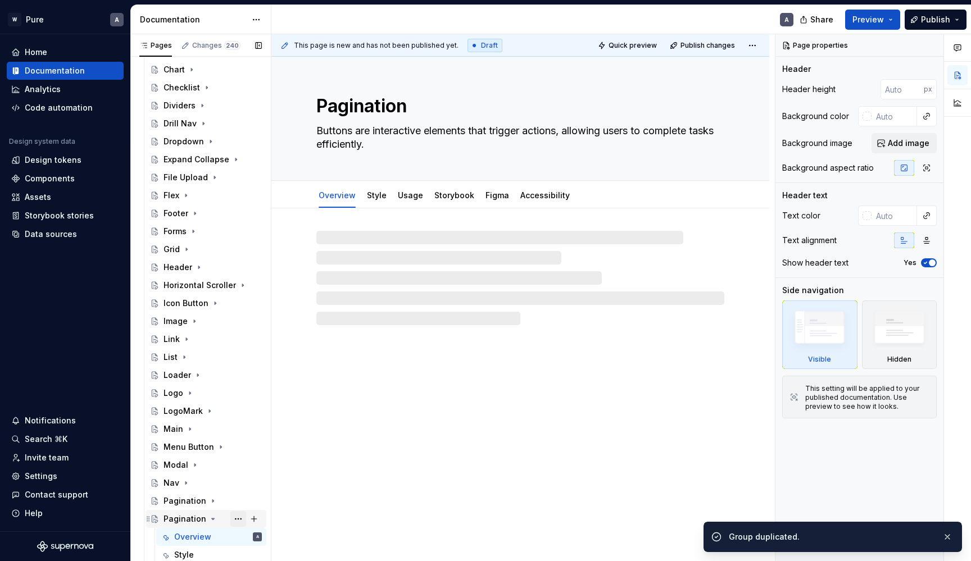
click at [238, 517] on button "Page tree" at bounding box center [238, 519] width 16 height 16
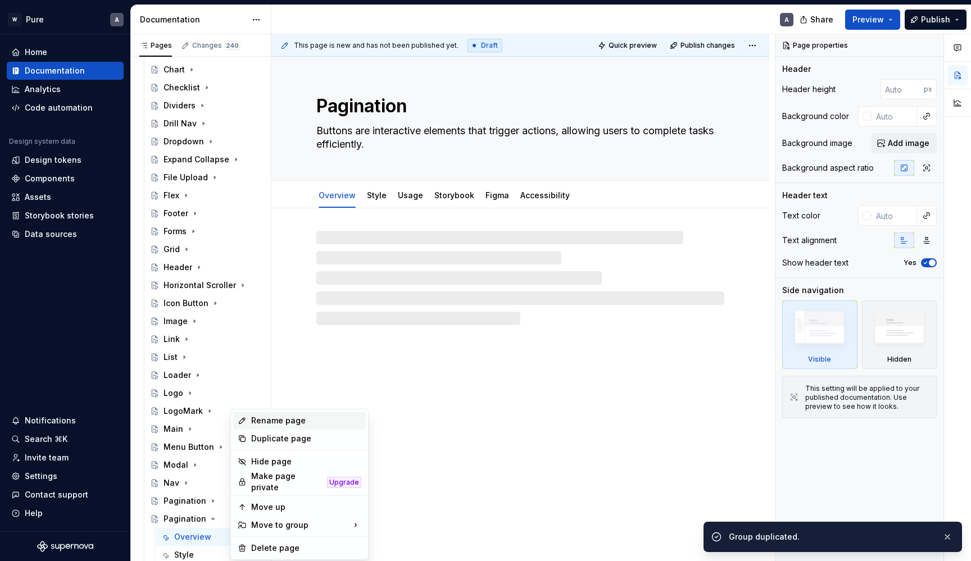
click at [278, 420] on div "Rename page" at bounding box center [306, 420] width 110 height 11
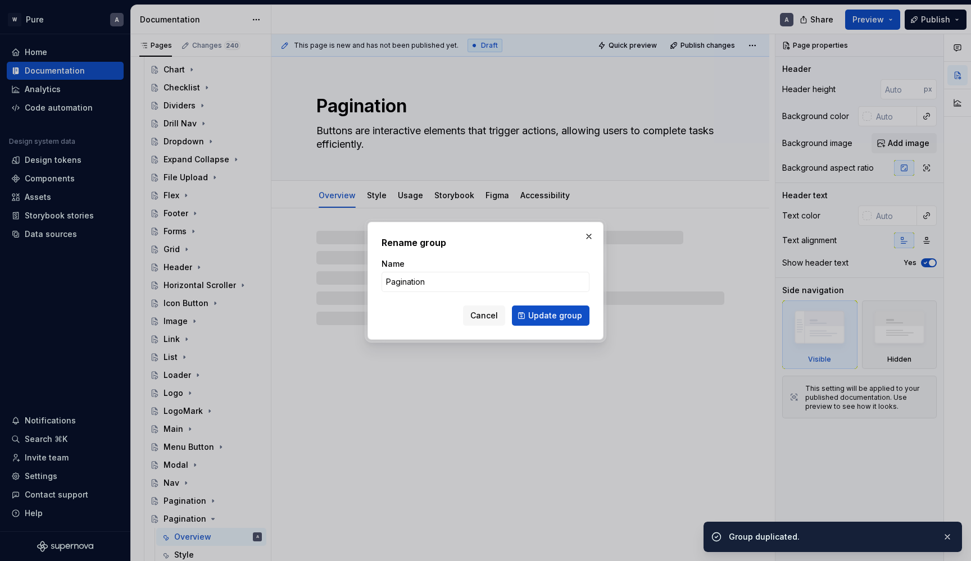
type textarea "*"
type input "Pan"
type textarea "*"
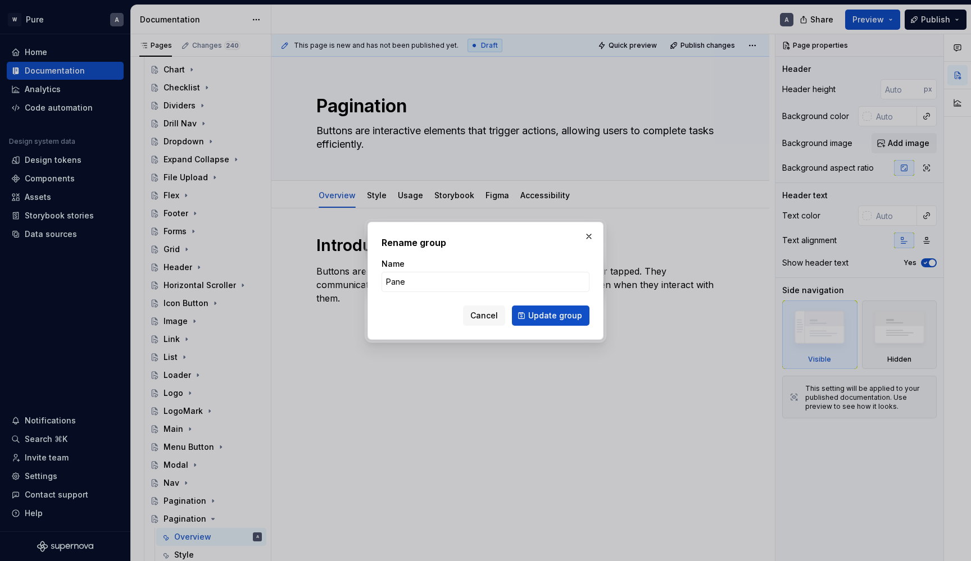
type input "Panel"
click at [552, 315] on button "Update group" at bounding box center [551, 316] width 78 height 20
type textarea "*"
type textarea "Panel"
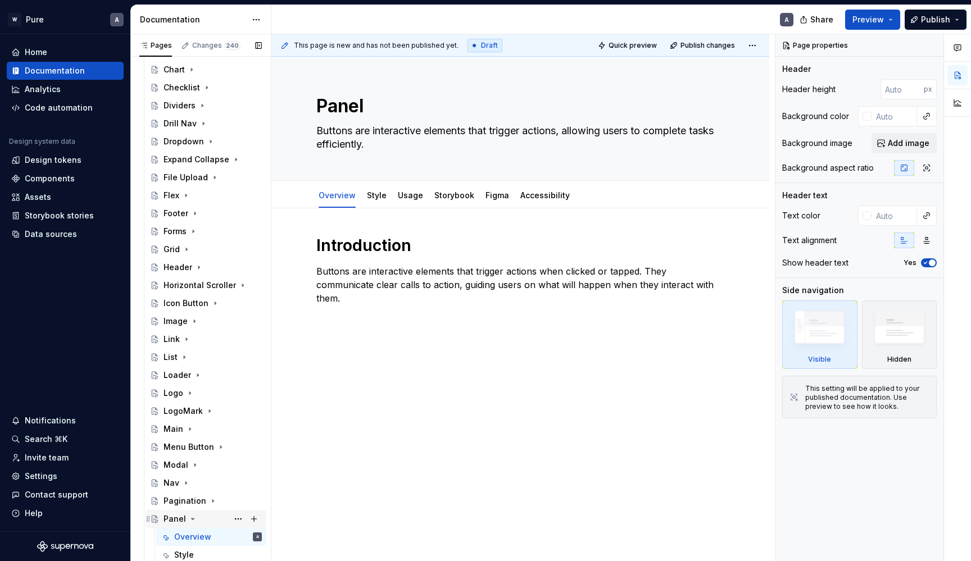
click at [192, 520] on icon "Page tree" at bounding box center [192, 519] width 9 height 9
click at [235, 514] on button "Page tree" at bounding box center [238, 519] width 16 height 16
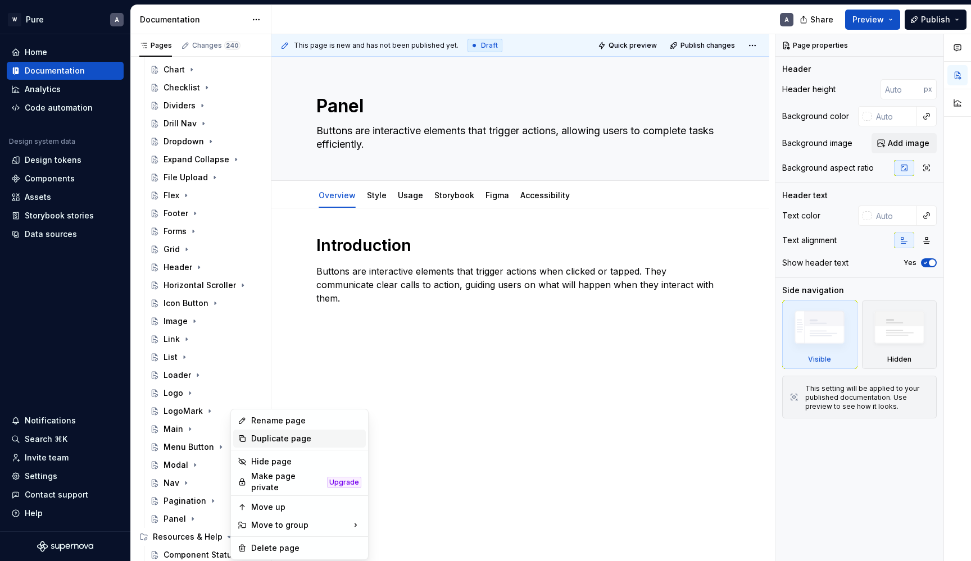
click at [269, 435] on div "Duplicate page" at bounding box center [306, 438] width 110 height 11
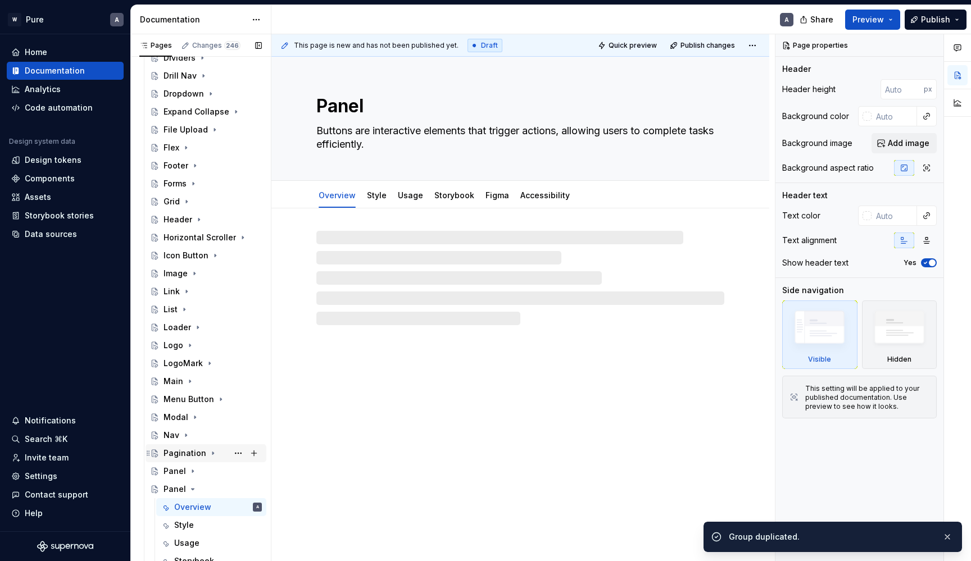
scroll to position [344, 0]
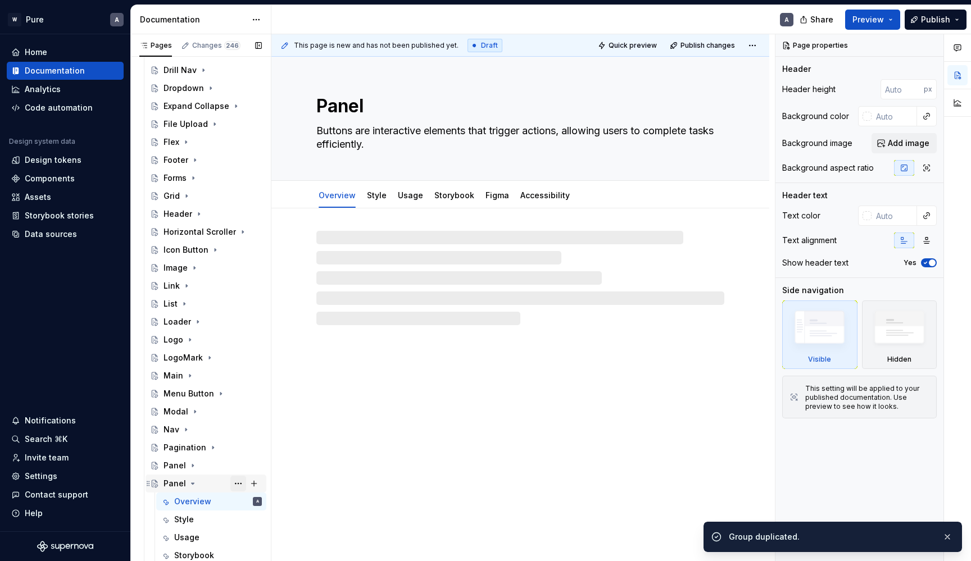
click at [237, 483] on button "Page tree" at bounding box center [238, 484] width 16 height 16
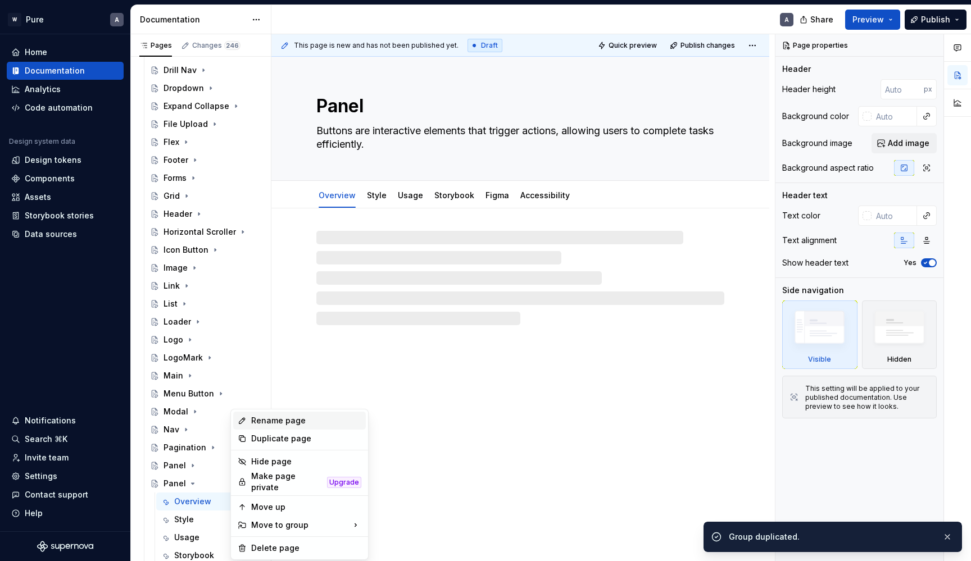
click at [275, 418] on div "Rename page" at bounding box center [306, 420] width 110 height 11
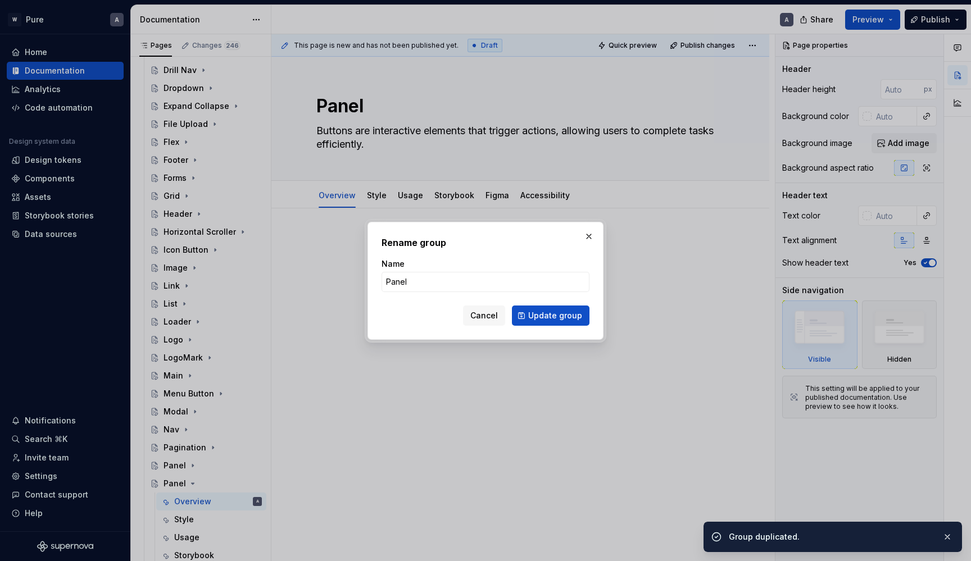
type textarea "*"
type input "P"
type textarea "*"
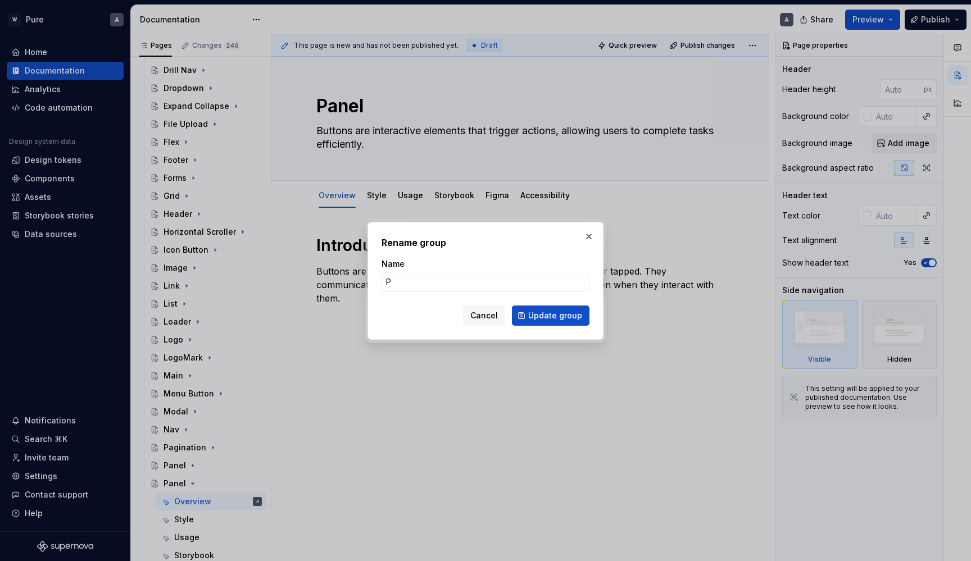
type input "Pi"
type textarea "*"
type input "Picture"
click at [552, 315] on button "Update group" at bounding box center [551, 316] width 78 height 20
type textarea "*"
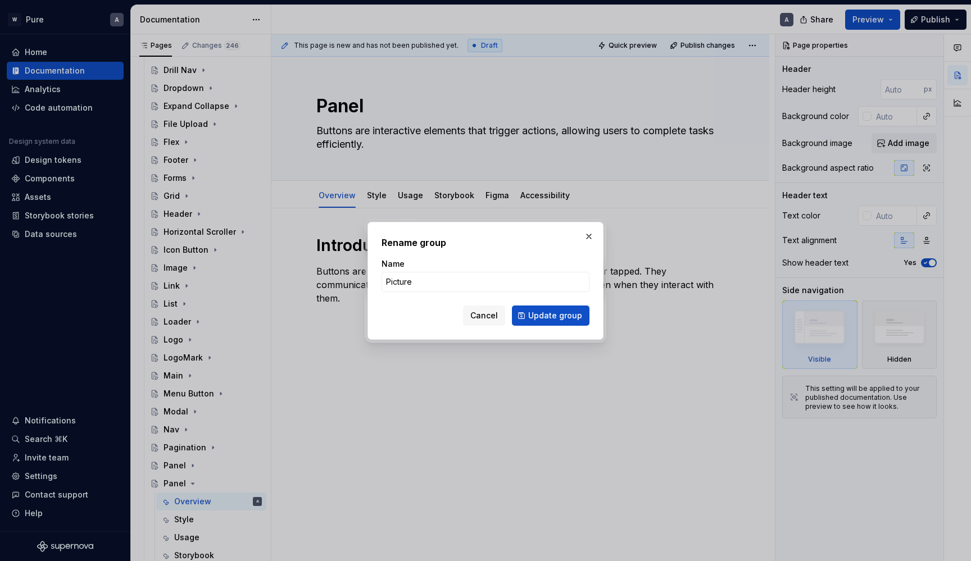
type textarea "Picture"
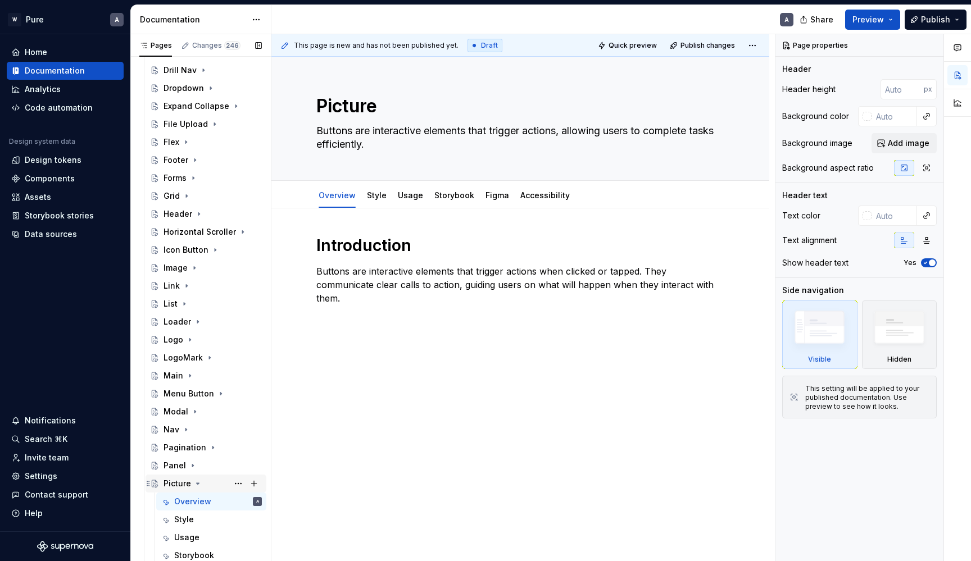
click at [196, 482] on icon "Page tree" at bounding box center [197, 483] width 9 height 9
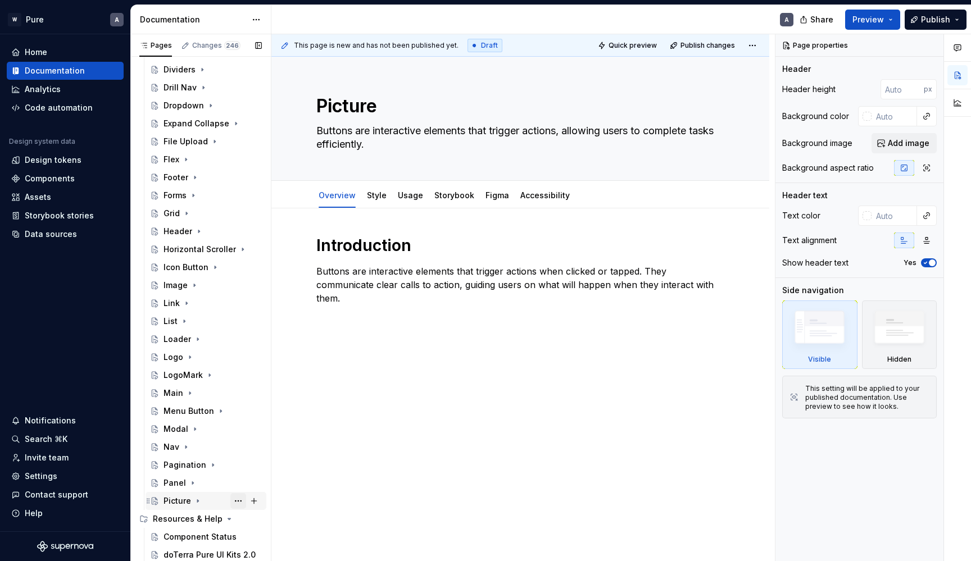
click at [238, 500] on button "Page tree" at bounding box center [238, 501] width 16 height 16
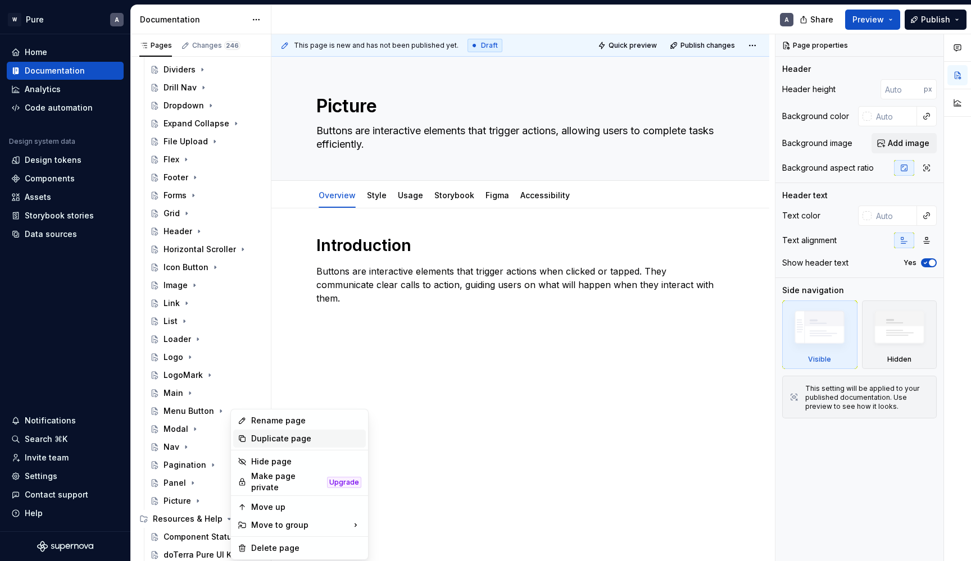
click at [289, 447] on div "Duplicate page" at bounding box center [299, 439] width 133 height 18
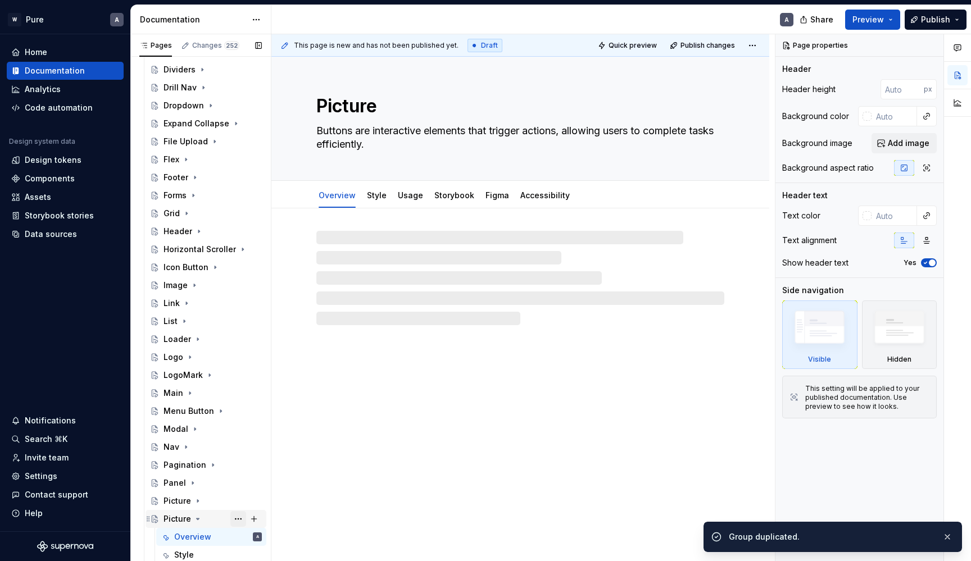
click at [234, 517] on button "Page tree" at bounding box center [238, 519] width 16 height 16
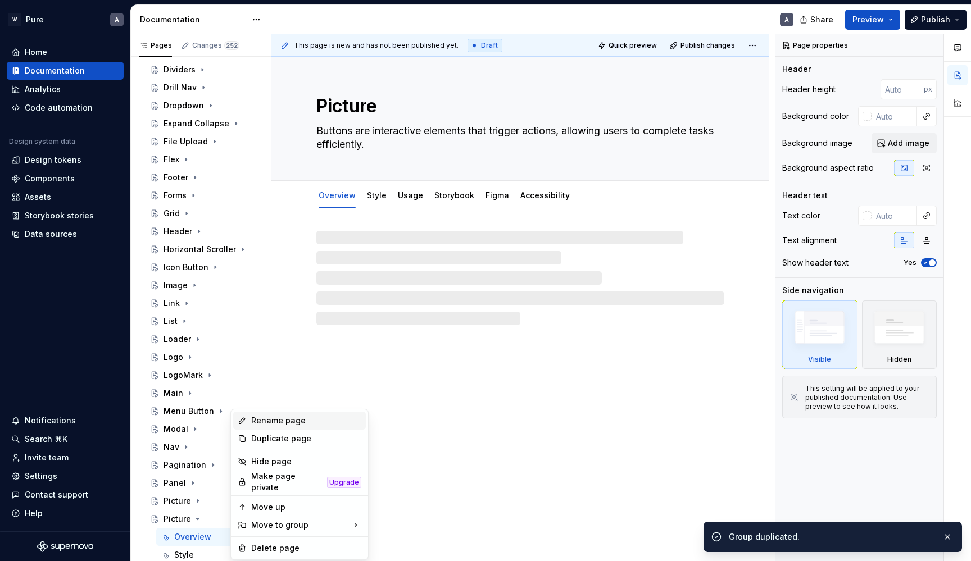
click at [274, 421] on div "Rename page" at bounding box center [306, 420] width 110 height 11
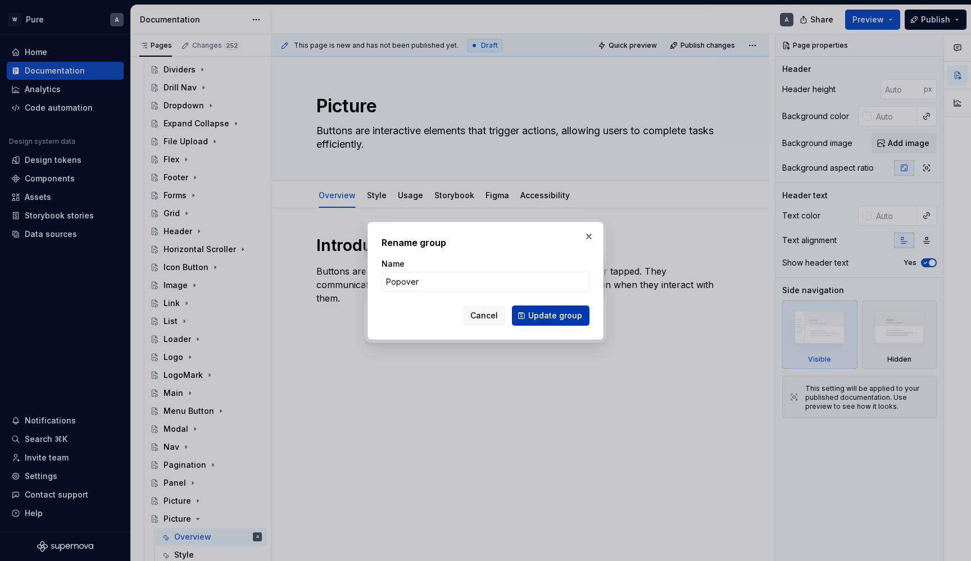
click at [536, 315] on span "Update group" at bounding box center [555, 315] width 54 height 11
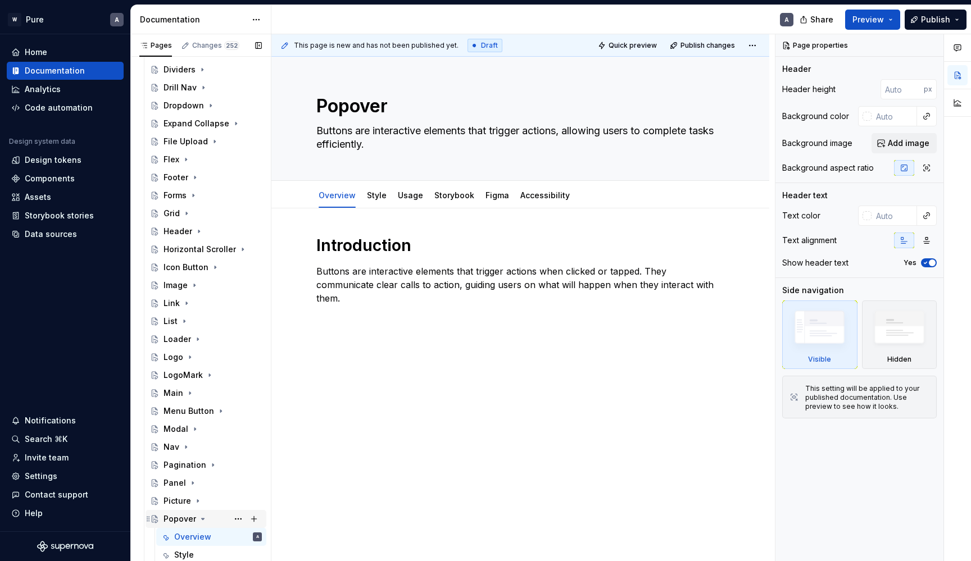
click at [202, 518] on icon "Page tree" at bounding box center [202, 519] width 9 height 9
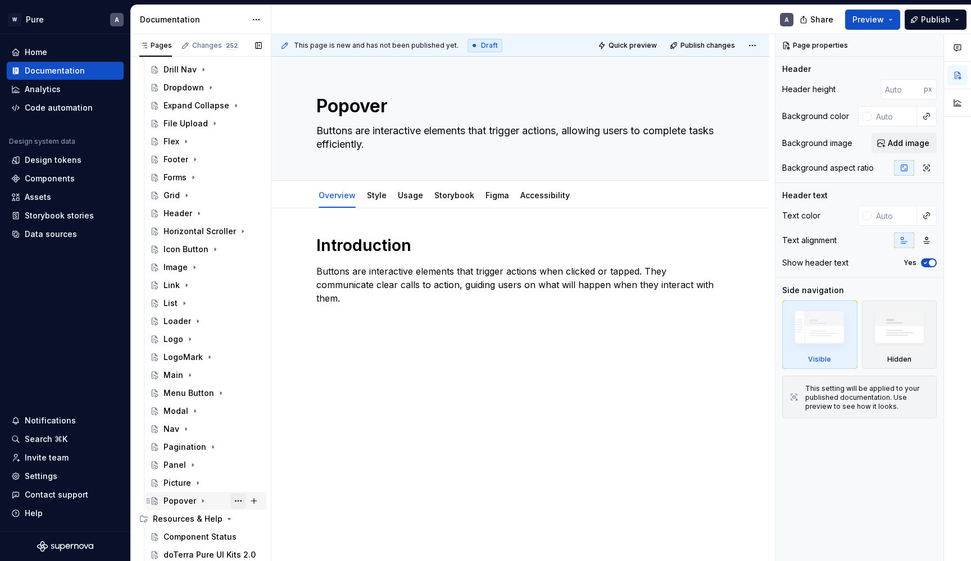
scroll to position [345, 0]
click at [238, 501] on button "Page tree" at bounding box center [238, 501] width 16 height 16
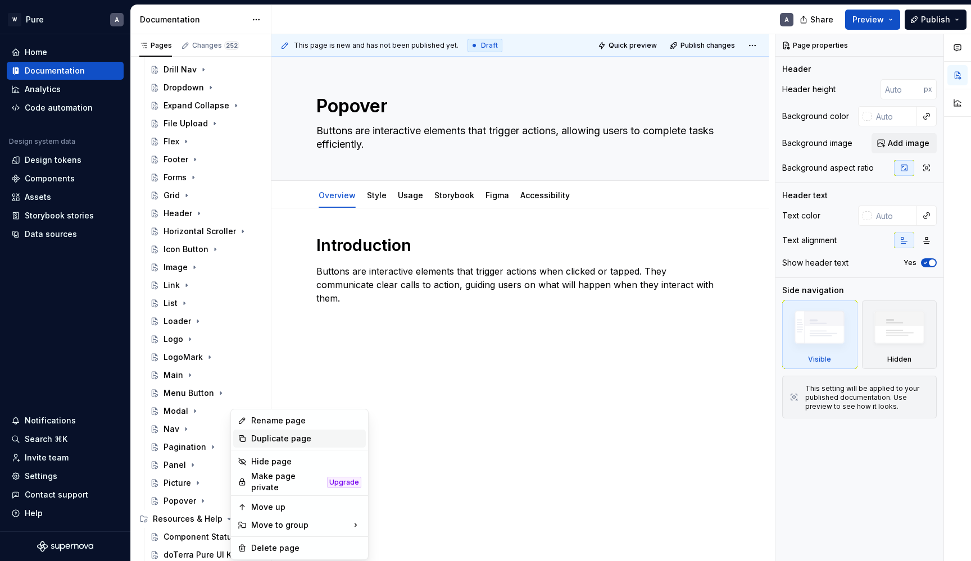
click at [268, 436] on div "Duplicate page" at bounding box center [306, 438] width 110 height 11
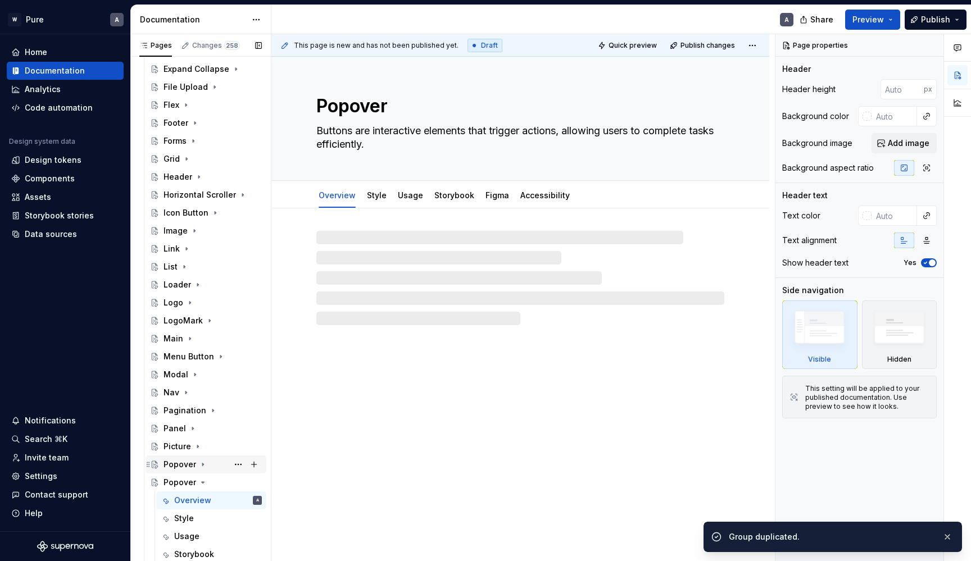
scroll to position [397, 0]
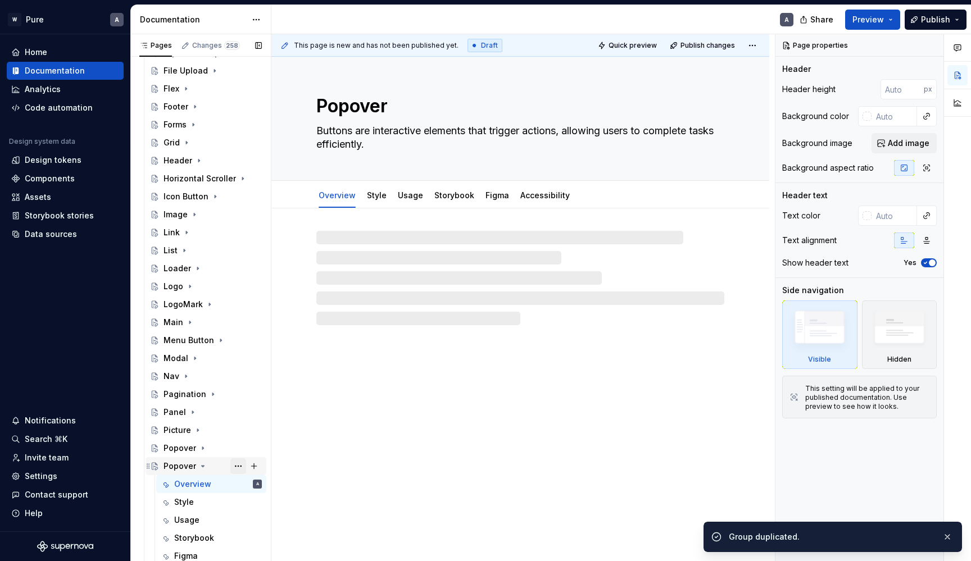
click at [240, 464] on button "Page tree" at bounding box center [238, 467] width 16 height 16
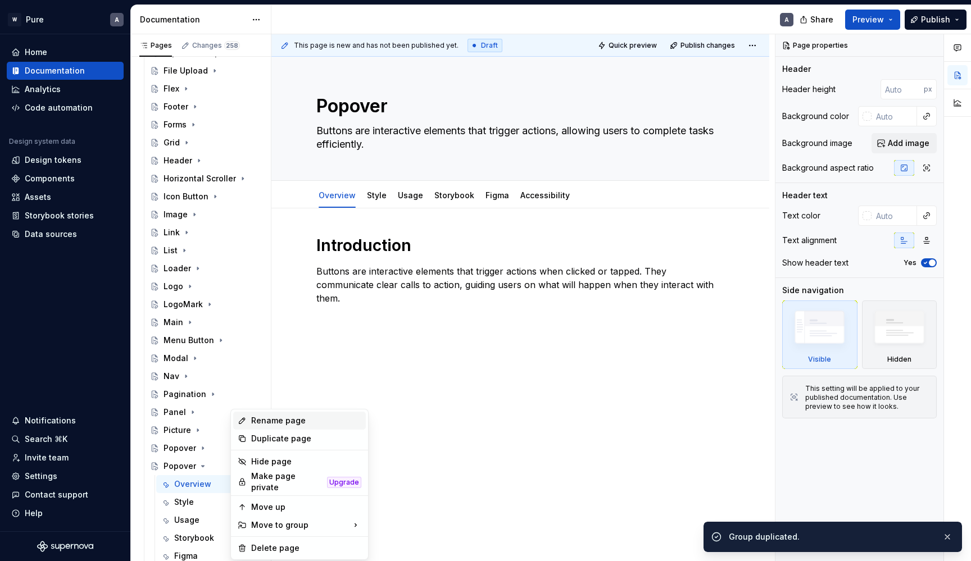
click at [274, 422] on div "Rename page" at bounding box center [306, 420] width 110 height 11
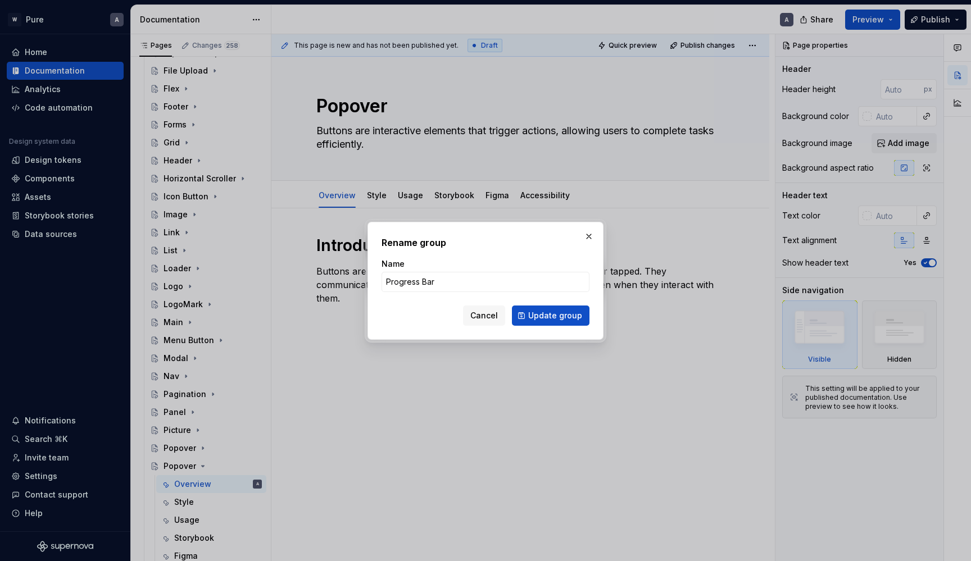
click at [552, 315] on button "Update group" at bounding box center [551, 316] width 78 height 20
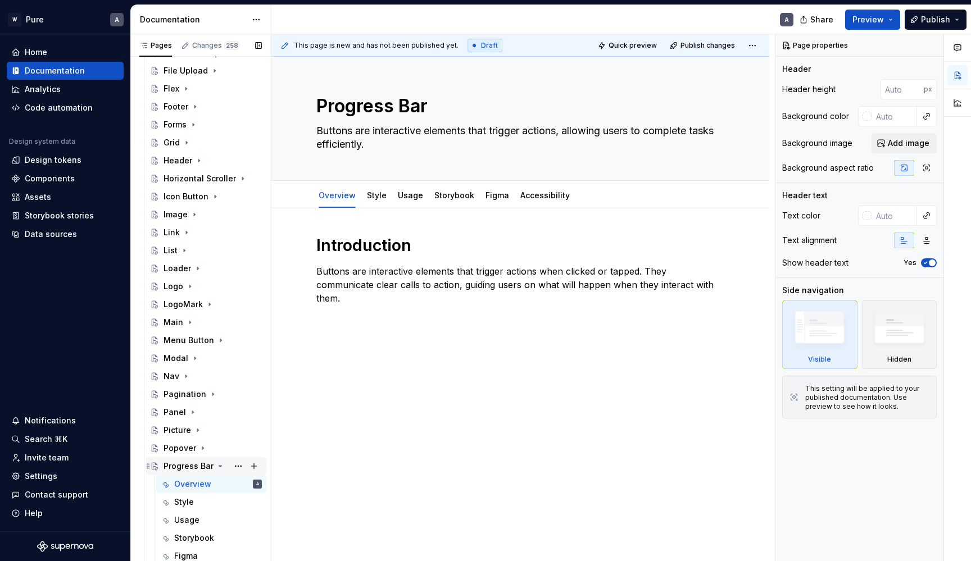
click at [219, 465] on icon "Page tree" at bounding box center [220, 466] width 9 height 9
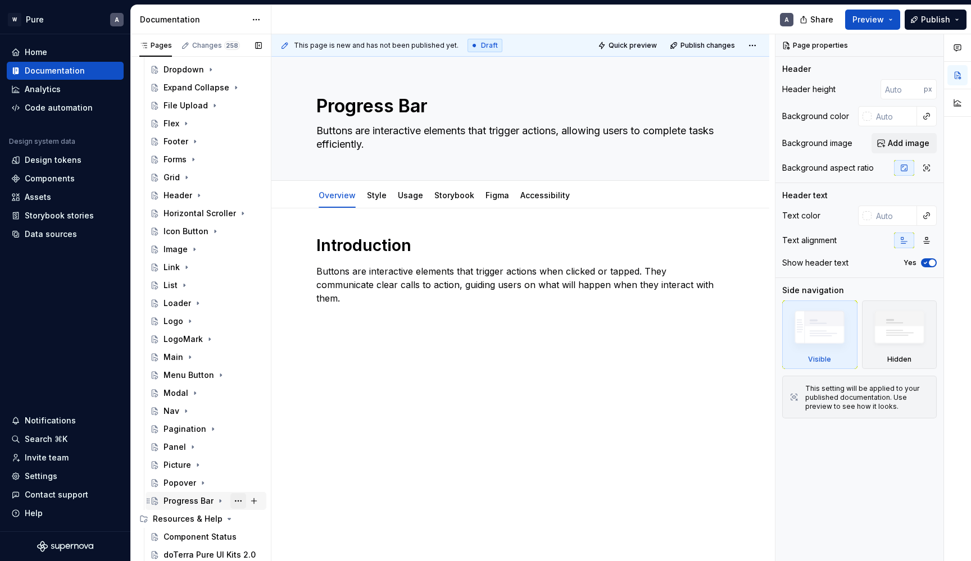
click at [241, 501] on button "Page tree" at bounding box center [238, 501] width 16 height 16
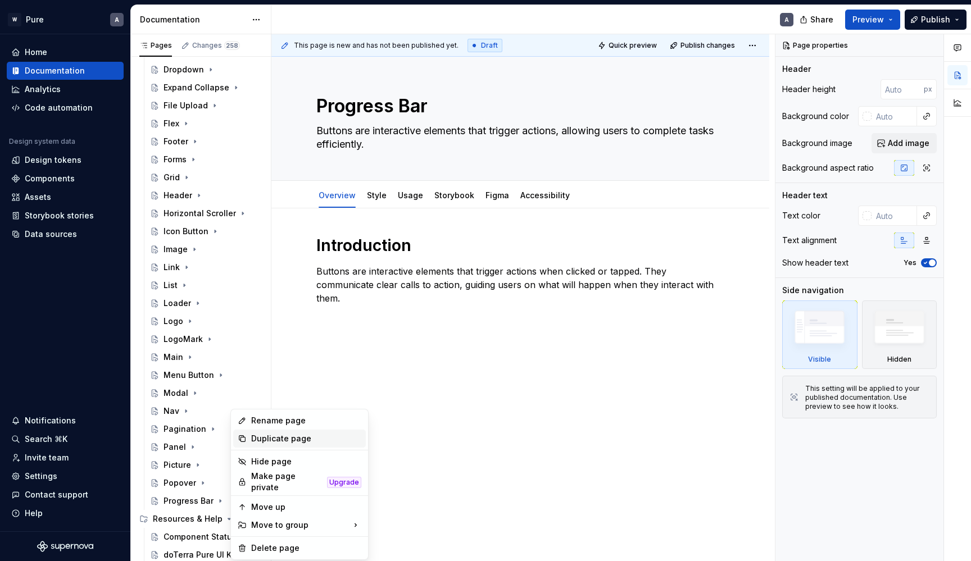
click at [257, 442] on div "Duplicate page" at bounding box center [306, 438] width 110 height 11
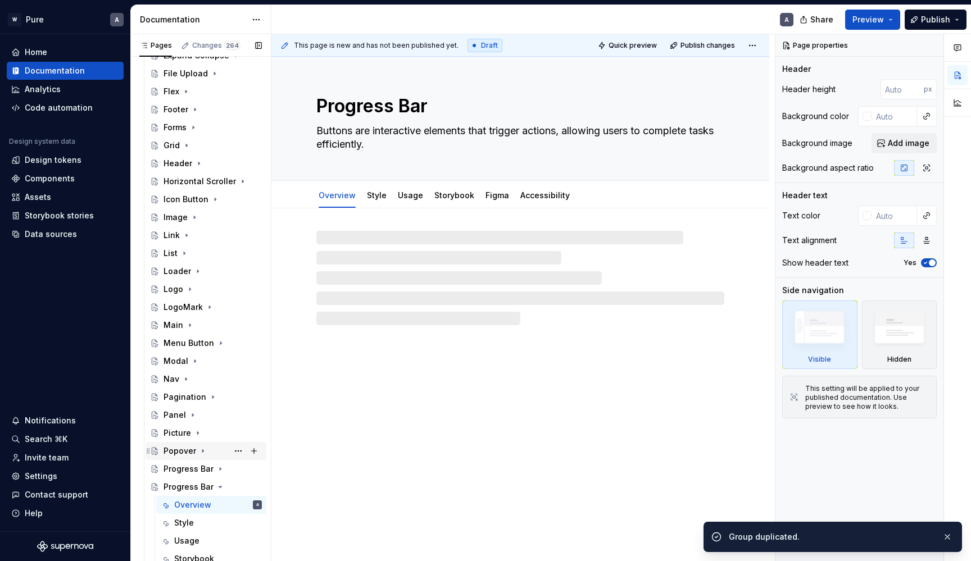
scroll to position [396, 0]
click at [239, 486] on button "Page tree" at bounding box center [238, 486] width 16 height 16
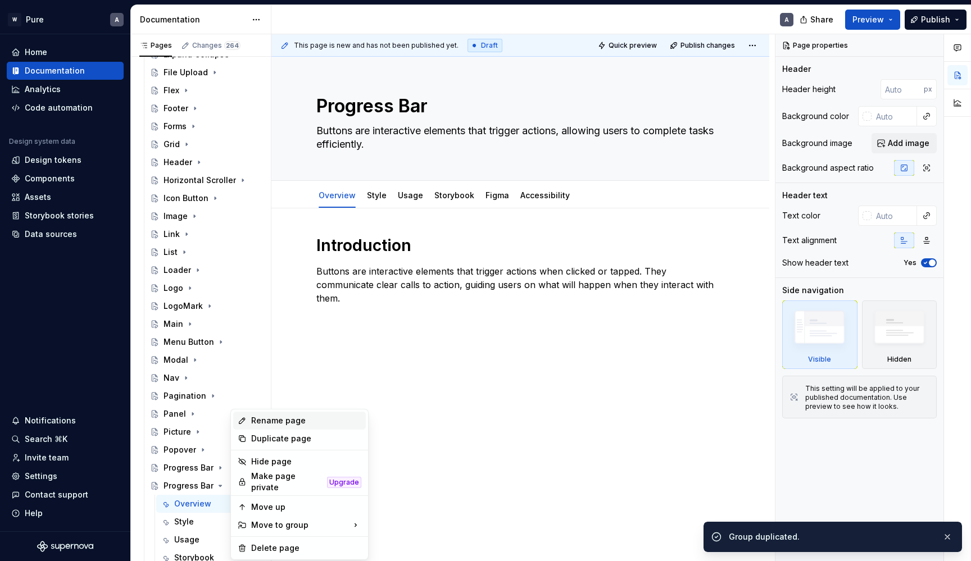
click at [264, 420] on div "Rename page" at bounding box center [306, 420] width 110 height 11
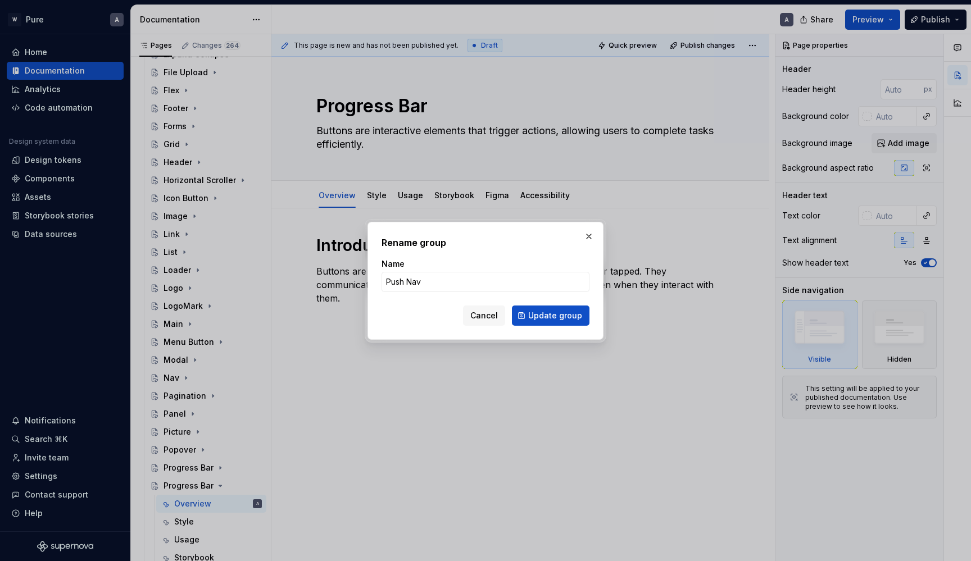
click at [552, 315] on button "Update group" at bounding box center [551, 316] width 78 height 20
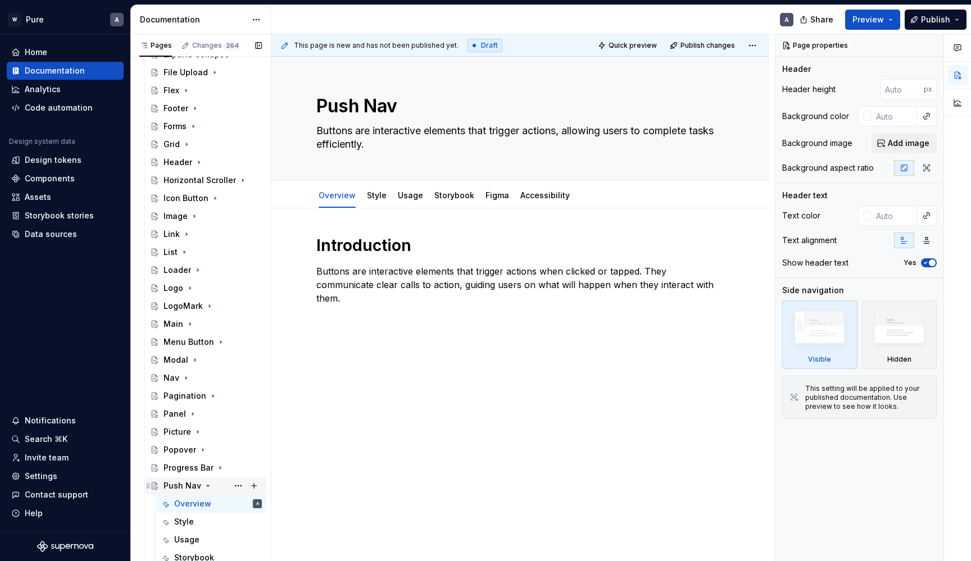
click at [207, 484] on icon "Page tree" at bounding box center [207, 486] width 9 height 9
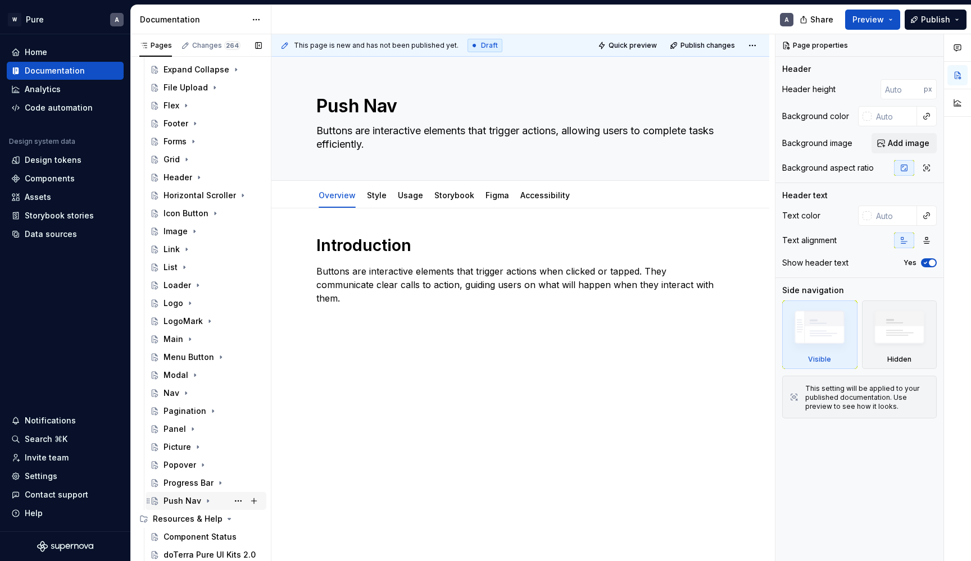
scroll to position [381, 0]
click at [239, 501] on button "Page tree" at bounding box center [238, 501] width 16 height 16
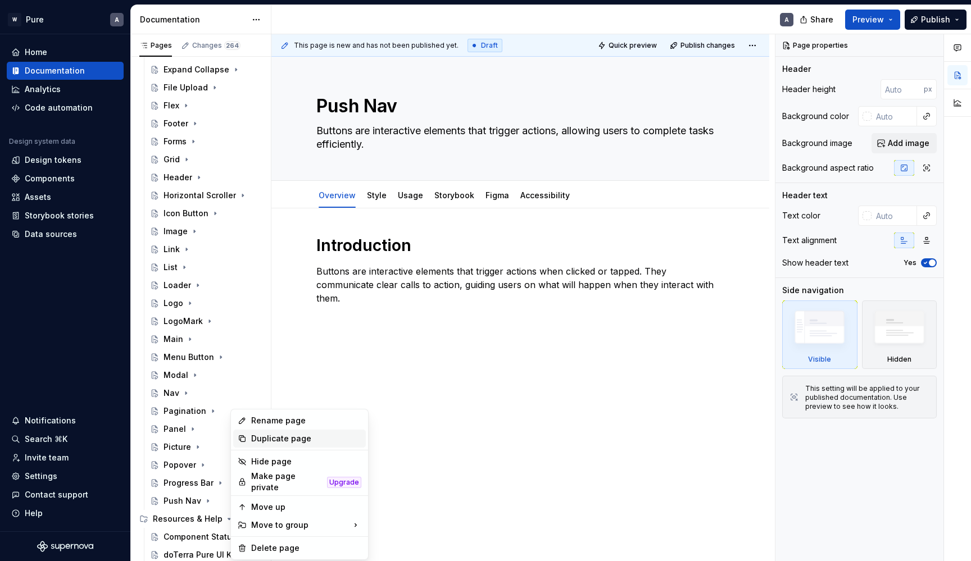
click at [271, 433] on div "Duplicate page" at bounding box center [306, 438] width 110 height 11
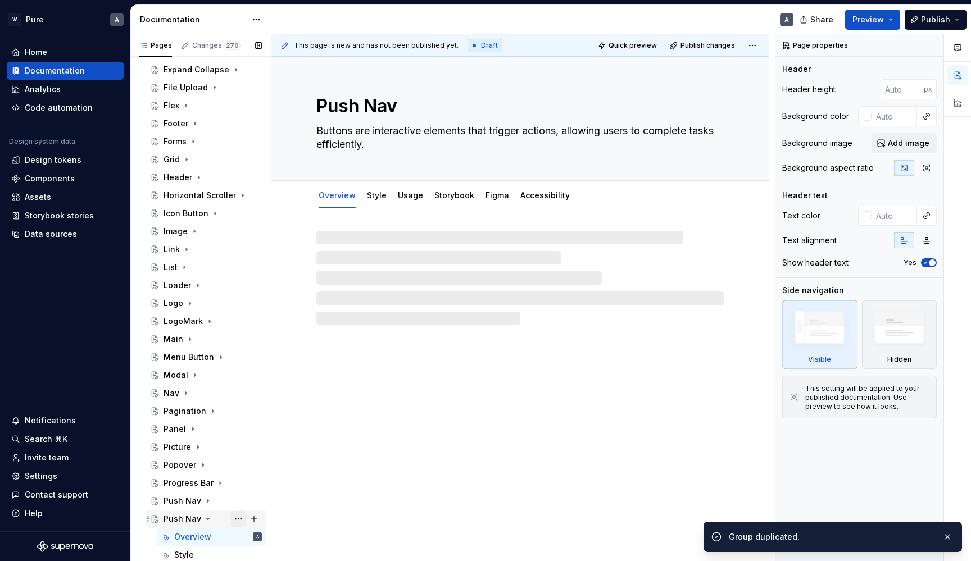
click at [239, 518] on button "Page tree" at bounding box center [238, 519] width 16 height 16
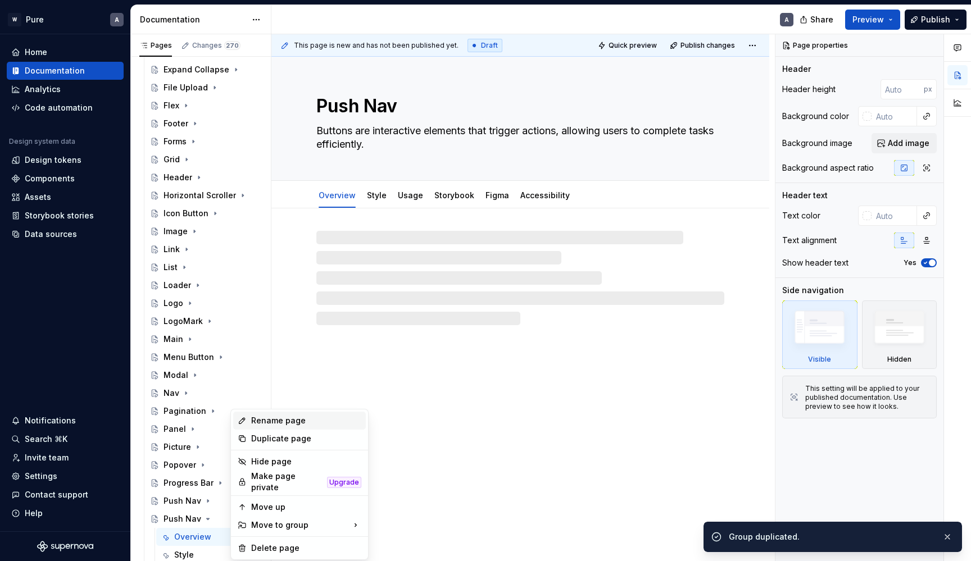
click at [275, 416] on div "Rename page" at bounding box center [306, 420] width 110 height 11
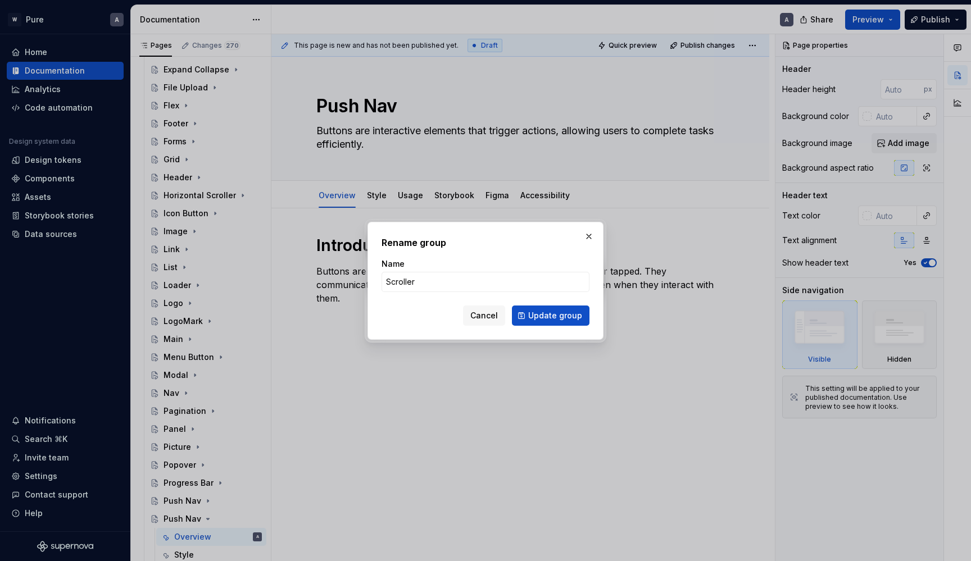
click at [552, 315] on button "Update group" at bounding box center [551, 316] width 78 height 20
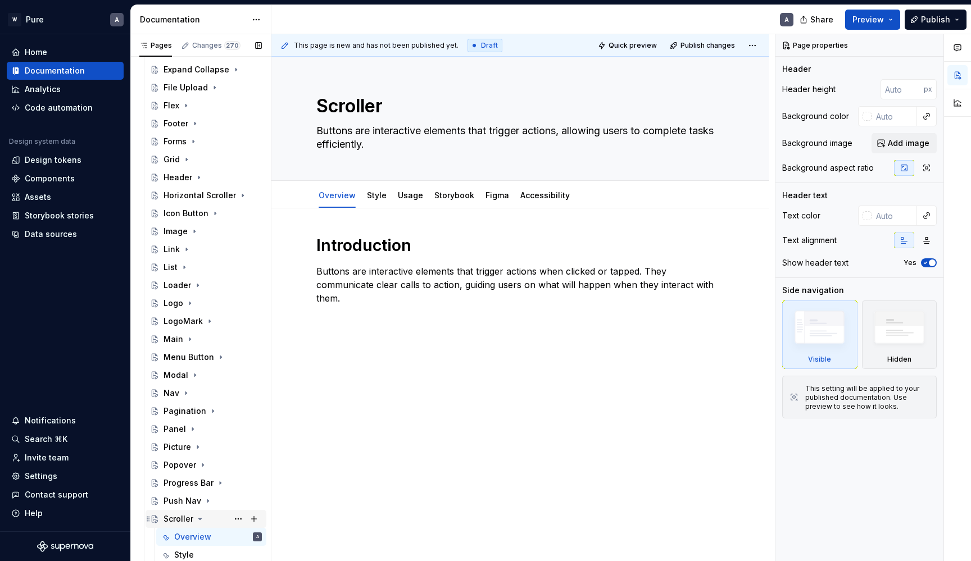
click at [200, 518] on icon "Page tree" at bounding box center [200, 519] width 9 height 9
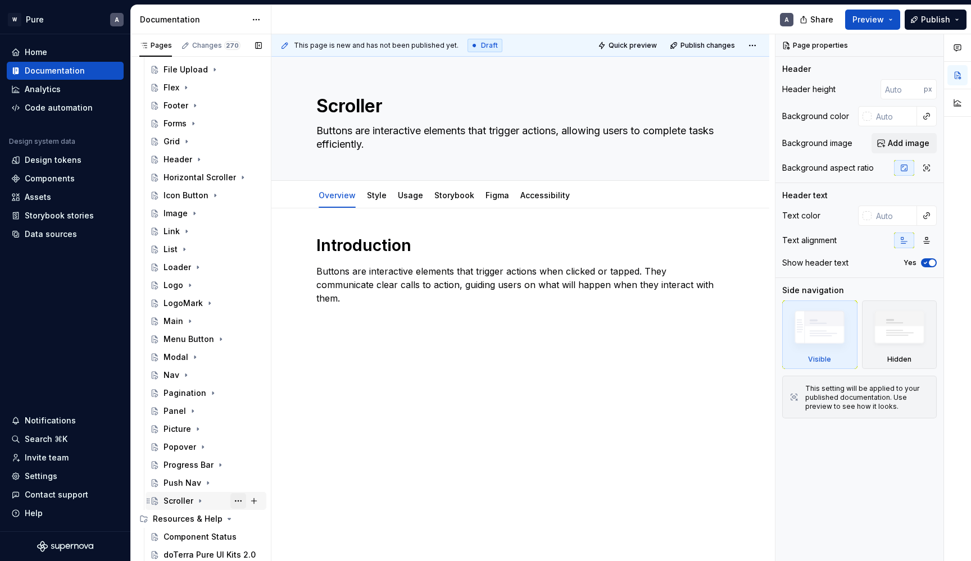
scroll to position [398, 0]
click at [238, 498] on button "Page tree" at bounding box center [238, 501] width 16 height 16
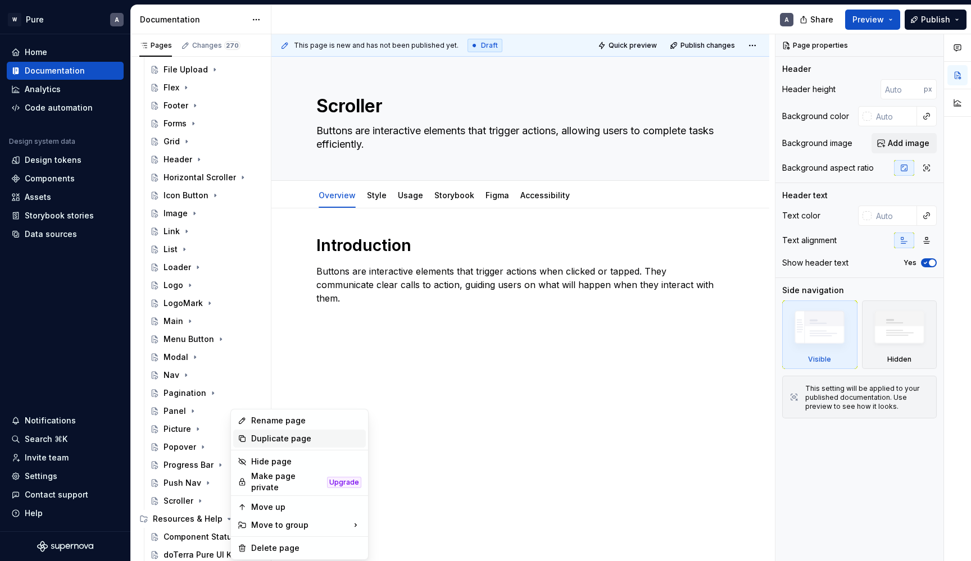
click at [272, 438] on div "Duplicate page" at bounding box center [306, 438] width 110 height 11
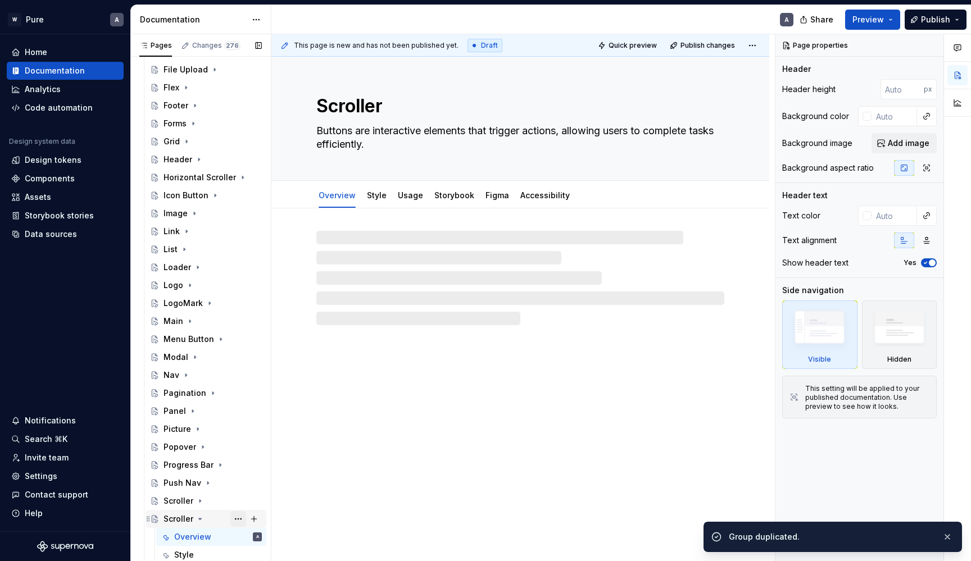
click at [239, 517] on button "Page tree" at bounding box center [238, 519] width 16 height 16
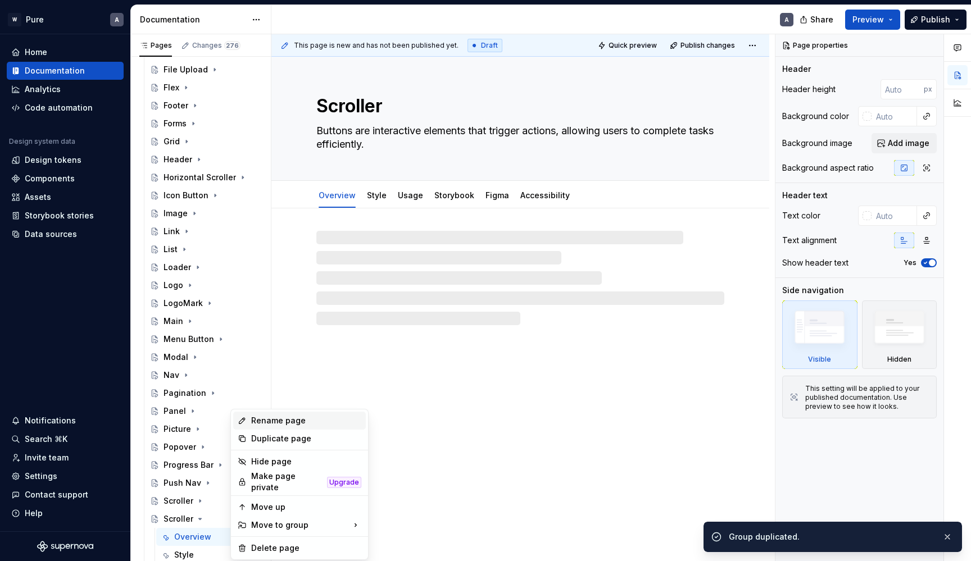
click at [275, 419] on div "Rename page" at bounding box center [306, 420] width 110 height 11
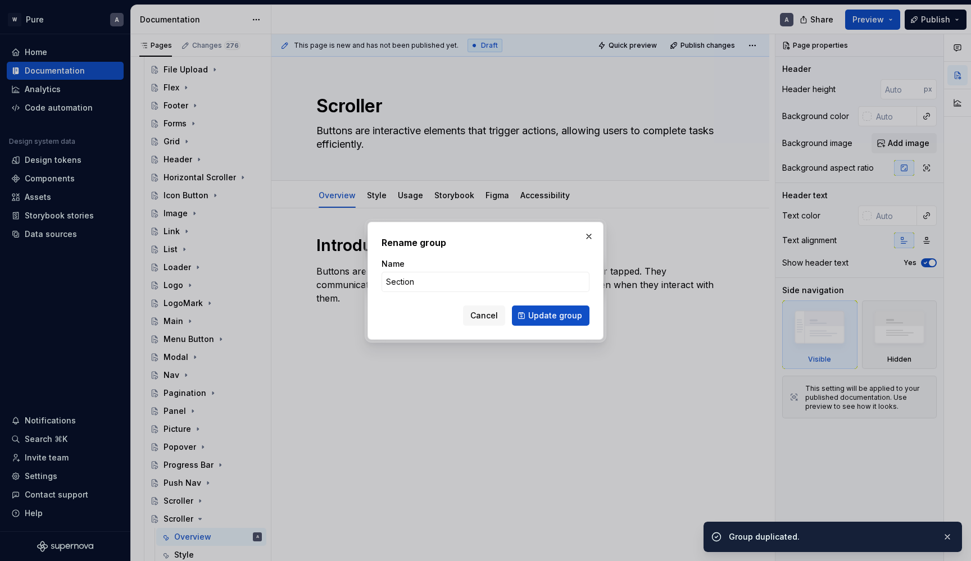
click at [552, 315] on button "Update group" at bounding box center [551, 316] width 78 height 20
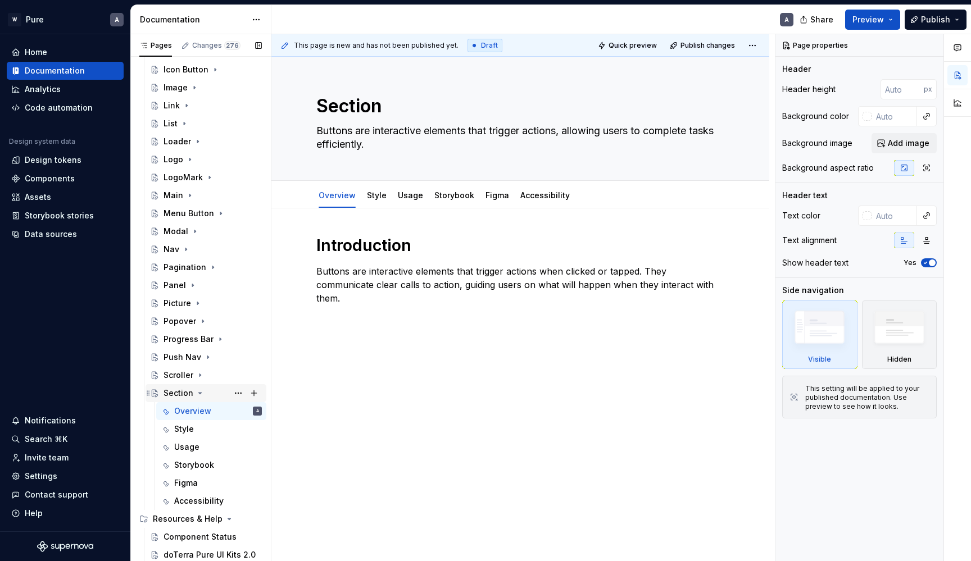
click at [200, 394] on icon "Page tree" at bounding box center [200, 393] width 3 height 1
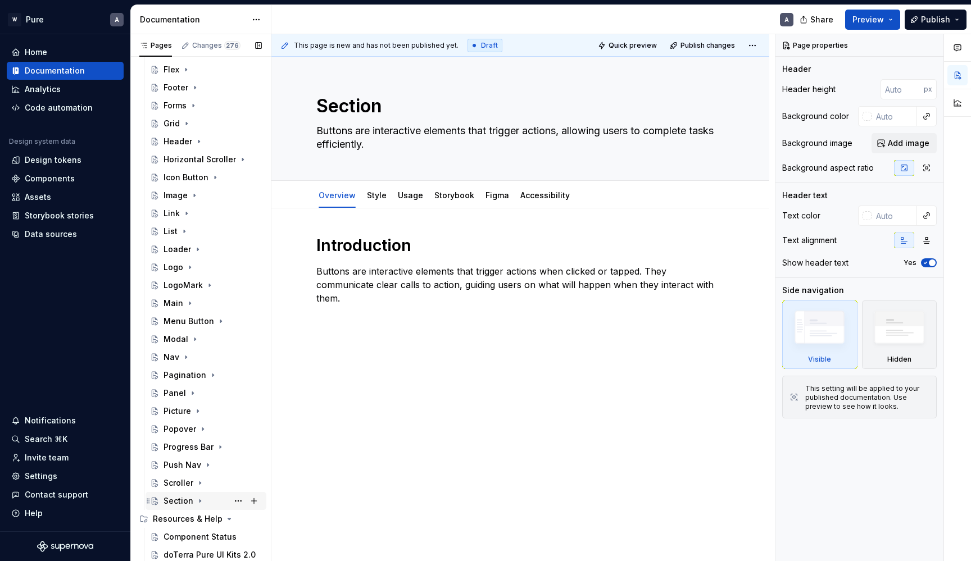
scroll to position [416, 0]
click at [235, 501] on button "Page tree" at bounding box center [238, 501] width 16 height 16
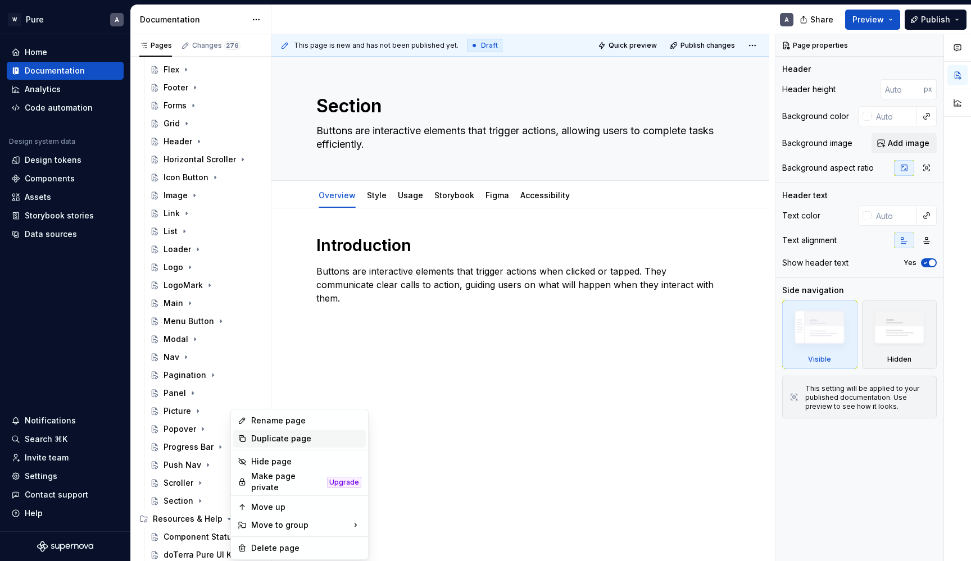
click at [276, 438] on div "Duplicate page" at bounding box center [306, 438] width 110 height 11
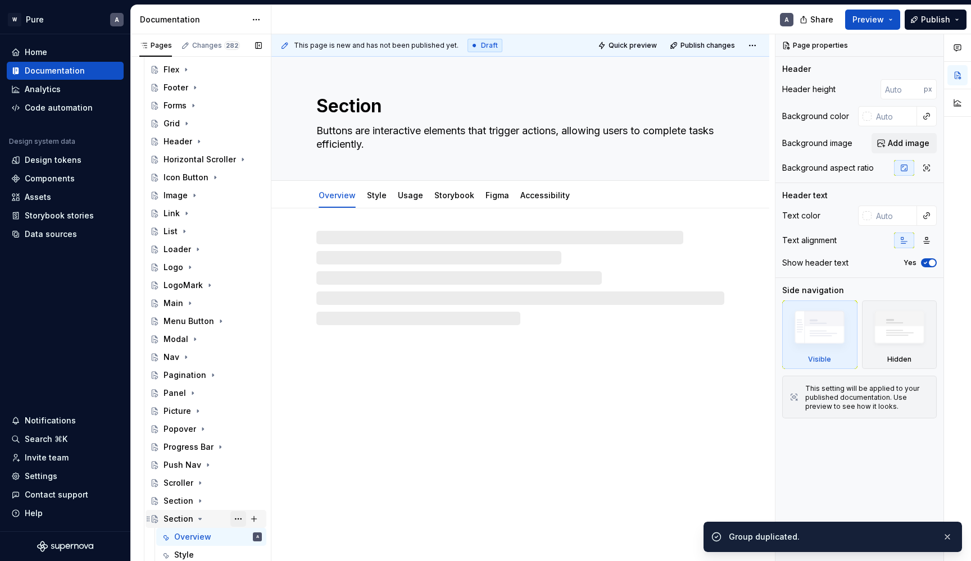
click at [238, 518] on button "Page tree" at bounding box center [238, 519] width 16 height 16
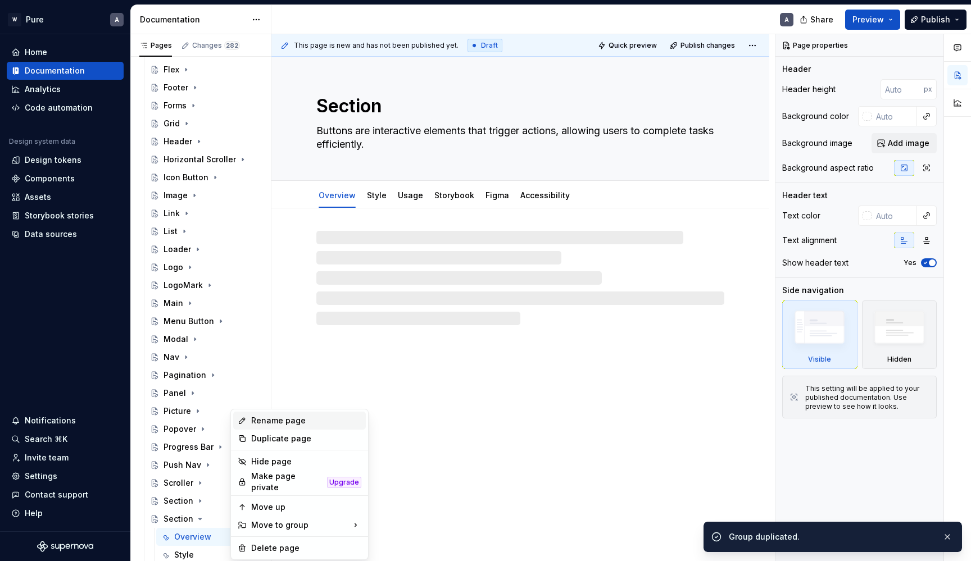
click at [272, 421] on div "Rename page" at bounding box center [306, 420] width 110 height 11
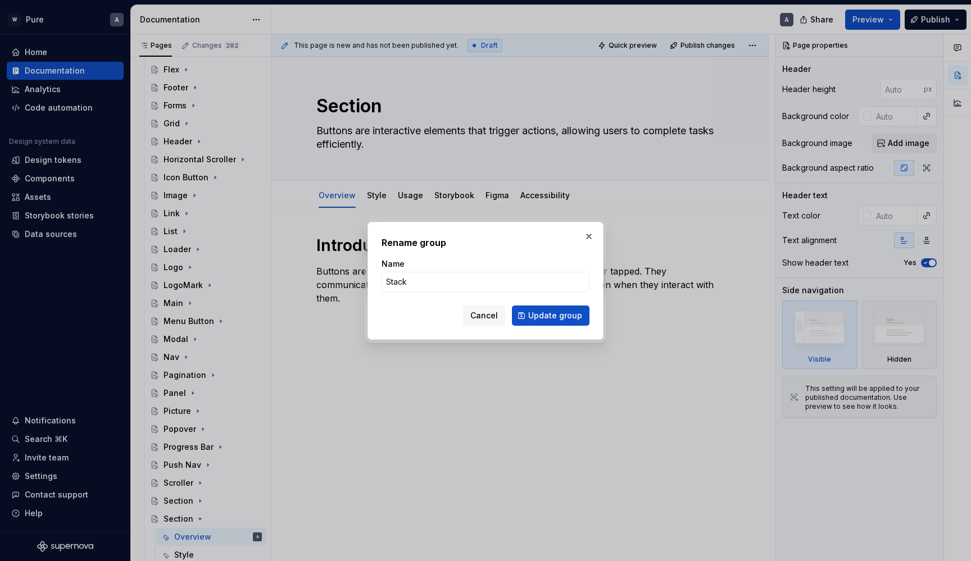
click at [552, 315] on button "Update group" at bounding box center [551, 316] width 78 height 20
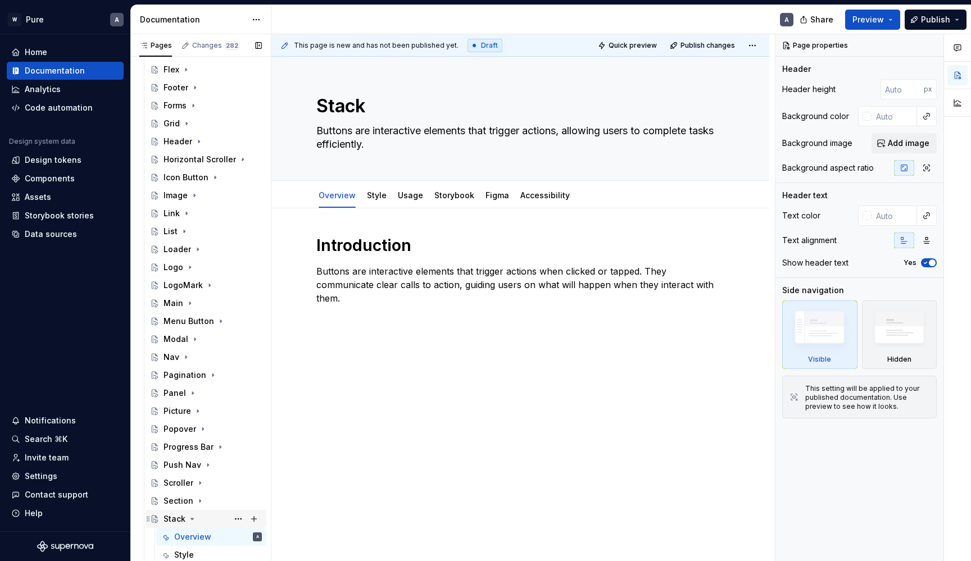
click at [189, 518] on icon "Page tree" at bounding box center [192, 519] width 9 height 9
click at [242, 516] on button "Page tree" at bounding box center [238, 519] width 16 height 16
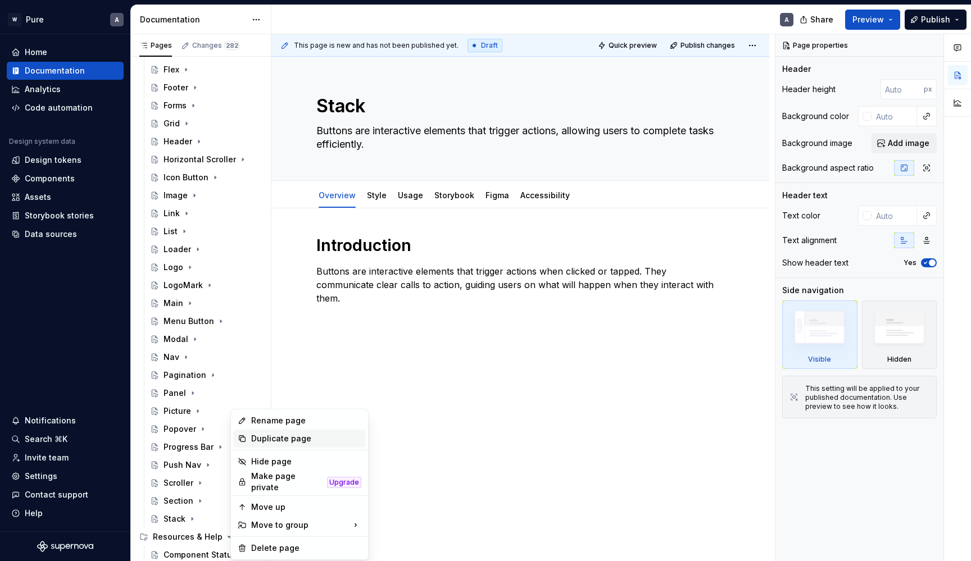
click at [268, 432] on div "Duplicate page" at bounding box center [299, 439] width 133 height 18
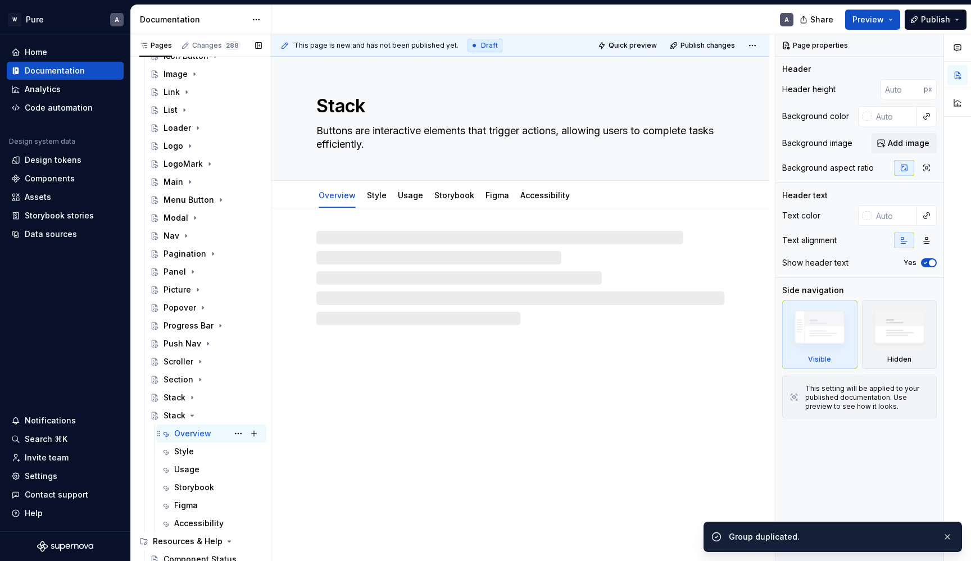
scroll to position [544, 0]
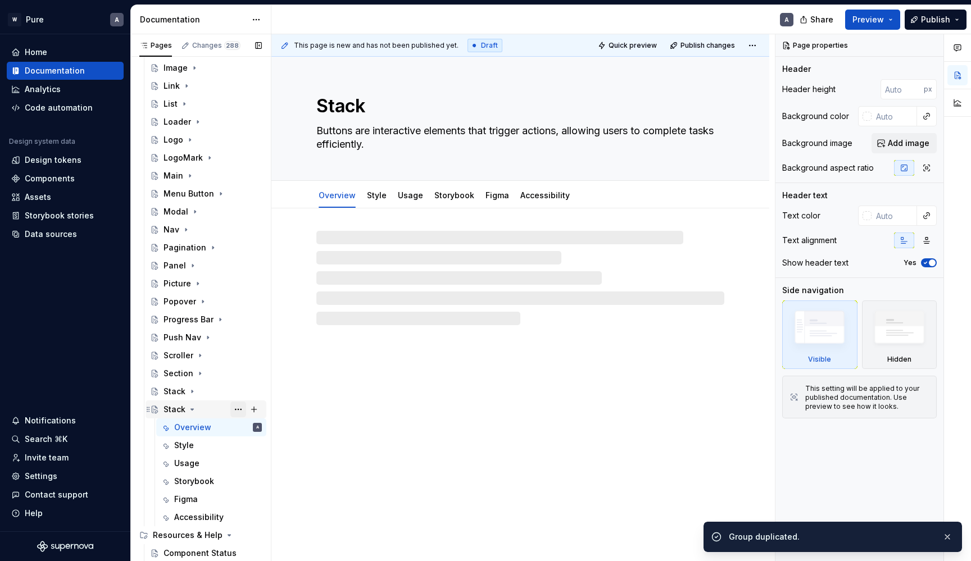
click at [235, 410] on button "Page tree" at bounding box center [238, 410] width 16 height 16
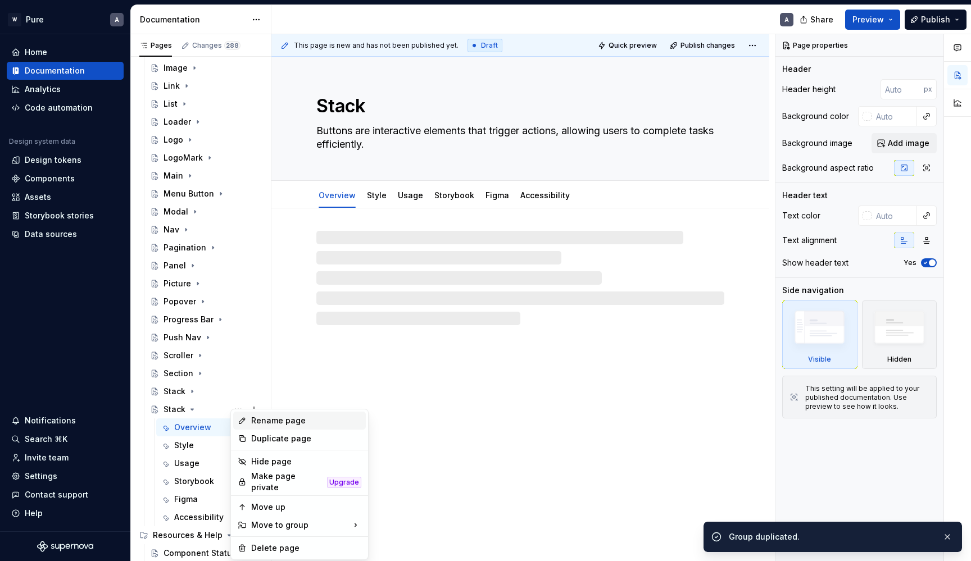
click at [274, 417] on div "Rename page" at bounding box center [306, 420] width 110 height 11
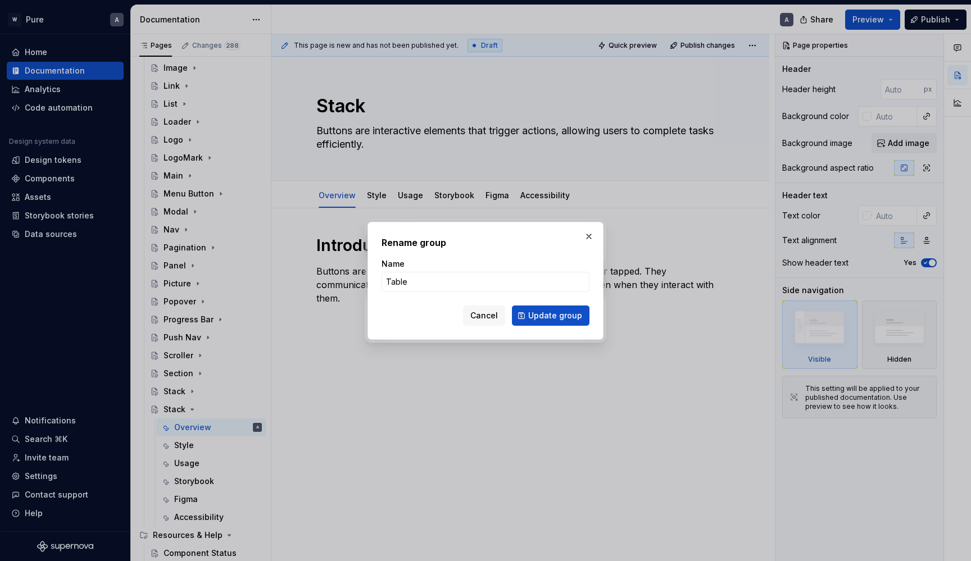
click at [552, 315] on button "Update group" at bounding box center [551, 316] width 78 height 20
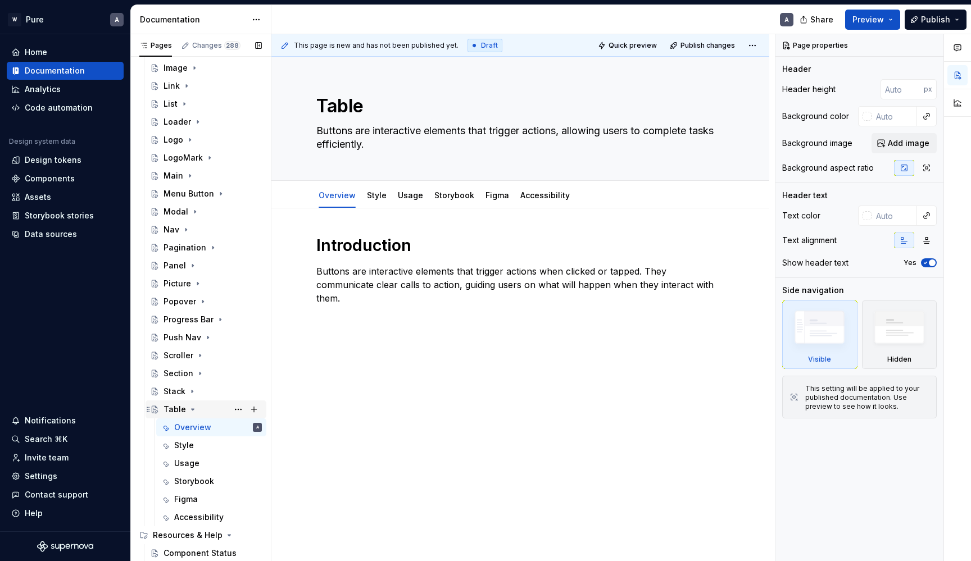
click at [190, 409] on icon "Page tree" at bounding box center [192, 409] width 9 height 9
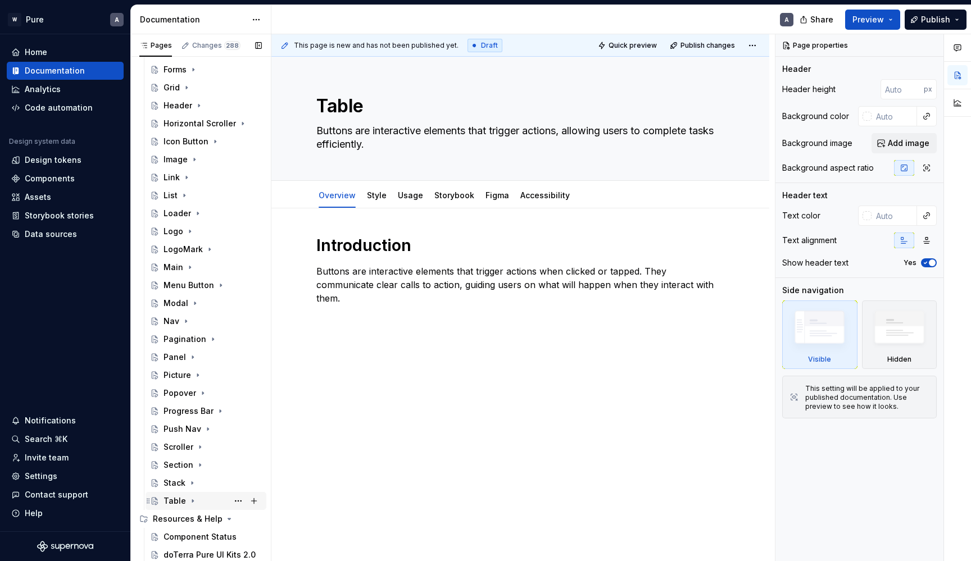
scroll to position [452, 0]
click at [237, 503] on button "Page tree" at bounding box center [238, 501] width 16 height 16
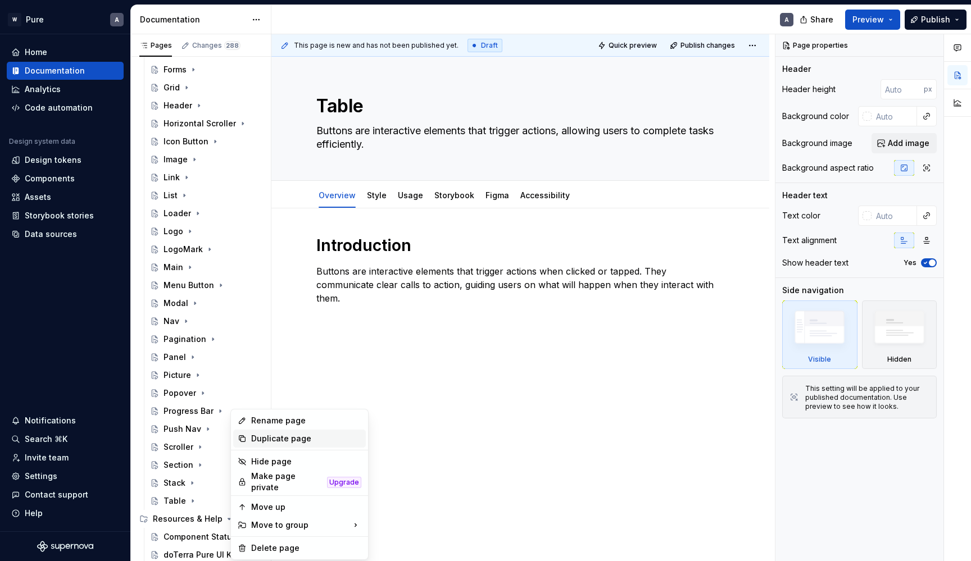
click at [268, 440] on div "Duplicate page" at bounding box center [306, 438] width 110 height 11
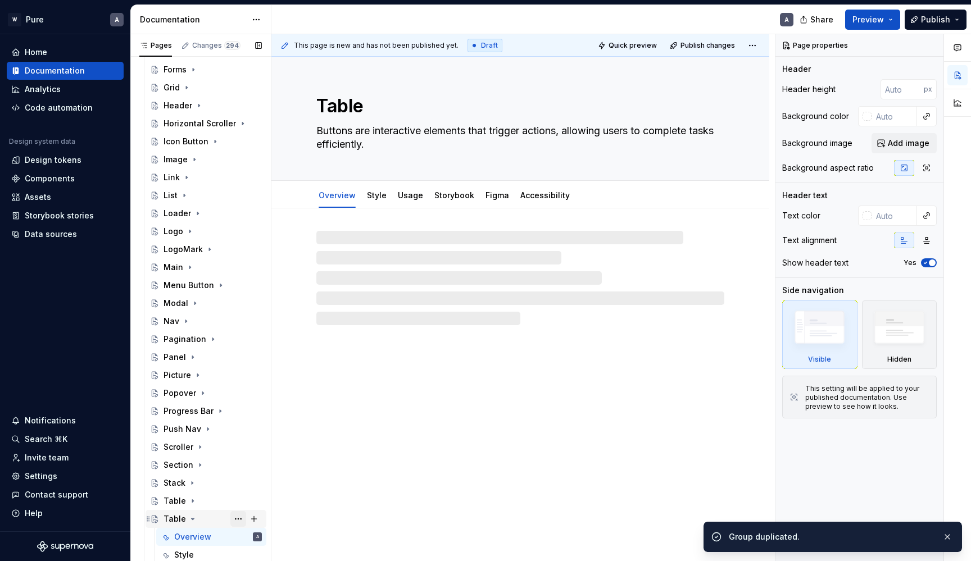
click at [239, 516] on button "Page tree" at bounding box center [238, 519] width 16 height 16
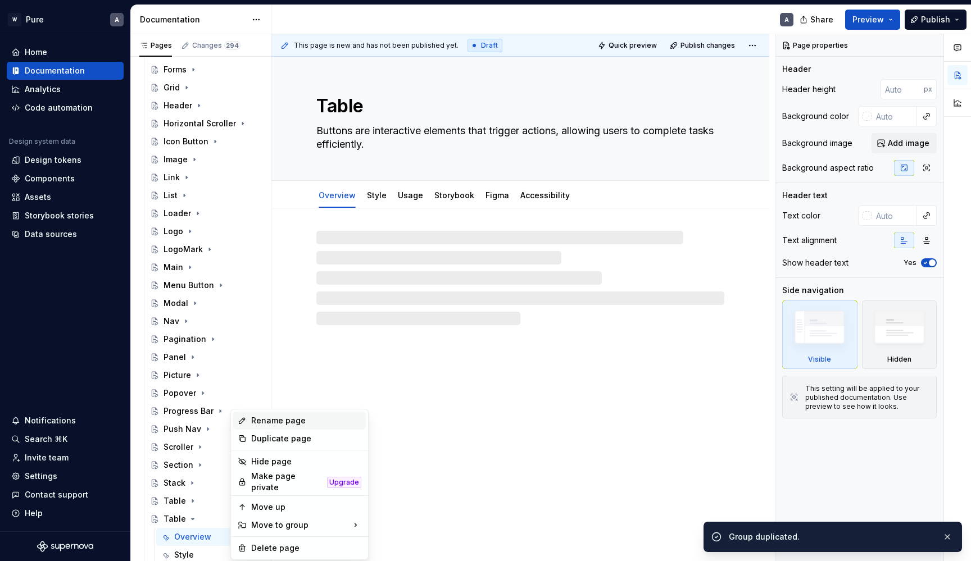
click at [273, 421] on div "Rename page" at bounding box center [306, 420] width 110 height 11
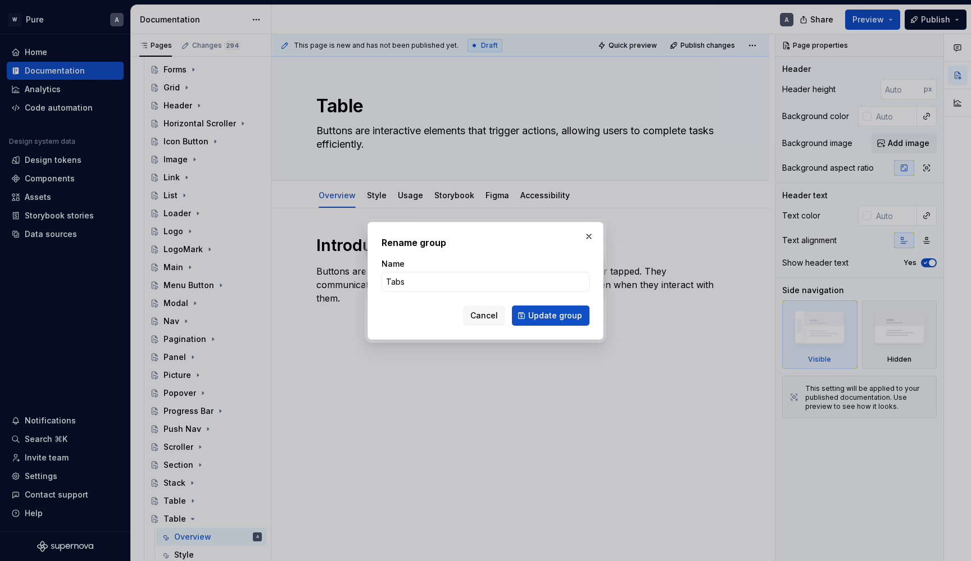
click at [552, 315] on button "Update group" at bounding box center [551, 316] width 78 height 20
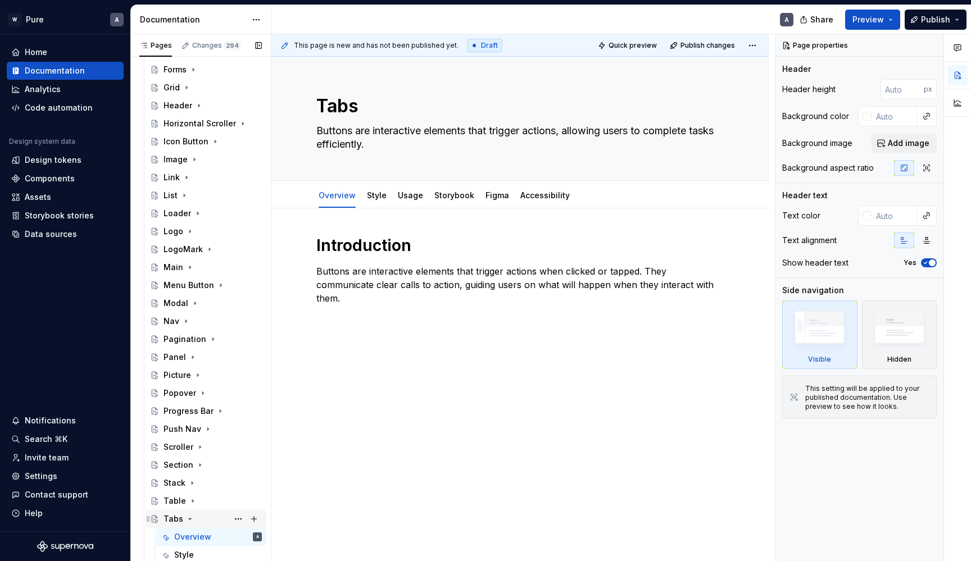
click at [189, 520] on icon "Page tree" at bounding box center [190, 519] width 3 height 1
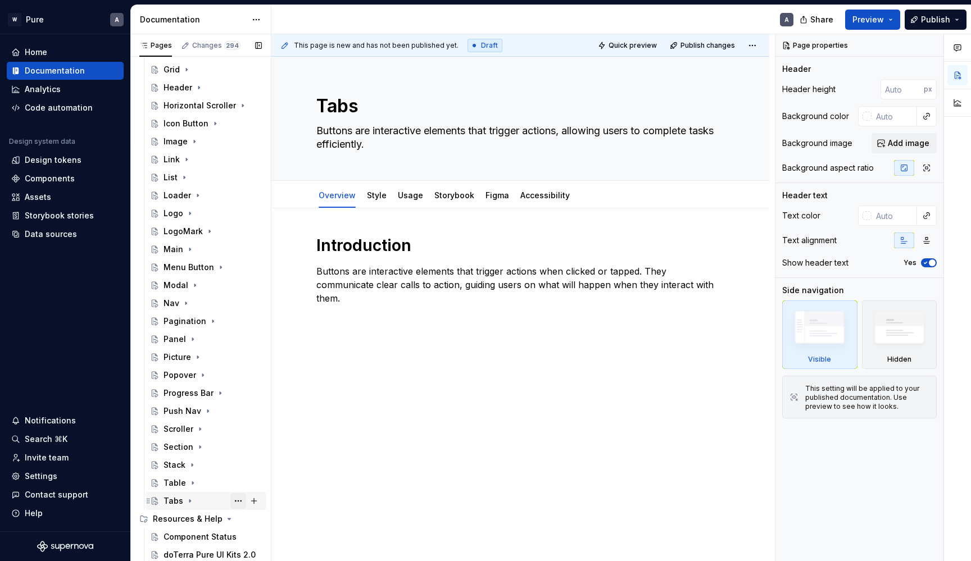
scroll to position [470, 0]
click at [234, 501] on button "Page tree" at bounding box center [238, 501] width 16 height 16
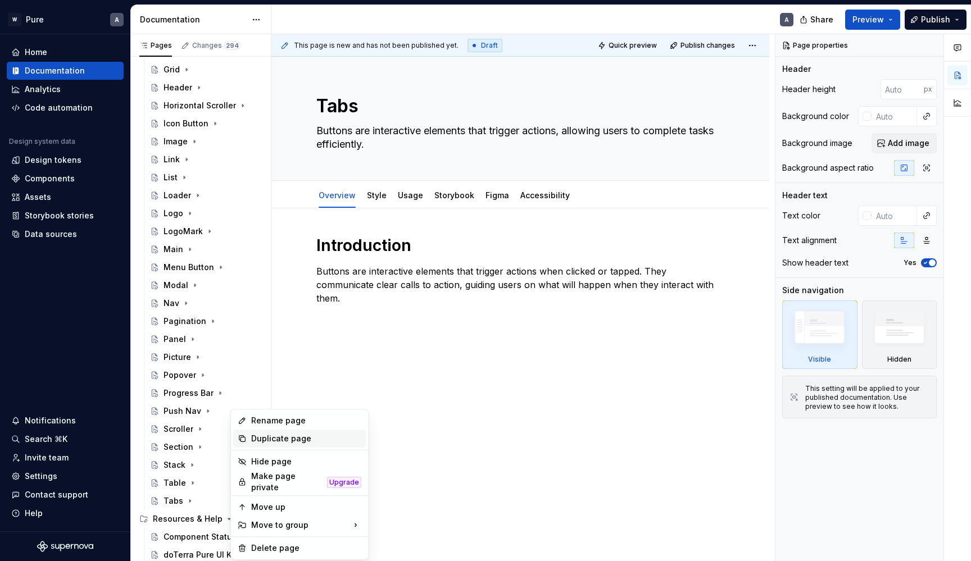
click at [269, 440] on div "Duplicate page" at bounding box center [306, 438] width 110 height 11
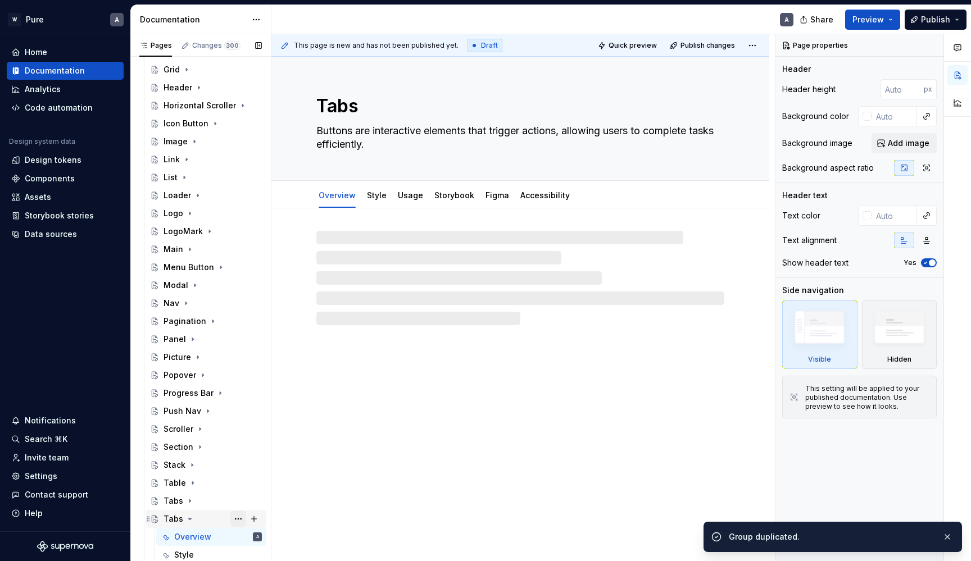
click at [239, 516] on button "Page tree" at bounding box center [238, 519] width 16 height 16
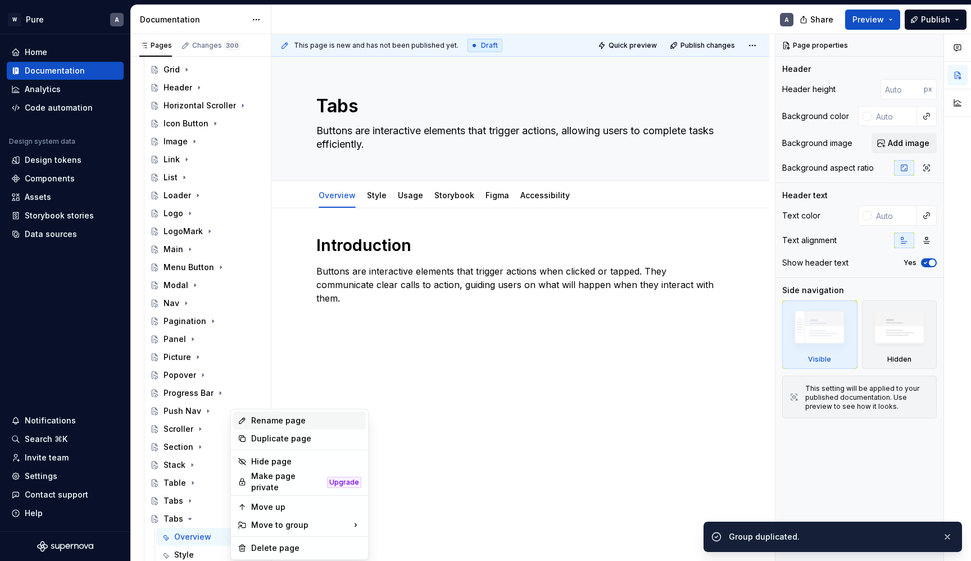
click at [275, 423] on div "Rename page" at bounding box center [306, 420] width 110 height 11
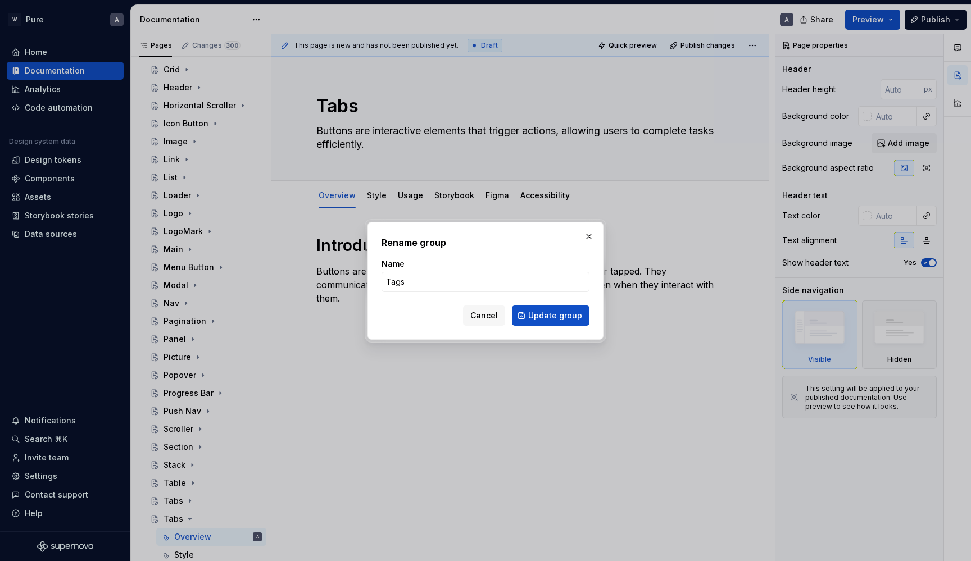
click at [552, 315] on button "Update group" at bounding box center [551, 316] width 78 height 20
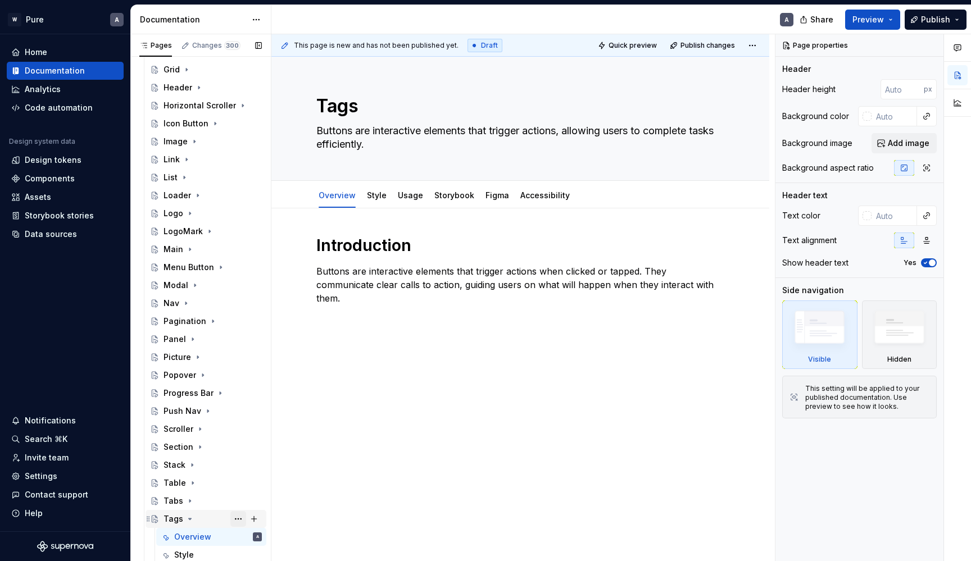
click at [239, 516] on button "Page tree" at bounding box center [238, 519] width 16 height 16
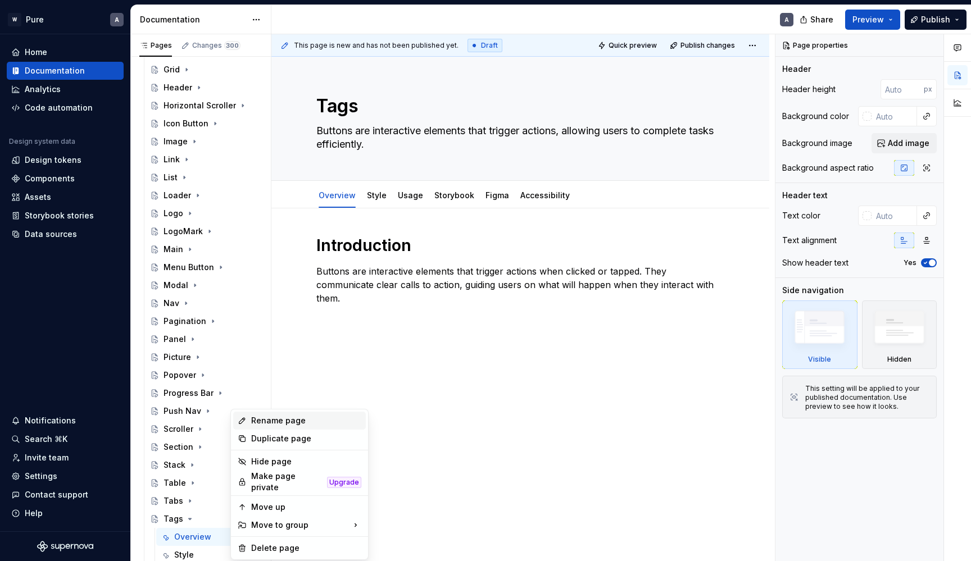
click at [271, 414] on div "Rename page" at bounding box center [299, 421] width 133 height 18
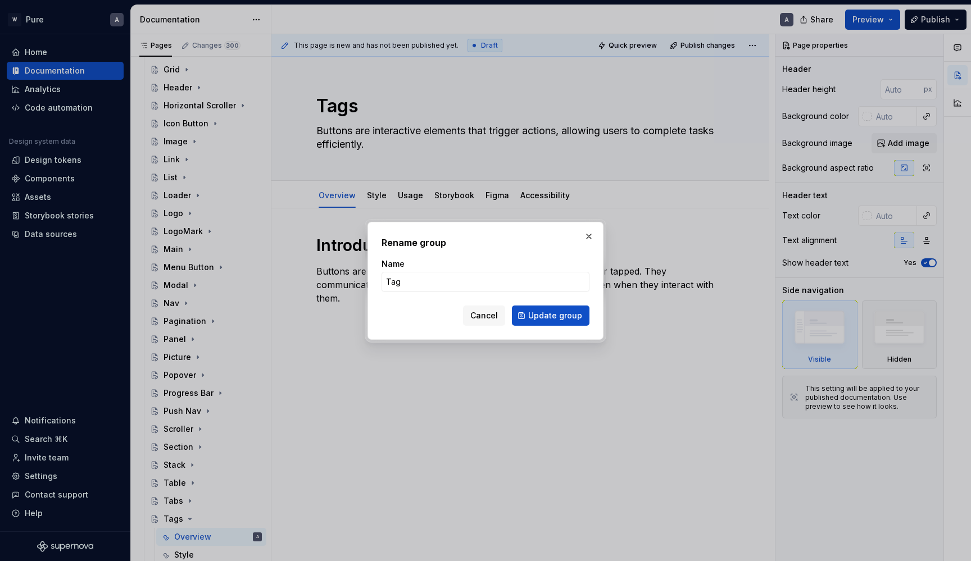
click at [552, 315] on button "Update group" at bounding box center [551, 316] width 78 height 20
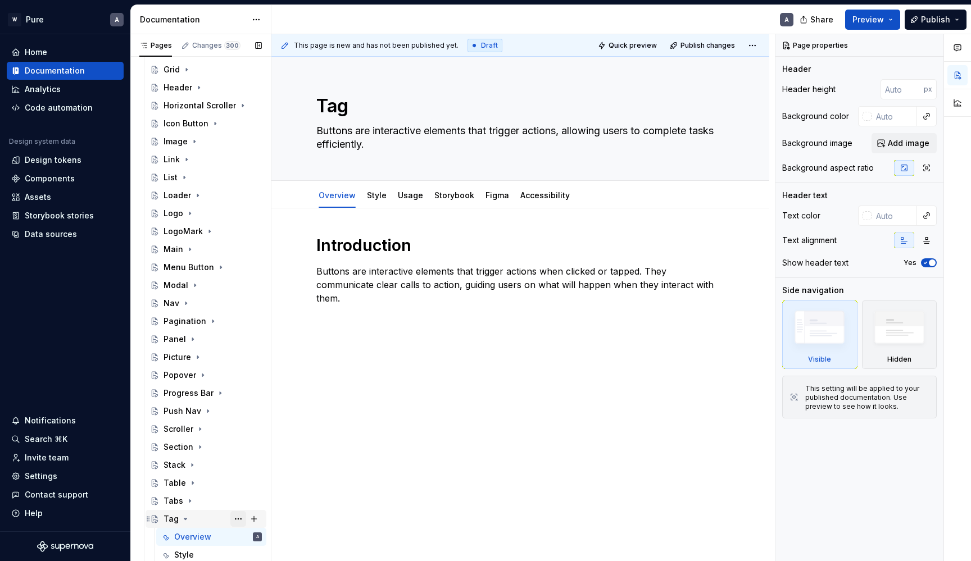
click at [235, 519] on button "Page tree" at bounding box center [238, 519] width 16 height 16
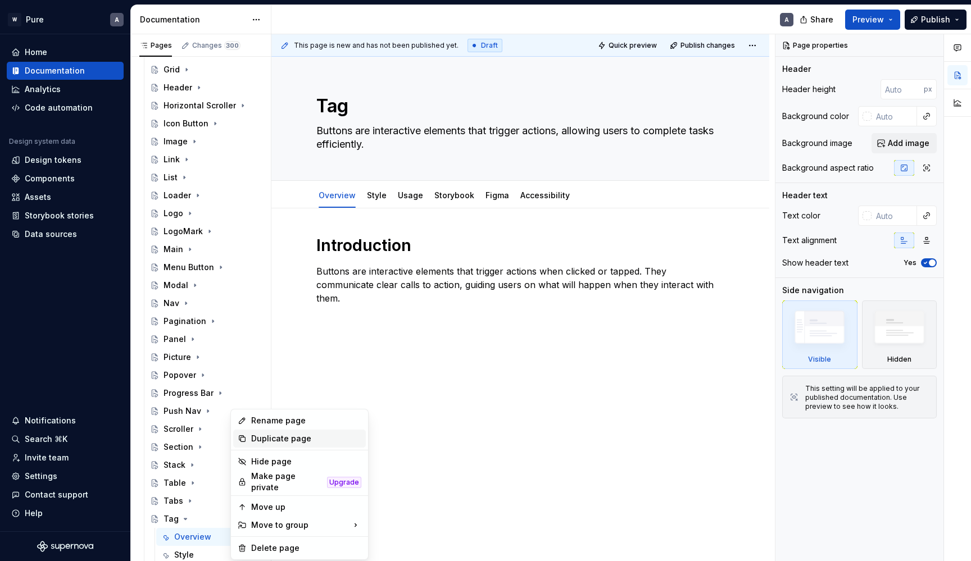
click at [260, 435] on div "Duplicate page" at bounding box center [306, 438] width 110 height 11
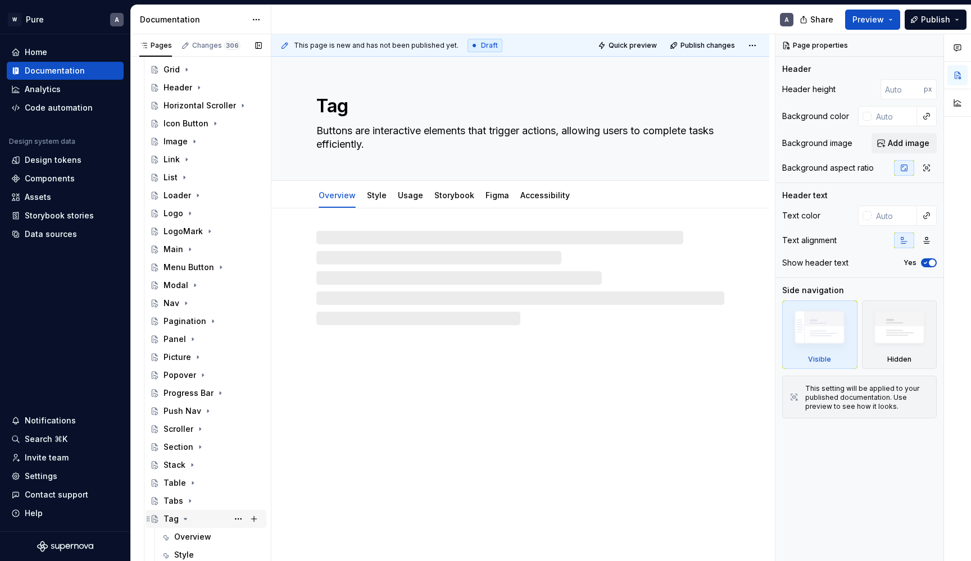
click at [186, 519] on icon "Page tree" at bounding box center [185, 519] width 9 height 9
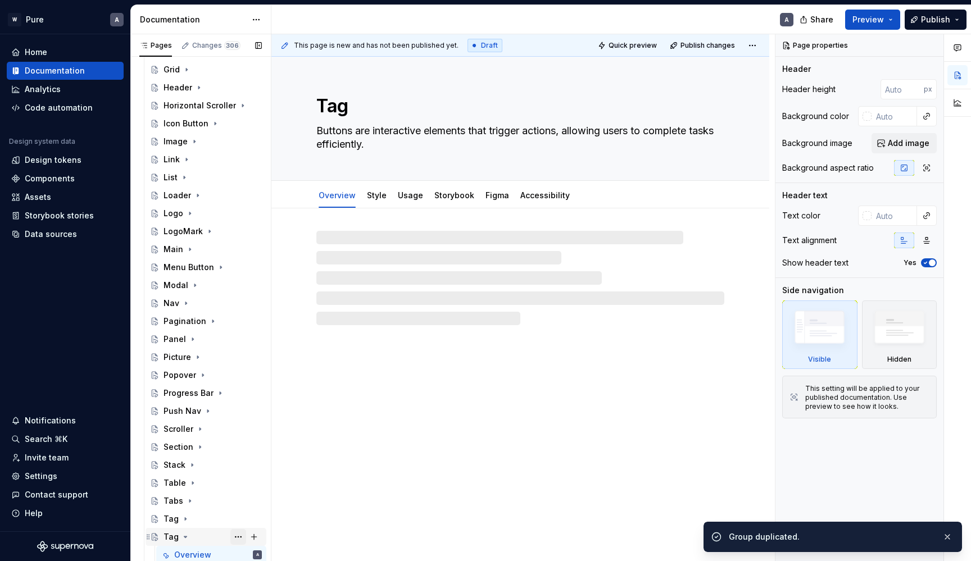
click at [235, 532] on button "Page tree" at bounding box center [238, 537] width 16 height 16
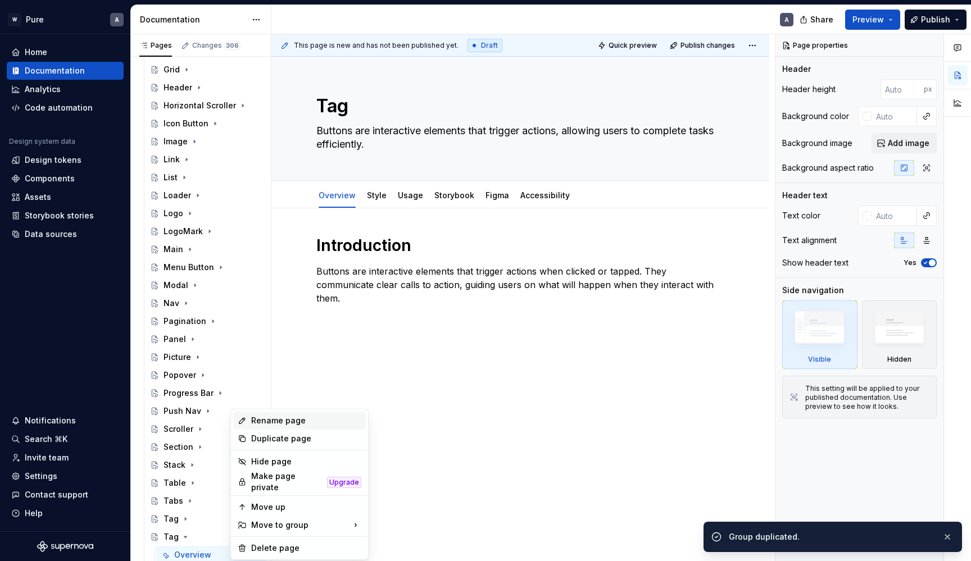
click at [266, 422] on div "Rename page" at bounding box center [306, 420] width 110 height 11
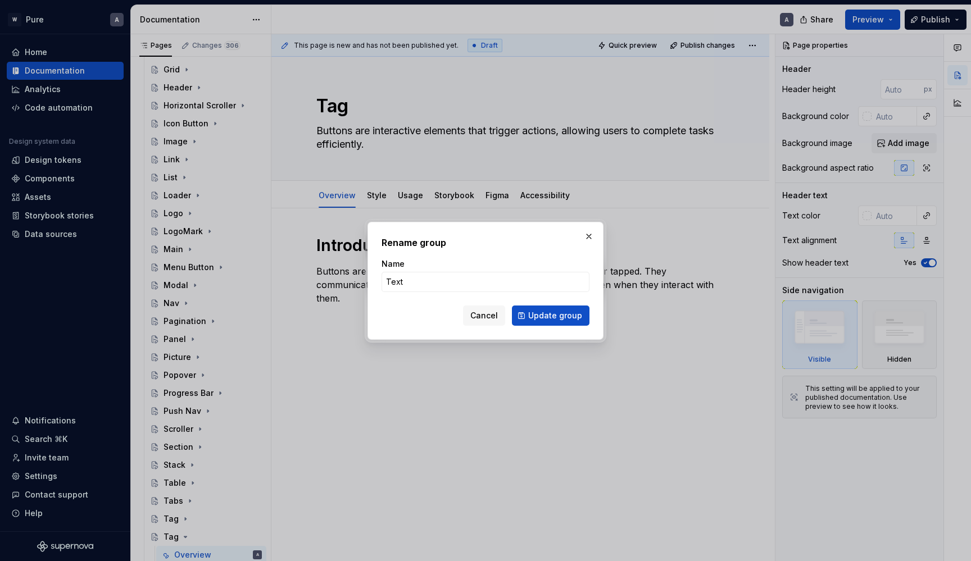
click at [552, 315] on button "Update group" at bounding box center [551, 316] width 78 height 20
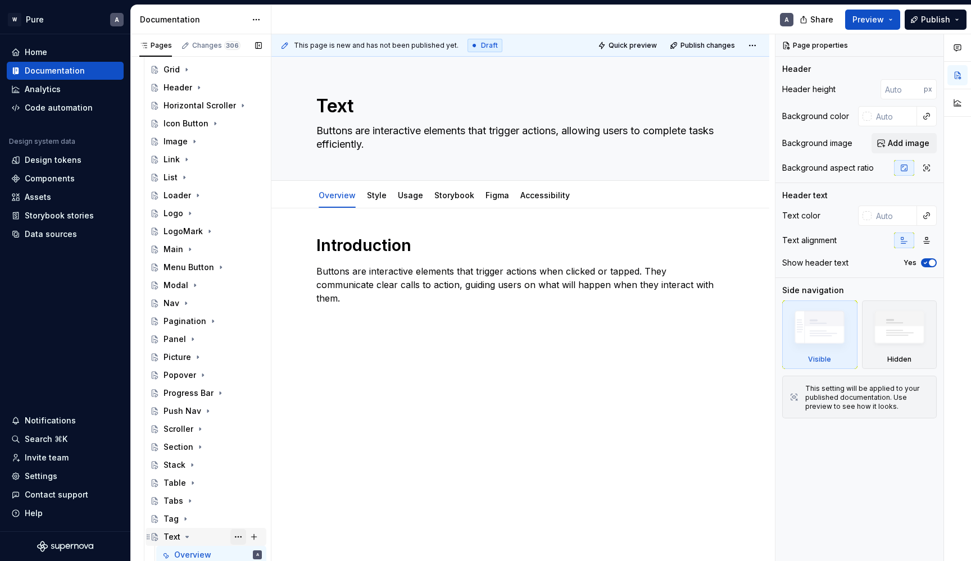
click at [239, 539] on button "Page tree" at bounding box center [238, 537] width 16 height 16
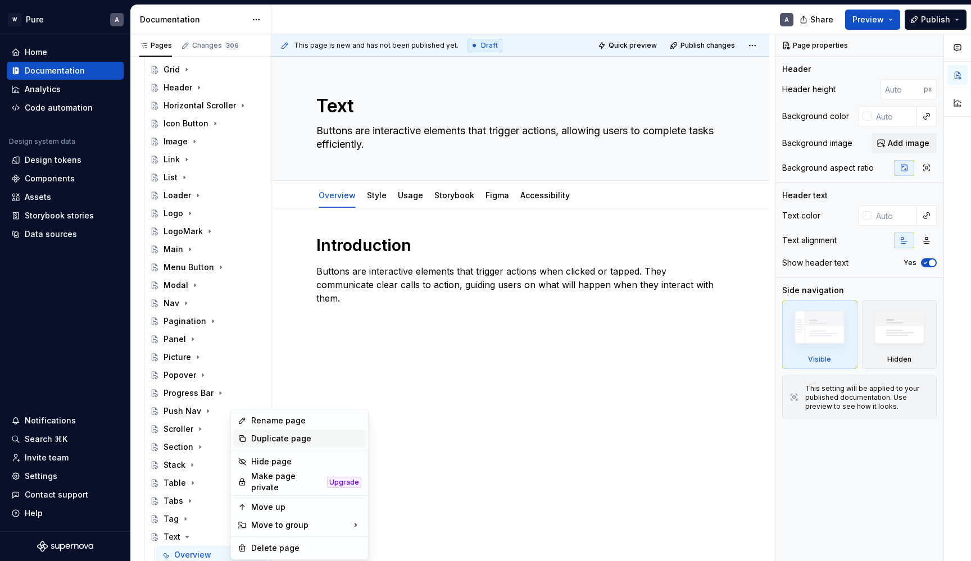
click at [271, 436] on div "Duplicate page" at bounding box center [306, 438] width 110 height 11
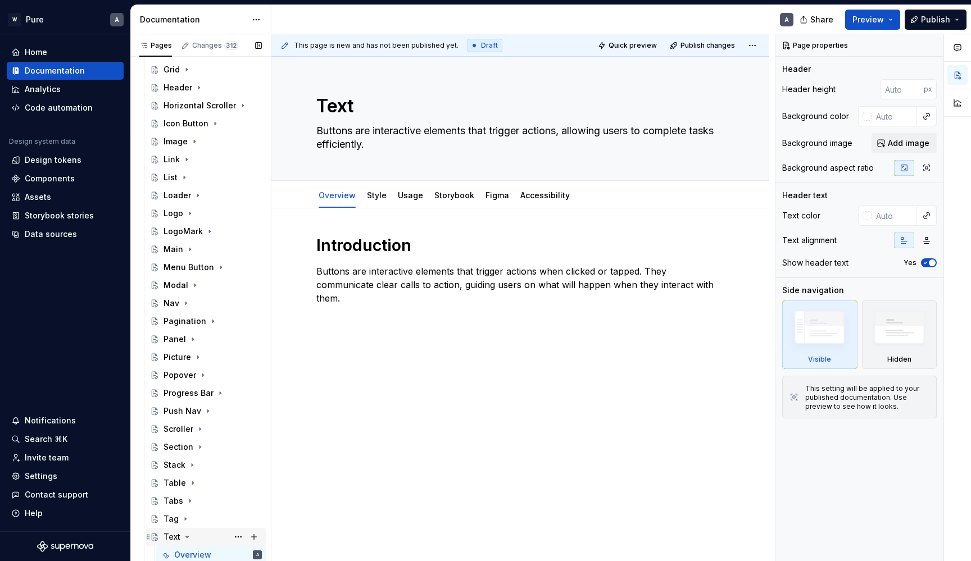
click at [185, 538] on icon "Page tree" at bounding box center [187, 537] width 9 height 9
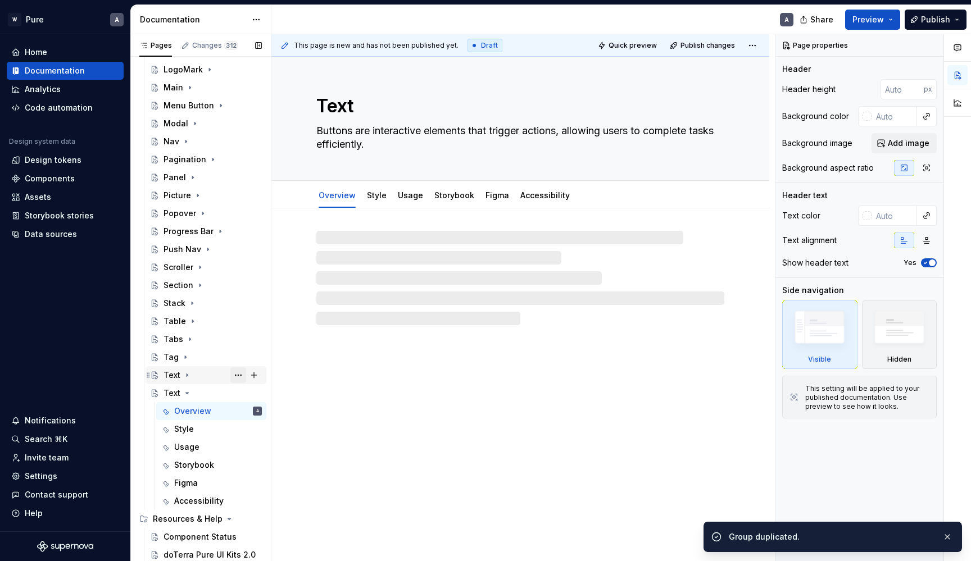
scroll to position [632, 0]
click at [241, 391] on button "Page tree" at bounding box center [238, 394] width 16 height 16
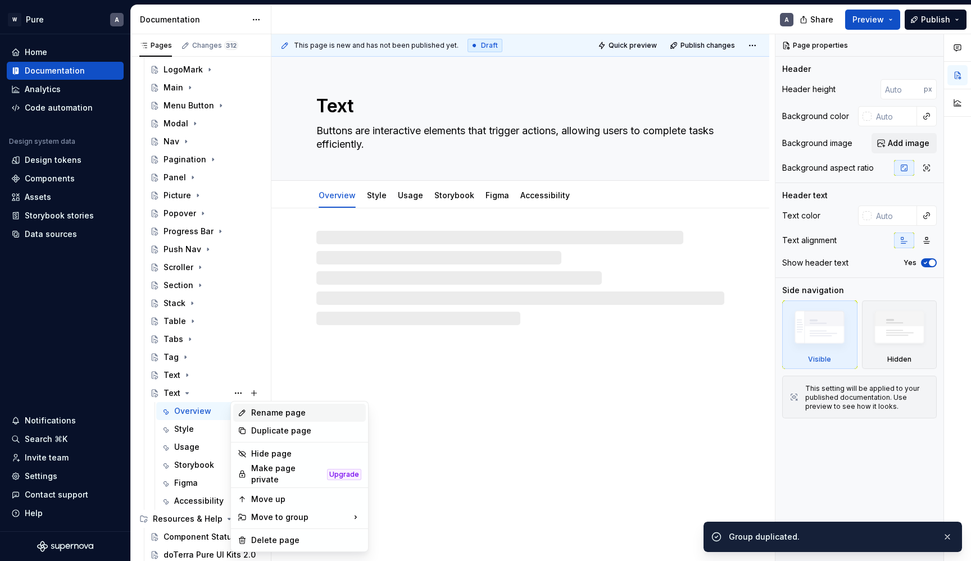
click at [269, 415] on div "Rename page" at bounding box center [306, 412] width 110 height 11
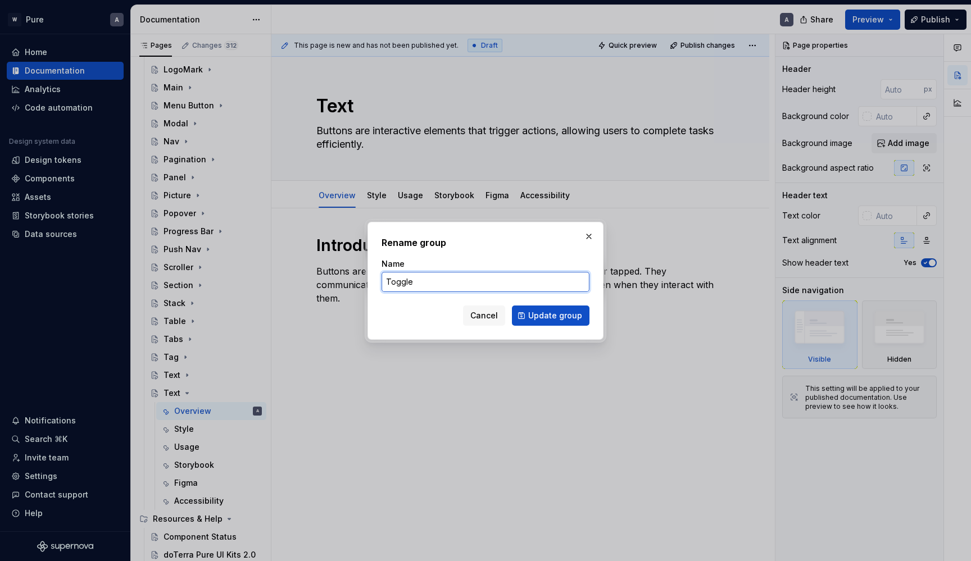
click at [552, 315] on button "Update group" at bounding box center [551, 316] width 78 height 20
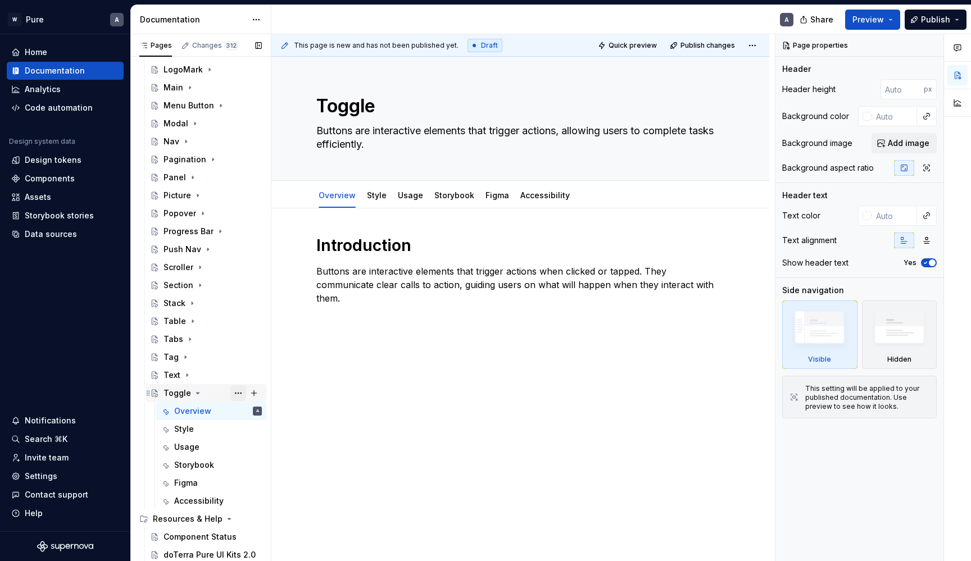
click at [242, 391] on button "Page tree" at bounding box center [238, 394] width 16 height 16
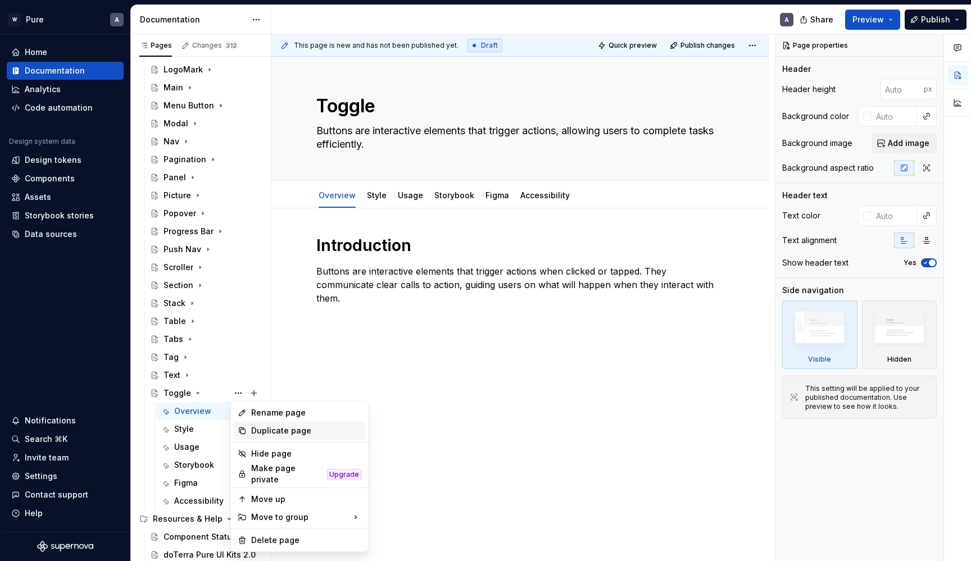
click at [275, 435] on div "Duplicate page" at bounding box center [306, 430] width 110 height 11
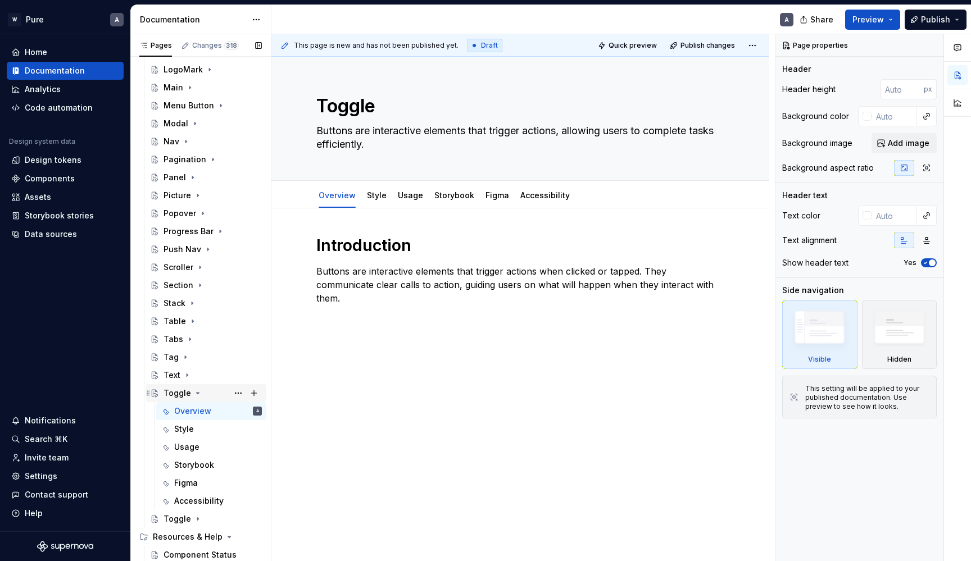
click at [197, 394] on icon "Page tree" at bounding box center [198, 393] width 3 height 1
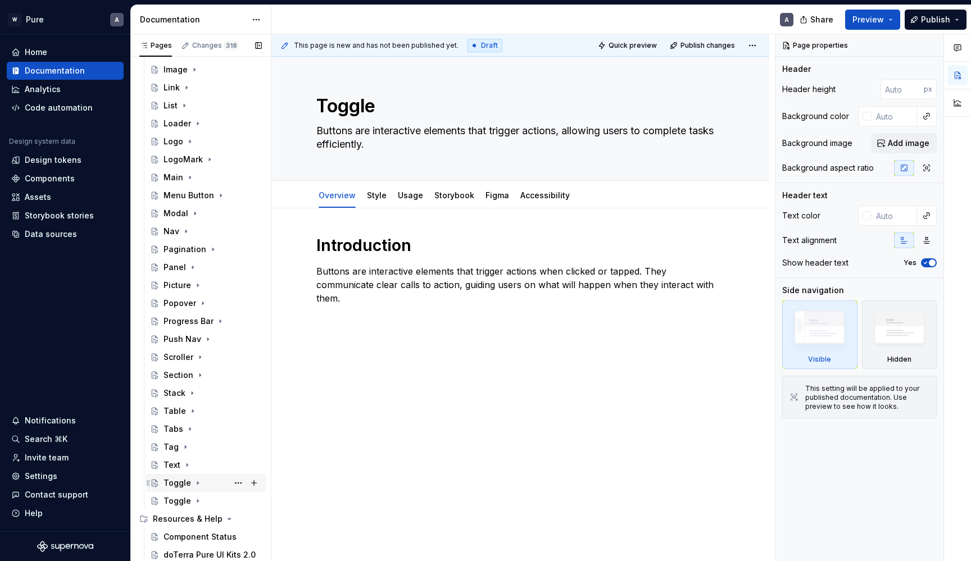
scroll to position [542, 0]
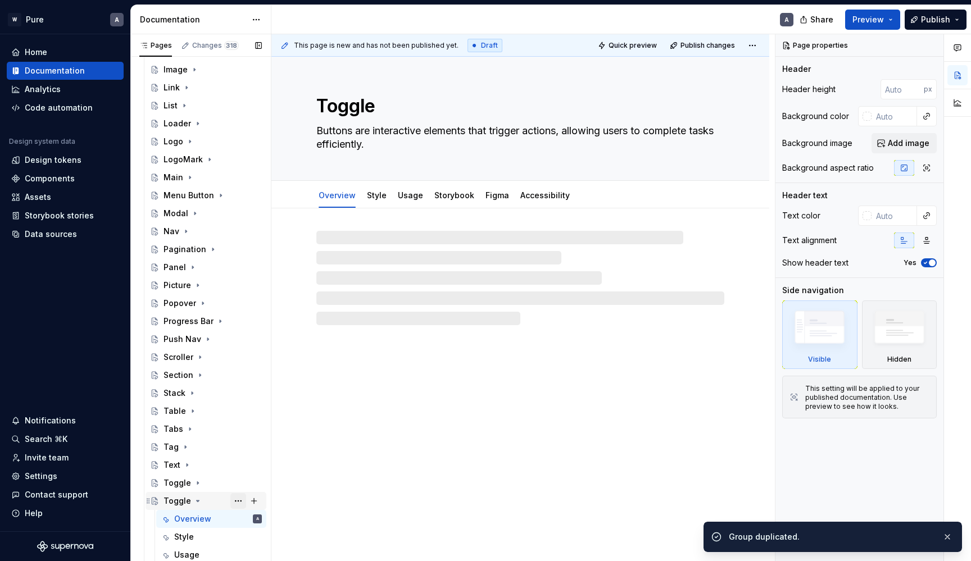
click at [235, 498] on button "Page tree" at bounding box center [238, 501] width 16 height 16
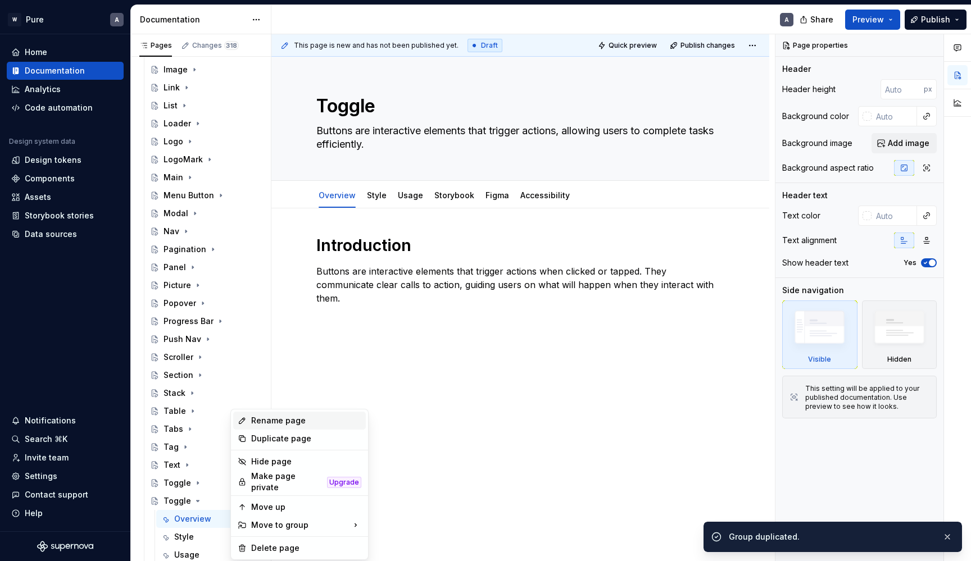
click at [277, 423] on div "Rename page" at bounding box center [306, 420] width 110 height 11
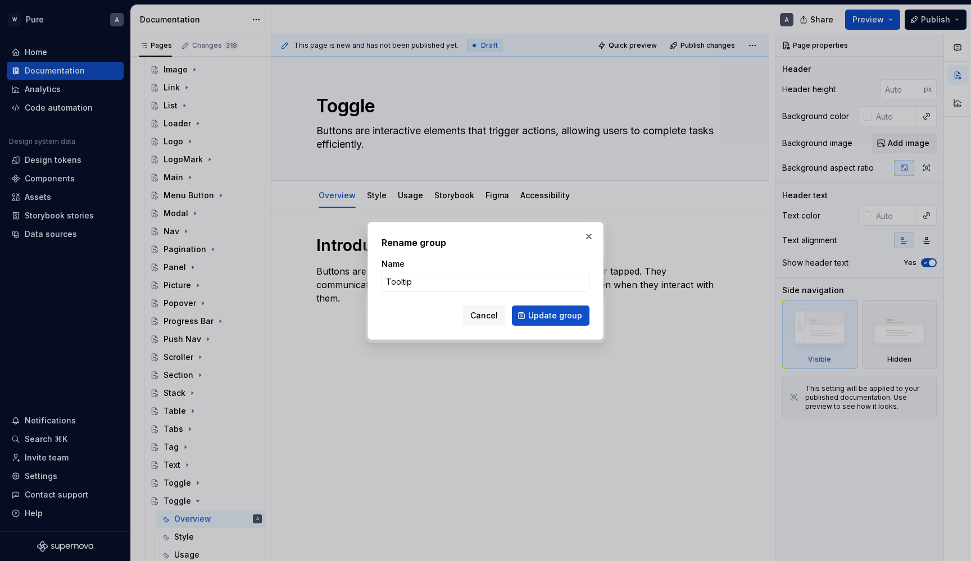
click at [552, 315] on button "Update group" at bounding box center [551, 316] width 78 height 20
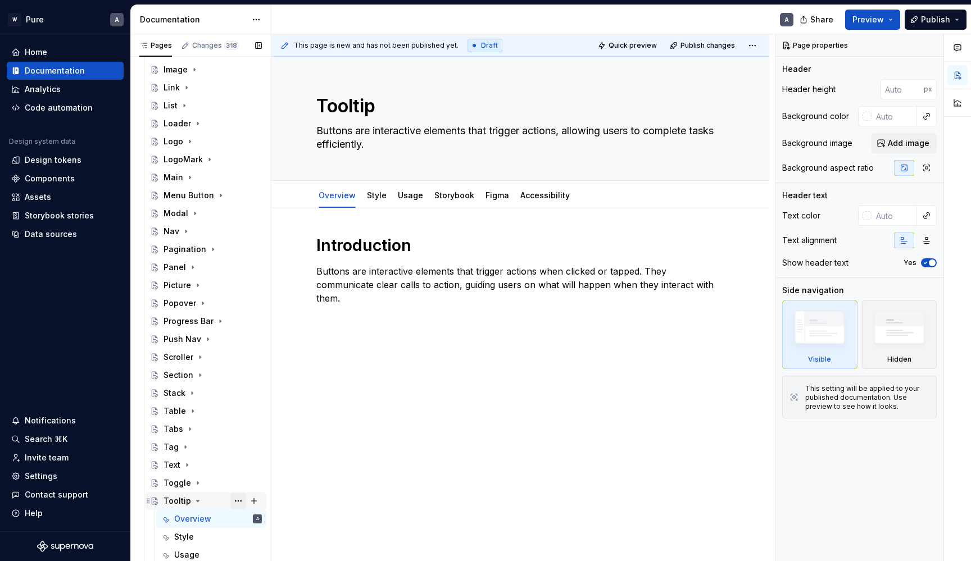
click at [239, 502] on button "Page tree" at bounding box center [238, 501] width 16 height 16
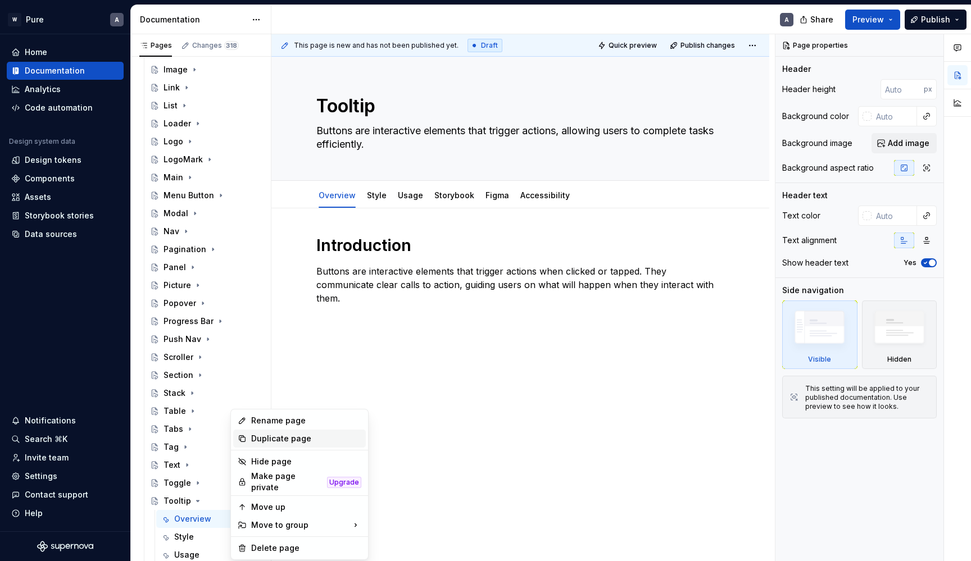
click at [282, 436] on div "Duplicate page" at bounding box center [306, 438] width 110 height 11
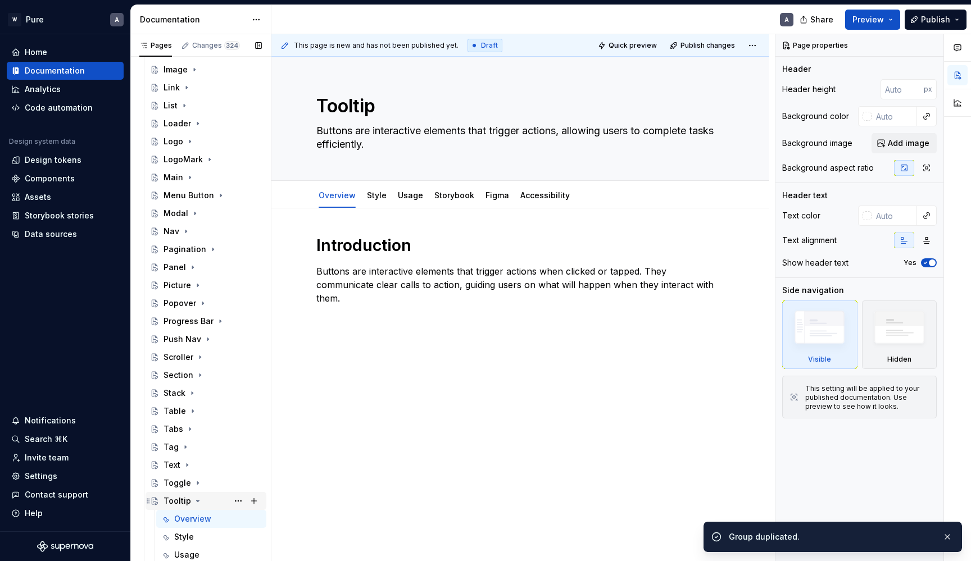
click at [196, 502] on icon "Page tree" at bounding box center [197, 501] width 9 height 9
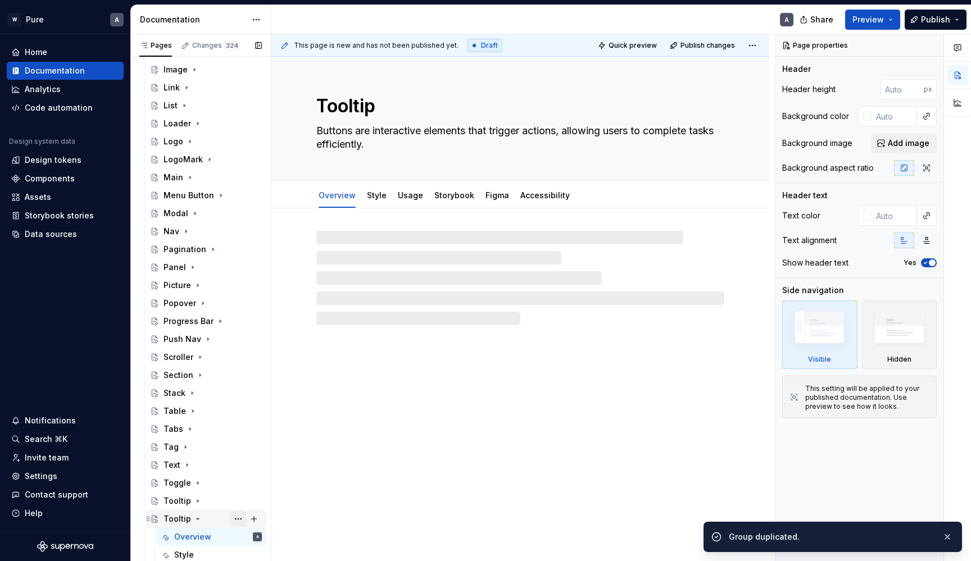
click at [237, 517] on button "Page tree" at bounding box center [238, 519] width 16 height 16
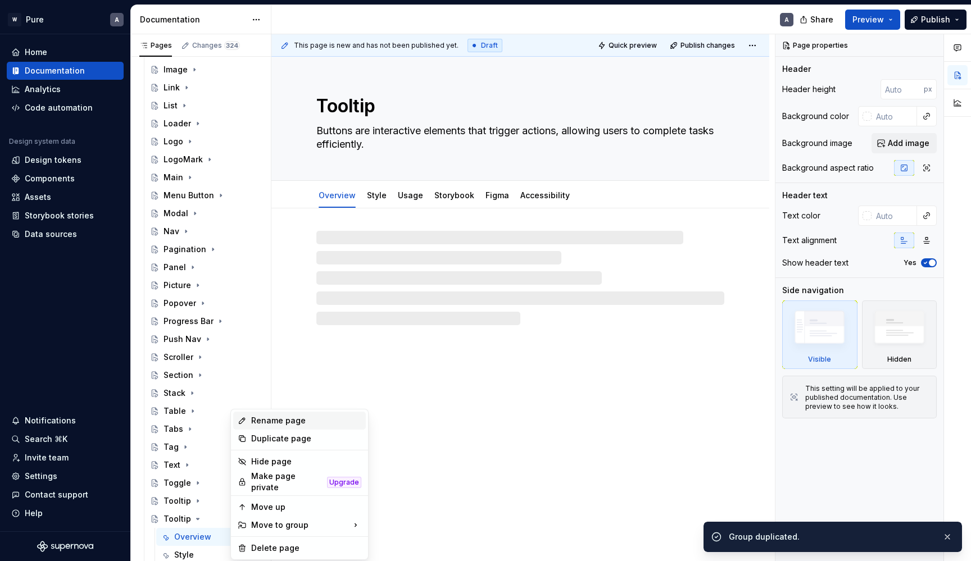
click at [268, 418] on div "Rename page" at bounding box center [306, 420] width 110 height 11
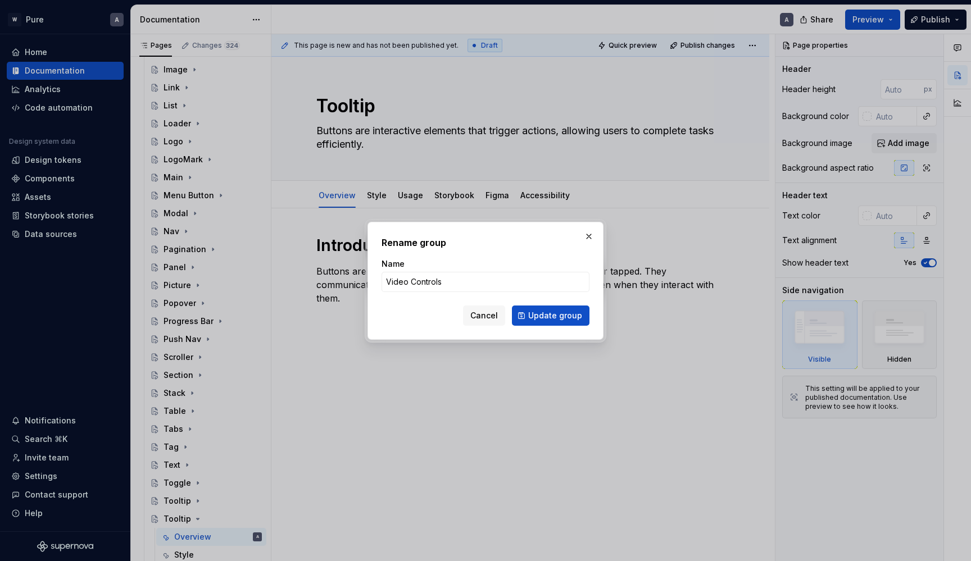
click at [552, 315] on button "Update group" at bounding box center [551, 316] width 78 height 20
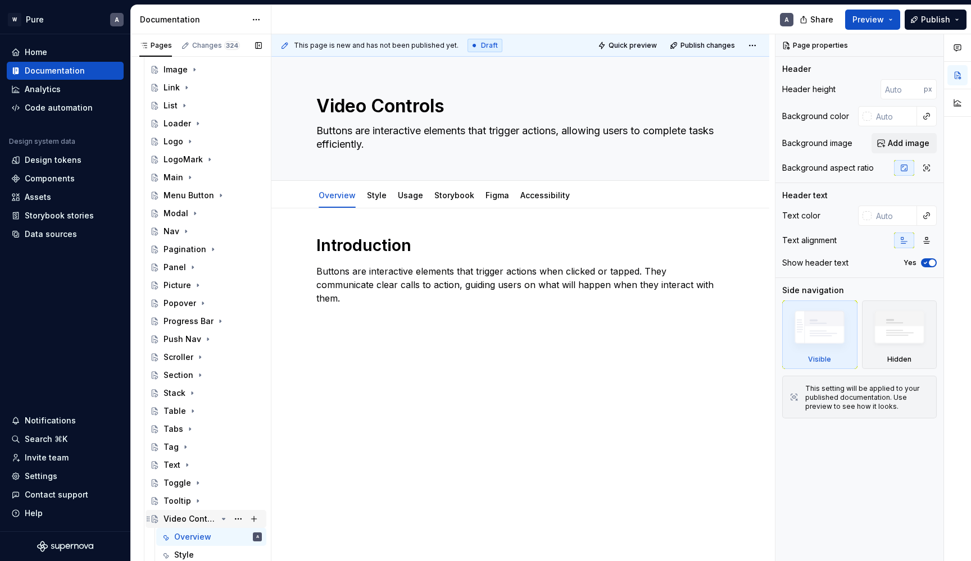
click at [225, 519] on icon "Page tree" at bounding box center [224, 519] width 3 height 1
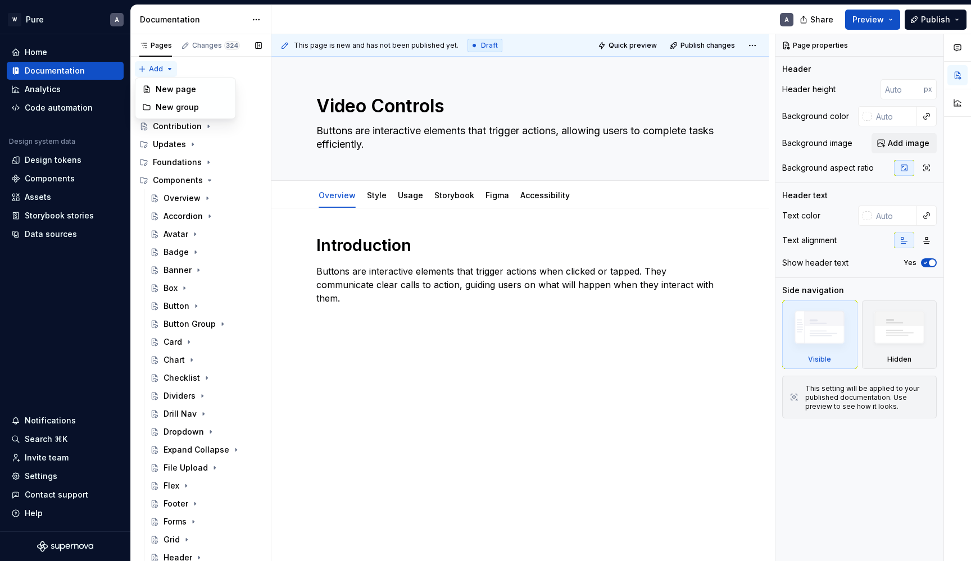
click at [166, 69] on div "Pages Changes 324 Add Accessibility guide for tree Page tree. Navigate the tree…" at bounding box center [200, 300] width 141 height 532
click at [178, 107] on div "New group" at bounding box center [192, 107] width 73 height 11
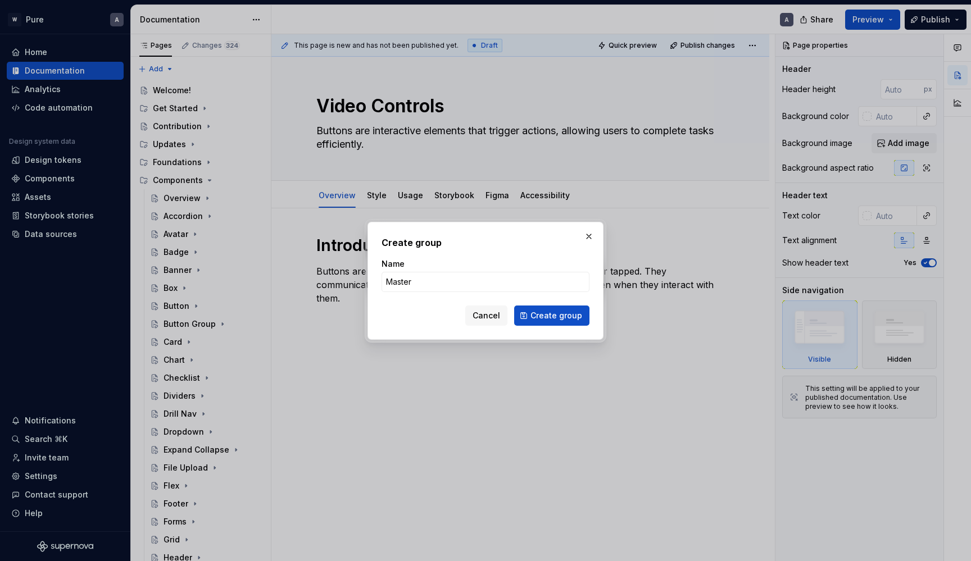
click at [553, 315] on button "Create group" at bounding box center [551, 316] width 75 height 20
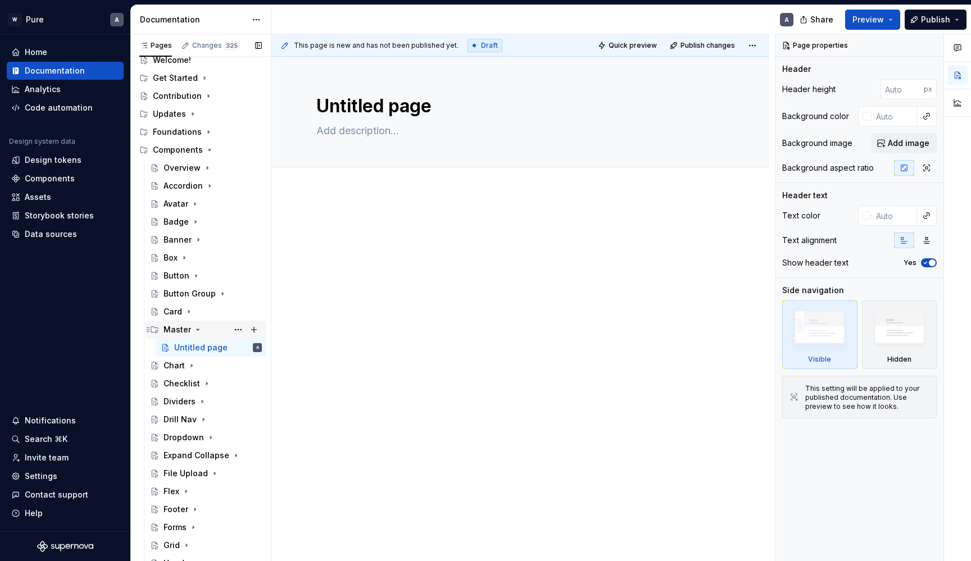
scroll to position [29, 0]
click at [241, 206] on button "Page tree" at bounding box center [238, 205] width 16 height 16
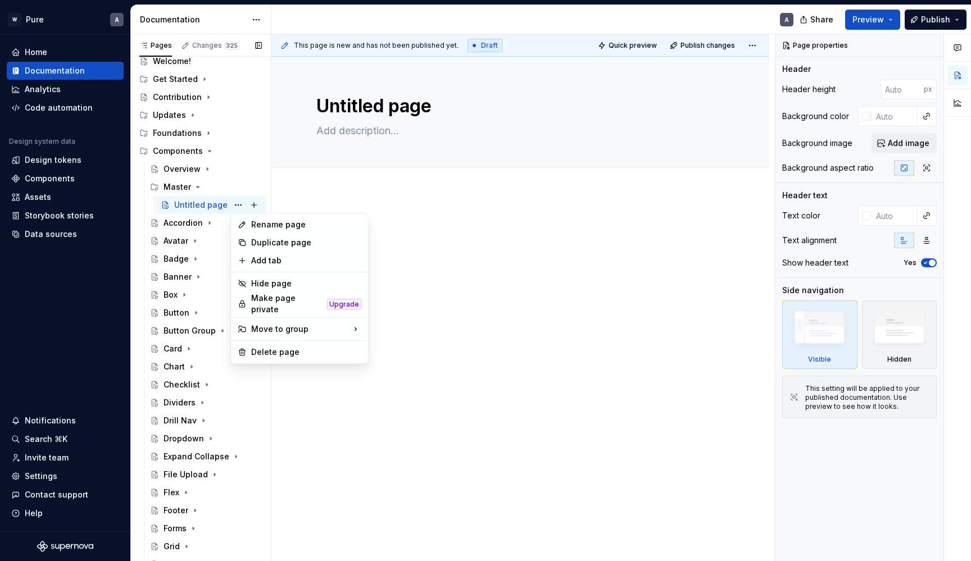
click at [216, 205] on div "Pages Changes 325 Add Accessibility guide for tree Page tree. Navigate the tree…" at bounding box center [200, 300] width 141 height 532
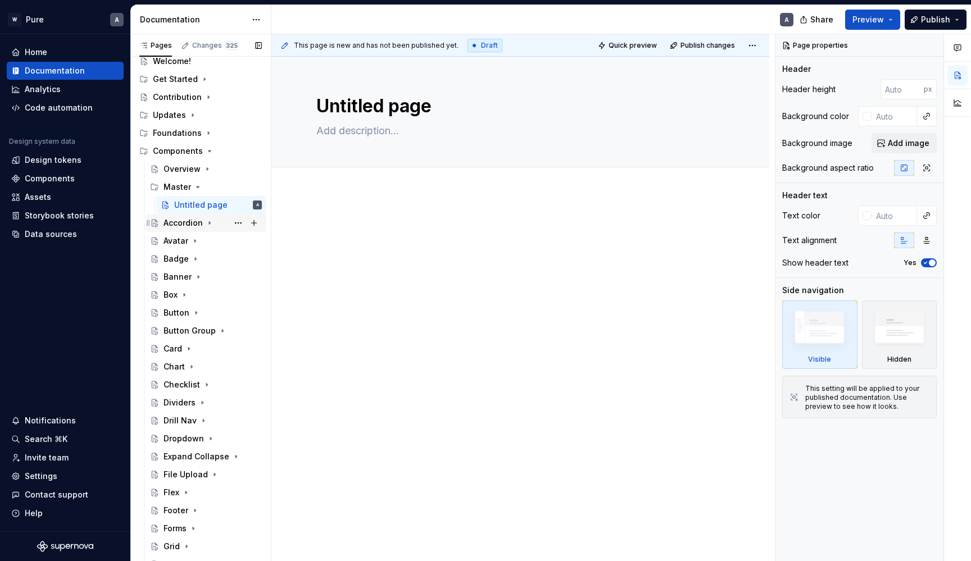
click at [220, 222] on div "Accordion" at bounding box center [213, 223] width 98 height 16
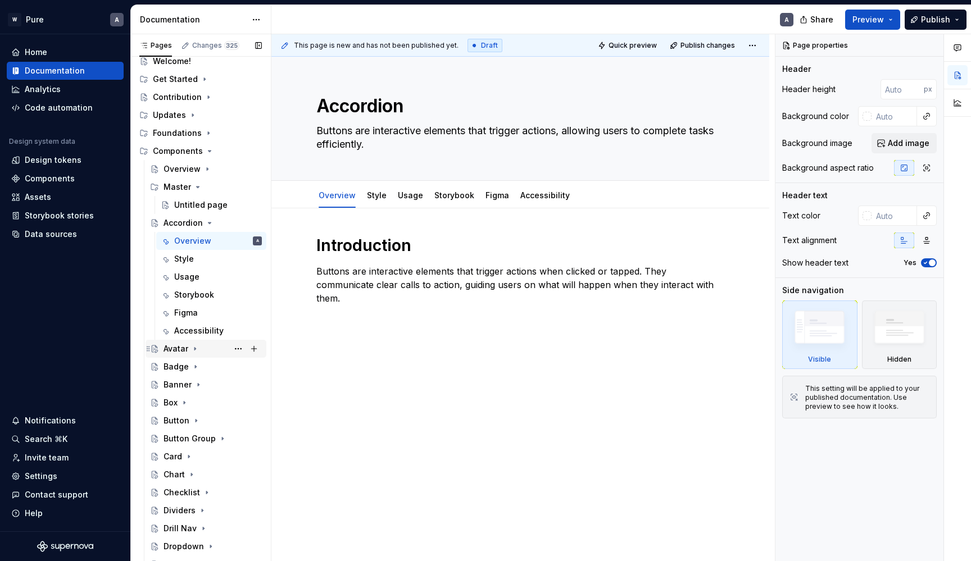
click at [212, 348] on div "Avatar" at bounding box center [213, 349] width 98 height 16
click at [208, 219] on icon "Page tree" at bounding box center [209, 223] width 9 height 9
click at [194, 241] on icon "Page tree" at bounding box center [195, 241] width 3 height 1
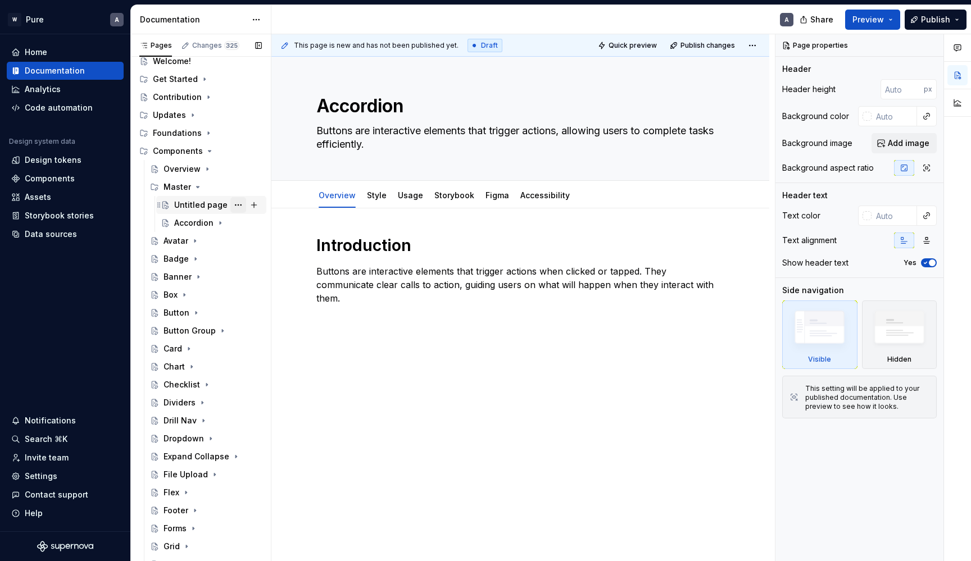
click at [241, 203] on button "Page tree" at bounding box center [238, 205] width 16 height 16
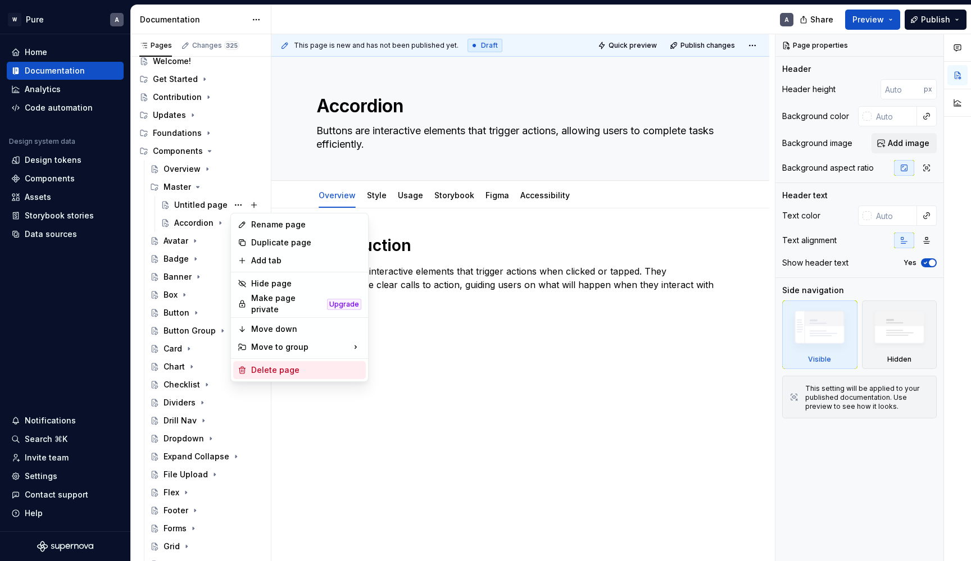
click at [275, 365] on div "Delete page" at bounding box center [306, 370] width 110 height 11
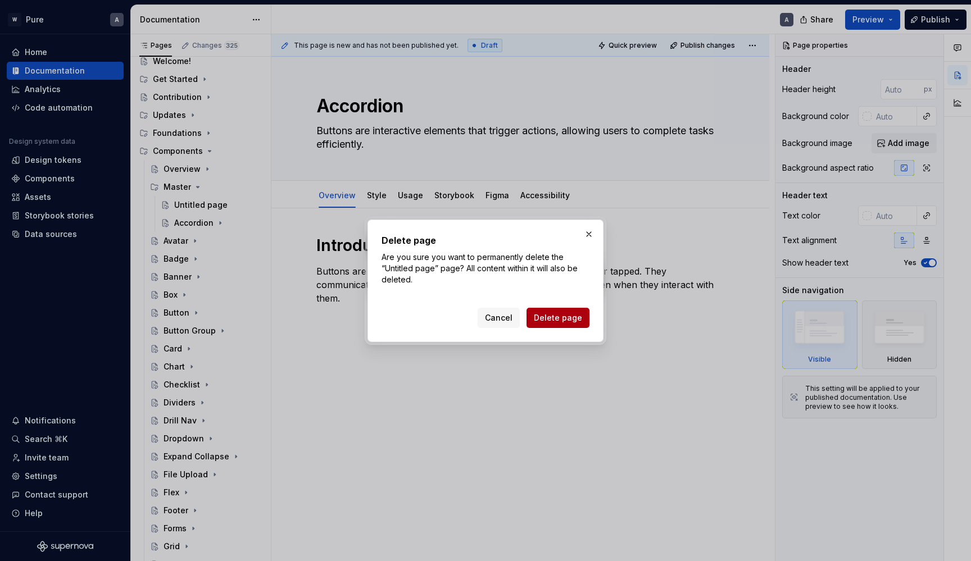
click at [551, 318] on span "Delete page" at bounding box center [558, 317] width 48 height 11
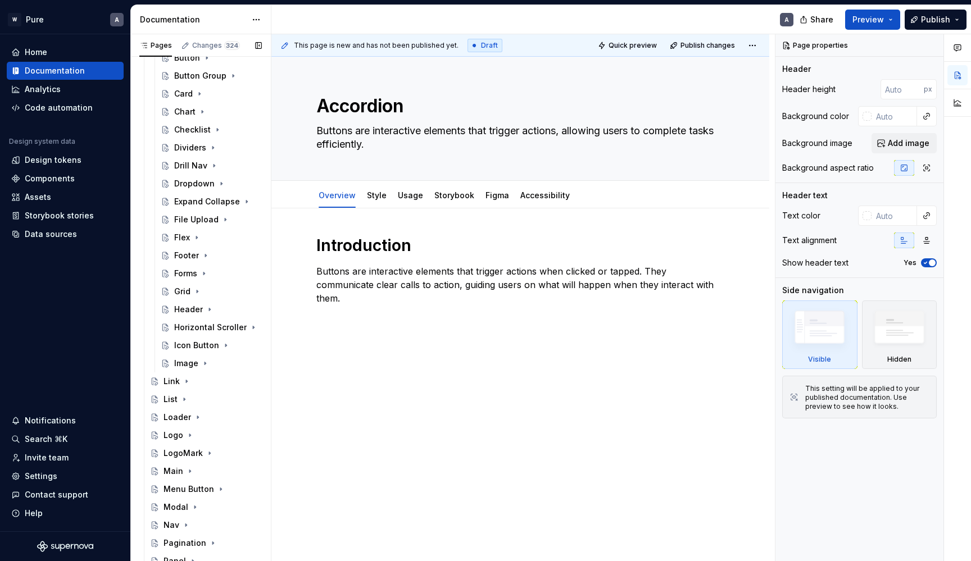
scroll to position [321, 0]
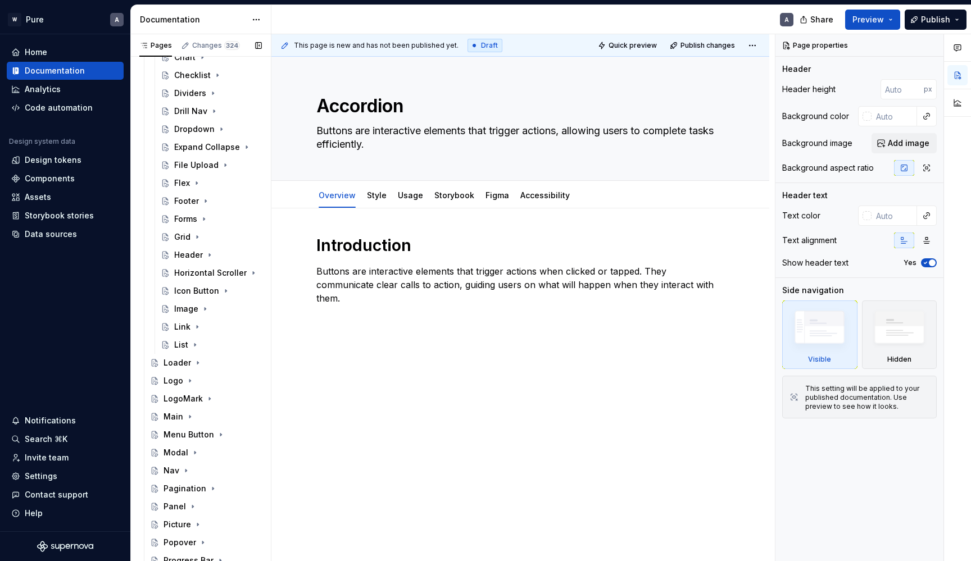
click at [148, 333] on div "Accordion Avatar Badge Banner Box Button Button Group Card Chart Checklist Divi…" at bounding box center [206, 129] width 121 height 450
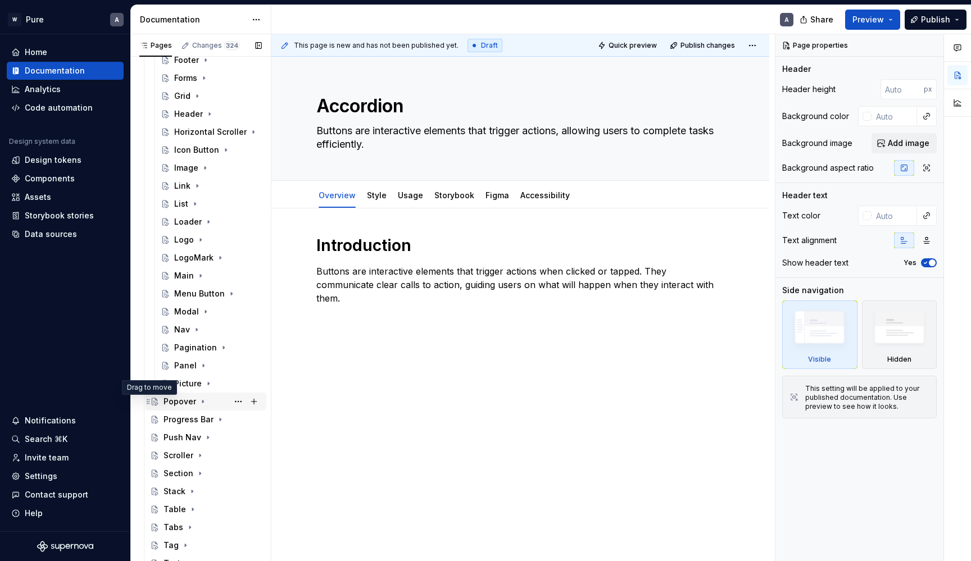
click at [151, 397] on icon "Page tree" at bounding box center [148, 401] width 9 height 9
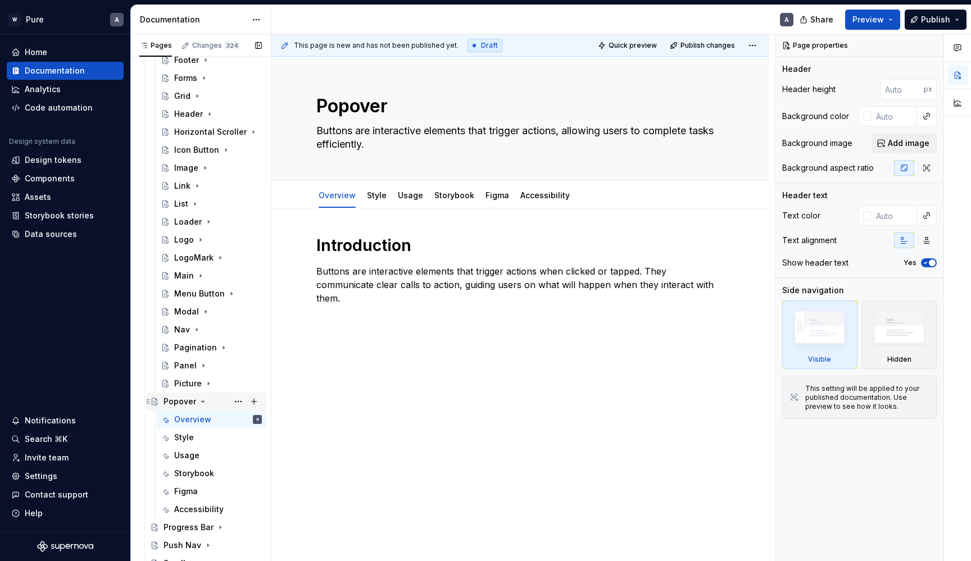
click at [181, 402] on div "Popover" at bounding box center [180, 401] width 33 height 11
click at [199, 401] on icon "Page tree" at bounding box center [202, 401] width 9 height 9
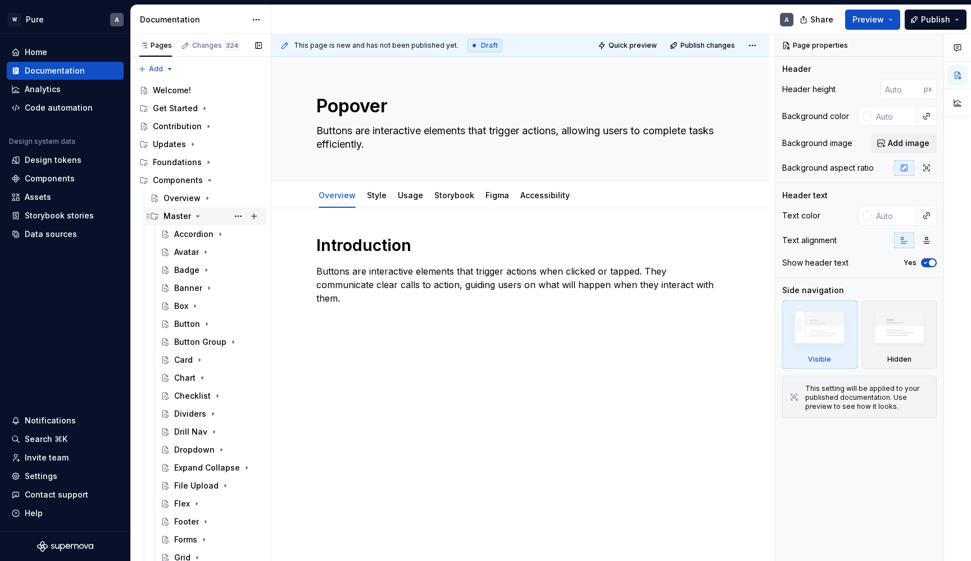
click at [210, 214] on div "Master" at bounding box center [213, 217] width 98 height 16
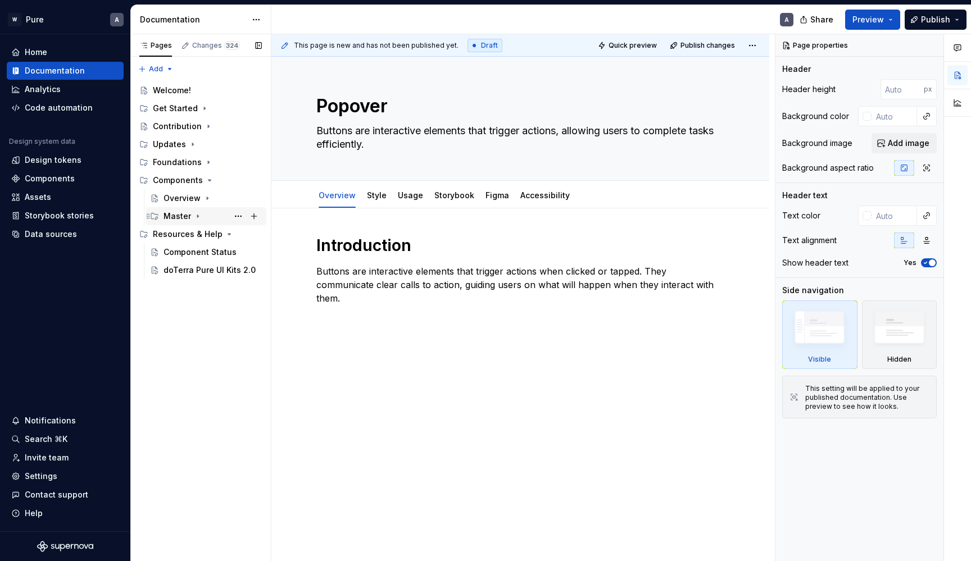
click at [210, 214] on div "Master" at bounding box center [213, 217] width 98 height 16
